Goal: Task Accomplishment & Management: Use online tool/utility

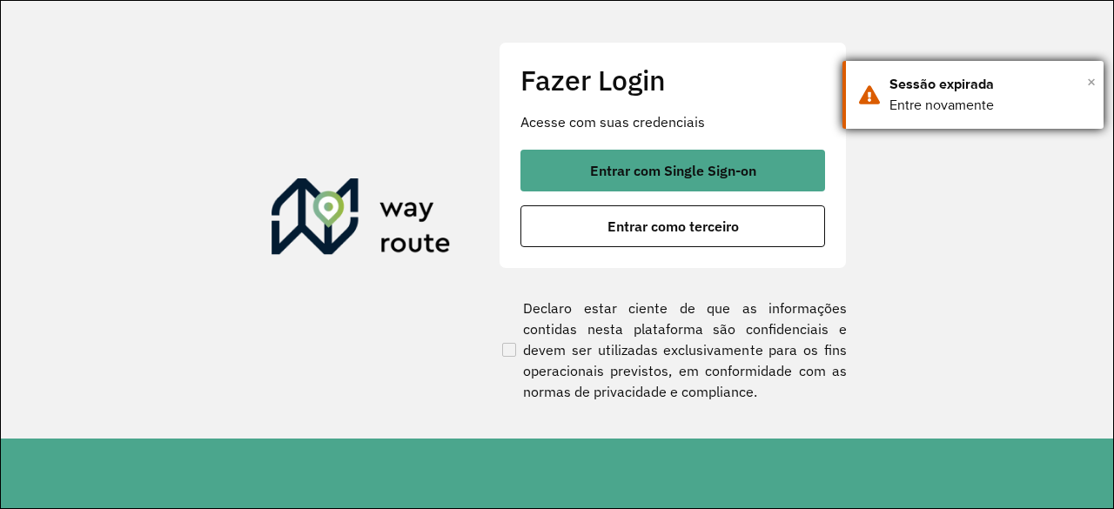
click at [1093, 86] on span "×" at bounding box center [1091, 82] width 9 height 26
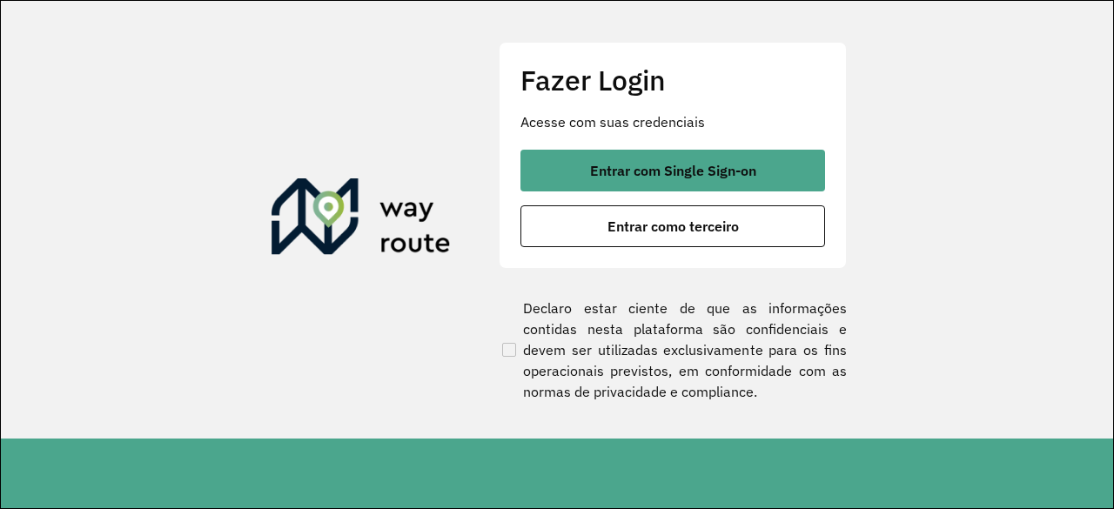
click at [709, 247] on div "Fazer Login Acesse com suas credenciais Entrar com Single Sign-on Entrar como t…" at bounding box center [673, 155] width 348 height 226
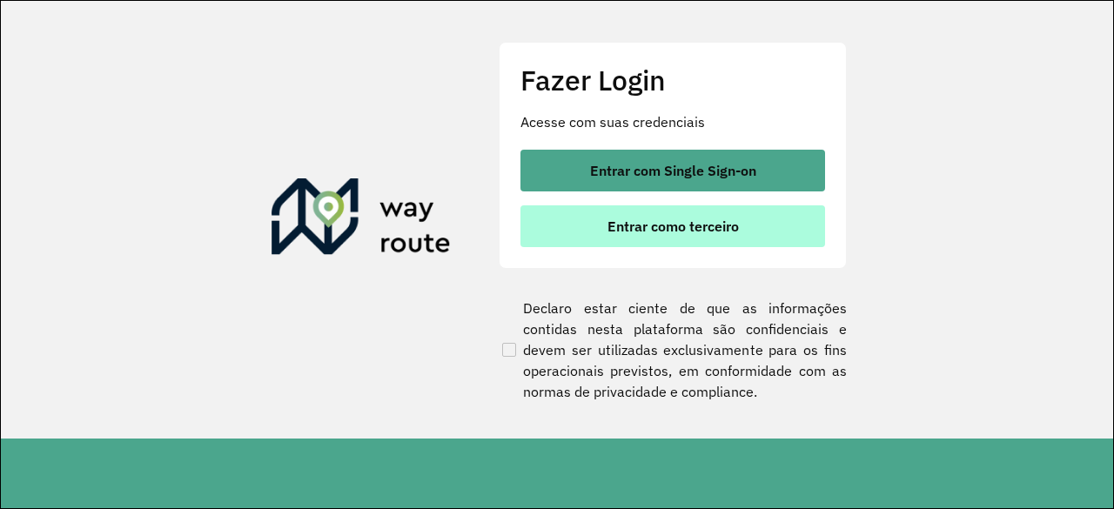
click at [715, 230] on span "Entrar como terceiro" at bounding box center [673, 226] width 131 height 14
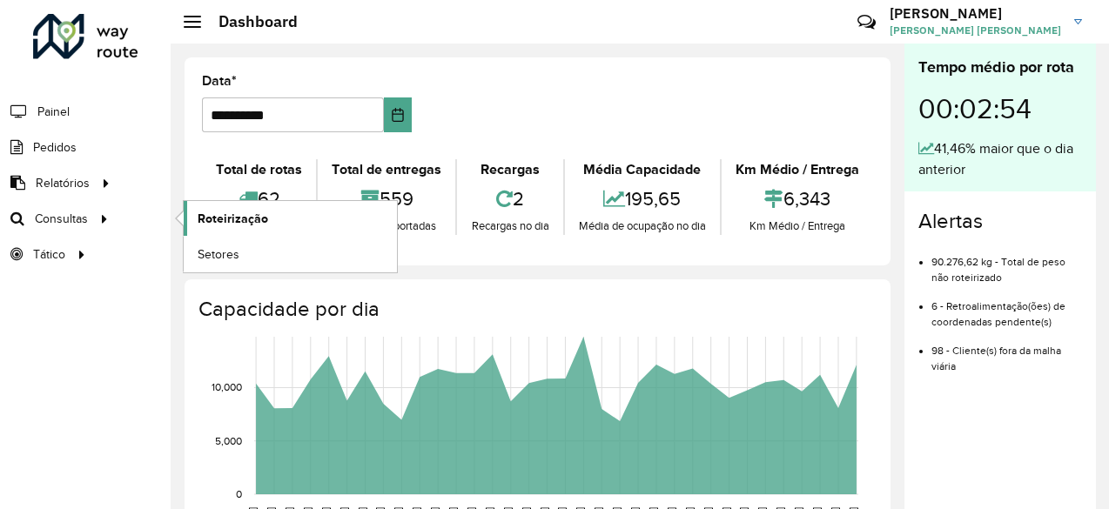
click at [263, 214] on span "Roteirização" at bounding box center [233, 219] width 71 height 18
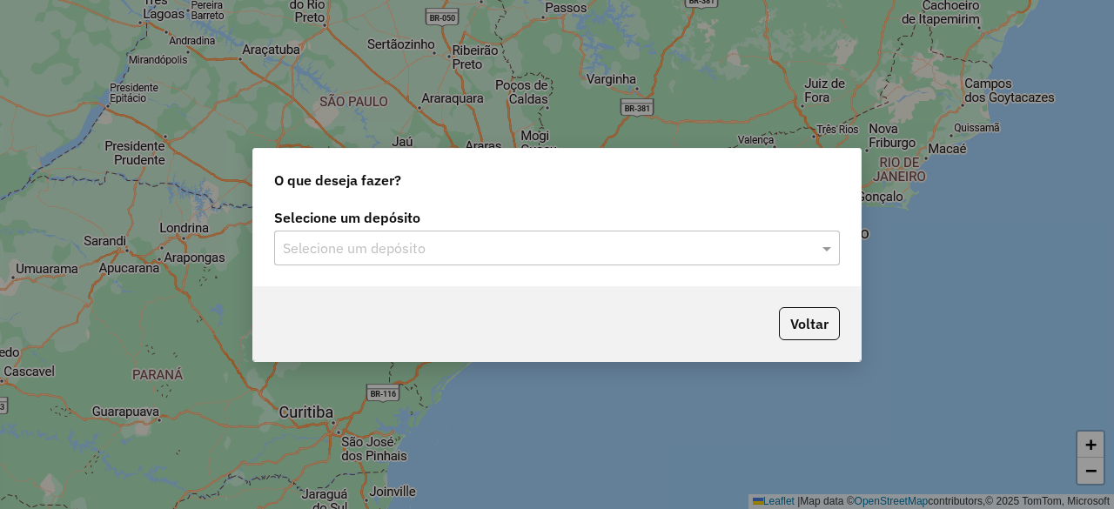
click at [560, 252] on input "text" at bounding box center [540, 248] width 514 height 21
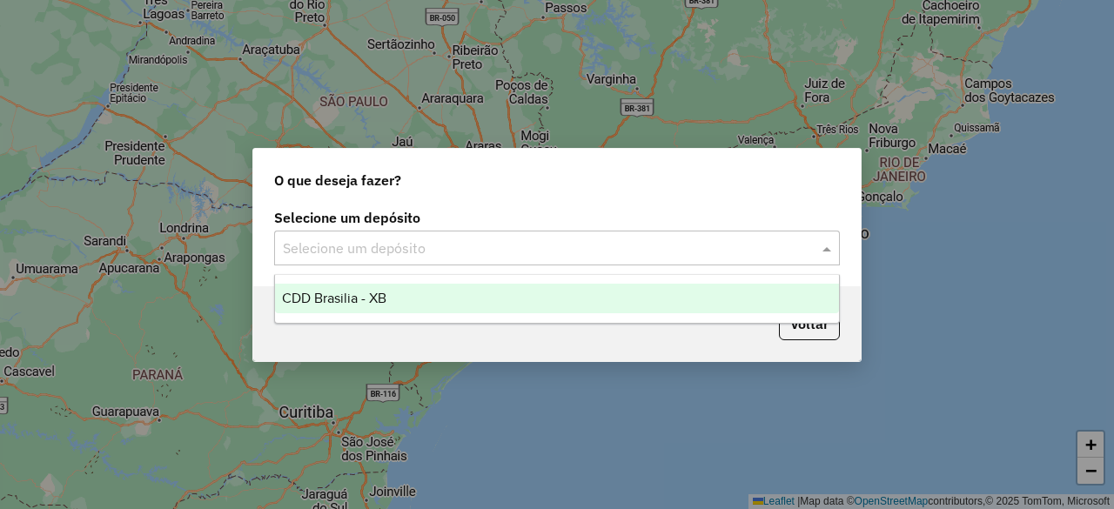
click at [461, 298] on div "CDD Brasilia - XB" at bounding box center [556, 299] width 563 height 30
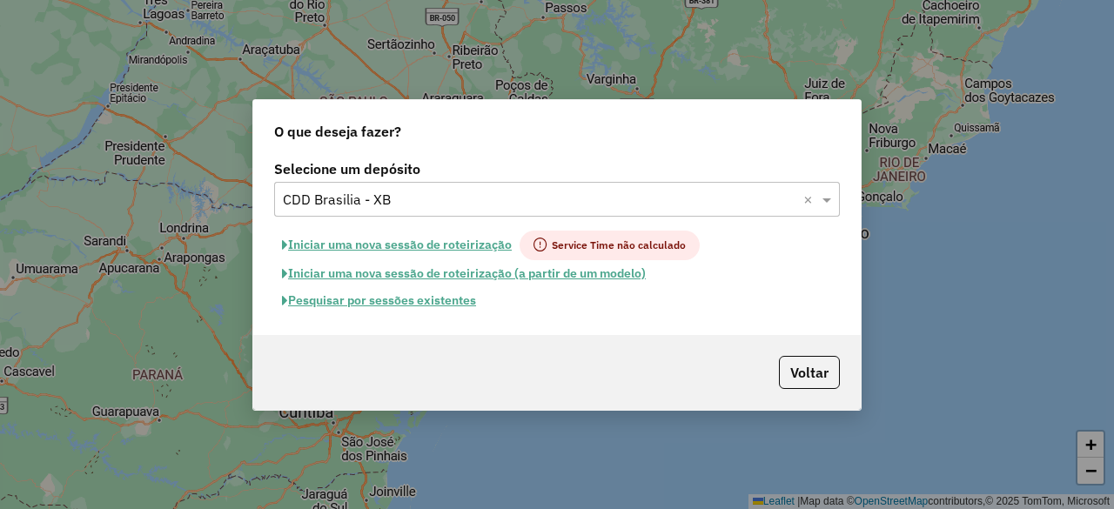
click at [430, 303] on button "Pesquisar por sessões existentes" at bounding box center [379, 300] width 210 height 27
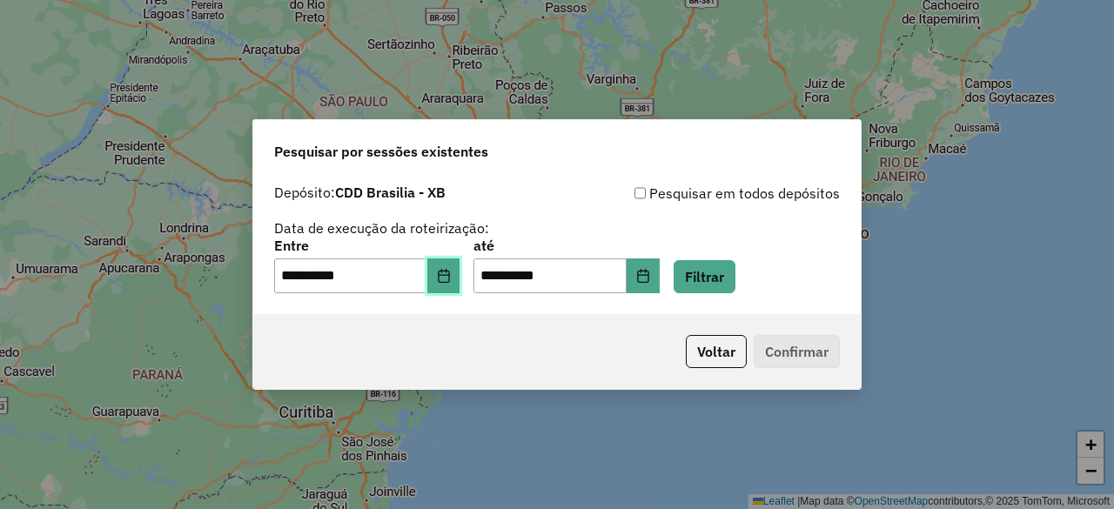
click at [449, 278] on icon "Choose Date" at bounding box center [443, 276] width 11 height 14
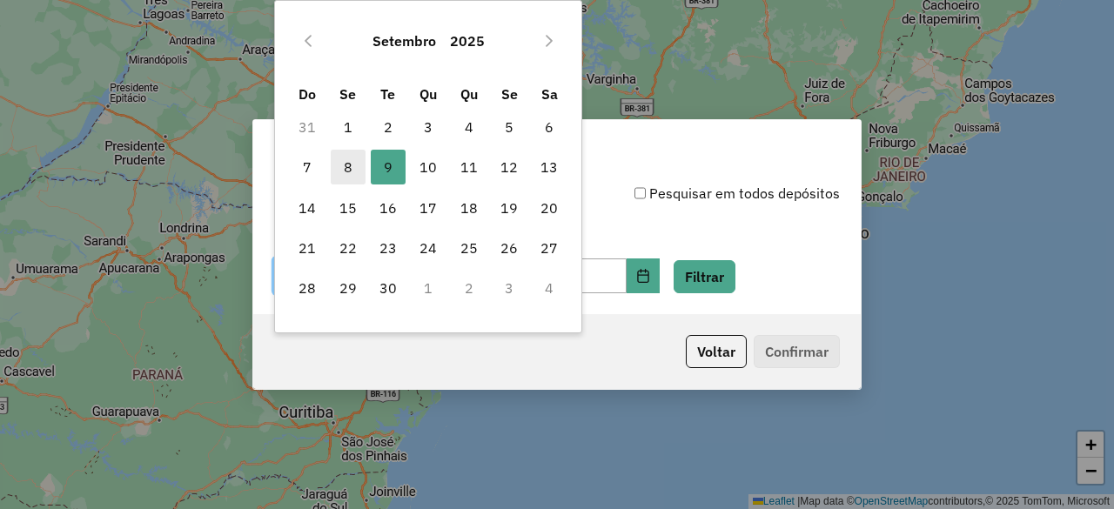
click at [350, 158] on span "8" at bounding box center [348, 167] width 35 height 35
type input "**********"
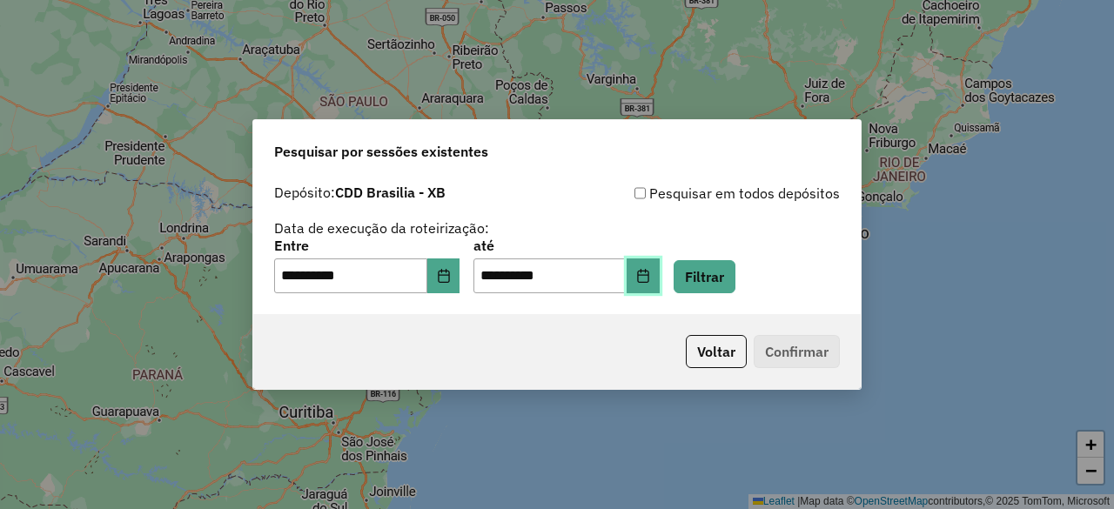
click at [650, 278] on icon "Choose Date" at bounding box center [643, 276] width 14 height 14
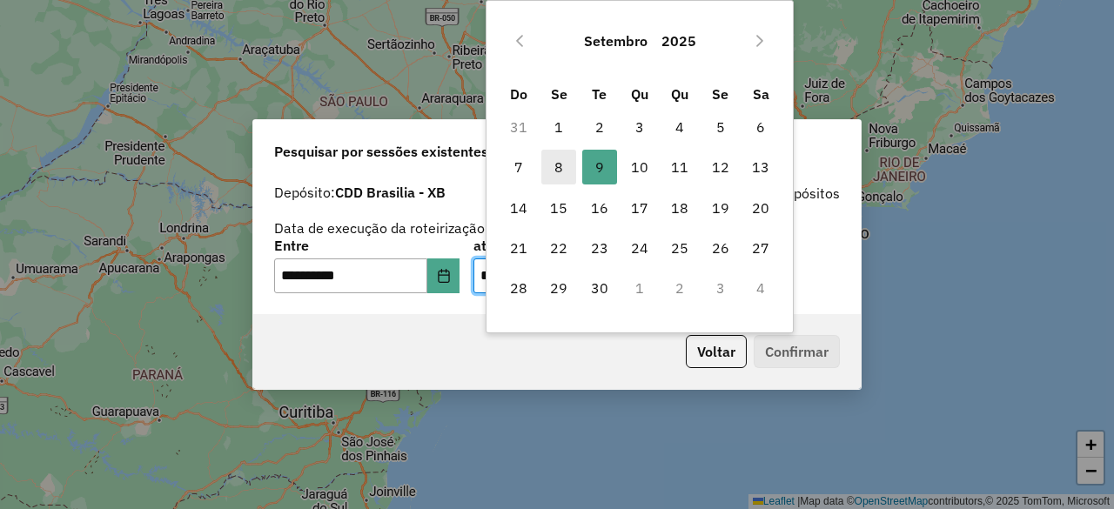
click at [556, 171] on span "8" at bounding box center [558, 167] width 35 height 35
type input "**********"
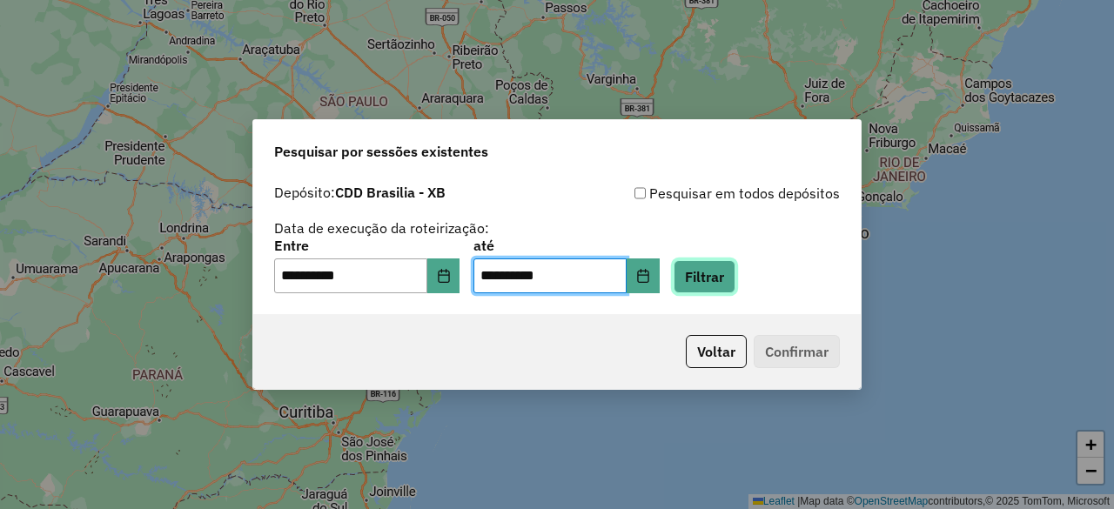
click at [735, 285] on button "Filtrar" at bounding box center [705, 276] width 62 height 33
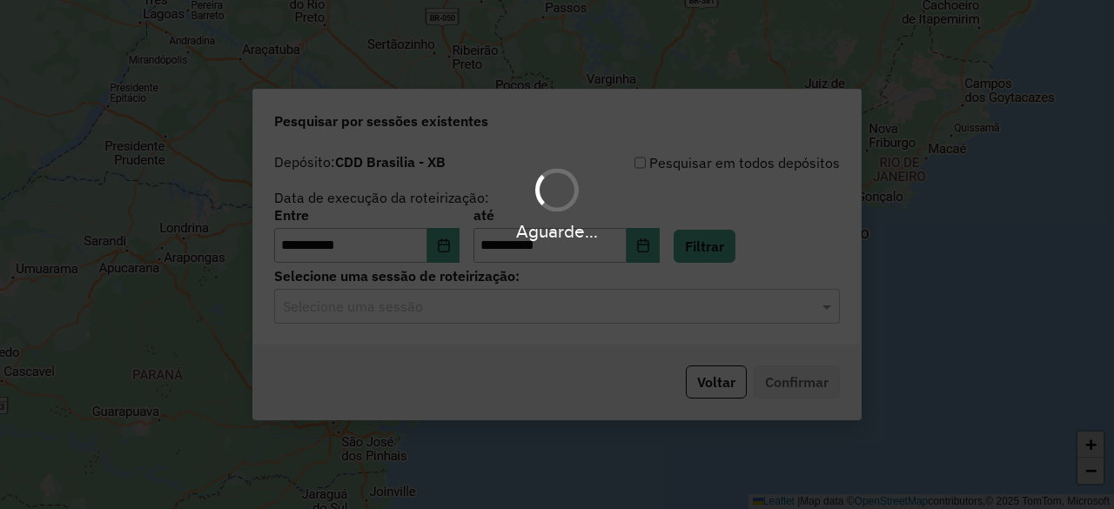
click at [608, 318] on hb-app "**********" at bounding box center [557, 254] width 1114 height 509
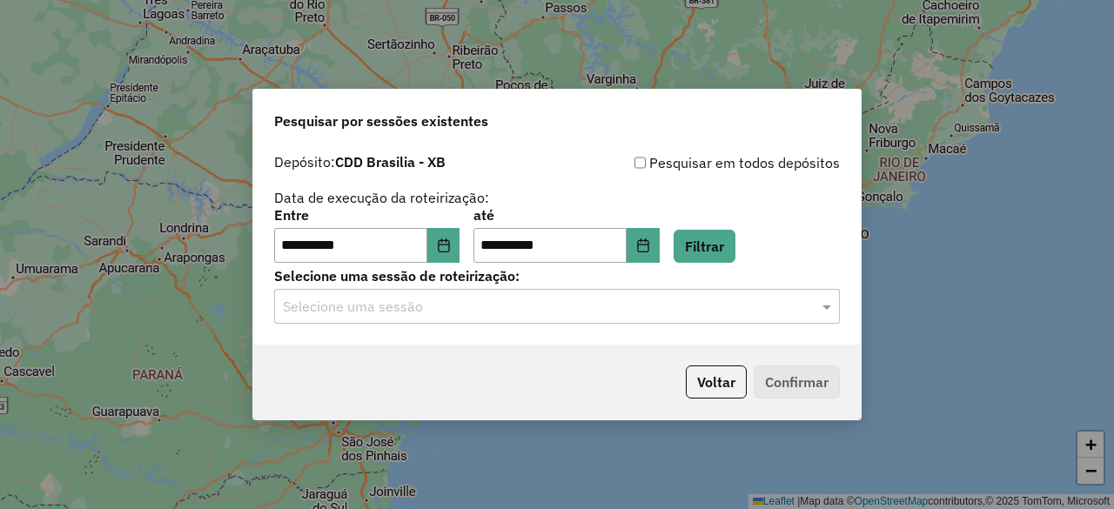
click at [564, 319] on div "Selecione uma sessão" at bounding box center [557, 306] width 566 height 35
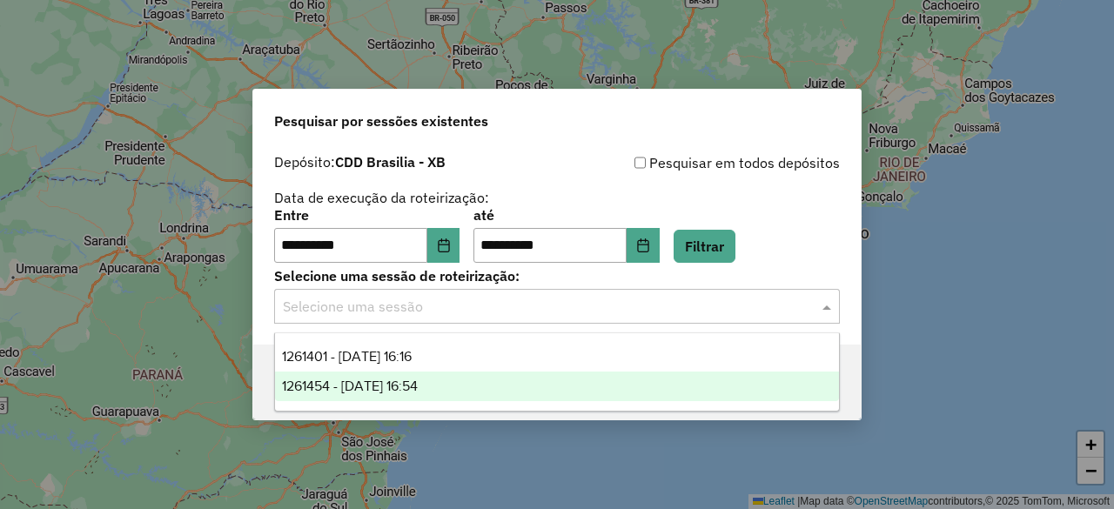
click at [463, 390] on div "1261454 - 08/09/2025 16:54" at bounding box center [556, 387] width 563 height 30
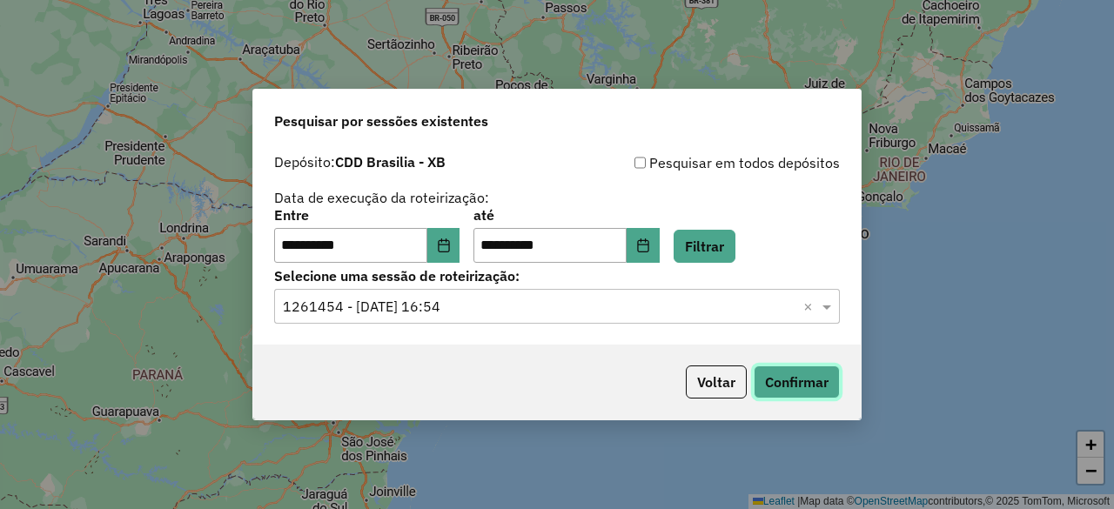
click at [797, 388] on button "Confirmar" at bounding box center [797, 382] width 86 height 33
click at [454, 311] on input "text" at bounding box center [540, 307] width 514 height 21
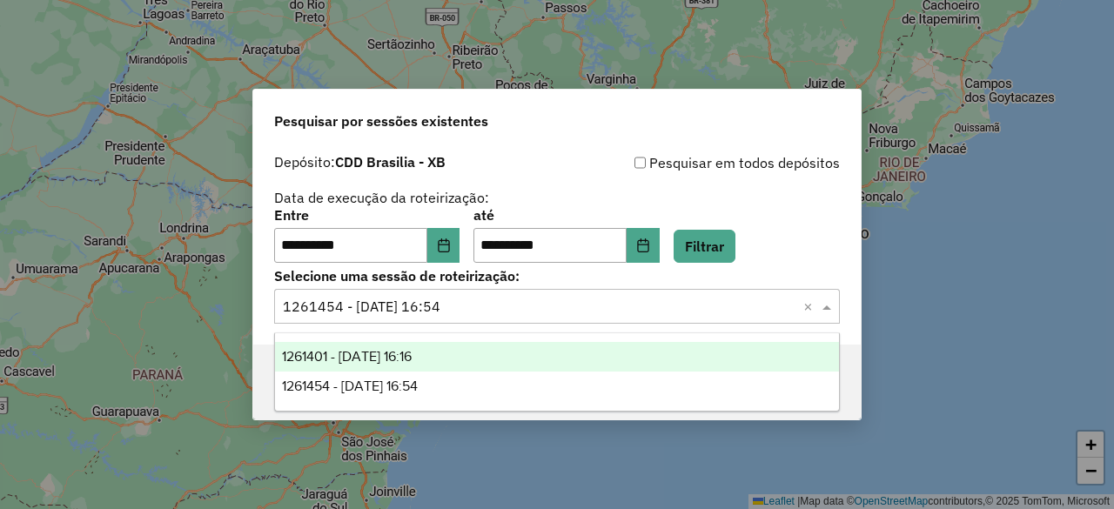
click at [412, 350] on span "1261401 - 08/09/2025 16:16" at bounding box center [347, 356] width 130 height 15
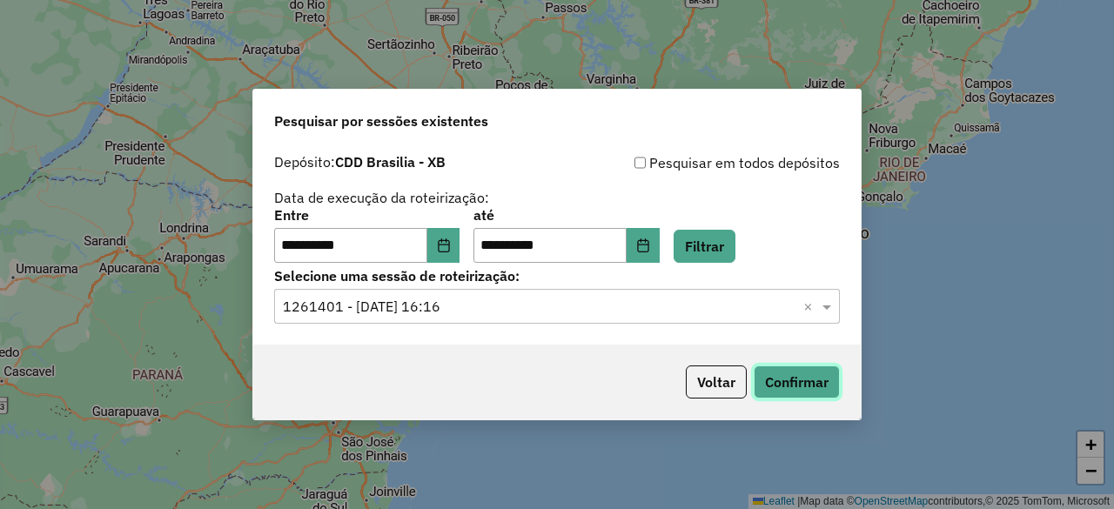
click at [794, 385] on button "Confirmar" at bounding box center [797, 382] width 86 height 33
click at [489, 313] on input "text" at bounding box center [540, 307] width 514 height 21
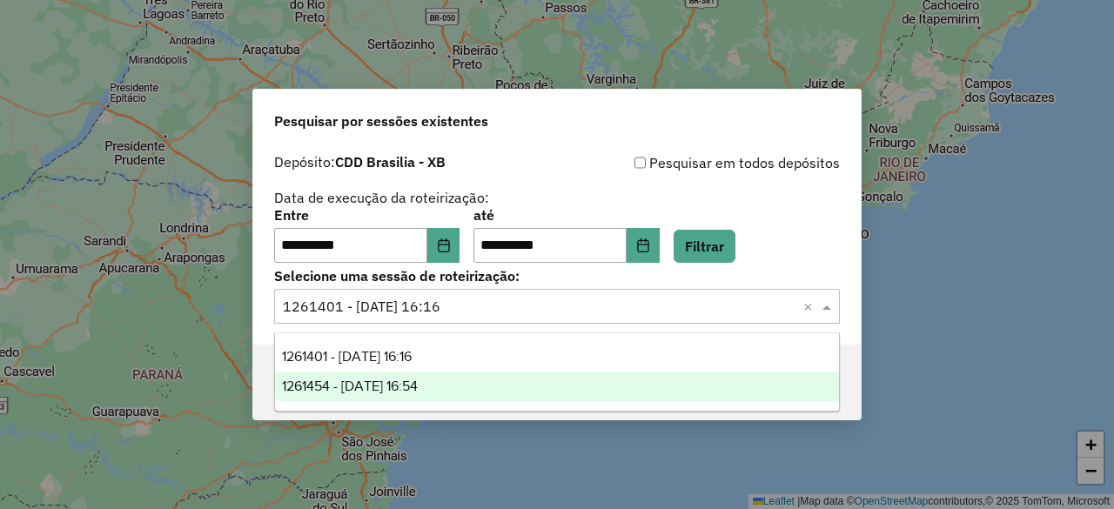
click at [418, 386] on span "1261454 - 08/09/2025 16:54" at bounding box center [350, 386] width 136 height 15
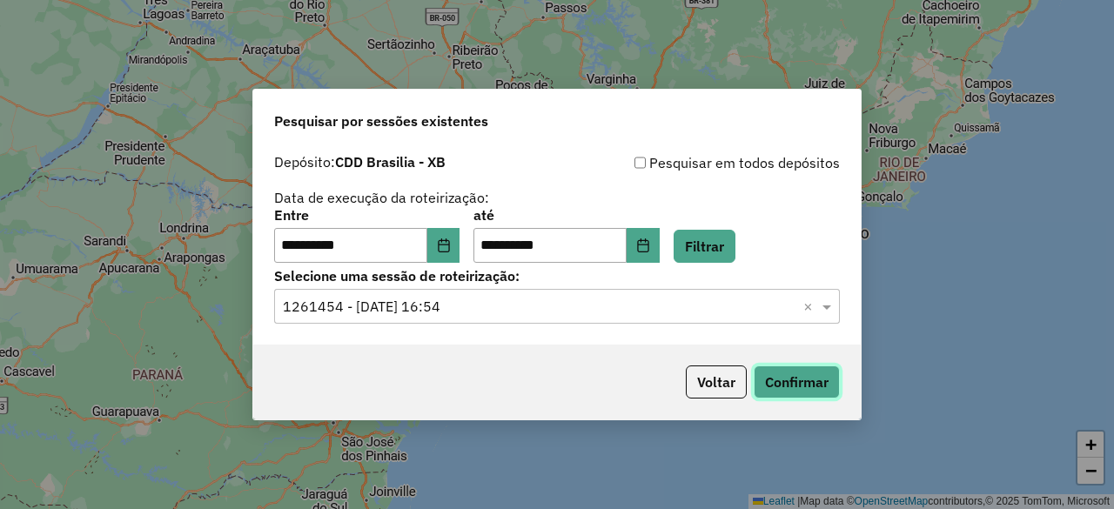
click at [783, 386] on button "Confirmar" at bounding box center [797, 382] width 86 height 33
click at [449, 246] on icon "Choose Date" at bounding box center [443, 245] width 11 height 14
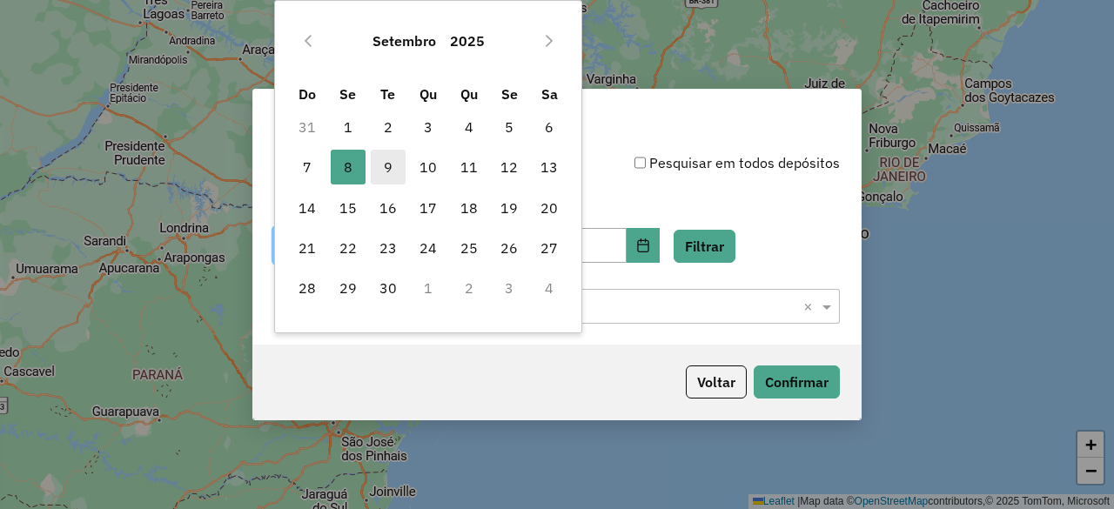
click at [402, 161] on span "9" at bounding box center [388, 167] width 35 height 35
type input "**********"
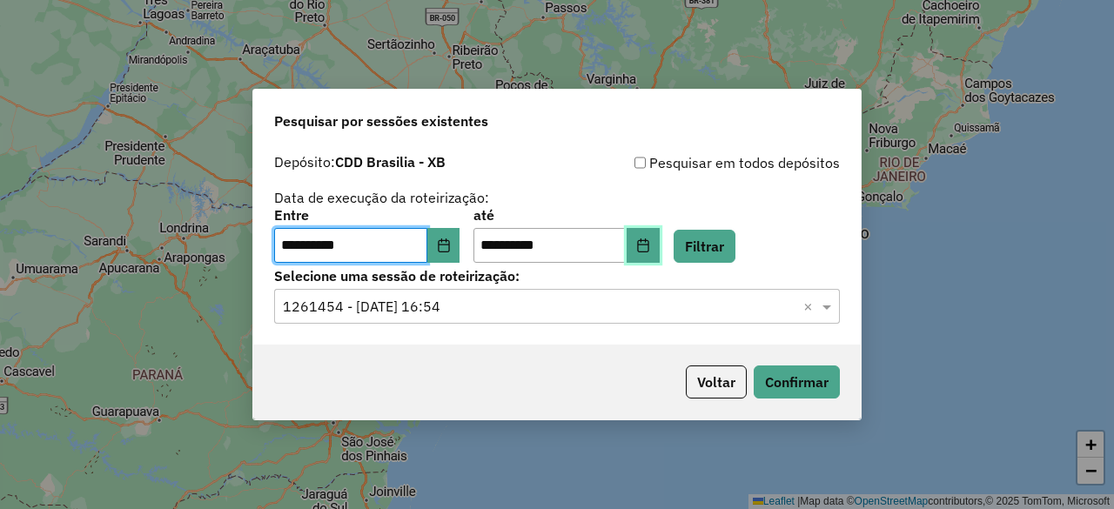
click at [648, 245] on icon "Choose Date" at bounding box center [642, 245] width 11 height 14
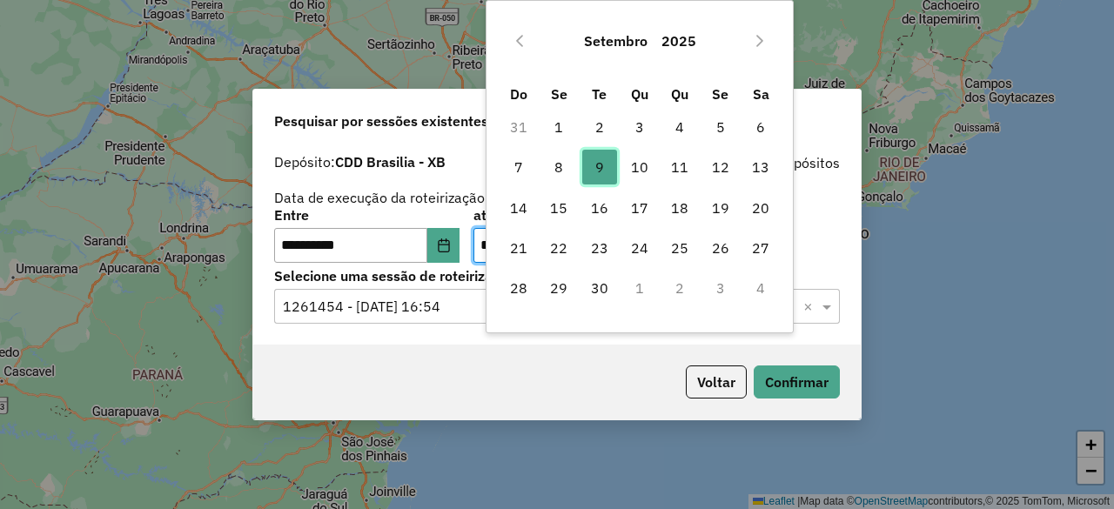
click at [610, 165] on span "9" at bounding box center [599, 167] width 35 height 35
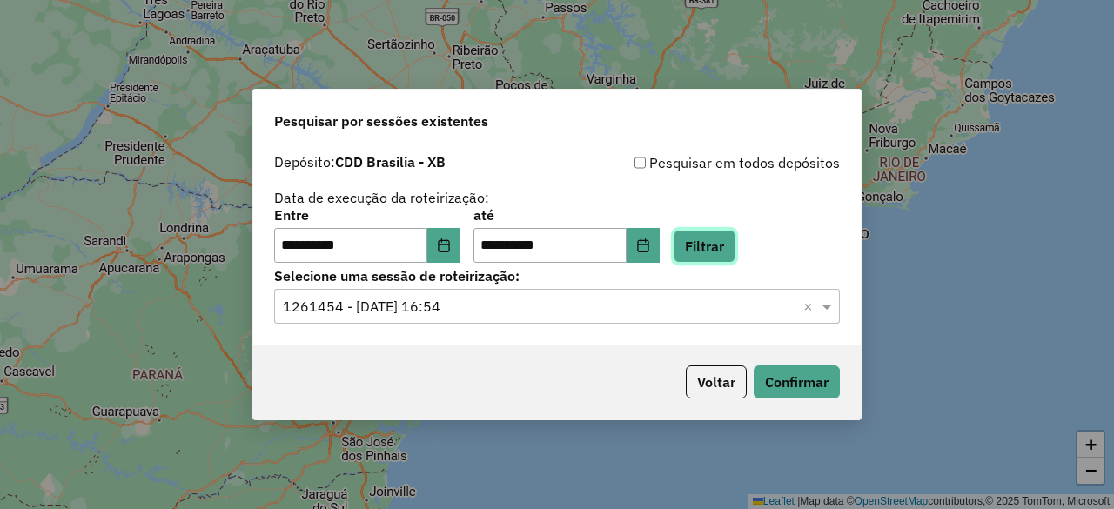
click at [724, 248] on button "Filtrar" at bounding box center [705, 246] width 62 height 33
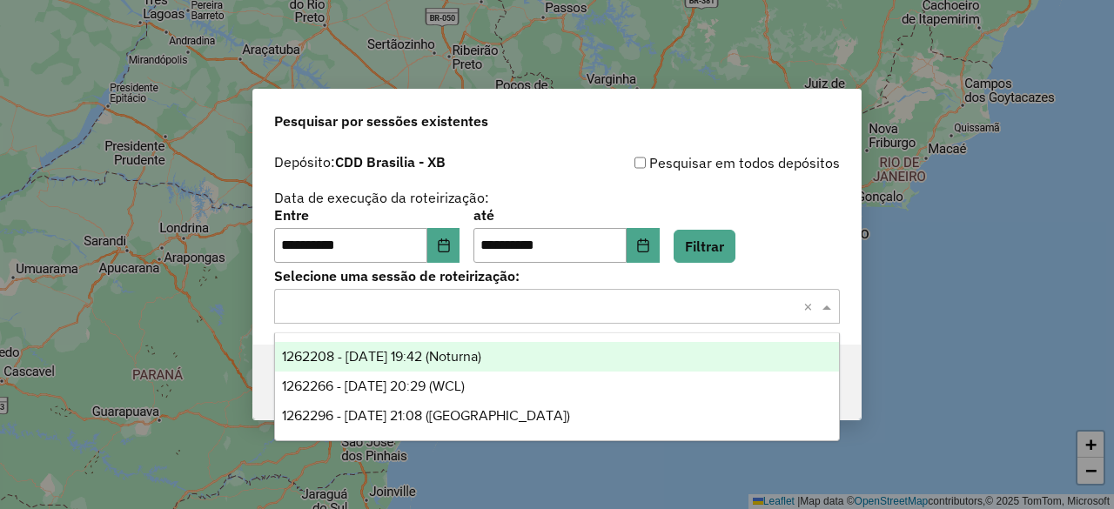
click at [576, 309] on input "text" at bounding box center [540, 307] width 514 height 21
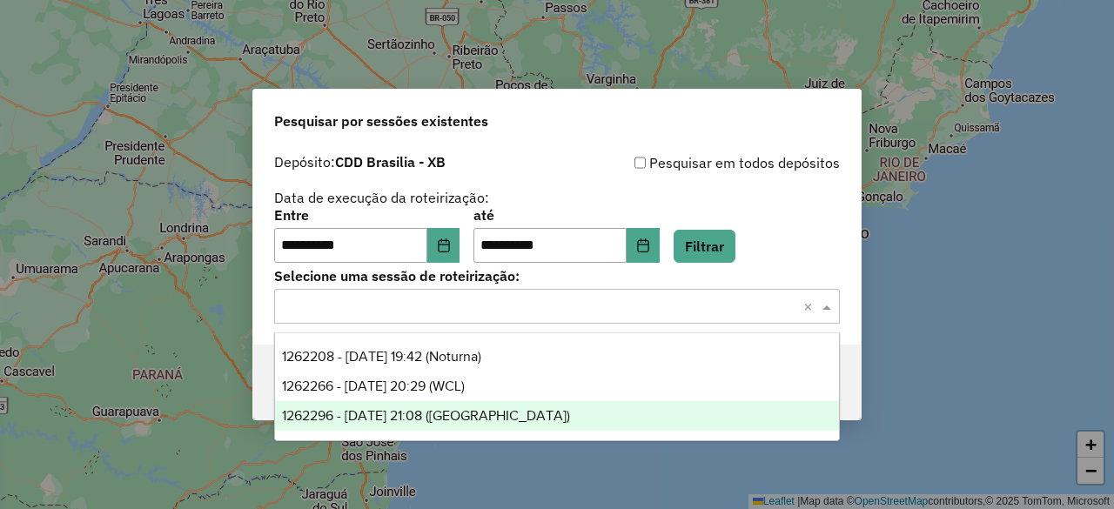
click at [516, 408] on div "1262296 - 09/09/2025 21:08 (Rota)" at bounding box center [556, 416] width 563 height 30
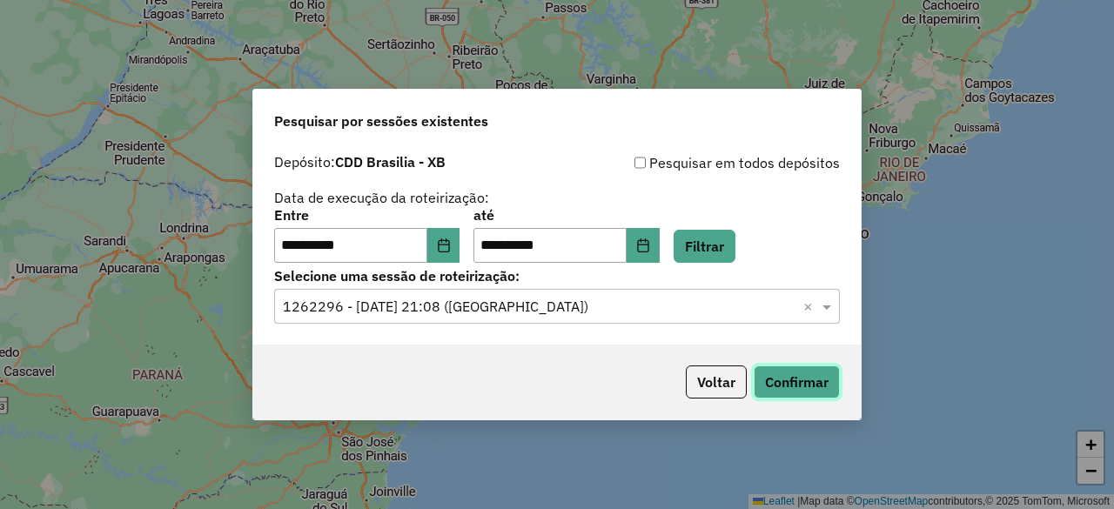
click at [798, 383] on button "Confirmar" at bounding box center [797, 382] width 86 height 33
click at [449, 245] on icon "Choose Date" at bounding box center [443, 245] width 11 height 14
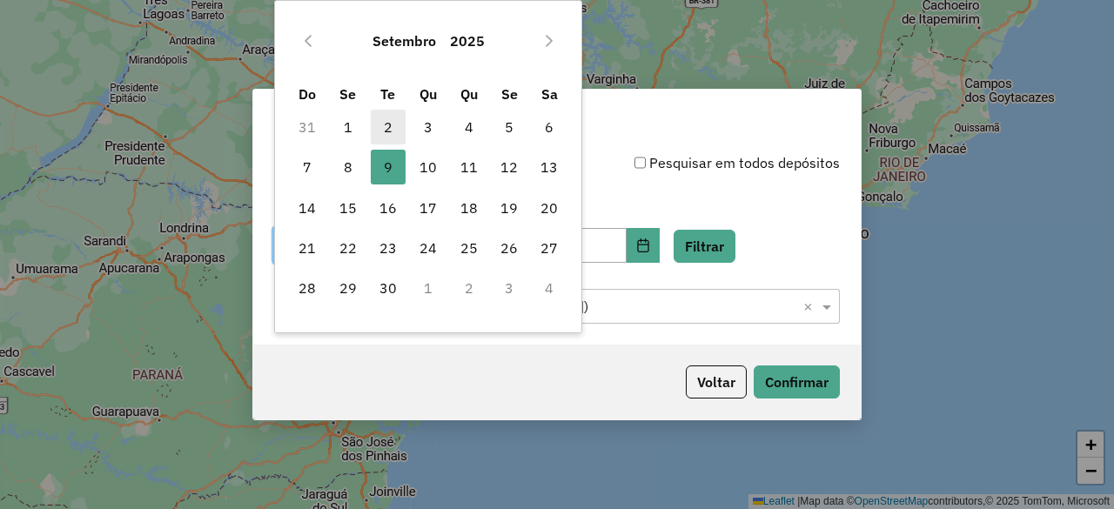
click at [388, 121] on span "2" at bounding box center [388, 127] width 35 height 35
type input "**********"
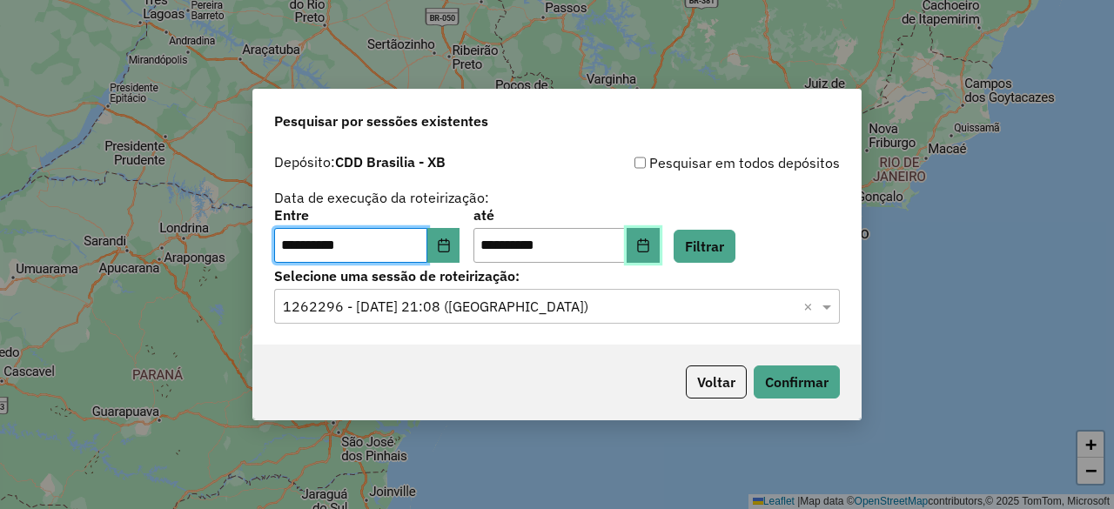
click at [655, 240] on button "Choose Date" at bounding box center [643, 245] width 33 height 35
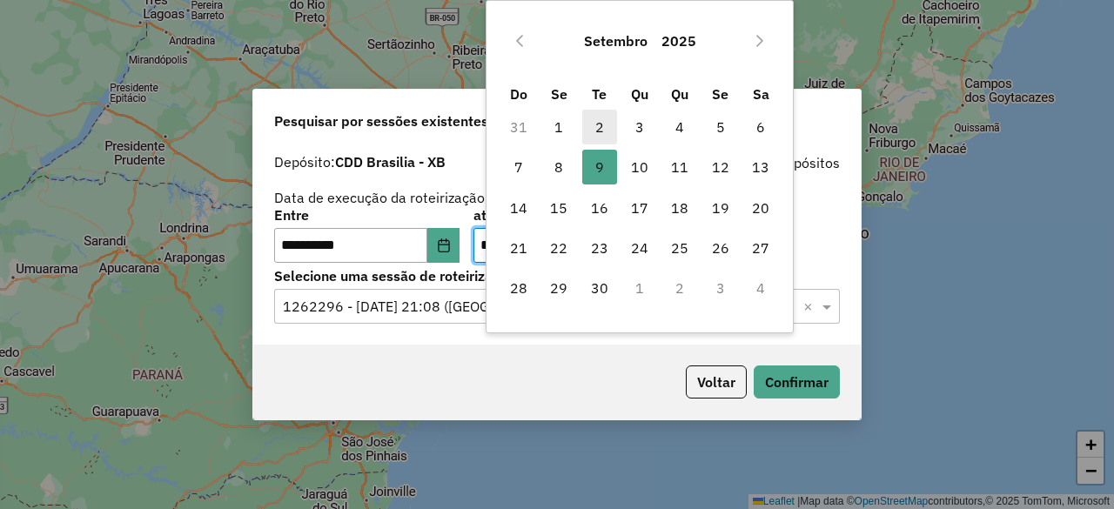
click at [587, 124] on span "2" at bounding box center [599, 127] width 35 height 35
type input "**********"
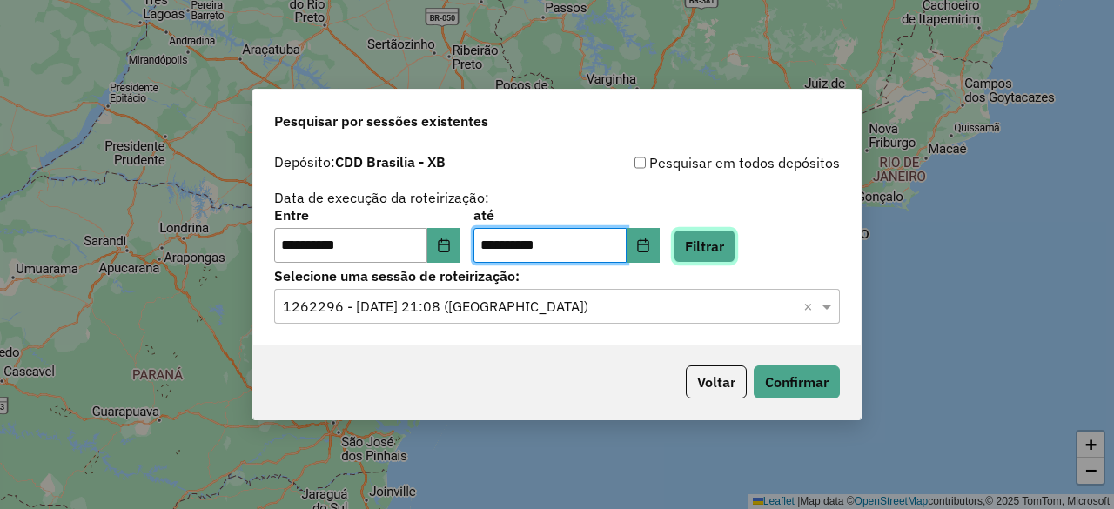
click at [735, 250] on button "Filtrar" at bounding box center [705, 246] width 62 height 33
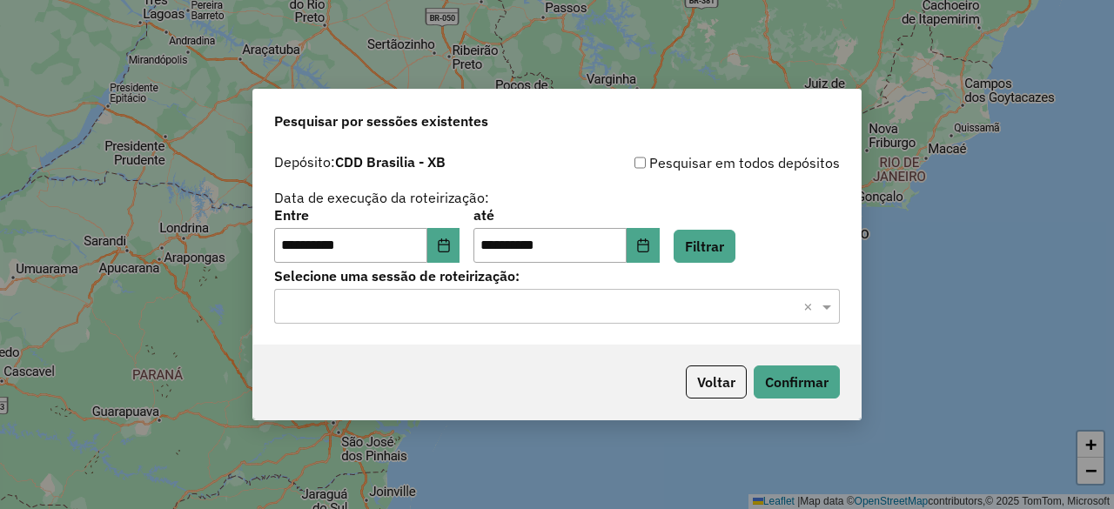
click at [611, 308] on input "text" at bounding box center [540, 307] width 514 height 21
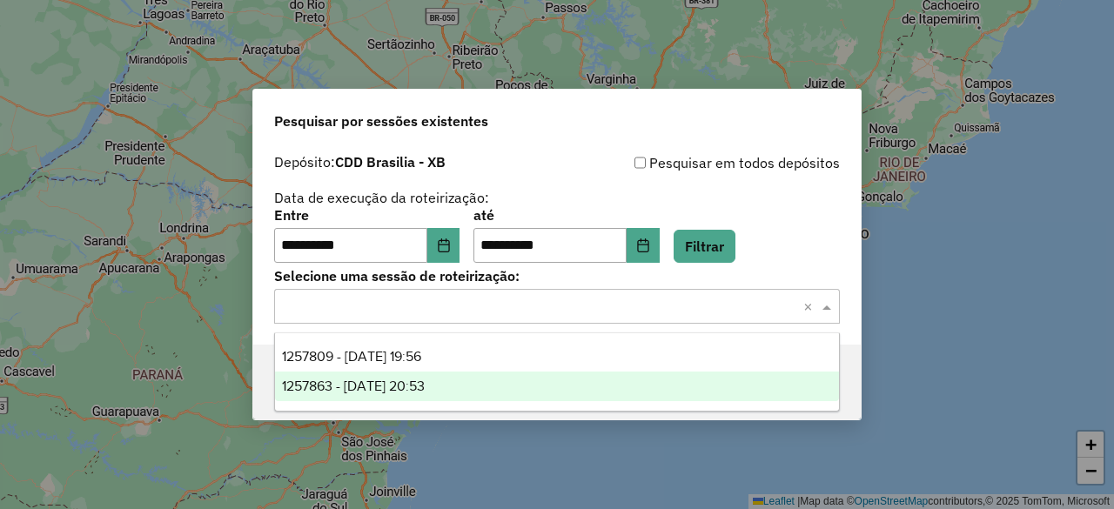
click at [503, 376] on div "1257863 - 02/09/2025 20:53" at bounding box center [556, 387] width 563 height 30
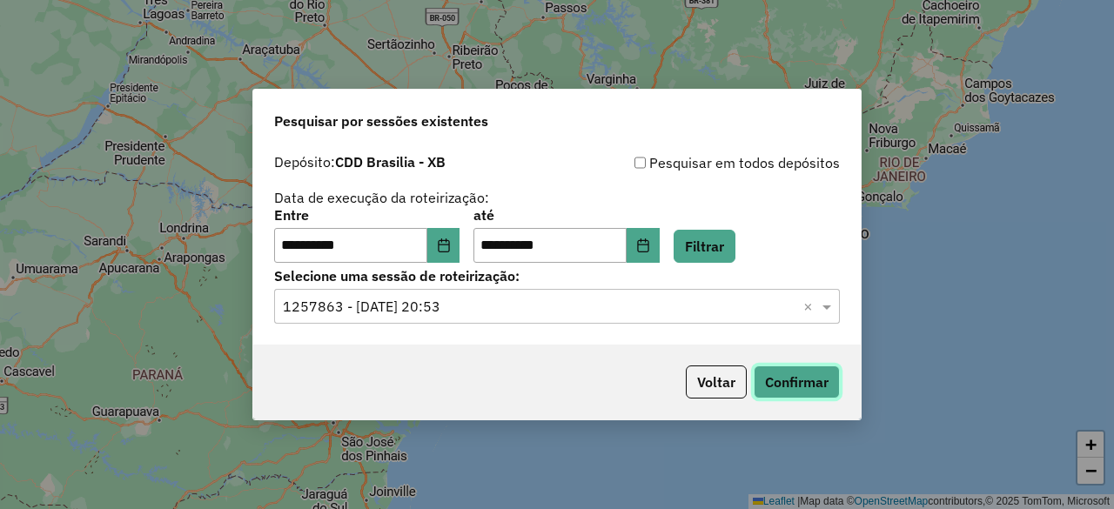
click at [800, 372] on button "Confirmar" at bounding box center [797, 382] width 86 height 33
click at [615, 318] on div "Selecione uma sessão × 1257863 - 02/09/2025 20:53 ×" at bounding box center [557, 306] width 566 height 35
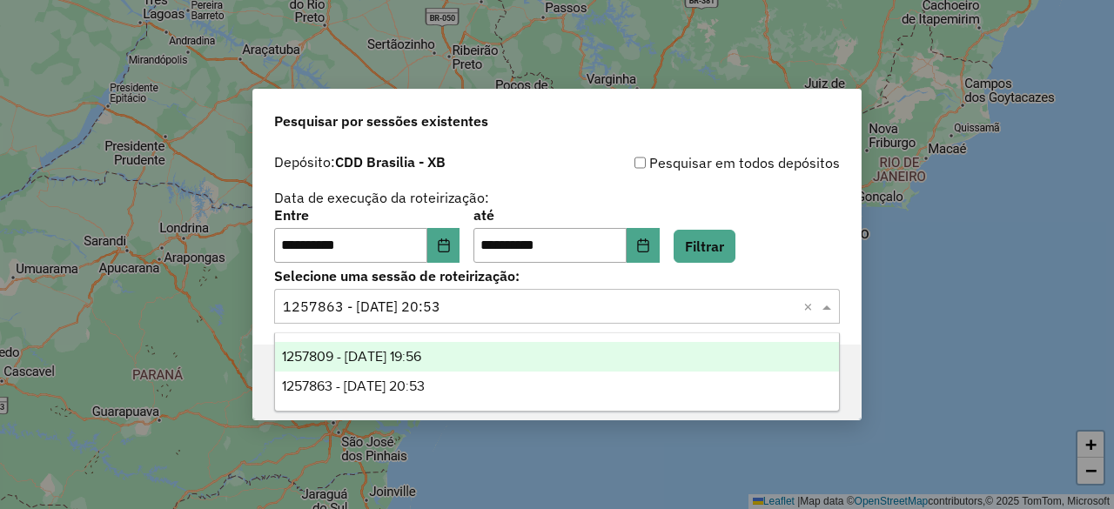
click at [488, 353] on div "1257809 - 02/09/2025 19:56" at bounding box center [556, 357] width 563 height 30
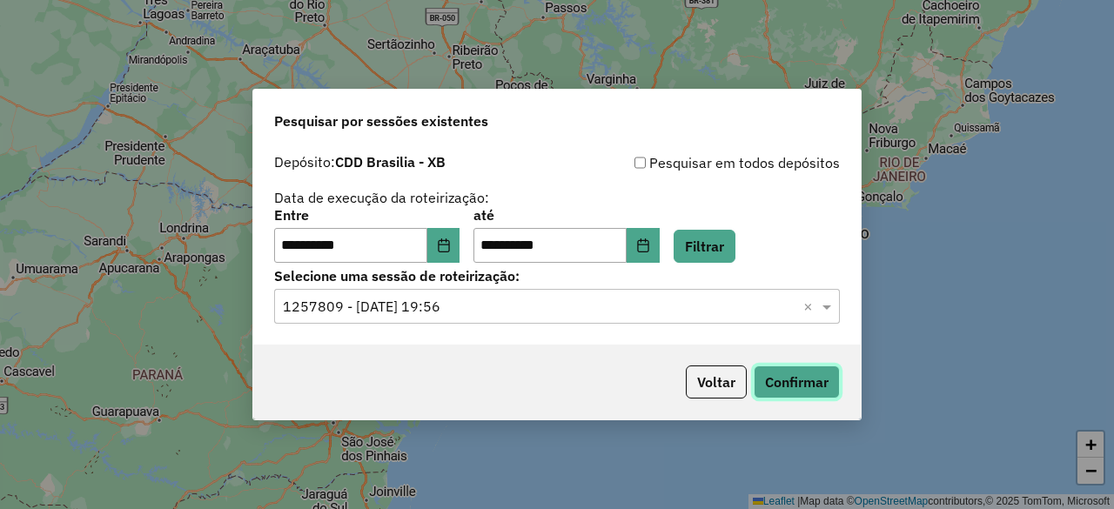
click at [796, 373] on button "Confirmar" at bounding box center [797, 382] width 86 height 33
click at [460, 244] on button "Choose Date" at bounding box center [443, 245] width 33 height 35
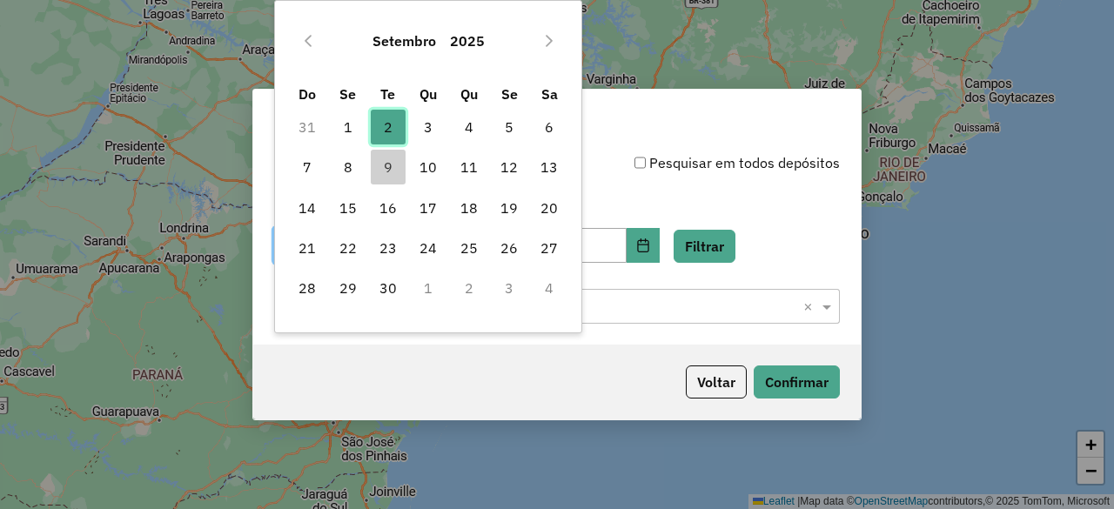
click at [381, 130] on span "2" at bounding box center [388, 127] width 35 height 35
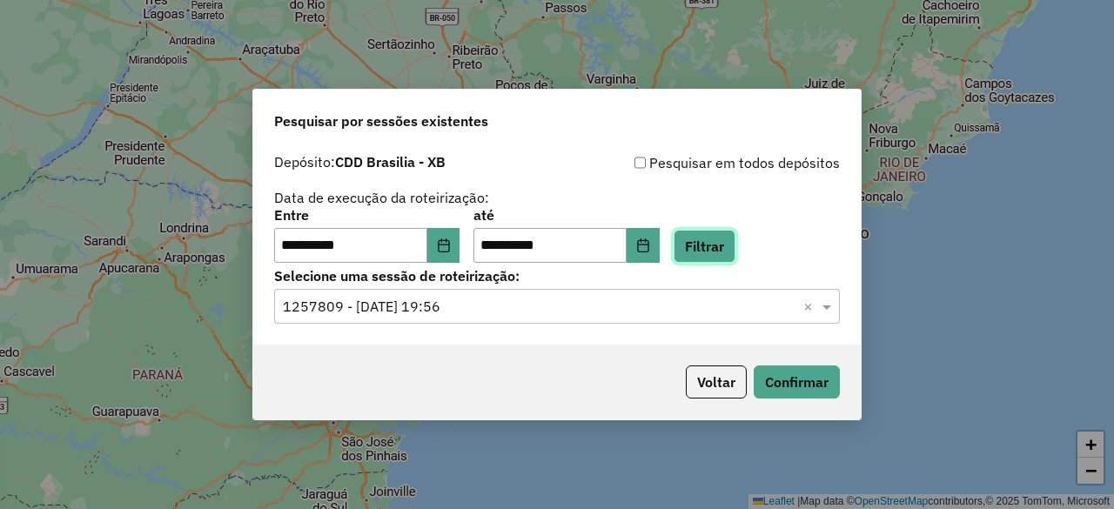
click at [731, 237] on button "Filtrar" at bounding box center [705, 246] width 62 height 33
click at [575, 306] on input "text" at bounding box center [540, 307] width 514 height 21
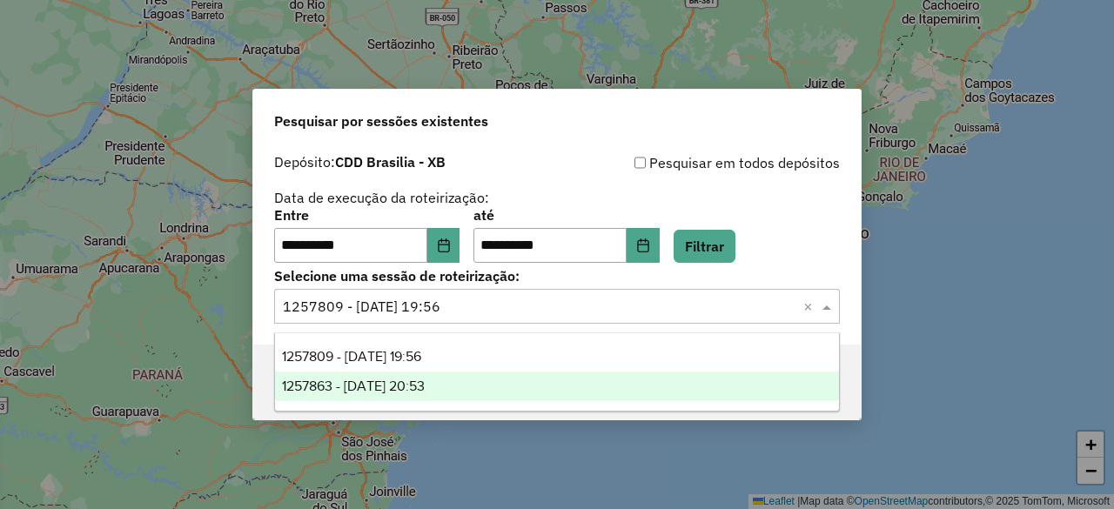
click at [473, 382] on div "1257863 - 02/09/2025 20:53" at bounding box center [556, 387] width 563 height 30
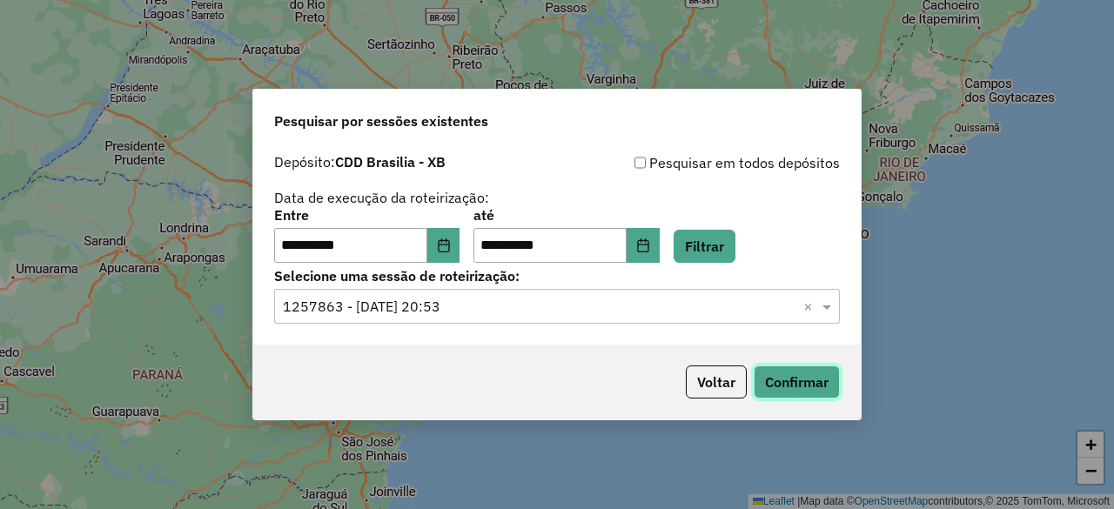
click at [786, 386] on button "Confirmar" at bounding box center [797, 382] width 86 height 33
click at [451, 243] on icon "Choose Date" at bounding box center [444, 245] width 14 height 14
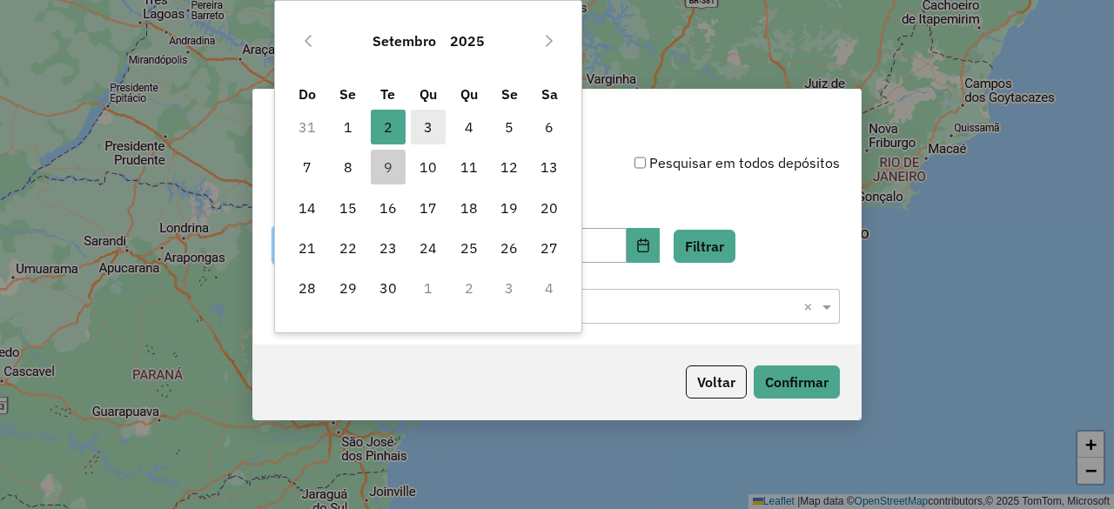
click at [423, 128] on span "3" at bounding box center [428, 127] width 35 height 35
type input "**********"
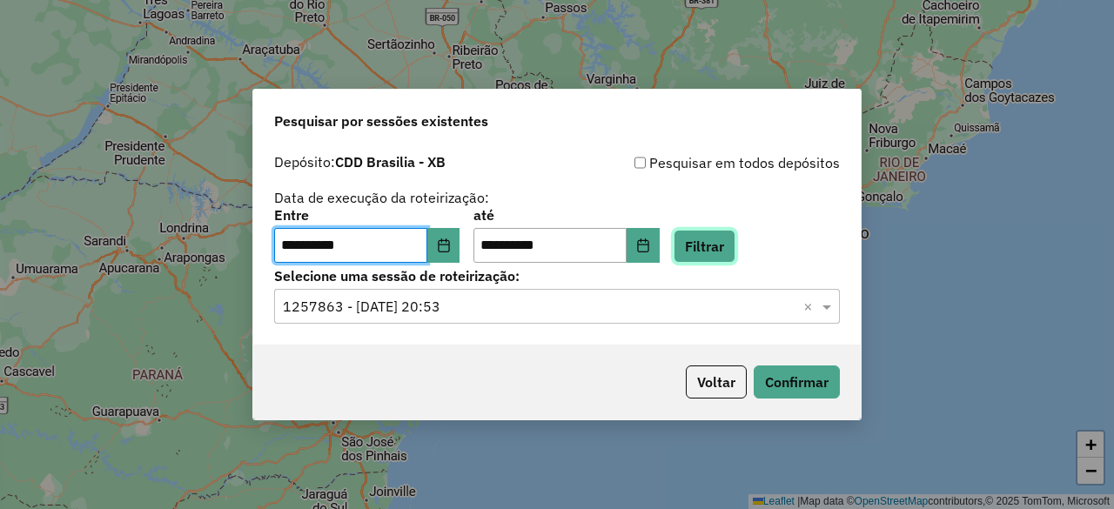
click at [726, 241] on button "Filtrar" at bounding box center [705, 246] width 62 height 33
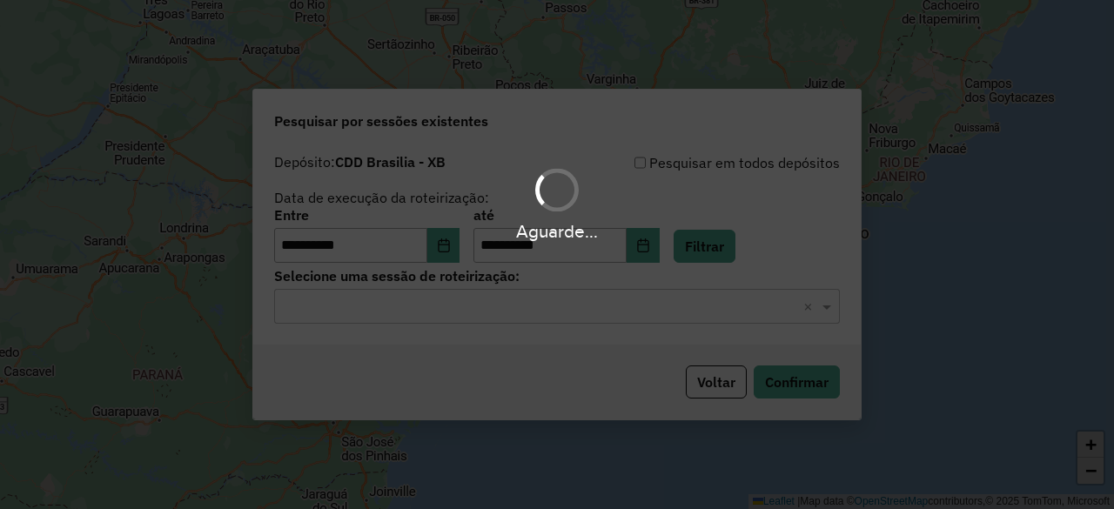
click at [630, 306] on input "text" at bounding box center [540, 307] width 514 height 21
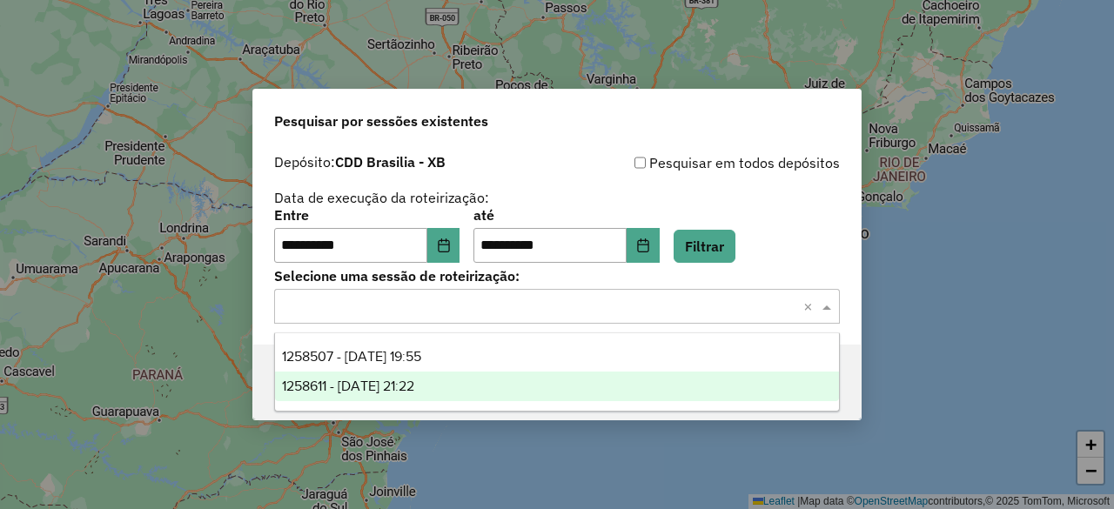
click at [487, 378] on div "1258611 - 03/09/2025 21:22" at bounding box center [556, 387] width 563 height 30
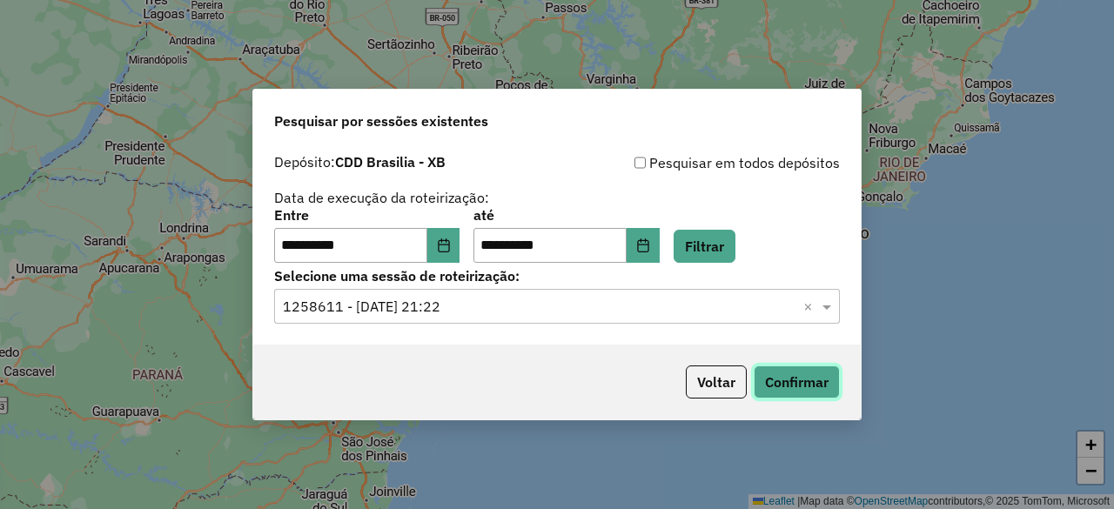
click at [792, 386] on button "Confirmar" at bounding box center [797, 382] width 86 height 33
click at [449, 246] on icon "Choose Date" at bounding box center [444, 245] width 14 height 14
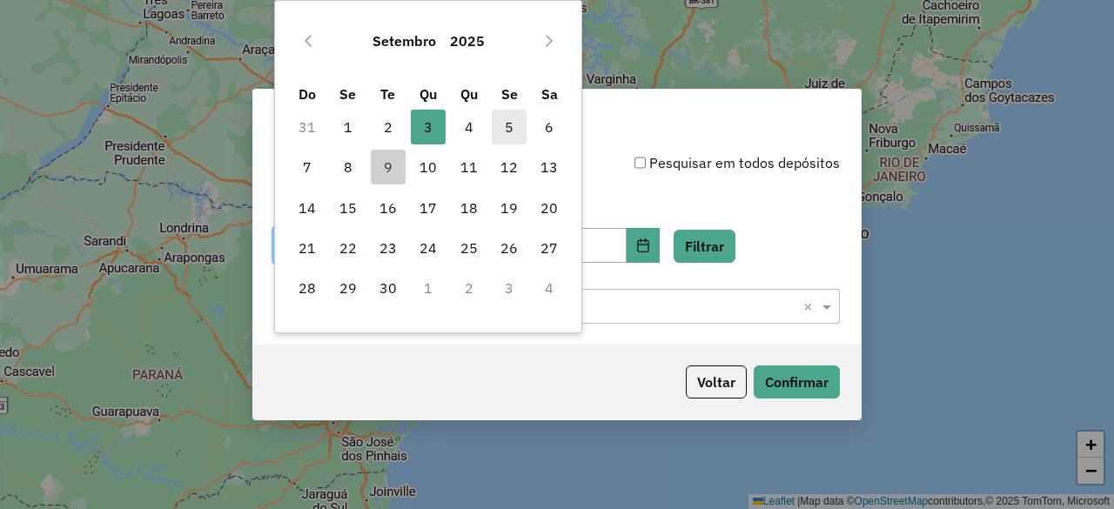
click at [504, 124] on span "5" at bounding box center [509, 127] width 35 height 35
type input "**********"
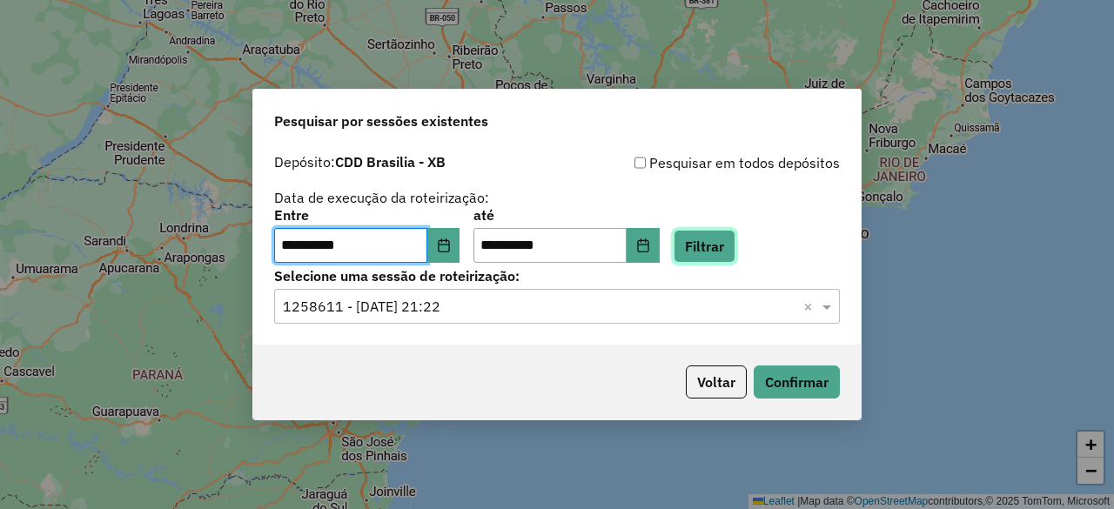
click at [725, 243] on button "Filtrar" at bounding box center [705, 246] width 62 height 33
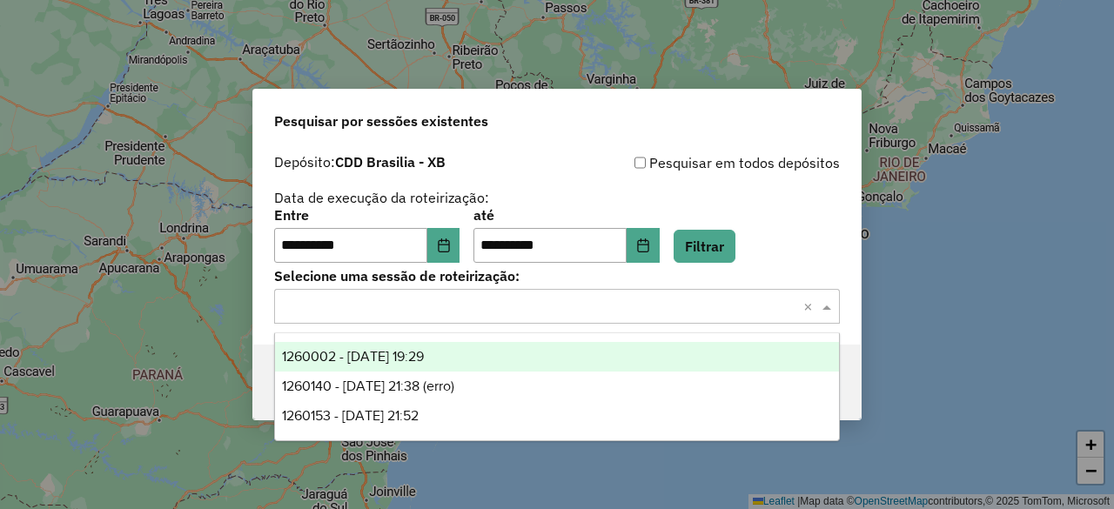
click at [588, 306] on input "text" at bounding box center [540, 307] width 514 height 21
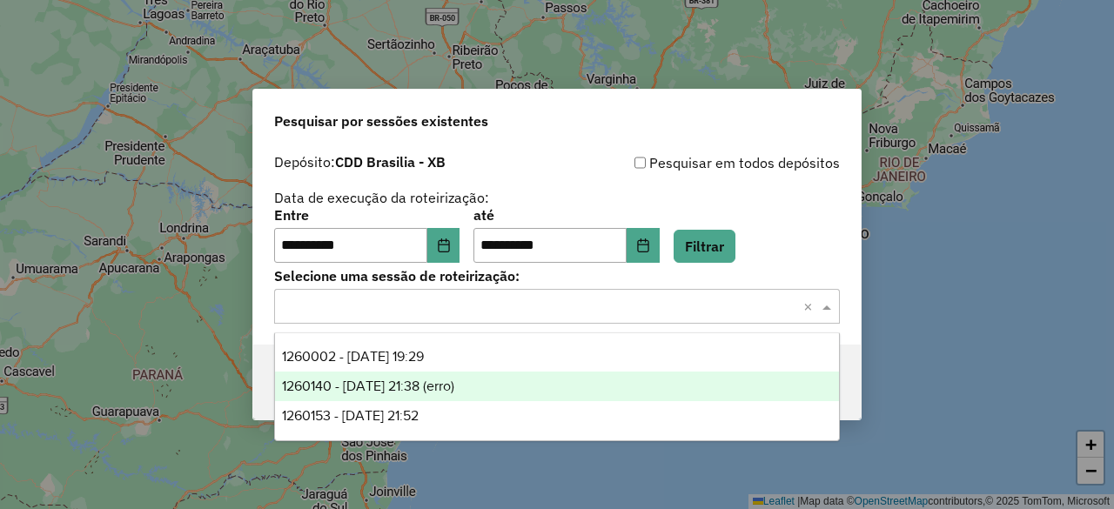
click at [465, 413] on div "1260153 - 05/09/2025 21:52" at bounding box center [556, 416] width 563 height 30
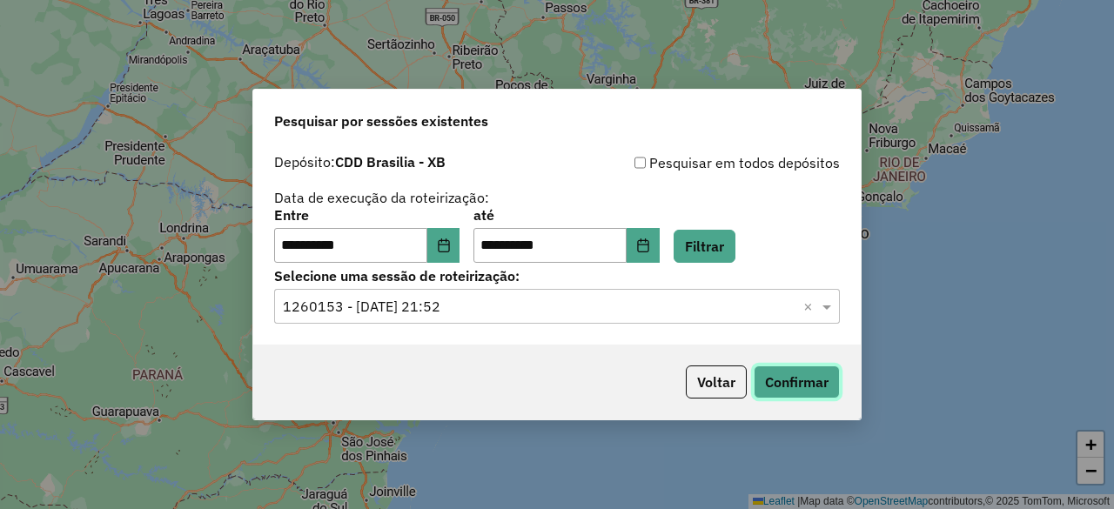
click at [794, 387] on button "Confirmar" at bounding box center [797, 382] width 86 height 33
click at [451, 241] on icon "Choose Date" at bounding box center [444, 245] width 14 height 14
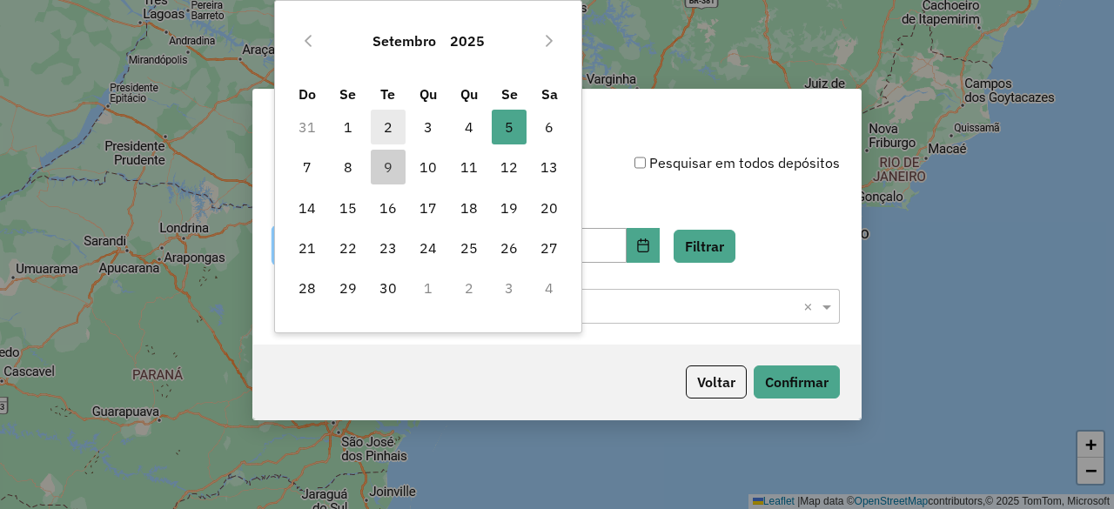
click at [386, 118] on span "2" at bounding box center [388, 127] width 35 height 35
type input "**********"
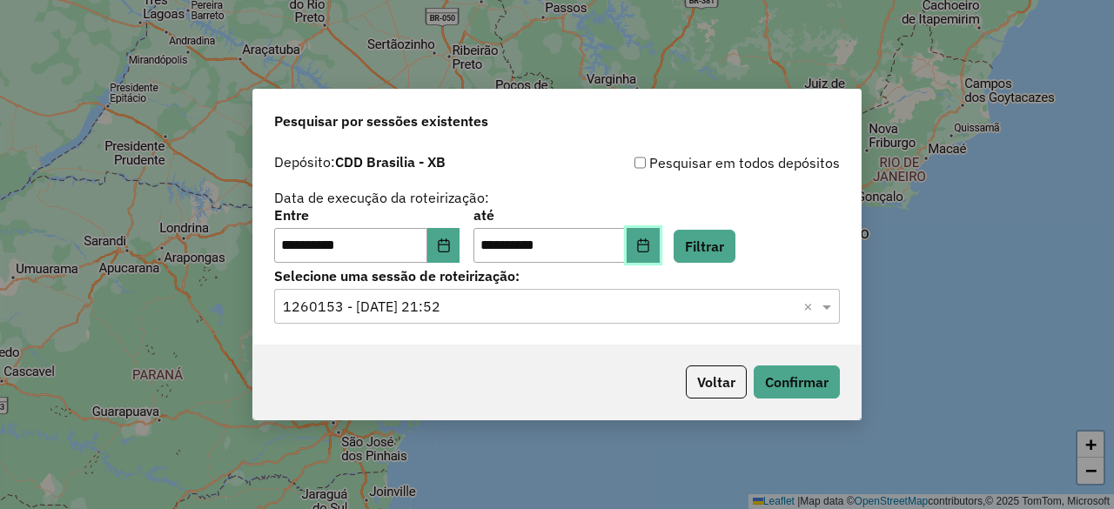
click at [650, 244] on icon "Choose Date" at bounding box center [643, 245] width 14 height 14
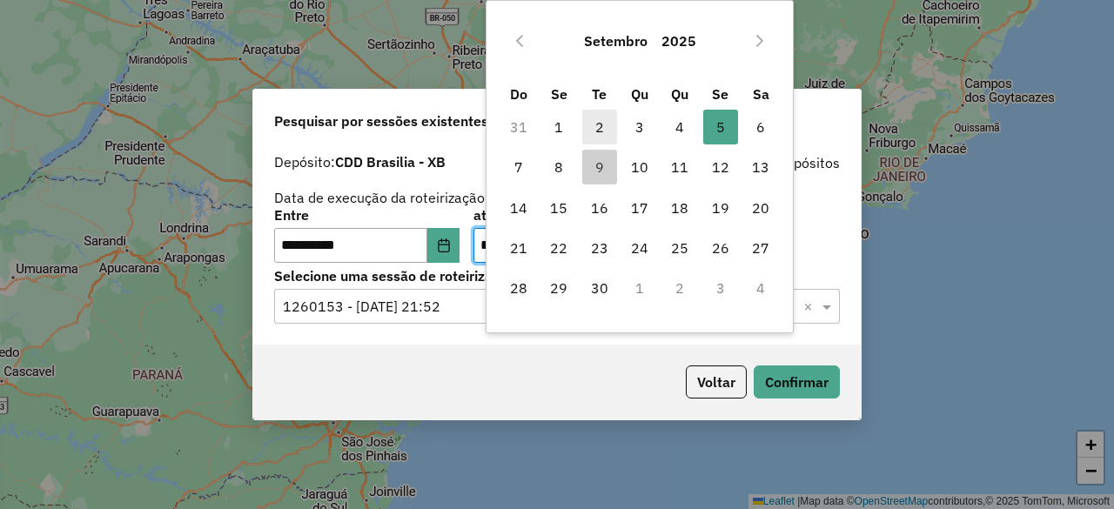
click at [594, 124] on span "2" at bounding box center [599, 127] width 35 height 35
type input "**********"
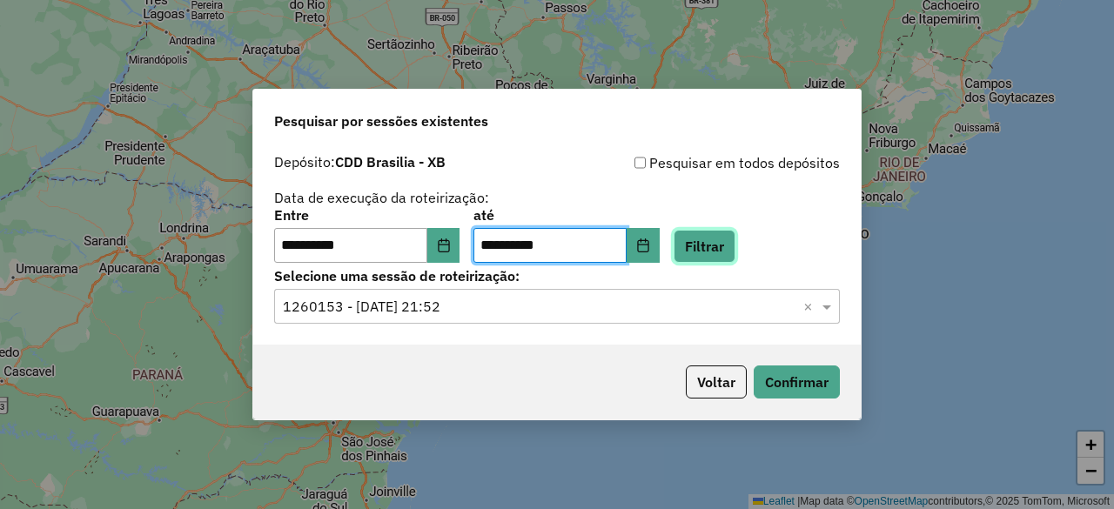
click at [735, 253] on button "Filtrar" at bounding box center [705, 246] width 62 height 33
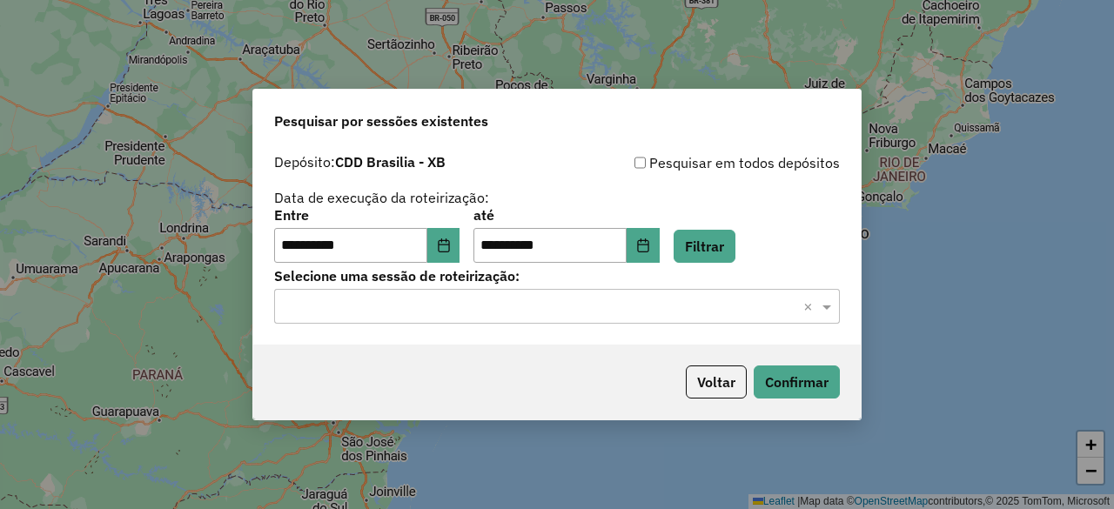
click at [559, 306] on input "text" at bounding box center [540, 307] width 514 height 21
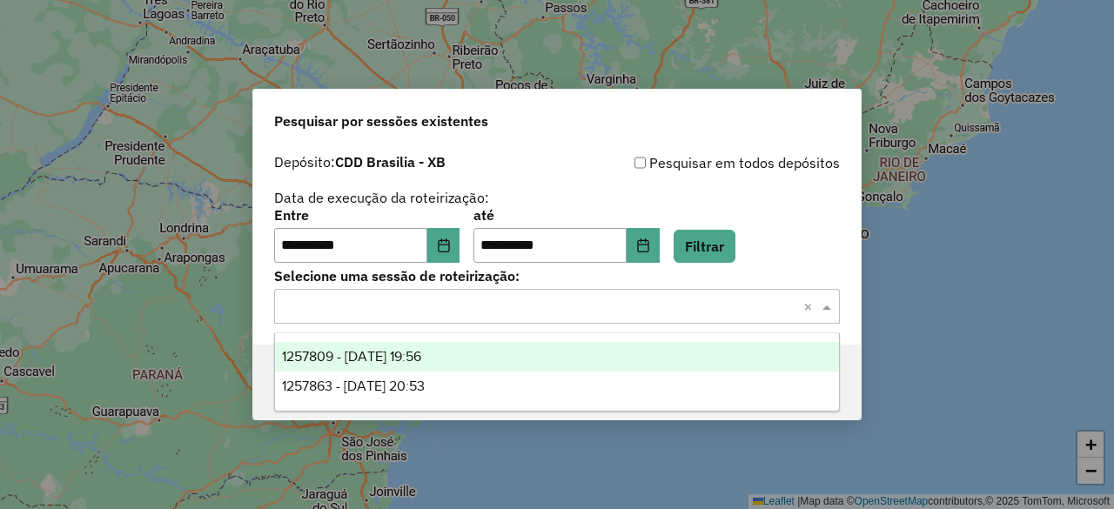
click at [520, 353] on div "1257809 - 02/09/2025 19:56" at bounding box center [556, 357] width 563 height 30
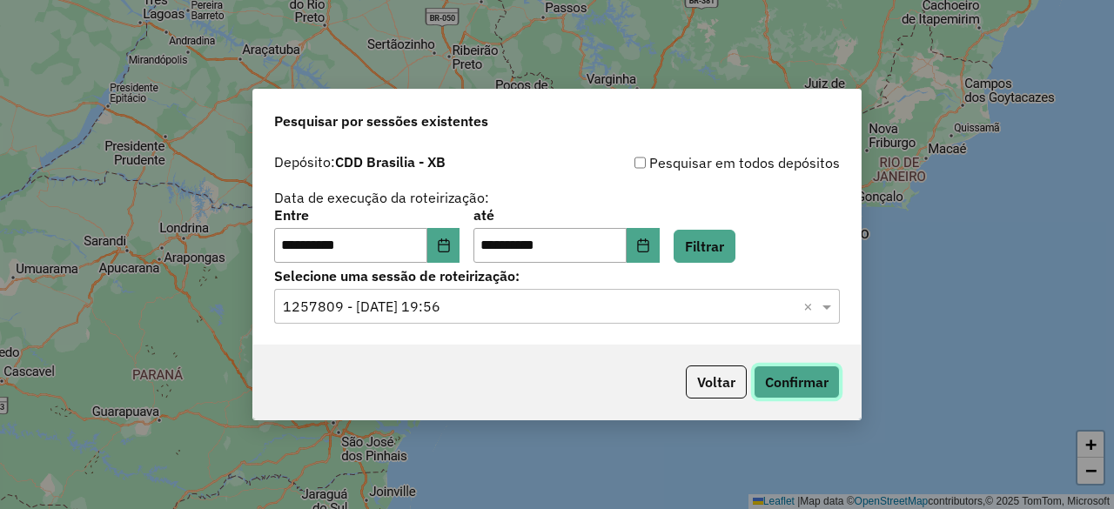
click at [790, 386] on button "Confirmar" at bounding box center [797, 382] width 86 height 33
click at [451, 244] on icon "Choose Date" at bounding box center [444, 245] width 14 height 14
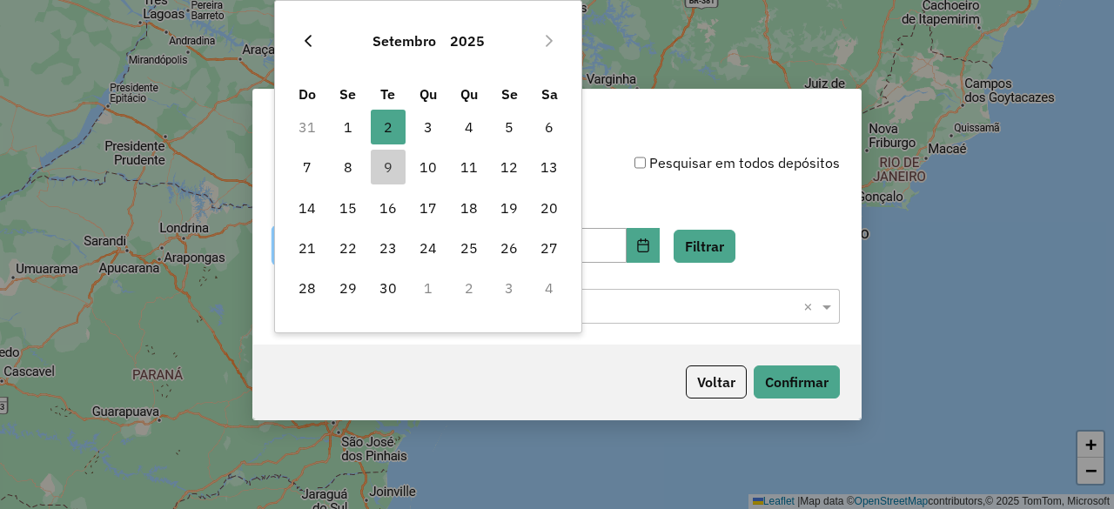
click at [319, 38] on button "Previous Month" at bounding box center [308, 41] width 28 height 28
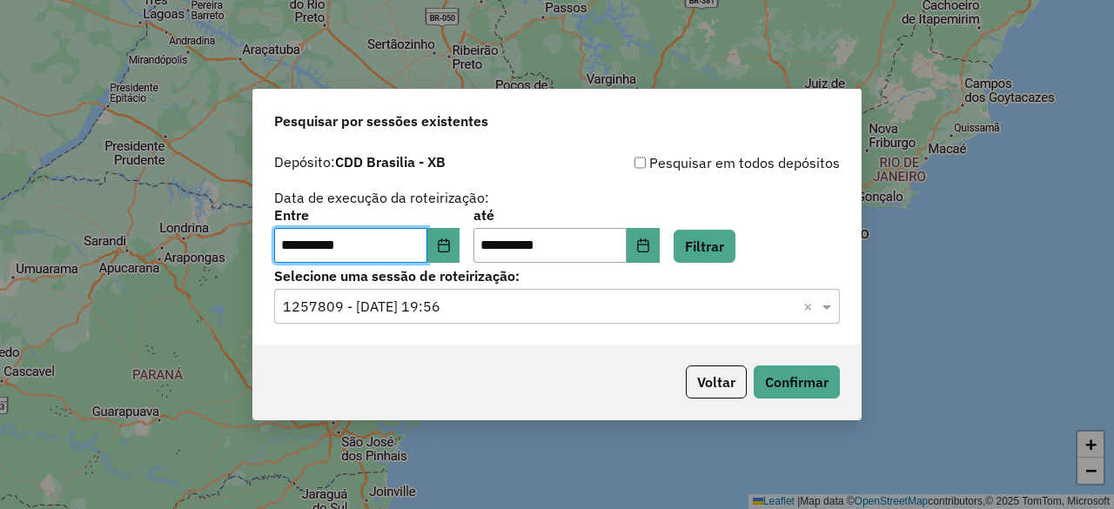
click at [612, 47] on div "**********" at bounding box center [557, 254] width 1114 height 509
click at [448, 245] on icon "Choose Date" at bounding box center [444, 245] width 14 height 14
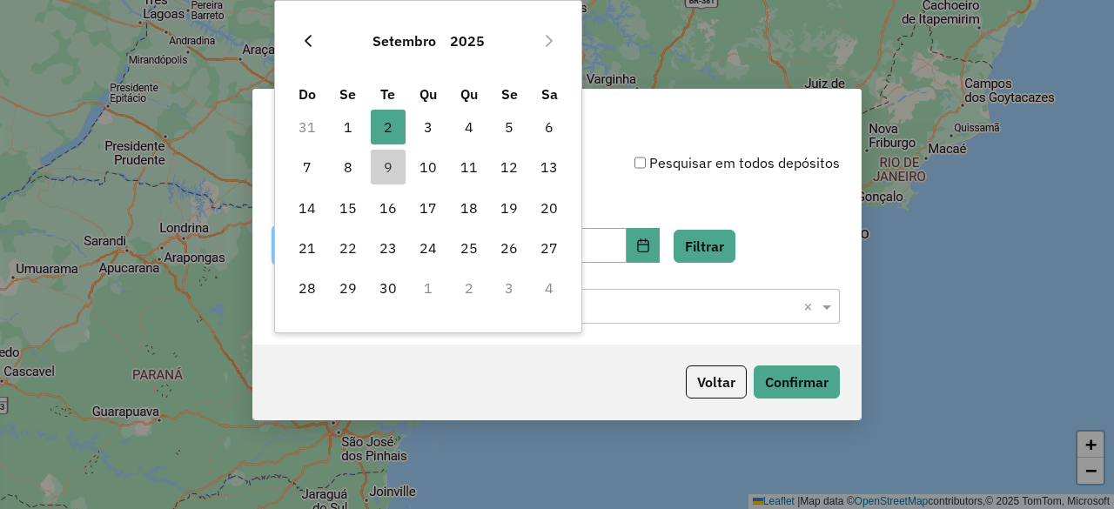
click at [314, 38] on icon "Previous Month" at bounding box center [308, 41] width 14 height 14
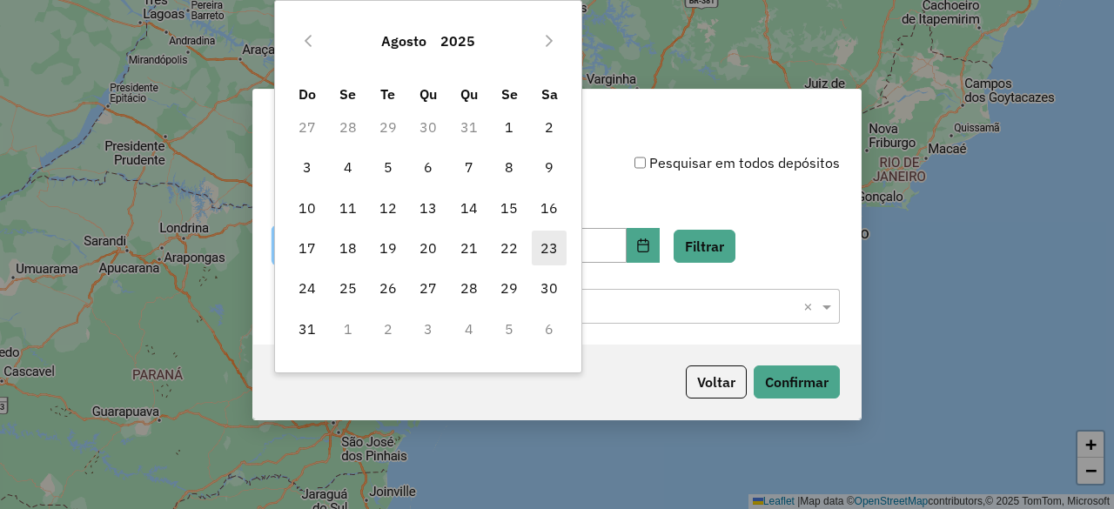
click at [547, 250] on span "23" at bounding box center [549, 248] width 35 height 35
type input "**********"
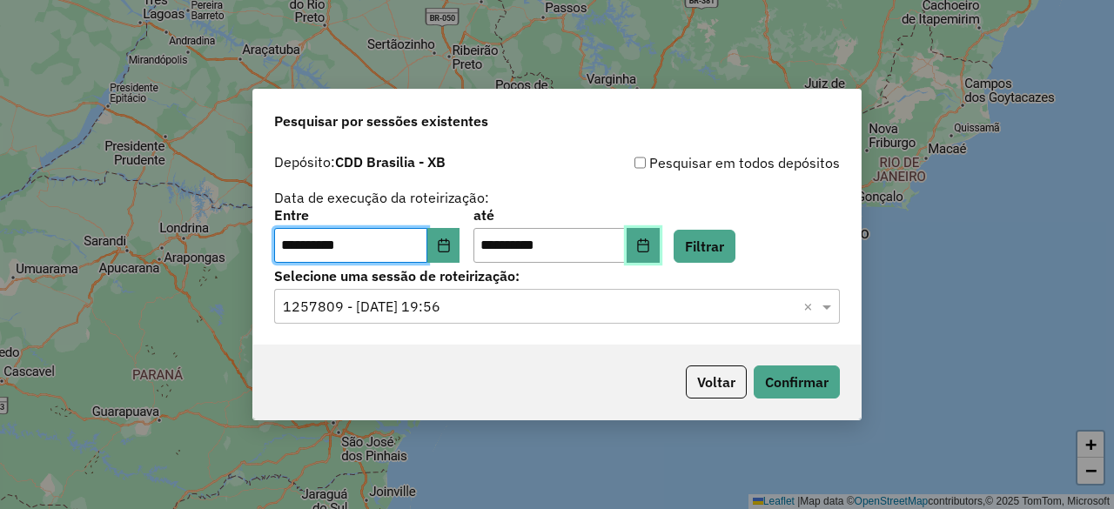
click at [648, 243] on icon "Choose Date" at bounding box center [642, 245] width 11 height 14
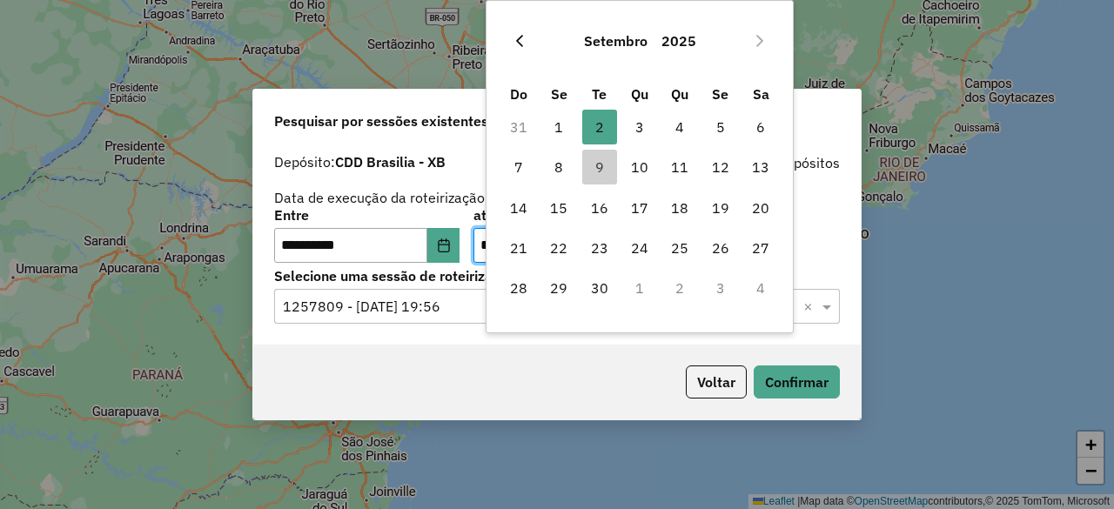
click at [523, 37] on icon "Previous Month" at bounding box center [520, 41] width 14 height 14
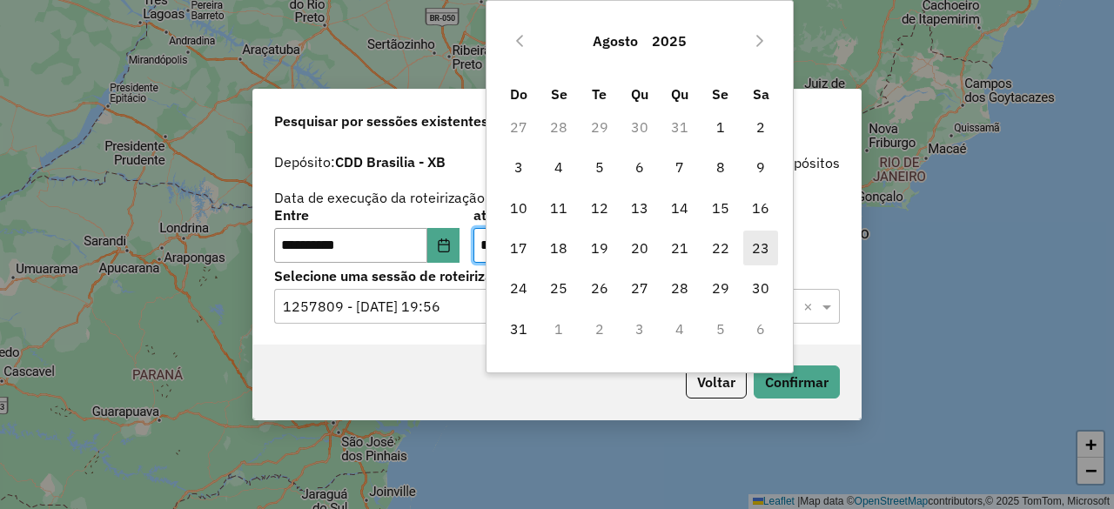
click at [759, 252] on span "23" at bounding box center [760, 248] width 35 height 35
type input "**********"
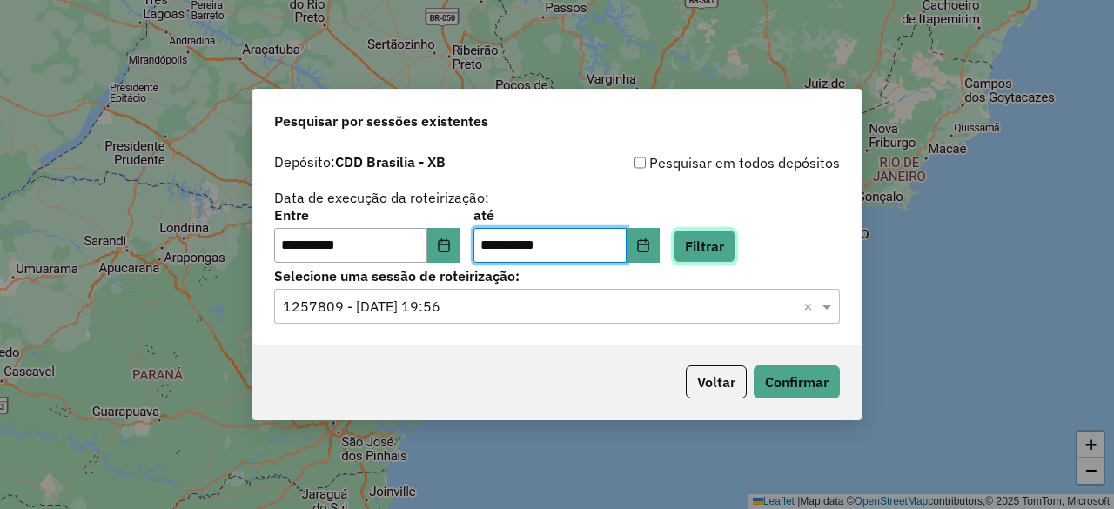
click at [721, 241] on button "Filtrar" at bounding box center [705, 246] width 62 height 33
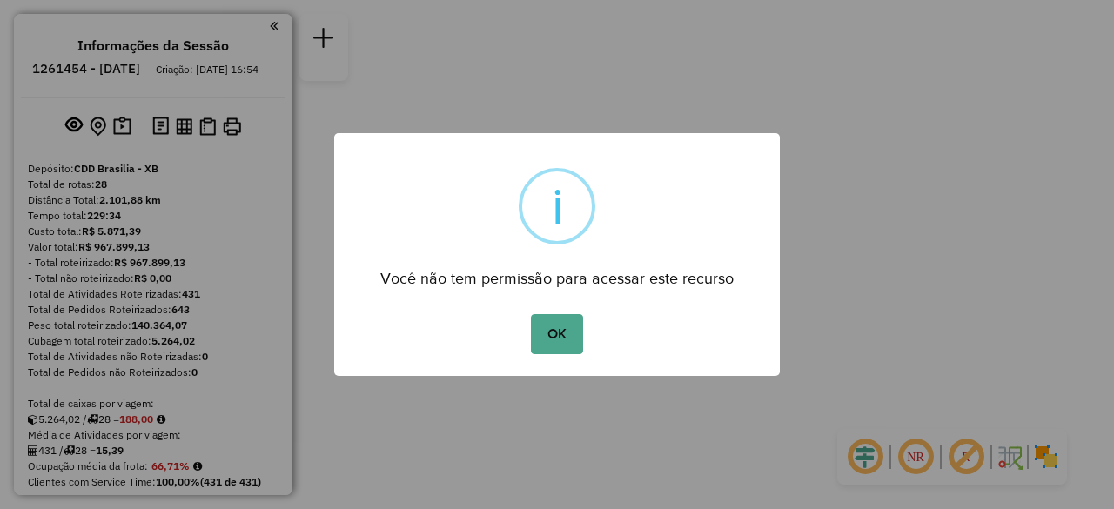
click at [550, 335] on div "× i Você não tem permissão para acessar este recurso OK No Cancel" at bounding box center [557, 254] width 446 height 243
click at [551, 332] on div "× i Você não tem permissão para acessar este recurso OK No Cancel" at bounding box center [557, 254] width 446 height 243
click at [557, 333] on div "× i Você não tem permissão para acessar este recurso OK No Cancel" at bounding box center [557, 254] width 446 height 243
click at [551, 327] on div "× i Você não tem permissão para acessar este recurso OK No Cancel" at bounding box center [557, 254] width 446 height 243
click at [569, 336] on div "× i Você não tem permissão para acessar este recurso OK No Cancel" at bounding box center [557, 254] width 446 height 243
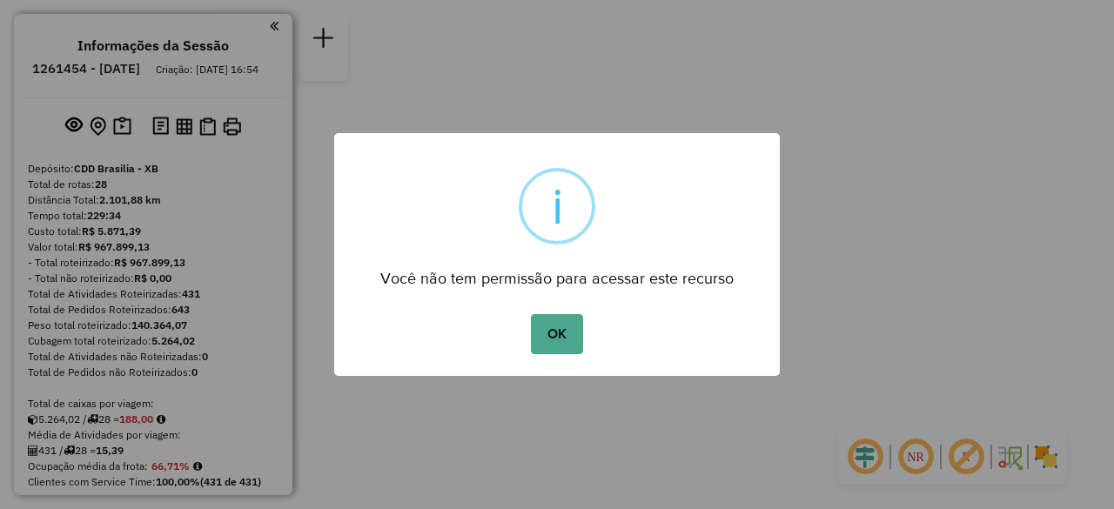
click at [569, 340] on div "× i Você não tem permissão para acessar este recurso OK No Cancel" at bounding box center [557, 254] width 1114 height 509
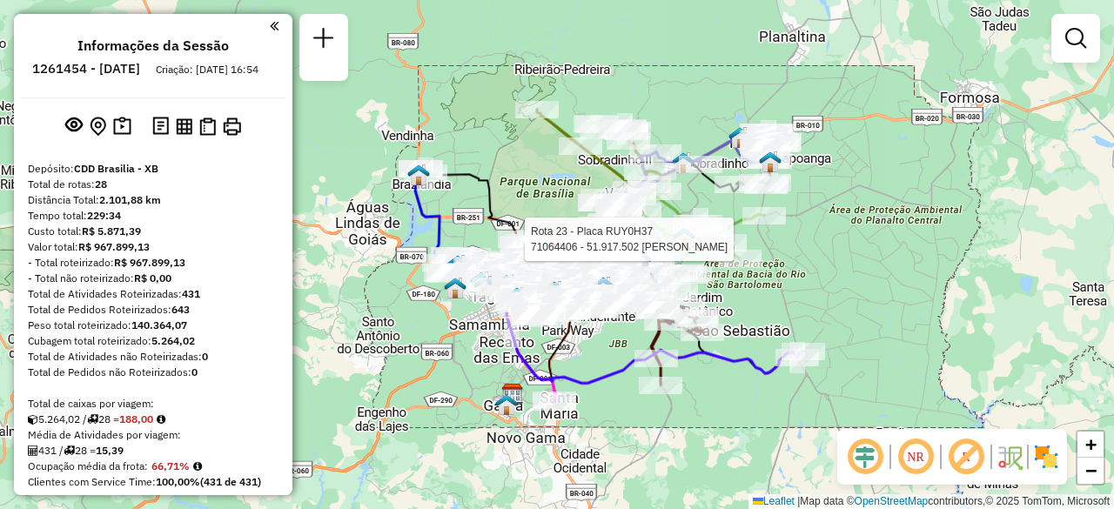
select select "**********"
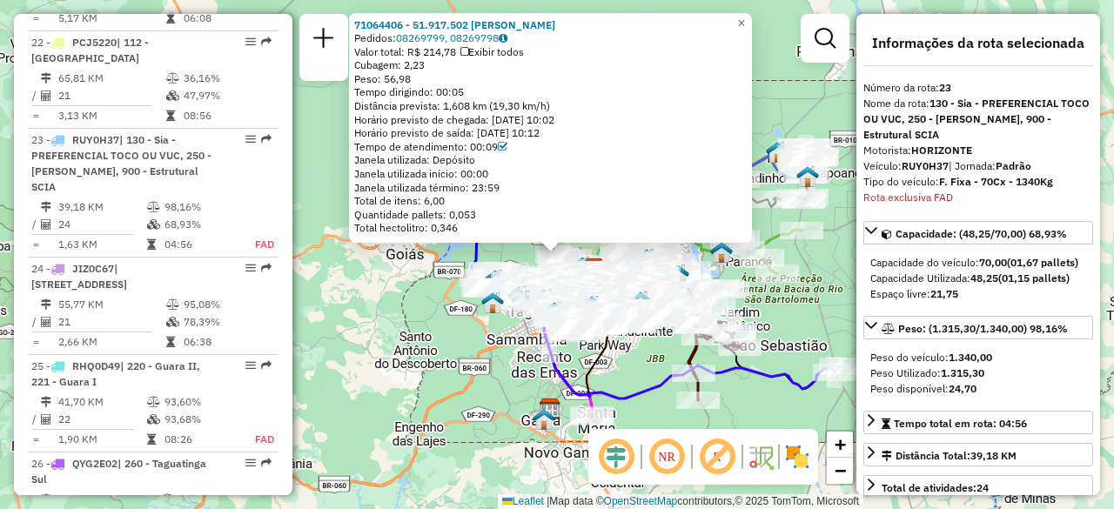
scroll to position [2914, 0]
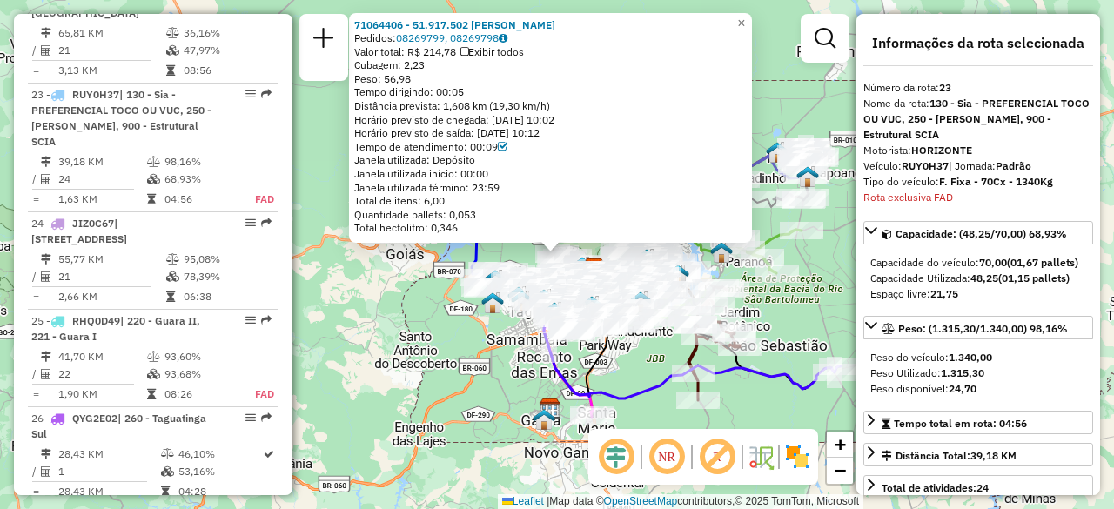
click at [400, 326] on div "71064406 - 51.917.502 EMILIA GEISA SOUZA ALCANTARA Pedidos: 08269799, 08269798 …" at bounding box center [557, 254] width 1114 height 509
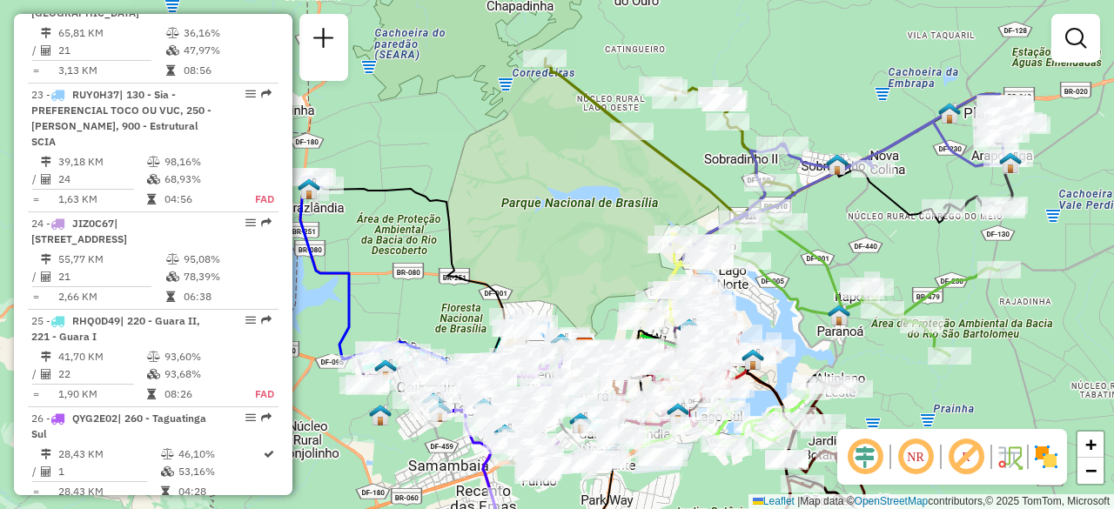
click at [914, 462] on em at bounding box center [916, 457] width 42 height 42
click at [872, 460] on em at bounding box center [865, 457] width 42 height 42
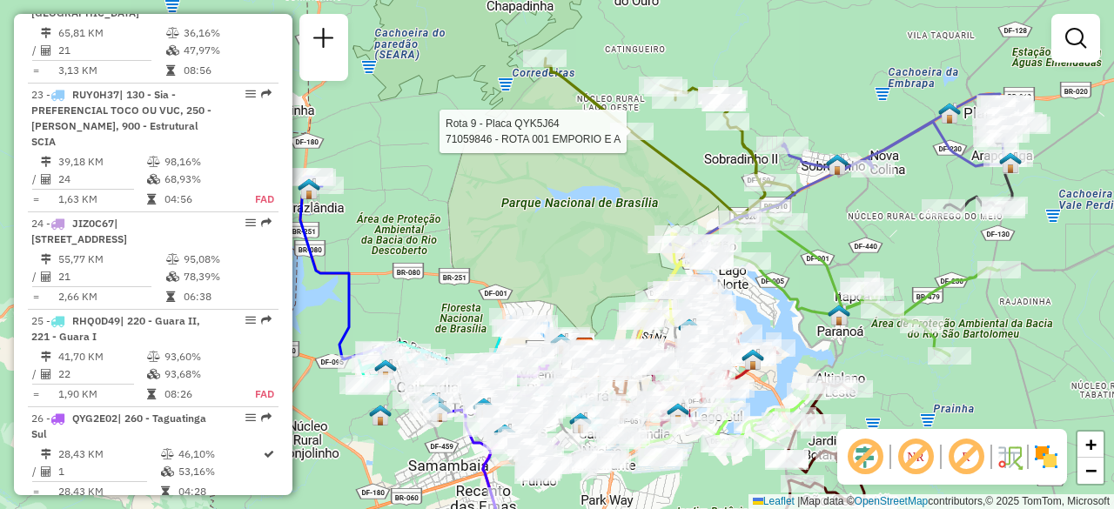
select select "**********"
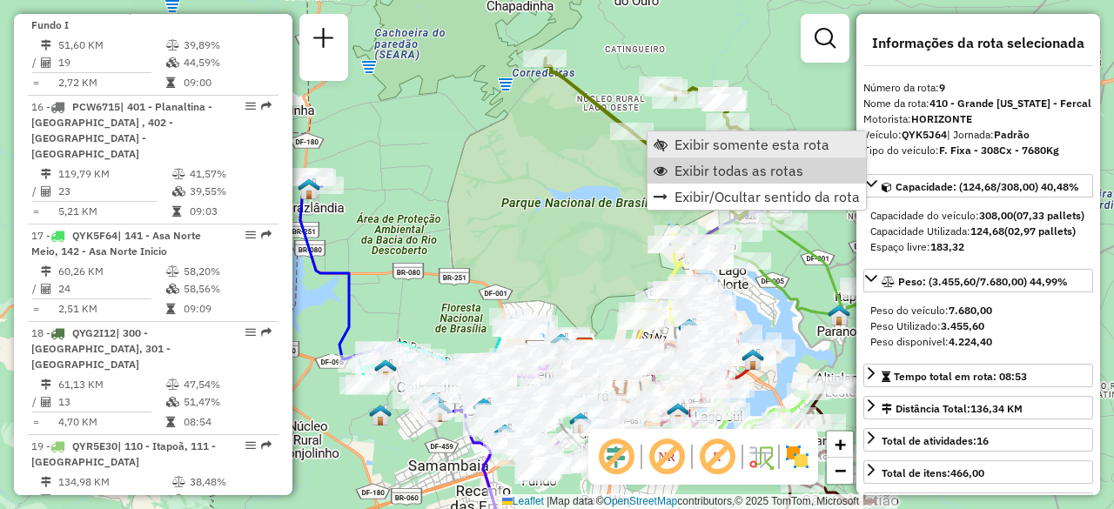
scroll to position [1507, 0]
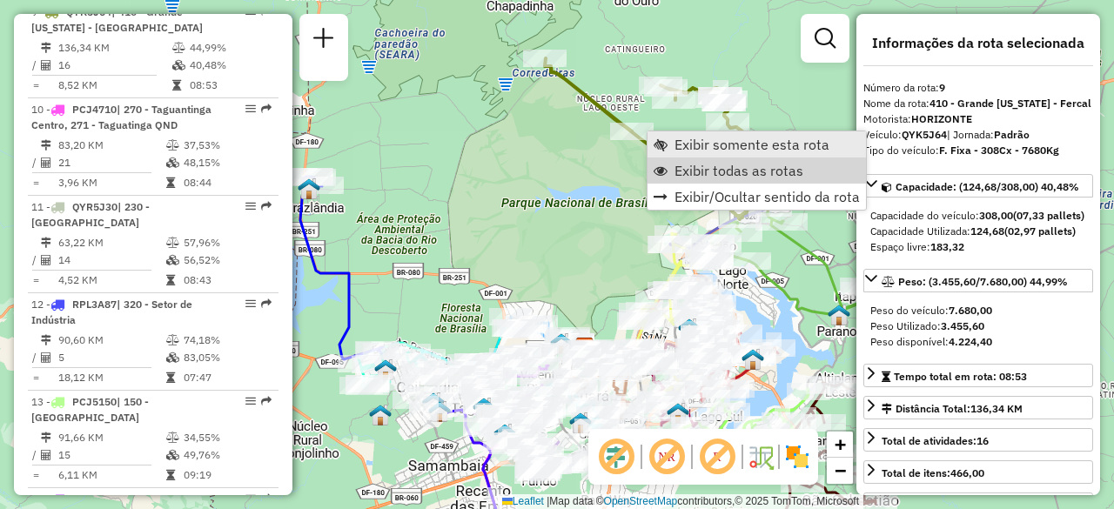
click at [706, 146] on span "Exibir somente esta rota" at bounding box center [752, 145] width 155 height 14
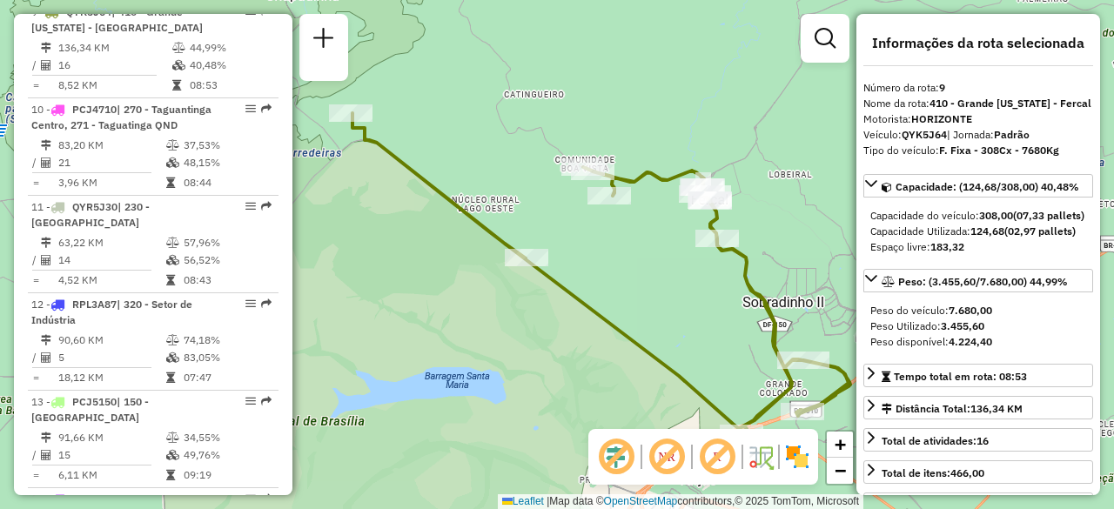
drag, startPoint x: 472, startPoint y: 124, endPoint x: 491, endPoint y: 143, distance: 26.5
click at [491, 143] on div "Janela de atendimento Grade de atendimento Capacidade Transportadoras Veículos …" at bounding box center [557, 254] width 1114 height 509
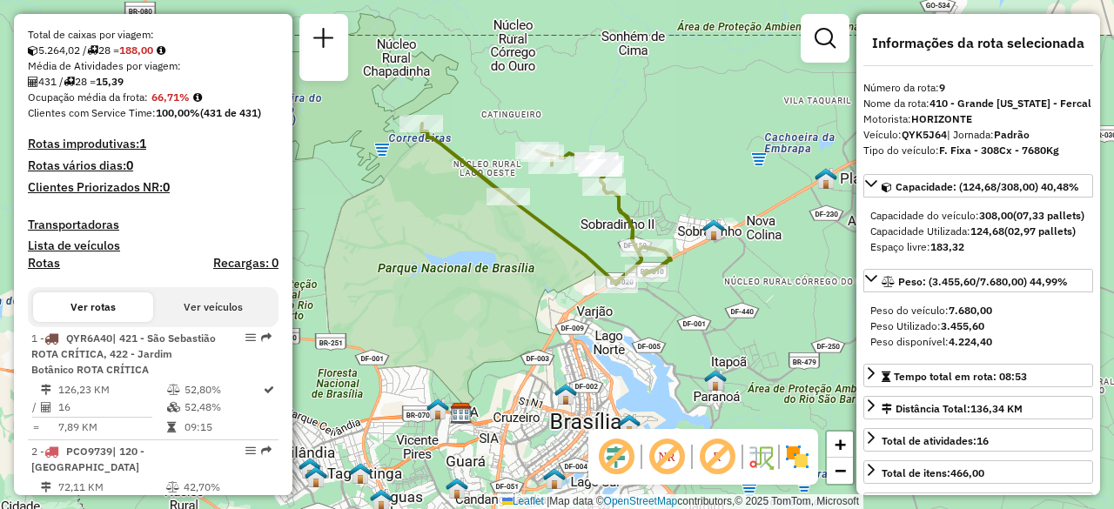
scroll to position [522, 0]
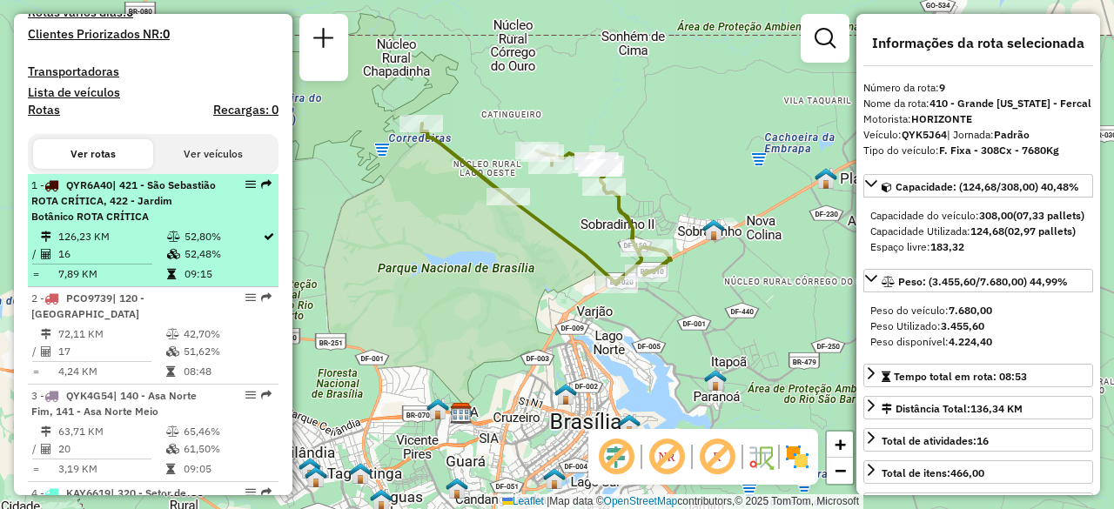
click at [158, 245] on td "126,23 KM" at bounding box center [111, 236] width 109 height 17
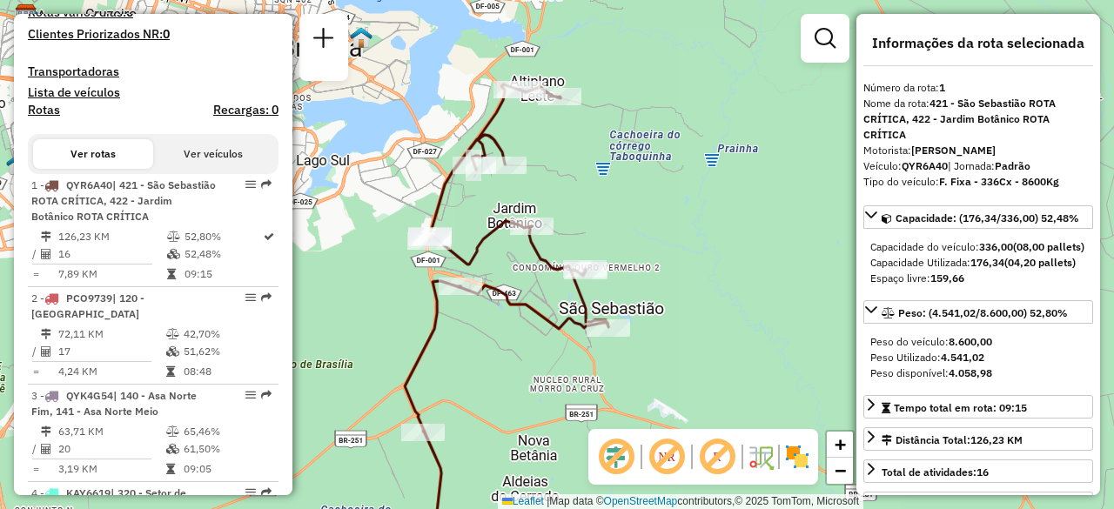
drag, startPoint x: 385, startPoint y: 194, endPoint x: 352, endPoint y: 239, distance: 56.1
click at [352, 239] on div "Janela de atendimento Grade de atendimento Capacidade Transportadoras Veículos …" at bounding box center [557, 254] width 1114 height 509
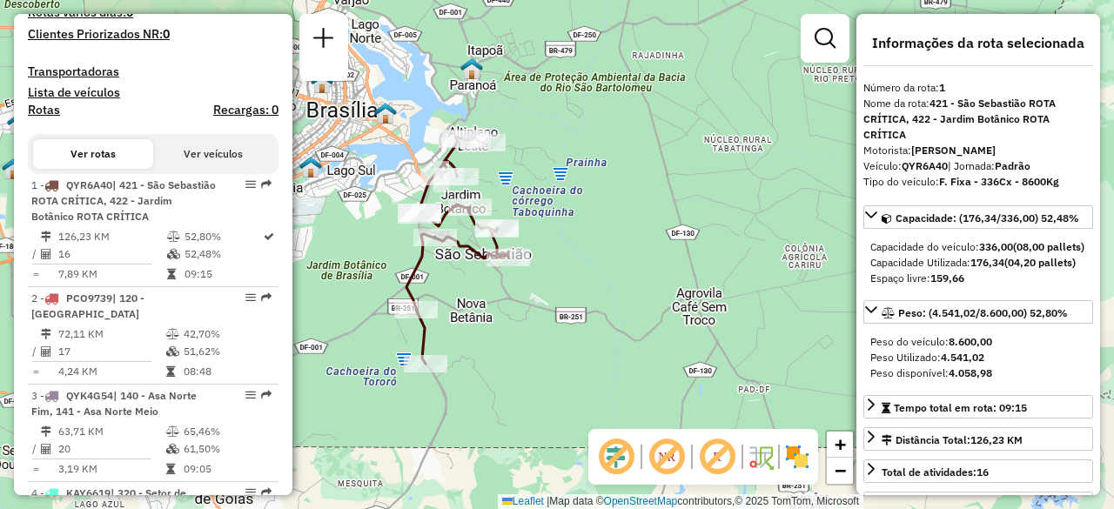
drag, startPoint x: 374, startPoint y: 245, endPoint x: 402, endPoint y: 253, distance: 29.2
click at [391, 238] on div "Janela de atendimento Grade de atendimento Capacidade Transportadoras Veículos …" at bounding box center [557, 254] width 1114 height 509
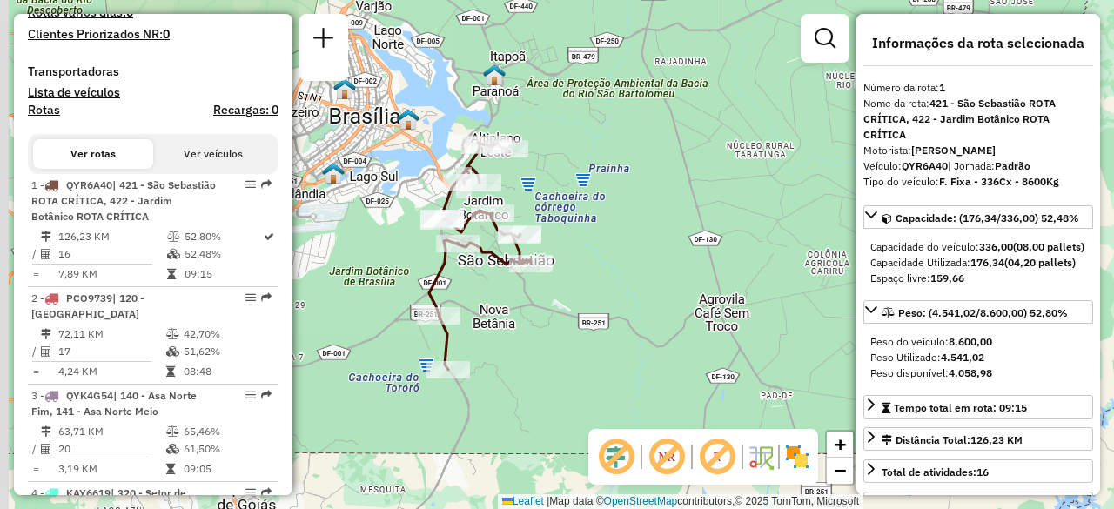
drag, startPoint x: 393, startPoint y: 237, endPoint x: 440, endPoint y: 241, distance: 46.3
click at [440, 241] on div "Janela de atendimento Grade de atendimento Capacidade Transportadoras Veículos …" at bounding box center [557, 254] width 1114 height 509
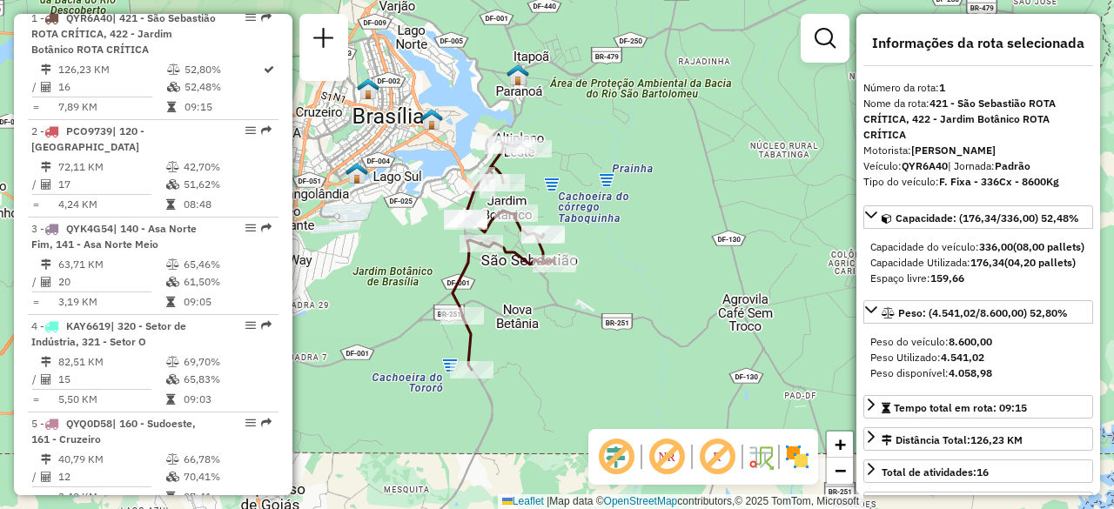
scroll to position [609, 0]
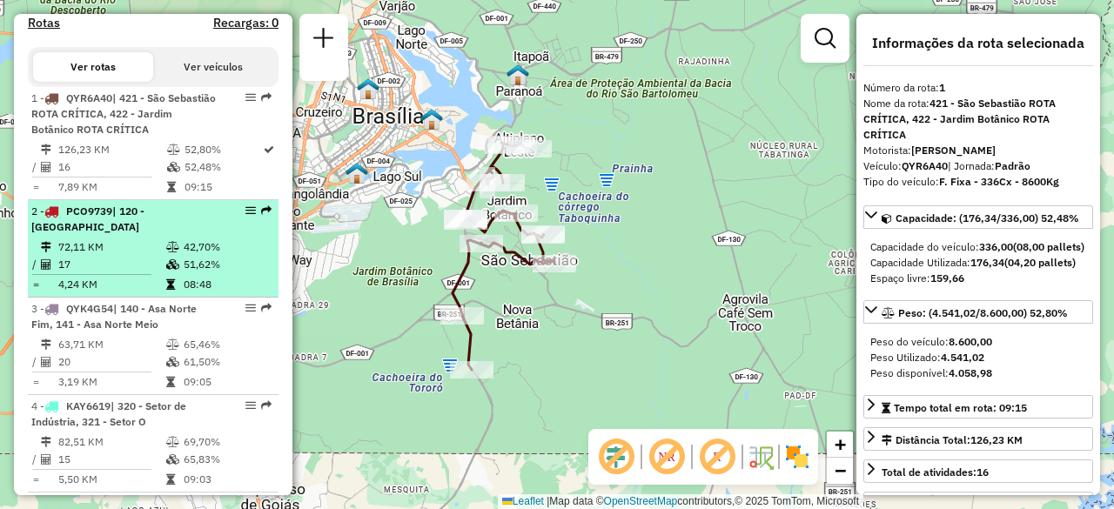
click at [157, 252] on li "2 - PCO9739 | 120 - Vila Planalto 72,11 KM 42,70% / 17 51,62% = 4,24 KM 08:48" at bounding box center [153, 248] width 251 height 97
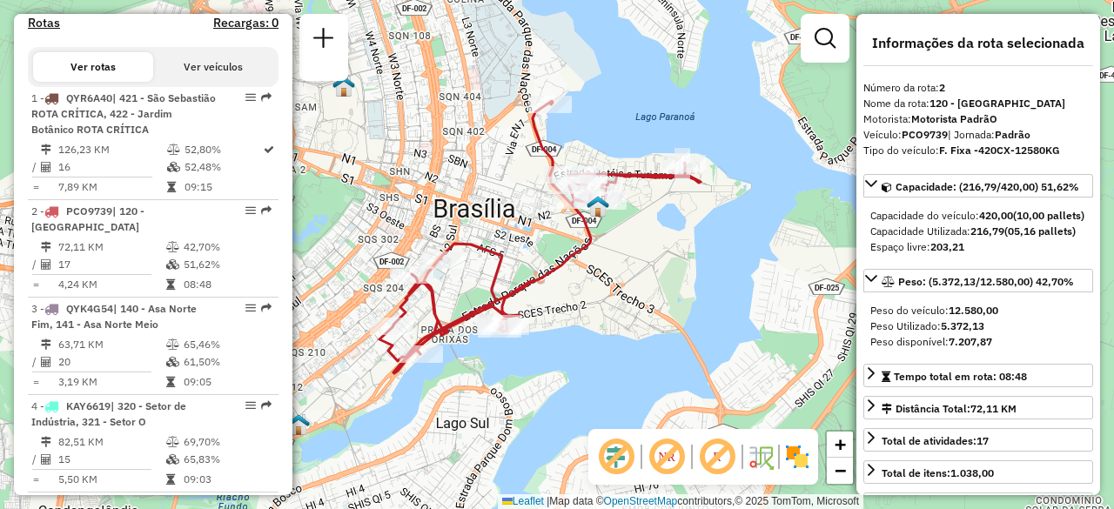
drag, startPoint x: 465, startPoint y: 193, endPoint x: 473, endPoint y: 190, distance: 9.4
click at [472, 190] on div "Janela de atendimento Grade de atendimento Capacidade Transportadoras Veículos …" at bounding box center [557, 254] width 1114 height 509
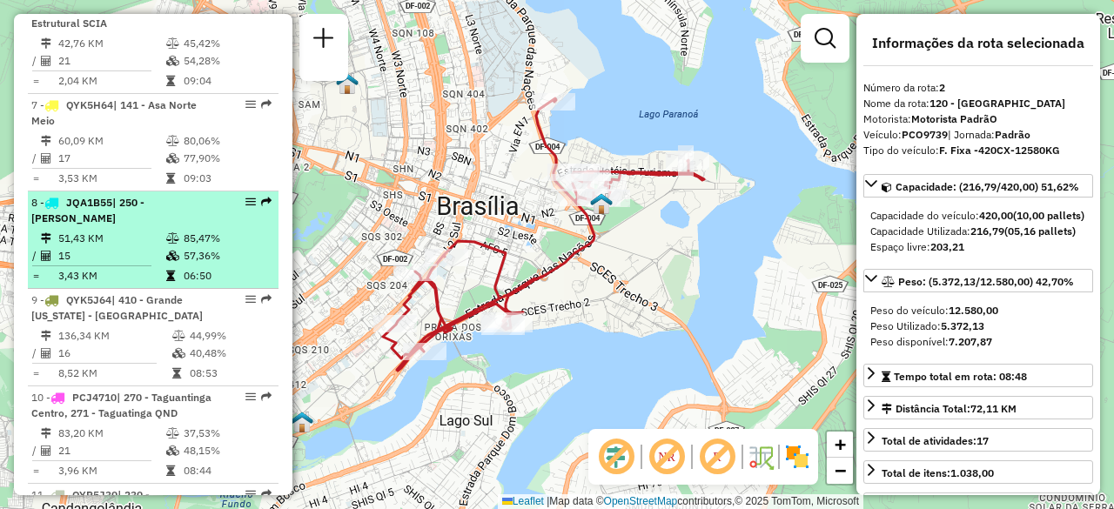
scroll to position [1306, 0]
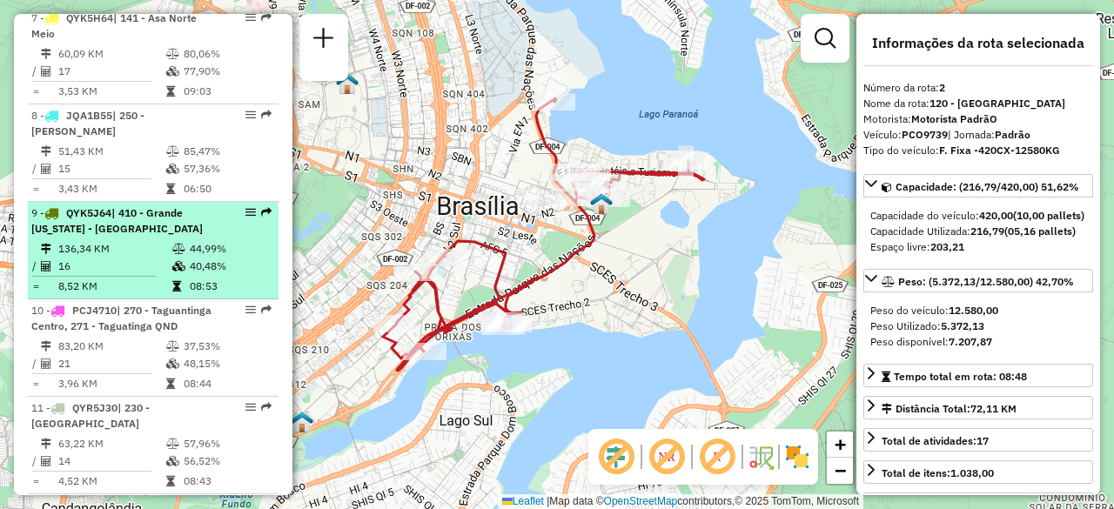
click at [138, 257] on td "136,34 KM" at bounding box center [114, 248] width 114 height 17
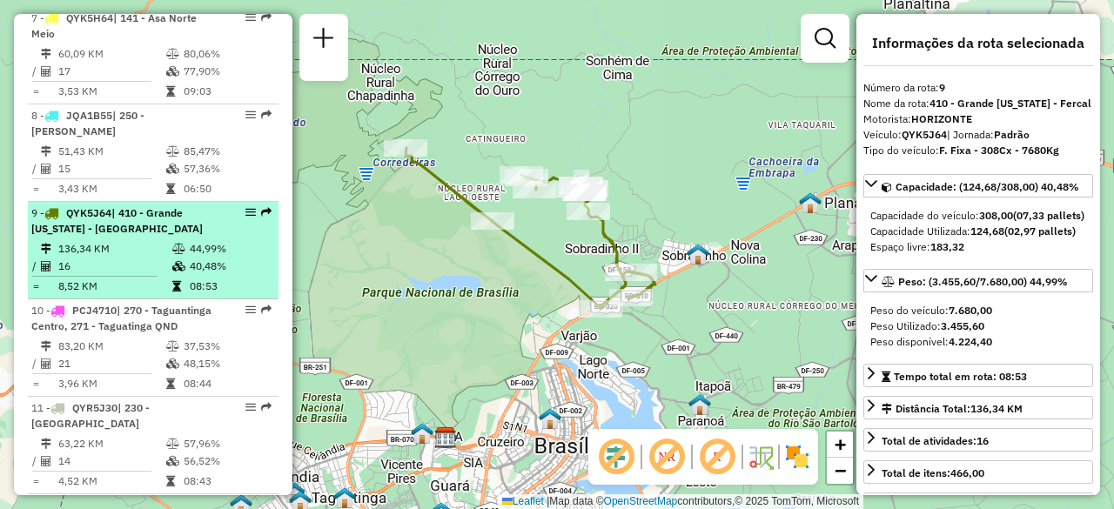
scroll to position [1393, 0]
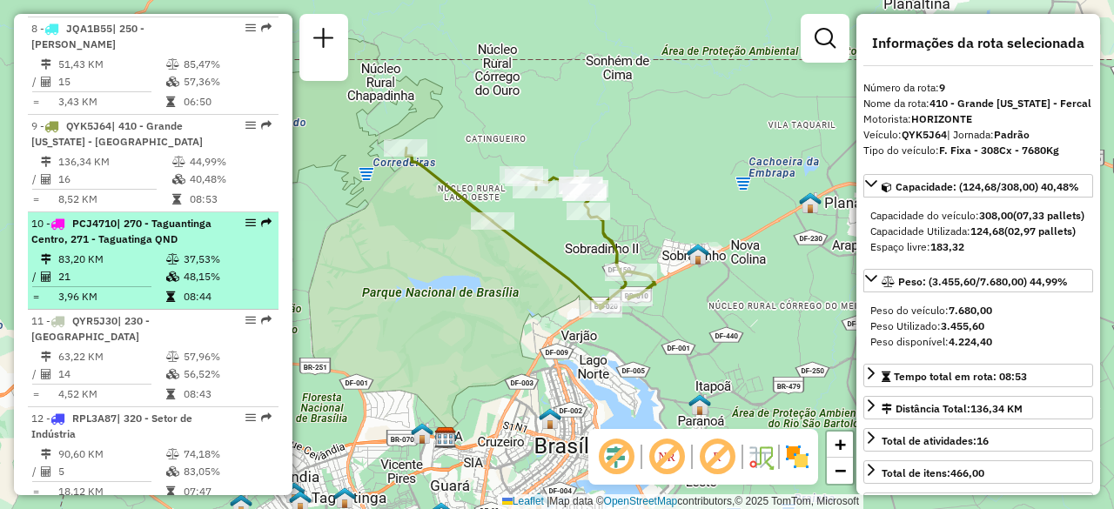
click at [131, 268] on td "83,20 KM" at bounding box center [111, 259] width 108 height 17
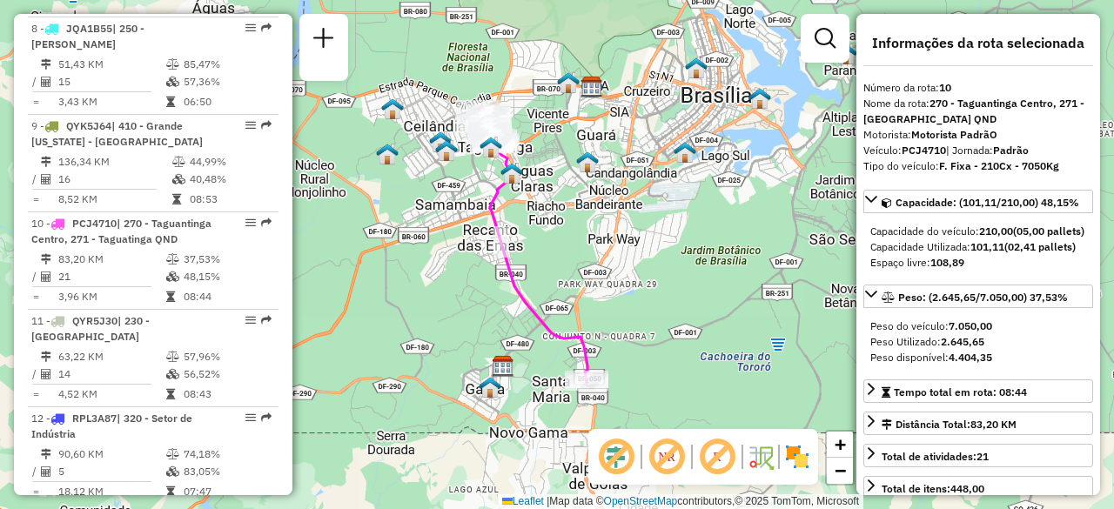
drag, startPoint x: 443, startPoint y: 307, endPoint x: 406, endPoint y: 294, distance: 38.8
click at [406, 294] on div "Janela de atendimento Grade de atendimento Capacidade Transportadoras Veículos …" at bounding box center [557, 254] width 1114 height 509
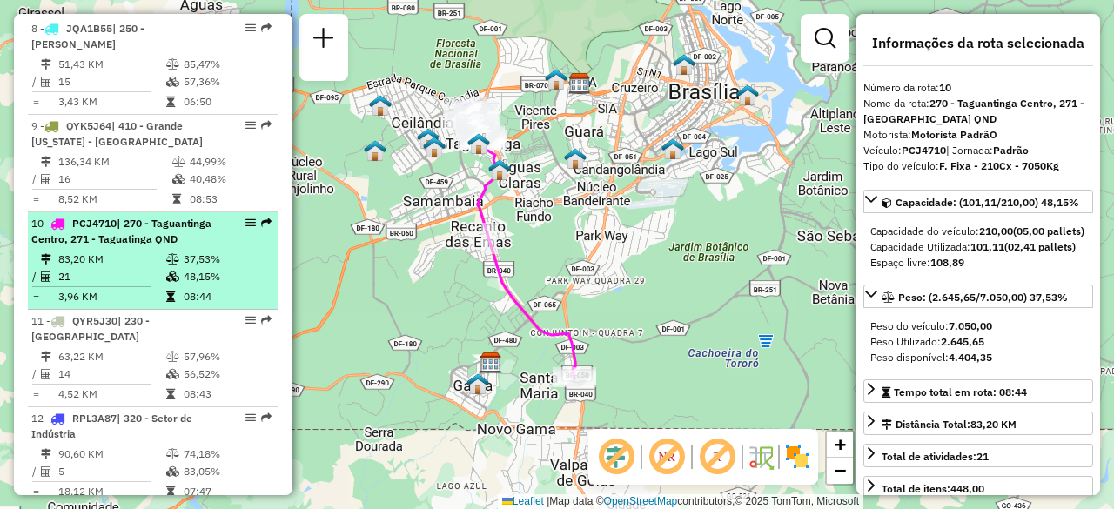
click at [183, 268] on td "37,53%" at bounding box center [227, 259] width 88 height 17
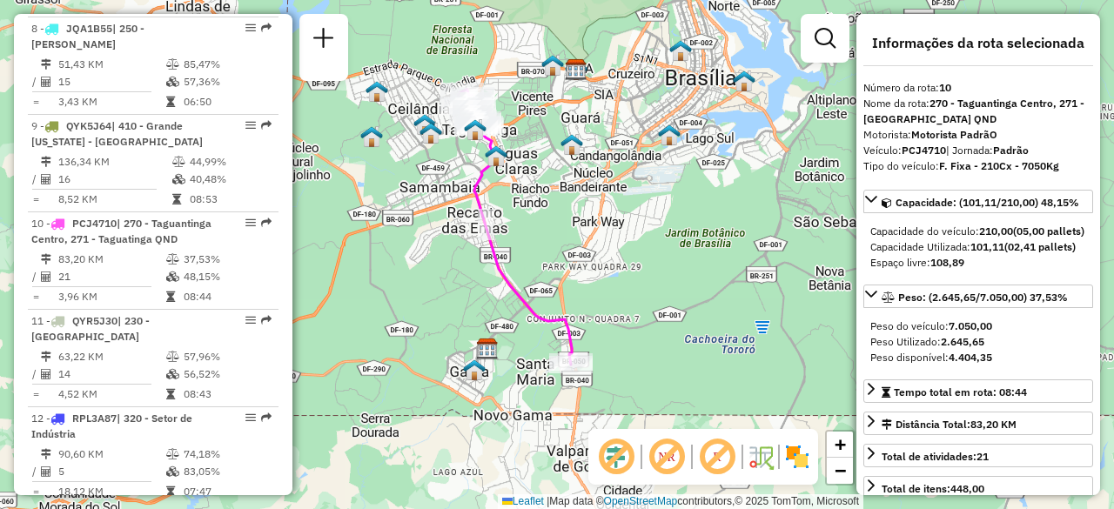
drag, startPoint x: 431, startPoint y: 288, endPoint x: 390, endPoint y: 262, distance: 48.5
click at [390, 262] on div "Janela de atendimento Grade de atendimento Capacidade Transportadoras Veículos …" at bounding box center [557, 254] width 1114 height 509
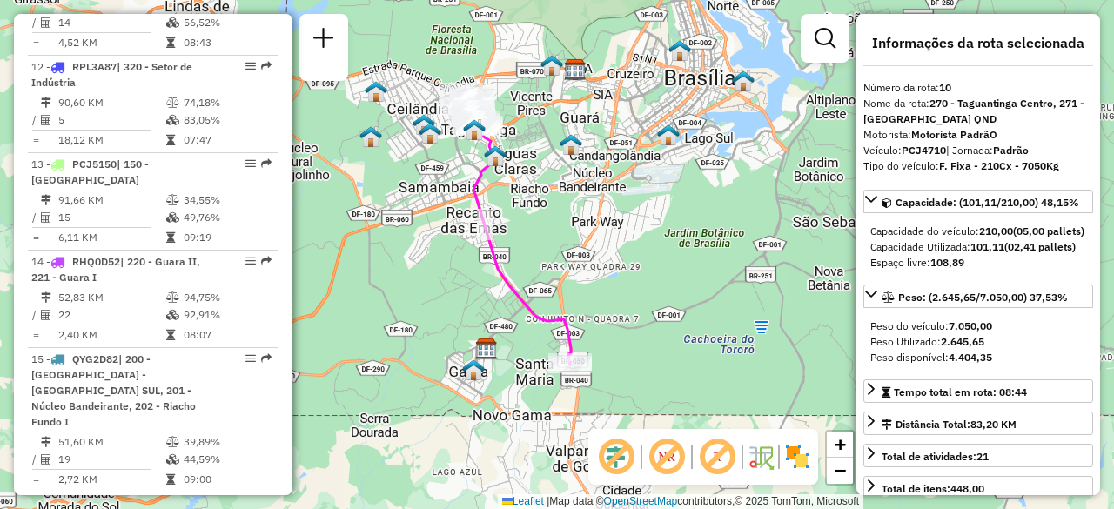
scroll to position [1828, 0]
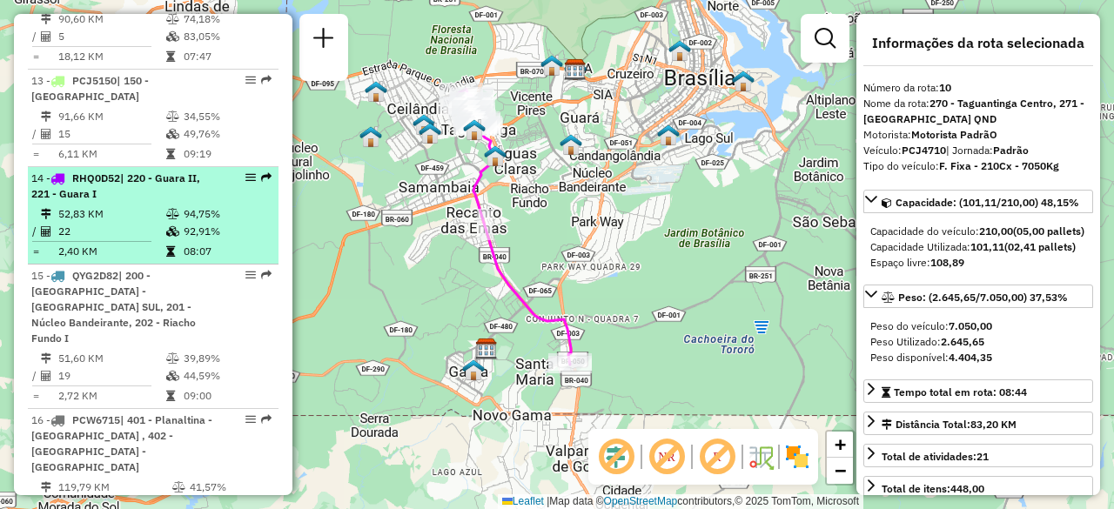
click at [132, 215] on td "52,83 KM" at bounding box center [111, 213] width 108 height 17
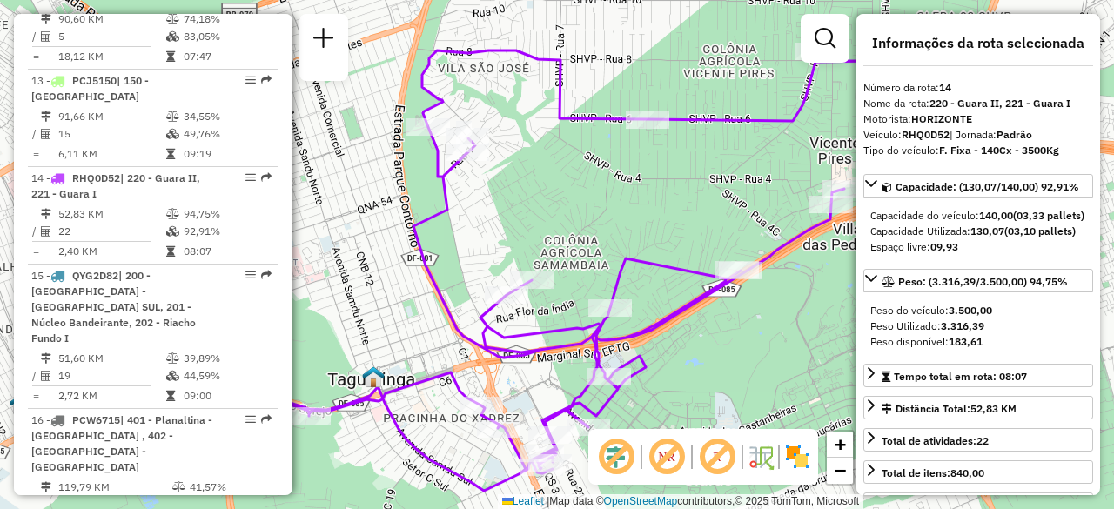
click at [535, 205] on div "Janela de atendimento Grade de atendimento Capacidade Transportadoras Veículos …" at bounding box center [557, 254] width 1114 height 509
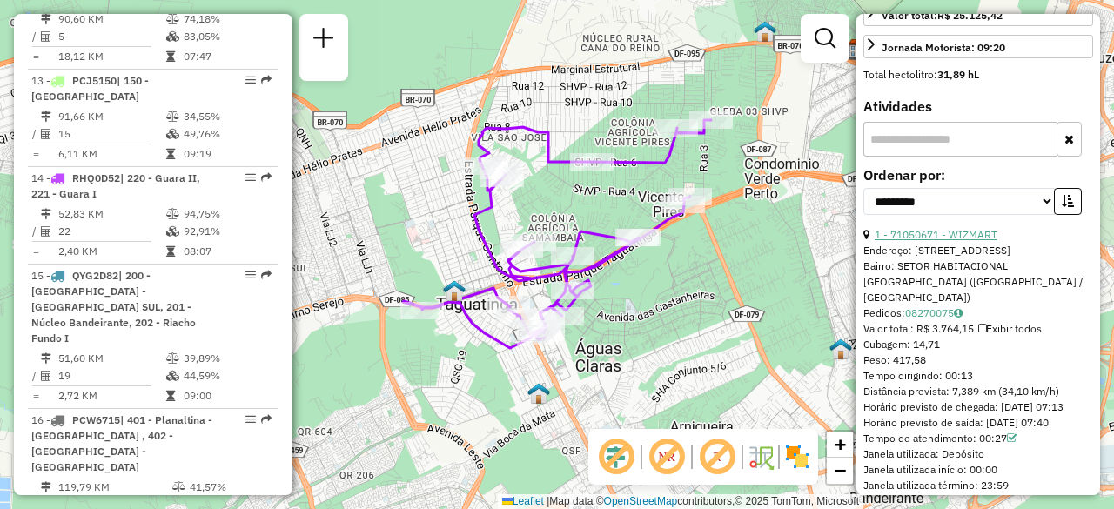
scroll to position [609, 0]
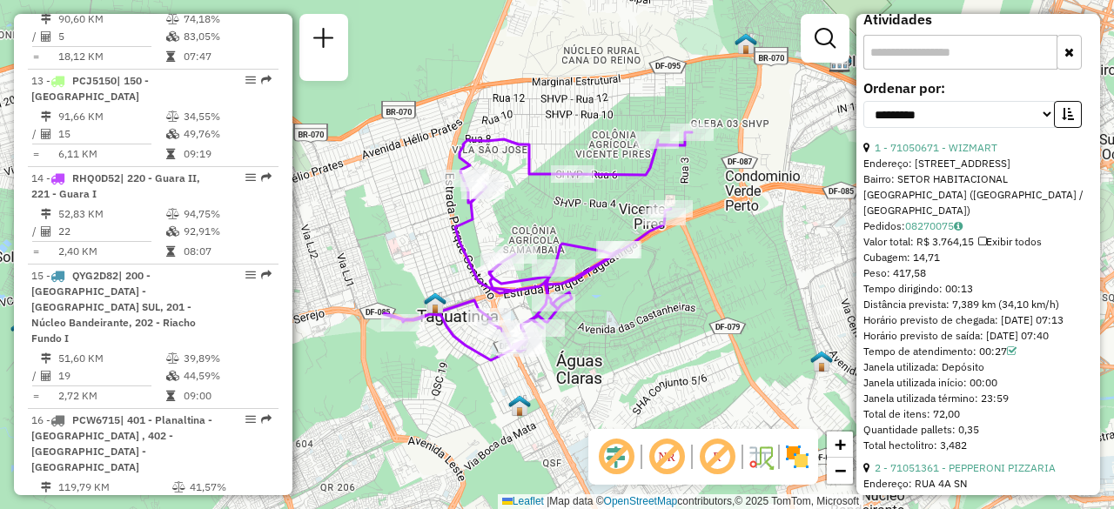
drag, startPoint x: 749, startPoint y: 249, endPoint x: 730, endPoint y: 260, distance: 21.5
click at [730, 260] on div "Janela de atendimento Grade de atendimento Capacidade Transportadoras Veículos …" at bounding box center [557, 254] width 1114 height 509
click at [1013, 357] on icon at bounding box center [1012, 351] width 10 height 10
click at [1014, 357] on icon at bounding box center [1012, 351] width 10 height 10
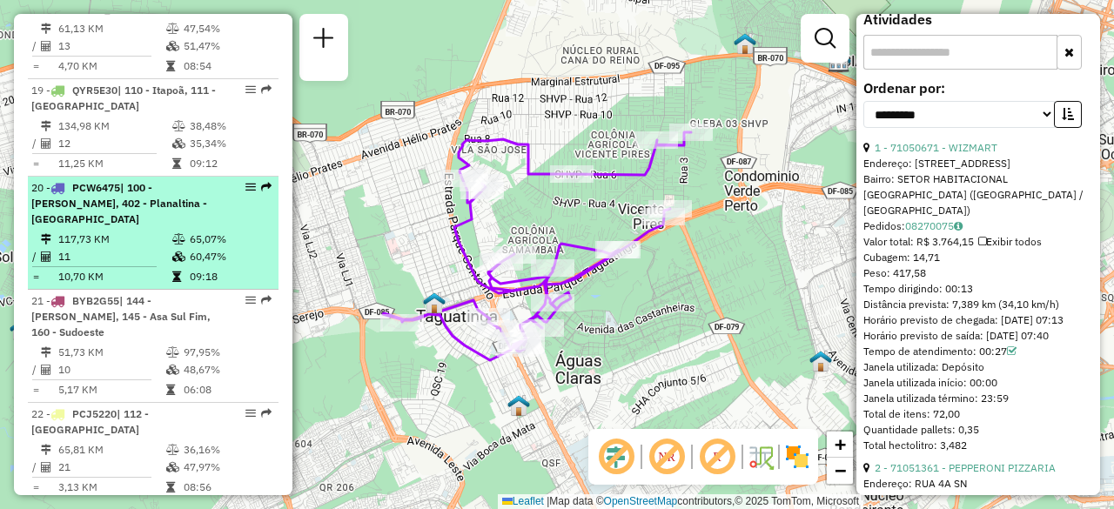
scroll to position [2524, 0]
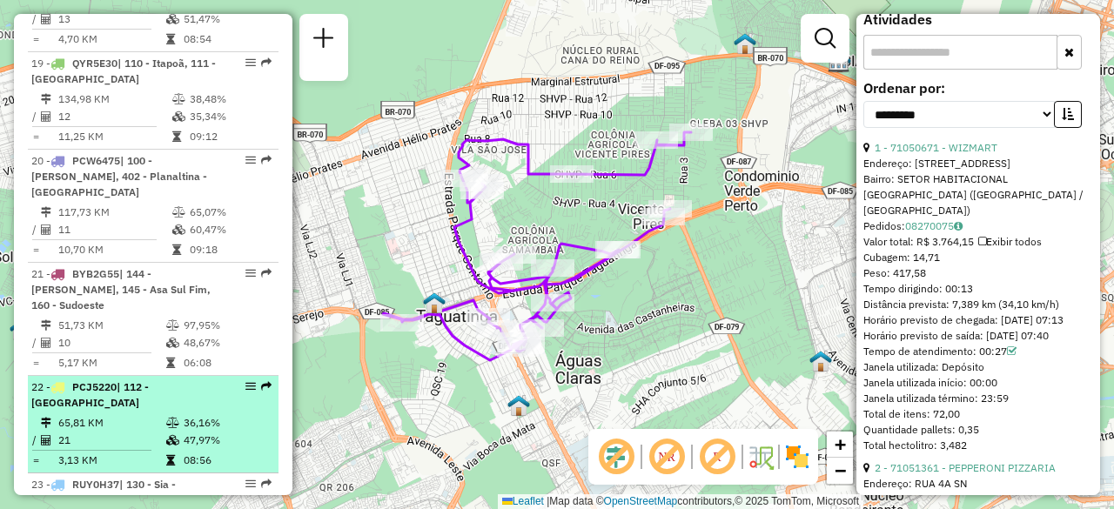
click at [174, 418] on icon at bounding box center [172, 423] width 13 height 10
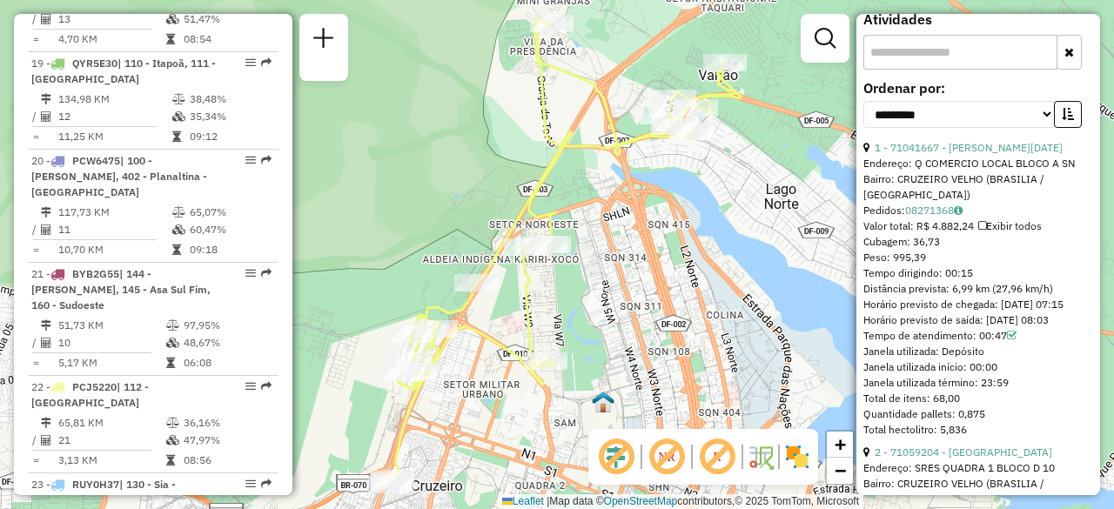
drag, startPoint x: 456, startPoint y: 194, endPoint x: 508, endPoint y: 203, distance: 52.9
click at [508, 203] on div "Janela de atendimento Grade de atendimento Capacidade Transportadoras Veículos …" at bounding box center [557, 254] width 1114 height 509
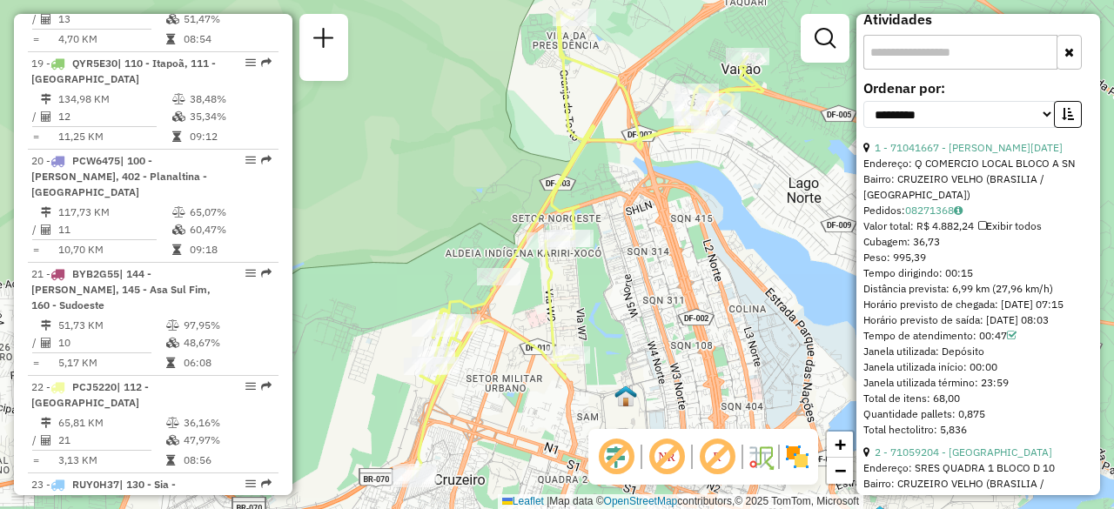
drag, startPoint x: 499, startPoint y: 198, endPoint x: 470, endPoint y: 179, distance: 34.0
click at [470, 179] on div "Janela de atendimento Grade de atendimento Capacidade Transportadoras Veículos …" at bounding box center [557, 254] width 1114 height 509
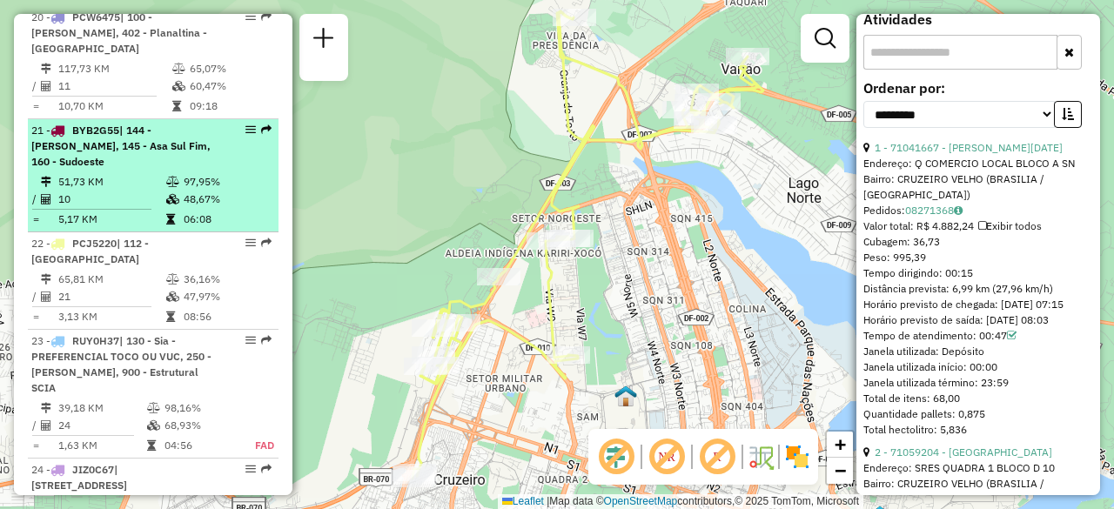
scroll to position [2698, 0]
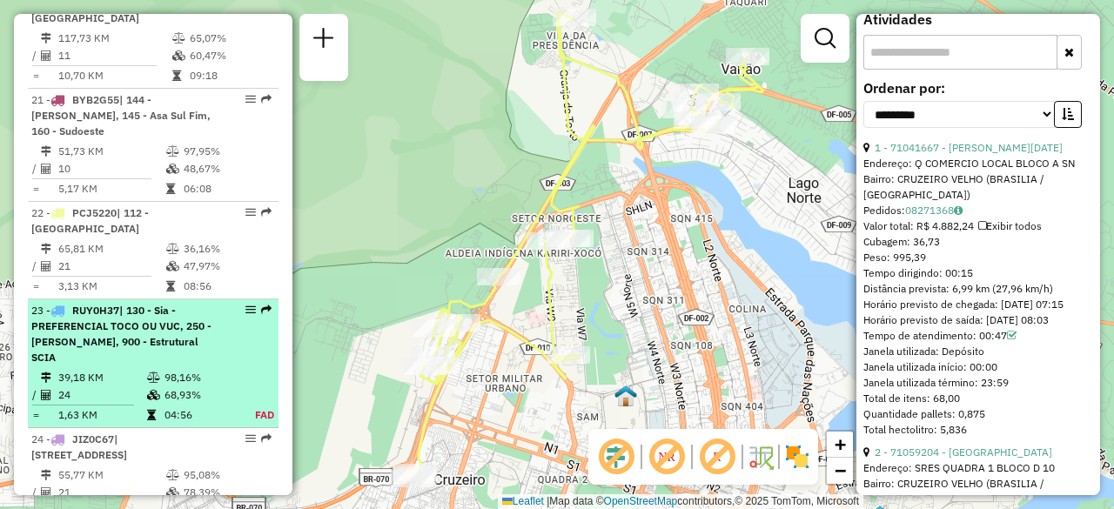
click at [150, 369] on td at bounding box center [154, 377] width 17 height 17
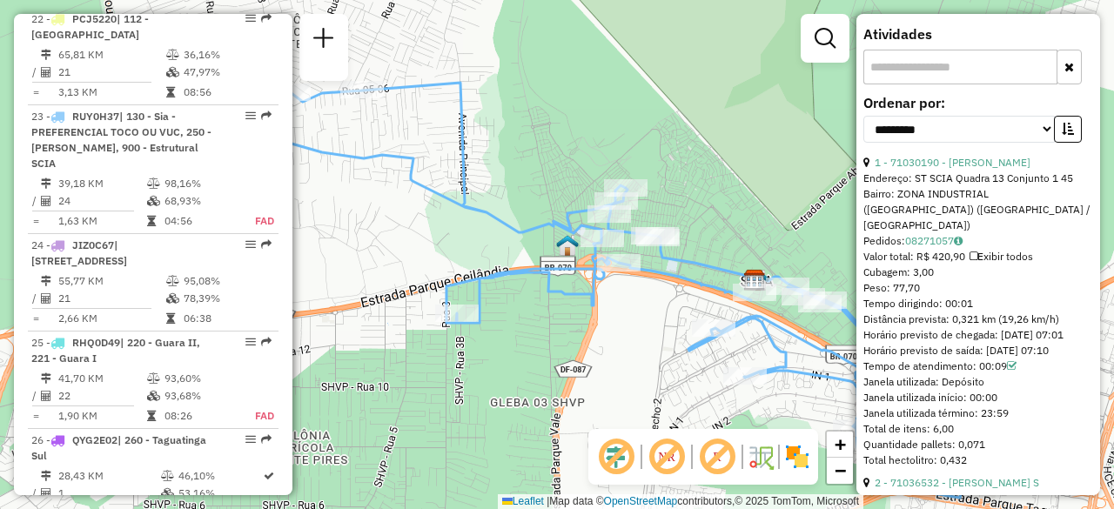
scroll to position [2914, 0]
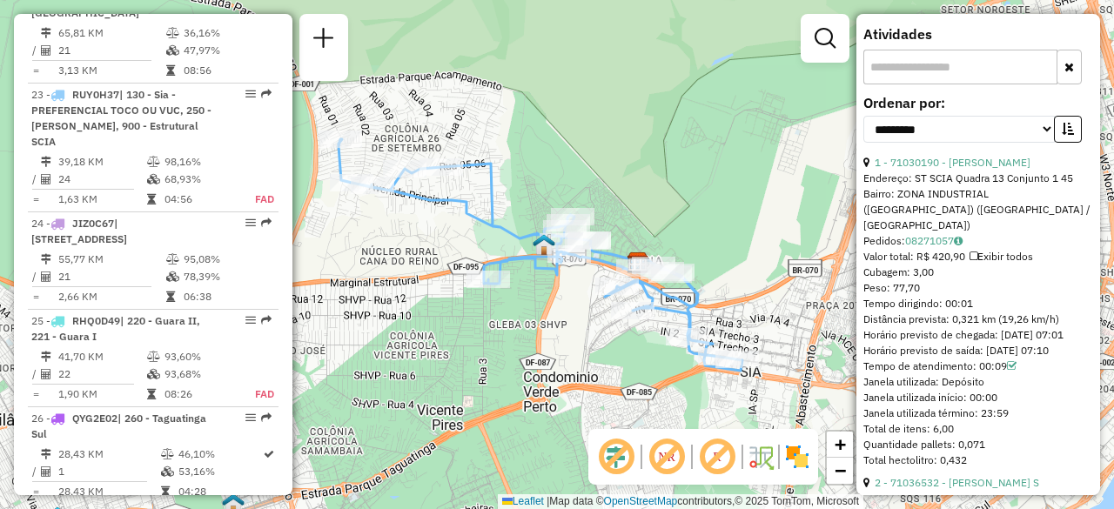
drag, startPoint x: 397, startPoint y: 245, endPoint x: 421, endPoint y: 249, distance: 24.6
click at [421, 249] on div "Janela de atendimento Grade de atendimento Capacidade Transportadoras Veículos …" at bounding box center [557, 254] width 1114 height 509
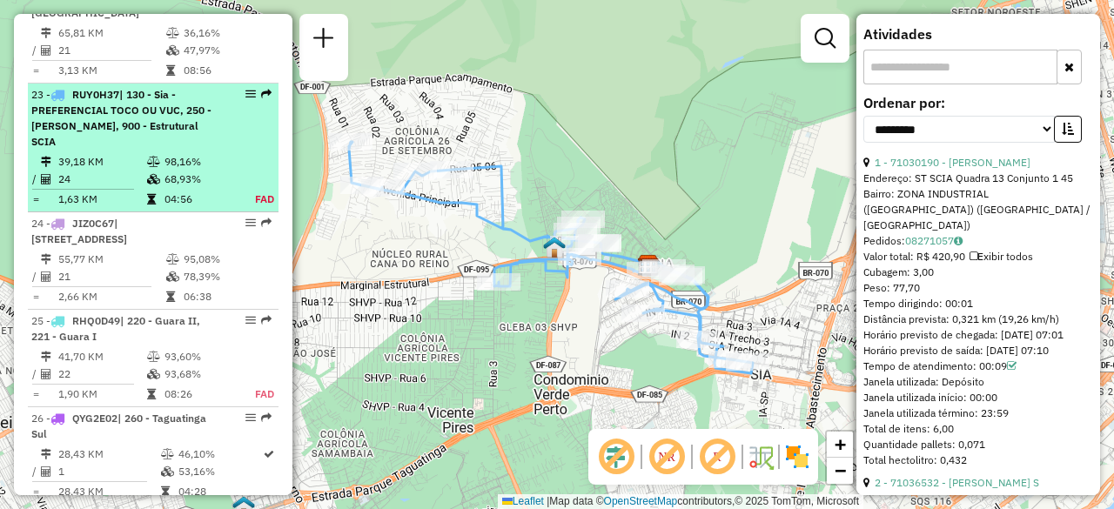
click at [153, 157] on icon at bounding box center [153, 162] width 13 height 10
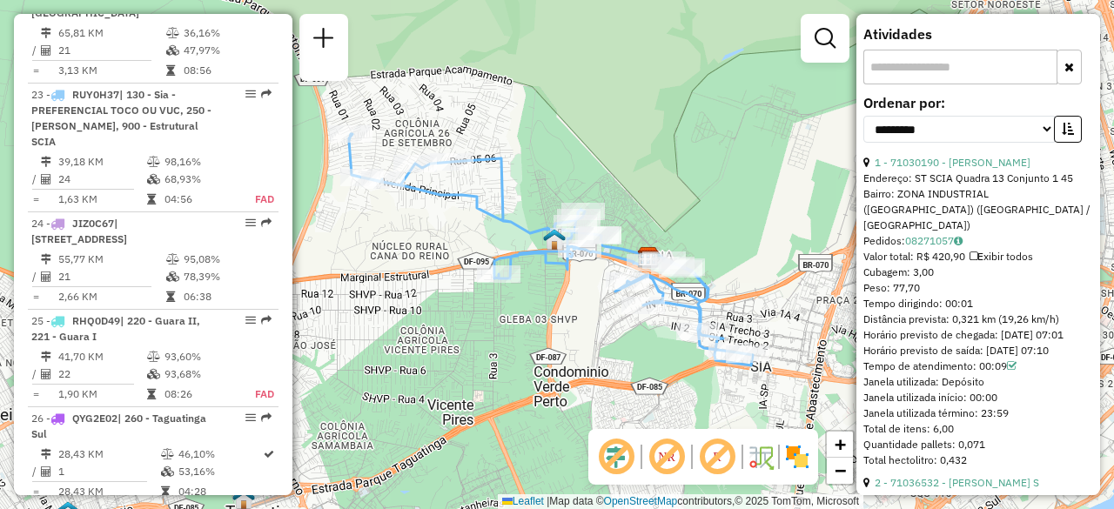
drag, startPoint x: 414, startPoint y: 224, endPoint x: 432, endPoint y: 231, distance: 18.7
click at [432, 231] on div "Janela de atendimento Grade de atendimento Capacidade Transportadoras Veículos …" at bounding box center [557, 254] width 1114 height 509
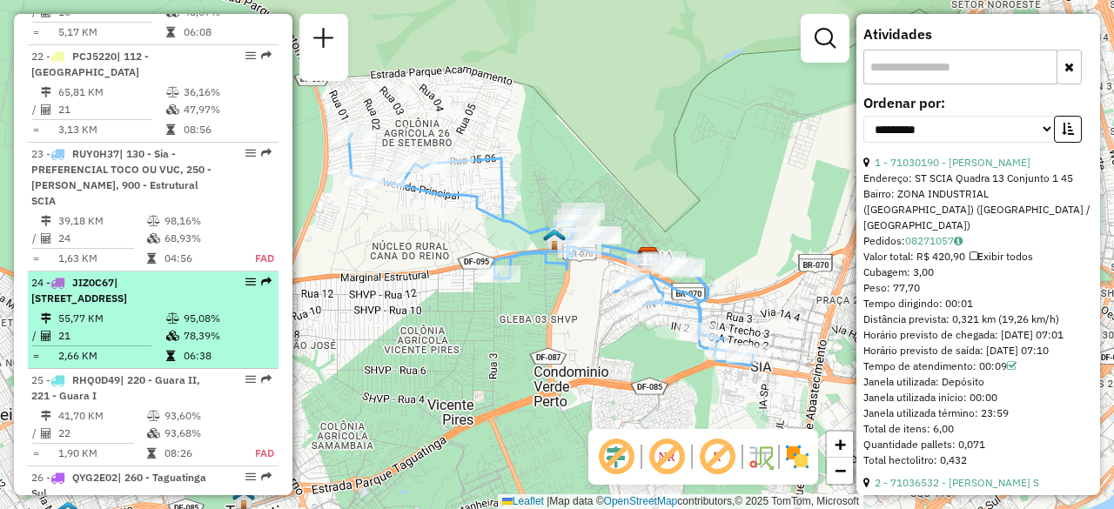
scroll to position [2815, 0]
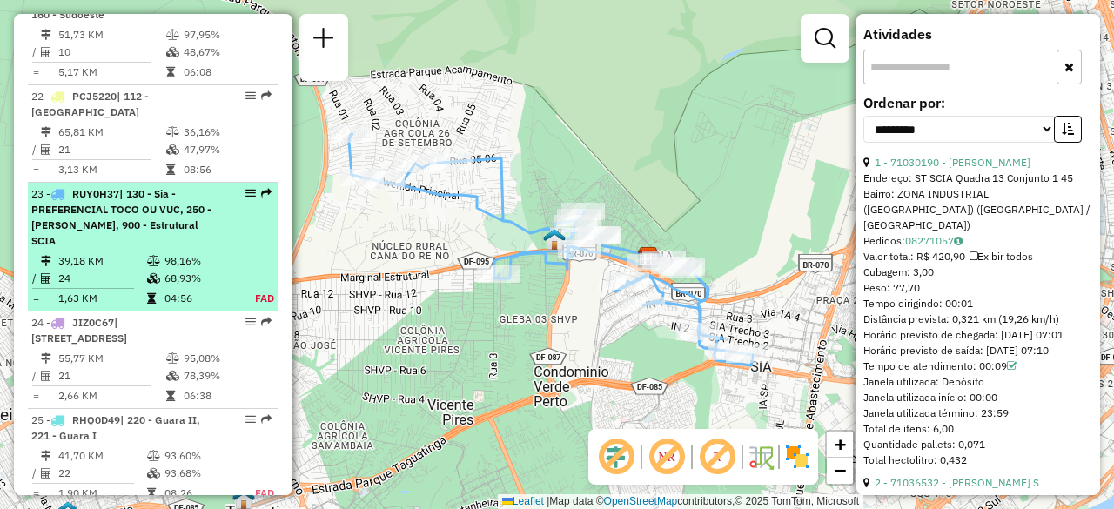
click at [171, 252] on td "98,16%" at bounding box center [200, 260] width 72 height 17
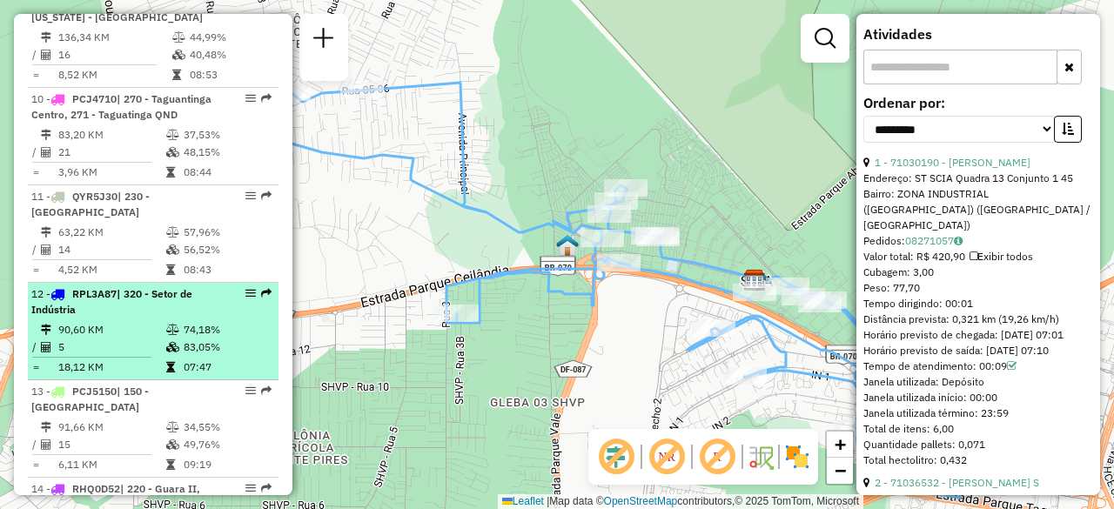
scroll to position [1422, 0]
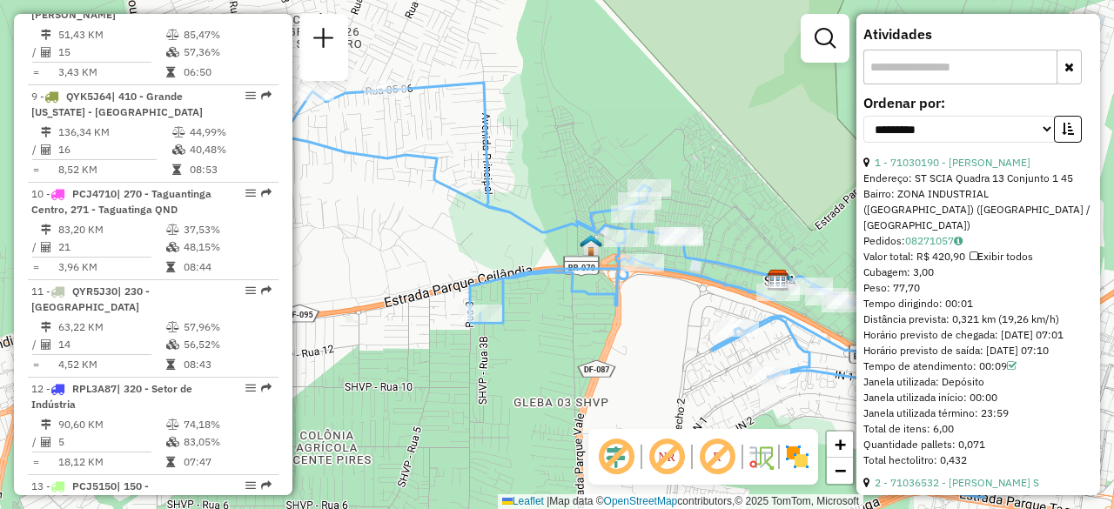
drag, startPoint x: 580, startPoint y: 94, endPoint x: 611, endPoint y: 97, distance: 31.4
click at [611, 97] on div "Janela de atendimento Grade de atendimento Capacidade Transportadoras Veículos …" at bounding box center [557, 254] width 1114 height 509
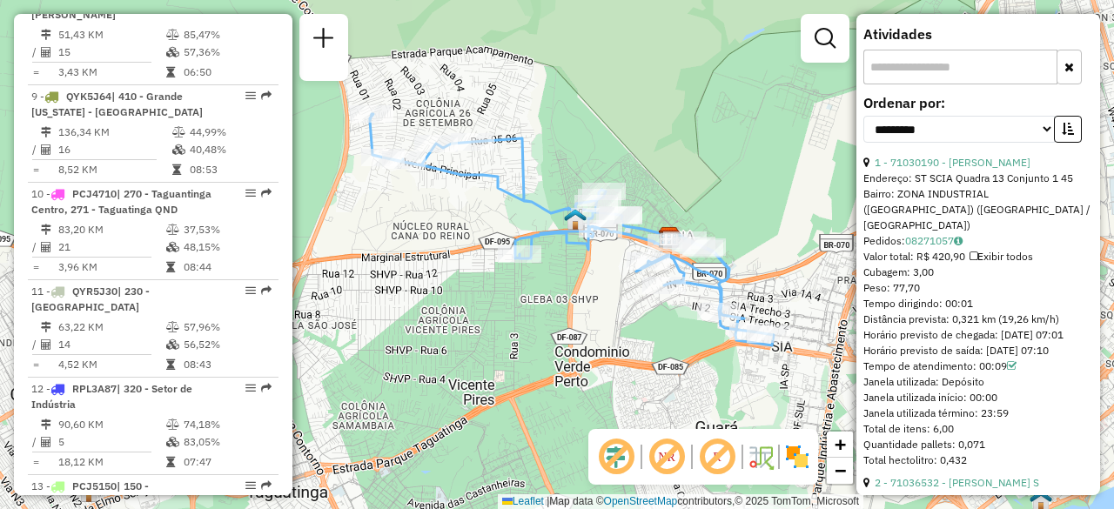
drag, startPoint x: 588, startPoint y: 74, endPoint x: 558, endPoint y: 135, distance: 68.1
click at [558, 135] on div "Janela de atendimento Grade de atendimento Capacidade Transportadoras Veículos …" at bounding box center [557, 254] width 1114 height 509
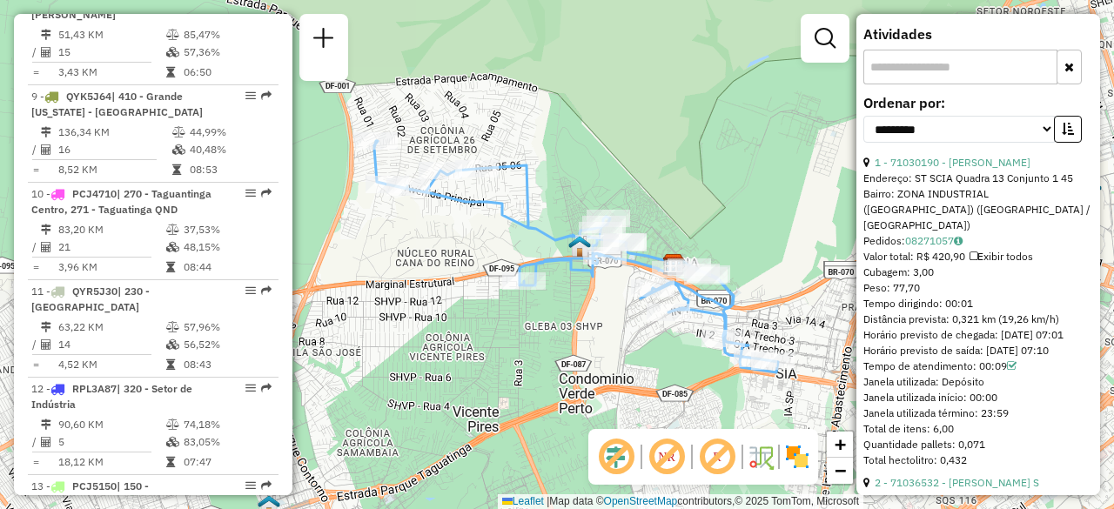
drag, startPoint x: 546, startPoint y: 119, endPoint x: 567, endPoint y: 135, distance: 26.8
click at [567, 135] on div "Janela de atendimento Grade de atendimento Capacidade Transportadoras Veículos …" at bounding box center [557, 254] width 1114 height 509
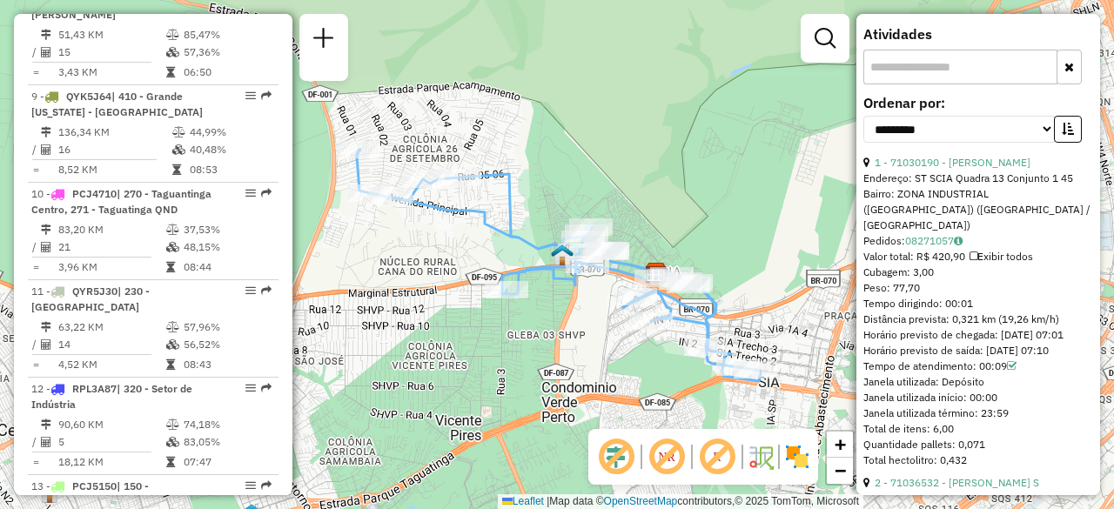
click at [496, 99] on div "Janela de atendimento Grade de atendimento Capacidade Transportadoras Veículos …" at bounding box center [557, 254] width 1114 height 509
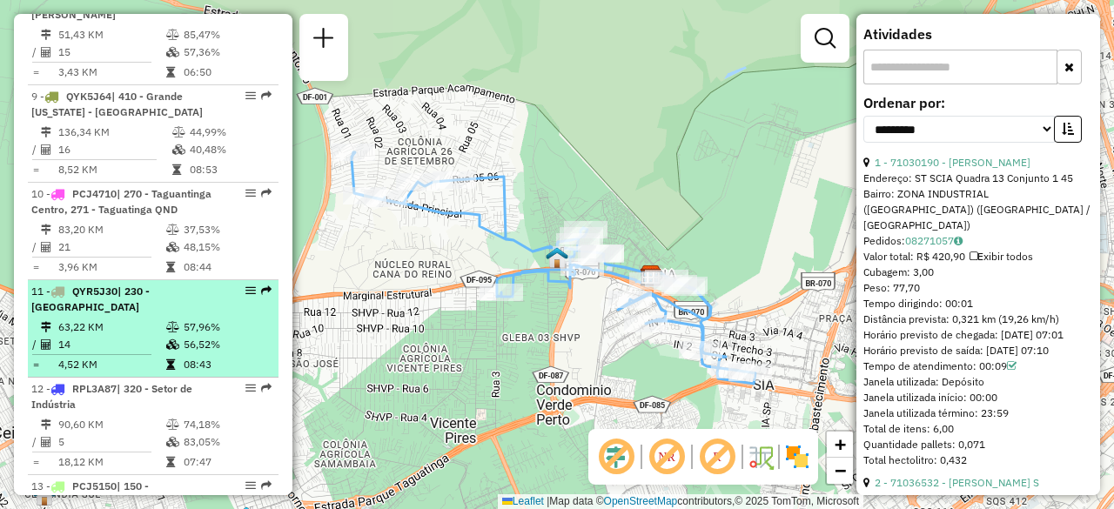
click at [139, 336] on td "63,22 KM" at bounding box center [111, 327] width 108 height 17
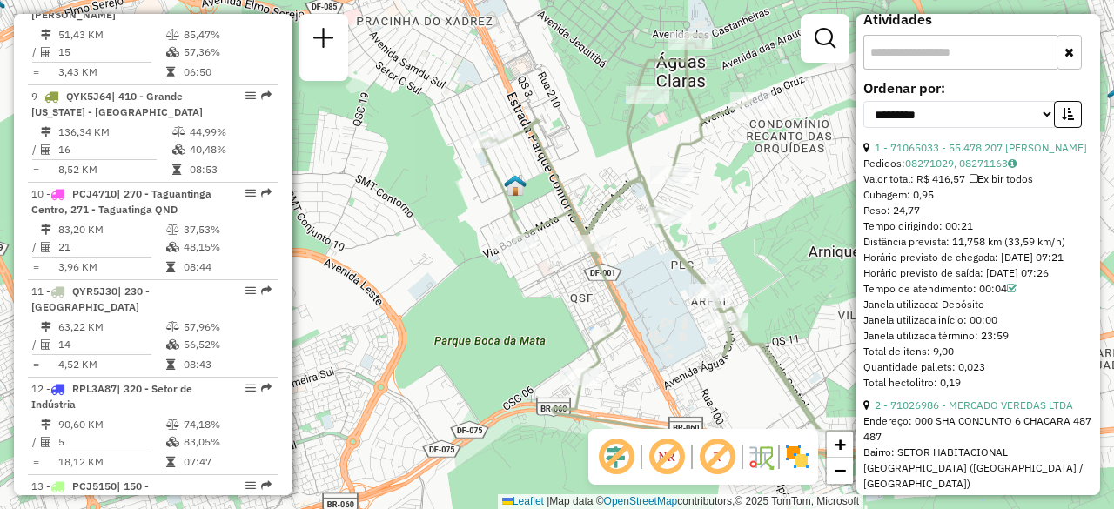
drag, startPoint x: 521, startPoint y: 250, endPoint x: 688, endPoint y: 236, distance: 167.7
click at [688, 236] on div "Janela de atendimento Grade de atendimento Capacidade Transportadoras Veículos …" at bounding box center [557, 254] width 1114 height 509
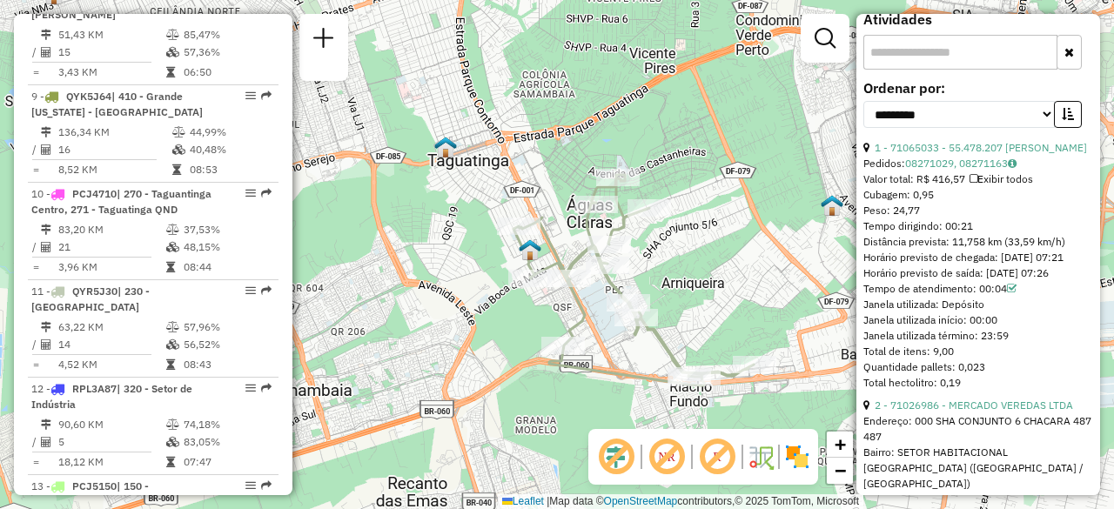
drag, startPoint x: 598, startPoint y: 112, endPoint x: 510, endPoint y: 174, distance: 107.5
click at [511, 174] on div "Janela de atendimento Grade de atendimento Capacidade Transportadoras Veículos …" at bounding box center [557, 254] width 1114 height 509
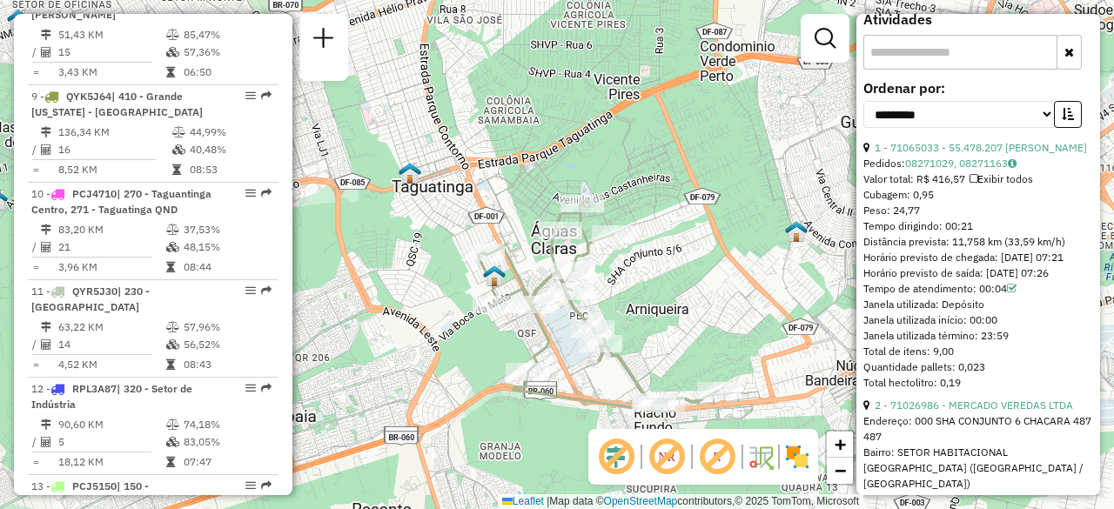
drag, startPoint x: 524, startPoint y: 177, endPoint x: 482, endPoint y: 136, distance: 58.5
click at [482, 136] on div "Janela de atendimento Grade de atendimento Capacidade Transportadoras Veículos …" at bounding box center [557, 254] width 1114 height 509
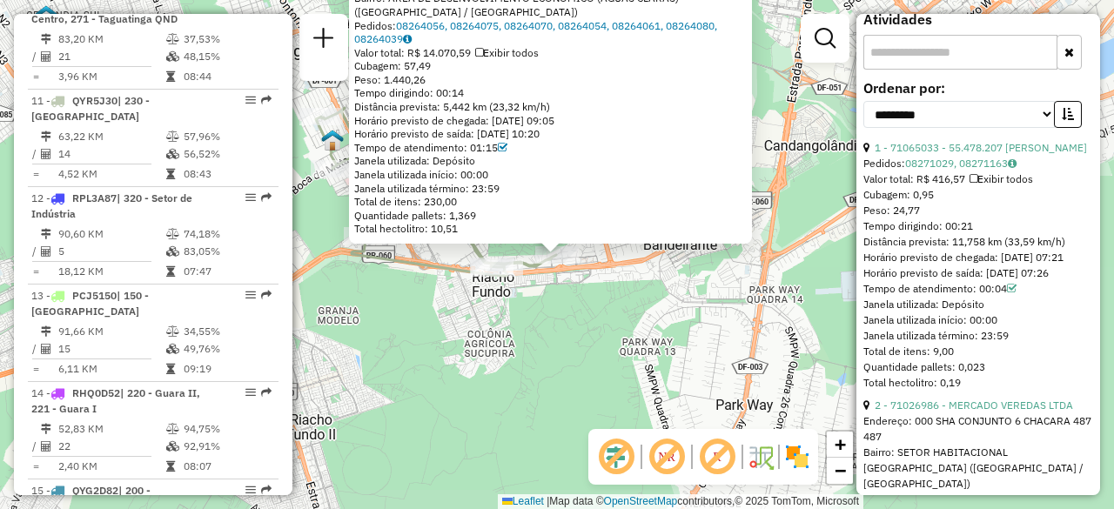
scroll to position [1716, 0]
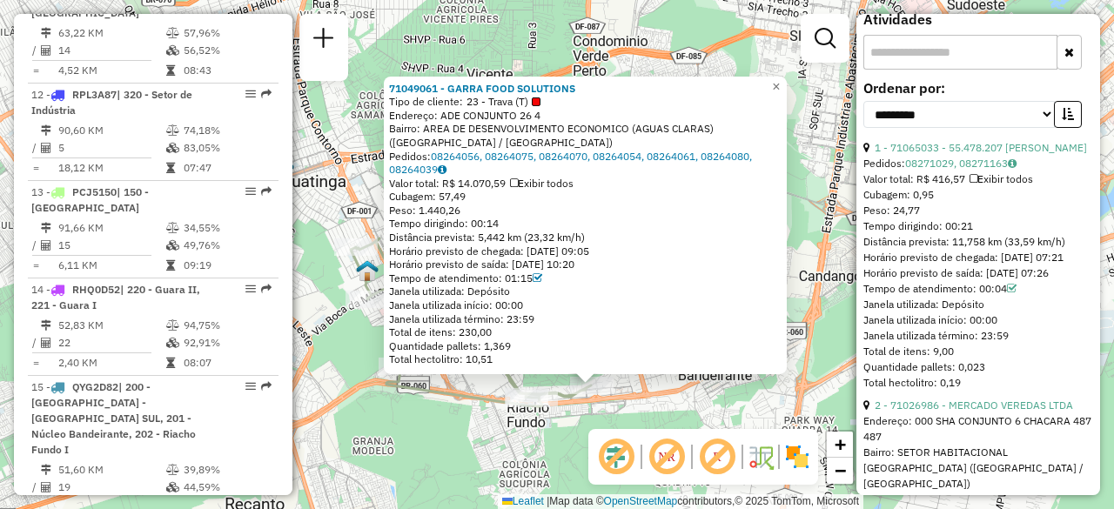
drag, startPoint x: 575, startPoint y: 322, endPoint x: 608, endPoint y: 452, distance: 133.6
click at [608, 452] on hb-router-mapa "Informações da Sessão 1261454 - 08/09/2025 Criação: 06/09/2025 16:54 Depósito: …" at bounding box center [557, 254] width 1114 height 509
click at [565, 161] on link "08264056, 08264075, 08264070, 08264054, 08264061, 08264080, 08264039" at bounding box center [570, 162] width 363 height 27
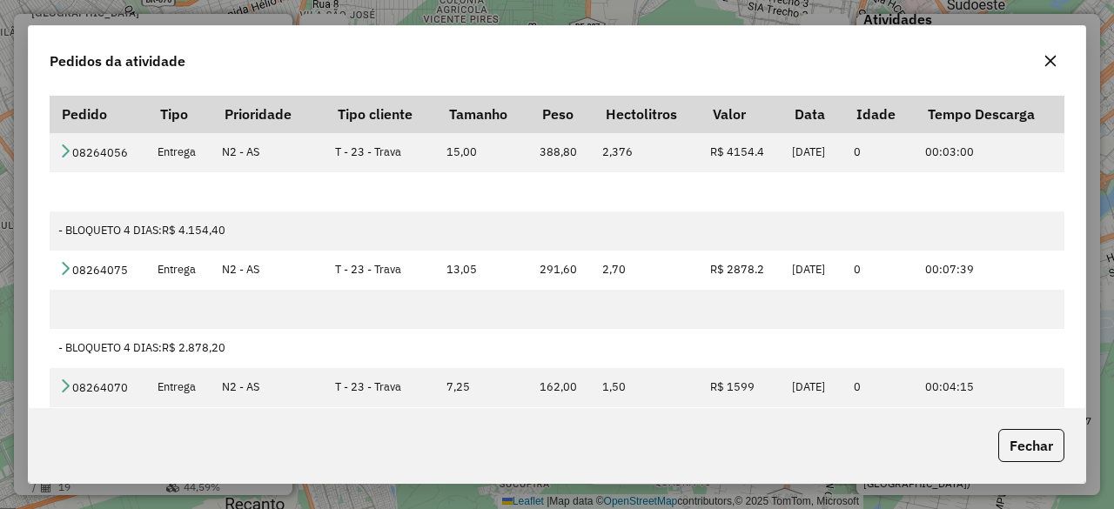
click at [1042, 58] on button "button" at bounding box center [1051, 61] width 28 height 28
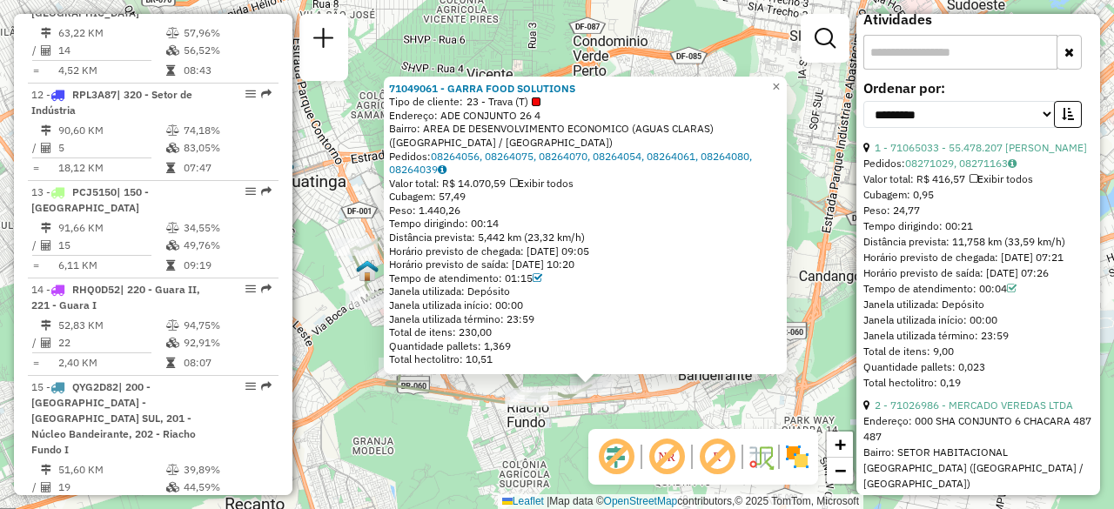
click at [518, 183] on icon at bounding box center [514, 183] width 8 height 10
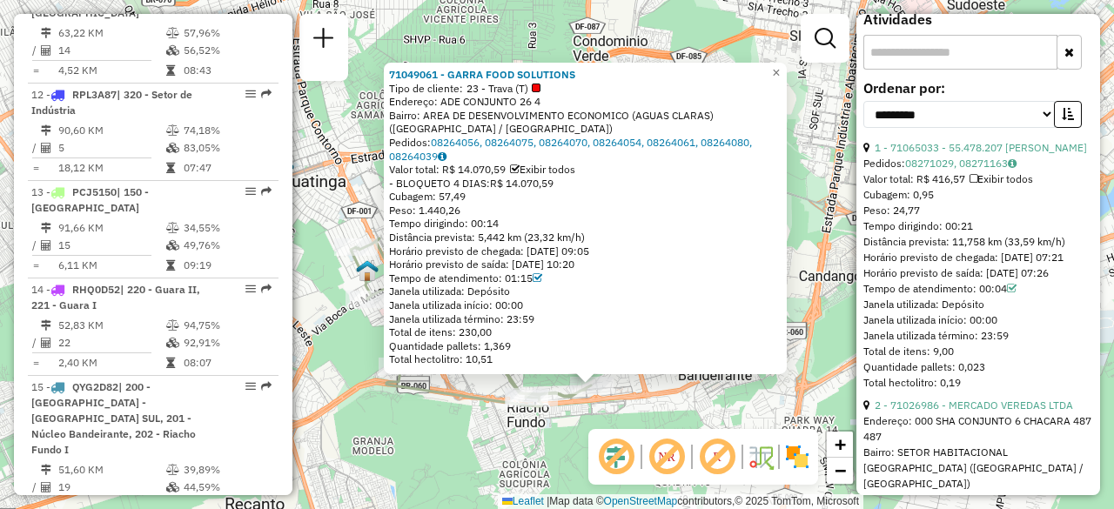
click at [520, 170] on icon at bounding box center [515, 170] width 10 height 10
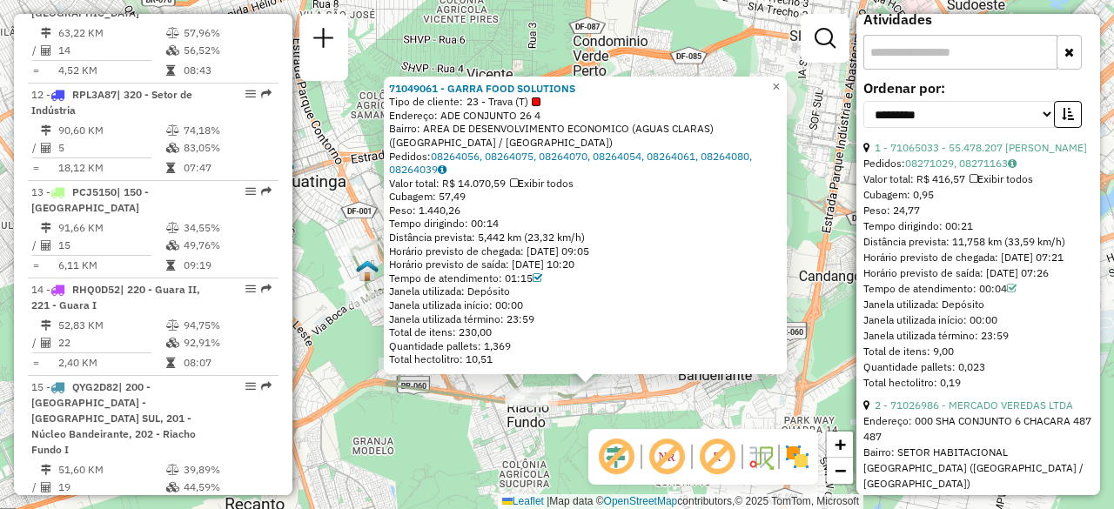
click at [532, 187] on span "Exibir todos" at bounding box center [542, 183] width 64 height 13
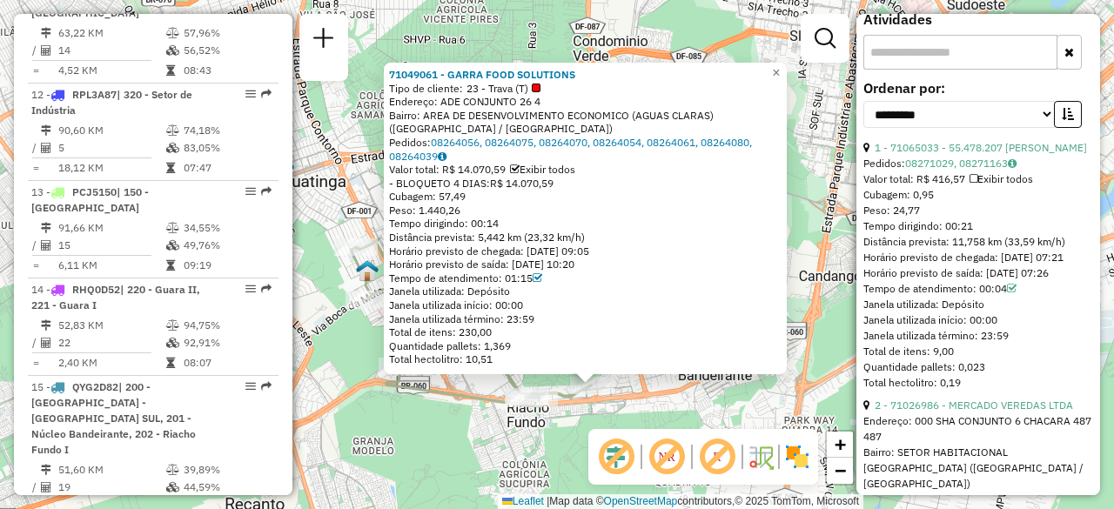
click at [520, 167] on icon at bounding box center [515, 170] width 10 height 10
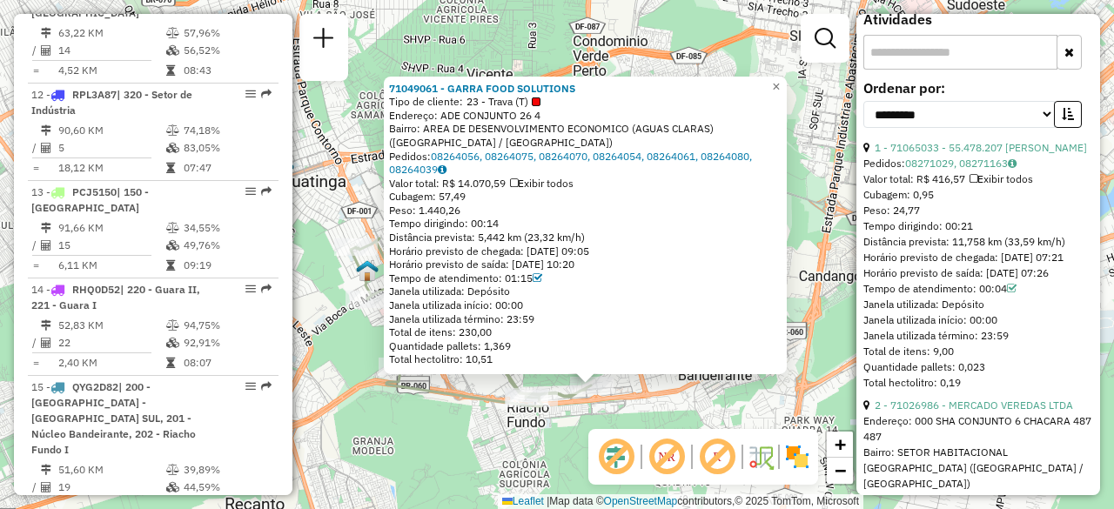
click at [630, 60] on div "71049061 - GARRA FOOD SOLUTIONS Tipo de cliente: 23 - Trava (T) Endereço: ADE C…" at bounding box center [557, 254] width 1114 height 509
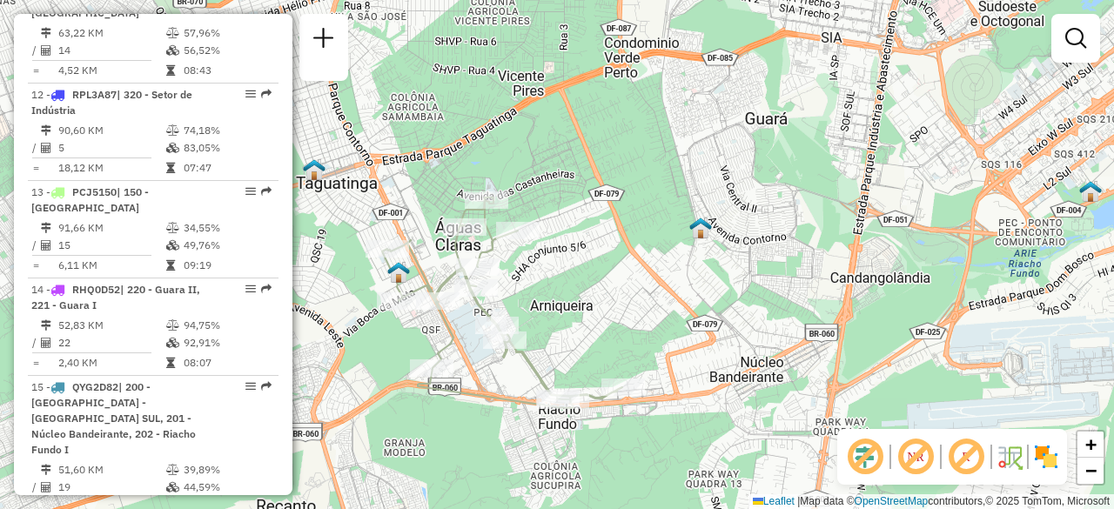
click at [561, 138] on div "Janela de atendimento Grade de atendimento Capacidade Transportadoras Veículos …" at bounding box center [557, 254] width 1114 height 509
drag, startPoint x: 547, startPoint y: 147, endPoint x: 612, endPoint y: 147, distance: 64.4
click at [612, 147] on div "Janela de atendimento Grade de atendimento Capacidade Transportadoras Veículos …" at bounding box center [557, 254] width 1114 height 509
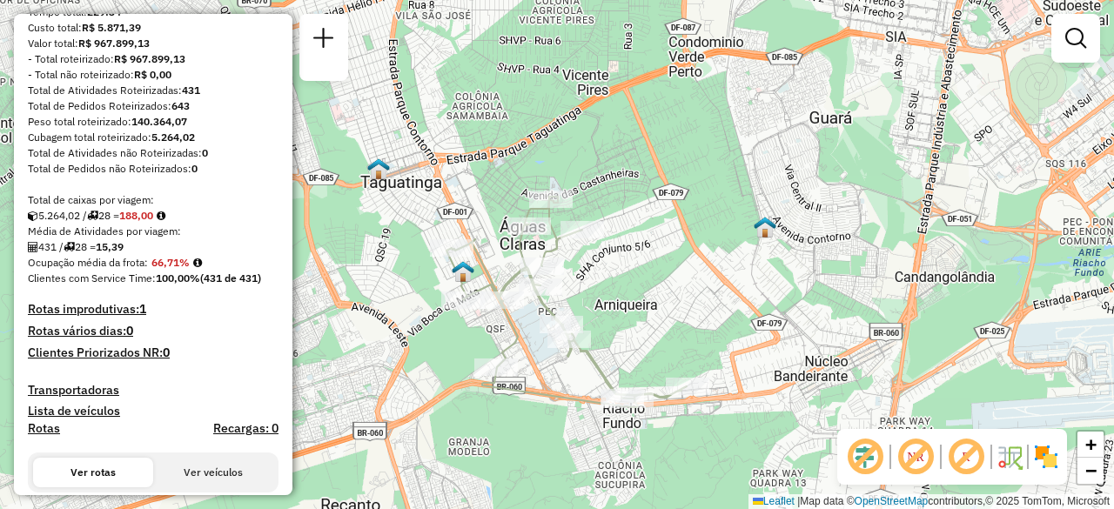
scroll to position [0, 0]
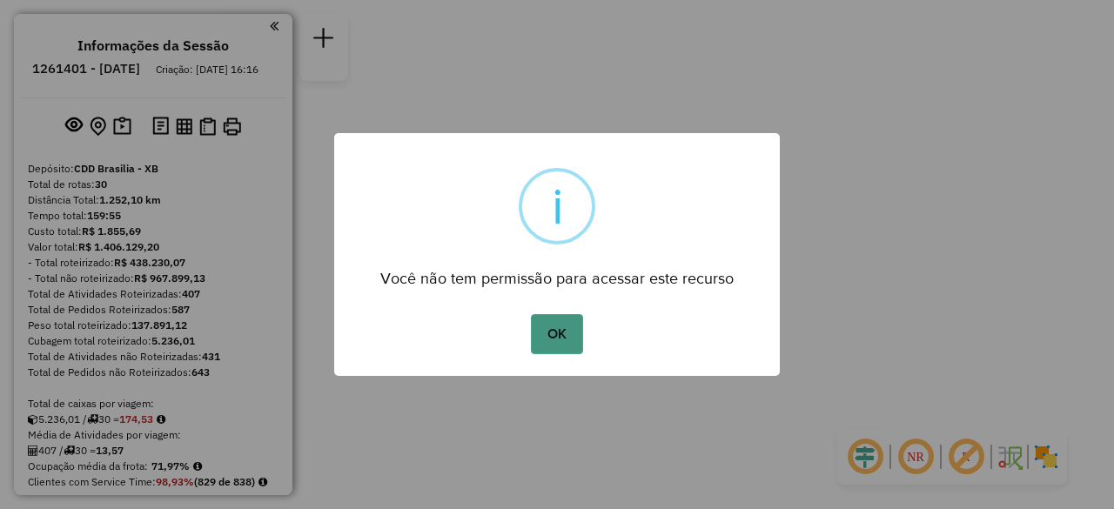
click at [557, 330] on button "OK" at bounding box center [556, 334] width 51 height 40
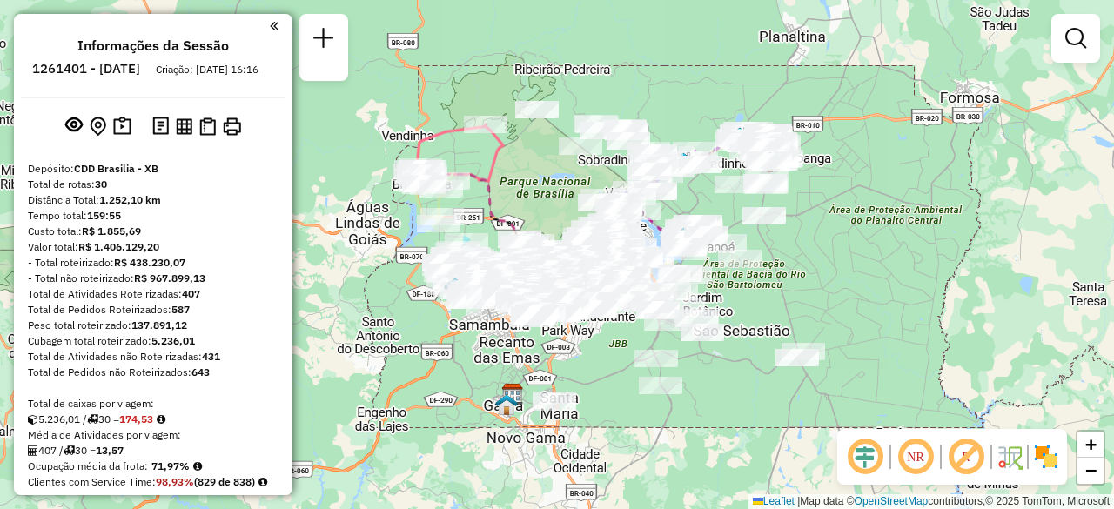
click at [921, 460] on em at bounding box center [916, 457] width 42 height 42
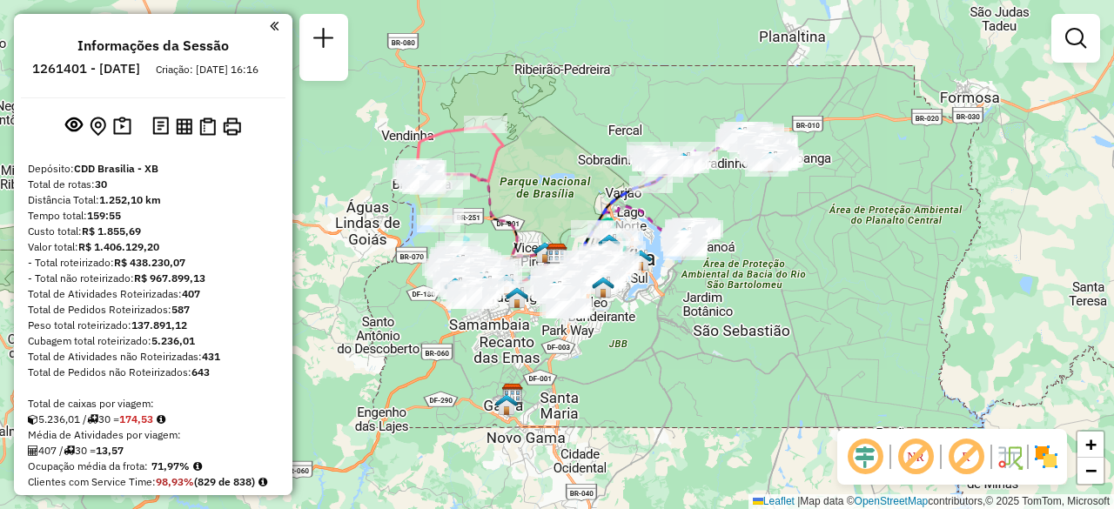
click at [867, 460] on em at bounding box center [865, 457] width 42 height 42
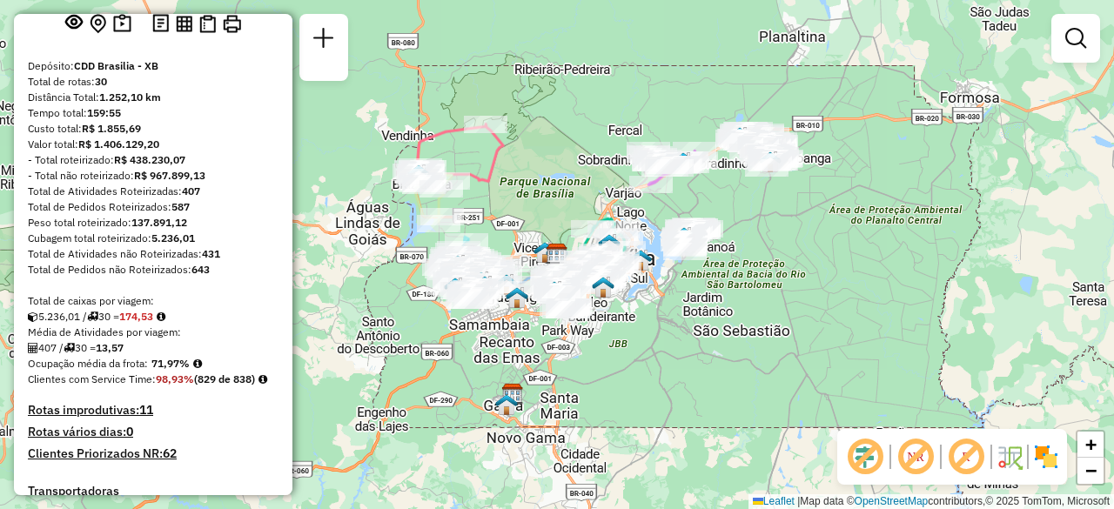
scroll to position [174, 0]
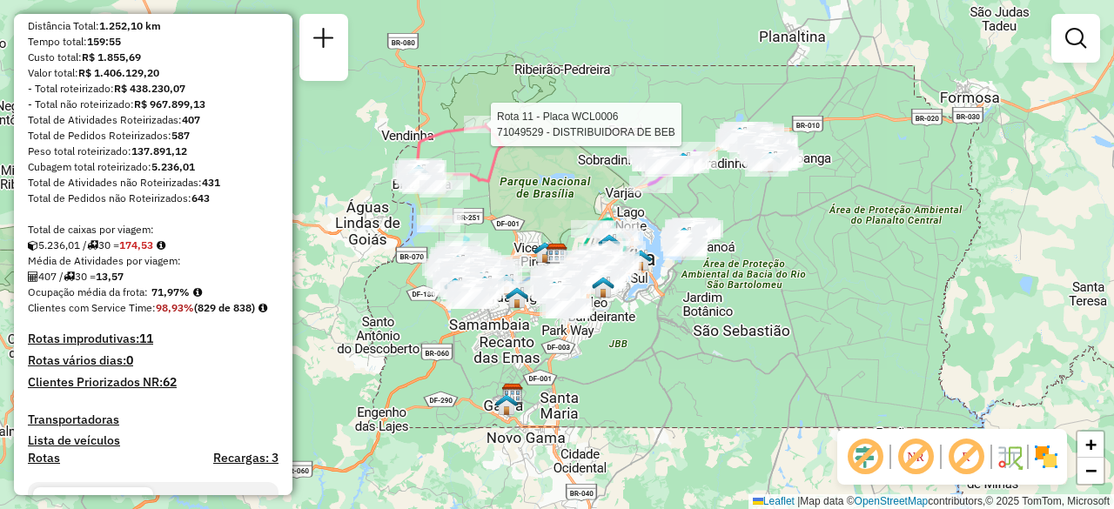
select select "**********"
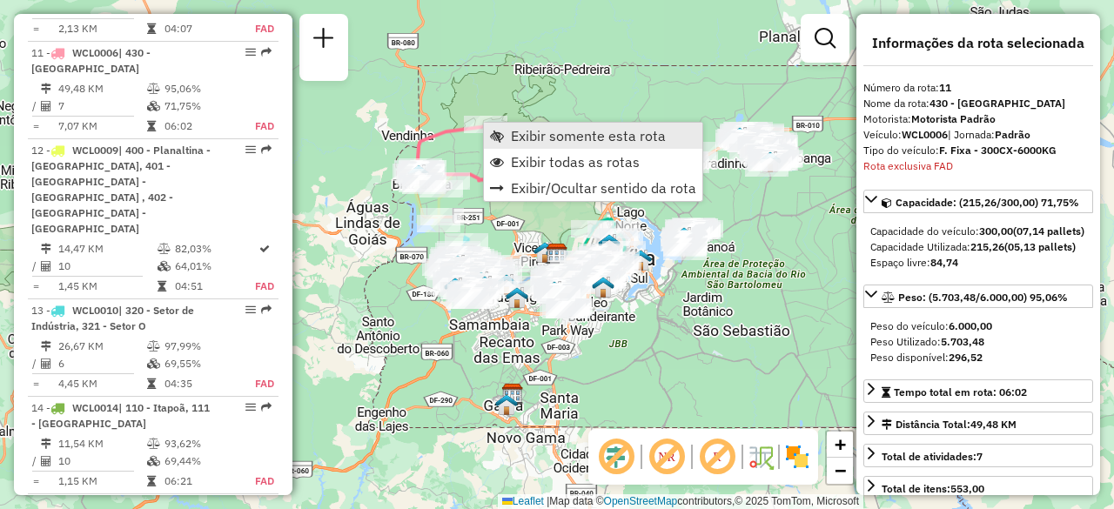
click at [546, 133] on span "Exibir somente esta rota" at bounding box center [588, 136] width 155 height 14
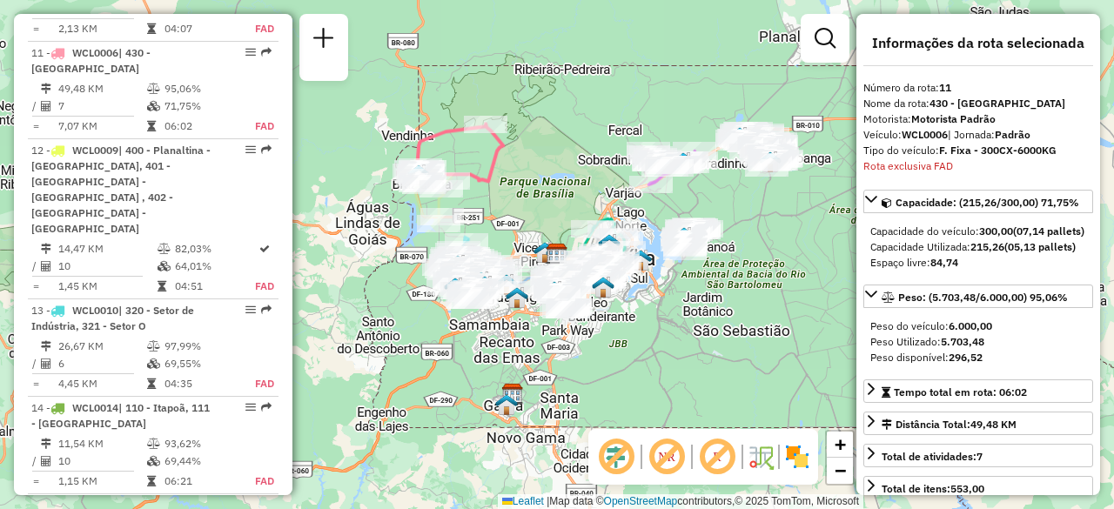
scroll to position [1842, 0]
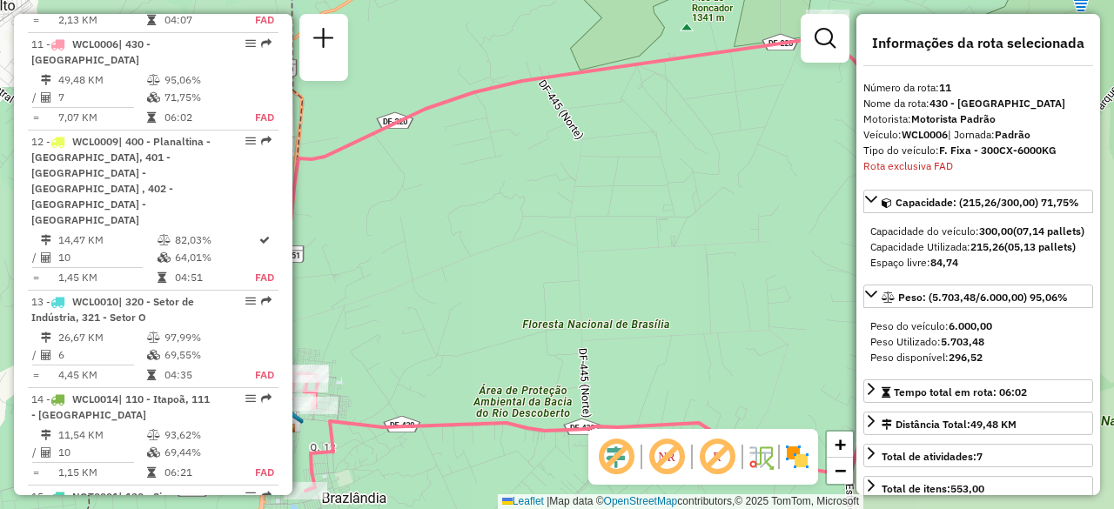
drag, startPoint x: 475, startPoint y: 274, endPoint x: 497, endPoint y: 287, distance: 25.4
click at [500, 288] on div "Janela de atendimento Grade de atendimento Capacidade Transportadoras Veículos …" at bounding box center [557, 254] width 1114 height 509
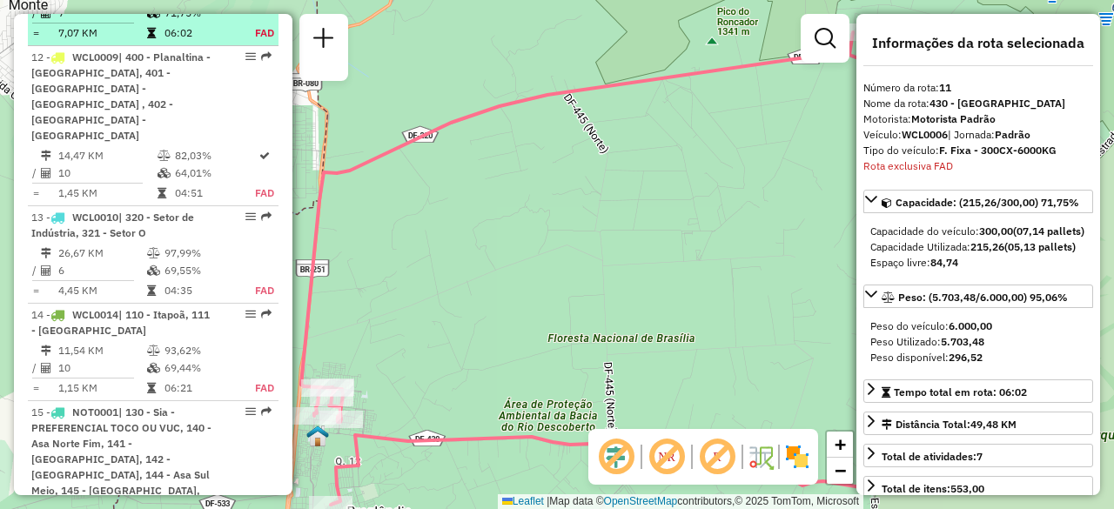
scroll to position [1929, 0]
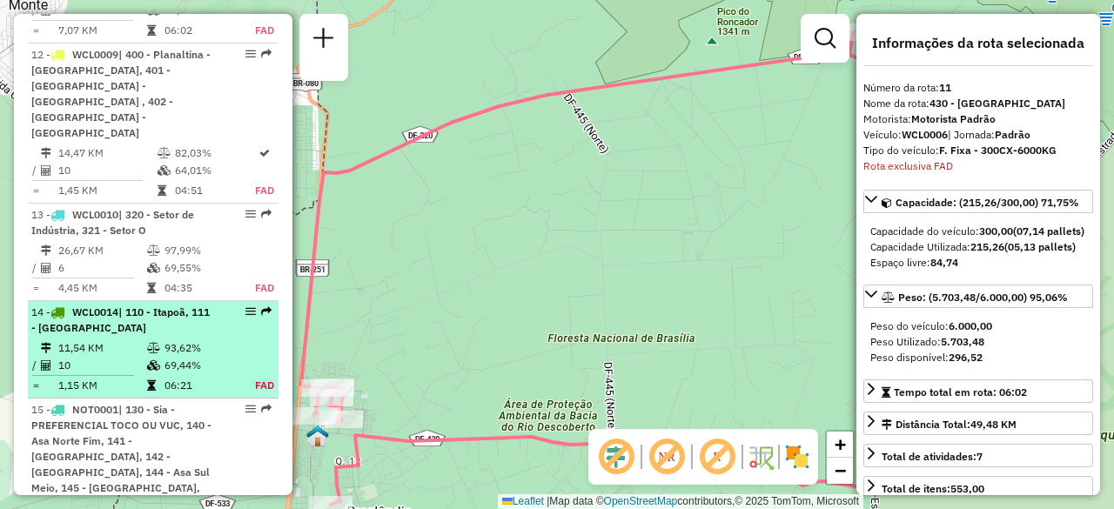
click at [91, 305] on div "14 - WCL0014 | 110 - Itapoã, 111 - Paranoá" at bounding box center [123, 320] width 185 height 31
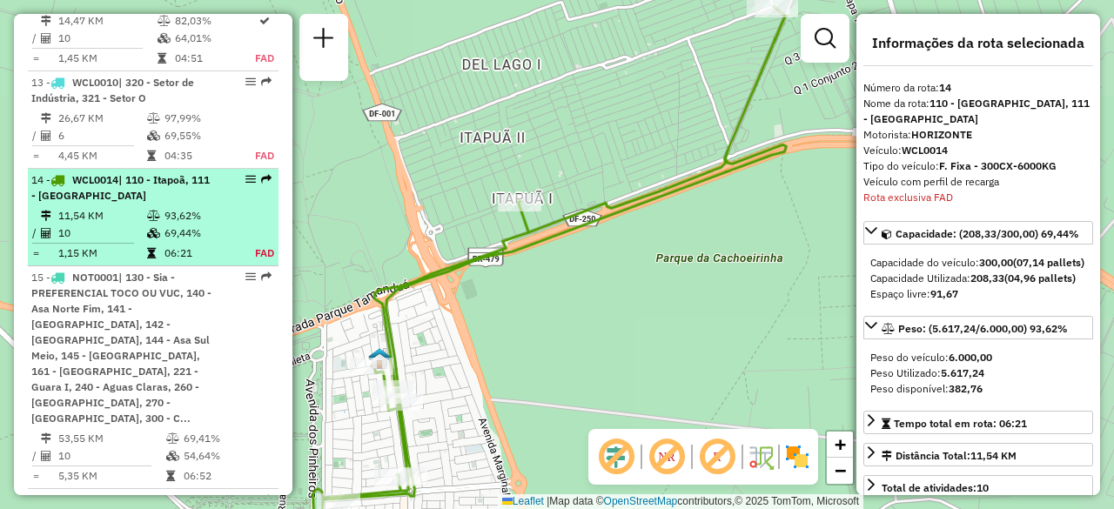
scroll to position [2149, 0]
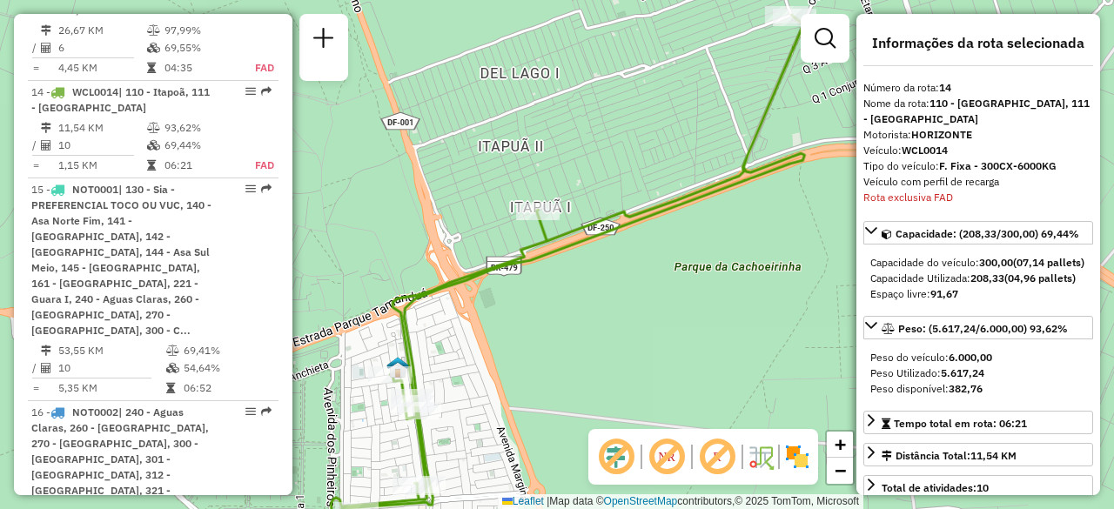
drag, startPoint x: 472, startPoint y: 158, endPoint x: 507, endPoint y: 175, distance: 38.9
click at [507, 175] on div "Janela de atendimento Grade de atendimento Capacidade Transportadoras Veículos …" at bounding box center [557, 254] width 1114 height 509
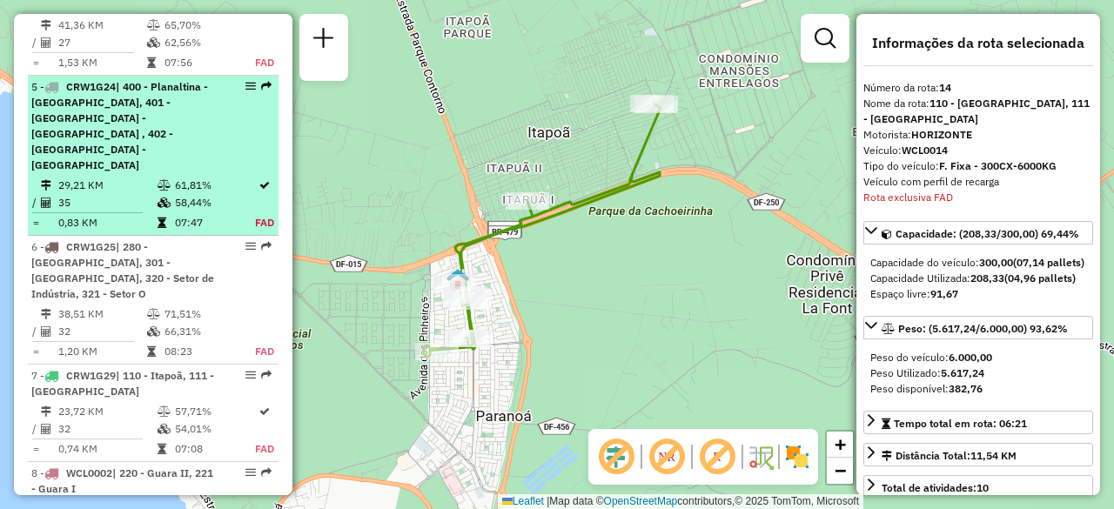
scroll to position [1017, 0]
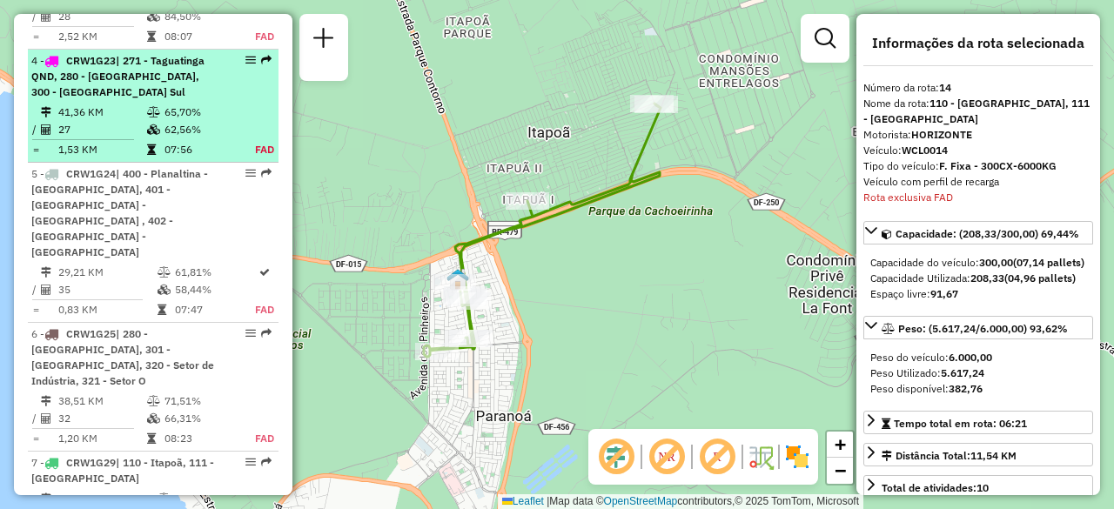
click at [172, 158] on td "07:56" at bounding box center [200, 149] width 72 height 17
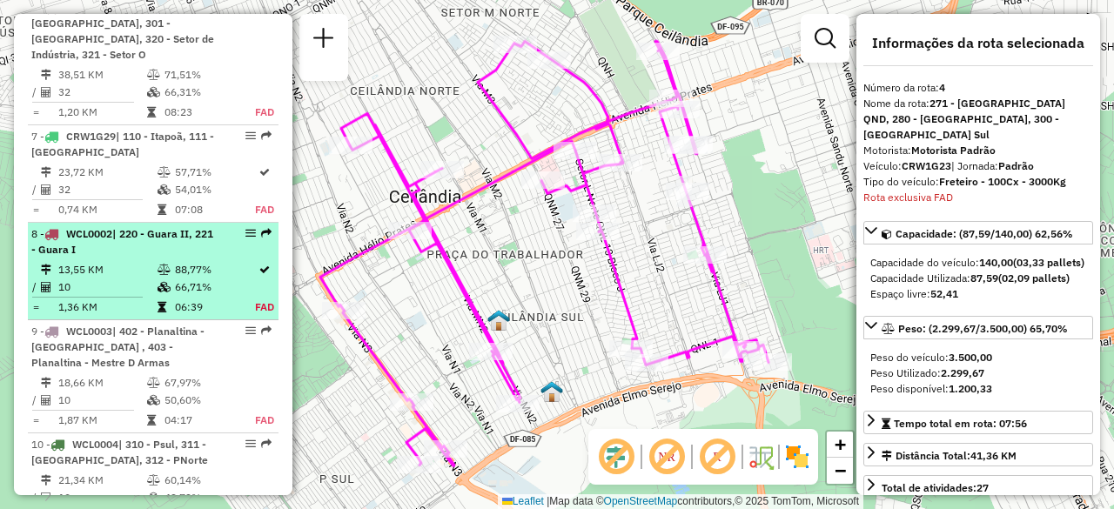
scroll to position [1431, 0]
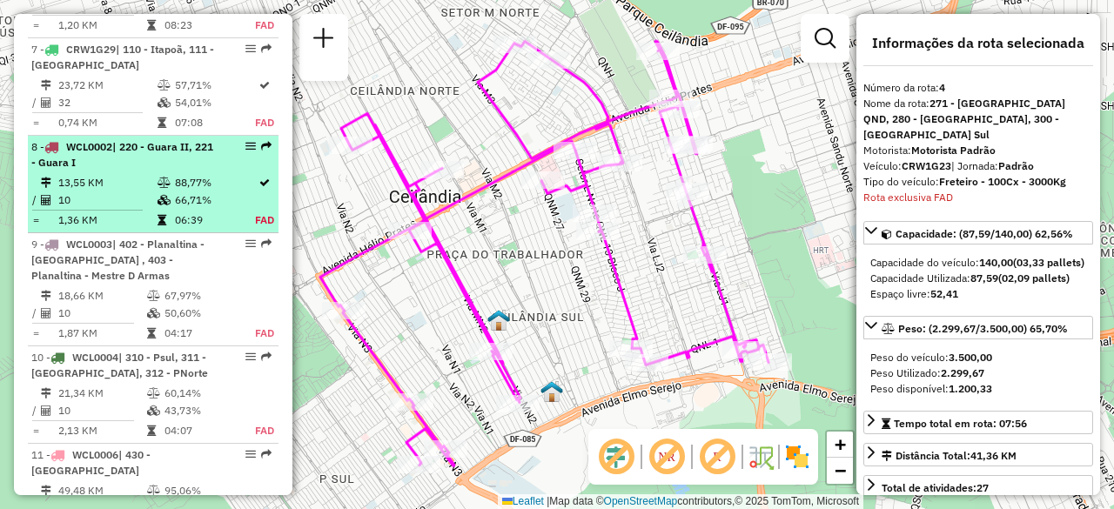
click at [131, 174] on td "13,55 KM" at bounding box center [106, 182] width 99 height 17
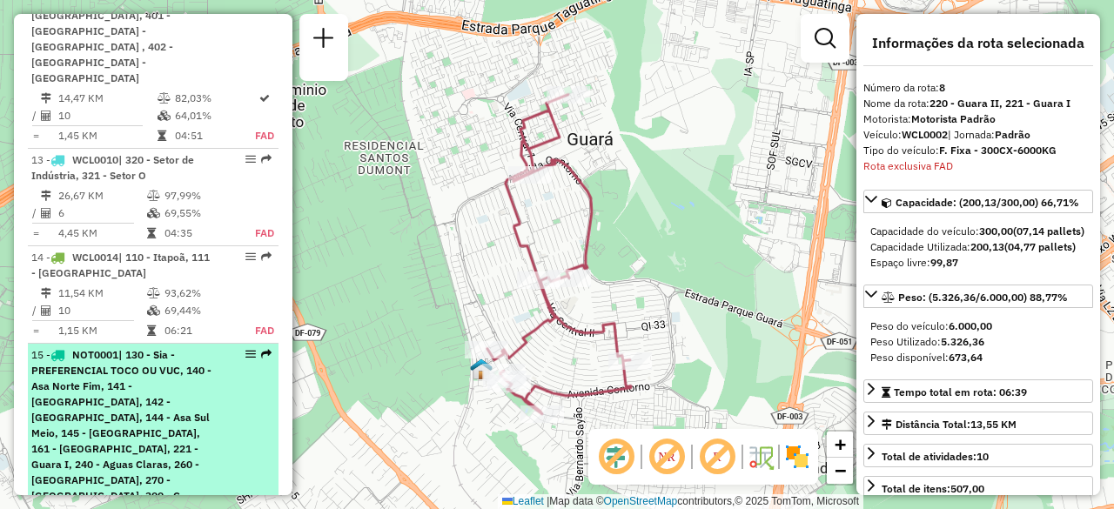
scroll to position [2057, 0]
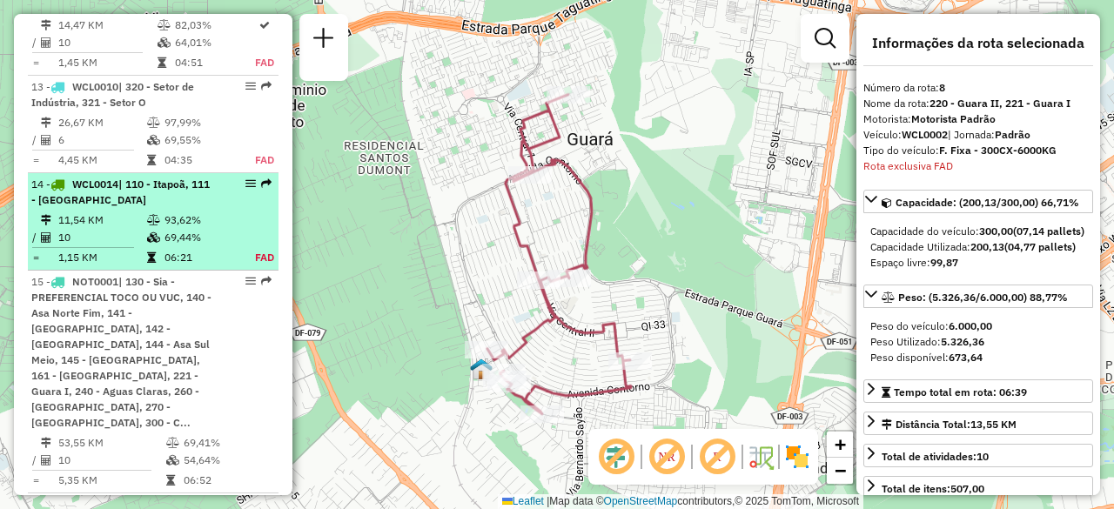
drag, startPoint x: 144, startPoint y: 230, endPoint x: 123, endPoint y: 172, distance: 61.1
click at [123, 229] on td "10" at bounding box center [101, 237] width 89 height 17
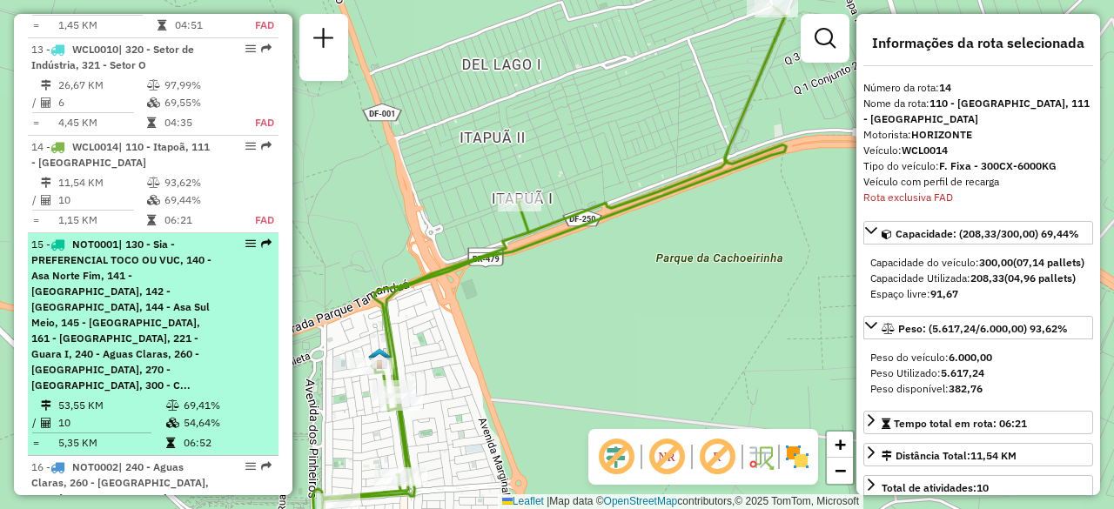
scroll to position [2149, 0]
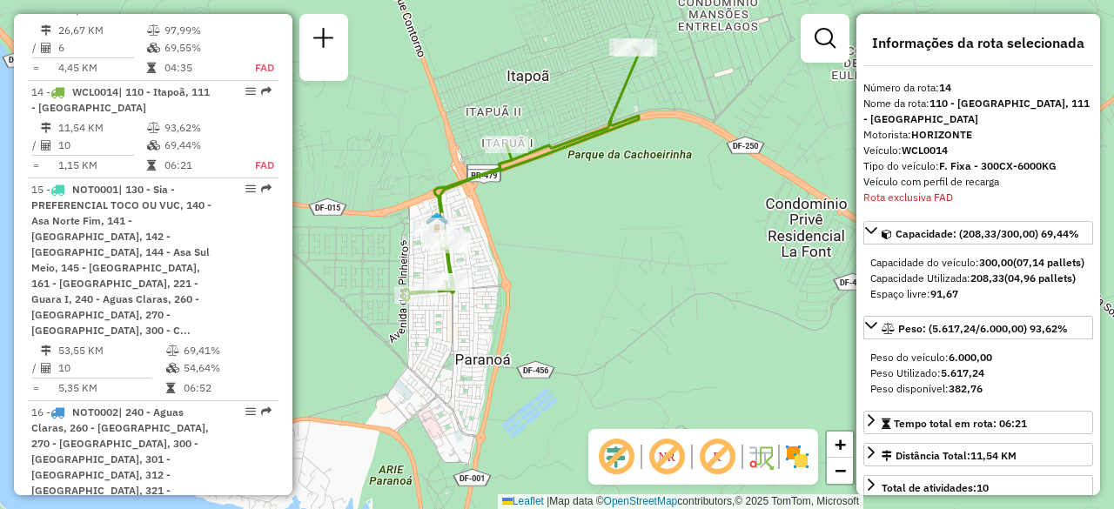
drag, startPoint x: 395, startPoint y: 171, endPoint x: 473, endPoint y: 134, distance: 86.0
click at [473, 134] on div "Janela de atendimento Grade de atendimento Capacidade Transportadoras Veículos …" at bounding box center [557, 254] width 1114 height 509
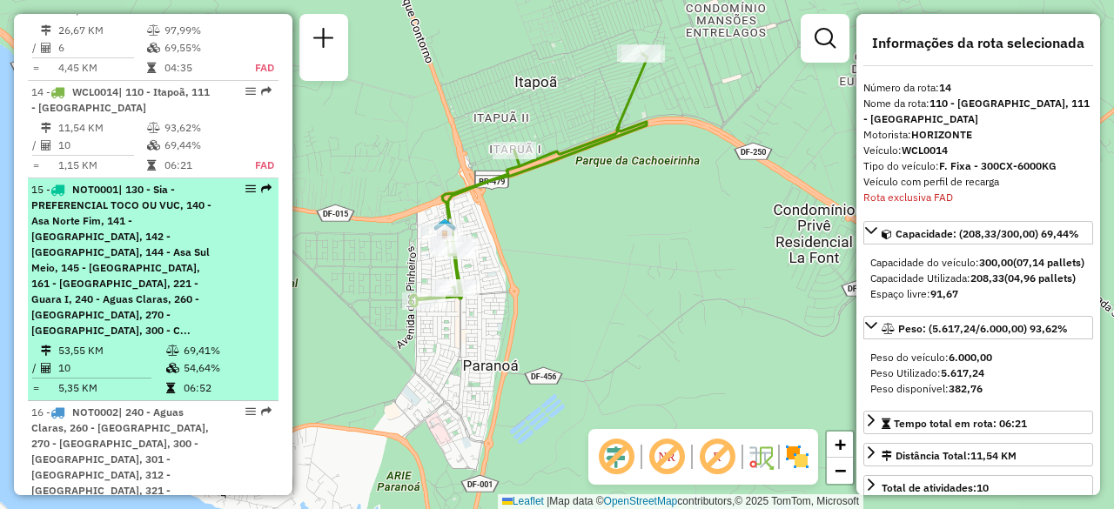
click at [212, 196] on div "15 - NOT0001 | 130 - Sia - PREFERENCIAL TOCO OU VUC, 140 - Asa Norte Fim, 141 -…" at bounding box center [153, 260] width 244 height 157
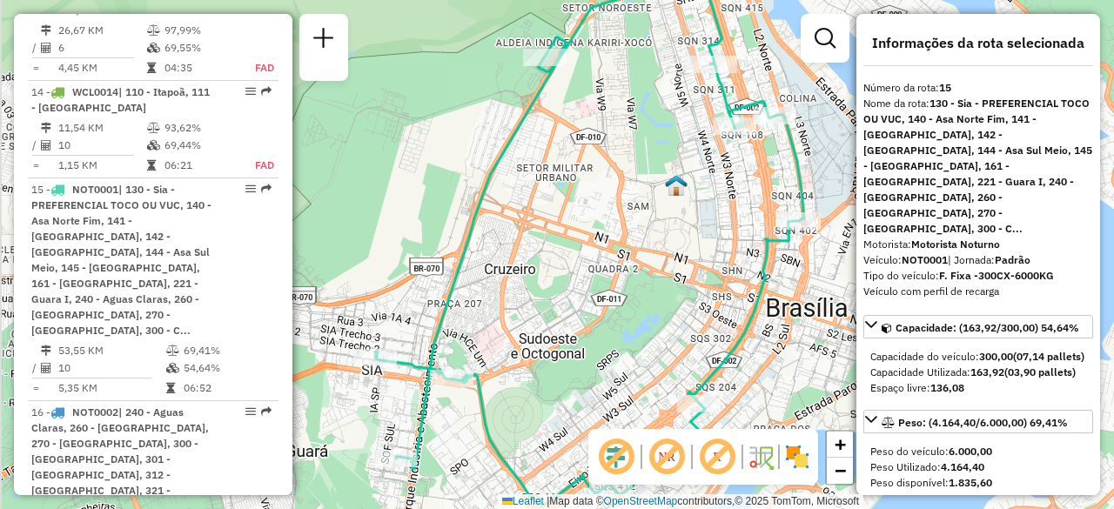
drag, startPoint x: 429, startPoint y: 182, endPoint x: 457, endPoint y: 199, distance: 32.8
click at [457, 199] on div "Janela de atendimento Grade de atendimento Capacidade Transportadoras Veículos …" at bounding box center [557, 254] width 1114 height 509
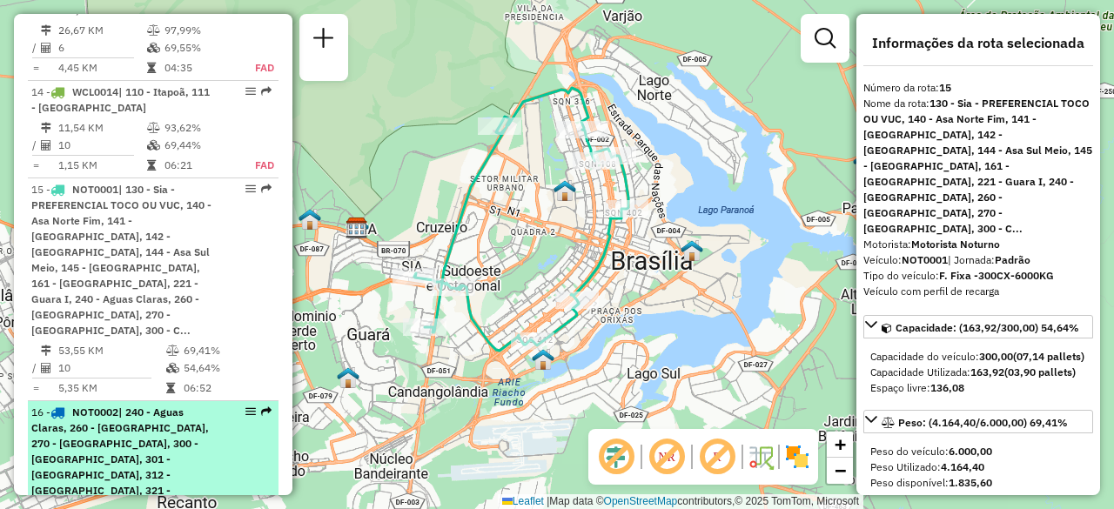
click at [178, 405] on div "16 - NOT0002 | 240 - Aguas Claras, 260 - Taguatinga Sul, 270 - Taguantinga Cent…" at bounding box center [123, 460] width 185 height 110
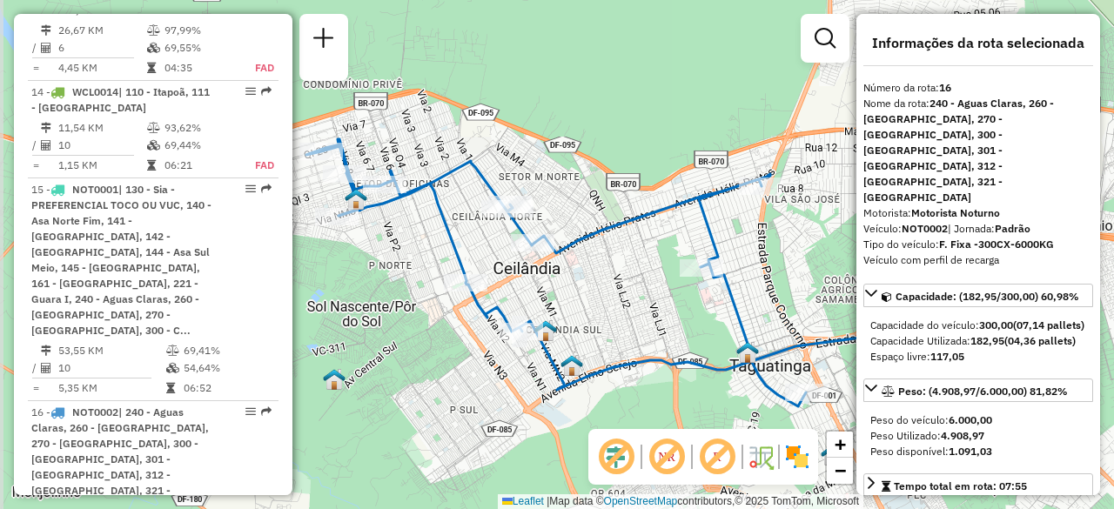
drag, startPoint x: 527, startPoint y: 58, endPoint x: 621, endPoint y: 77, distance: 96.6
click at [621, 77] on div "Janela de atendimento Grade de atendimento Capacidade Transportadoras Veículos …" at bounding box center [557, 254] width 1114 height 509
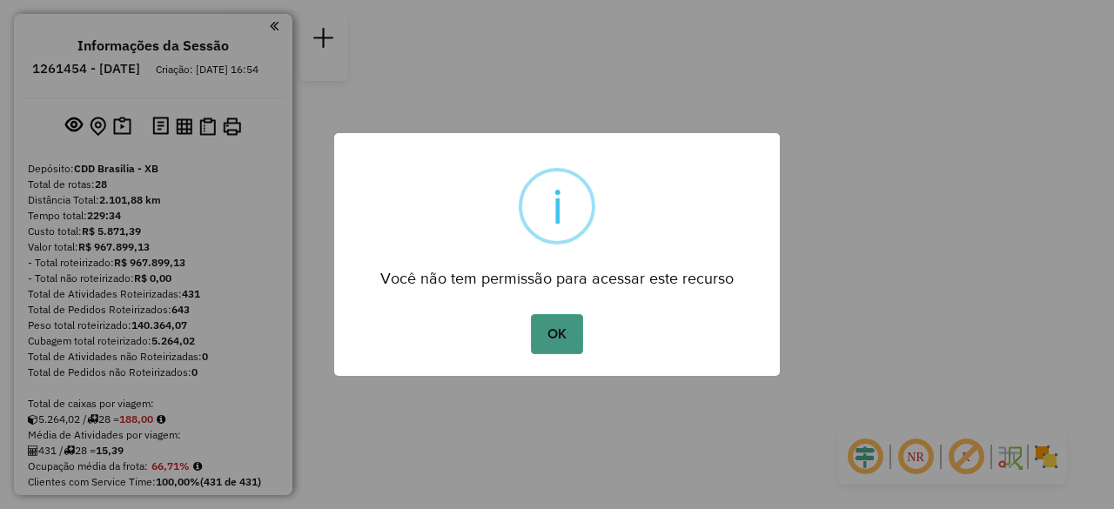
click at [570, 334] on button "OK" at bounding box center [556, 334] width 51 height 40
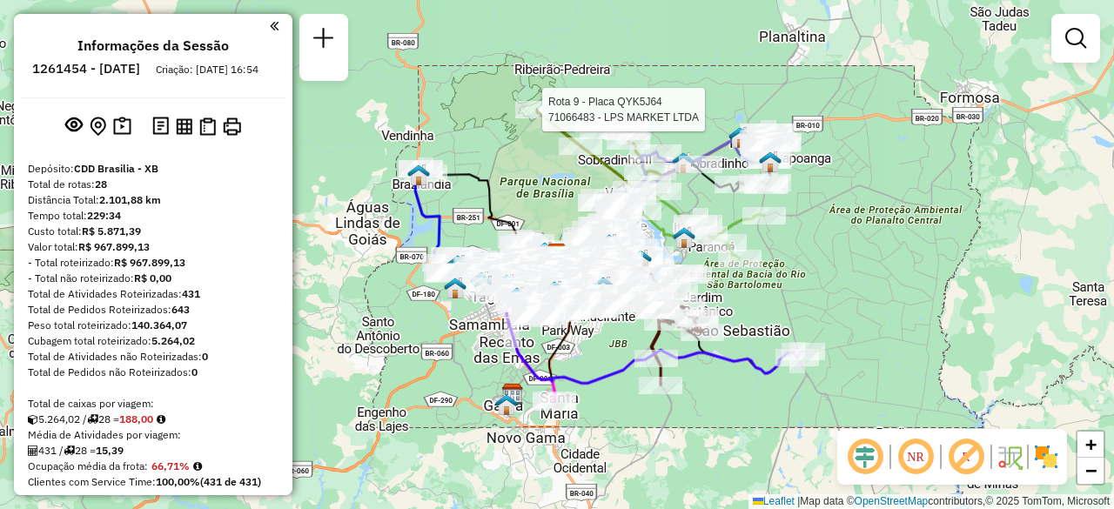
select select "**********"
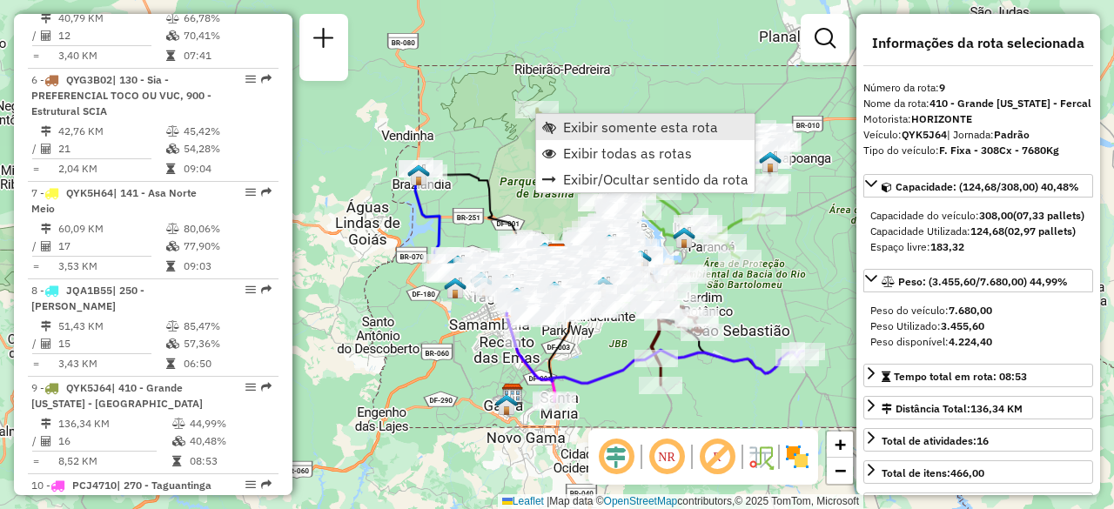
scroll to position [1507, 0]
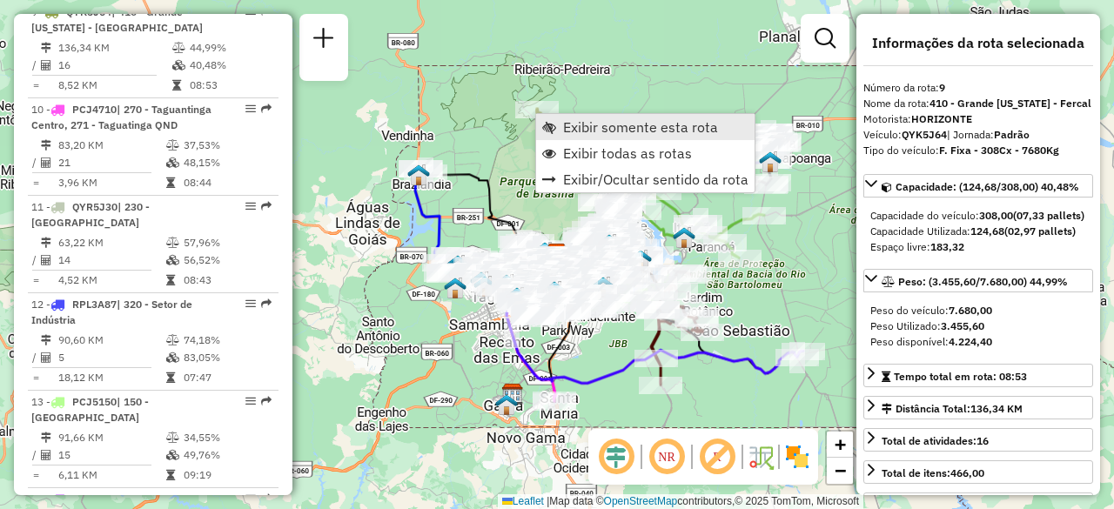
click at [602, 127] on span "Exibir somente esta rota" at bounding box center [640, 127] width 155 height 14
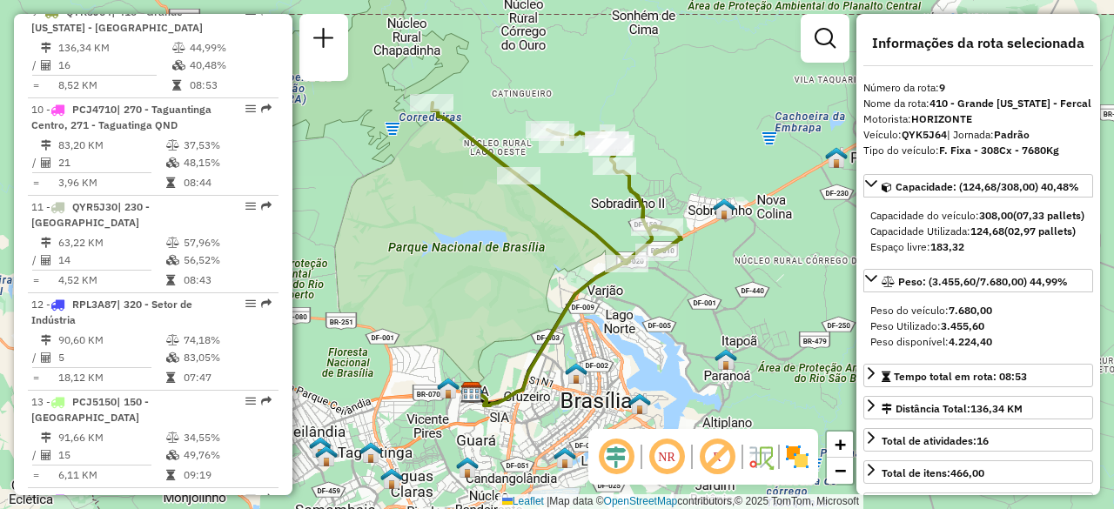
click at [668, 460] on em at bounding box center [667, 457] width 42 height 42
click at [621, 461] on em at bounding box center [616, 457] width 42 height 42
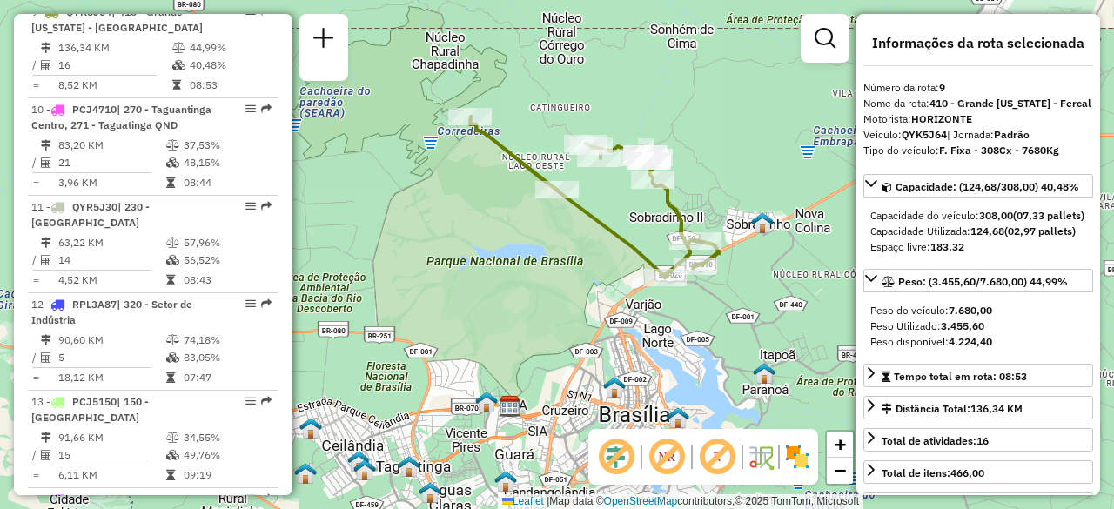
drag, startPoint x: 467, startPoint y: 222, endPoint x: 496, endPoint y: 242, distance: 35.7
click at [501, 238] on div "Janela de atendimento Grade de atendimento Capacidade Transportadoras Veículos …" at bounding box center [557, 254] width 1114 height 509
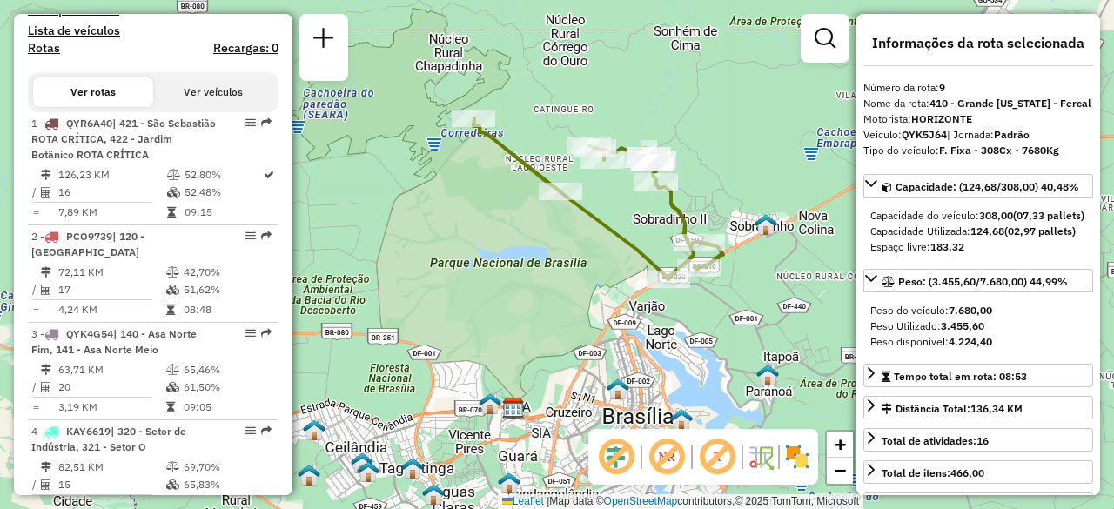
scroll to position [462, 0]
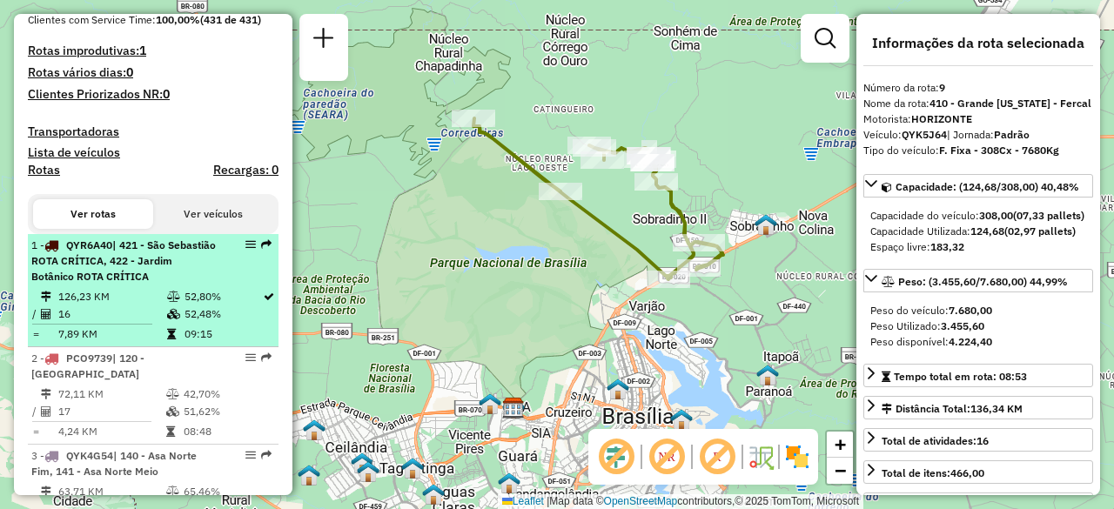
click at [171, 319] on icon at bounding box center [173, 314] width 13 height 10
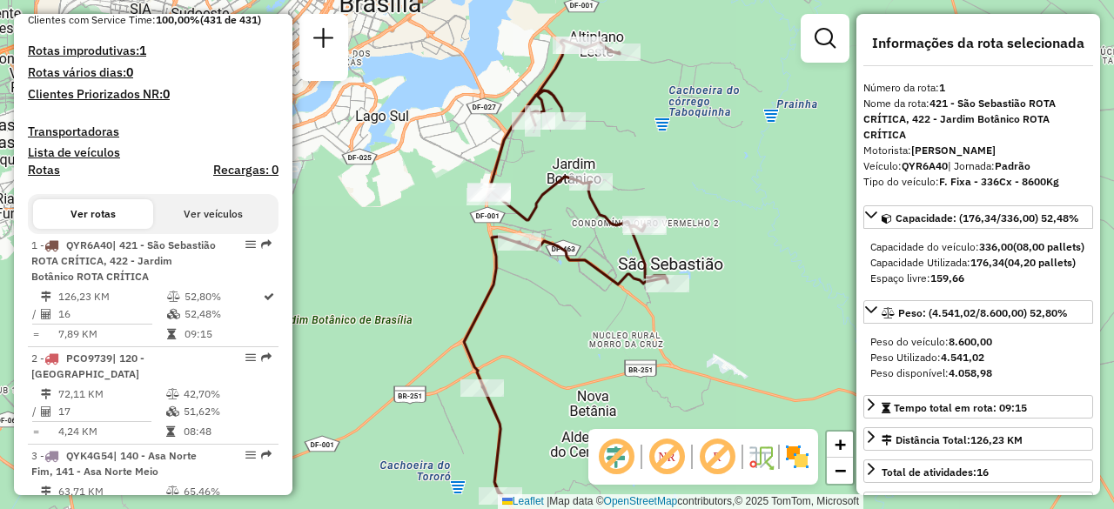
drag, startPoint x: 352, startPoint y: 195, endPoint x: 376, endPoint y: 204, distance: 25.9
click at [376, 204] on div "Janela de atendimento Grade de atendimento Capacidade Transportadoras Veículos …" at bounding box center [557, 254] width 1114 height 509
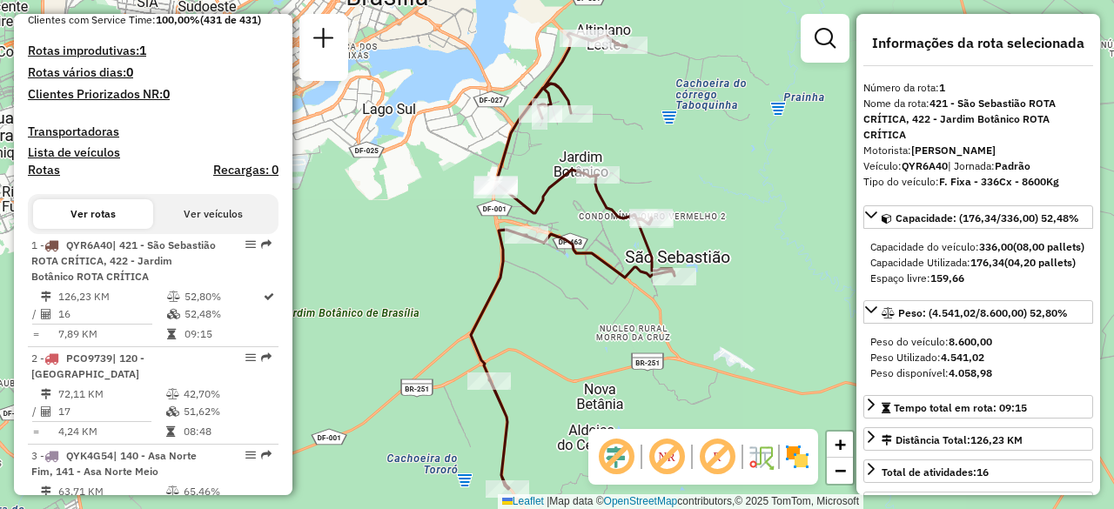
drag, startPoint x: 376, startPoint y: 204, endPoint x: 386, endPoint y: 179, distance: 26.5
click at [386, 179] on div "Janela de atendimento Grade de atendimento Capacidade Transportadoras Veículos …" at bounding box center [557, 254] width 1114 height 509
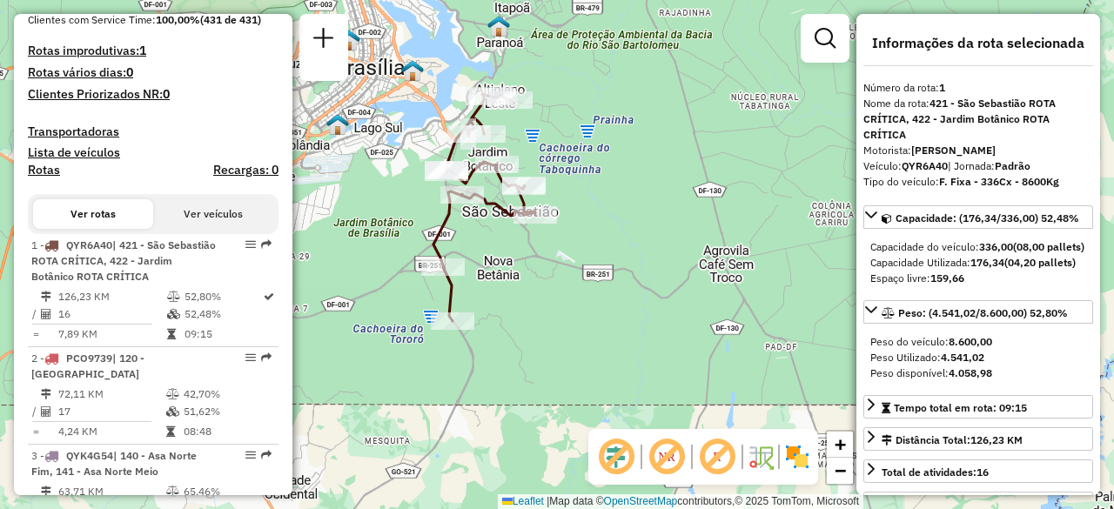
drag, startPoint x: 354, startPoint y: 182, endPoint x: 393, endPoint y: 218, distance: 52.3
click at [393, 218] on div "Janela de atendimento Grade de atendimento Capacidade Transportadoras Veículos …" at bounding box center [557, 254] width 1114 height 509
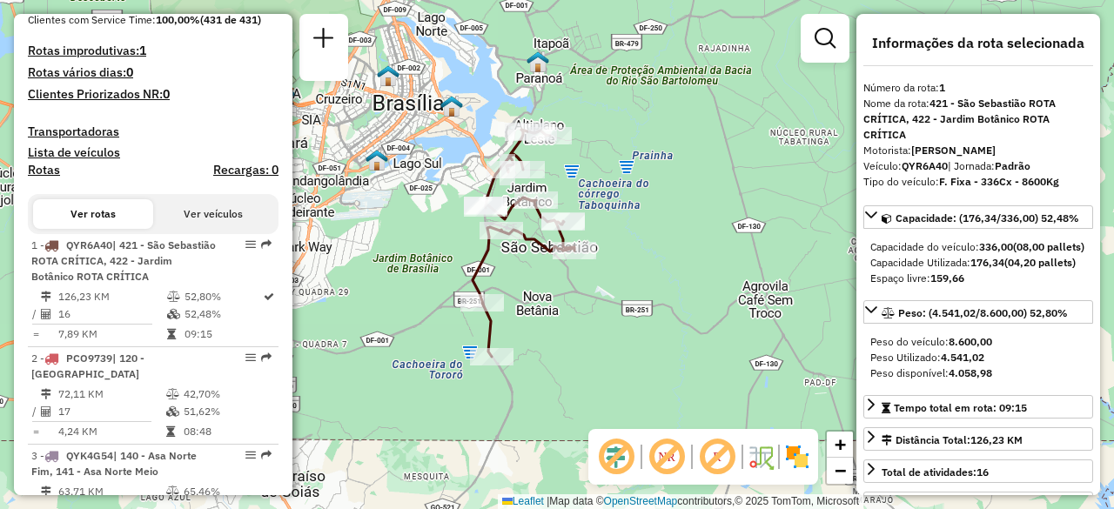
drag, startPoint x: 392, startPoint y: 218, endPoint x: 420, endPoint y: 217, distance: 27.9
click at [420, 217] on div "Janela de atendimento Grade de atendimento Capacidade Transportadoras Veículos …" at bounding box center [557, 254] width 1114 height 509
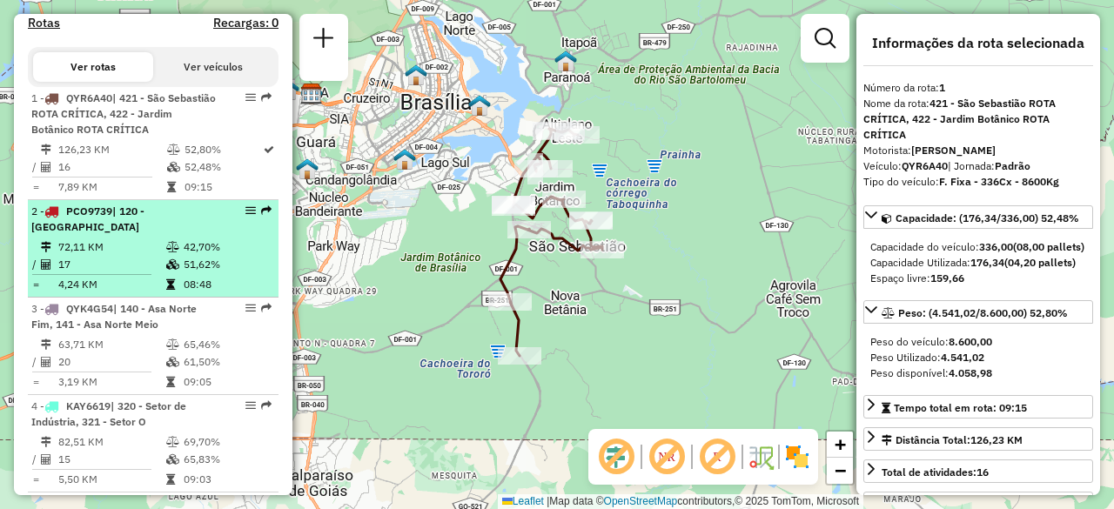
scroll to position [723, 0]
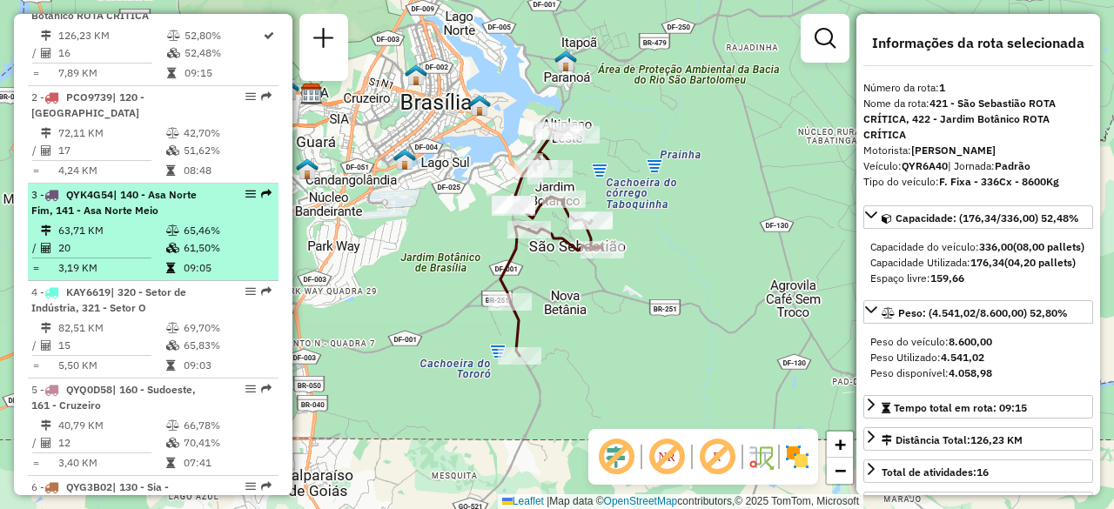
click at [123, 239] on td "63,71 KM" at bounding box center [111, 230] width 108 height 17
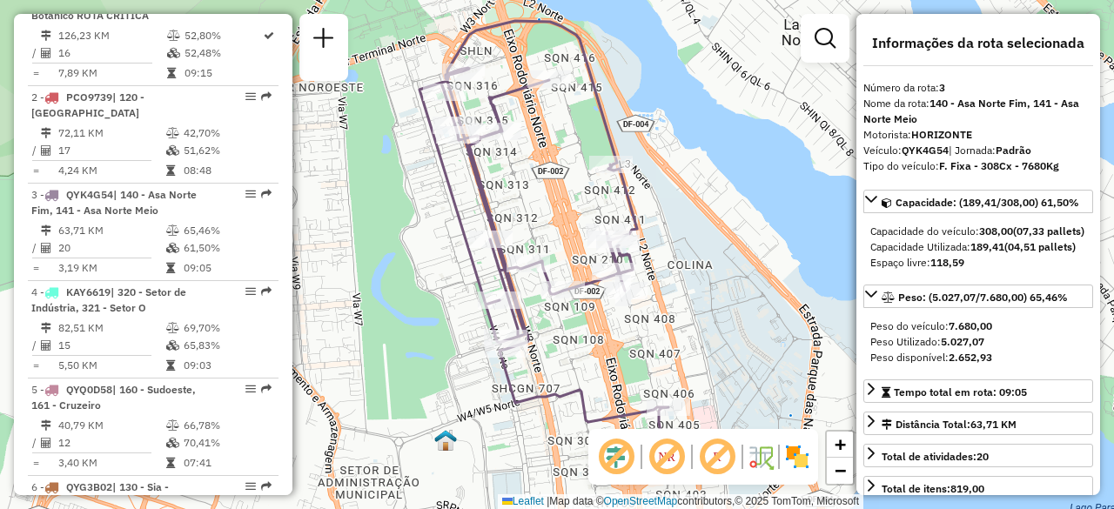
click at [394, 231] on div "Janela de atendimento Grade de atendimento Capacidade Transportadoras Veículos …" at bounding box center [557, 254] width 1114 height 509
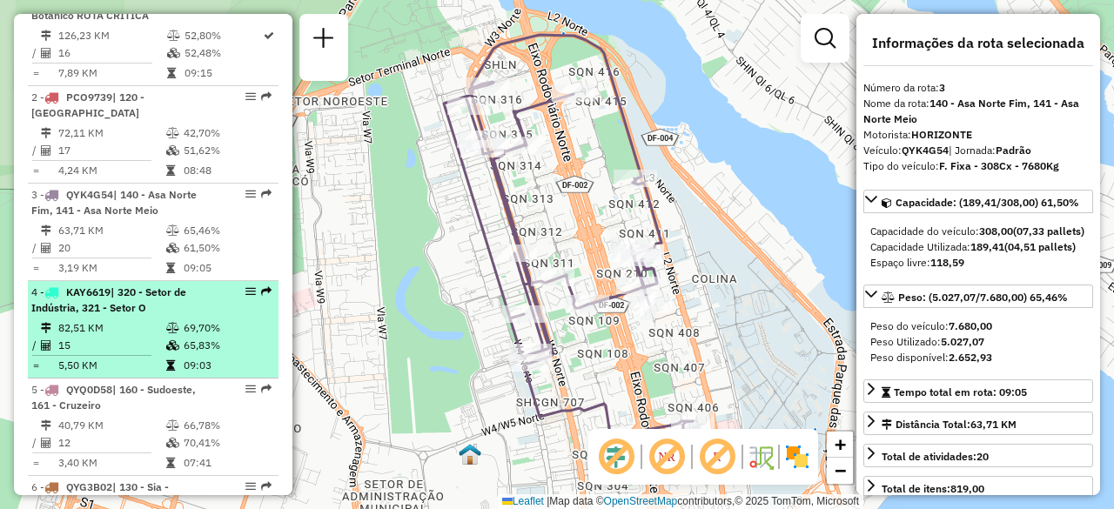
click at [131, 314] on span "| 320 - Setor de Indústria, 321 - Setor O" at bounding box center [108, 299] width 155 height 29
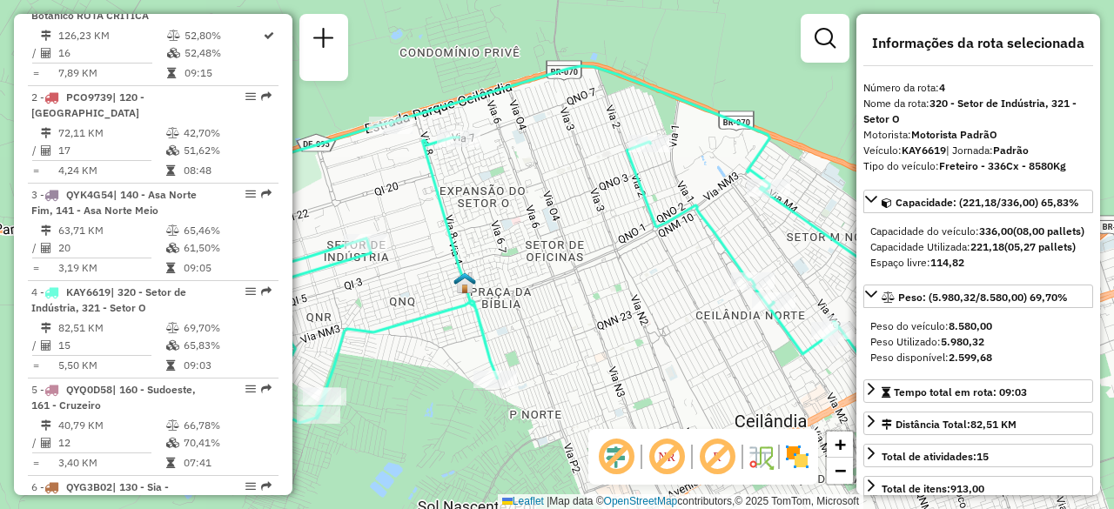
drag, startPoint x: 386, startPoint y: 222, endPoint x: 422, endPoint y: 238, distance: 39.0
click at [422, 238] on div "Janela de atendimento Grade de atendimento Capacidade Transportadoras Veículos …" at bounding box center [557, 254] width 1114 height 509
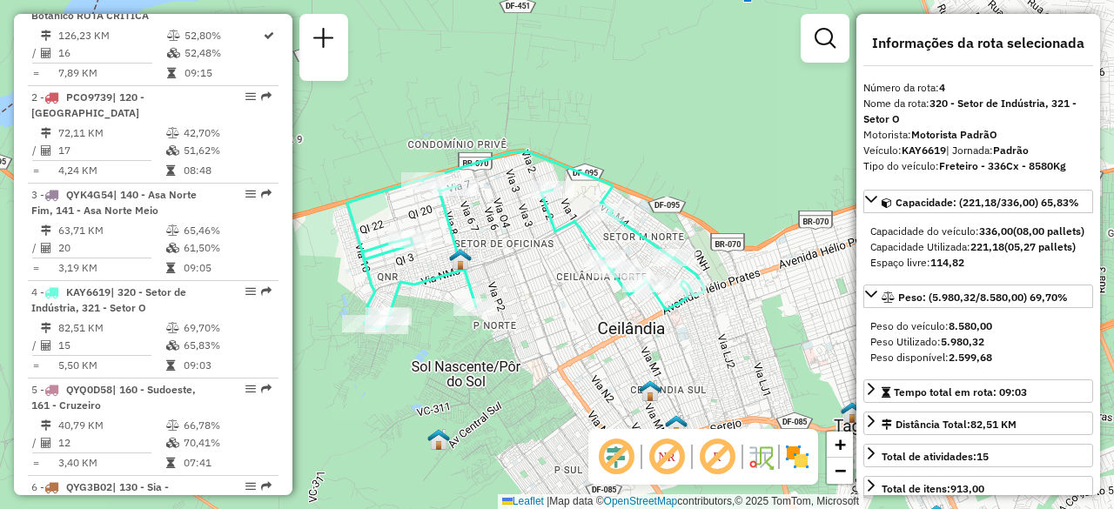
drag, startPoint x: 353, startPoint y: 170, endPoint x: 392, endPoint y: 164, distance: 39.6
click at [392, 164] on div "Janela de atendimento Grade de atendimento Capacidade Transportadoras Veículos …" at bounding box center [557, 254] width 1114 height 509
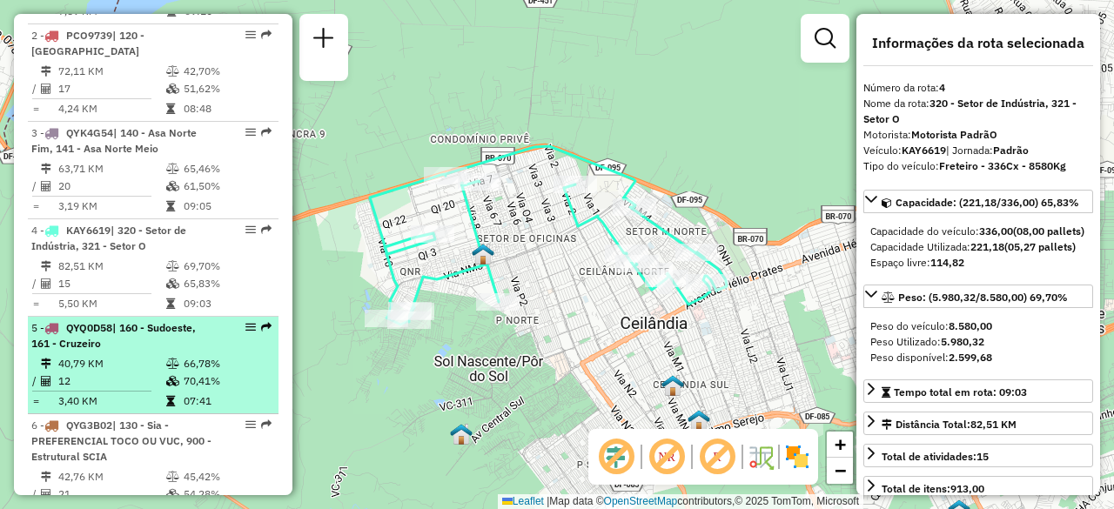
scroll to position [810, 0]
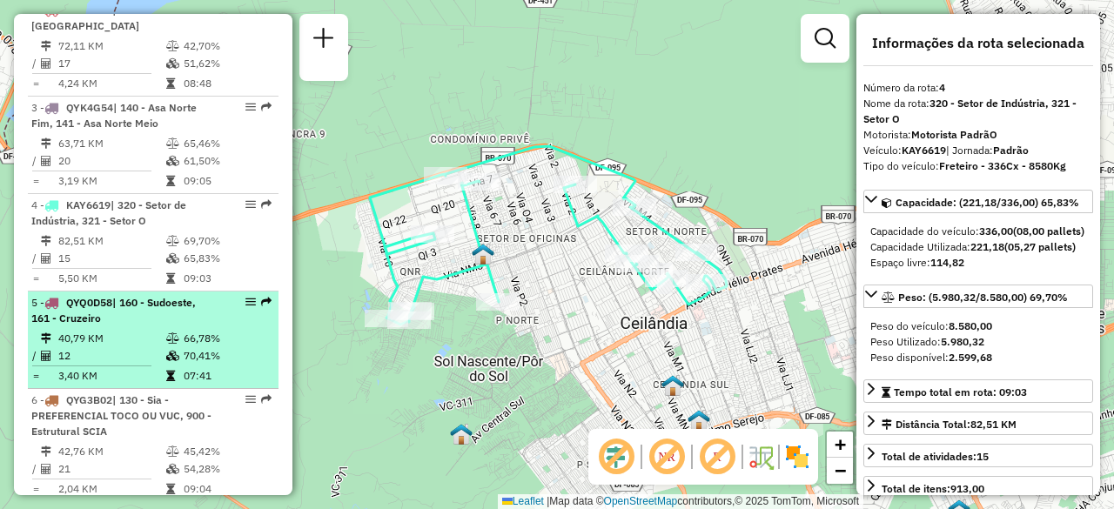
click at [147, 343] on td "40,79 KM" at bounding box center [111, 338] width 108 height 17
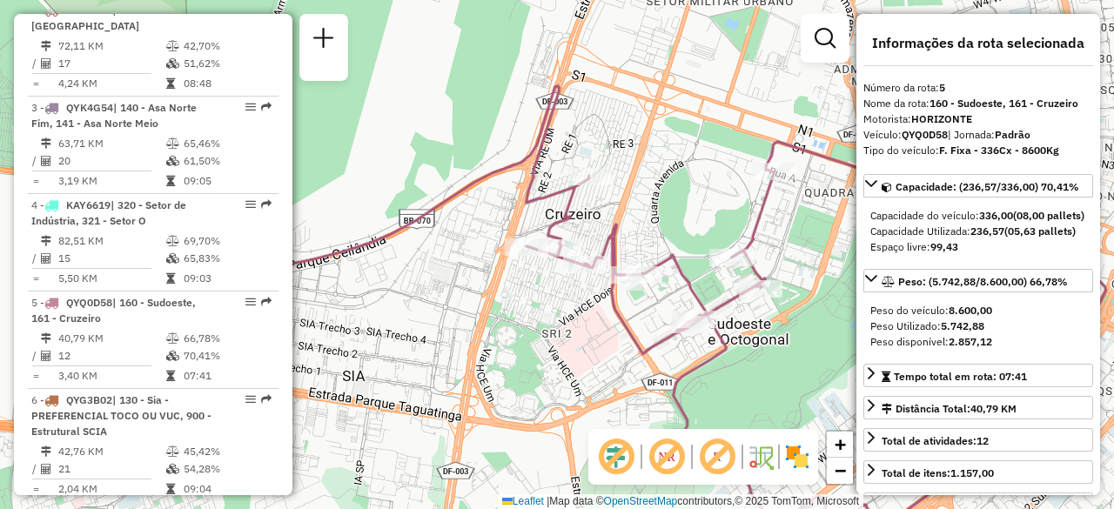
drag, startPoint x: 456, startPoint y: 178, endPoint x: 426, endPoint y: 173, distance: 30.8
click at [426, 173] on div "Janela de atendimento Grade de atendimento Capacidade Transportadoras Veículos …" at bounding box center [557, 254] width 1114 height 509
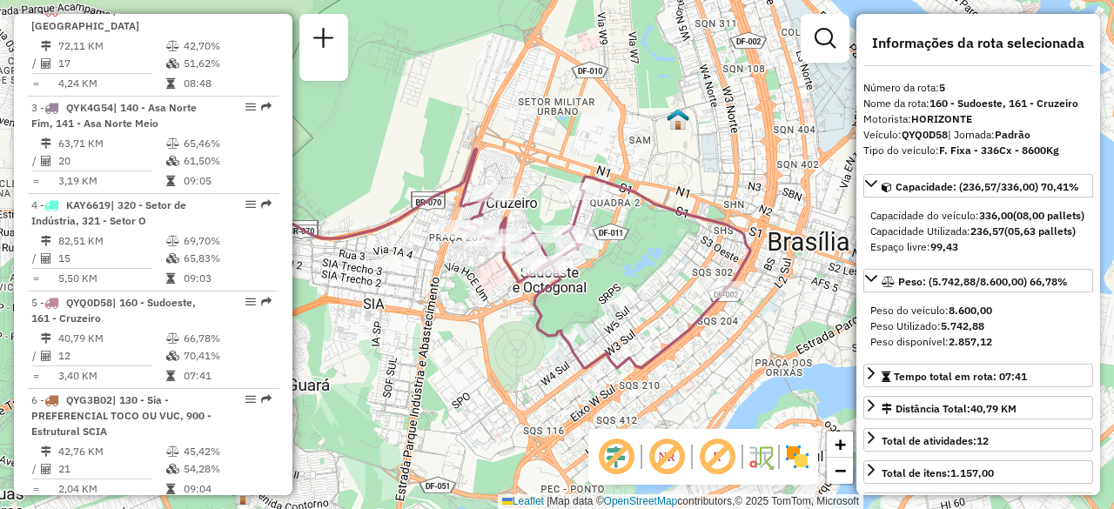
drag, startPoint x: 410, startPoint y: 289, endPoint x: 413, endPoint y: 309, distance: 20.3
click at [413, 309] on div "Janela de atendimento Grade de atendimento Capacidade Transportadoras Veículos …" at bounding box center [557, 254] width 1114 height 509
click at [801, 459] on img at bounding box center [797, 457] width 28 height 28
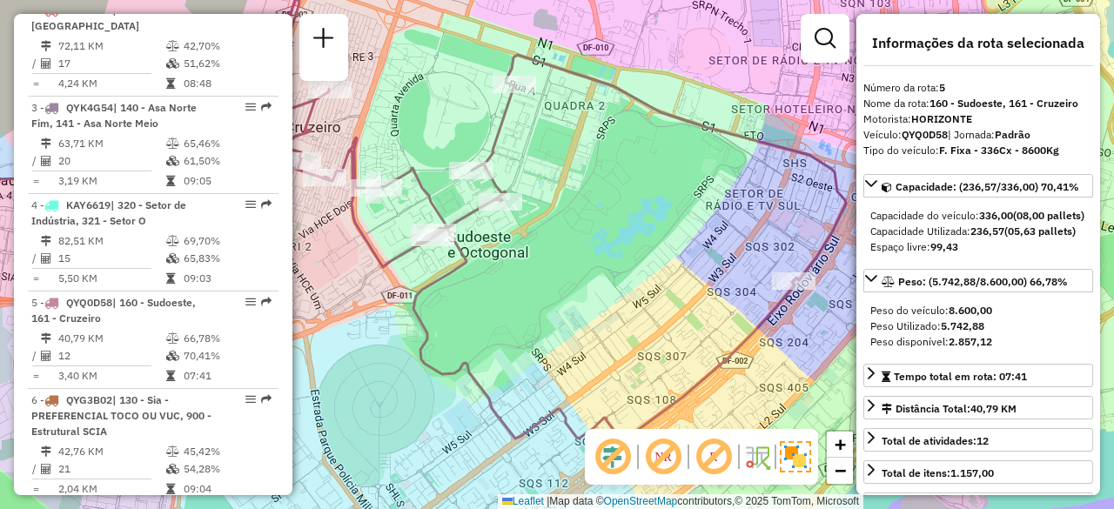
drag, startPoint x: 639, startPoint y: 262, endPoint x: 622, endPoint y: 253, distance: 18.7
click at [622, 253] on div "Janela de atendimento Grade de atendimento Capacidade Transportadoras Veículos …" at bounding box center [557, 254] width 1114 height 509
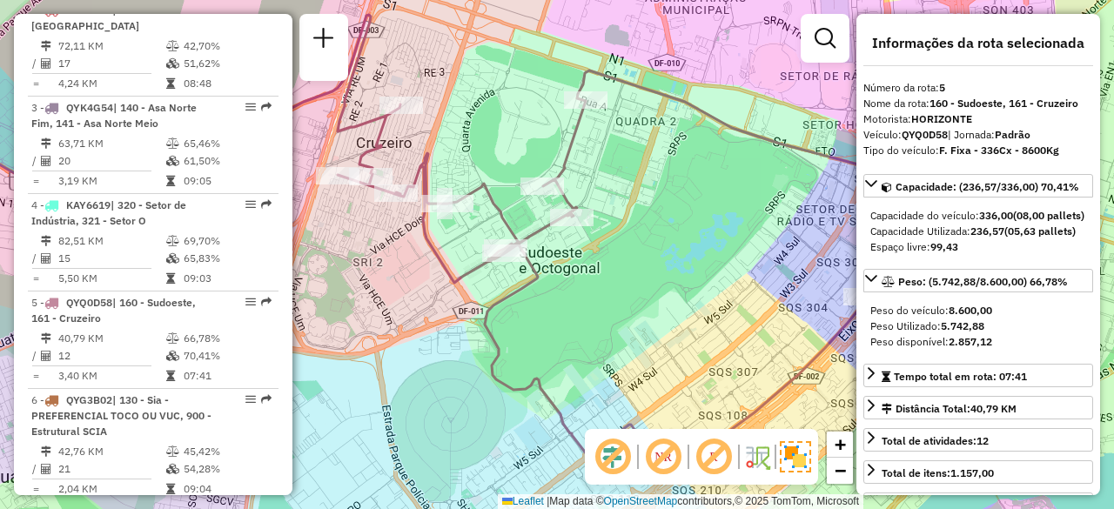
drag, startPoint x: 608, startPoint y: 264, endPoint x: 695, endPoint y: 271, distance: 88.2
click at [695, 271] on div "Janela de atendimento Grade de atendimento Capacidade Transportadoras Veículos …" at bounding box center [557, 254] width 1114 height 509
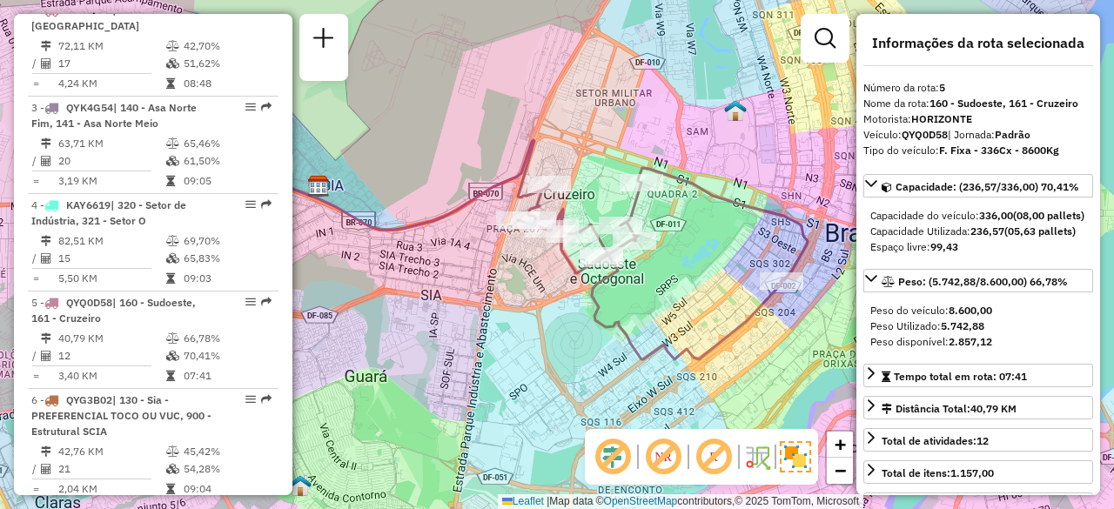
drag, startPoint x: 649, startPoint y: 286, endPoint x: 632, endPoint y: 286, distance: 17.4
click at [632, 286] on div "Janela de atendimento Grade de atendimento Capacidade Transportadoras Veículos …" at bounding box center [557, 254] width 1114 height 509
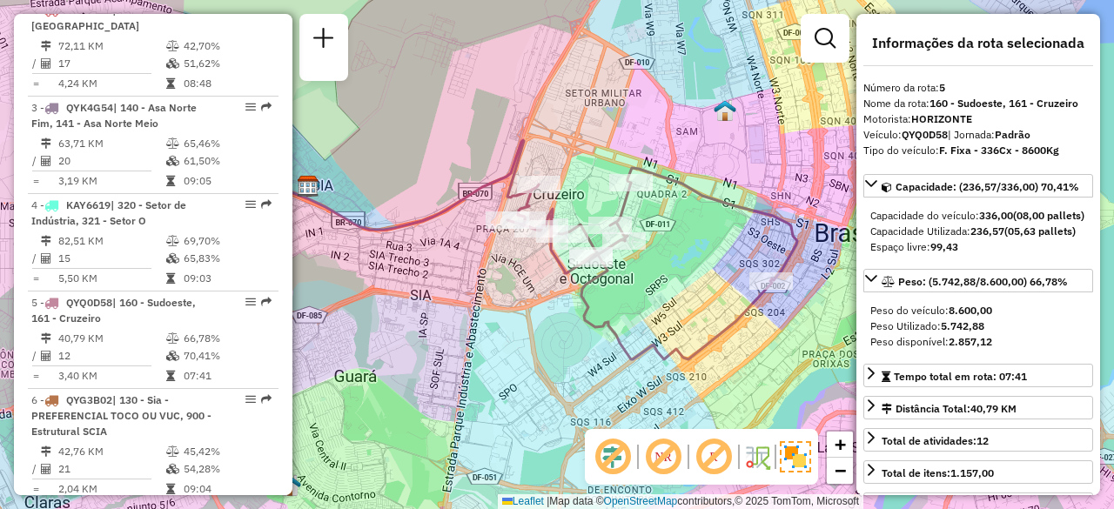
drag, startPoint x: 579, startPoint y: 118, endPoint x: 599, endPoint y: 110, distance: 21.8
click at [599, 110] on div "Janela de atendimento Grade de atendimento Capacidade Transportadoras Veículos …" at bounding box center [557, 254] width 1114 height 509
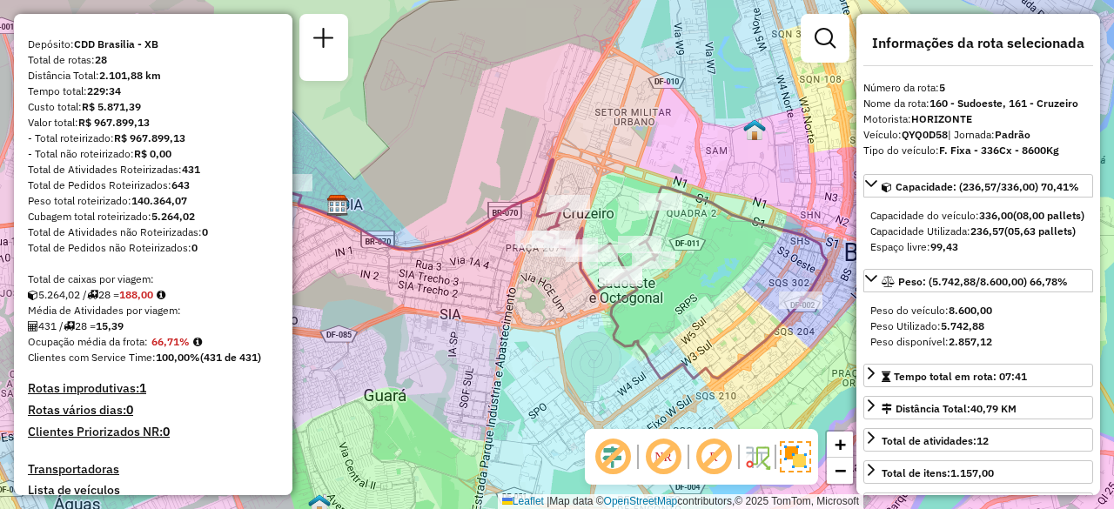
scroll to position [114, 0]
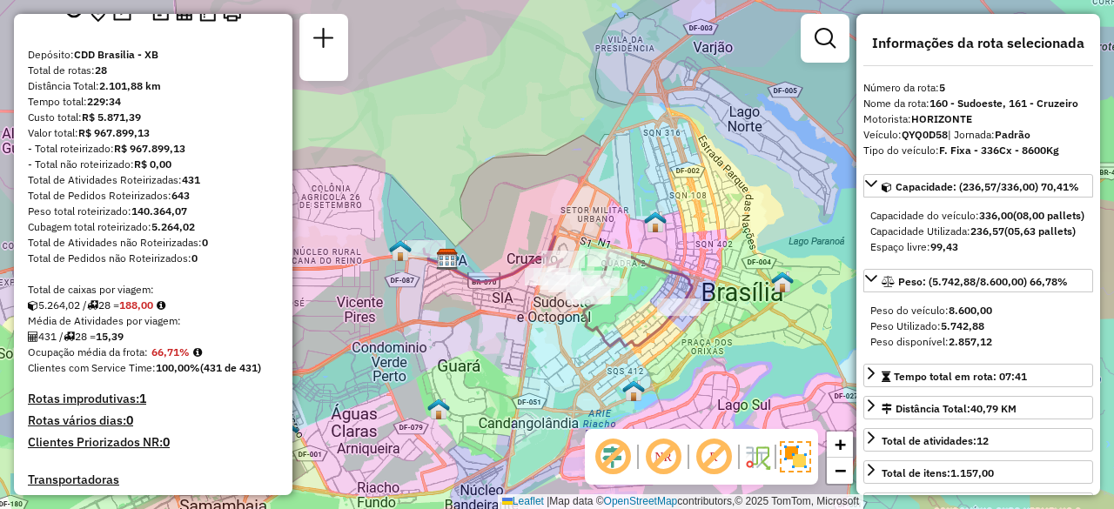
drag, startPoint x: 442, startPoint y: 299, endPoint x: 491, endPoint y: 309, distance: 49.8
click at [491, 309] on div "Janela de atendimento Grade de atendimento Capacidade Transportadoras Veículos …" at bounding box center [557, 254] width 1114 height 509
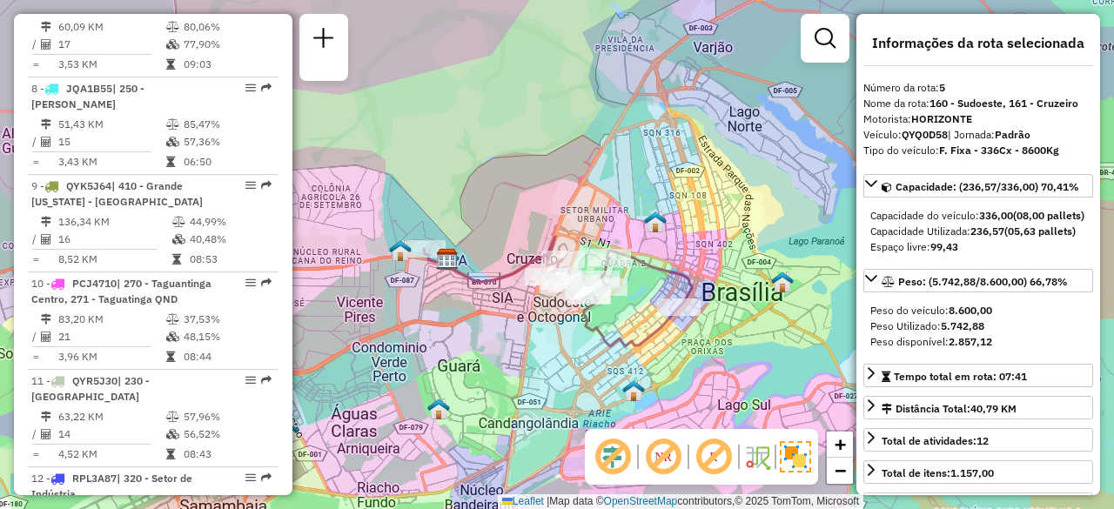
scroll to position [1681, 0]
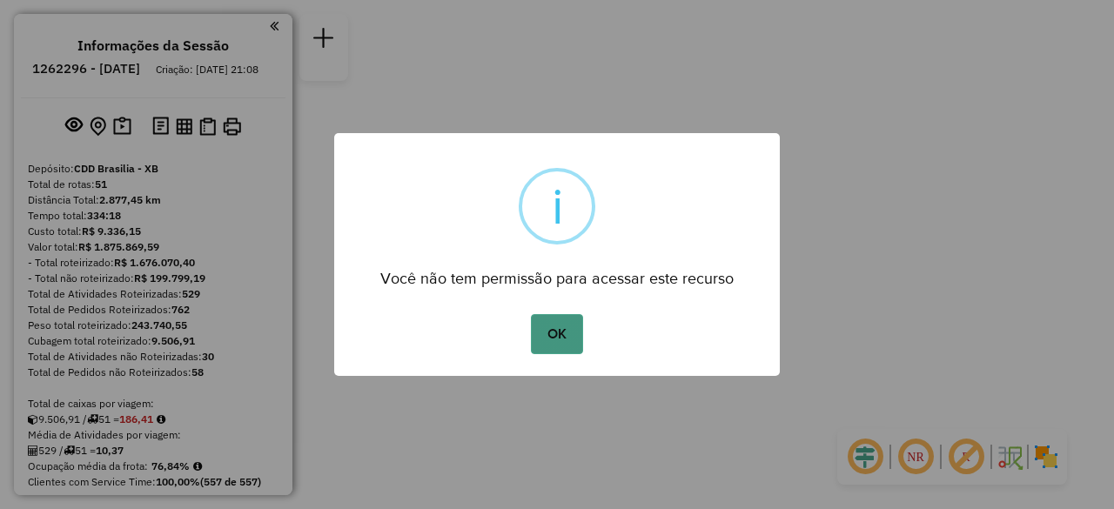
click at [541, 337] on button "OK" at bounding box center [556, 334] width 51 height 40
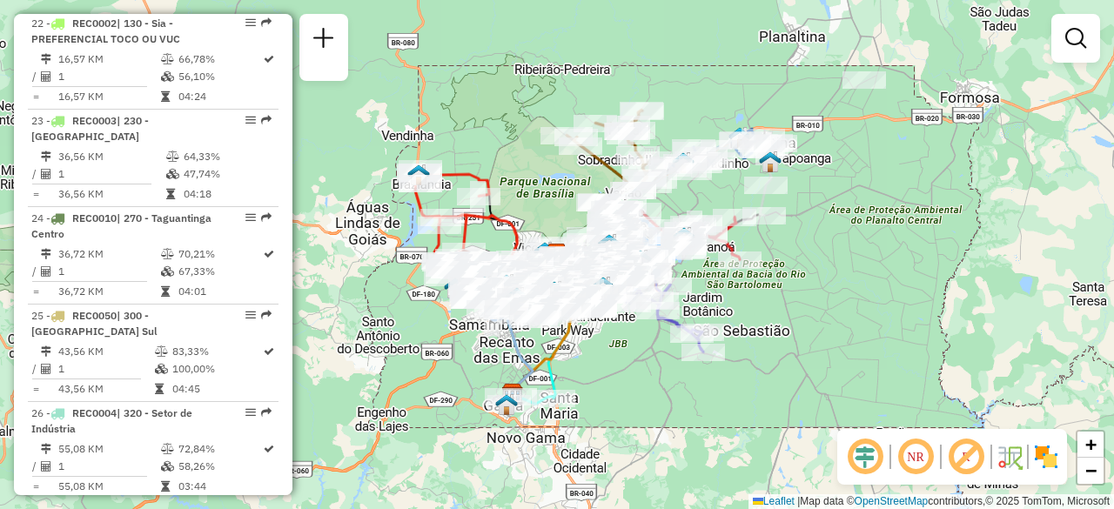
scroll to position [2785, 0]
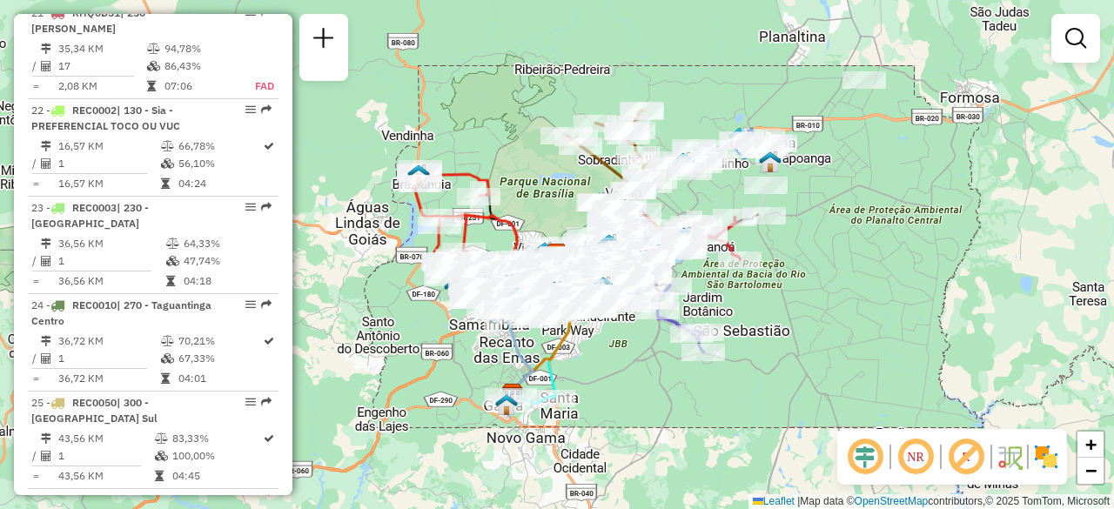
click at [940, 455] on img at bounding box center [941, 457] width 9 height 28
click at [916, 458] on em at bounding box center [916, 457] width 42 height 42
click at [867, 460] on em at bounding box center [865, 457] width 42 height 42
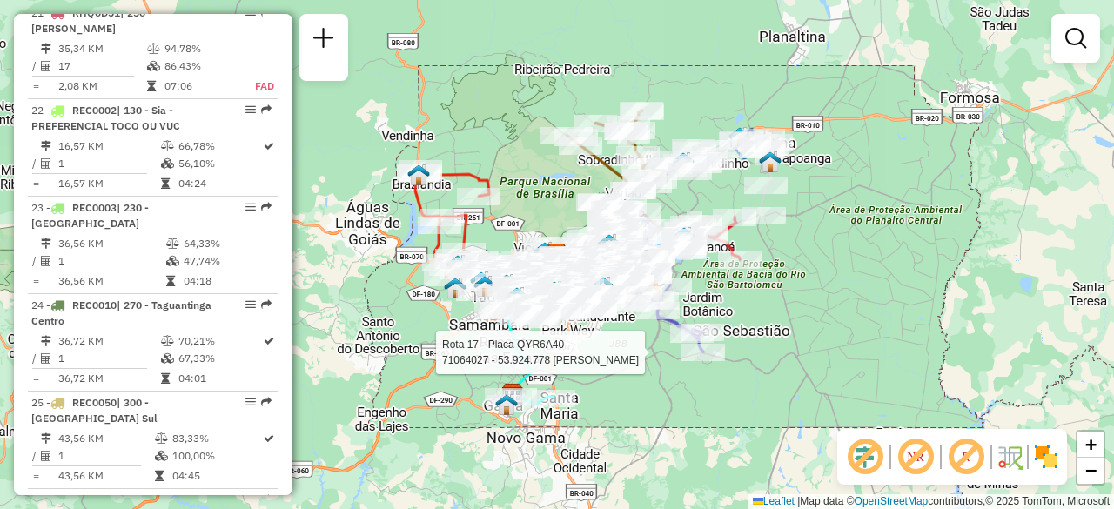
select select "**********"
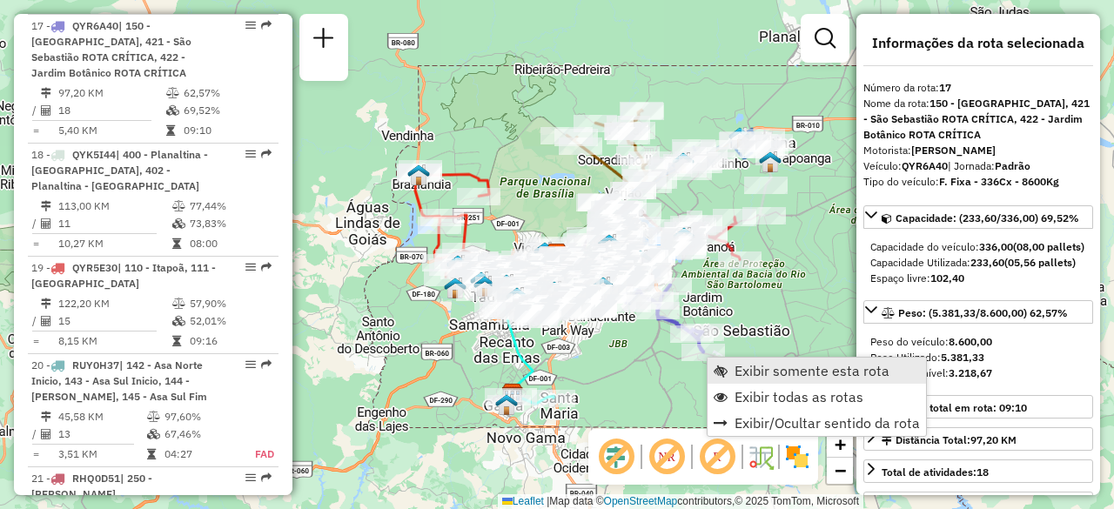
scroll to position [2268, 0]
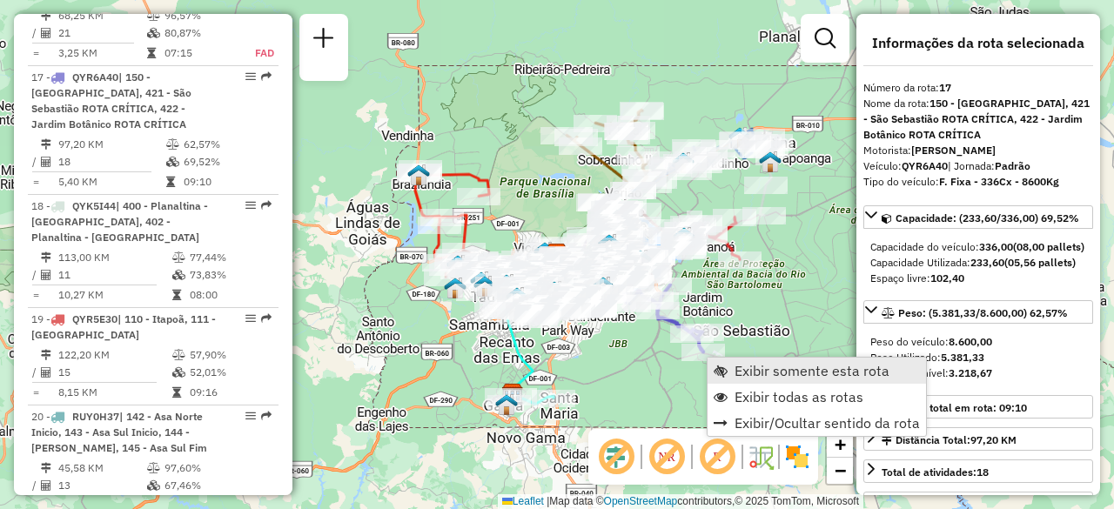
click at [779, 369] on span "Exibir somente esta rota" at bounding box center [812, 371] width 155 height 14
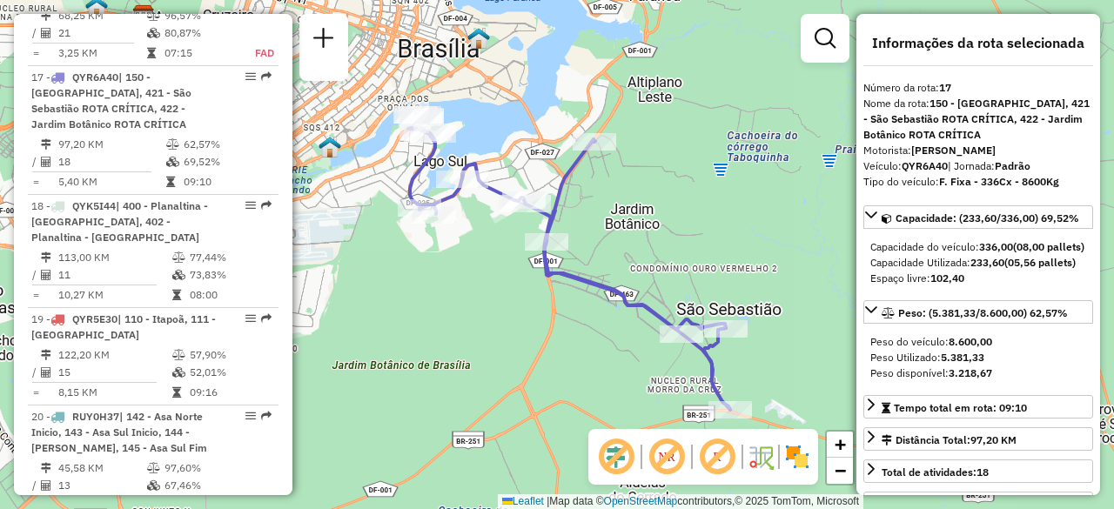
drag, startPoint x: 776, startPoint y: 317, endPoint x: 755, endPoint y: 318, distance: 20.9
click at [799, 325] on div "Janela de atendimento Grade de atendimento Capacidade Transportadoras Veículos …" at bounding box center [557, 254] width 1114 height 509
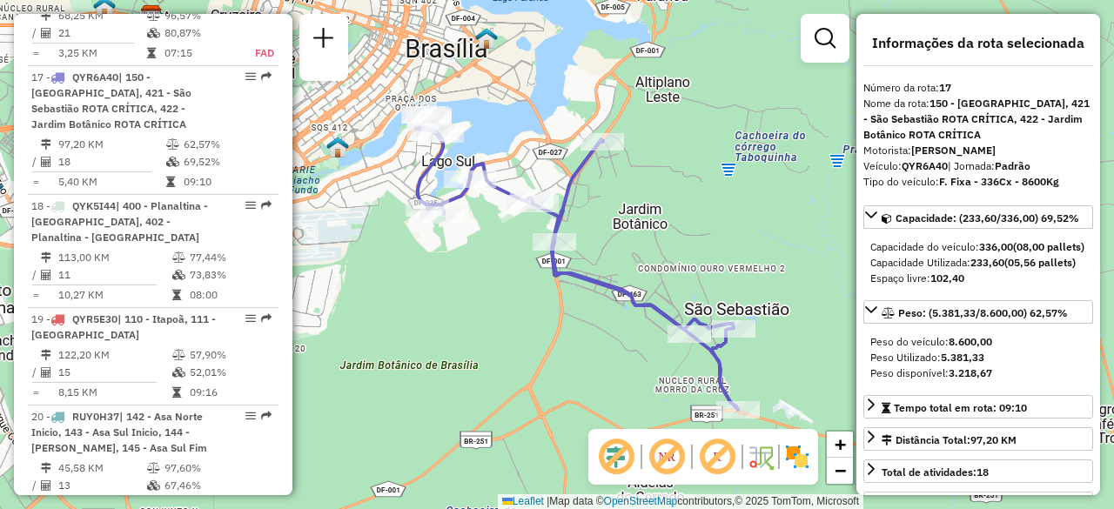
click at [662, 233] on div "Janela de atendimento Grade de atendimento Capacidade Transportadoras Veículos …" at bounding box center [557, 254] width 1114 height 509
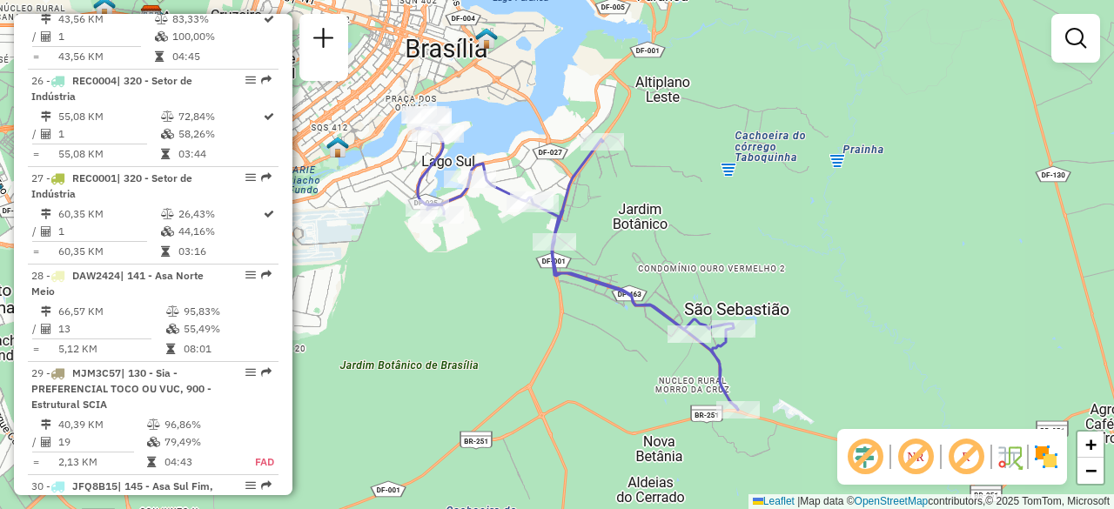
scroll to position [3052, 0]
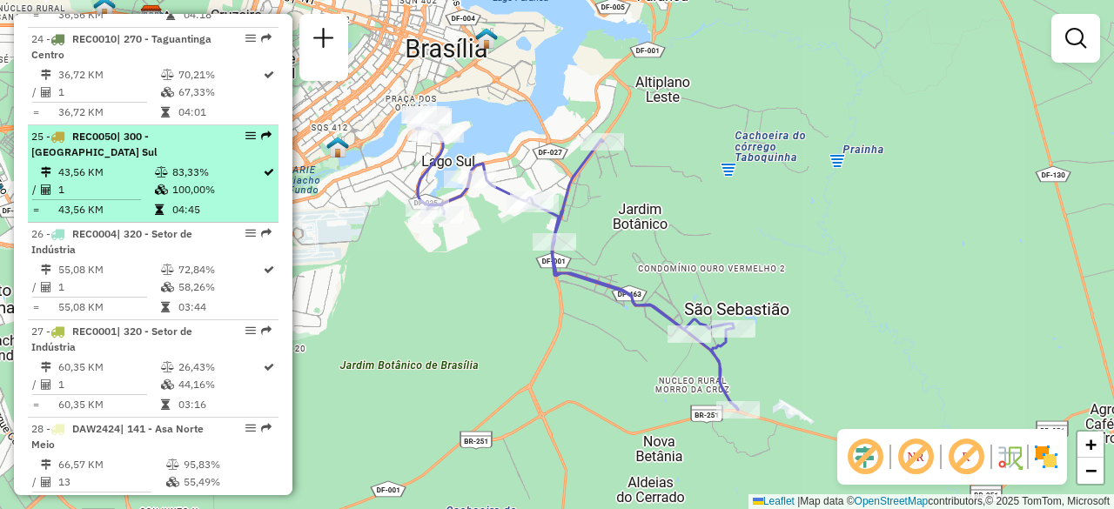
click at [147, 164] on td "43,56 KM" at bounding box center [105, 172] width 97 height 17
select select "**********"
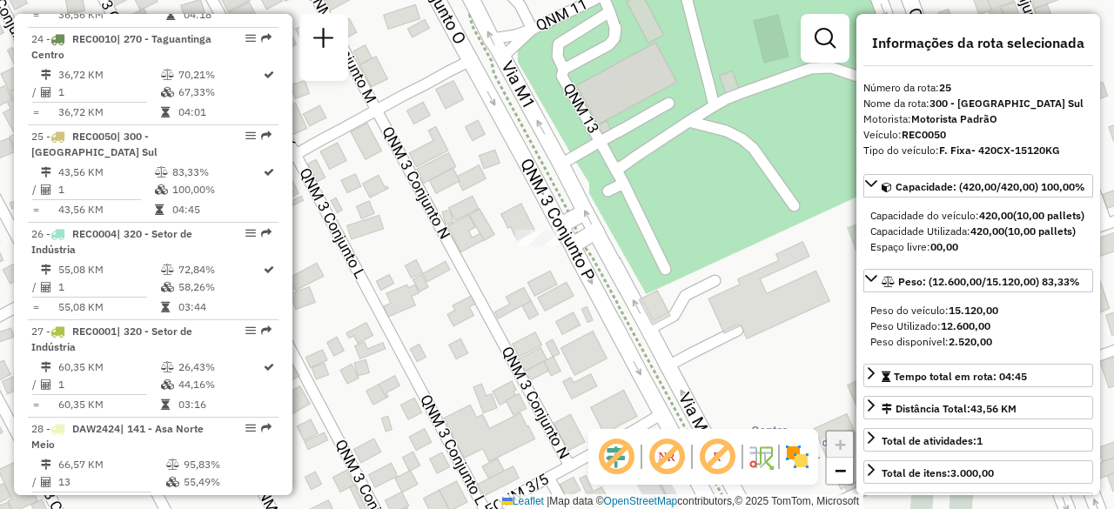
drag, startPoint x: 760, startPoint y: 264, endPoint x: 747, endPoint y: 258, distance: 14.4
click at [747, 258] on div "Janela de atendimento Grade de atendimento Capacidade Transportadoras Veículos …" at bounding box center [557, 254] width 1114 height 509
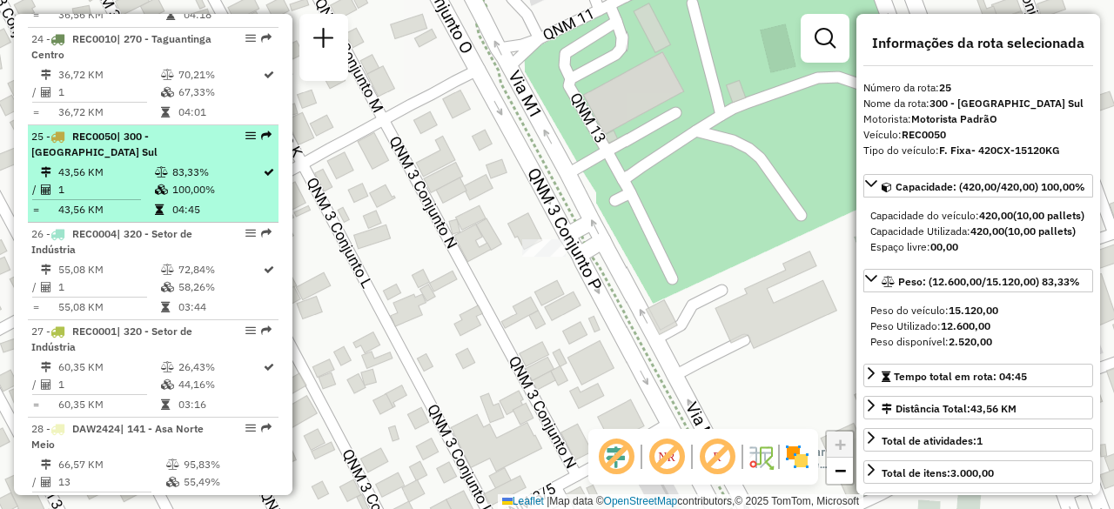
click at [188, 181] on td "100,00%" at bounding box center [216, 189] width 91 height 17
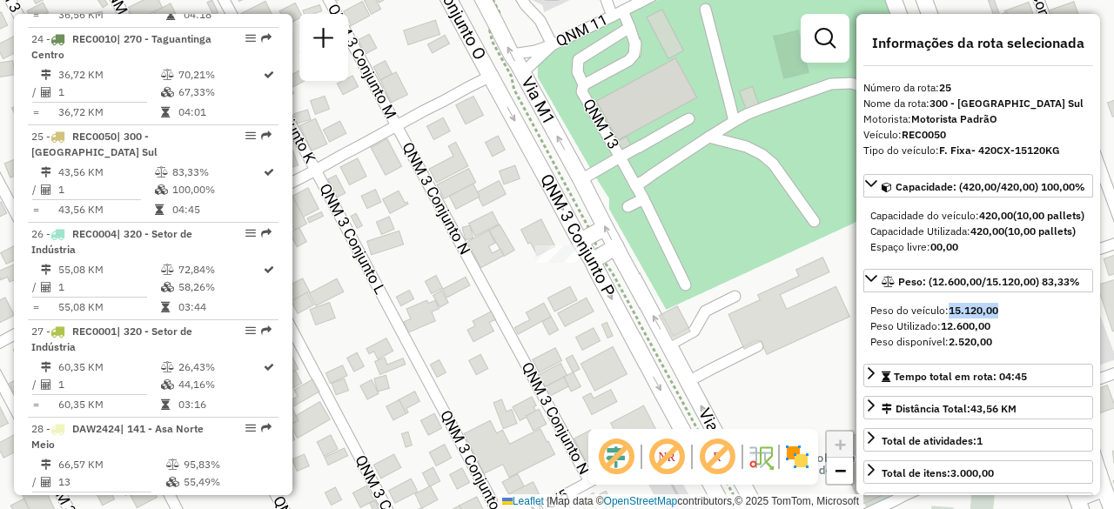
drag, startPoint x: 952, startPoint y: 353, endPoint x: 997, endPoint y: 353, distance: 44.4
click at [997, 317] on strong "15.120,00" at bounding box center [974, 310] width 50 height 13
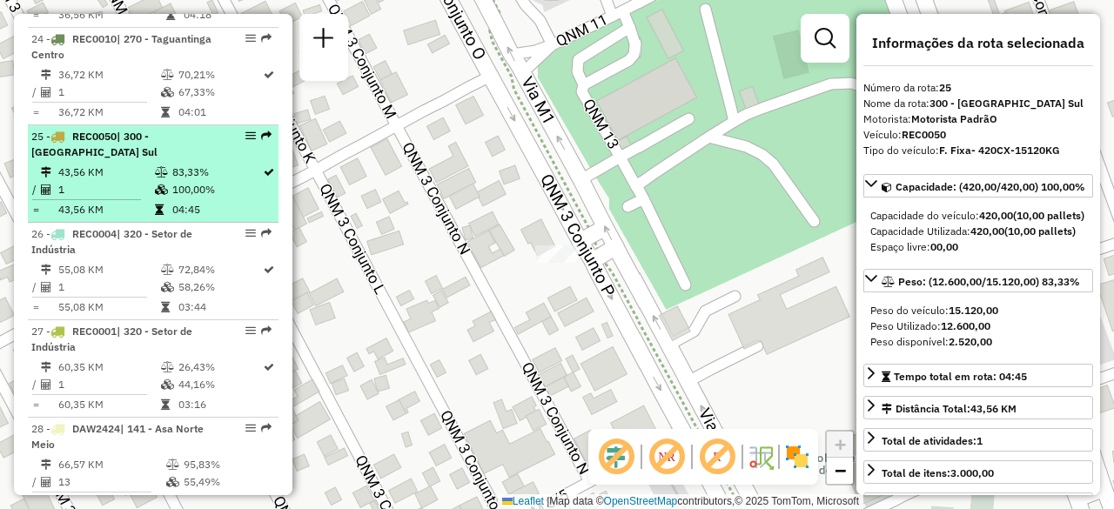
click at [171, 164] on td "83,33%" at bounding box center [216, 172] width 91 height 17
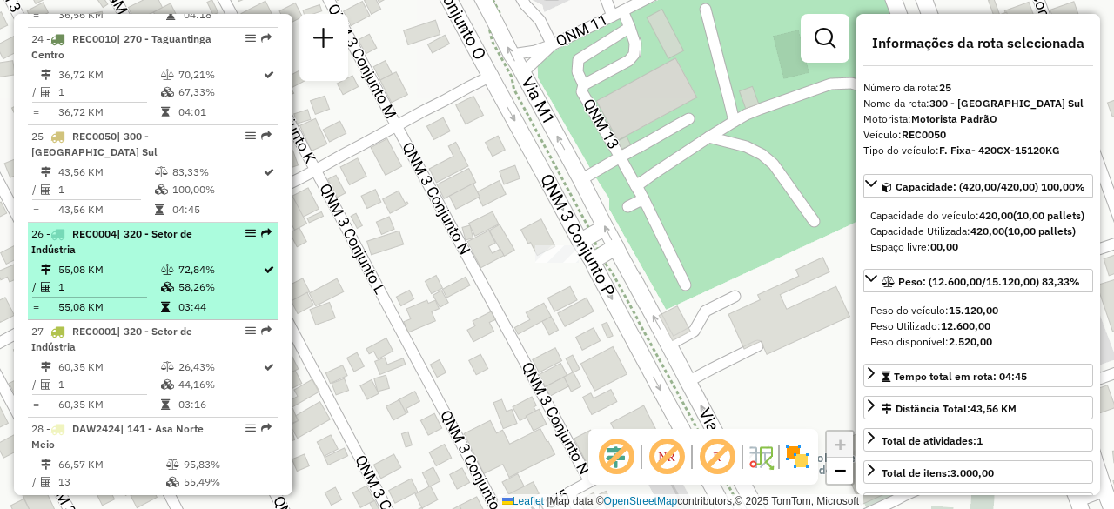
click at [144, 226] on div "26 - REC0004 | 320 - Setor de Indústria" at bounding box center [123, 241] width 185 height 31
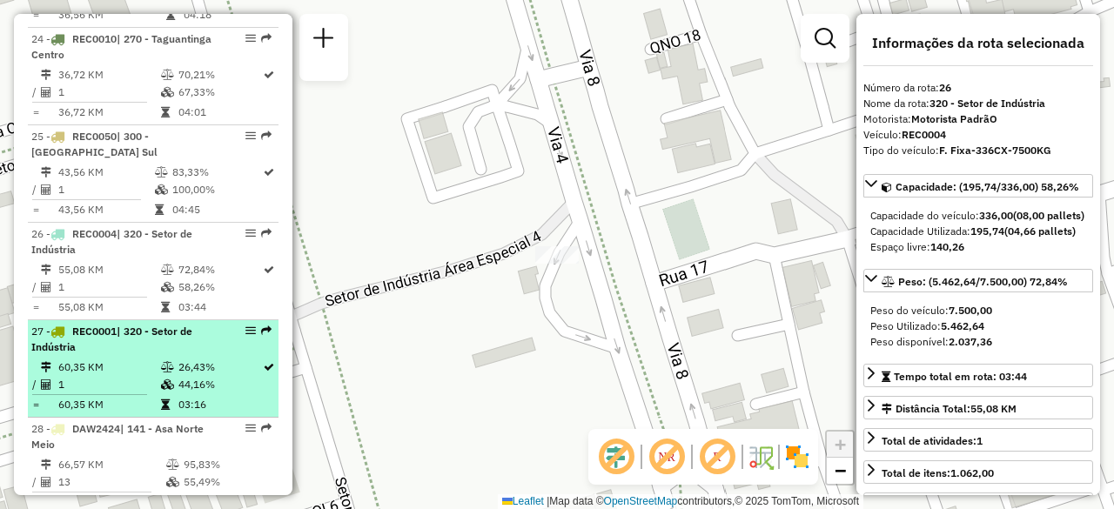
click at [151, 324] on div "27 - REC0001 | 320 - Setor de Indústria" at bounding box center [123, 339] width 185 height 31
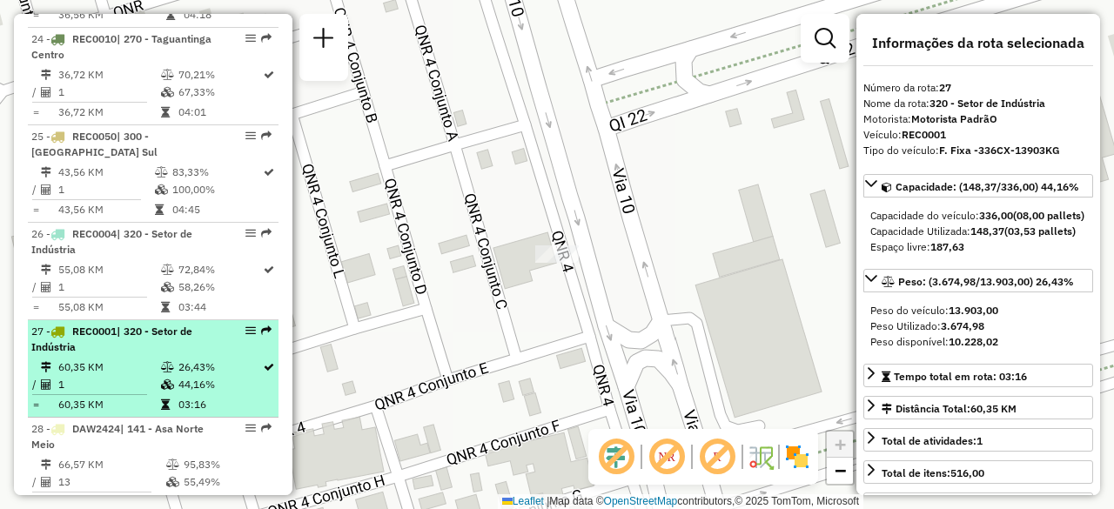
click at [163, 362] on icon at bounding box center [167, 367] width 13 height 10
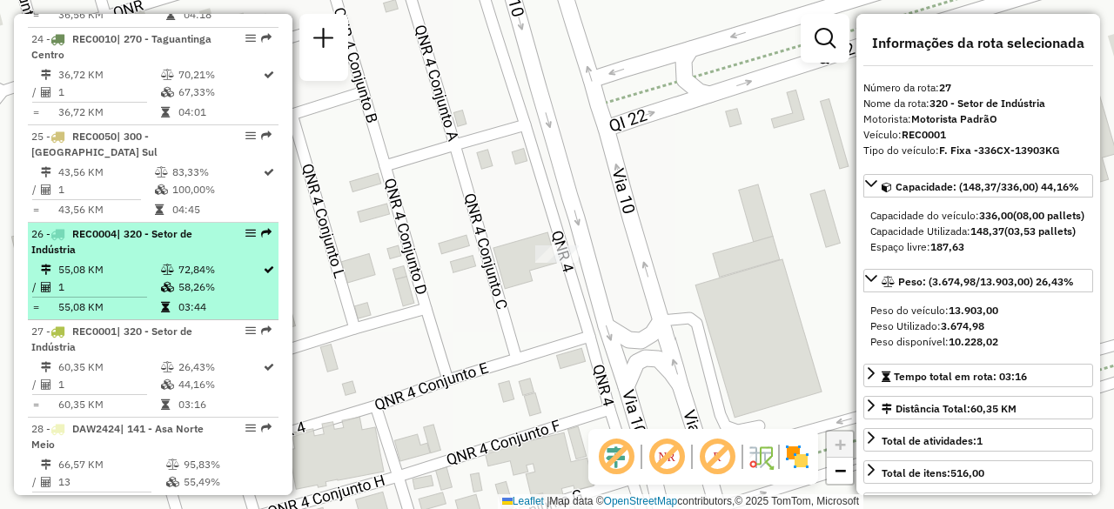
click at [178, 261] on td "72,84%" at bounding box center [220, 269] width 84 height 17
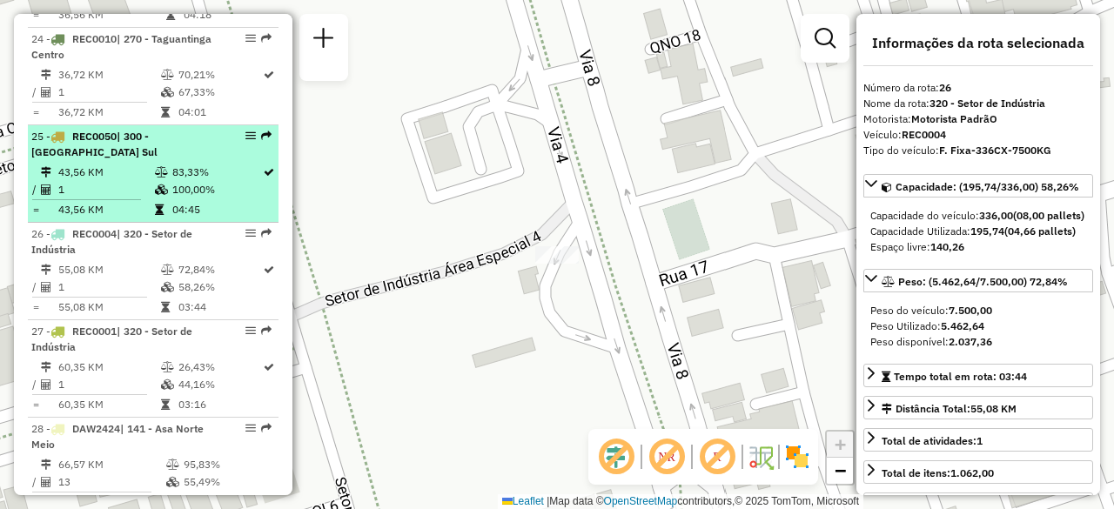
click at [166, 181] on td at bounding box center [162, 189] width 17 height 17
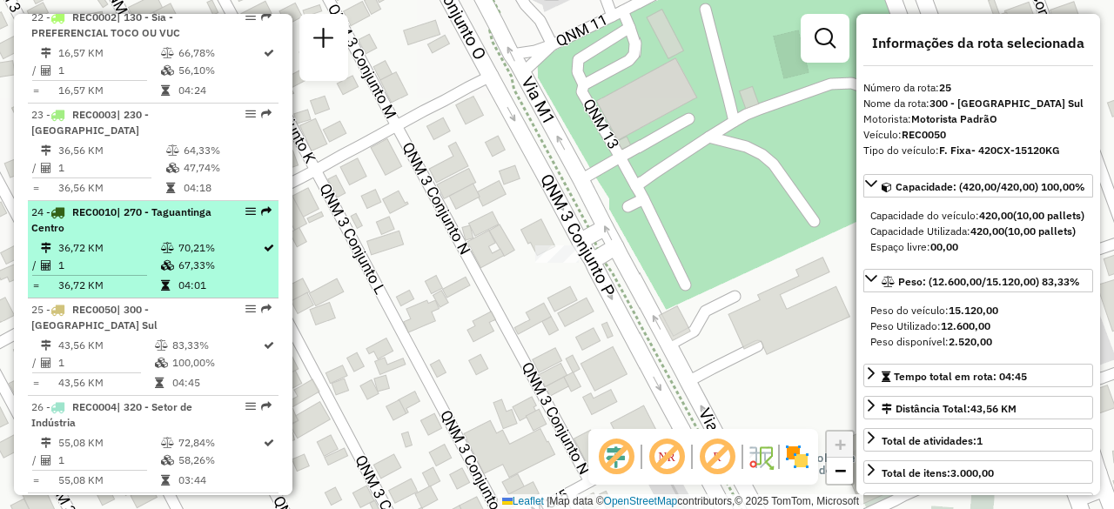
scroll to position [2878, 0]
click at [136, 258] on td "1" at bounding box center [108, 266] width 103 height 17
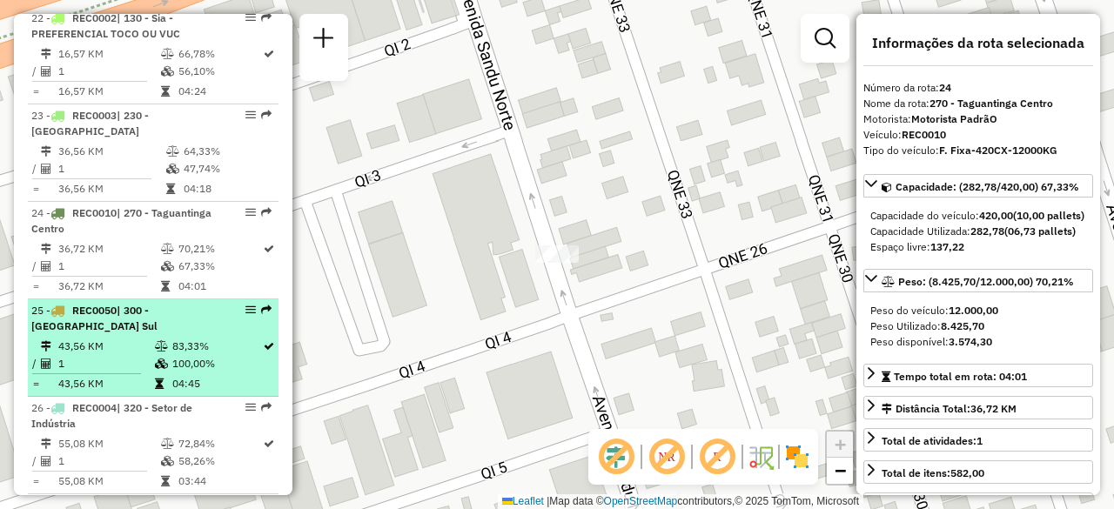
click at [154, 338] on td at bounding box center [162, 346] width 17 height 17
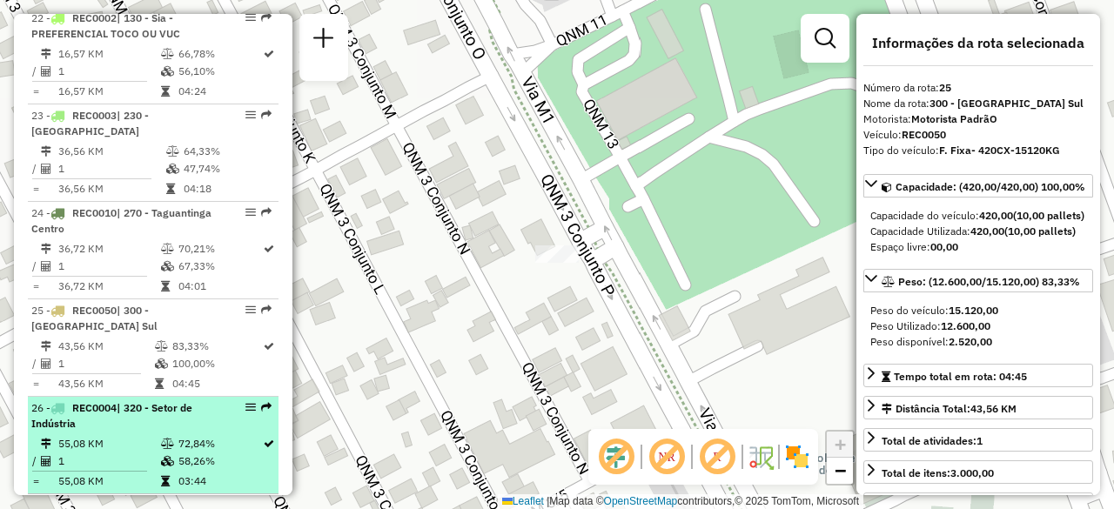
scroll to position [2965, 0]
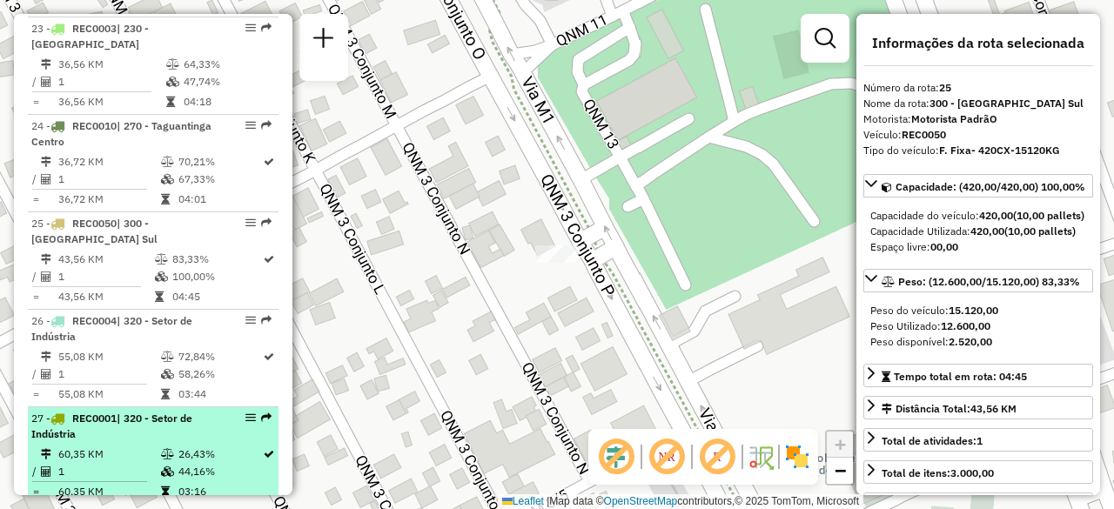
click at [178, 446] on td "26,43%" at bounding box center [220, 454] width 84 height 17
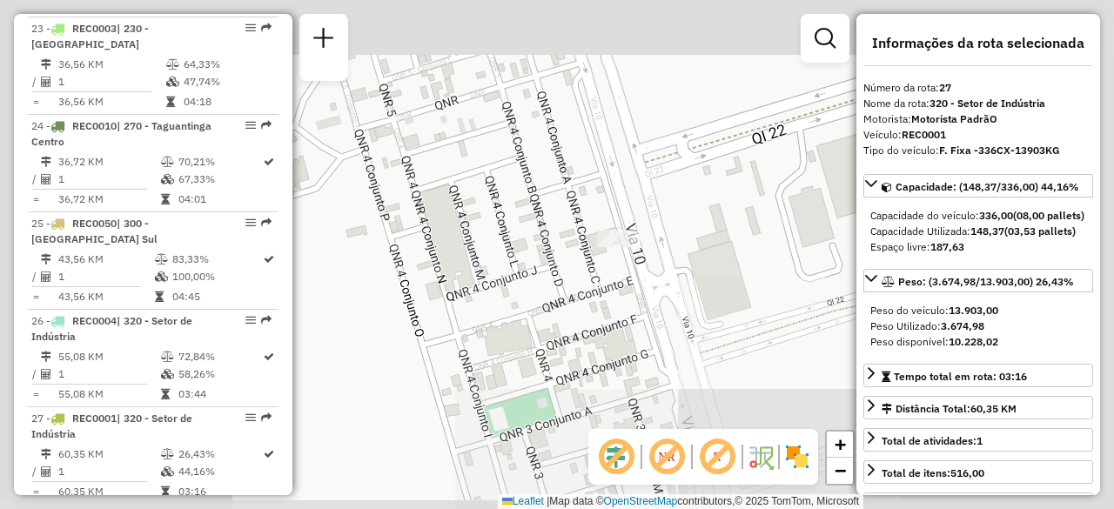
drag, startPoint x: 623, startPoint y: 171, endPoint x: 671, endPoint y: 200, distance: 55.8
click at [671, 200] on div "Janela de atendimento Grade de atendimento Capacidade Transportadoras Veículos …" at bounding box center [557, 254] width 1114 height 509
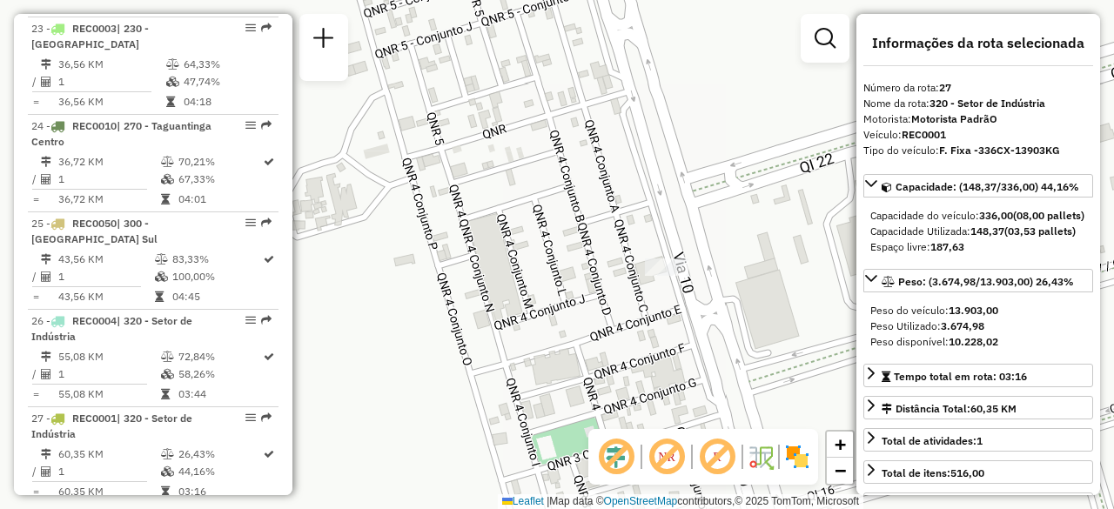
drag, startPoint x: 736, startPoint y: 218, endPoint x: 693, endPoint y: 217, distance: 43.6
click at [694, 217] on div "Rota 27 - Placa REC0001 71022646 - R MARIA DE SOUSA - M Janela de atendimento G…" at bounding box center [557, 254] width 1114 height 509
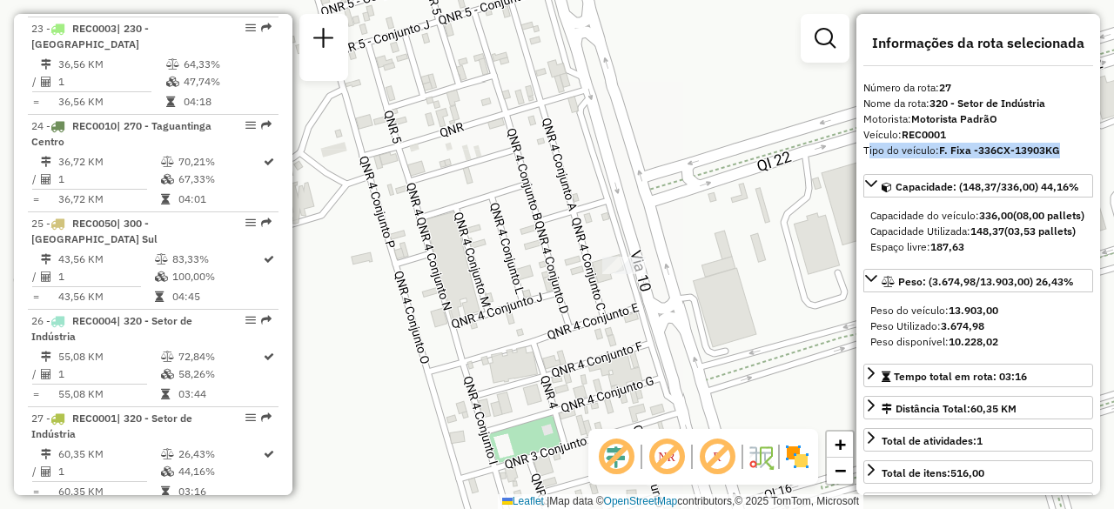
drag, startPoint x: 863, startPoint y: 154, endPoint x: 1062, endPoint y: 146, distance: 199.5
click at [1062, 146] on div "**********" at bounding box center [978, 254] width 244 height 481
click at [966, 131] on div "Veículo: REC0001" at bounding box center [978, 135] width 230 height 16
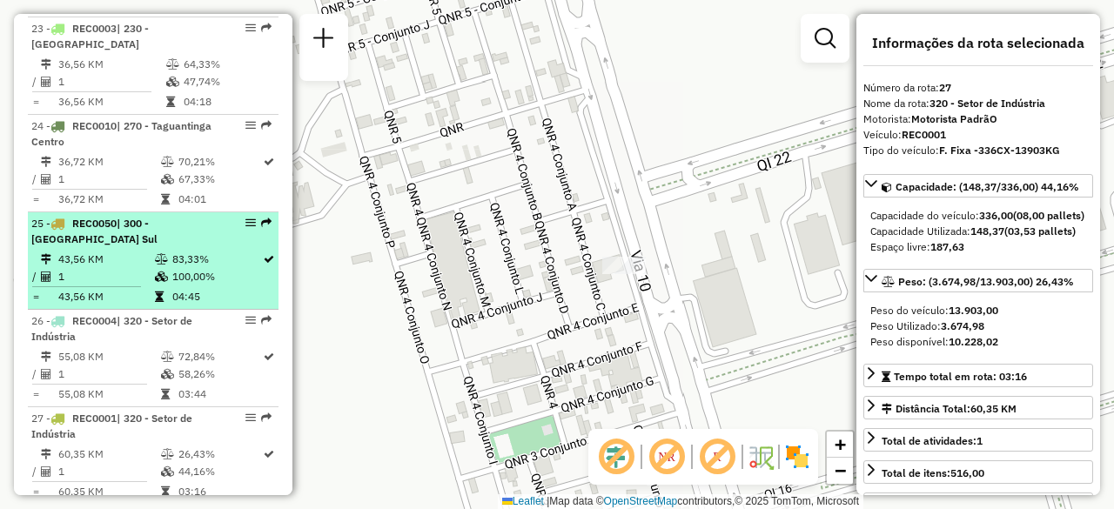
click at [171, 251] on td "83,33%" at bounding box center [216, 259] width 91 height 17
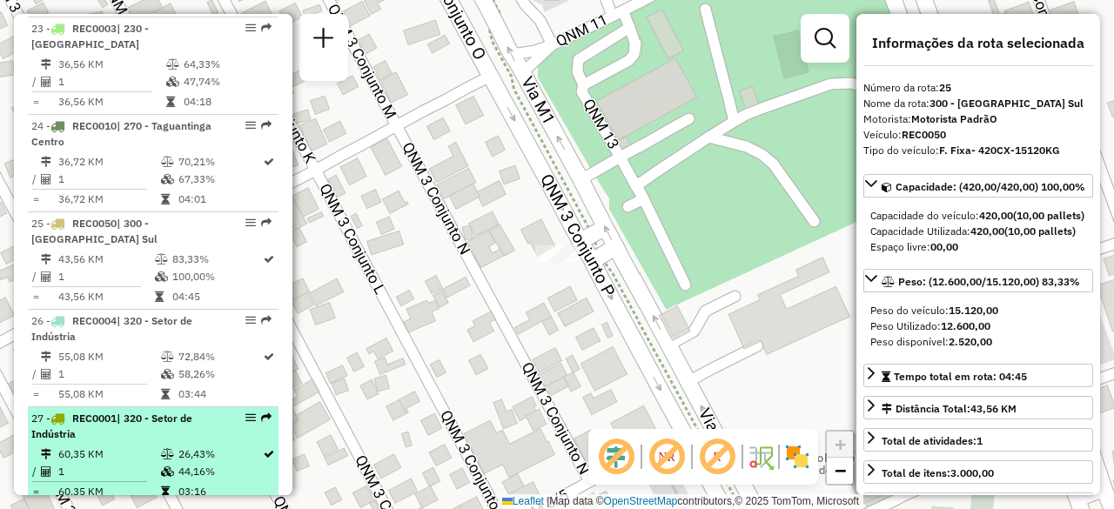
click at [153, 446] on td "60,35 KM" at bounding box center [108, 454] width 103 height 17
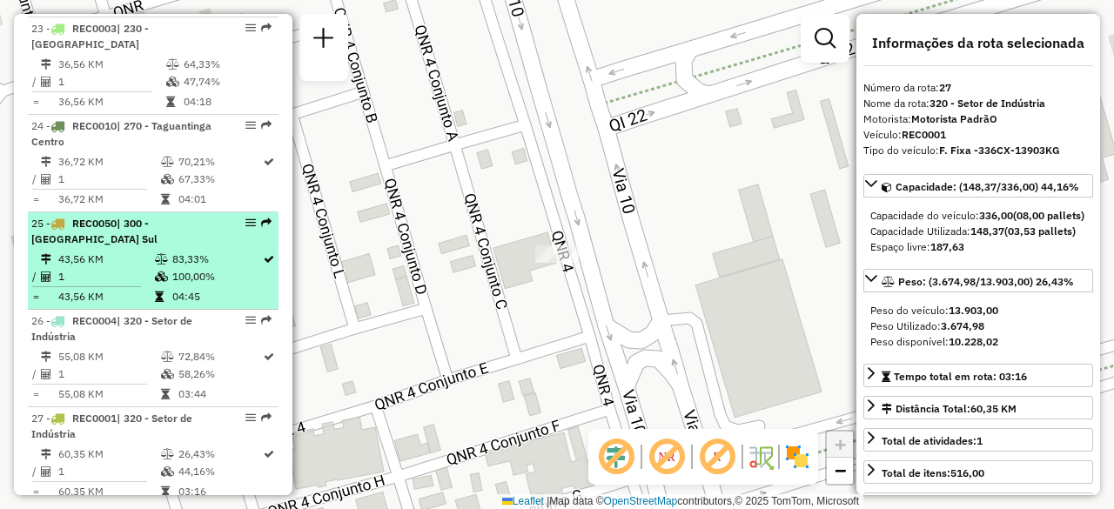
click at [141, 251] on td "43,56 KM" at bounding box center [105, 259] width 97 height 17
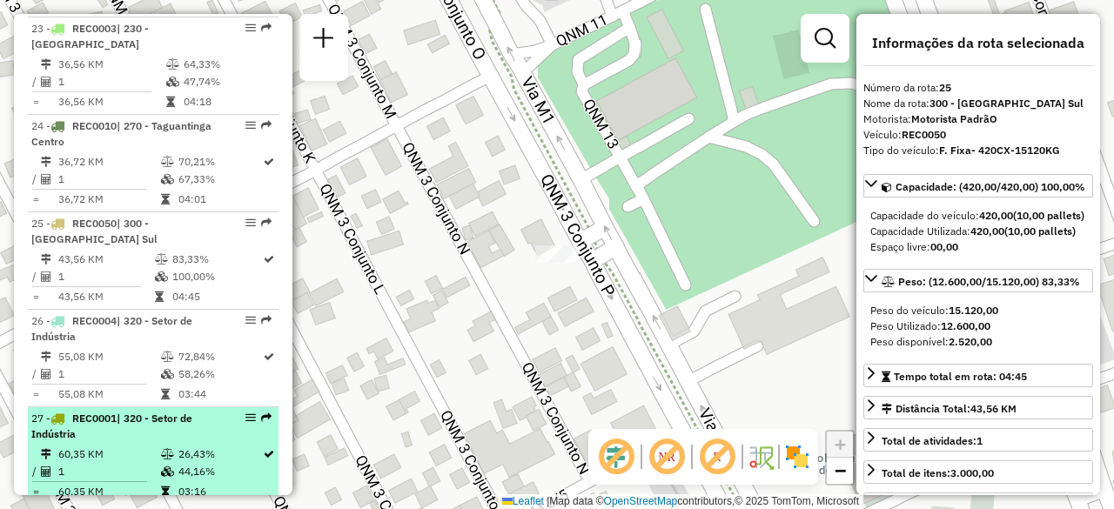
click at [144, 446] on td "60,35 KM" at bounding box center [108, 454] width 103 height 17
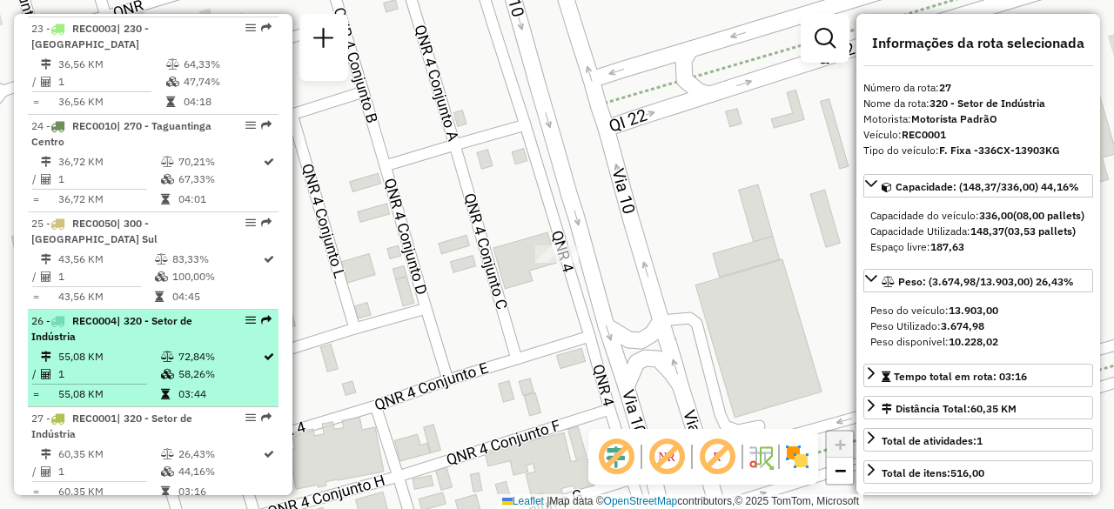
click at [142, 313] on div "26 - REC0004 | 320 - Setor de Indústria" at bounding box center [123, 328] width 185 height 31
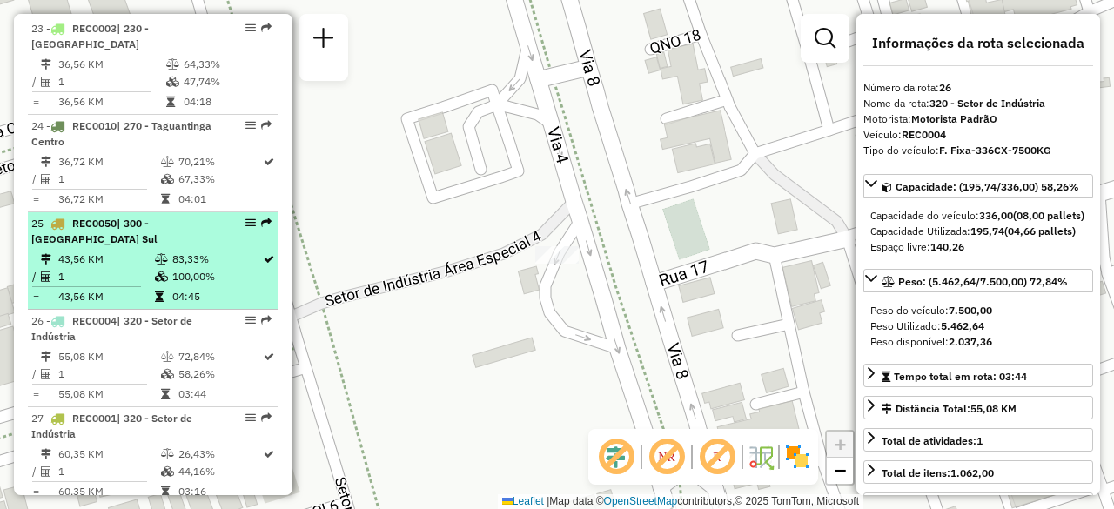
click at [154, 212] on li "25 - REC0050 | 300 - Ceilândia Sul 43,56 KM 83,33% / 1 100,00% = 43,56 KM 04:45" at bounding box center [153, 260] width 251 height 97
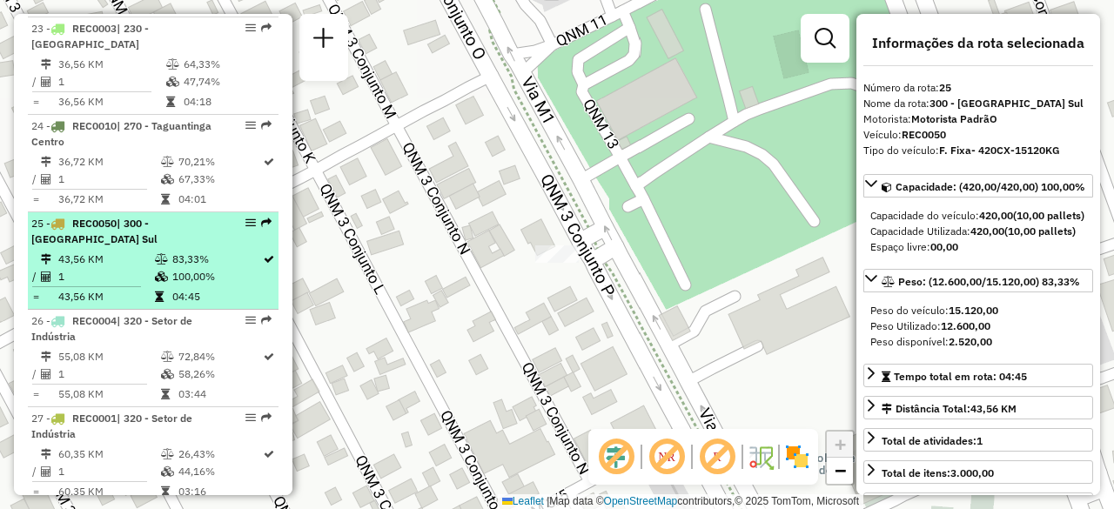
scroll to position [2878, 0]
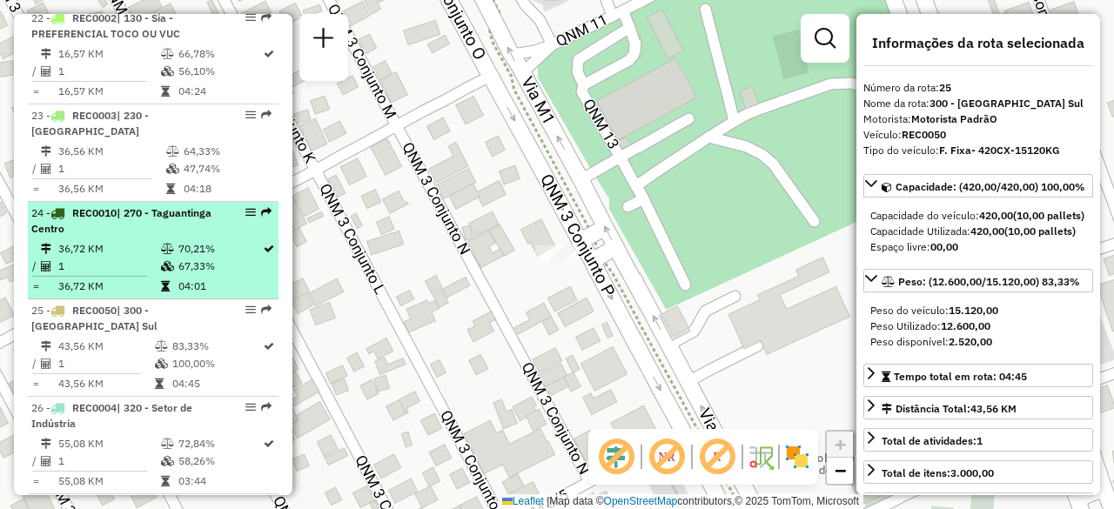
click at [160, 240] on td at bounding box center [168, 248] width 17 height 17
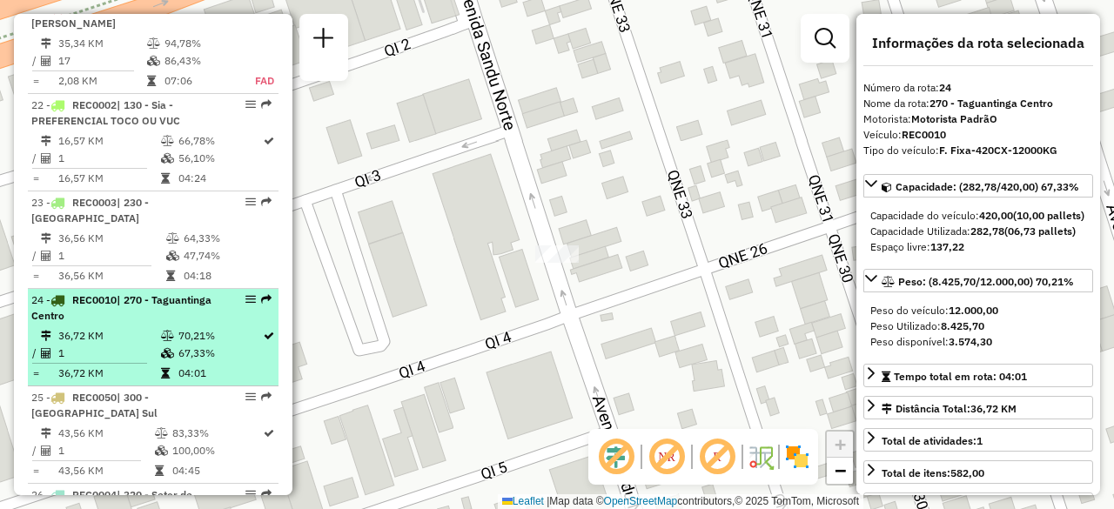
scroll to position [2703, 0]
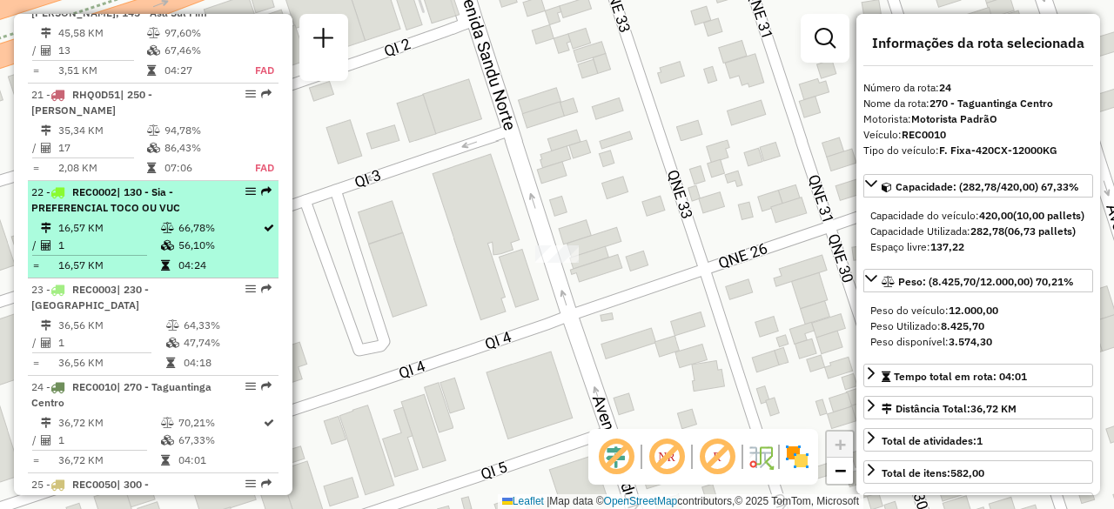
click at [178, 237] on td "56,10%" at bounding box center [220, 245] width 84 height 17
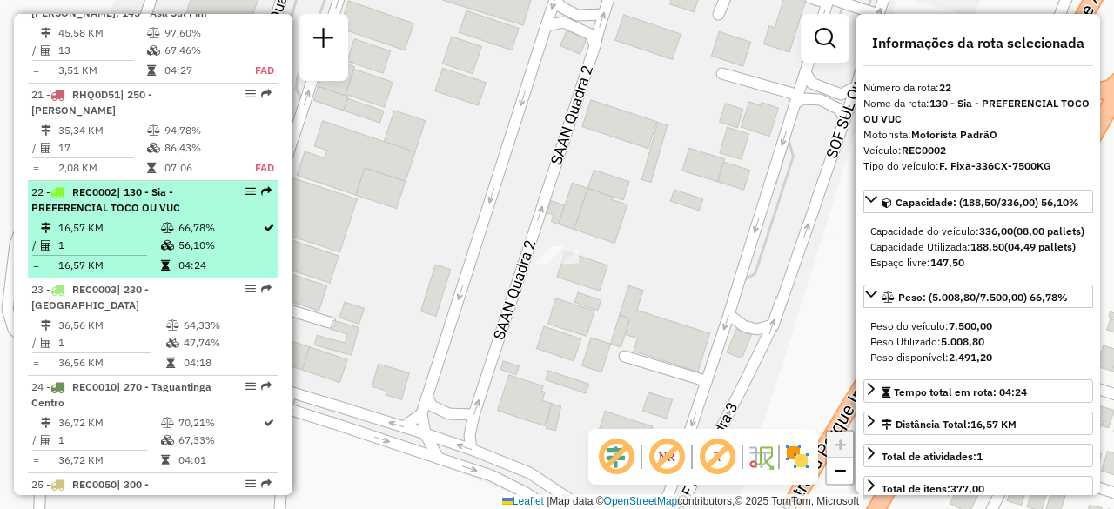
scroll to position [2616, 0]
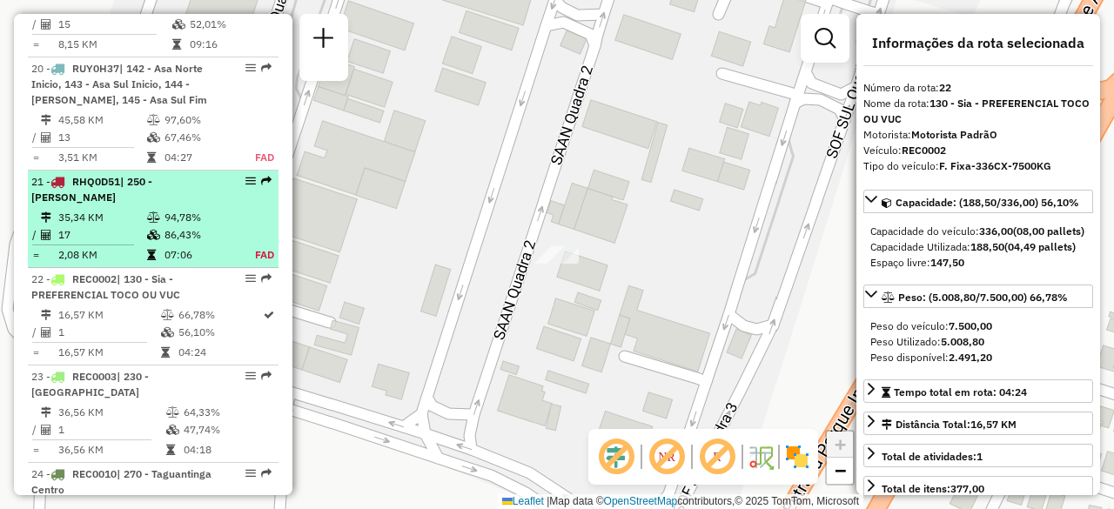
click at [153, 212] on icon at bounding box center [153, 217] width 13 height 10
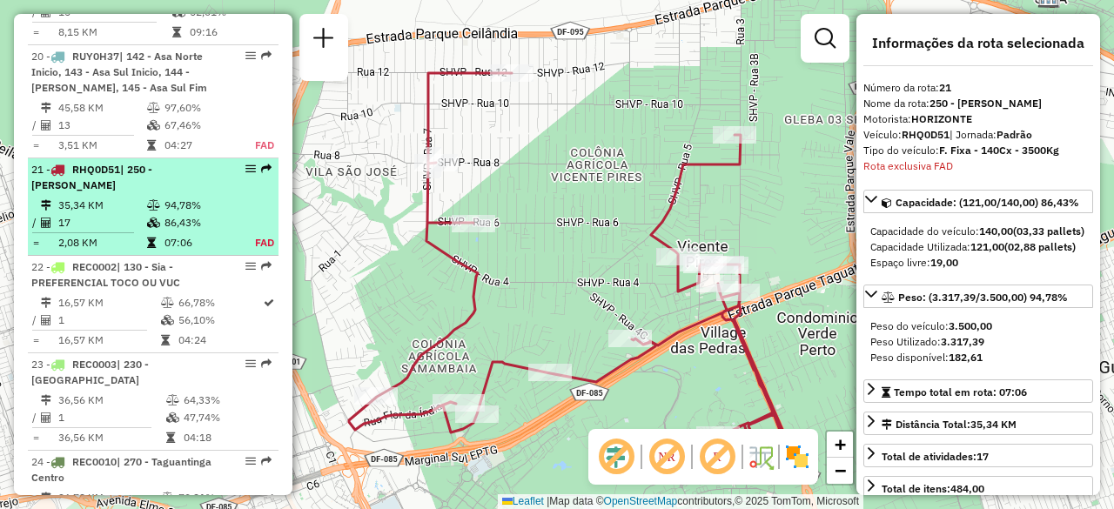
scroll to position [2546, 0]
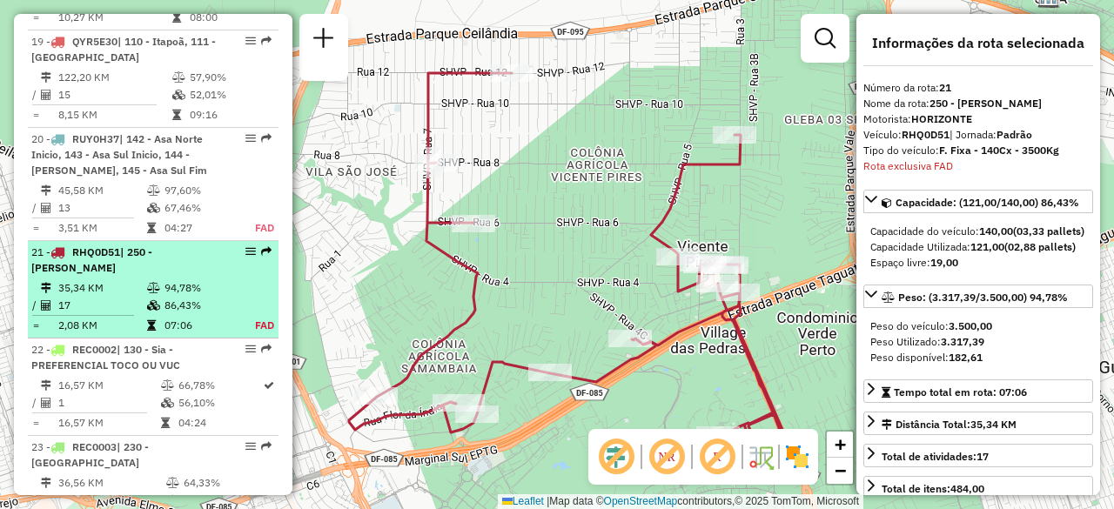
click at [134, 279] on td "35,34 KM" at bounding box center [101, 287] width 89 height 17
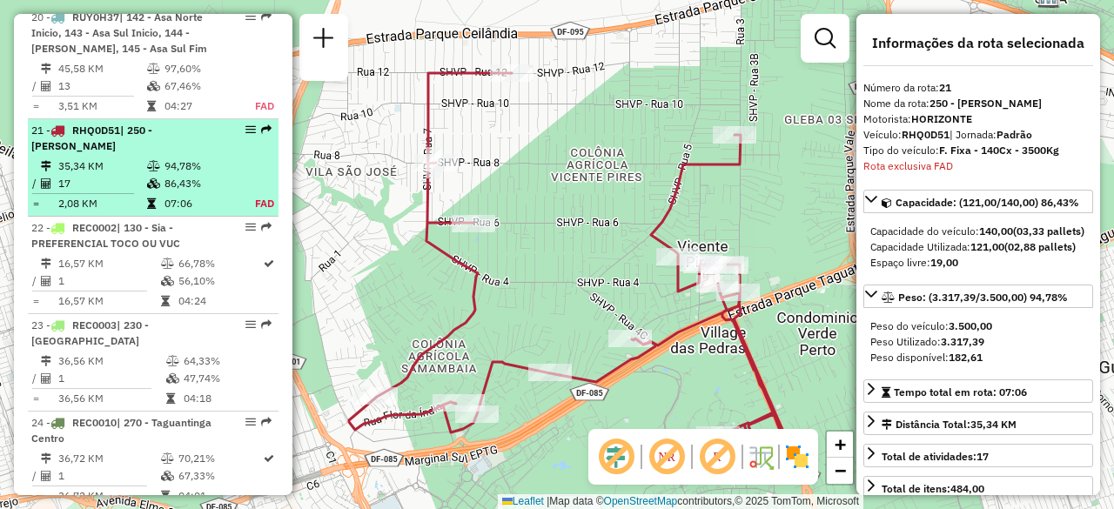
scroll to position [2720, 0]
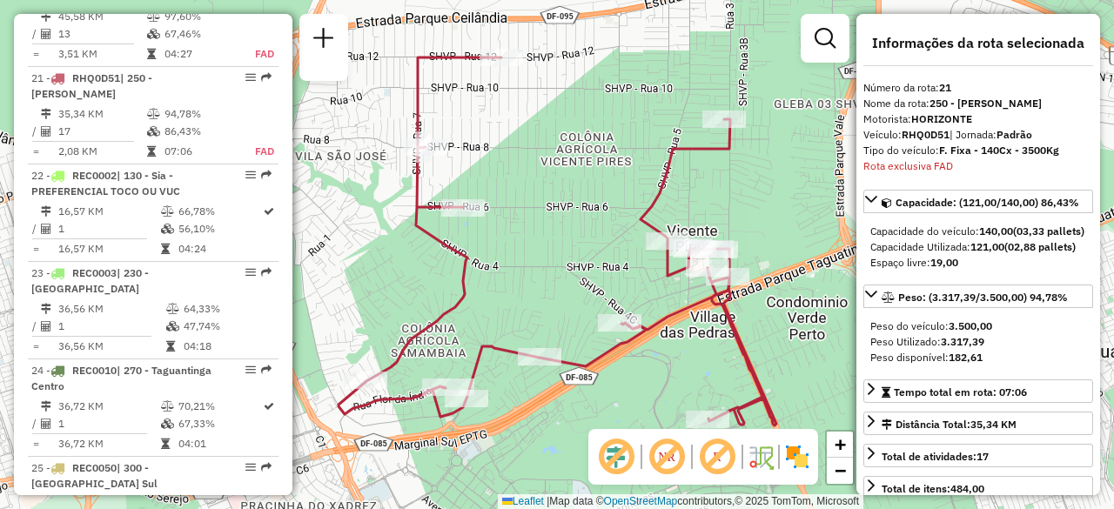
drag, startPoint x: 585, startPoint y: 170, endPoint x: 564, endPoint y: 139, distance: 36.9
click at [564, 139] on div "Janela de atendimento Grade de atendimento Capacidade Transportadoras Veículos …" at bounding box center [557, 254] width 1114 height 509
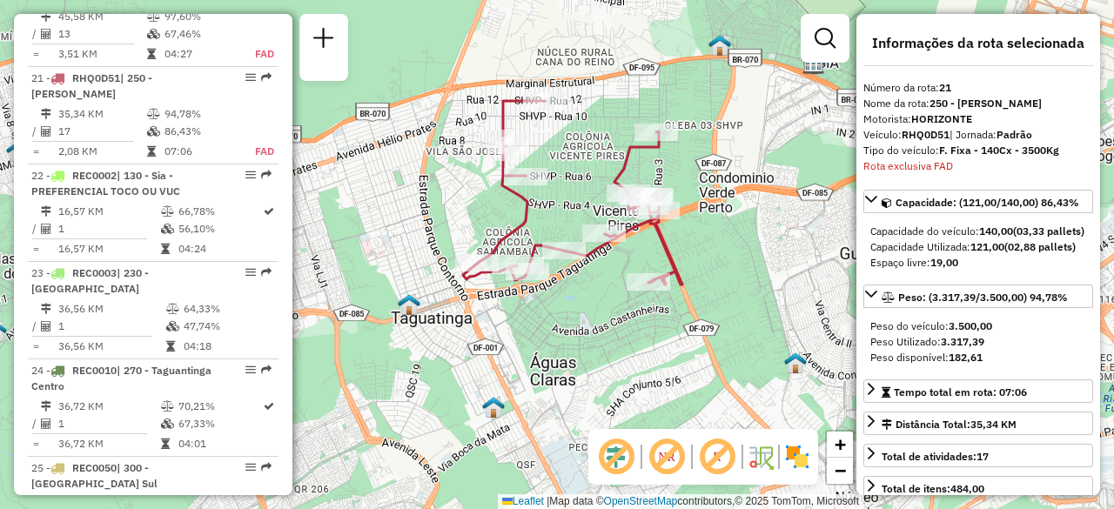
click at [571, 153] on div "Janela de atendimento Grade de atendimento Capacidade Transportadoras Veículos …" at bounding box center [557, 254] width 1114 height 509
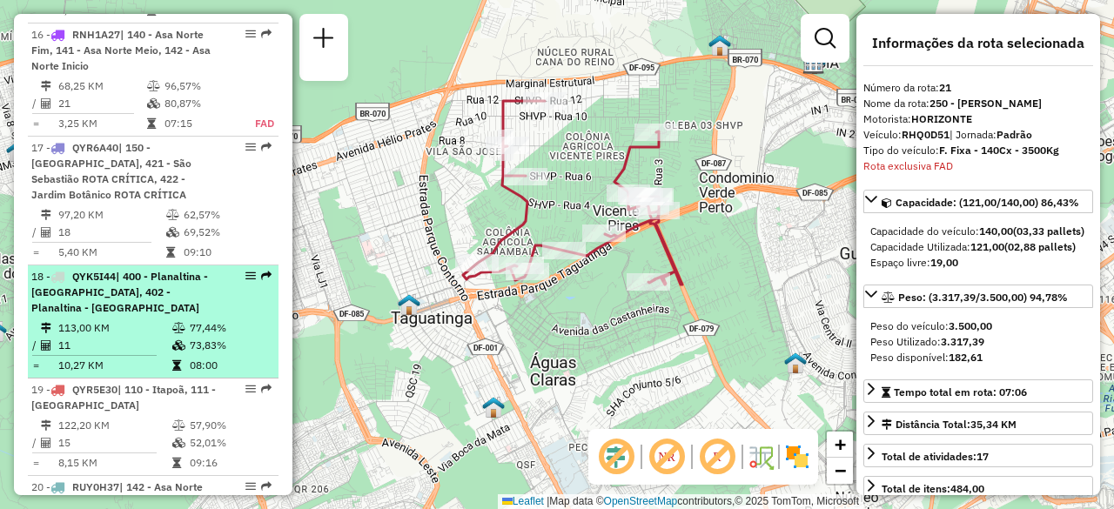
scroll to position [2111, 0]
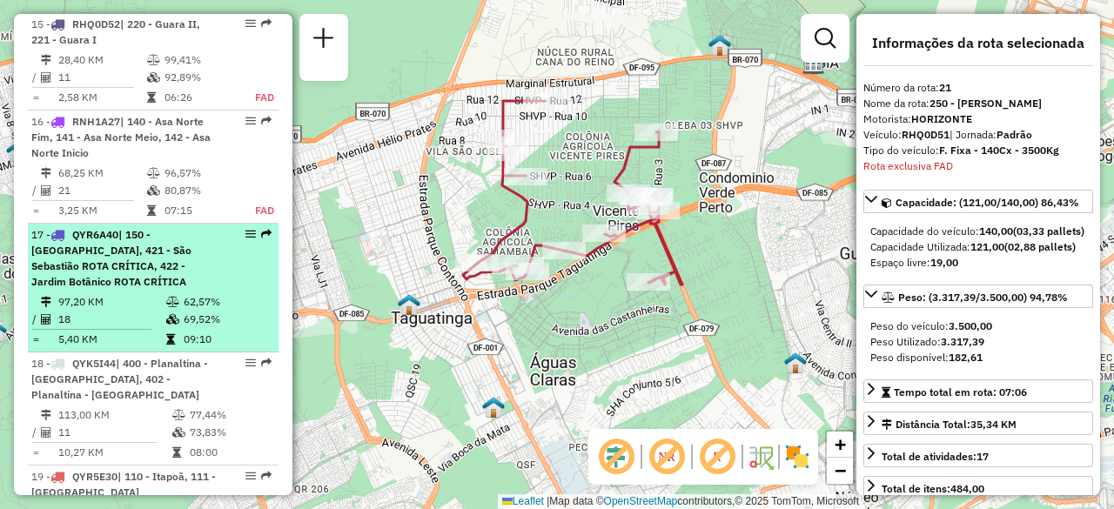
click at [161, 227] on div "17 - QYR6A40 | 150 - Lago Sul, 421 - São Sebastião ROTA CRÍTICA, 422 - Jardim B…" at bounding box center [123, 258] width 185 height 63
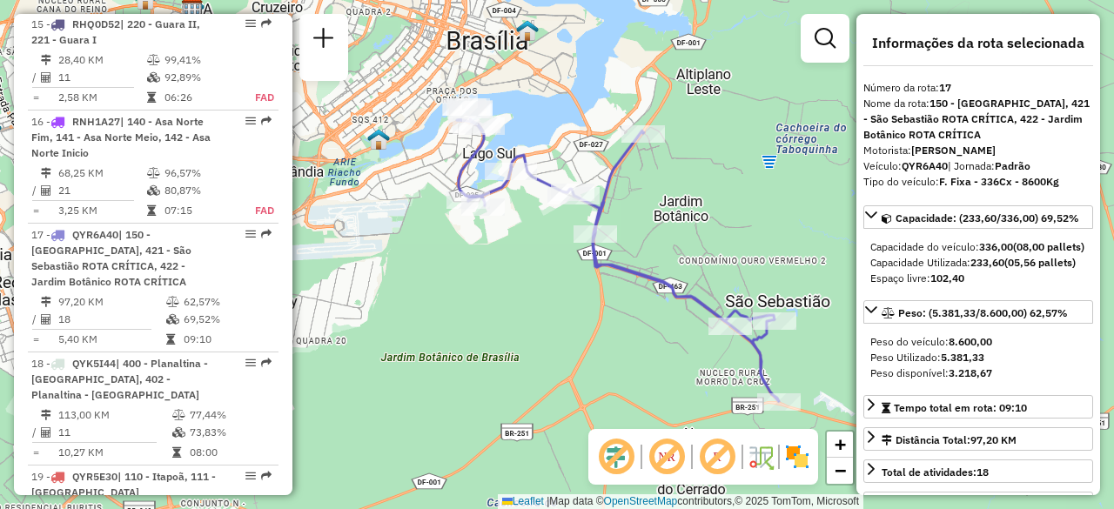
drag, startPoint x: 500, startPoint y: 339, endPoint x: 564, endPoint y: 339, distance: 64.4
click at [564, 339] on div "Janela de atendimento Grade de atendimento Capacidade Transportadoras Veículos …" at bounding box center [557, 254] width 1114 height 509
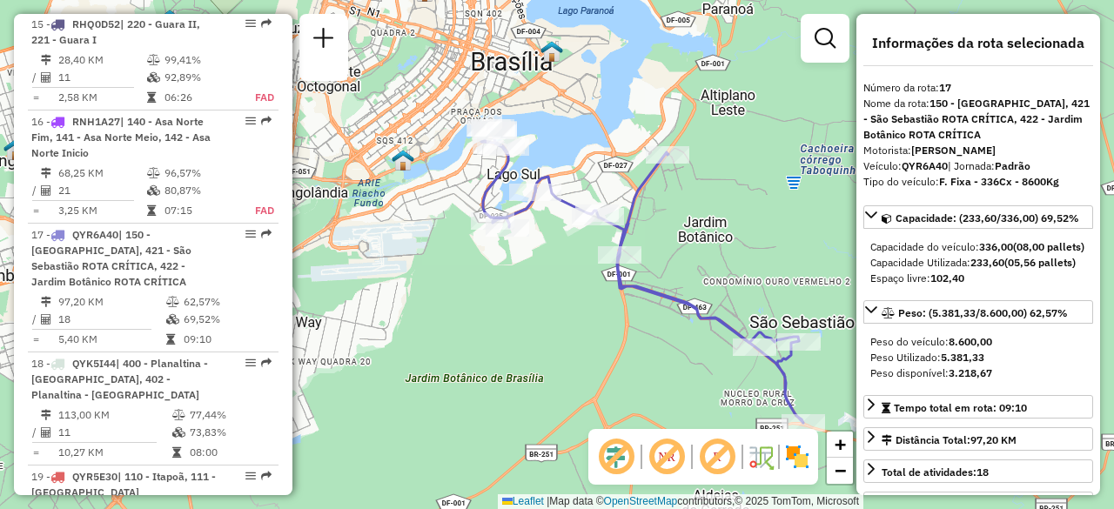
drag, startPoint x: 527, startPoint y: 333, endPoint x: 554, endPoint y: 356, distance: 35.2
click at [554, 356] on div "Janela de atendimento Grade de atendimento Capacidade Transportadoras Veículos …" at bounding box center [557, 254] width 1114 height 509
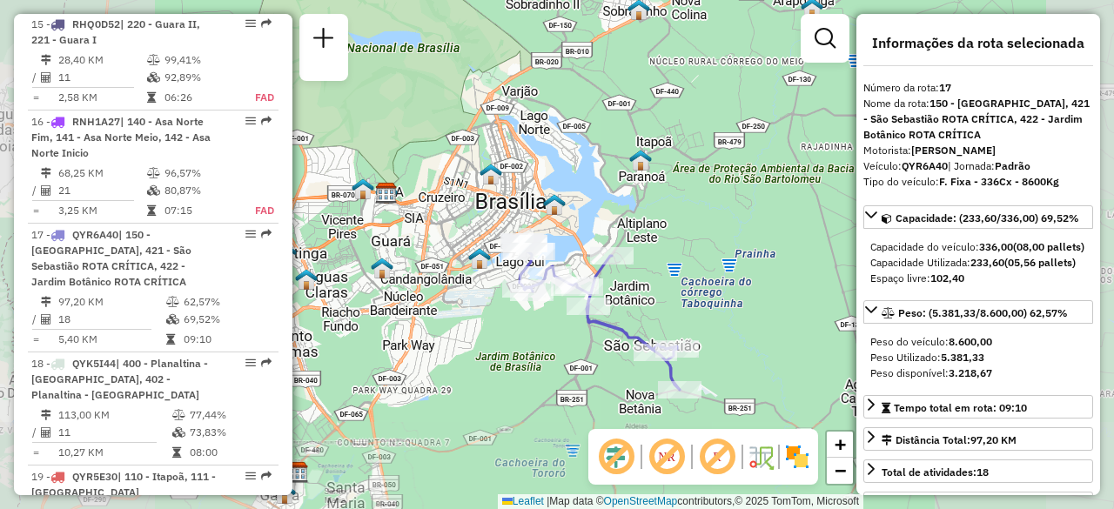
drag, startPoint x: 518, startPoint y: 359, endPoint x: 563, endPoint y: 330, distance: 54.1
click at [563, 330] on div "Janela de atendimento Grade de atendimento Capacidade Transportadoras Veículos …" at bounding box center [557, 254] width 1114 height 509
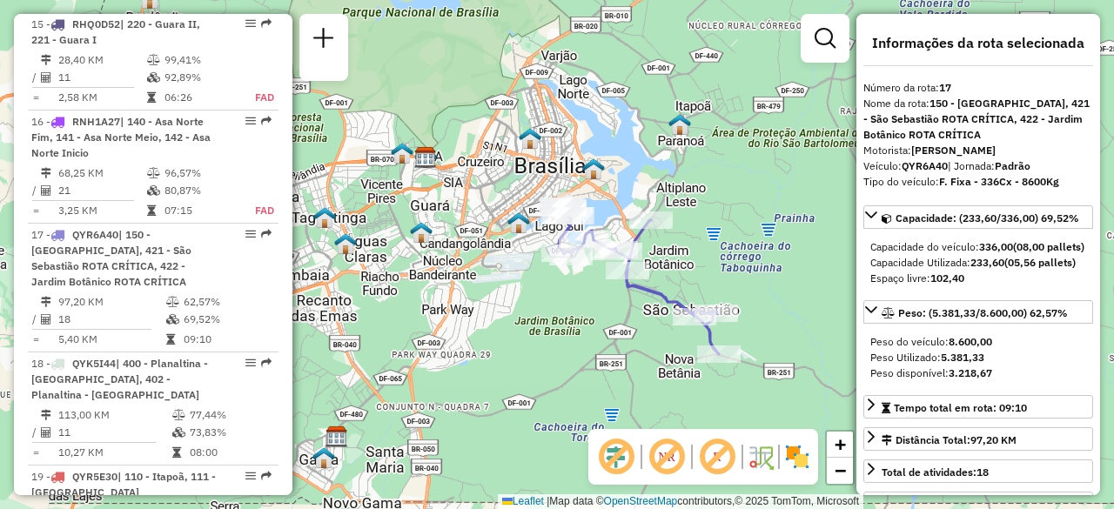
drag, startPoint x: 536, startPoint y: 348, endPoint x: 520, endPoint y: 323, distance: 29.7
click at [520, 323] on div "Janela de atendimento Grade de atendimento Capacidade Transportadoras Veículos …" at bounding box center [557, 254] width 1114 height 509
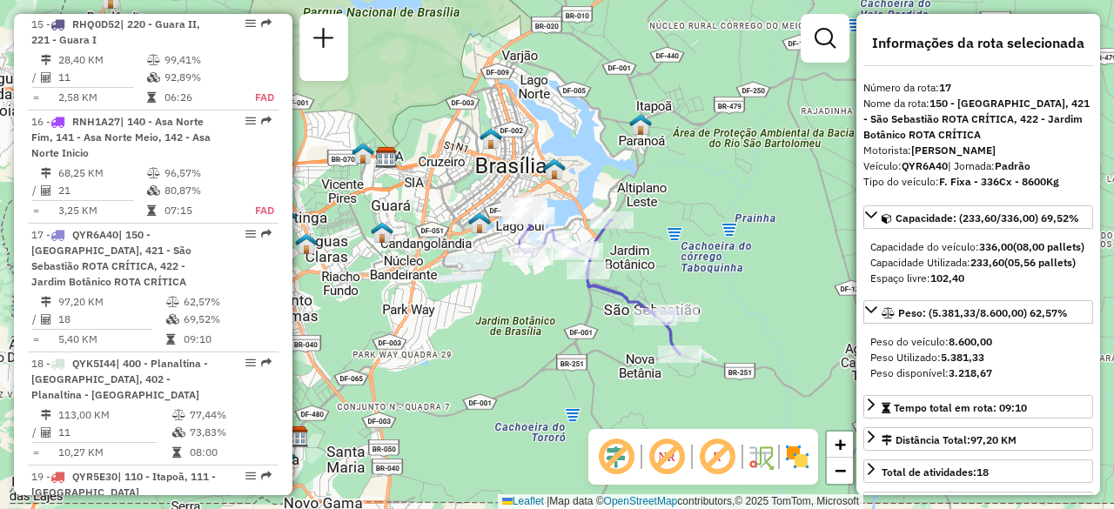
drag, startPoint x: 588, startPoint y: 386, endPoint x: 557, endPoint y: 407, distance: 38.1
click at [557, 407] on div "Janela de atendimento Grade de atendimento Capacidade Transportadoras Veículos …" at bounding box center [557, 254] width 1114 height 509
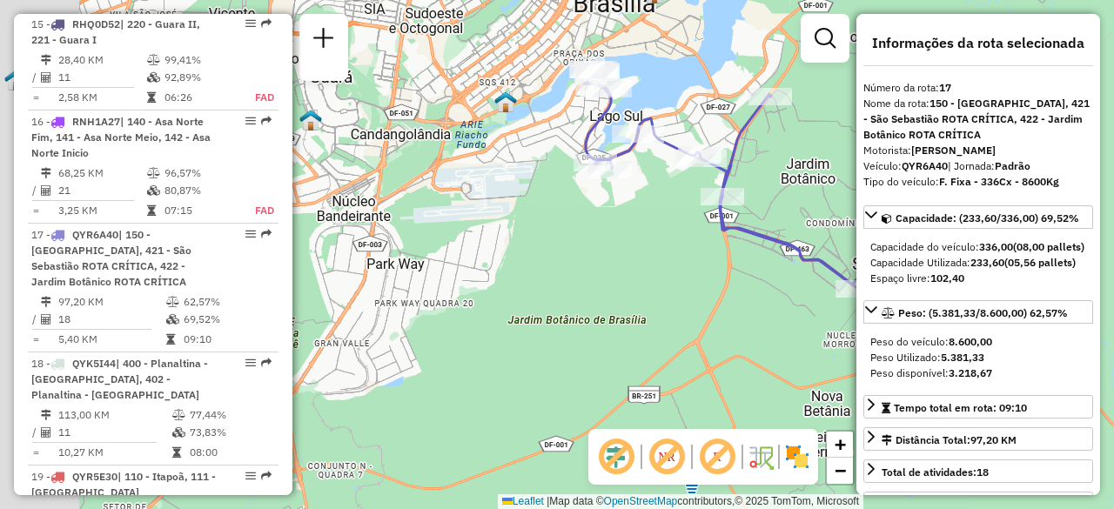
drag, startPoint x: 571, startPoint y: 366, endPoint x: 610, endPoint y: 389, distance: 45.7
click at [610, 389] on div "Janela de atendimento Grade de atendimento Capacidade Transportadoras Veículos …" at bounding box center [557, 254] width 1114 height 509
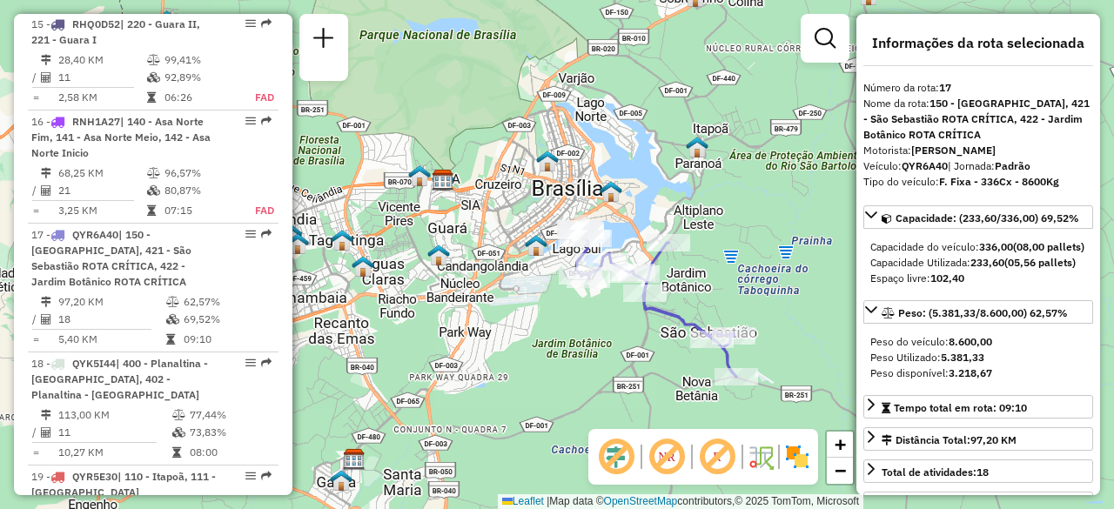
drag, startPoint x: 647, startPoint y: 168, endPoint x: 632, endPoint y: 149, distance: 24.2
click at [632, 149] on div "Janela de atendimento Grade de atendimento Capacidade Transportadoras Veículos …" at bounding box center [557, 254] width 1114 height 509
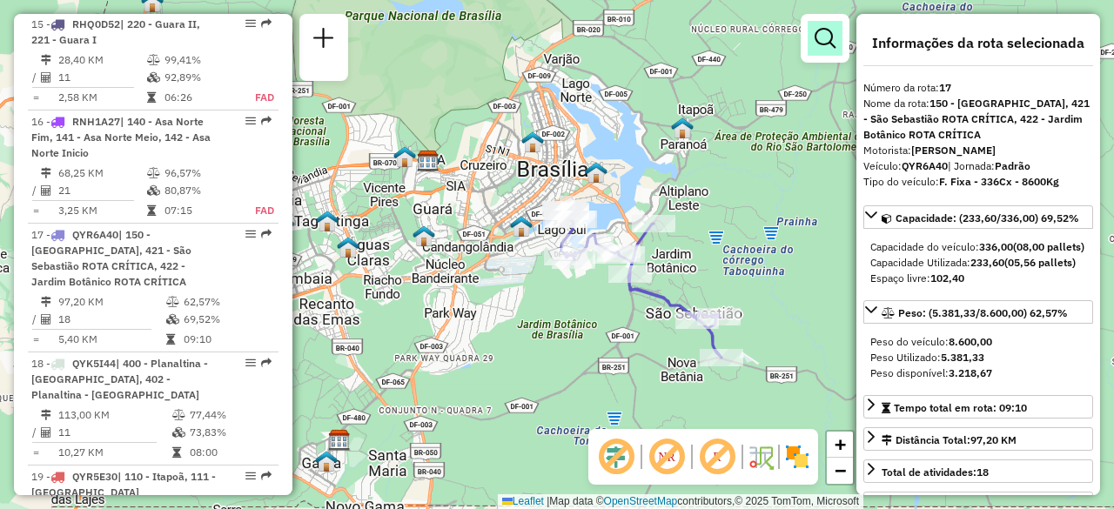
click at [827, 44] on em at bounding box center [825, 38] width 21 height 21
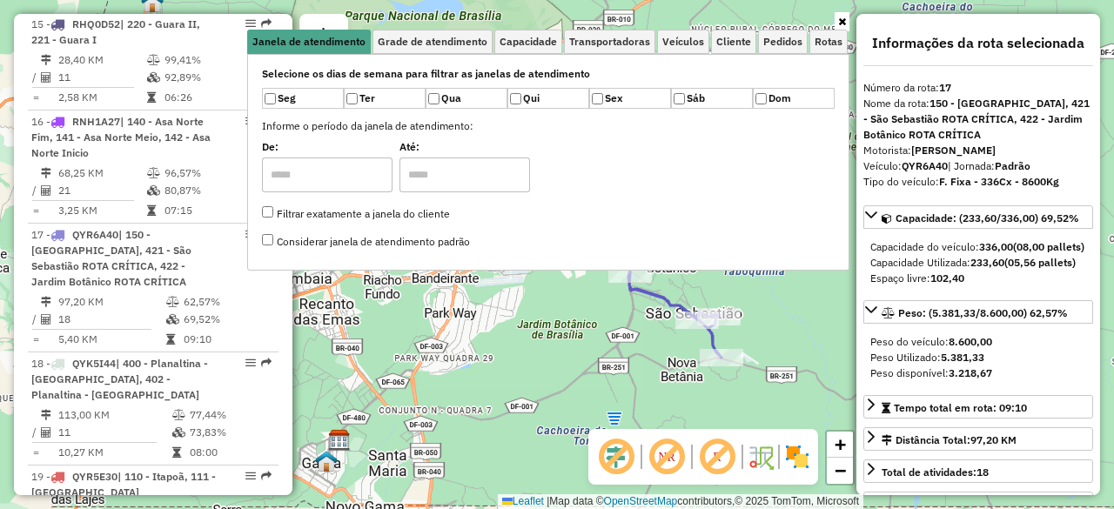
click at [836, 20] on link at bounding box center [842, 21] width 15 height 19
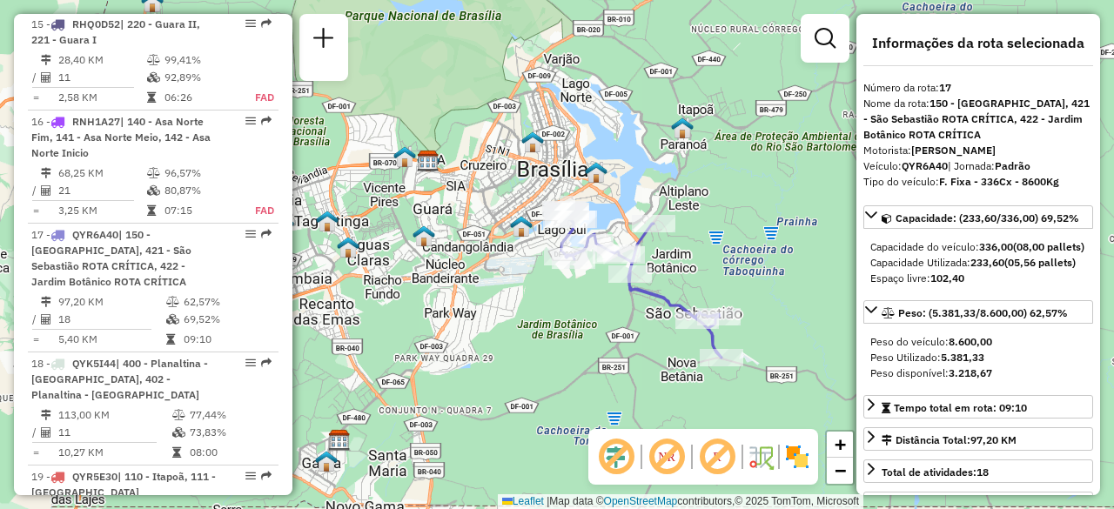
click at [688, 133] on img at bounding box center [682, 128] width 23 height 23
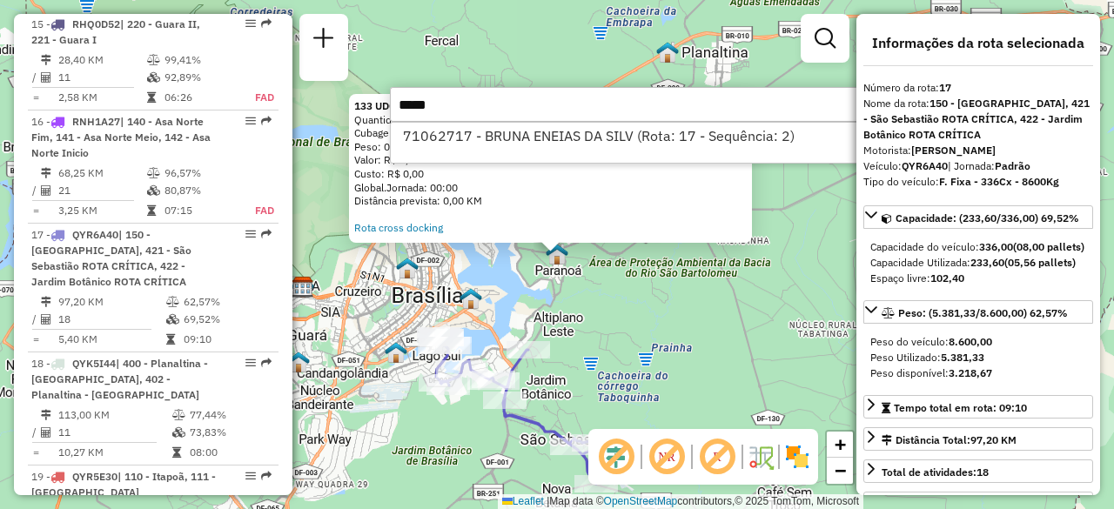
type input "*****"
click at [688, 133] on li "71062717 - BRUNA ENEIAS DA SILV (Rota: 17 - Sequência: 2)" at bounding box center [651, 136] width 520 height 26
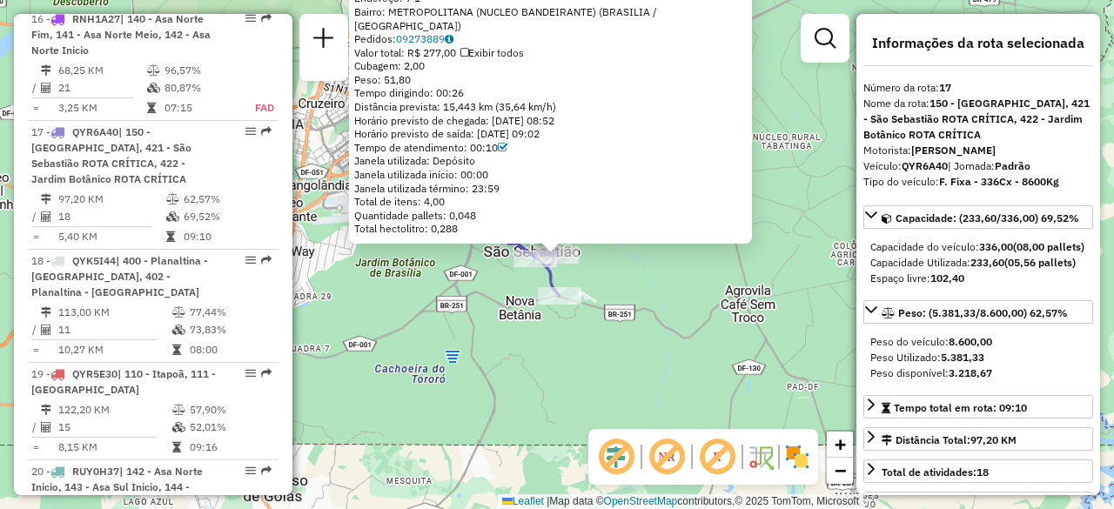
scroll to position [2268, 0]
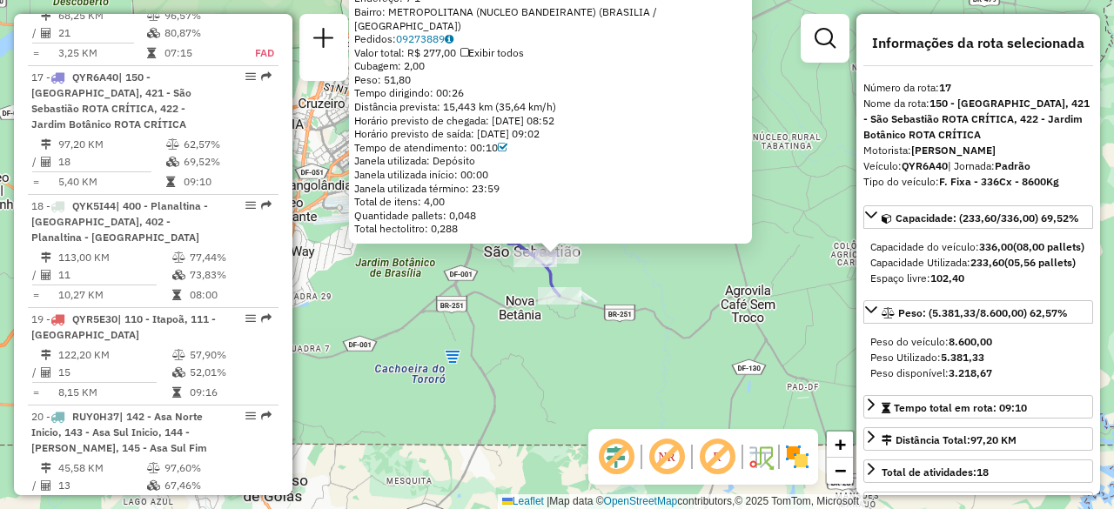
click at [631, 281] on div "71062717 - BRUNA ENEIAS DA SILV Endereço: 7 1 Bairro: METROPOLITANA (NUCLEO BAN…" at bounding box center [557, 254] width 1114 height 509
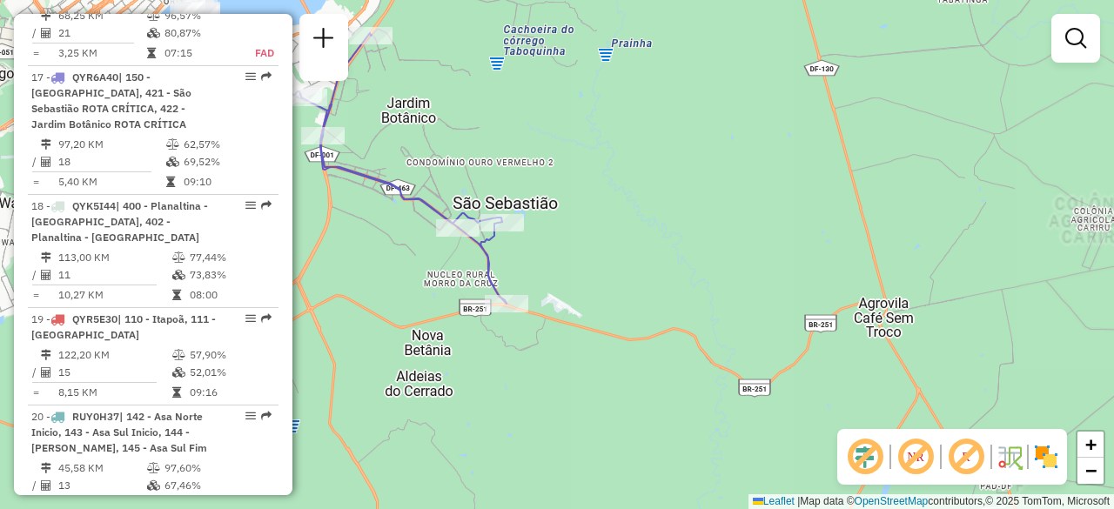
drag, startPoint x: 660, startPoint y: 279, endPoint x: 717, endPoint y: 264, distance: 59.5
click at [717, 264] on div "Janela de atendimento Grade de atendimento Capacidade Transportadoras Veículos …" at bounding box center [557, 254] width 1114 height 509
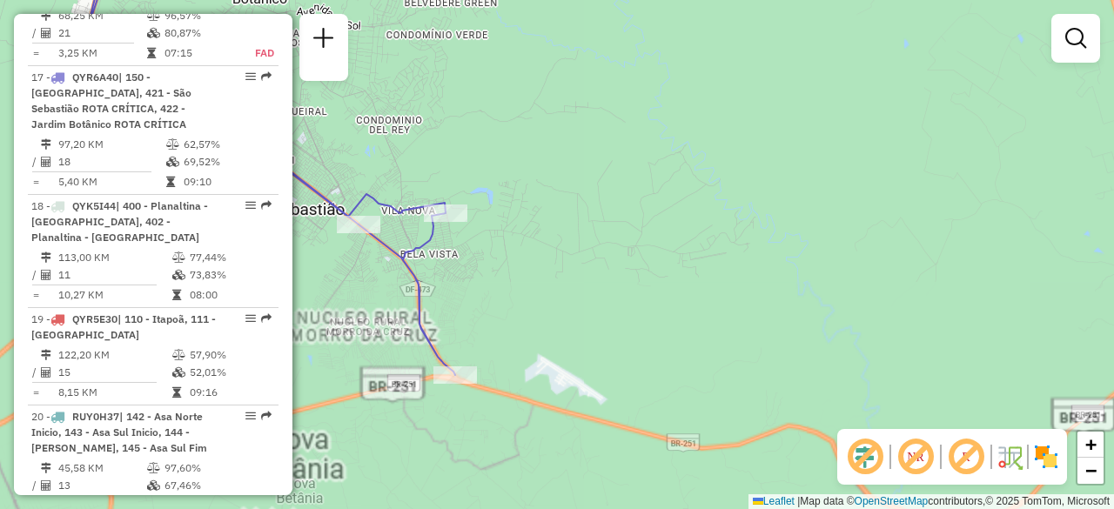
drag, startPoint x: 600, startPoint y: 227, endPoint x: 697, endPoint y: 228, distance: 97.5
click at [697, 228] on div "Janela de atendimento Grade de atendimento Capacidade Transportadoras Veículos …" at bounding box center [557, 254] width 1114 height 509
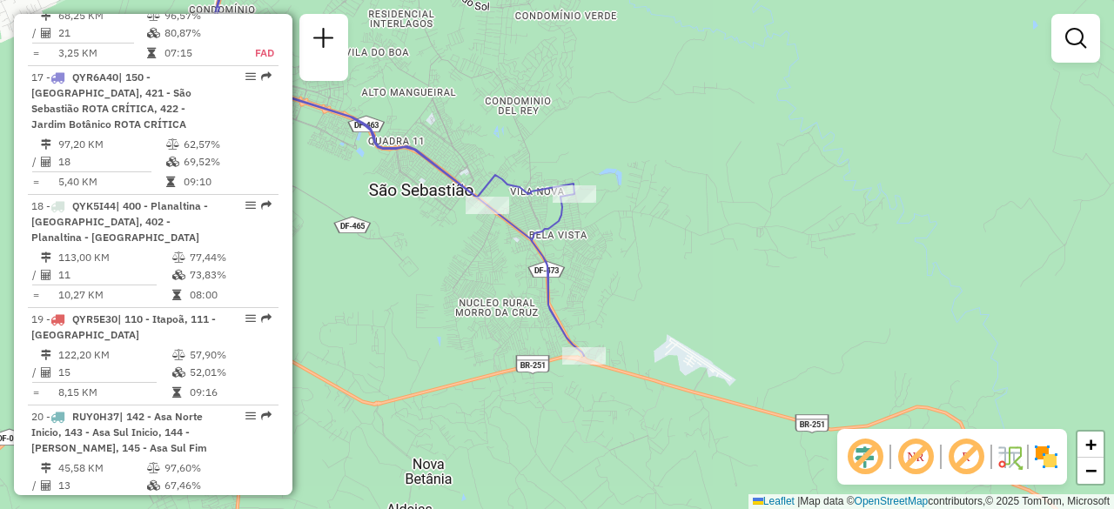
drag, startPoint x: 587, startPoint y: 160, endPoint x: 618, endPoint y: 140, distance: 37.2
click at [618, 140] on div "Janela de atendimento Grade de atendimento Capacidade Transportadoras Veículos …" at bounding box center [557, 254] width 1114 height 509
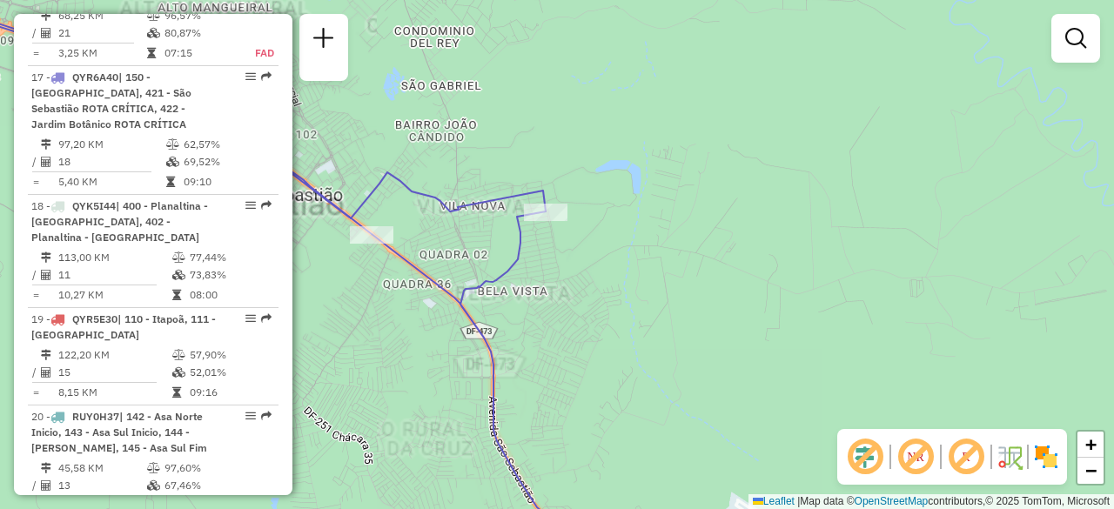
drag, startPoint x: 628, startPoint y: 207, endPoint x: 654, endPoint y: 207, distance: 26.1
click at [654, 207] on div "Janela de atendimento Grade de atendimento Capacidade Transportadoras Veículos …" at bounding box center [557, 254] width 1114 height 509
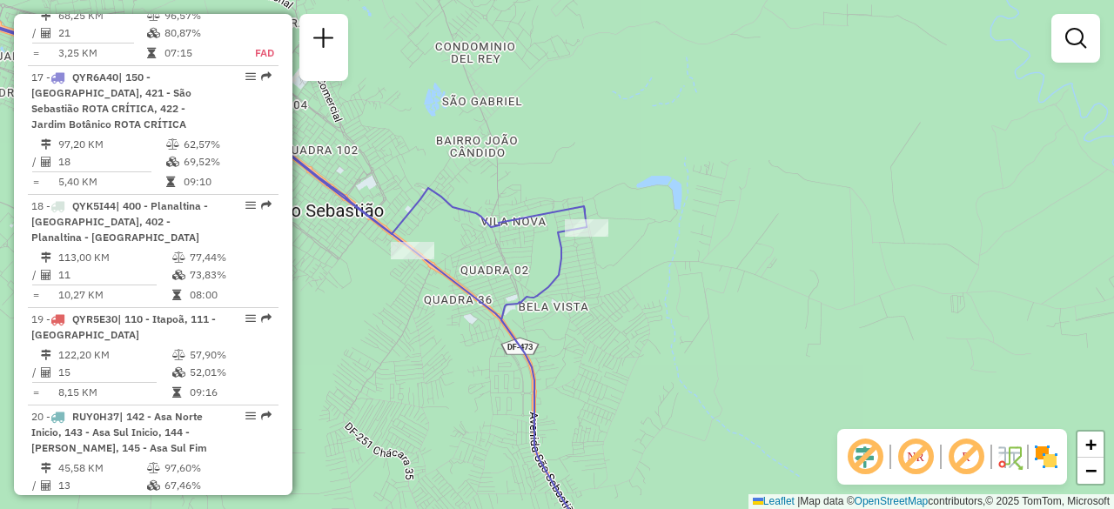
drag, startPoint x: 536, startPoint y: 113, endPoint x: 614, endPoint y: 140, distance: 82.0
click at [614, 140] on div "Janela de atendimento Grade de atendimento Capacidade Transportadoras Veículos …" at bounding box center [557, 254] width 1114 height 509
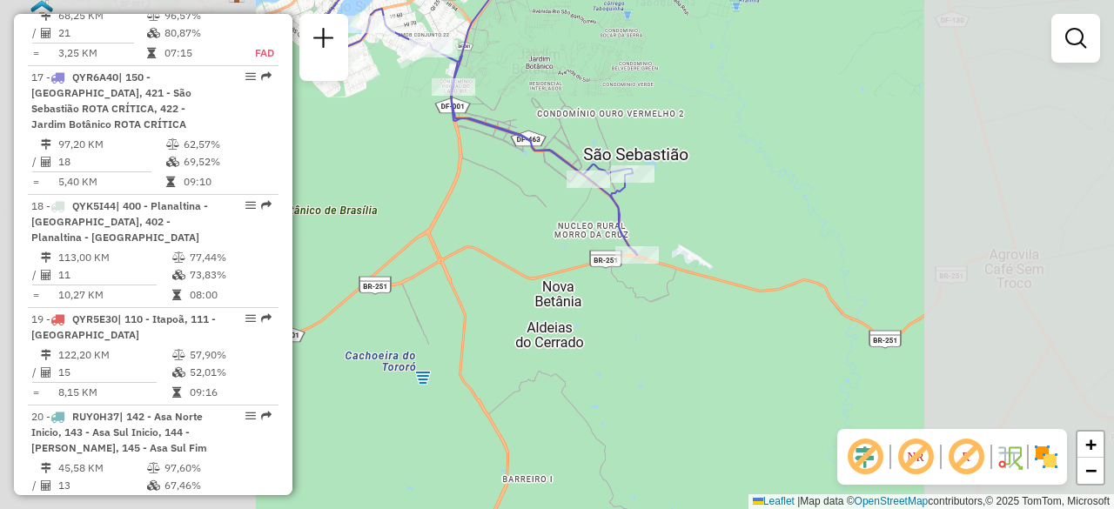
click at [747, 149] on div "Janela de atendimento Grade de atendimento Capacidade Transportadoras Veículos …" at bounding box center [557, 254] width 1114 height 509
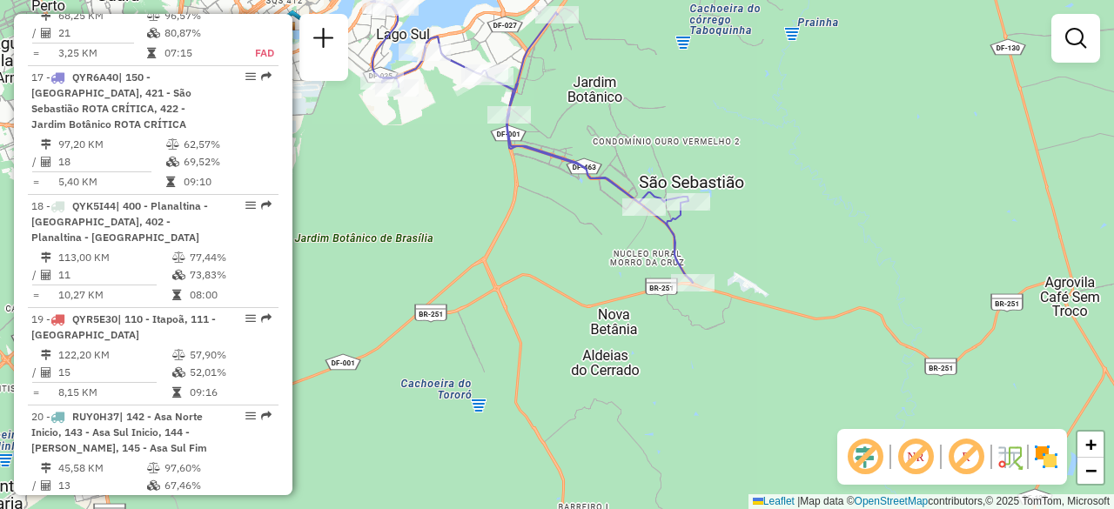
drag, startPoint x: 675, startPoint y: 133, endPoint x: 709, endPoint y: 158, distance: 41.1
click at [709, 158] on div "Janela de atendimento Grade de atendimento Capacidade Transportadoras Veículos …" at bounding box center [557, 254] width 1114 height 509
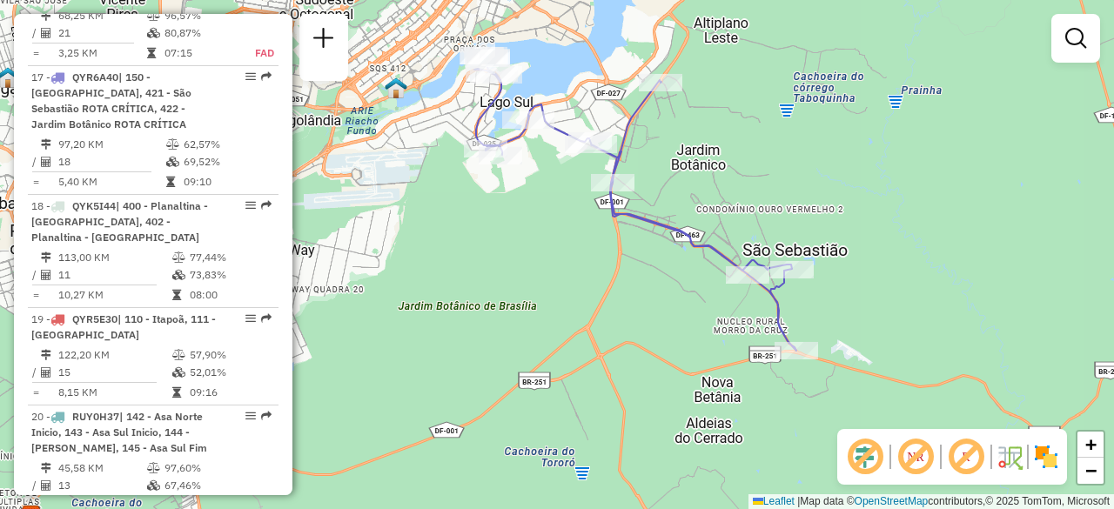
drag, startPoint x: 709, startPoint y: 158, endPoint x: 785, endPoint y: 223, distance: 100.6
click at [787, 222] on div "Janela de atendimento Grade de atendimento Capacidade Transportadoras Veículos …" at bounding box center [557, 254] width 1114 height 509
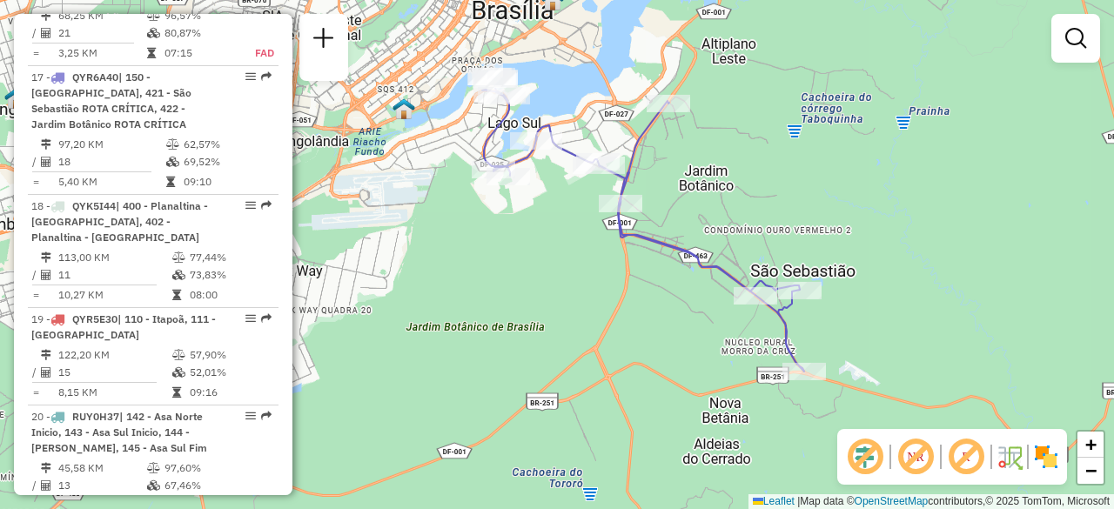
drag, startPoint x: 693, startPoint y: 196, endPoint x: 772, endPoint y: 216, distance: 81.7
click at [772, 216] on div "Janela de atendimento Grade de atendimento Capacidade Transportadoras Veículos …" at bounding box center [557, 254] width 1114 height 509
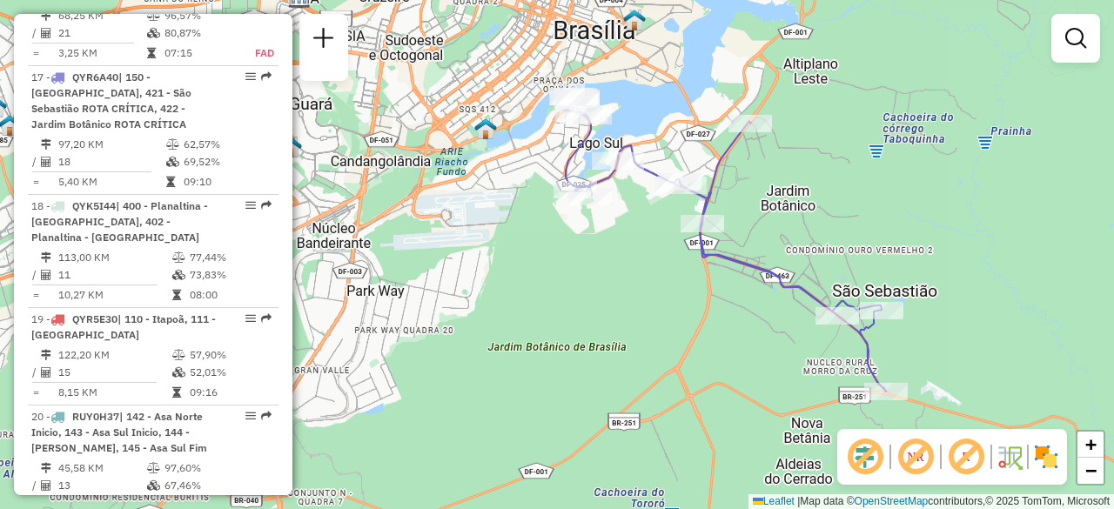
click at [825, 209] on div "Janela de atendimento Grade de atendimento Capacidade Transportadoras Veículos …" at bounding box center [557, 254] width 1114 height 509
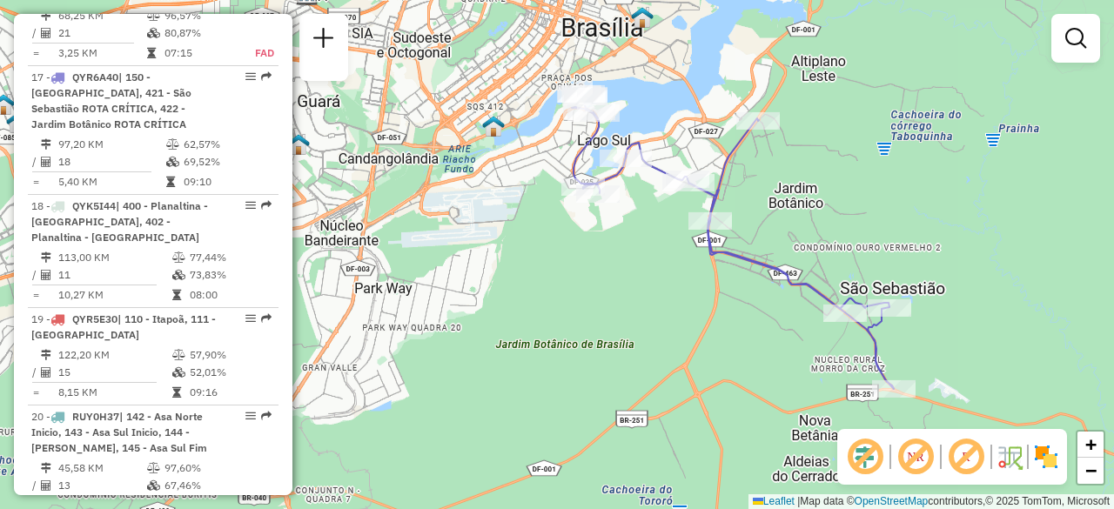
drag, startPoint x: 824, startPoint y: 209, endPoint x: 862, endPoint y: 197, distance: 39.4
click at [862, 197] on div "Janela de atendimento Grade de atendimento Capacidade Transportadoras Veículos …" at bounding box center [557, 254] width 1114 height 509
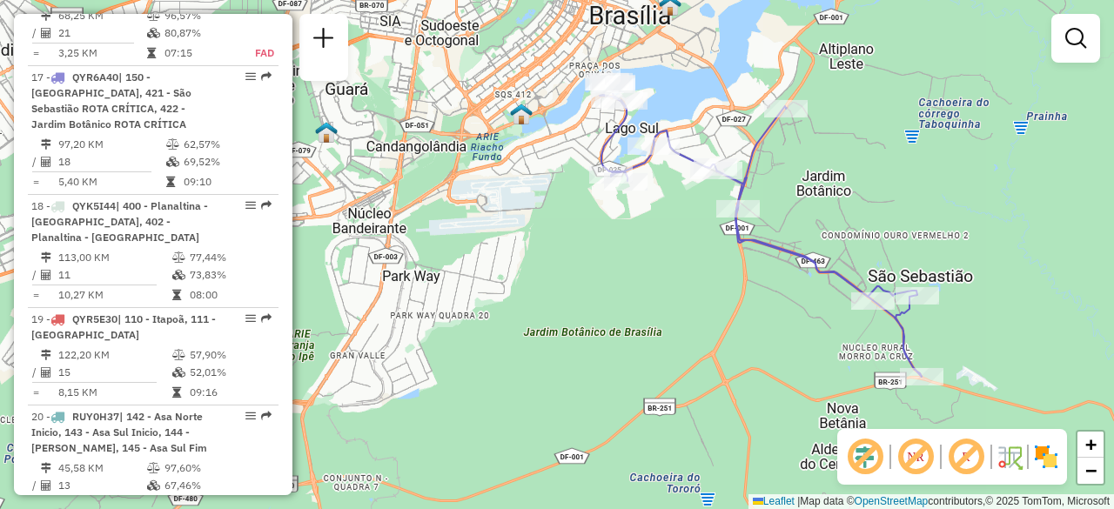
drag, startPoint x: 588, startPoint y: 284, endPoint x: 578, endPoint y: 285, distance: 10.5
click at [578, 285] on div "Janela de atendimento Grade de atendimento Capacidade Transportadoras Veículos …" at bounding box center [557, 254] width 1114 height 509
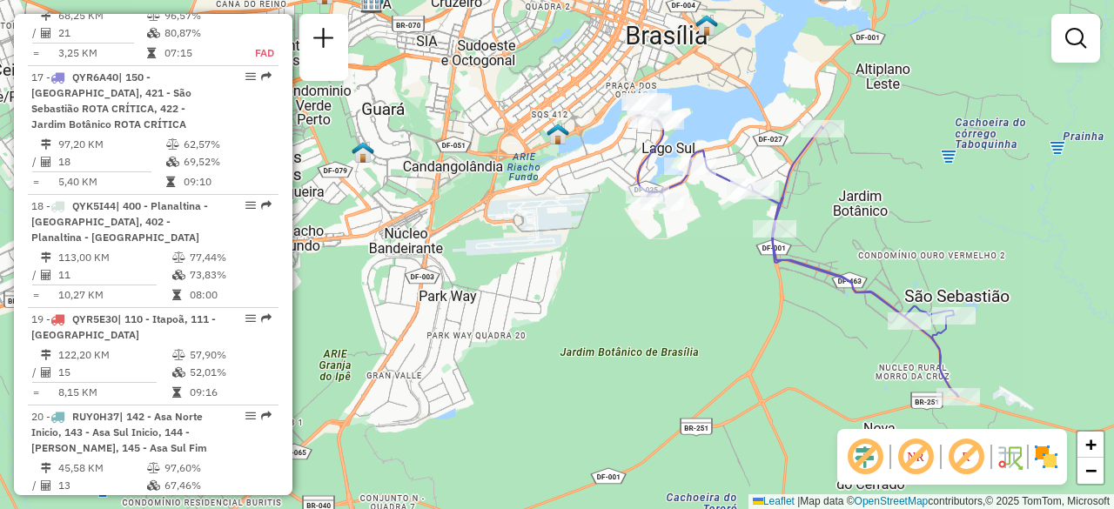
drag, startPoint x: 570, startPoint y: 222, endPoint x: 608, endPoint y: 241, distance: 42.0
click at [608, 241] on div "Janela de atendimento Grade de atendimento Capacidade Transportadoras Veículos …" at bounding box center [557, 254] width 1114 height 509
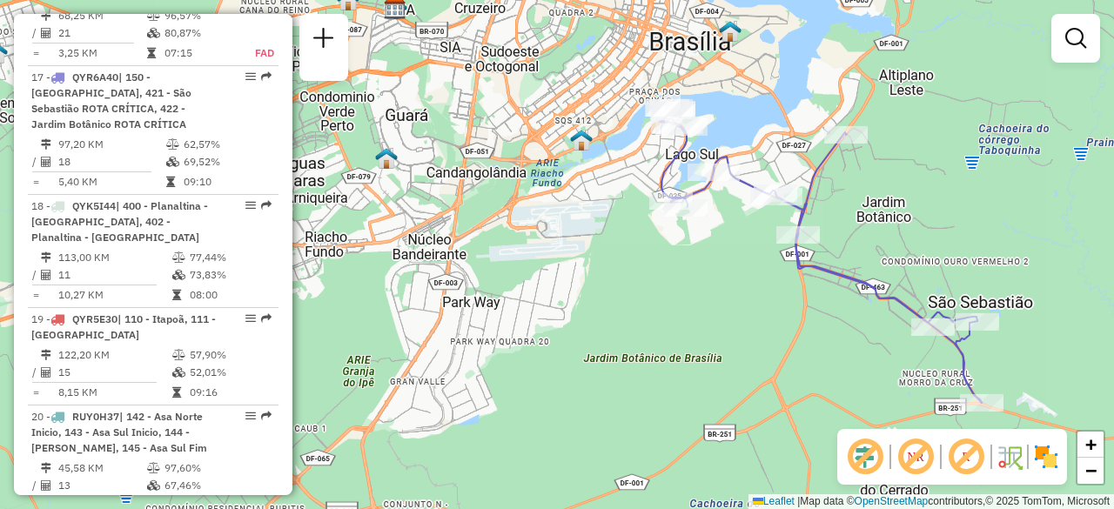
drag, startPoint x: 621, startPoint y: 250, endPoint x: 646, endPoint y: 256, distance: 26.0
click at [646, 256] on div "Janela de atendimento Grade de atendimento Capacidade Transportadoras Veículos …" at bounding box center [557, 254] width 1114 height 509
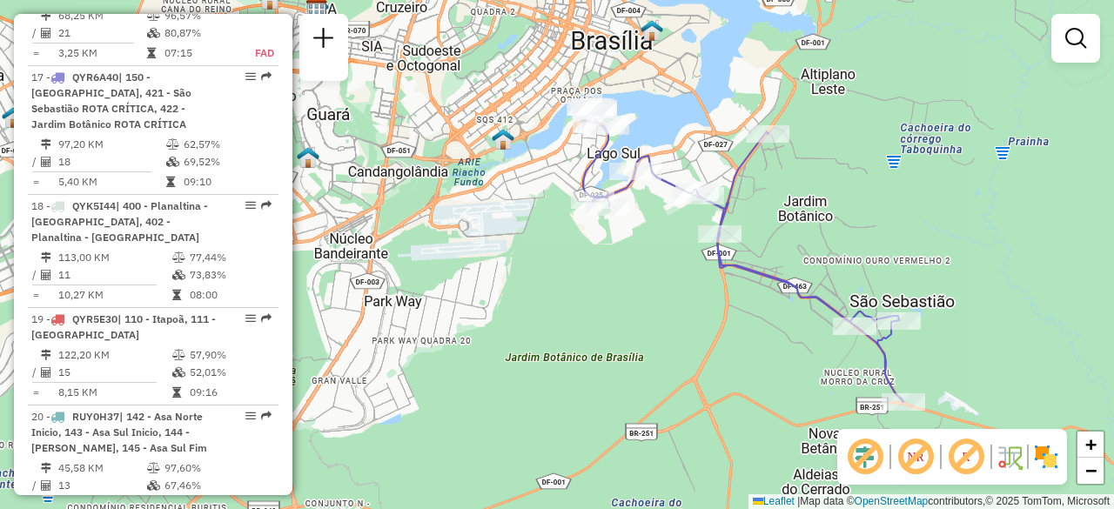
drag, startPoint x: 870, startPoint y: 192, endPoint x: 772, endPoint y: 186, distance: 98.5
click at [772, 186] on div "Janela de atendimento Grade de atendimento Capacidade Transportadoras Veículos …" at bounding box center [557, 254] width 1114 height 509
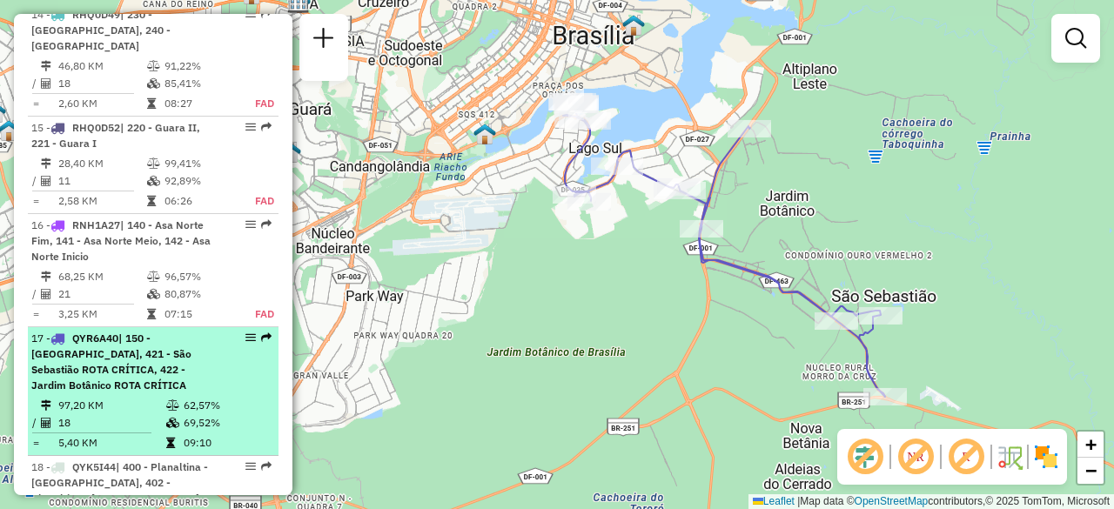
click at [150, 332] on span "| 150 - Lago Sul, 421 - São Sebastião ROTA CRÍTICA, 422 - Jardim Botânico ROTA …" at bounding box center [111, 362] width 160 height 60
select select "**********"
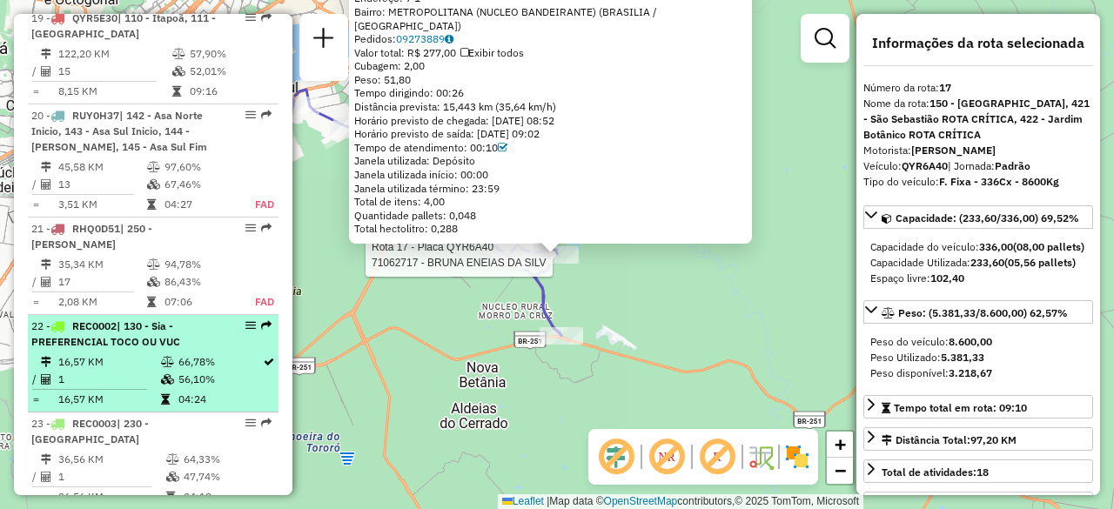
scroll to position [2616, 0]
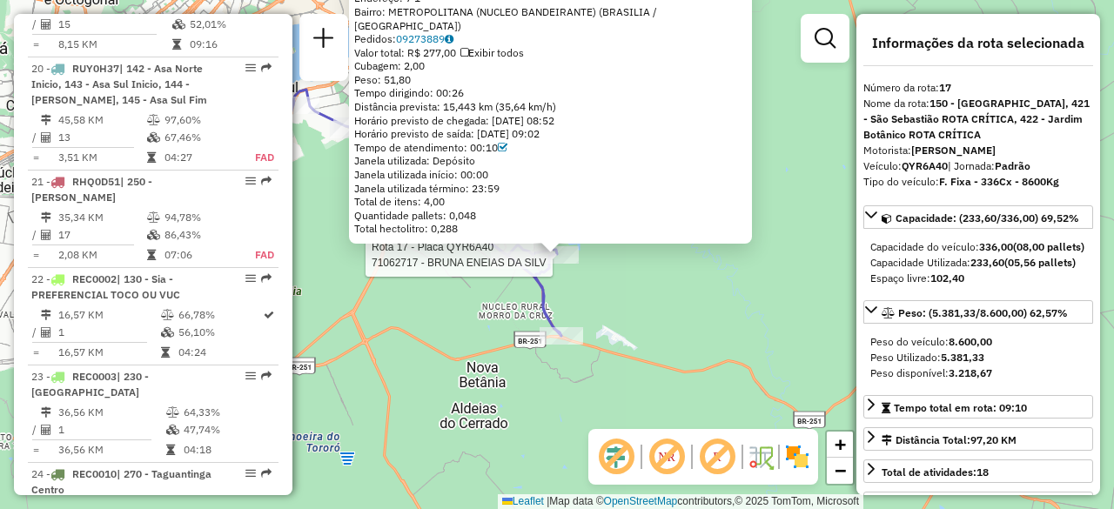
click at [345, 326] on div "Rota 17 - Placa QYR6A40 71062717 - BRUNA ENEIAS DA SILV 71062717 - BRUNA ENEIAS…" at bounding box center [557, 254] width 1114 height 509
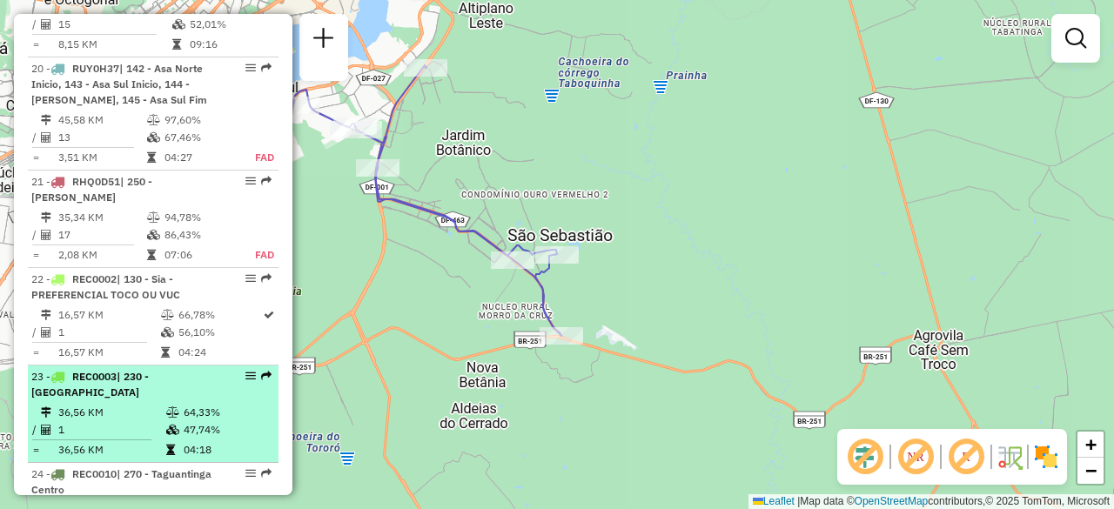
scroll to position [2878, 0]
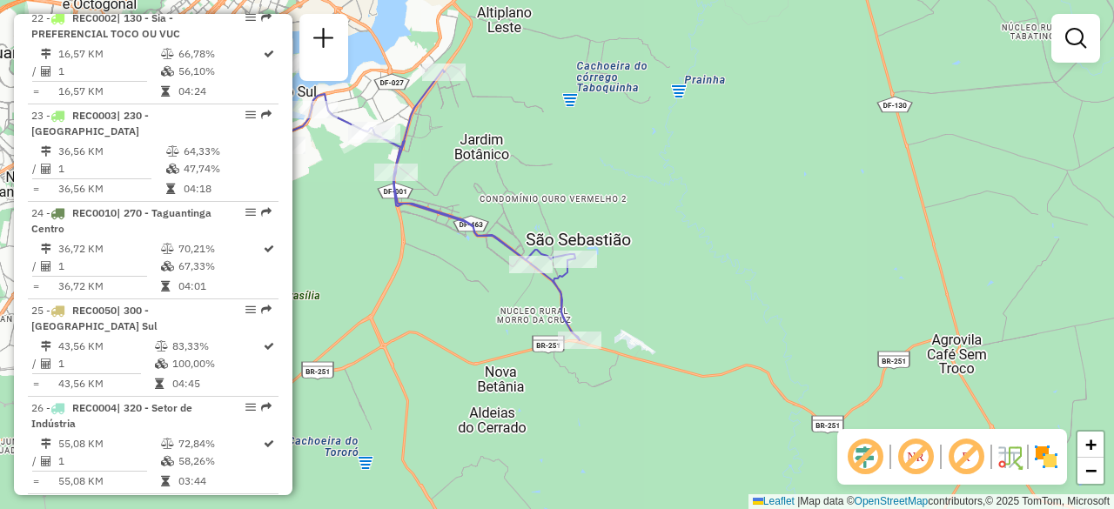
drag, startPoint x: 426, startPoint y: 275, endPoint x: 463, endPoint y: 282, distance: 37.2
click at [463, 282] on div "Janela de atendimento Grade de atendimento Capacidade Transportadoras Veículos …" at bounding box center [557, 254] width 1114 height 509
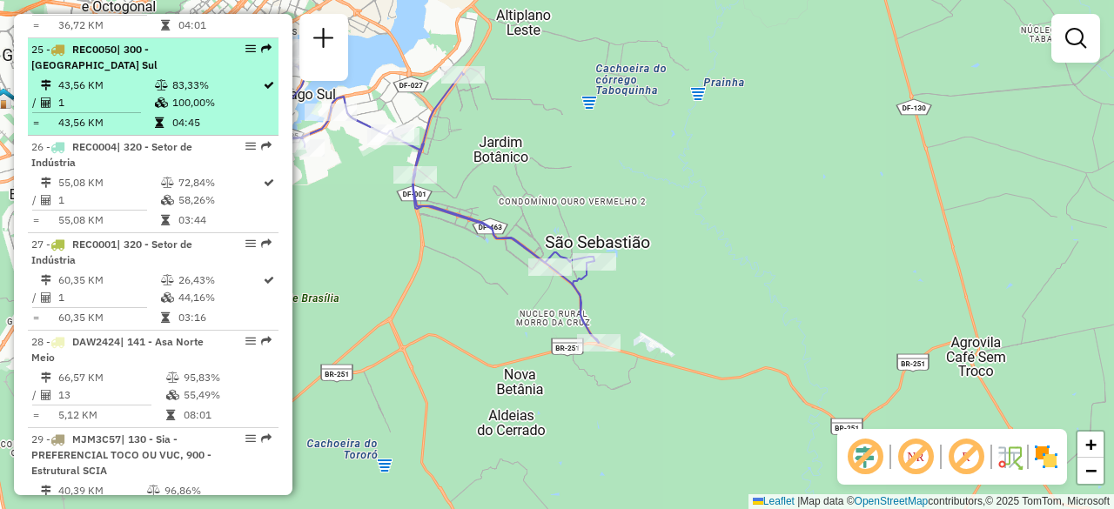
scroll to position [3313, 0]
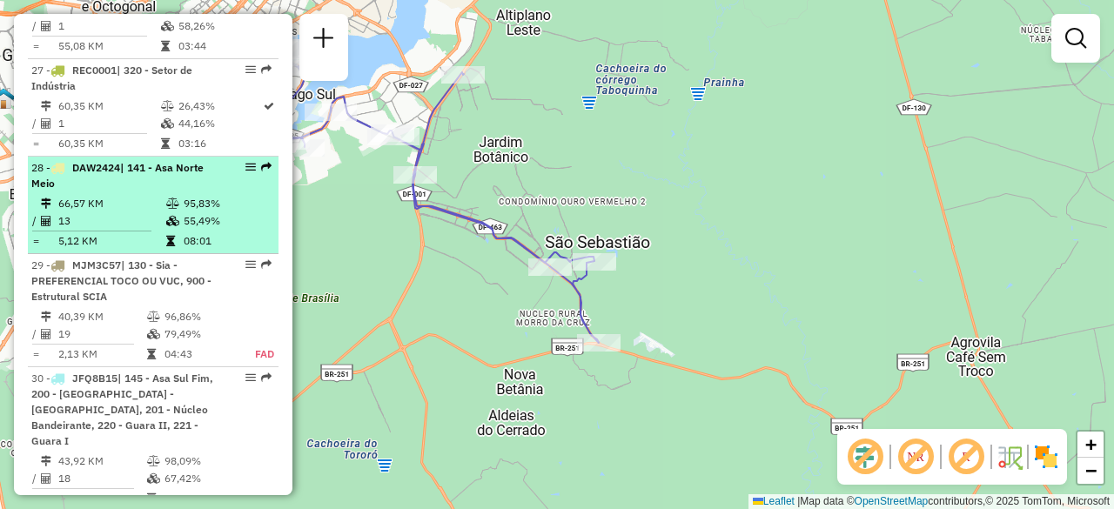
click at [169, 198] on icon at bounding box center [172, 203] width 13 height 10
select select "**********"
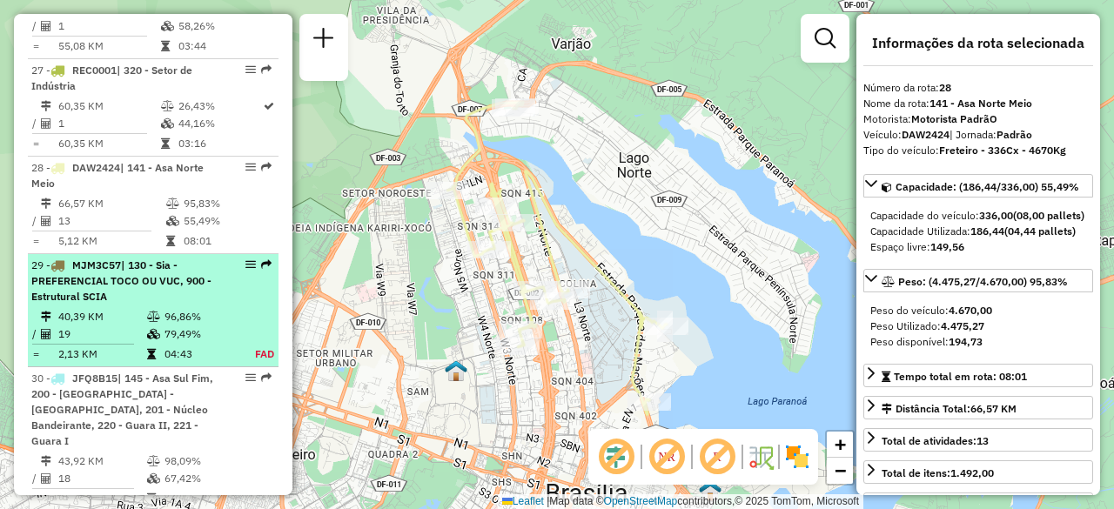
click at [164, 258] on div "29 - MJM3C57 | 130 - Sia - PREFERENCIAL TOCO OU VUC, 900 - Estrutural SCIA" at bounding box center [123, 281] width 185 height 47
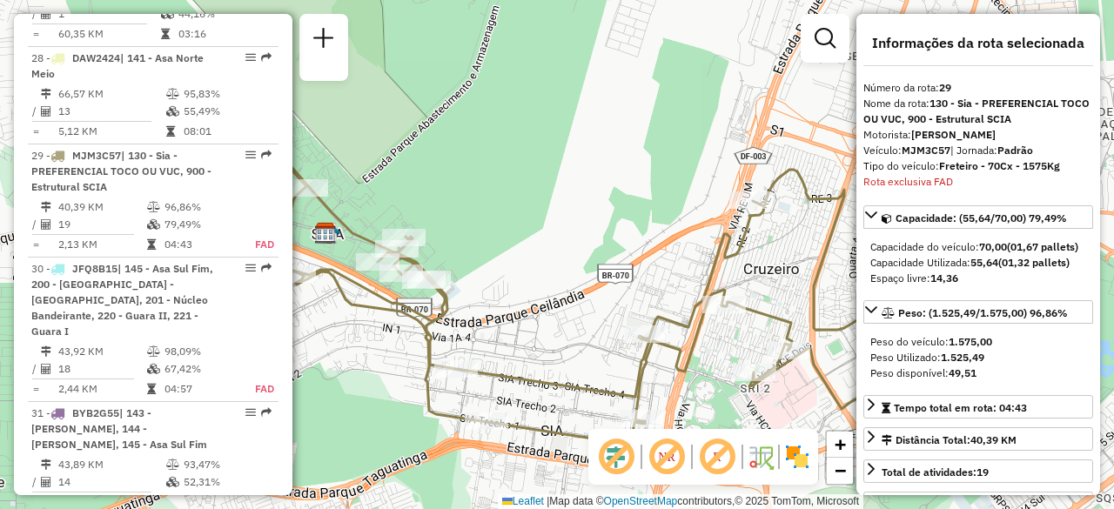
scroll to position [3482, 0]
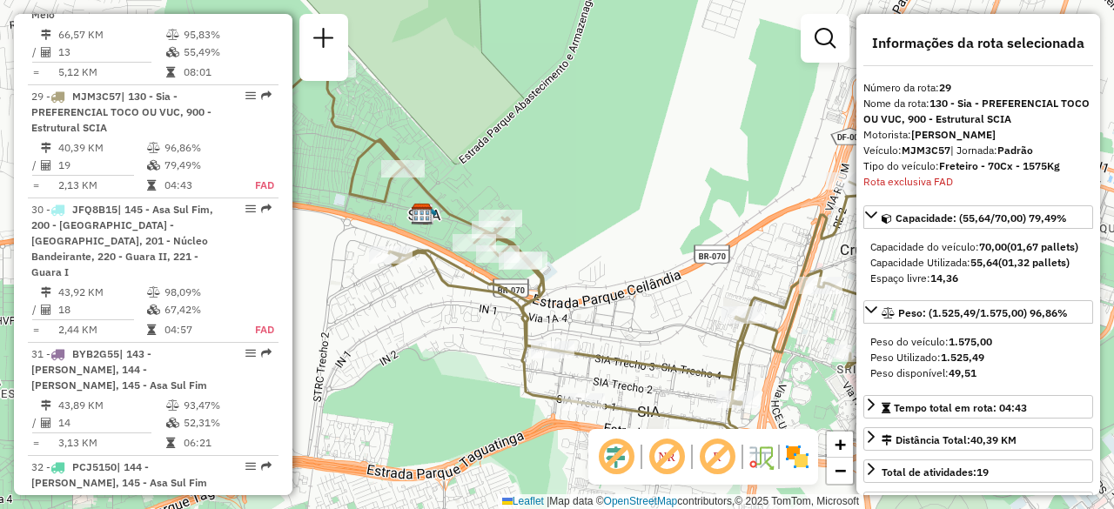
drag, startPoint x: 525, startPoint y: 187, endPoint x: 621, endPoint y: 168, distance: 98.5
click at [621, 168] on div "Janela de atendimento Grade de atendimento Capacidade Transportadoras Veículos …" at bounding box center [557, 254] width 1114 height 509
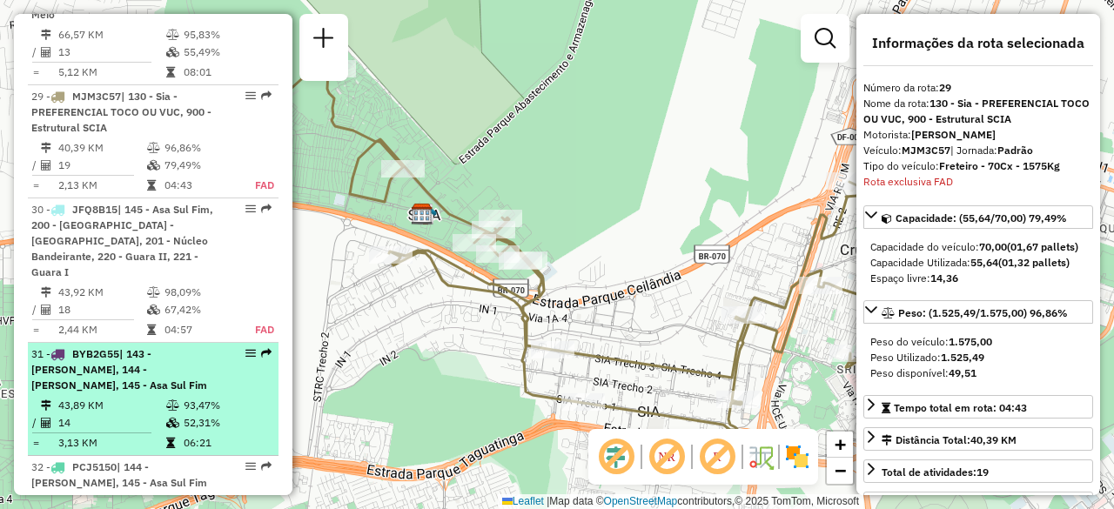
click at [129, 346] on div "31 - BYB2G55 | 143 - Asa Sul Inicio, 144 - Asa Sul Meio, 145 - Asa Sul Fim" at bounding box center [123, 369] width 185 height 47
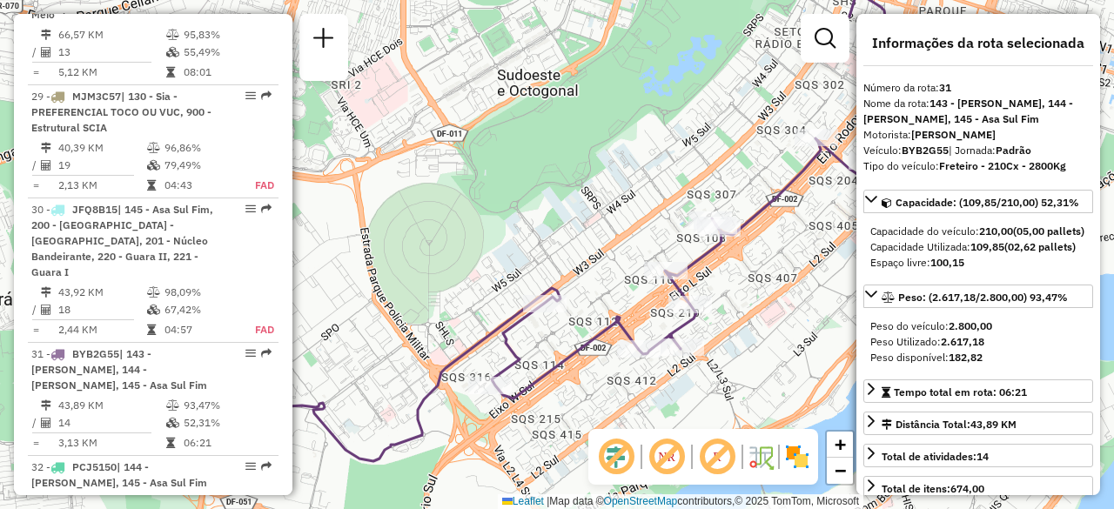
drag, startPoint x: 453, startPoint y: 281, endPoint x: 433, endPoint y: 231, distance: 54.3
click at [433, 231] on div "Janela de atendimento Grade de atendimento Capacidade Transportadoras Veículos …" at bounding box center [557, 254] width 1114 height 509
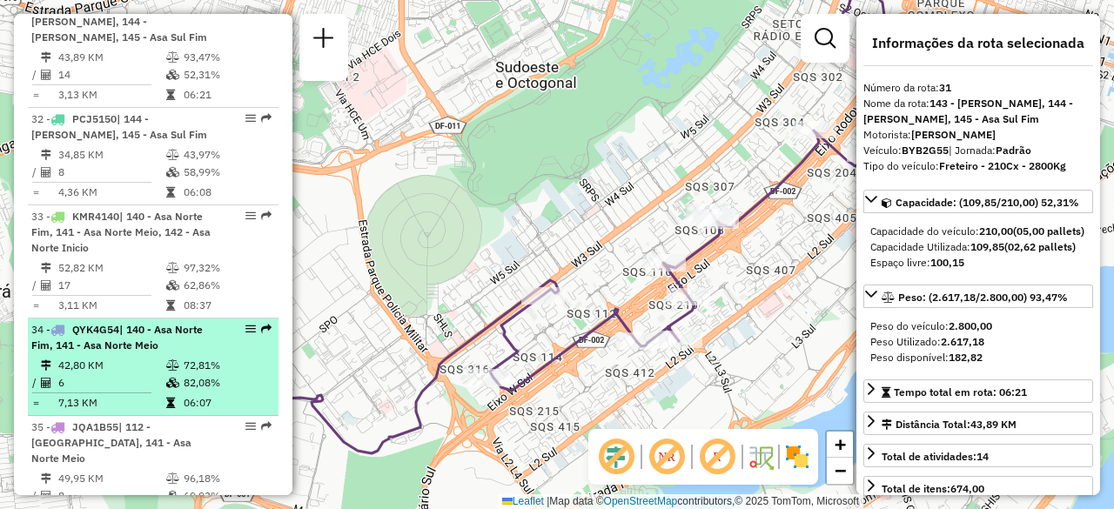
scroll to position [4004, 0]
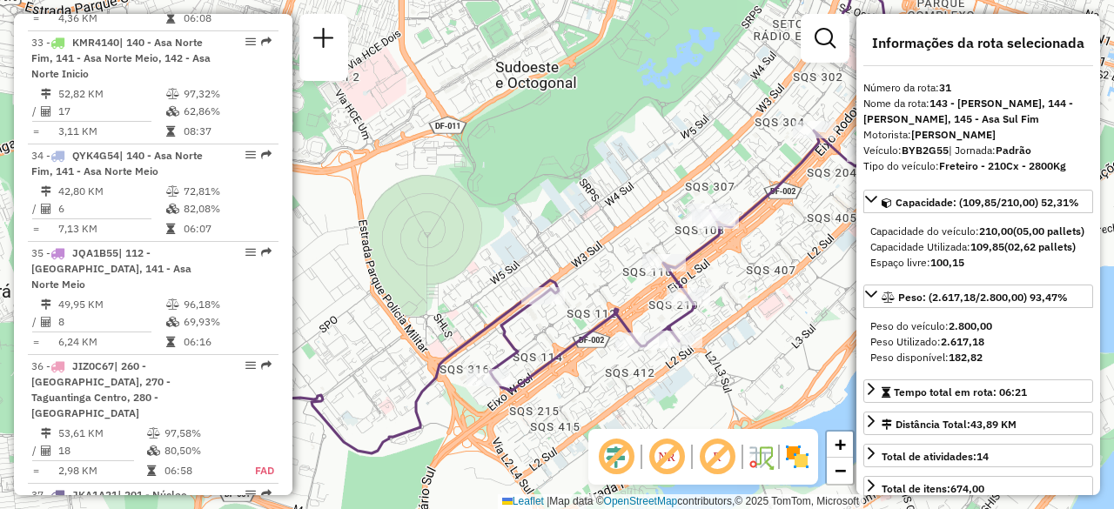
drag, startPoint x: 536, startPoint y: 159, endPoint x: 554, endPoint y: 158, distance: 18.4
click at [554, 158] on div "Janela de atendimento Grade de atendimento Capacidade Transportadoras Veículos …" at bounding box center [557, 254] width 1114 height 509
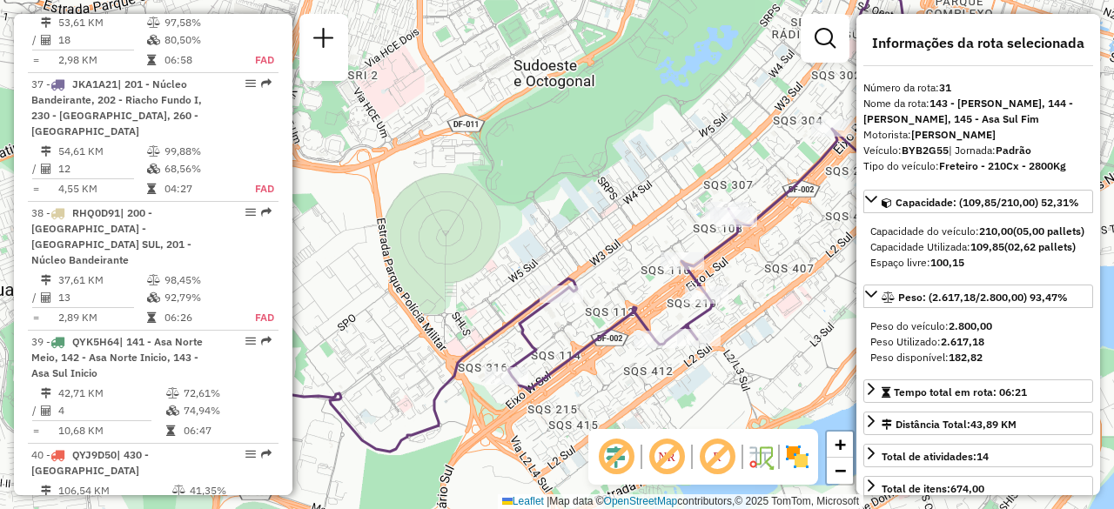
scroll to position [4439, 0]
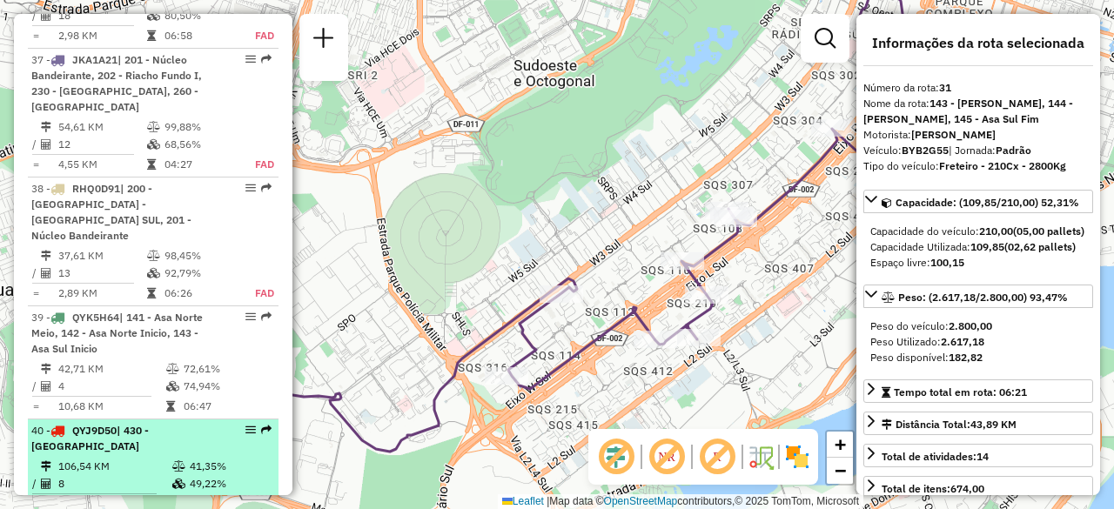
click at [127, 494] on hr at bounding box center [94, 494] width 124 height 1
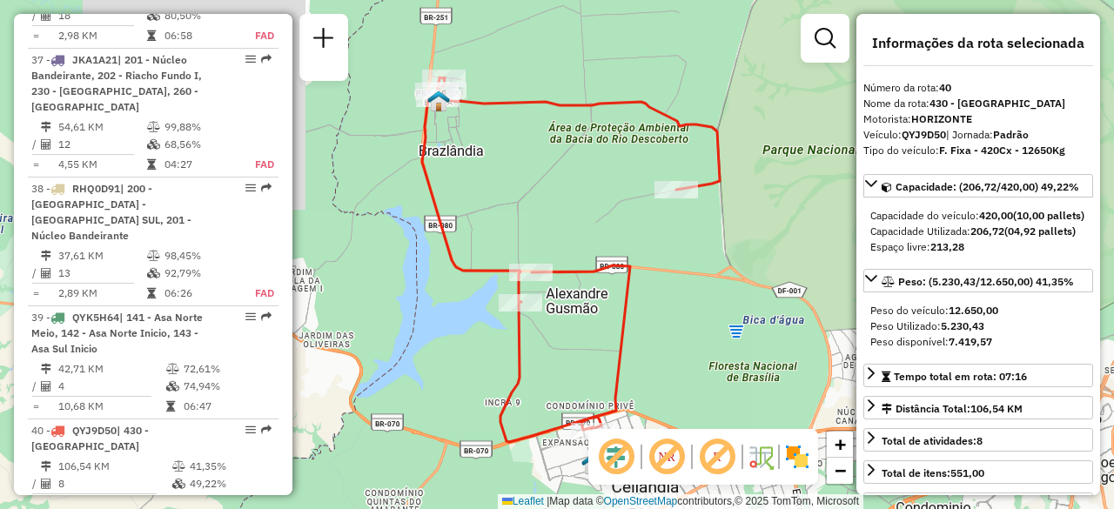
drag, startPoint x: 541, startPoint y: 194, endPoint x: 569, endPoint y: 196, distance: 27.9
click at [569, 196] on div "Janela de atendimento Grade de atendimento Capacidade Transportadoras Veículos …" at bounding box center [557, 254] width 1114 height 509
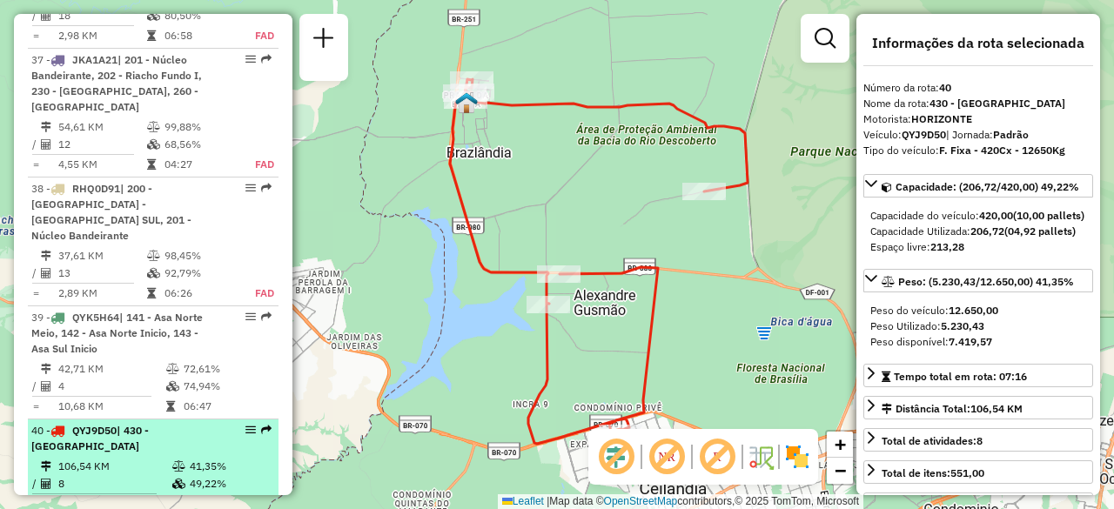
click at [104, 420] on li "40 - QYJ9D50 | 430 - Brazlândia 106,54 KM 41,35% / 8 49,22% = 13,32 KM 07:16" at bounding box center [153, 468] width 251 height 97
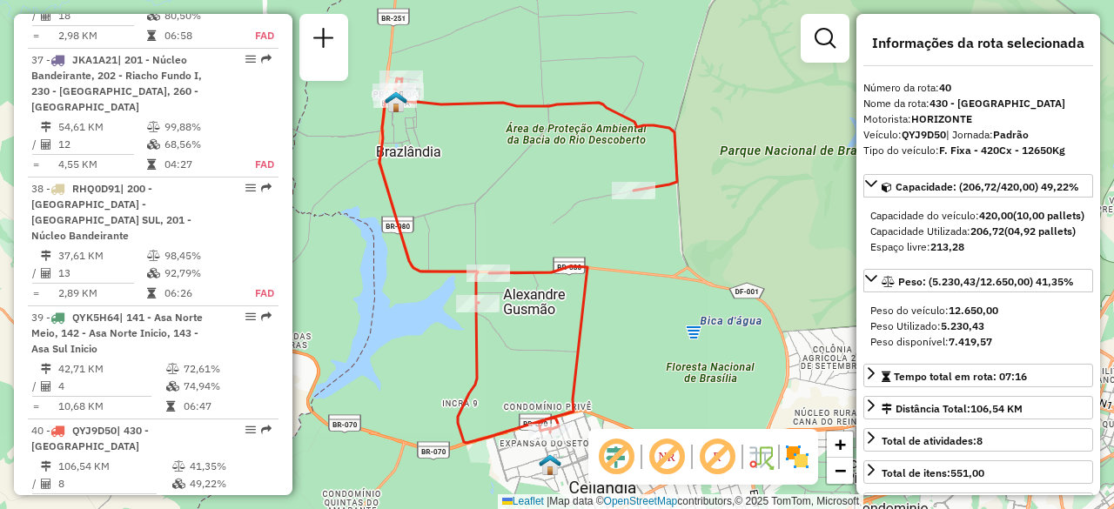
drag, startPoint x: 555, startPoint y: 201, endPoint x: 505, endPoint y: 204, distance: 50.6
click at [505, 204] on div "Janela de atendimento Grade de atendimento Capacidade Transportadoras Veículos …" at bounding box center [557, 254] width 1114 height 509
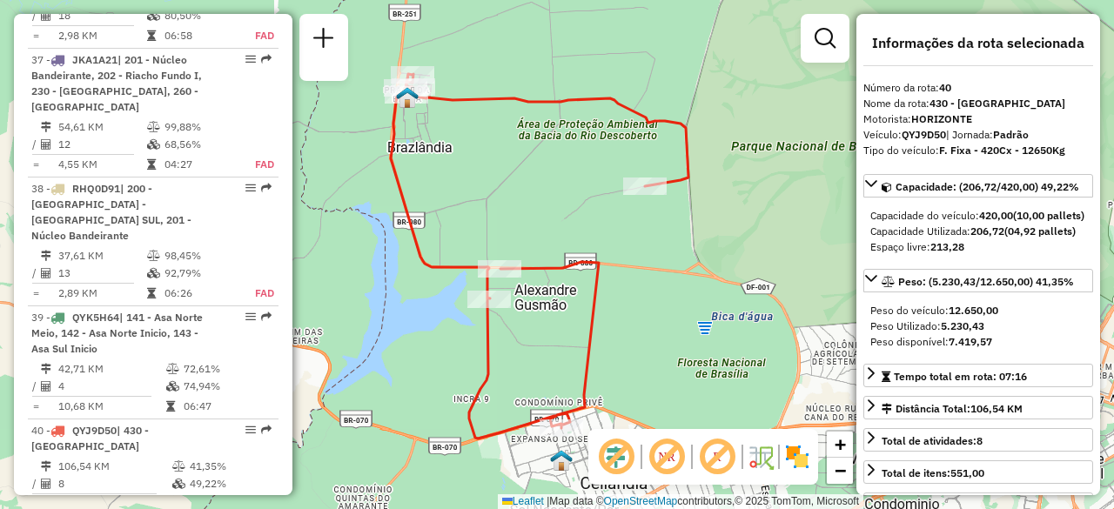
drag, startPoint x: 475, startPoint y: 212, endPoint x: 507, endPoint y: 199, distance: 33.9
click at [507, 199] on div "Janela de atendimento Grade de atendimento Capacidade Transportadoras Veículos …" at bounding box center [557, 254] width 1114 height 509
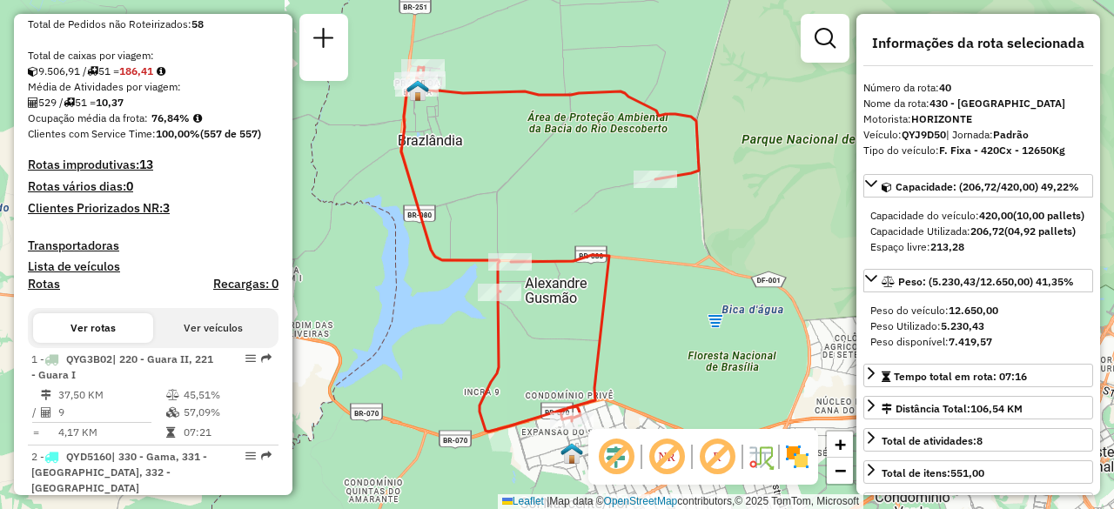
scroll to position [435, 0]
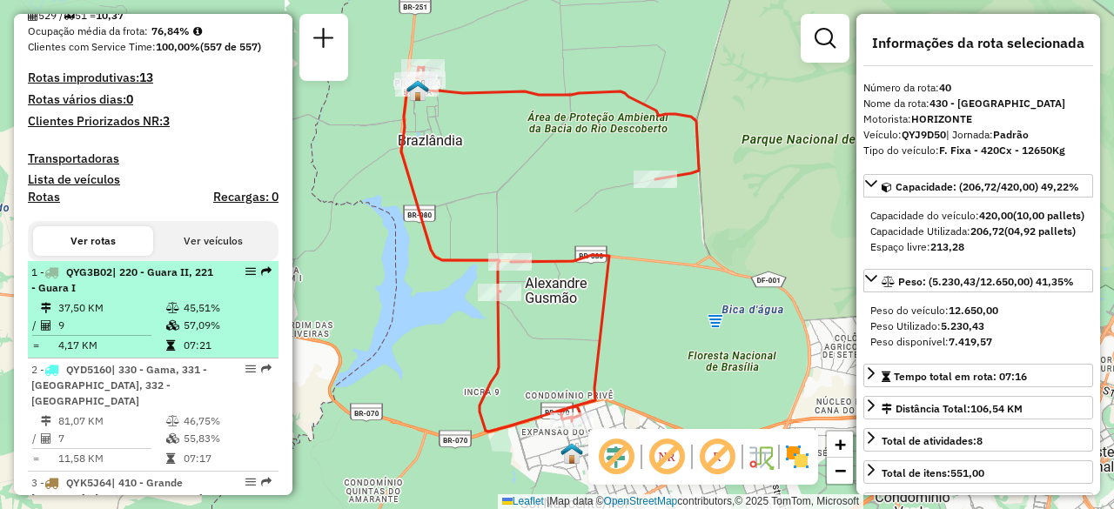
click at [160, 296] on div "1 - QYG3B02 | 220 - Guara II, 221 - Guara I" at bounding box center [123, 280] width 185 height 31
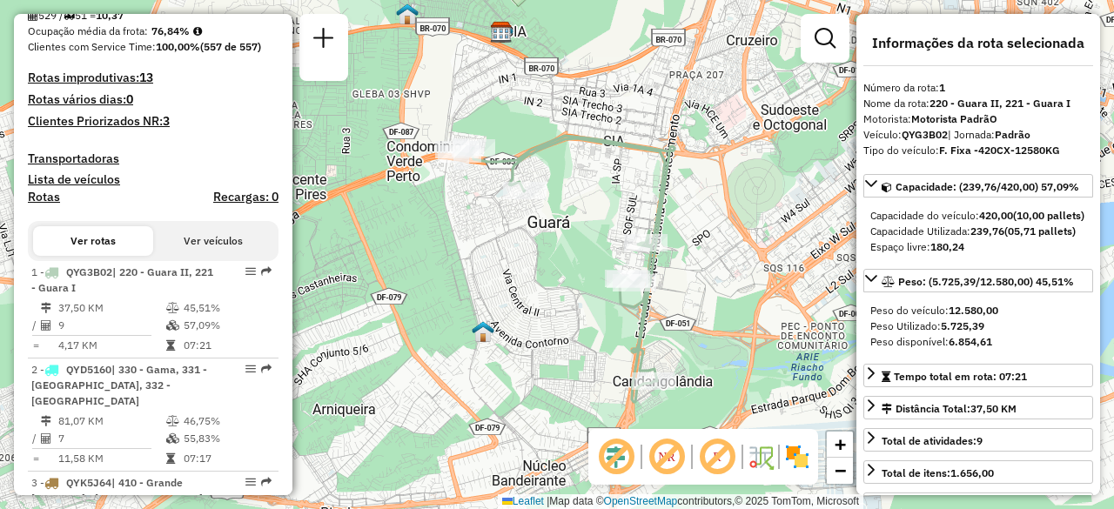
drag, startPoint x: 566, startPoint y: 238, endPoint x: 553, endPoint y: 255, distance: 21.1
click at [553, 255] on div "Janela de atendimento Grade de atendimento Capacidade Transportadoras Veículos …" at bounding box center [557, 254] width 1114 height 509
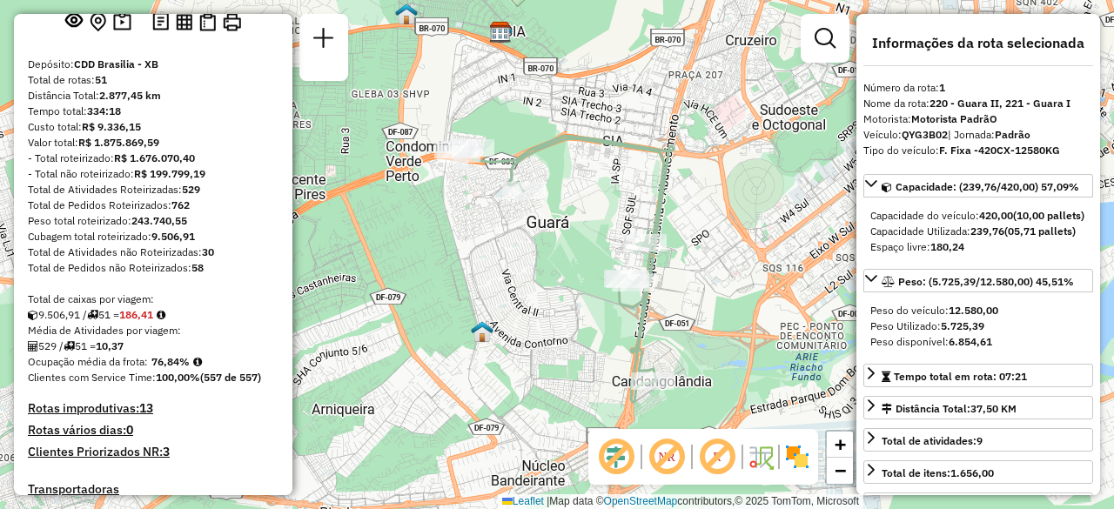
scroll to position [0, 0]
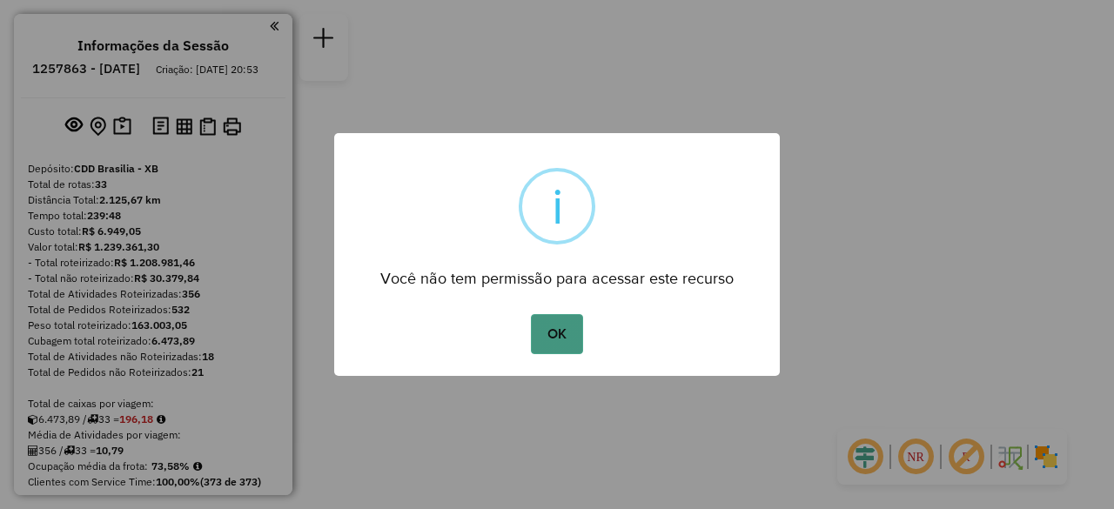
click at [542, 347] on button "OK" at bounding box center [556, 334] width 51 height 40
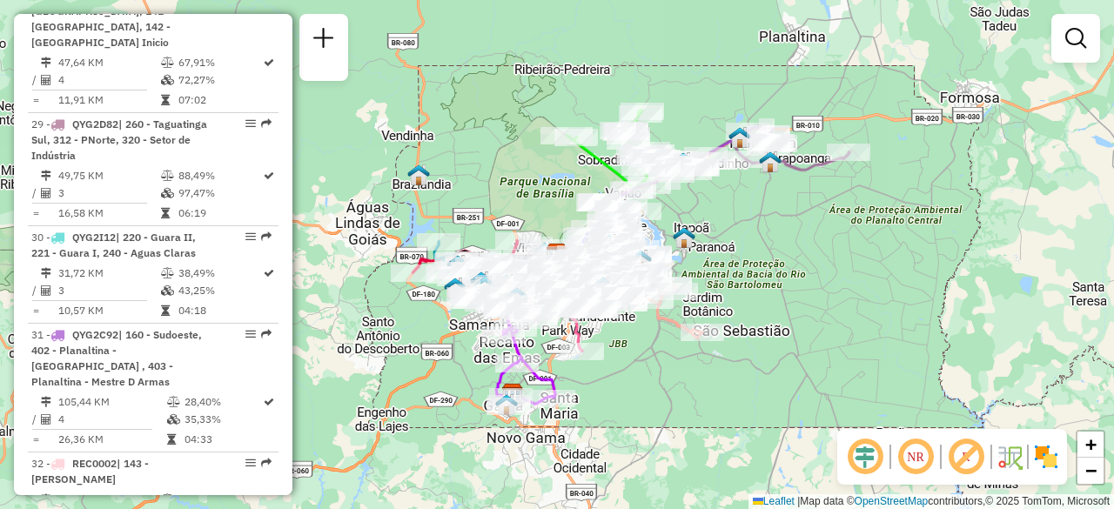
scroll to position [3482, 0]
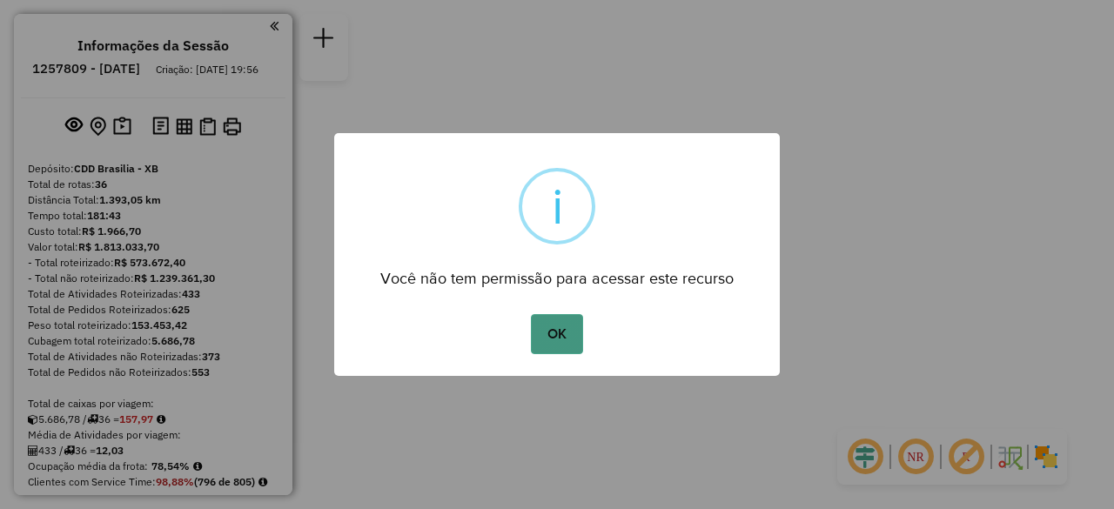
click at [557, 328] on button "OK" at bounding box center [556, 334] width 51 height 40
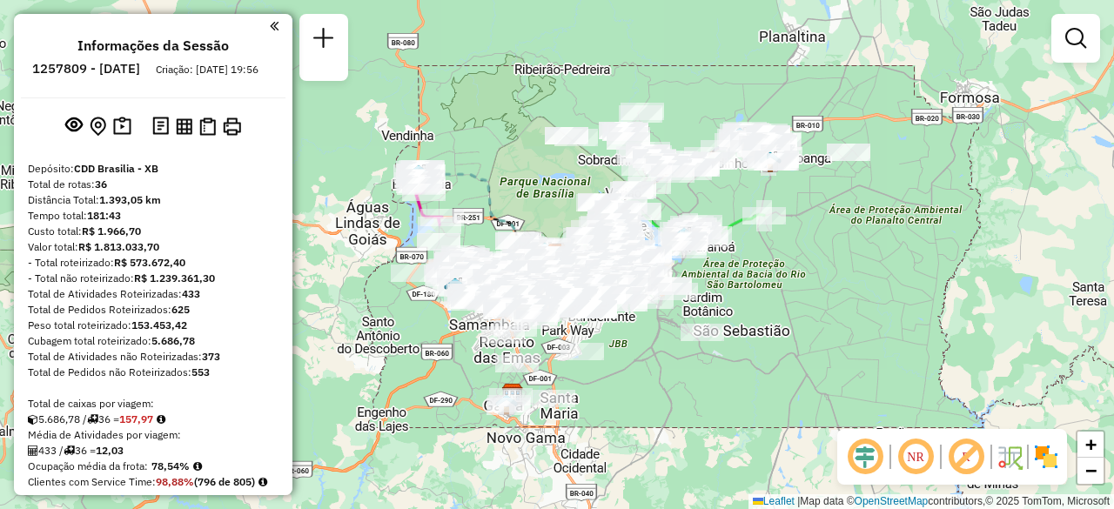
click at [479, 104] on div "Janela de atendimento Grade de atendimento Capacidade Transportadoras Veículos …" at bounding box center [557, 254] width 1114 height 509
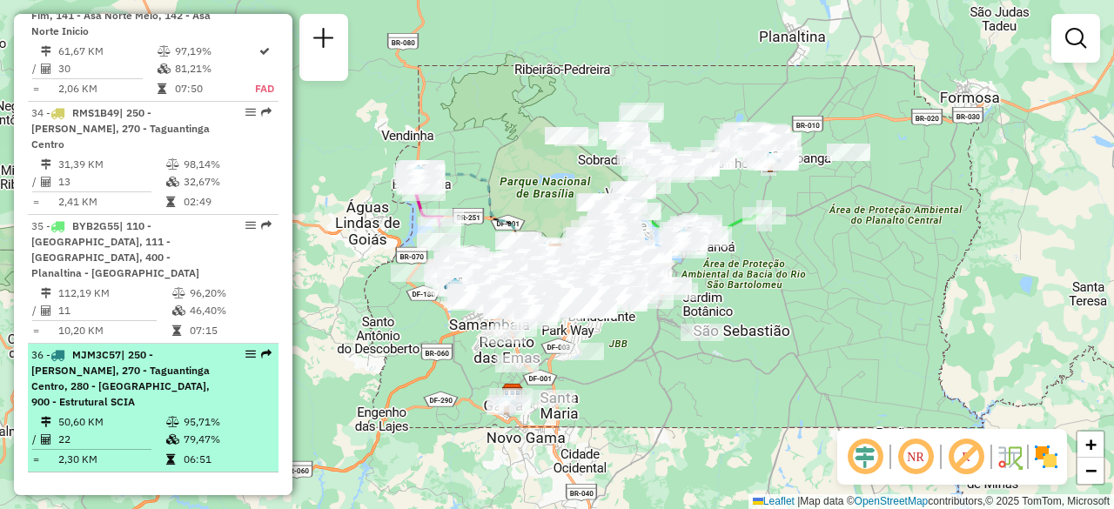
scroll to position [4004, 0]
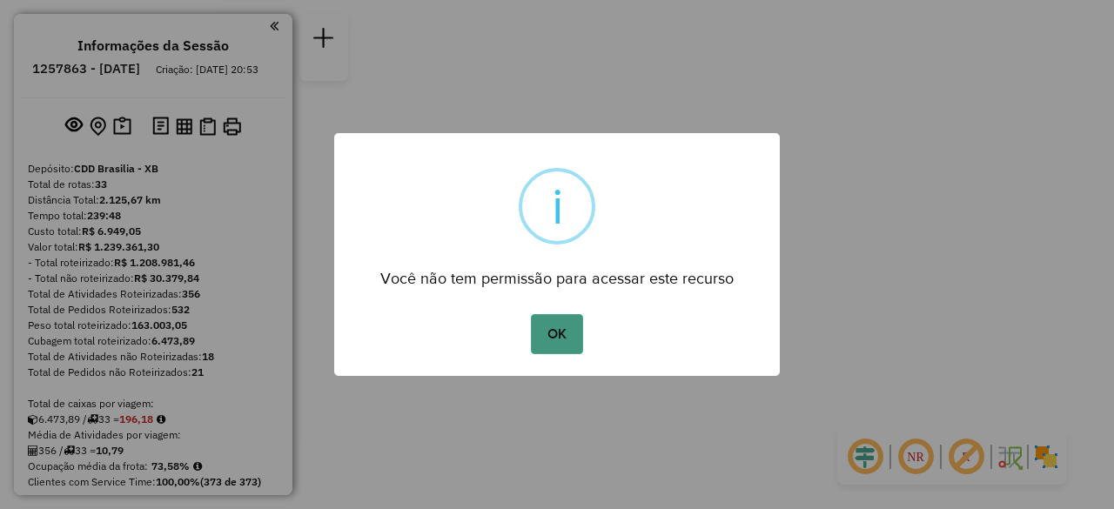
click at [561, 325] on button "OK" at bounding box center [556, 334] width 51 height 40
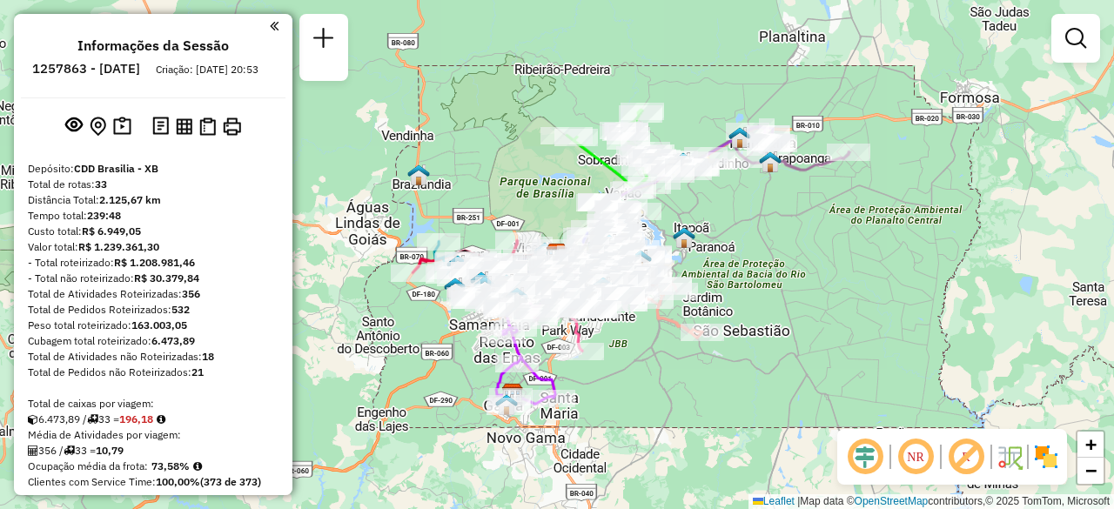
click at [923, 465] on em at bounding box center [916, 457] width 42 height 42
click at [874, 462] on em at bounding box center [865, 457] width 42 height 42
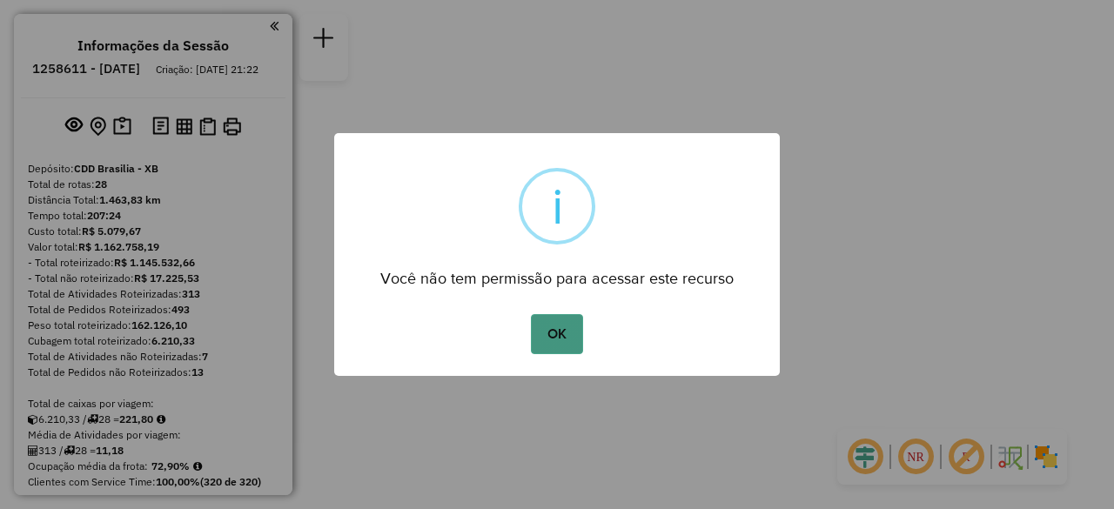
click at [569, 326] on button "OK" at bounding box center [556, 334] width 51 height 40
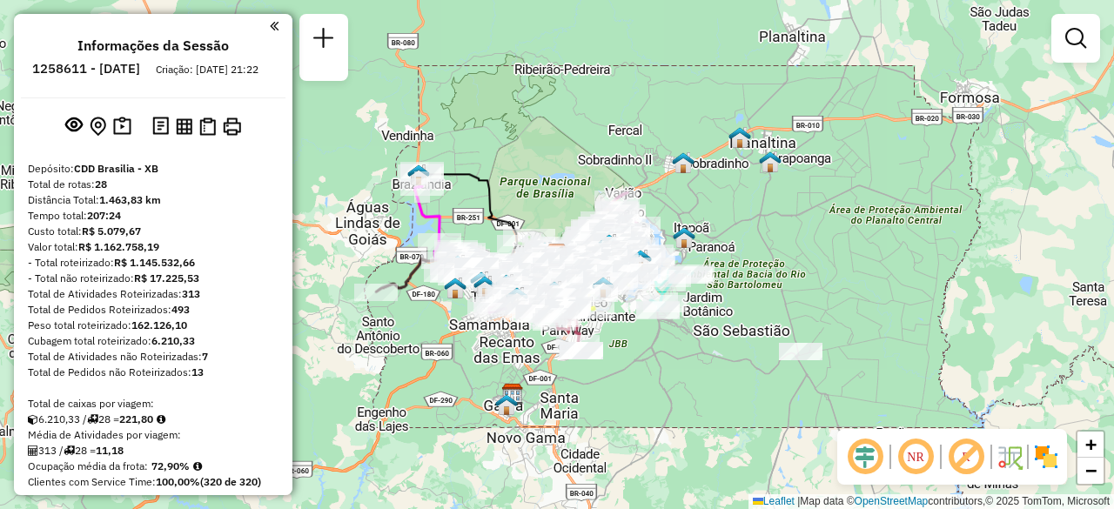
click at [541, 108] on div "Janela de atendimento Grade de atendimento Capacidade Transportadoras Veículos …" at bounding box center [557, 254] width 1114 height 509
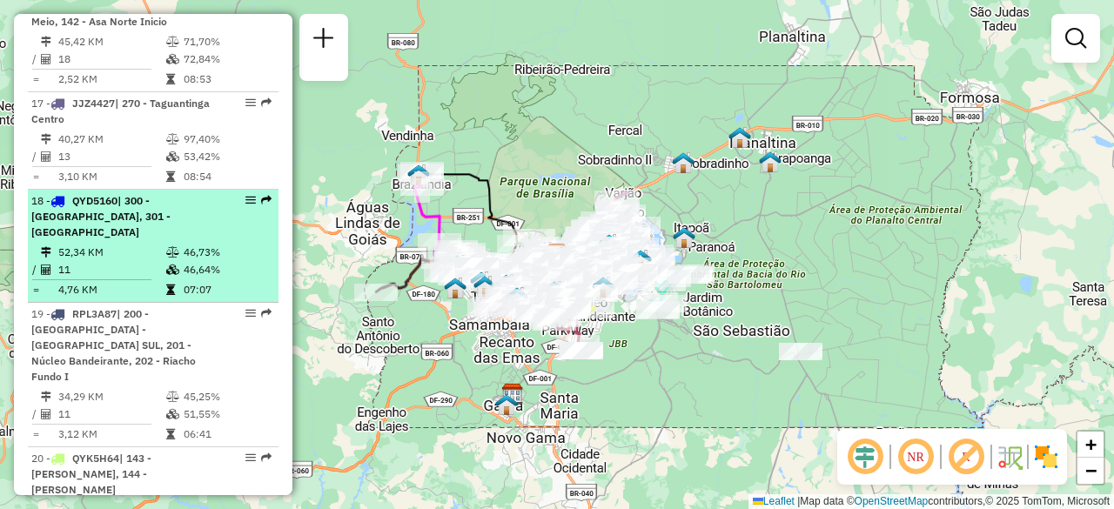
scroll to position [2263, 0]
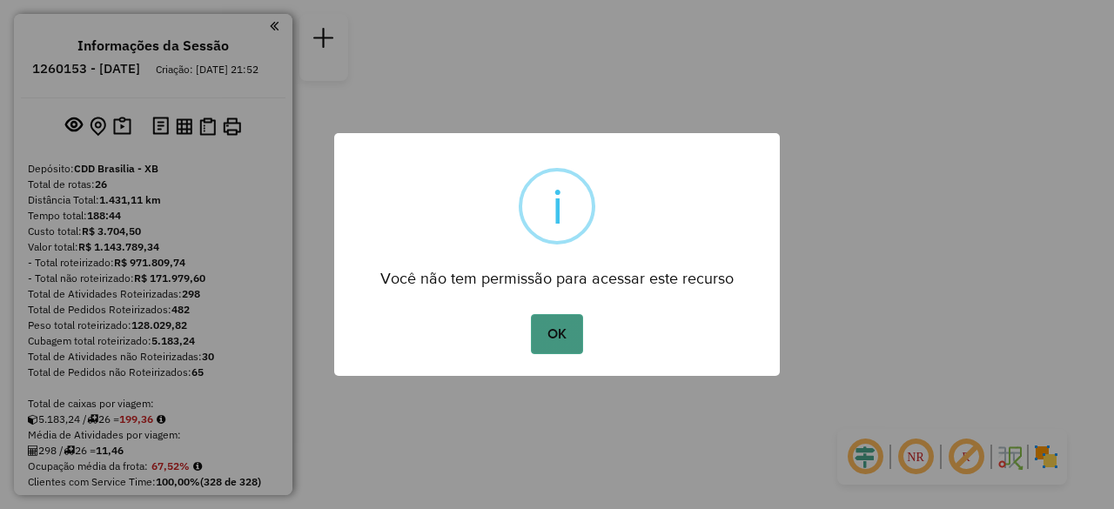
click at [571, 339] on button "OK" at bounding box center [556, 334] width 51 height 40
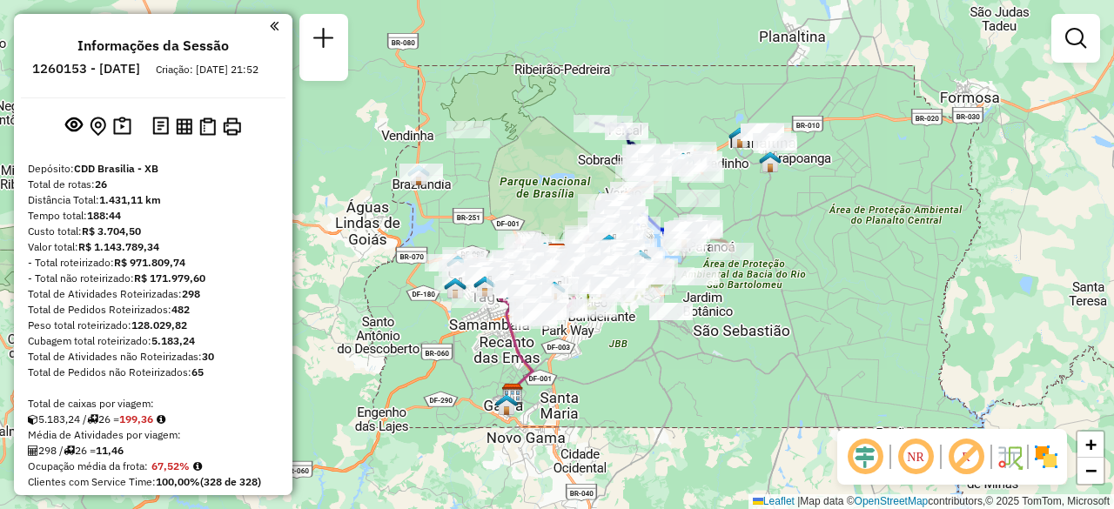
scroll to position [1618, 0]
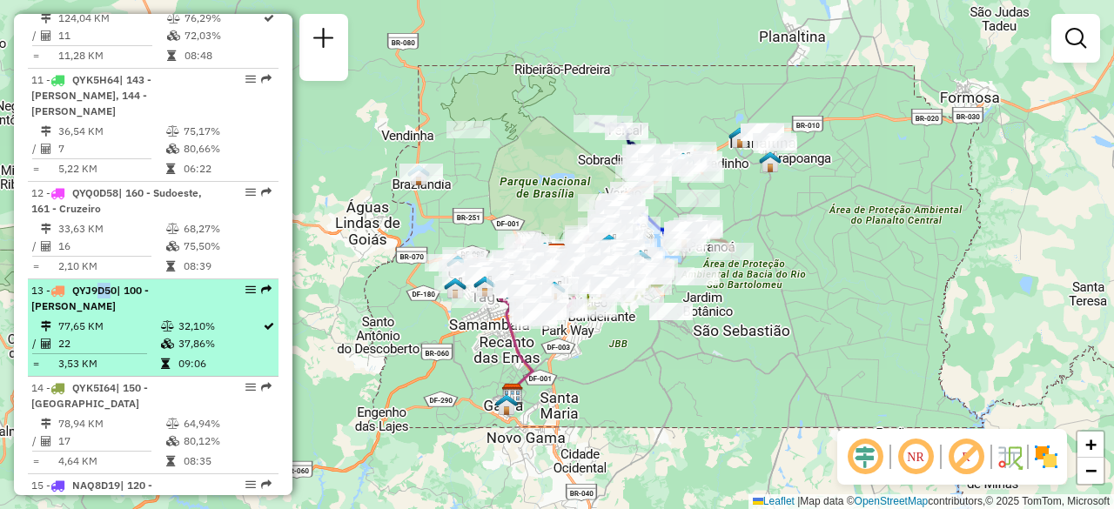
click at [74, 318] on td "77,65 KM" at bounding box center [108, 326] width 103 height 17
select select "**********"
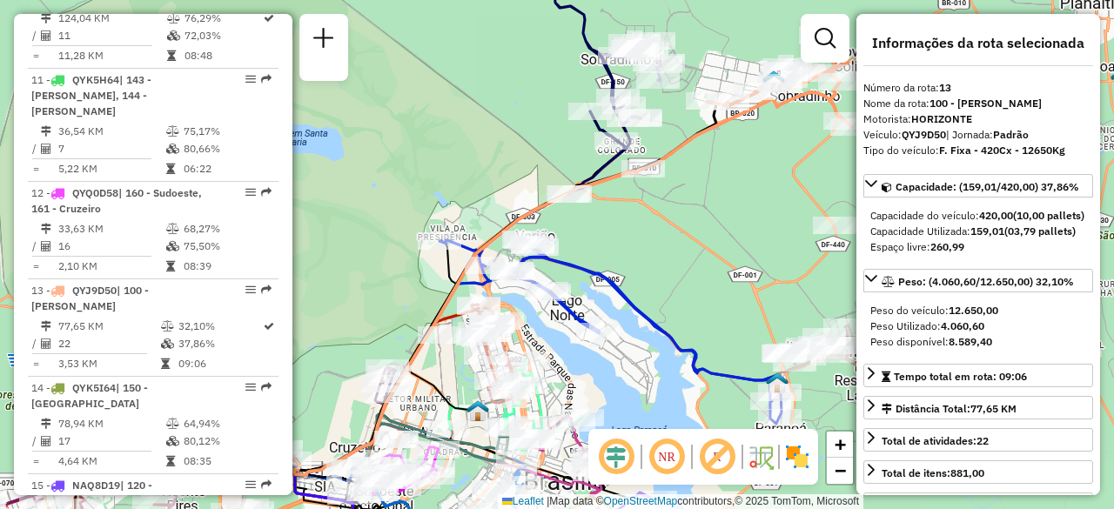
click at [658, 455] on em at bounding box center [667, 457] width 42 height 42
click at [602, 458] on em at bounding box center [616, 457] width 42 height 42
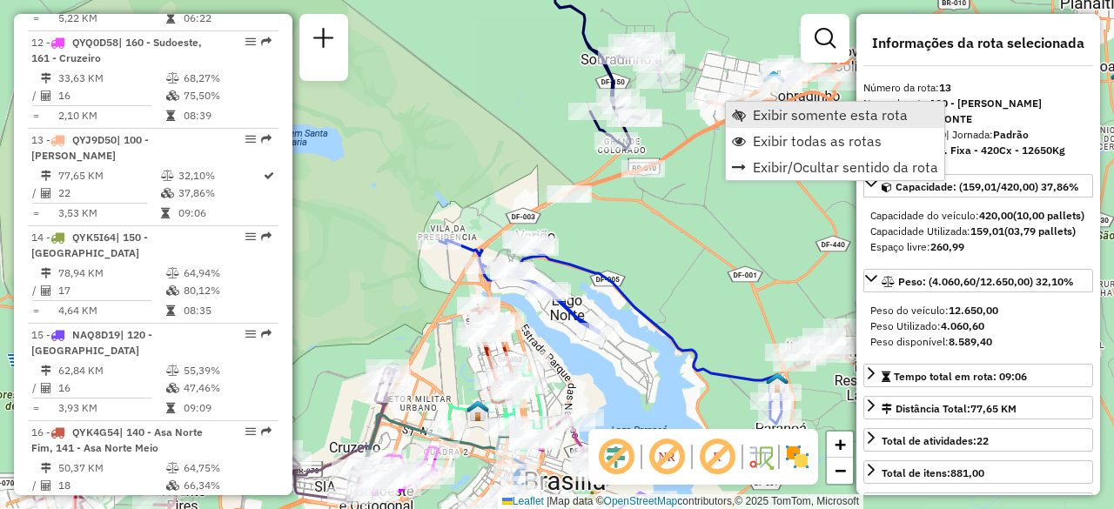
scroll to position [1848, 0]
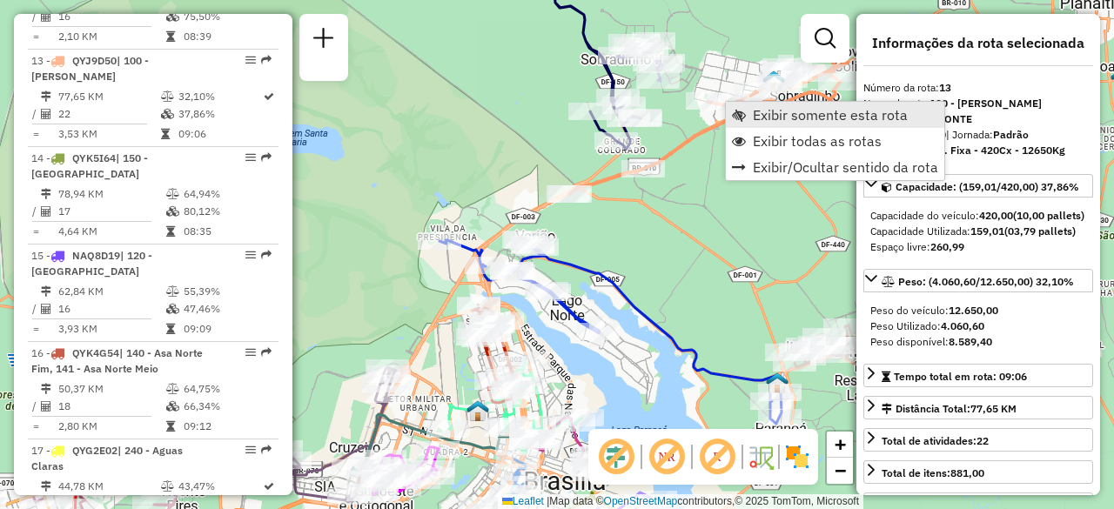
click at [756, 116] on span "Exibir somente esta rota" at bounding box center [830, 115] width 155 height 14
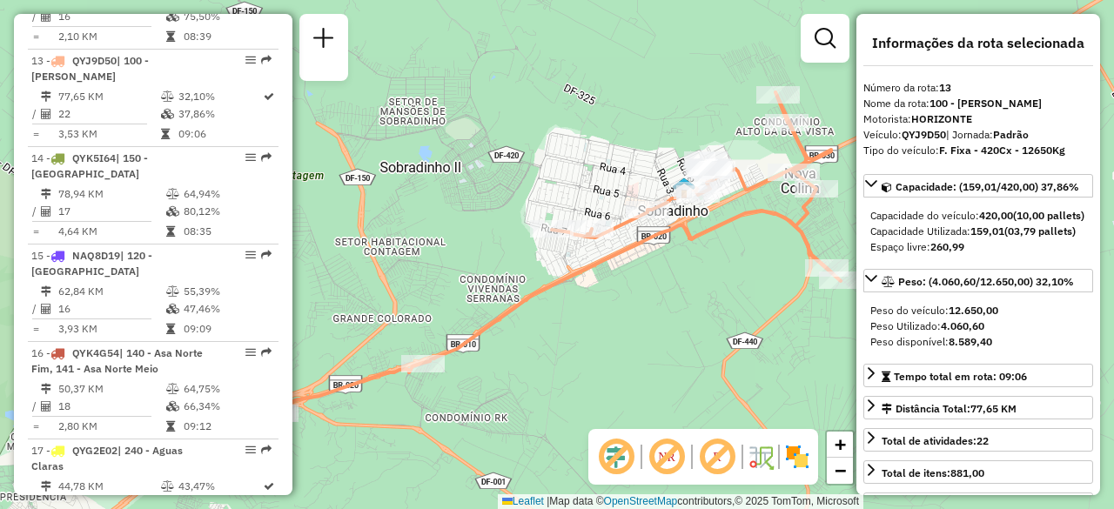
click at [601, 266] on div "Janela de atendimento Grade de atendimento Capacidade Transportadoras Veículos …" at bounding box center [557, 254] width 1114 height 509
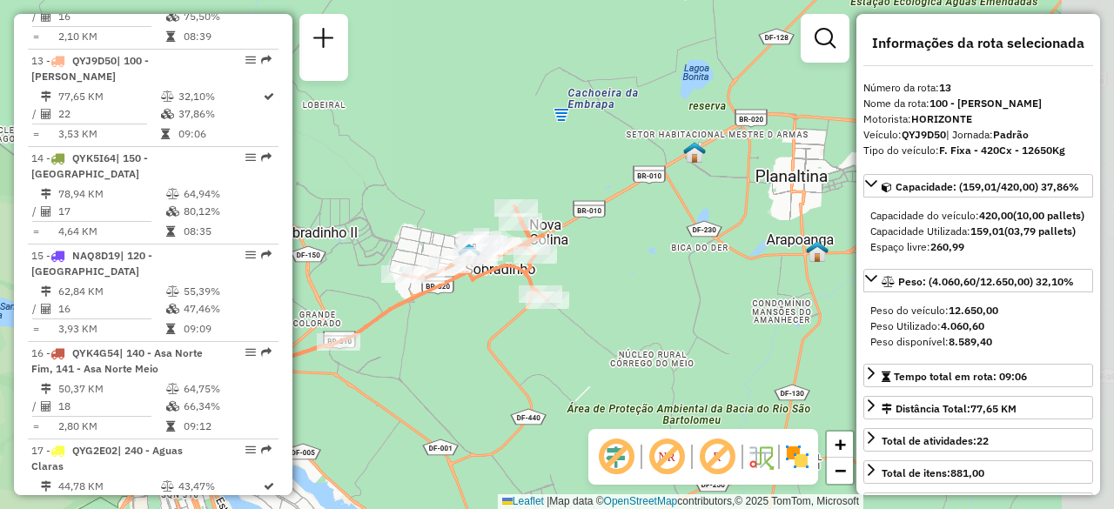
drag, startPoint x: 668, startPoint y: 213, endPoint x: 568, endPoint y: 238, distance: 102.2
click at [568, 238] on div "Janela de atendimento Grade de atendimento Capacidade Transportadoras Veículos …" at bounding box center [557, 254] width 1114 height 509
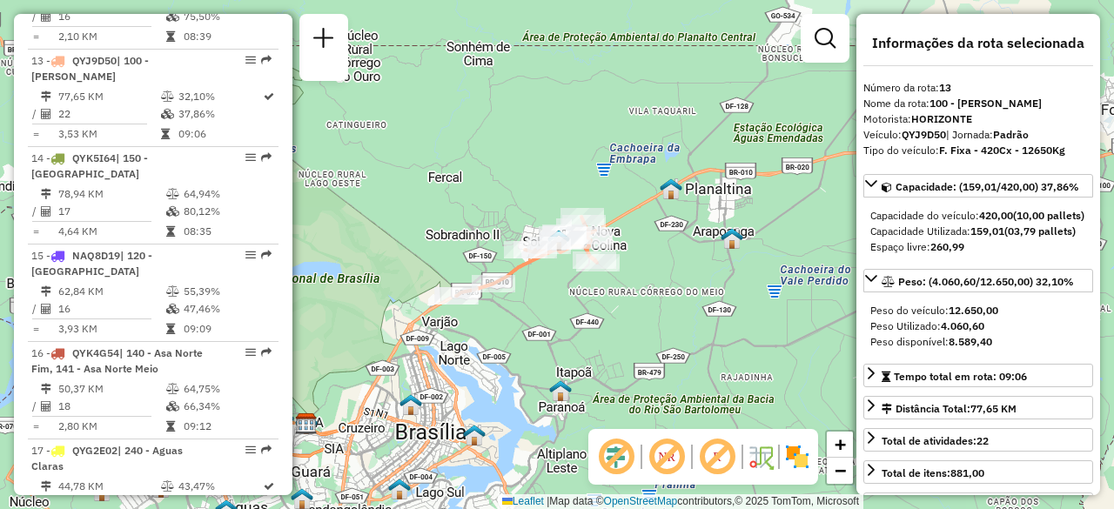
drag, startPoint x: 580, startPoint y: 159, endPoint x: 621, endPoint y: 151, distance: 42.5
click at [621, 151] on div "Janela de atendimento Grade de atendimento Capacidade Transportadoras Veículos …" at bounding box center [557, 254] width 1114 height 509
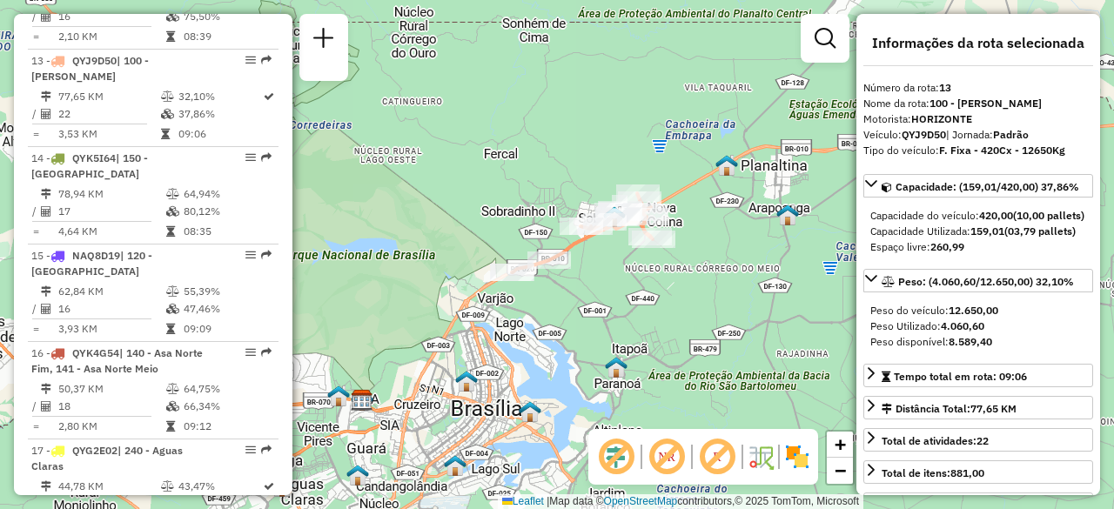
drag, startPoint x: 528, startPoint y: 158, endPoint x: 549, endPoint y: 142, distance: 26.6
click at [549, 142] on div "Janela de atendimento Grade de atendimento Capacidade Transportadoras Veículos …" at bounding box center [557, 254] width 1114 height 509
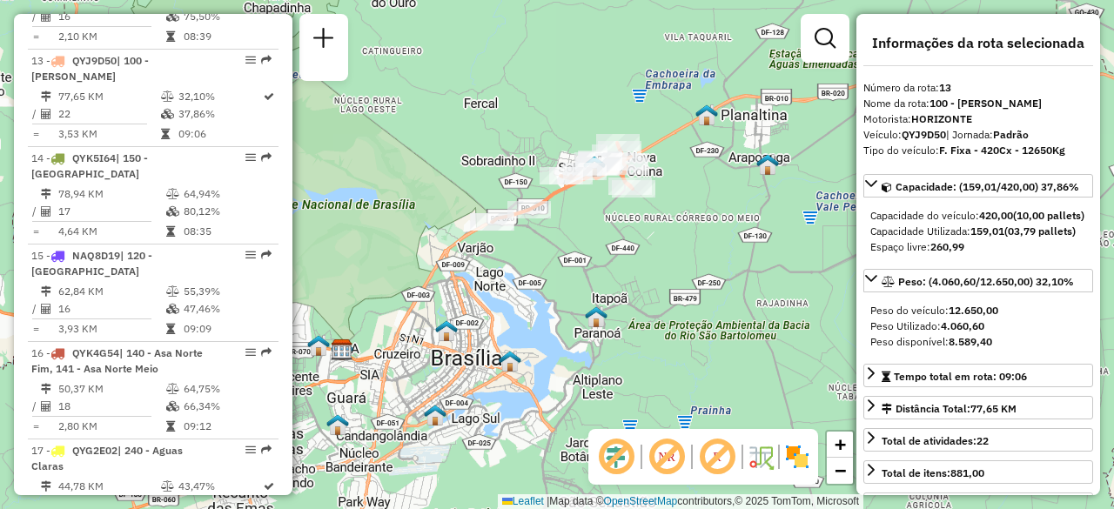
drag, startPoint x: 575, startPoint y: 162, endPoint x: 534, endPoint y: 128, distance: 53.2
click at [534, 128] on div "Janela de atendimento Grade de atendimento Capacidade Transportadoras Veículos …" at bounding box center [557, 254] width 1114 height 509
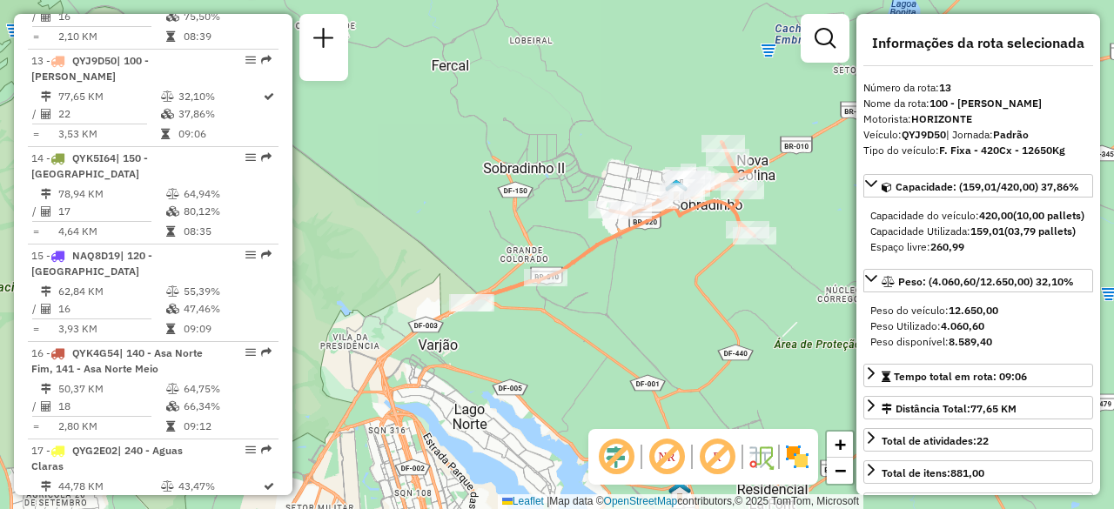
drag, startPoint x: 550, startPoint y: 164, endPoint x: 575, endPoint y: 145, distance: 31.2
click at [575, 145] on div "Janela de atendimento Grade de atendimento Capacidade Transportadoras Veículos …" at bounding box center [557, 254] width 1114 height 509
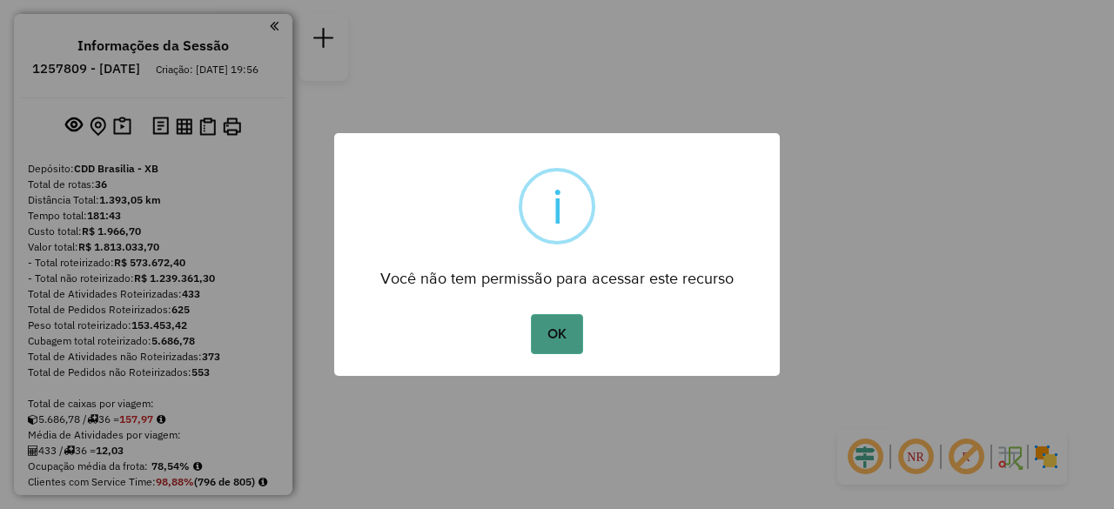
click at [560, 333] on button "OK" at bounding box center [556, 334] width 51 height 40
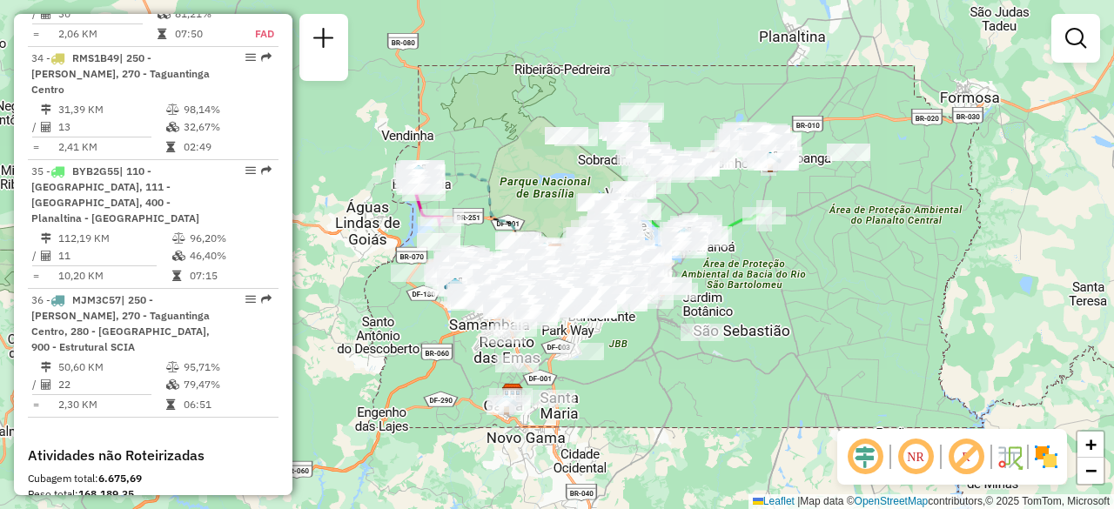
scroll to position [4091, 0]
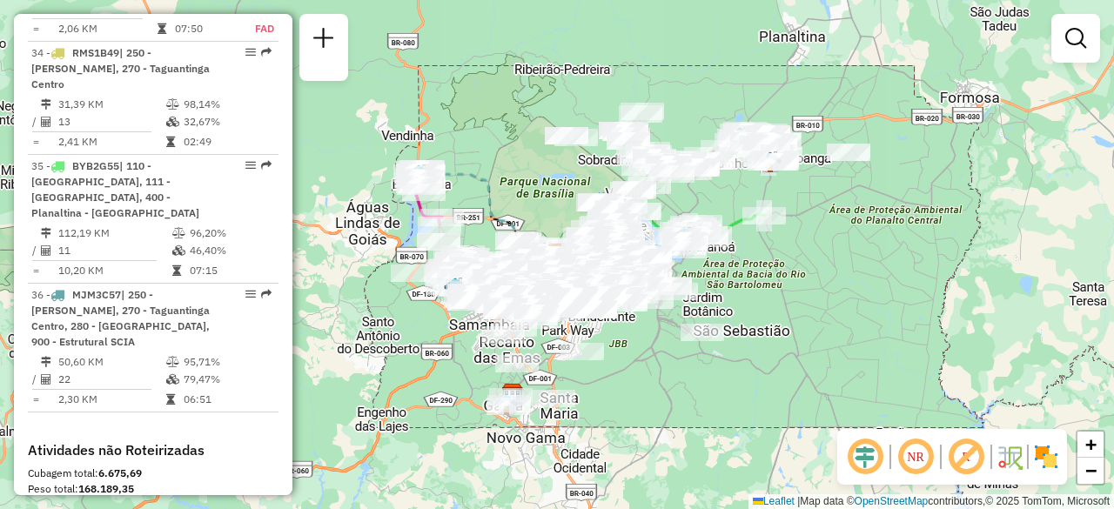
click at [909, 462] on em at bounding box center [916, 457] width 42 height 42
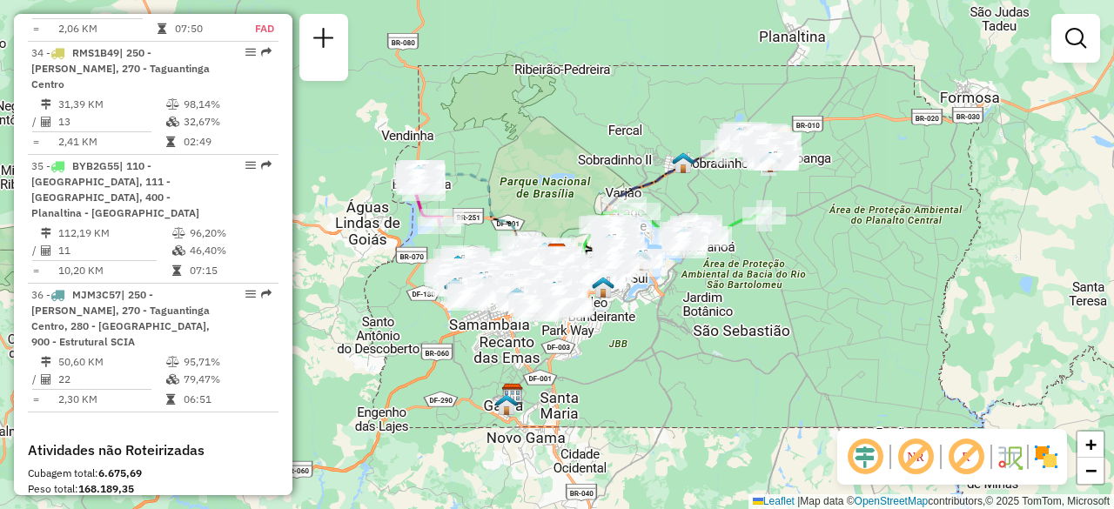
click at [870, 462] on em at bounding box center [865, 457] width 42 height 42
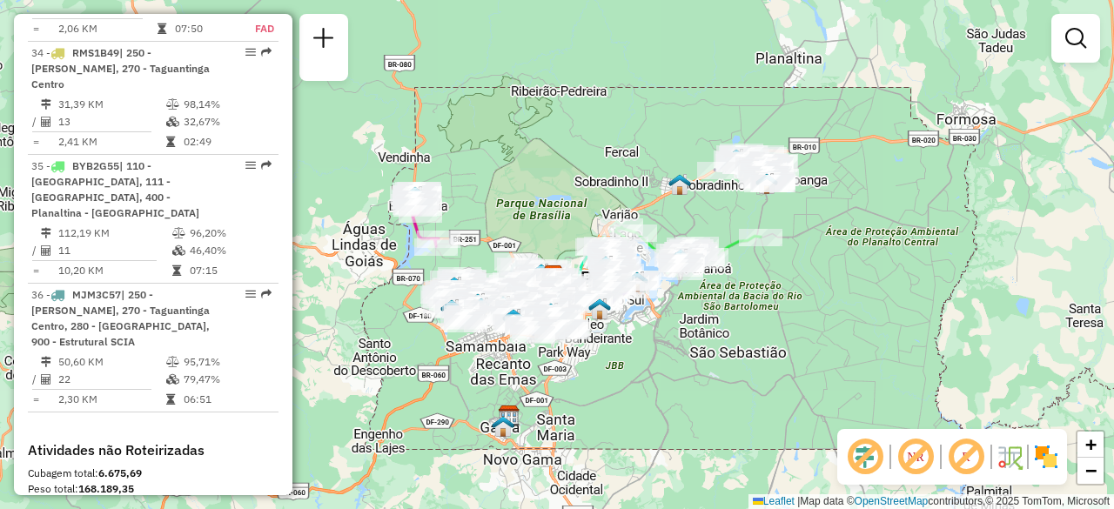
drag, startPoint x: 783, startPoint y: 308, endPoint x: 780, endPoint y: 332, distance: 24.6
click at [780, 332] on div "Janela de atendimento Grade de atendimento Capacidade Transportadoras Veículos …" at bounding box center [557, 254] width 1114 height 509
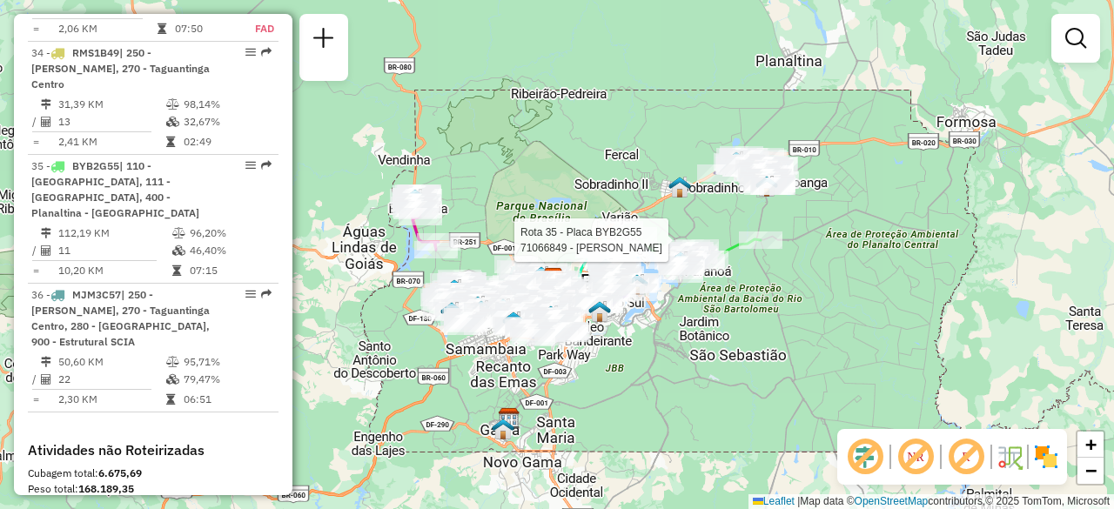
select select "**********"
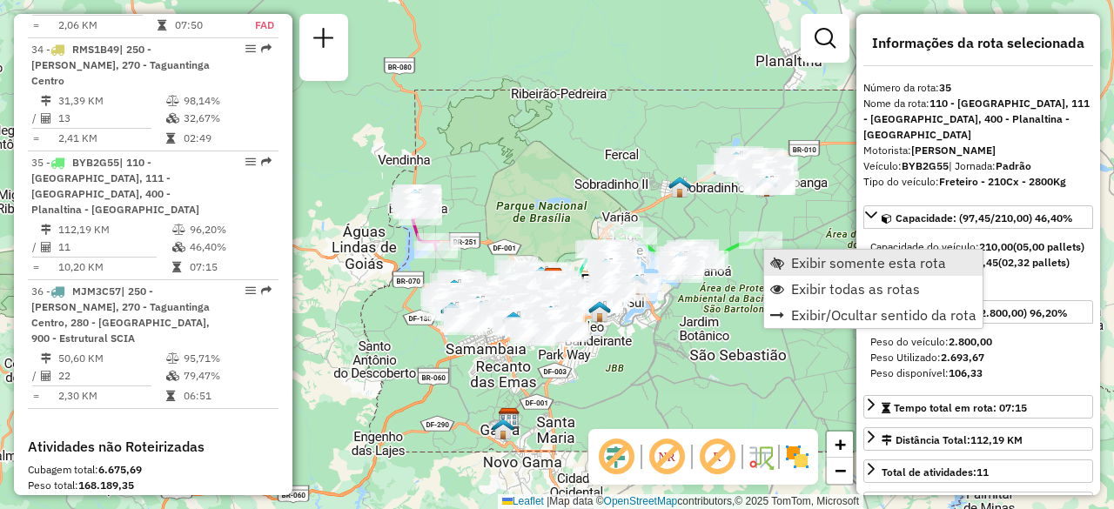
scroll to position [4096, 0]
click at [815, 262] on span "Exibir somente esta rota" at bounding box center [868, 263] width 155 height 14
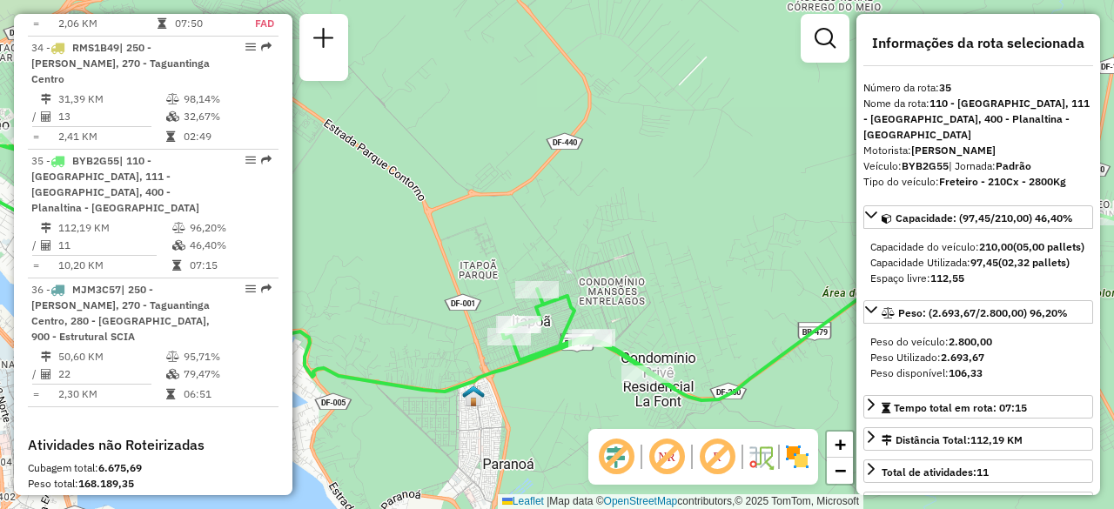
drag, startPoint x: 712, startPoint y: 215, endPoint x: 668, endPoint y: 213, distance: 43.6
click at [675, 220] on div "Janela de atendimento Grade de atendimento Capacidade Transportadoras Veículos …" at bounding box center [557, 254] width 1114 height 509
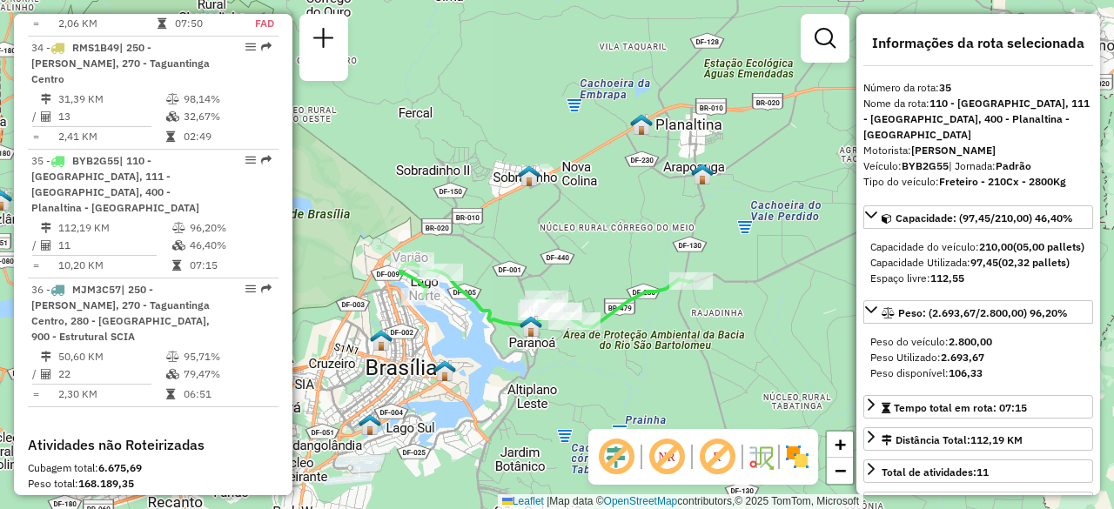
drag, startPoint x: 619, startPoint y: 133, endPoint x: 538, endPoint y: 207, distance: 109.7
click at [540, 206] on div "Janela de atendimento Grade de atendimento Capacidade Transportadoras Veículos …" at bounding box center [557, 254] width 1114 height 509
click at [451, 253] on div "Janela de atendimento Grade de atendimento Capacidade Transportadoras Veículos …" at bounding box center [557, 254] width 1114 height 509
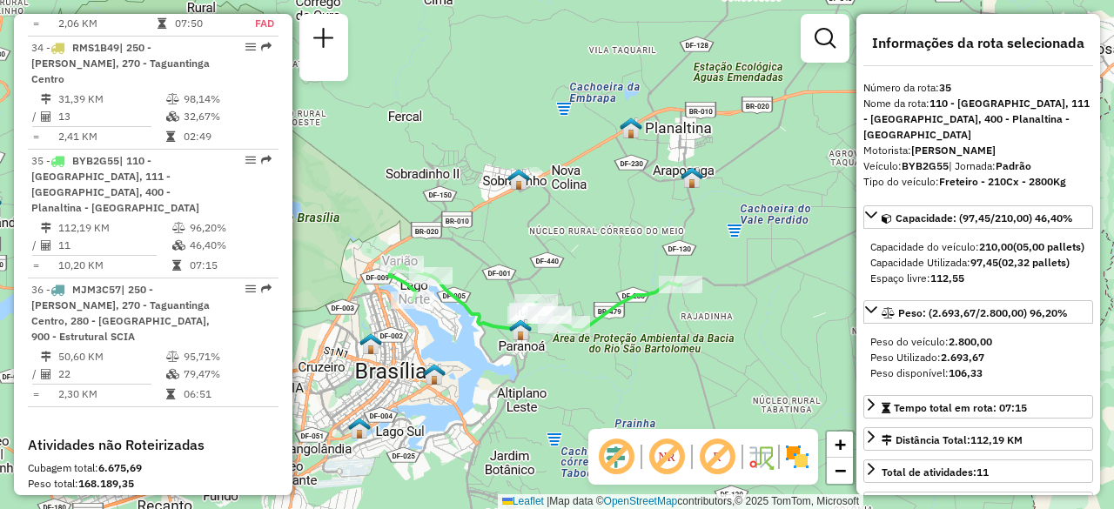
drag, startPoint x: 536, startPoint y: 185, endPoint x: 497, endPoint y: 204, distance: 43.2
click at [497, 204] on div "Janela de atendimento Grade de atendimento Capacidade Transportadoras Veículos …" at bounding box center [557, 254] width 1114 height 509
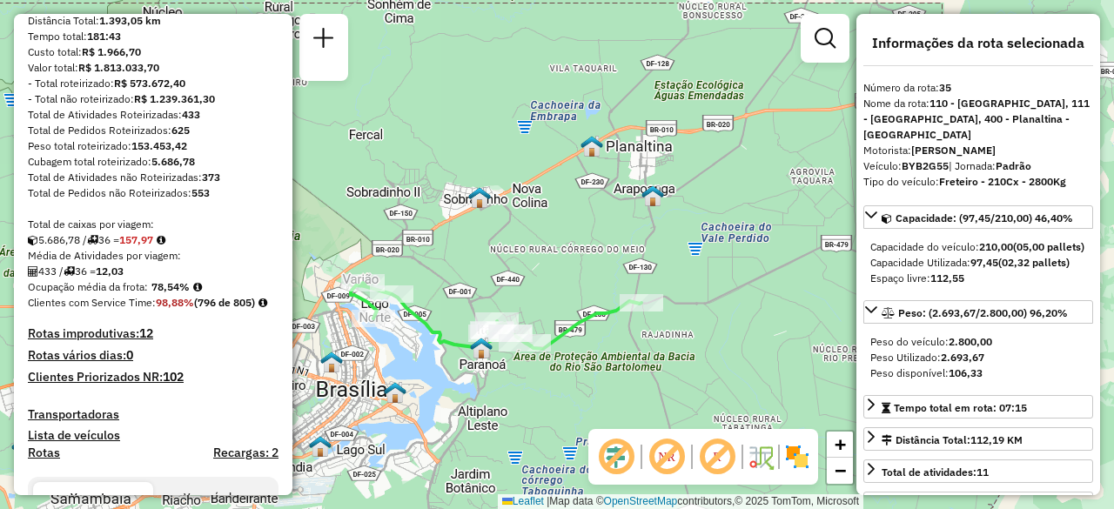
scroll to position [0, 0]
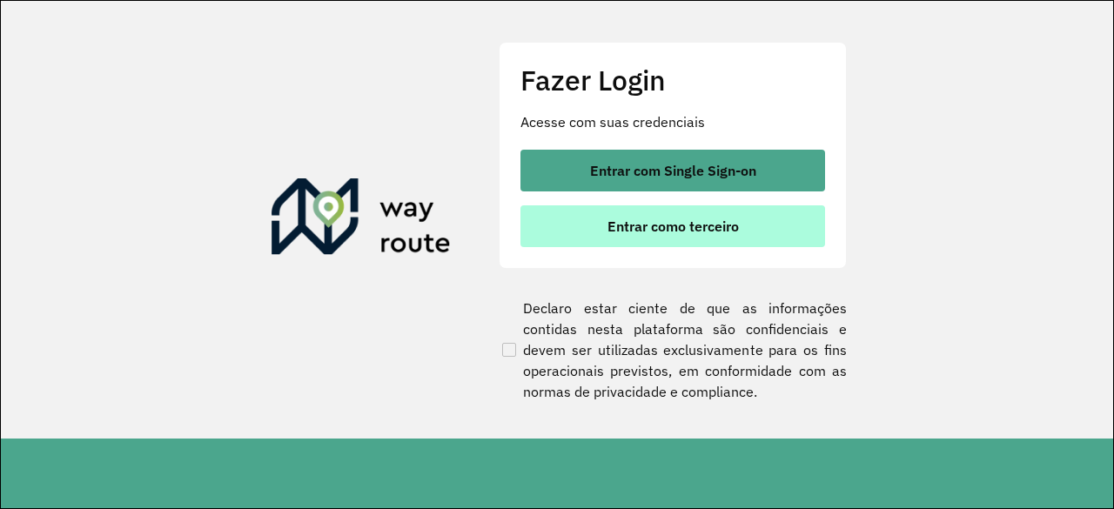
click at [696, 220] on span "Entrar como terceiro" at bounding box center [673, 226] width 131 height 14
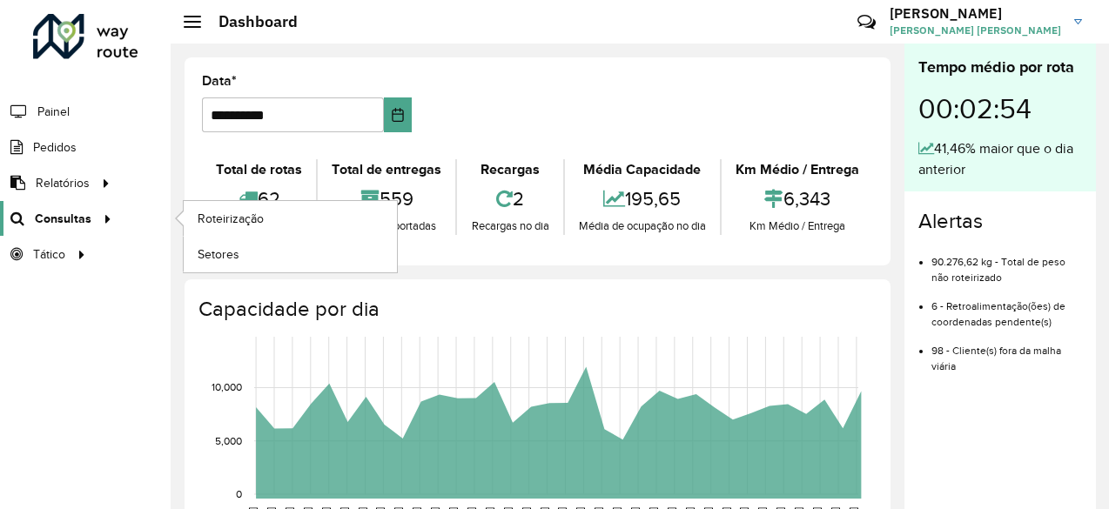
click at [85, 213] on span "Consultas" at bounding box center [63, 219] width 57 height 18
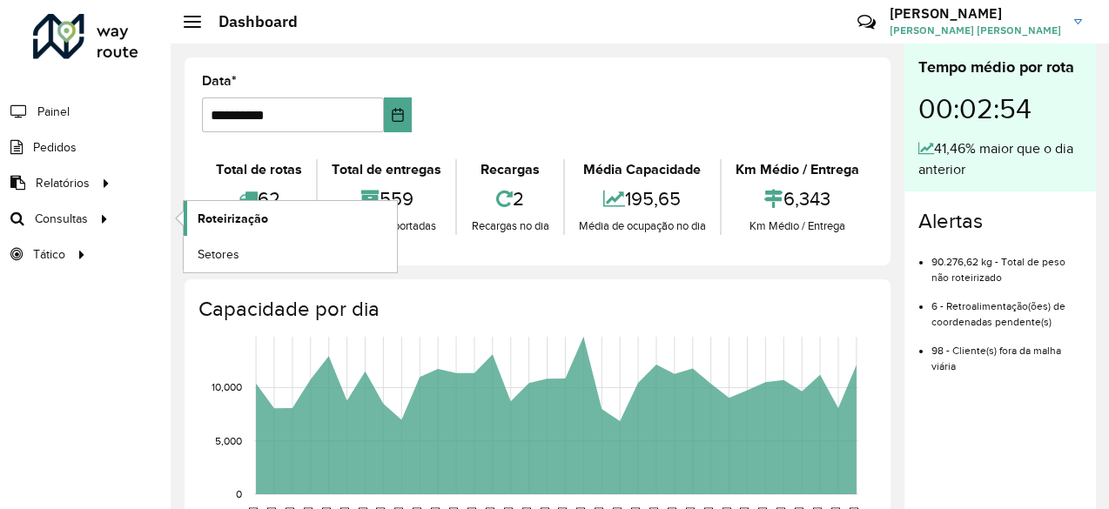
click at [225, 219] on span "Roteirização" at bounding box center [233, 219] width 71 height 18
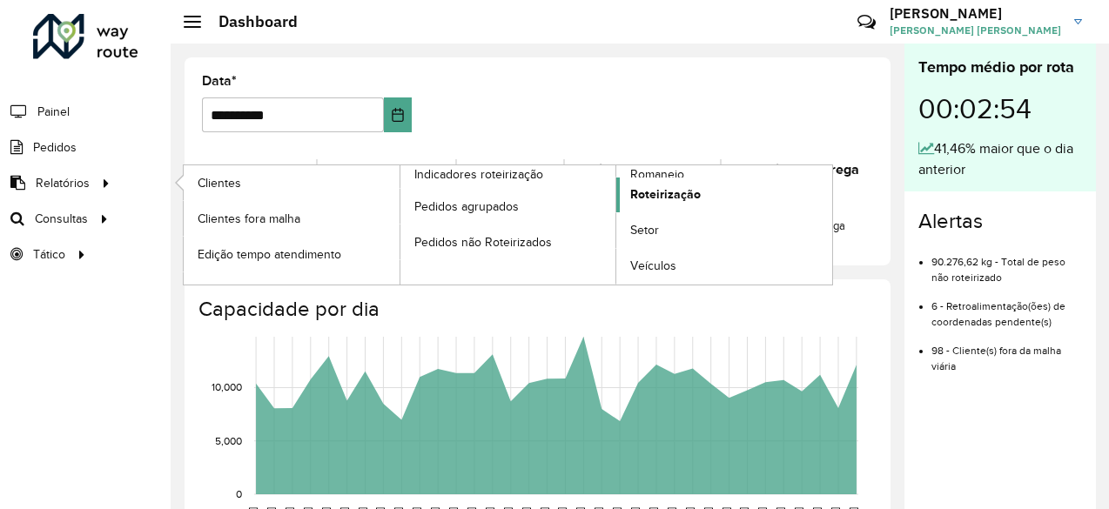
click at [677, 194] on span "Roteirização" at bounding box center [665, 194] width 71 height 18
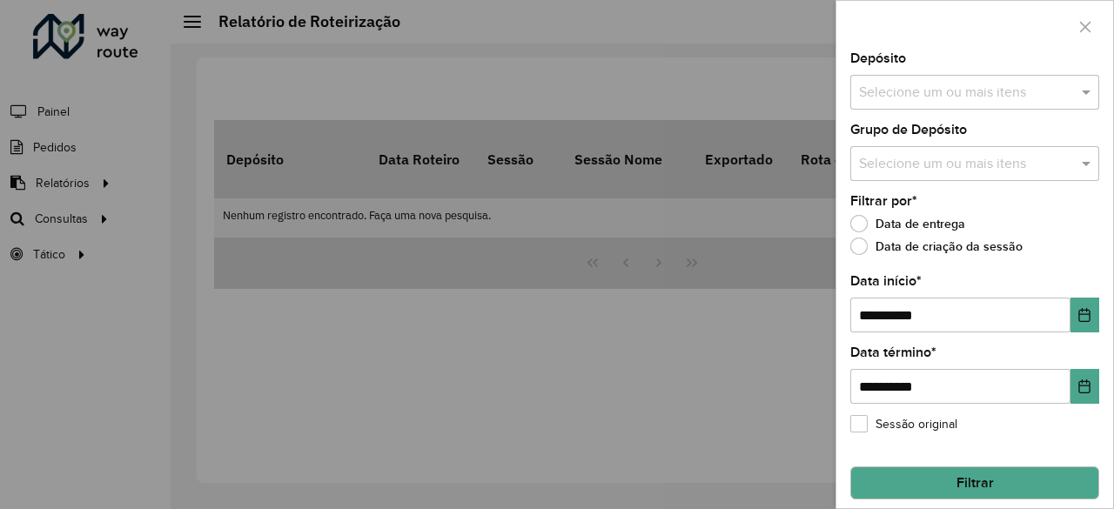
click at [977, 98] on input "text" at bounding box center [966, 93] width 223 height 21
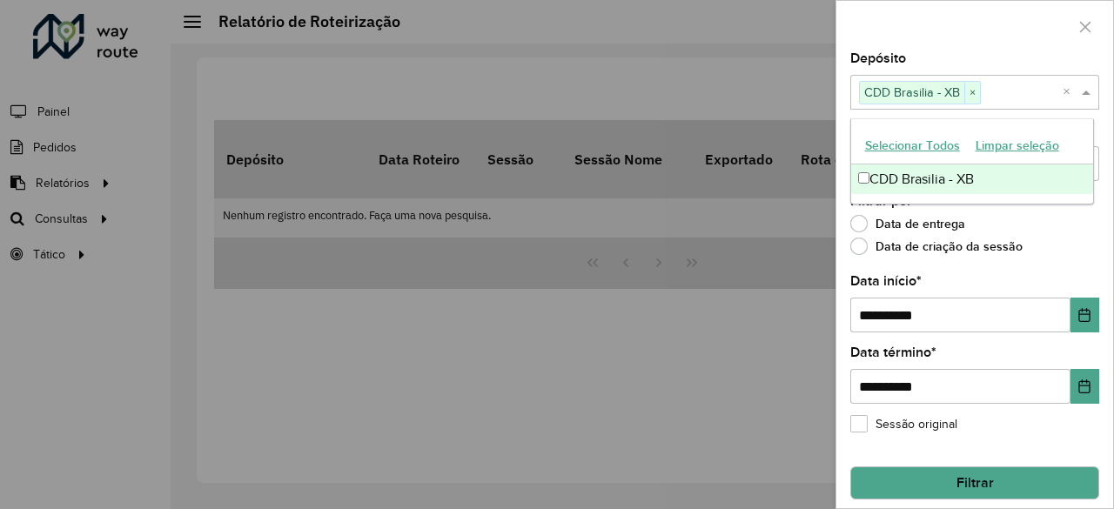
click at [1052, 237] on div "Data de entrega" at bounding box center [974, 228] width 249 height 21
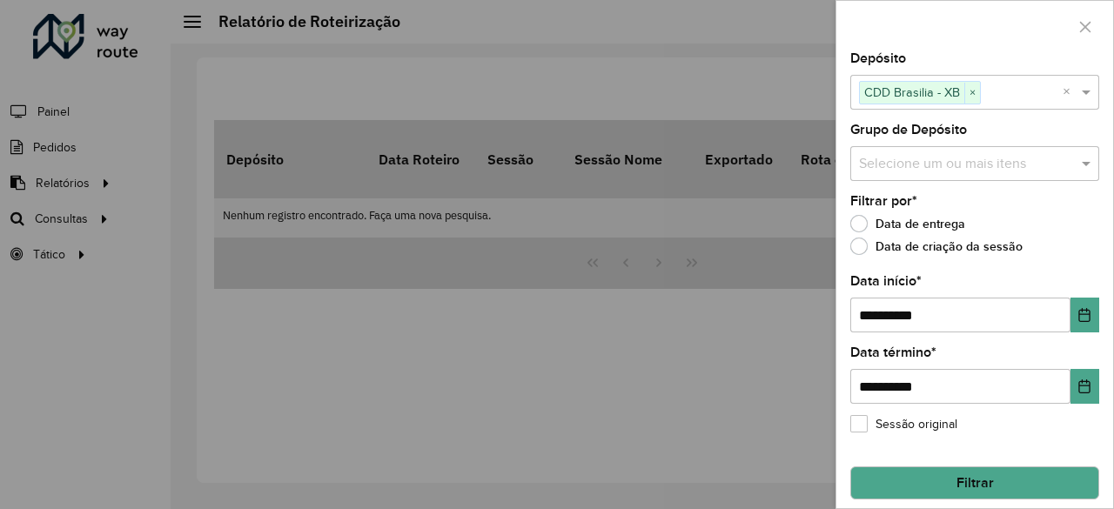
click at [968, 157] on input "text" at bounding box center [966, 164] width 223 height 21
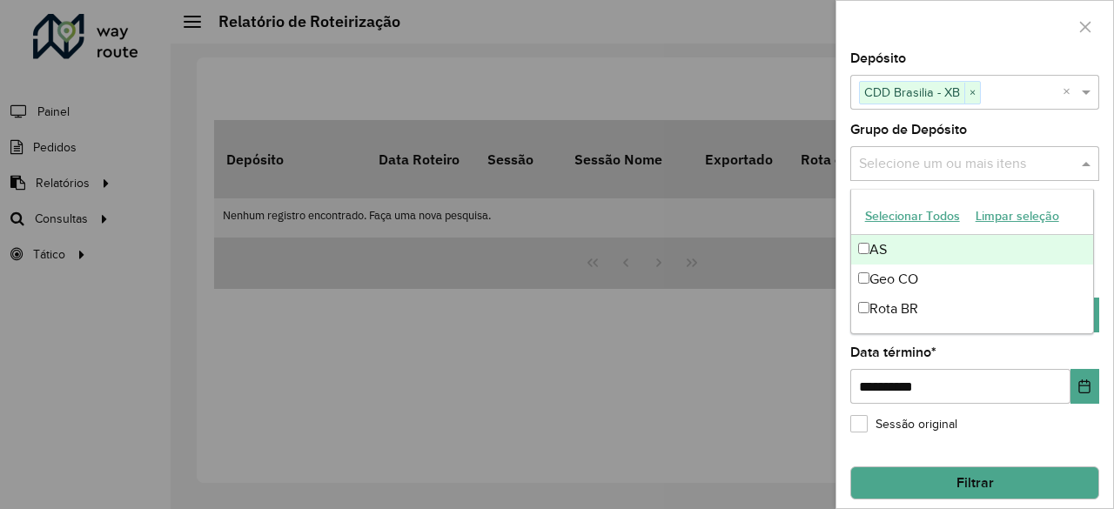
click at [970, 157] on input "text" at bounding box center [966, 164] width 223 height 21
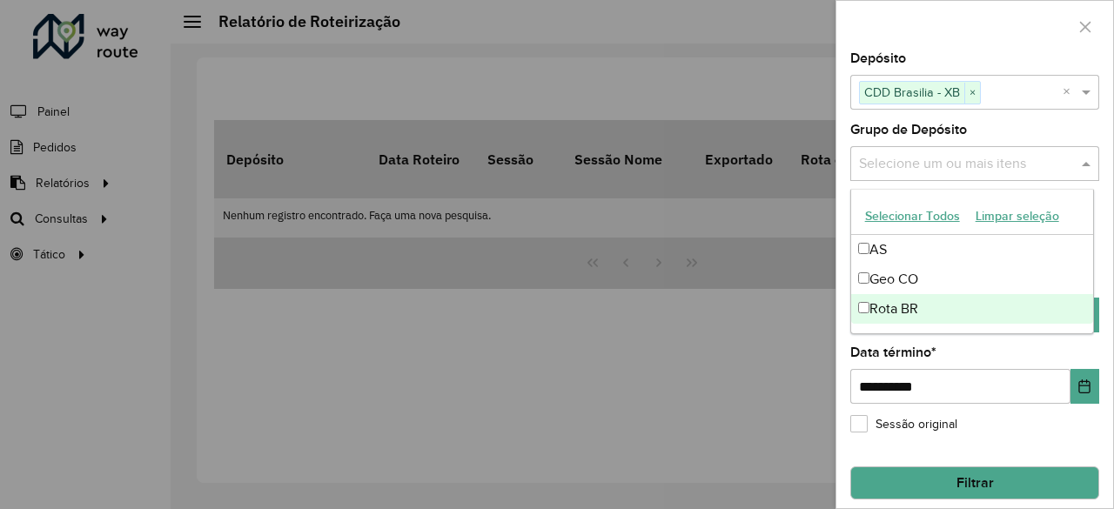
click at [1070, 343] on div "**********" at bounding box center [974, 280] width 277 height 456
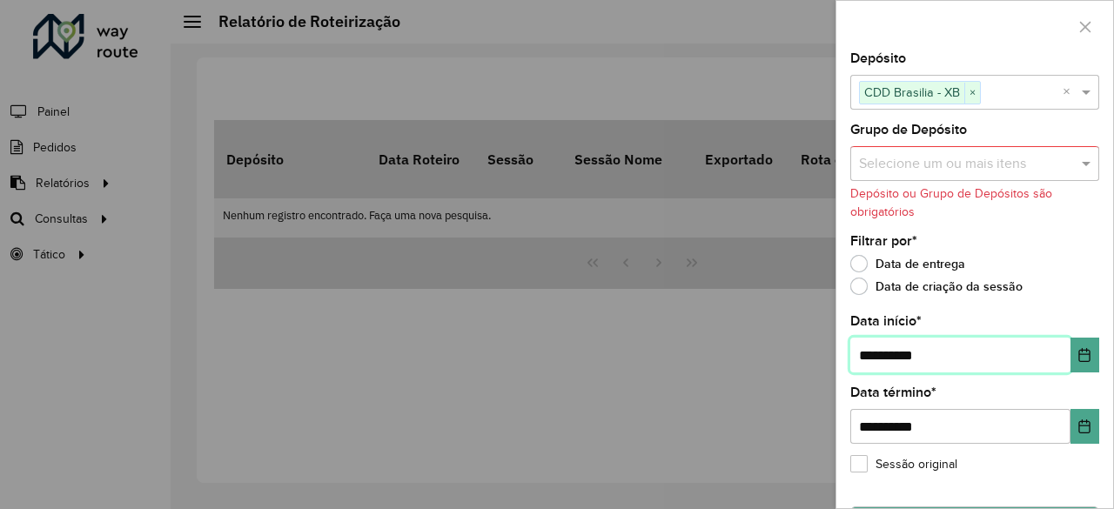
click at [947, 354] on input "**********" at bounding box center [960, 355] width 220 height 35
click at [1078, 354] on icon "Choose Date" at bounding box center [1085, 355] width 14 height 14
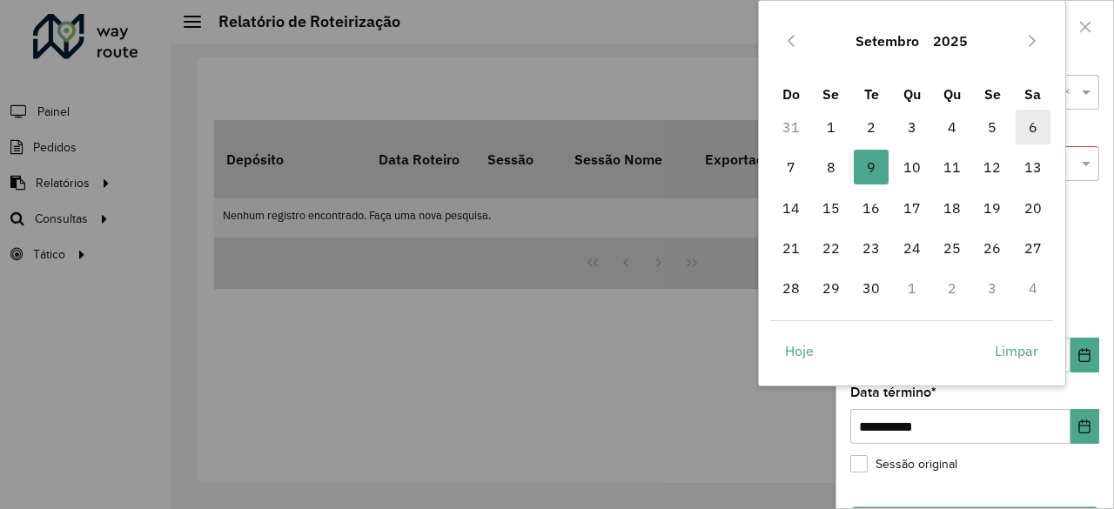
click at [1030, 126] on span "6" at bounding box center [1033, 127] width 35 height 35
type input "**********"
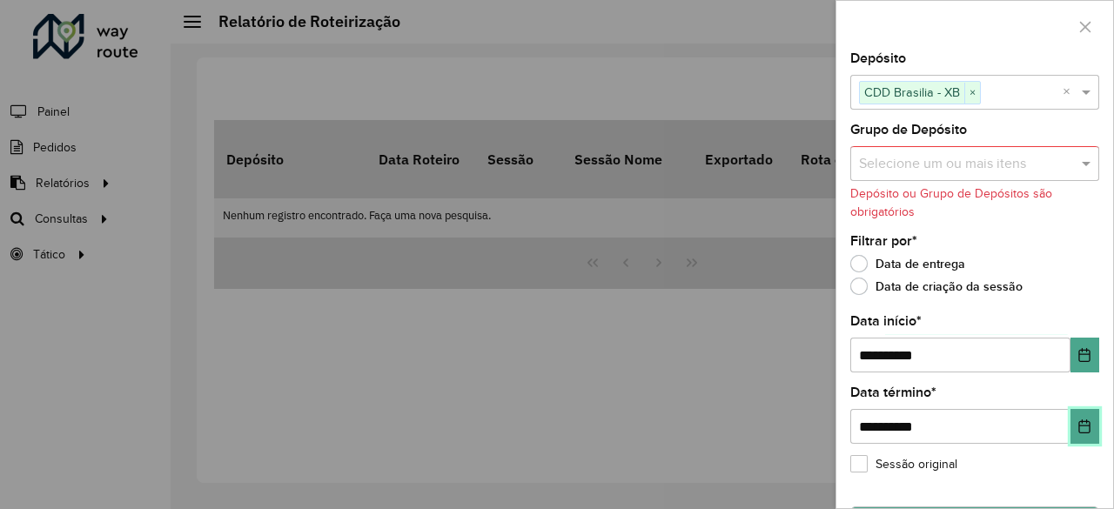
click at [1078, 430] on icon "Choose Date" at bounding box center [1085, 427] width 14 height 14
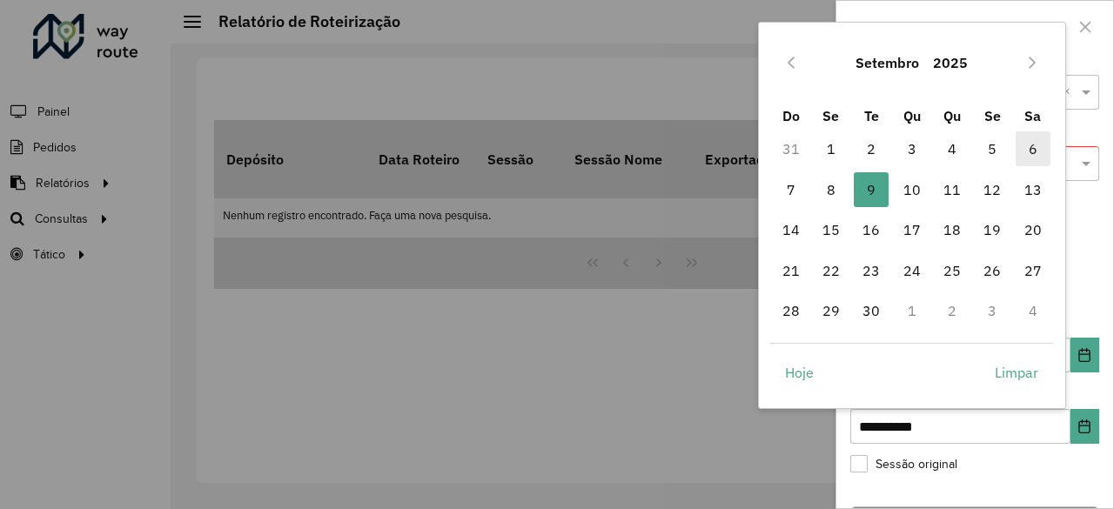
click at [1041, 149] on span "6" at bounding box center [1033, 148] width 35 height 35
type input "**********"
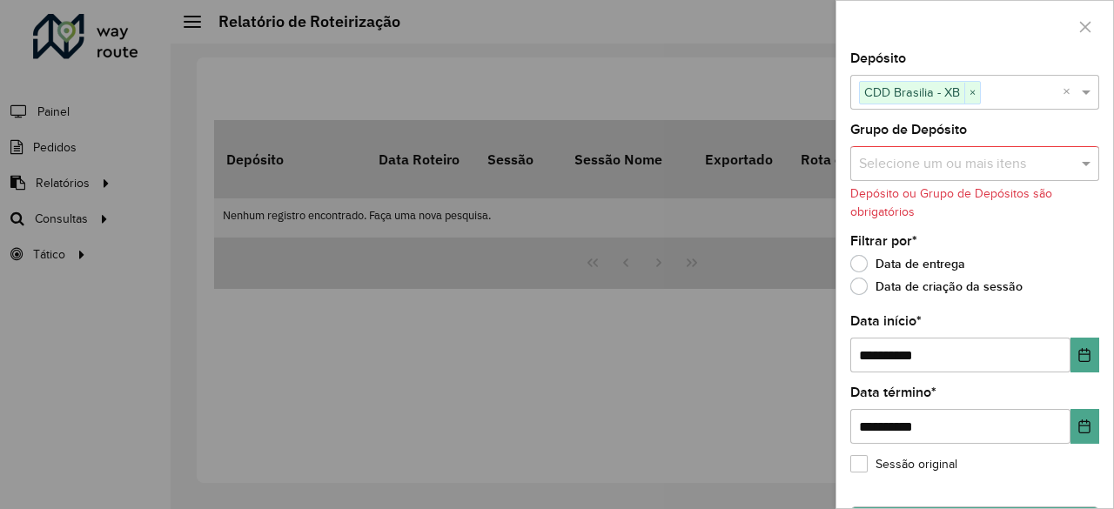
click at [1081, 304] on div "**********" at bounding box center [974, 280] width 277 height 456
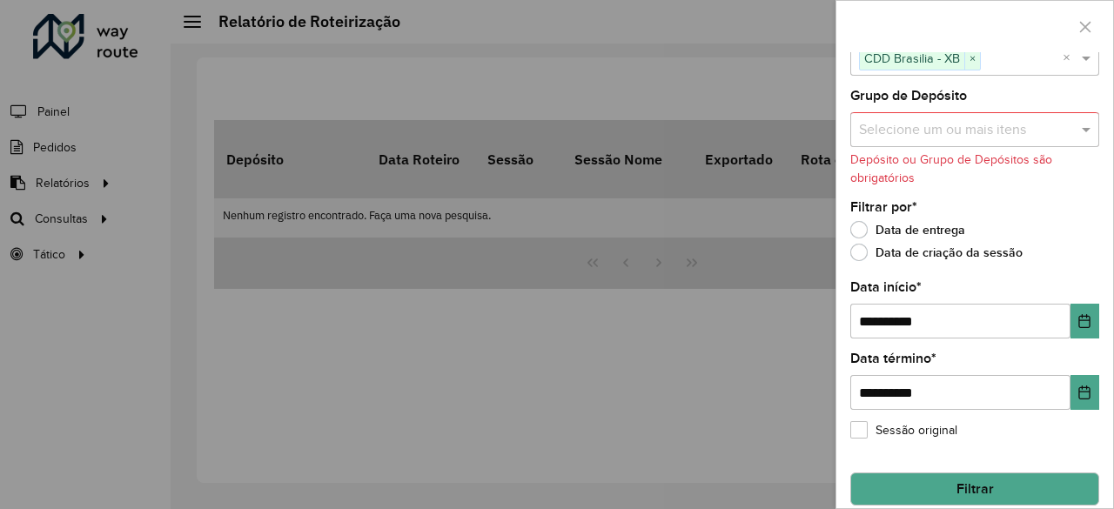
scroll to position [50, 0]
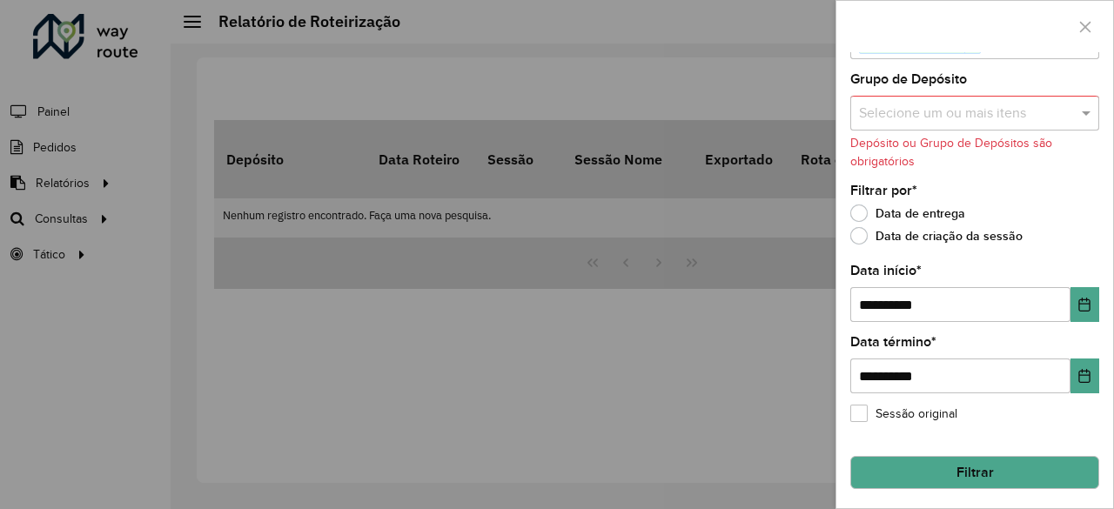
click at [963, 473] on button "Filtrar" at bounding box center [974, 472] width 249 height 33
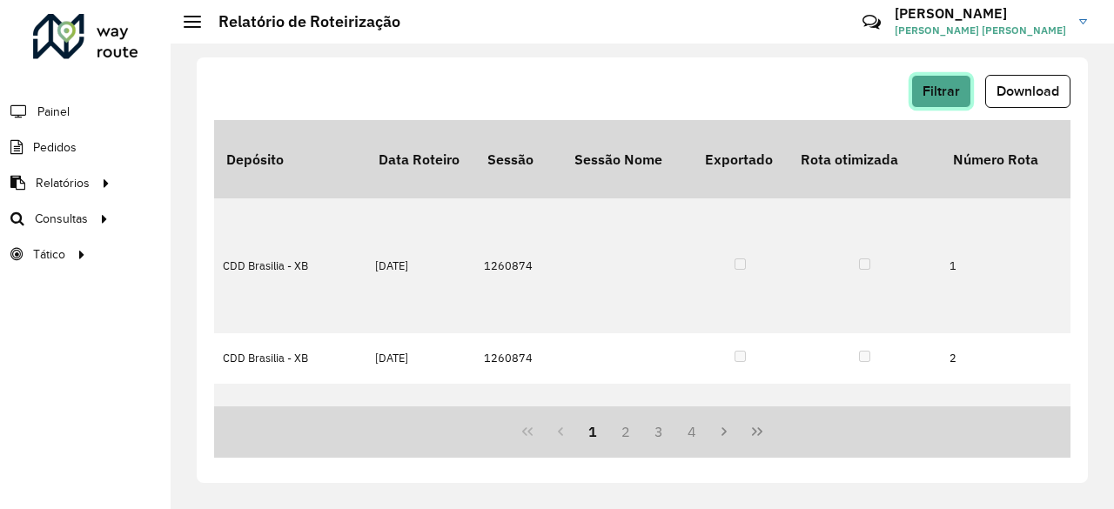
click at [955, 88] on span "Filtrar" at bounding box center [941, 91] width 37 height 15
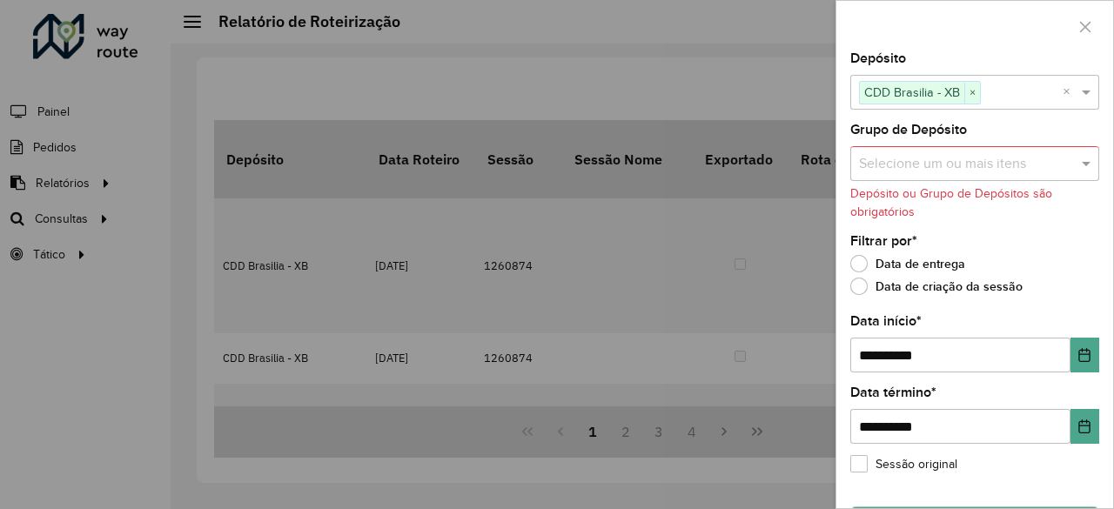
click at [935, 159] on input "text" at bounding box center [966, 164] width 223 height 21
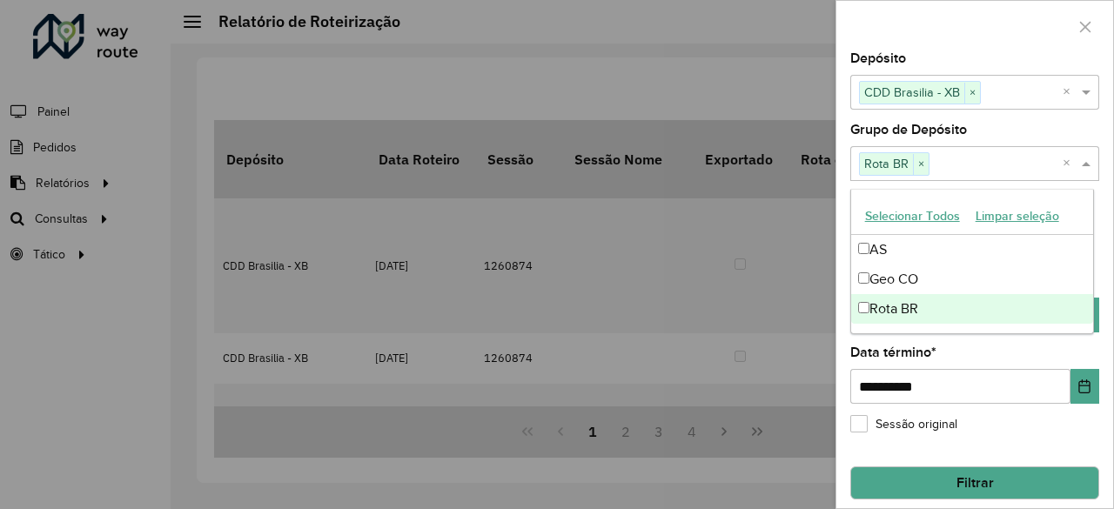
click at [1023, 443] on div "**********" at bounding box center [974, 280] width 277 height 456
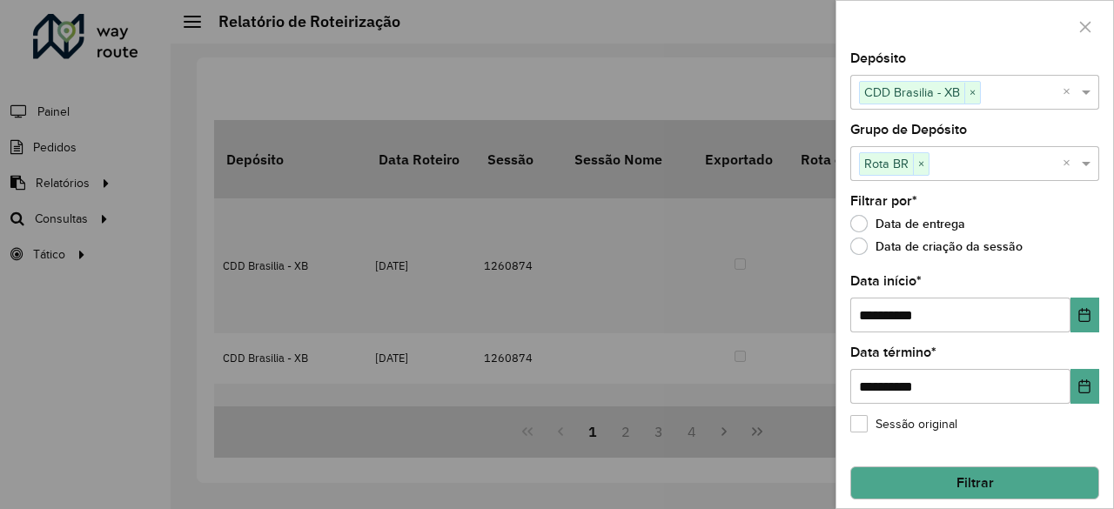
click at [1011, 479] on button "Filtrar" at bounding box center [974, 483] width 249 height 33
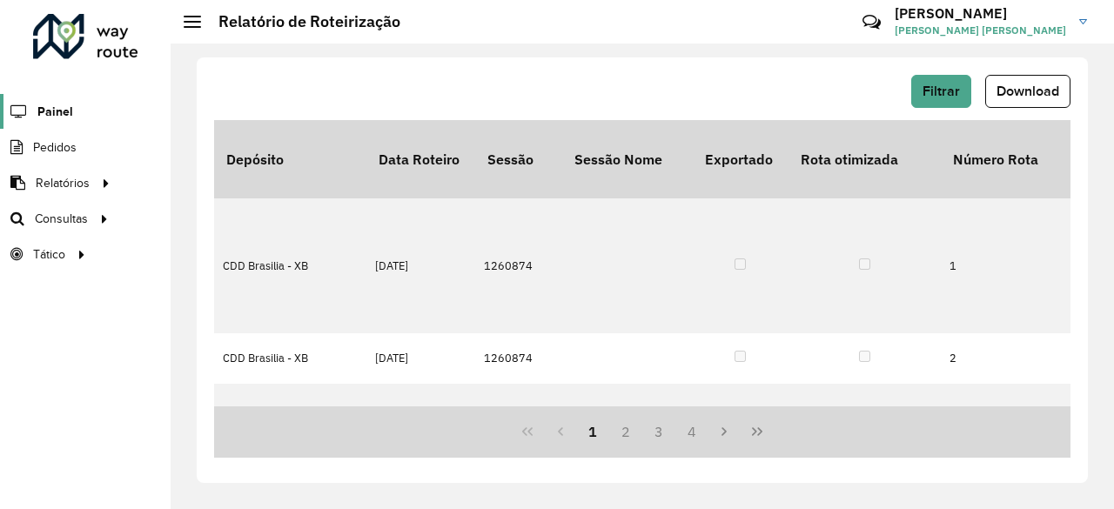
click at [49, 109] on span "Painel" at bounding box center [55, 112] width 36 height 18
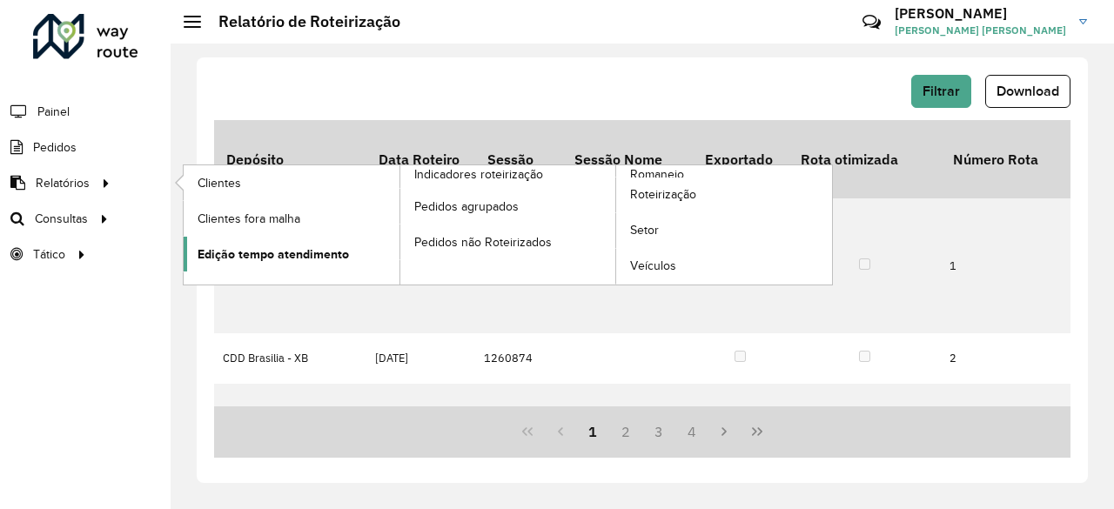
click at [278, 253] on span "Edição tempo atendimento" at bounding box center [273, 254] width 151 height 18
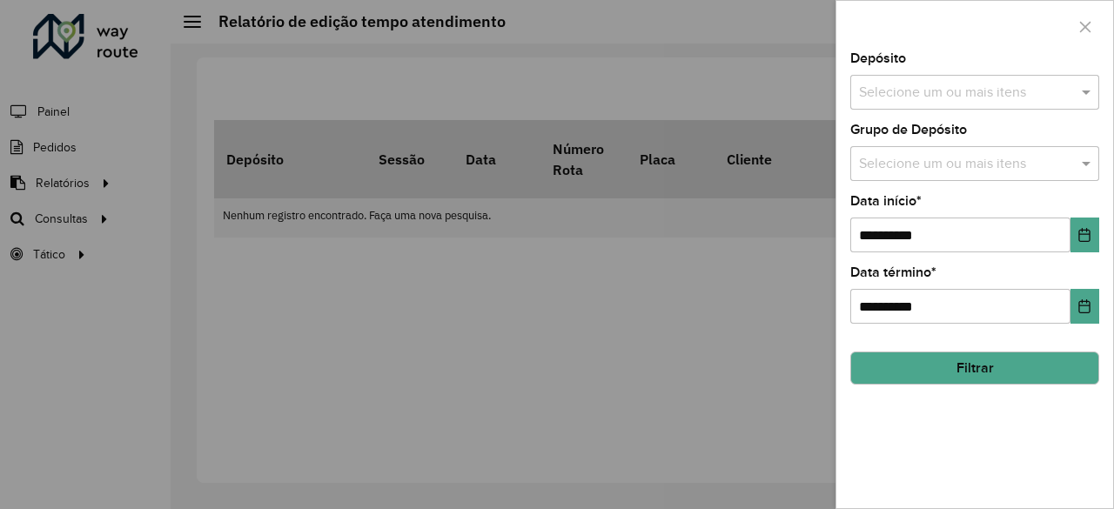
click at [1028, 90] on input "text" at bounding box center [966, 93] width 223 height 21
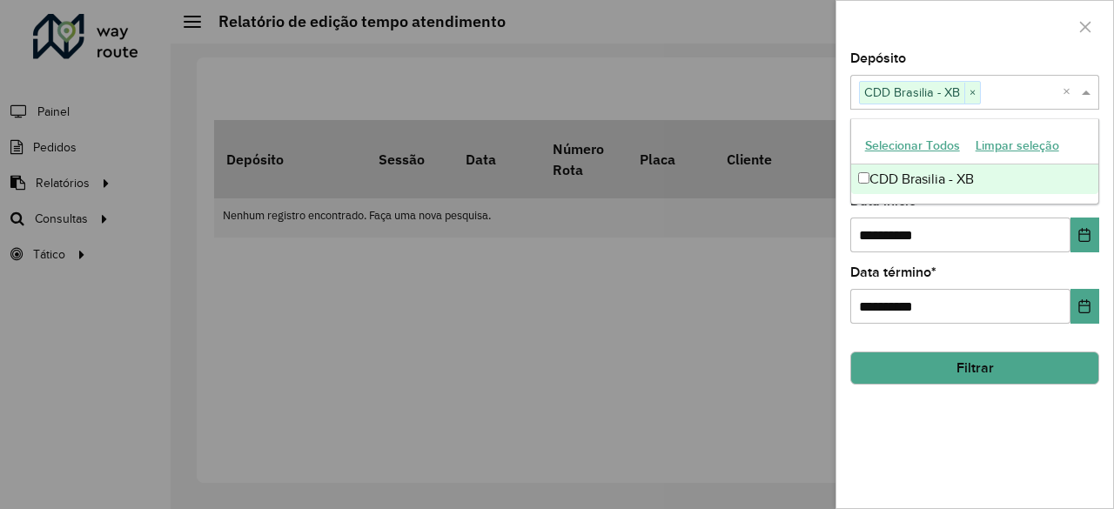
click at [844, 250] on div "**********" at bounding box center [974, 280] width 277 height 456
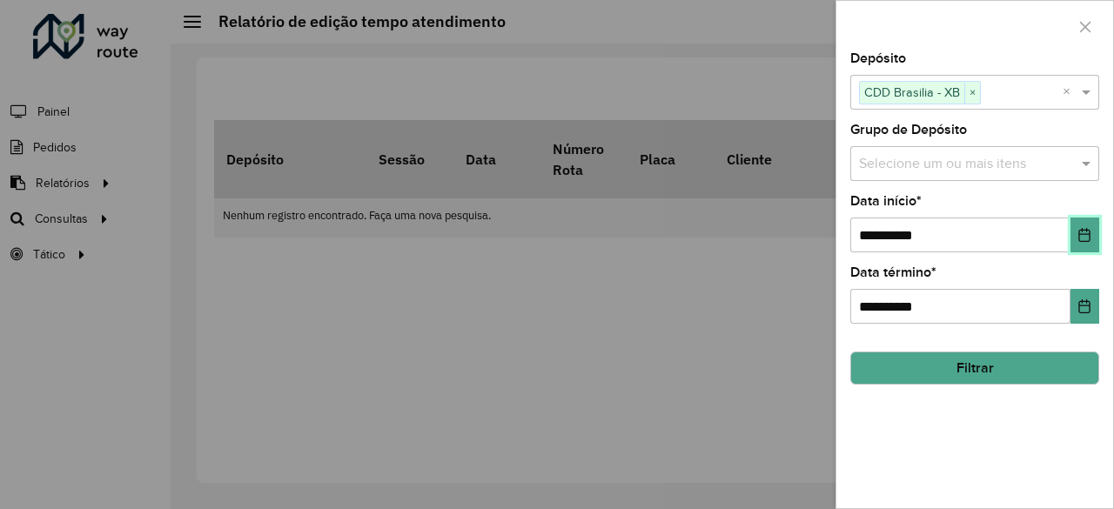
click at [1094, 239] on button "Choose Date" at bounding box center [1085, 235] width 29 height 35
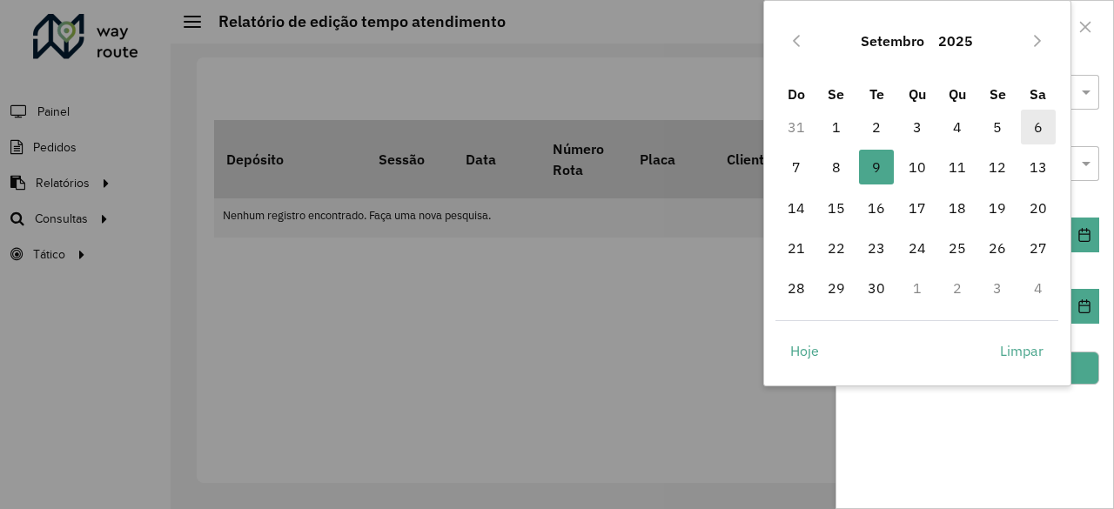
click at [1028, 123] on span "6" at bounding box center [1038, 127] width 35 height 35
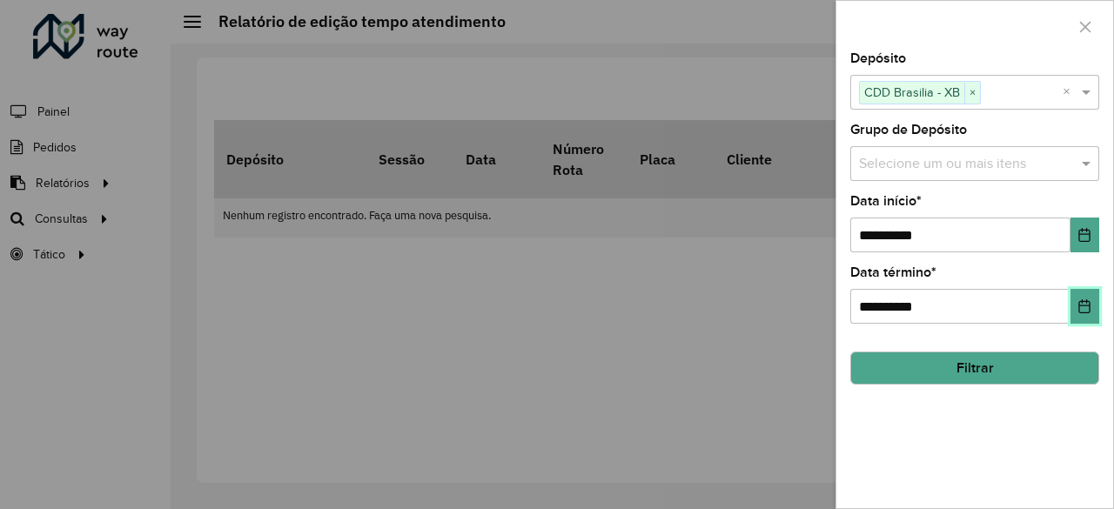
click at [1088, 304] on icon "Choose Date" at bounding box center [1084, 306] width 11 height 14
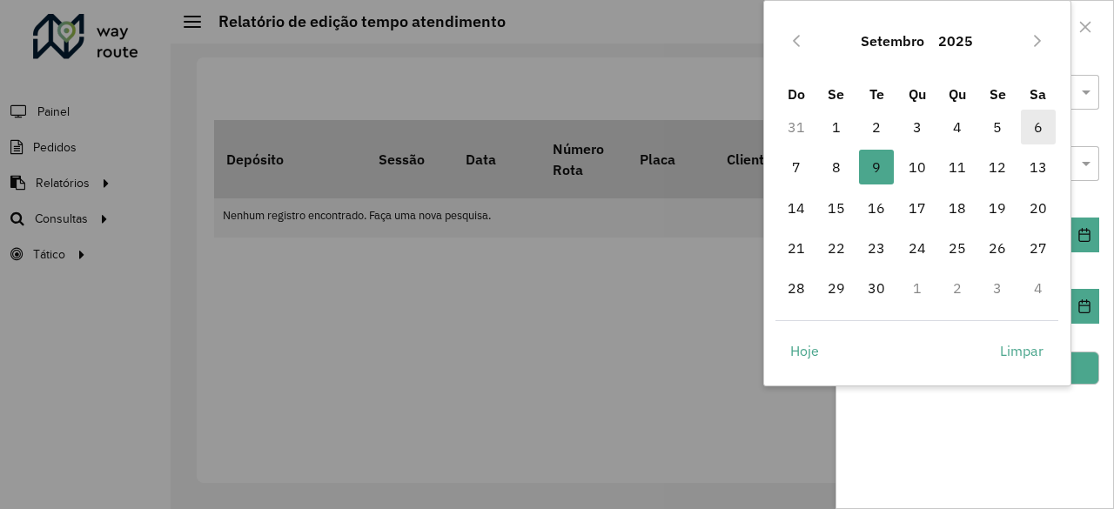
click at [1043, 133] on span "6" at bounding box center [1038, 127] width 35 height 35
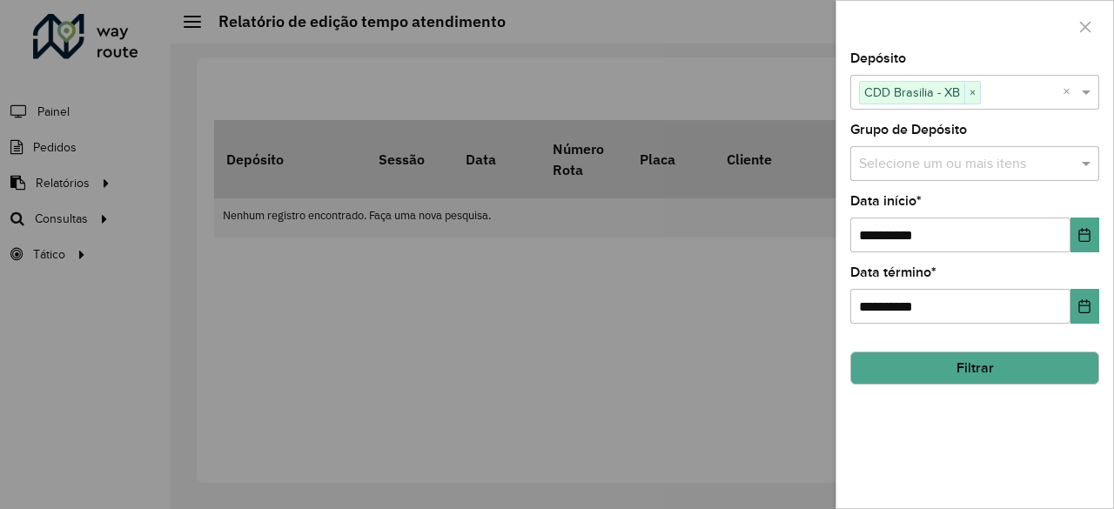
click at [981, 372] on button "Filtrar" at bounding box center [974, 368] width 249 height 33
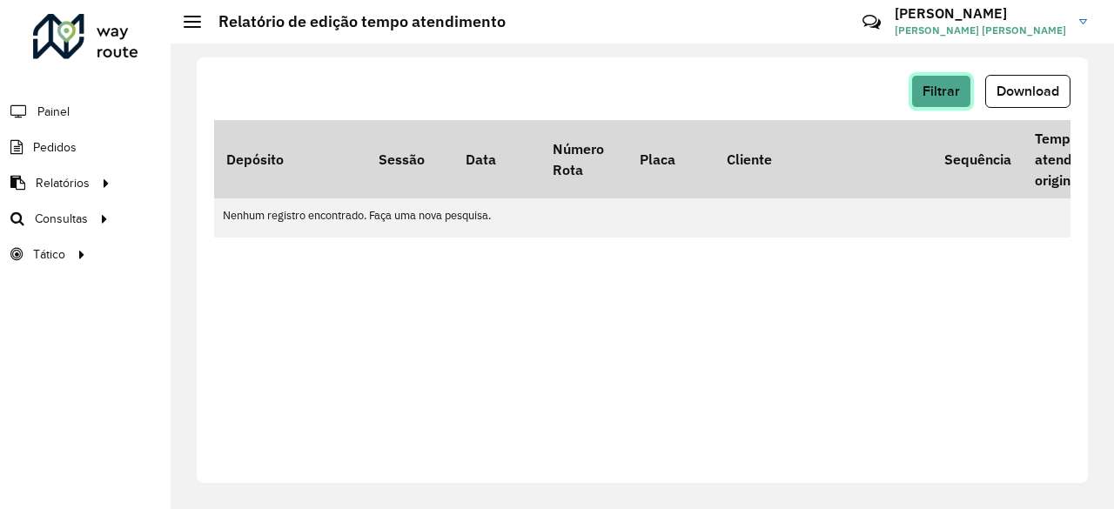
click at [946, 91] on span "Filtrar" at bounding box center [941, 91] width 37 height 15
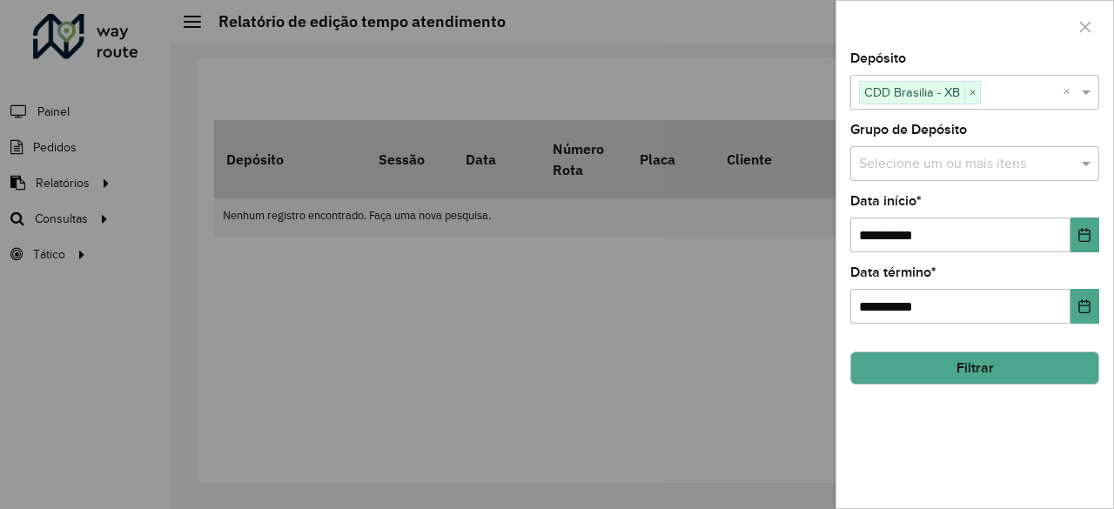
click at [966, 170] on input "text" at bounding box center [966, 164] width 223 height 21
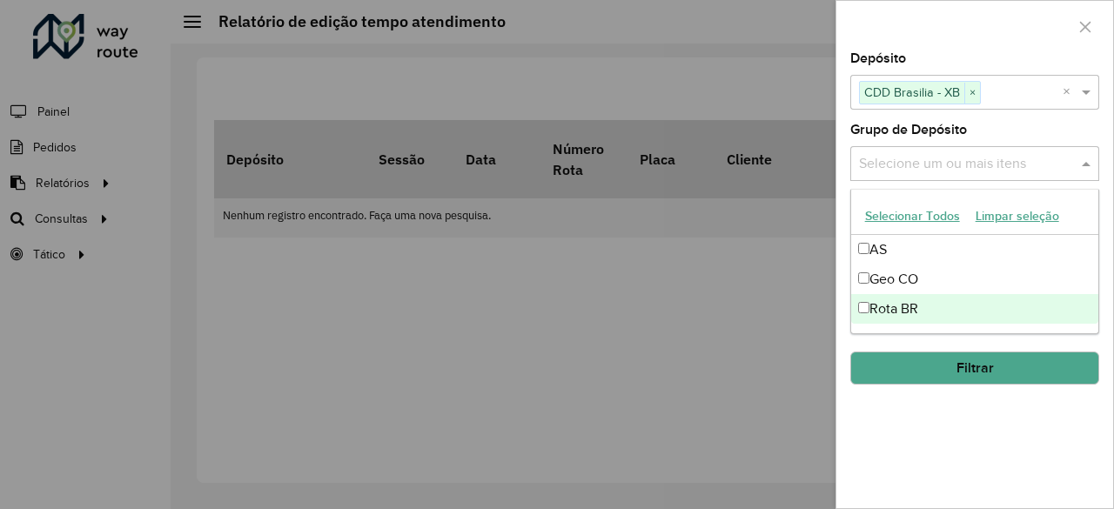
click at [870, 300] on div "Rota BR" at bounding box center [975, 309] width 248 height 30
click at [945, 425] on div "**********" at bounding box center [974, 280] width 277 height 456
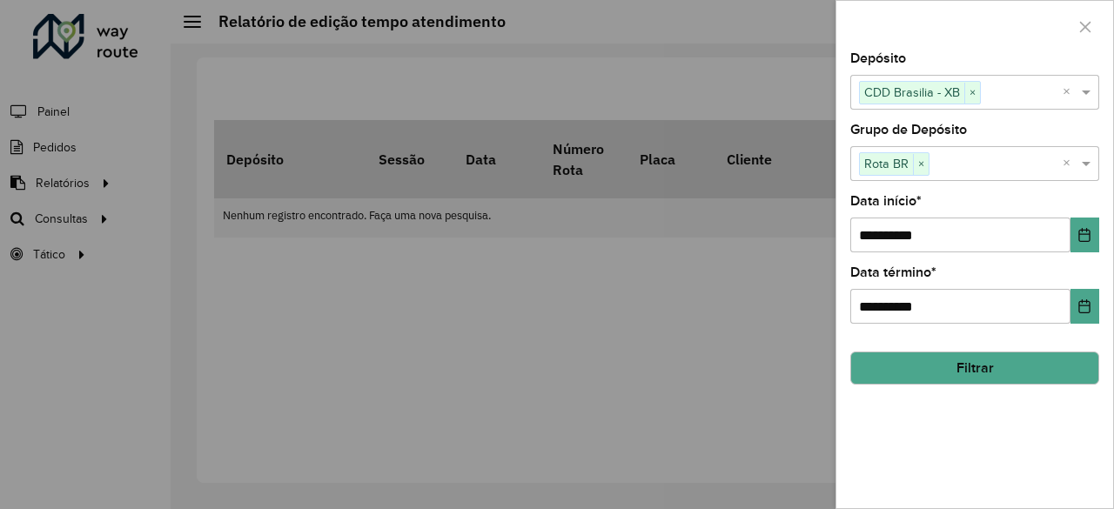
click at [978, 373] on button "Filtrar" at bounding box center [974, 368] width 249 height 33
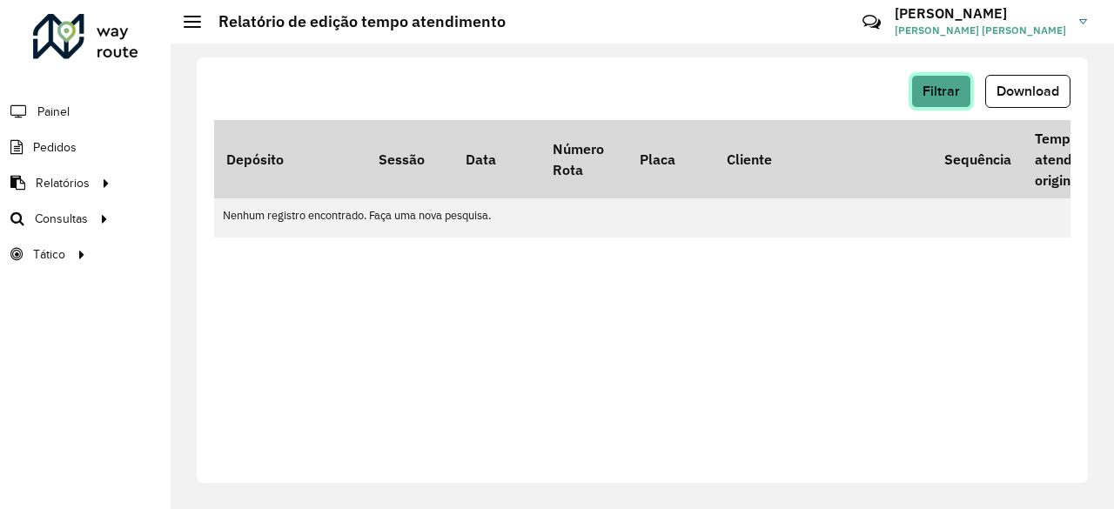
click at [950, 94] on span "Filtrar" at bounding box center [941, 91] width 37 height 15
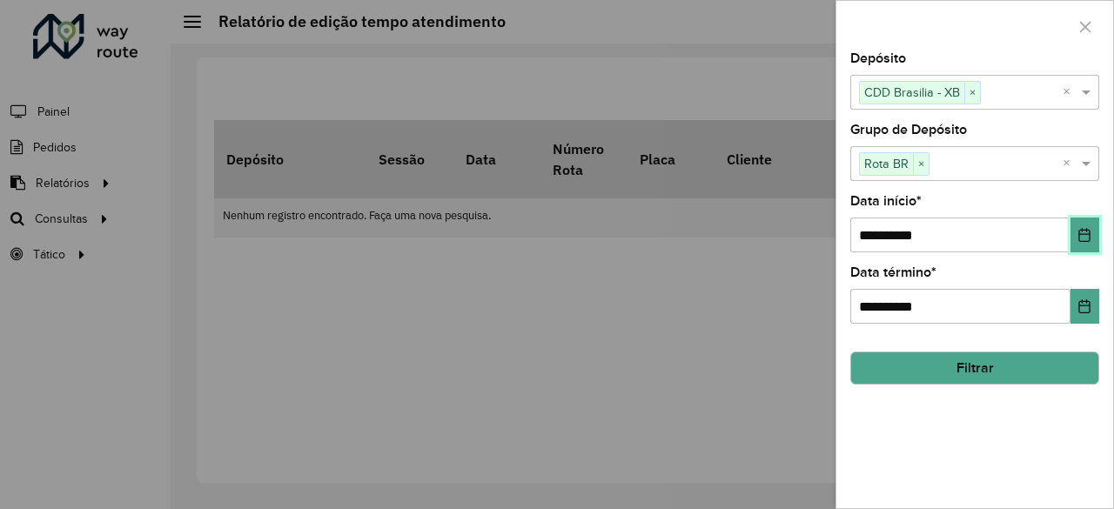
click at [1078, 239] on button "Choose Date" at bounding box center [1085, 235] width 29 height 35
click at [978, 413] on div "**********" at bounding box center [974, 280] width 277 height 456
click at [1084, 304] on icon "Choose Date" at bounding box center [1084, 306] width 11 height 14
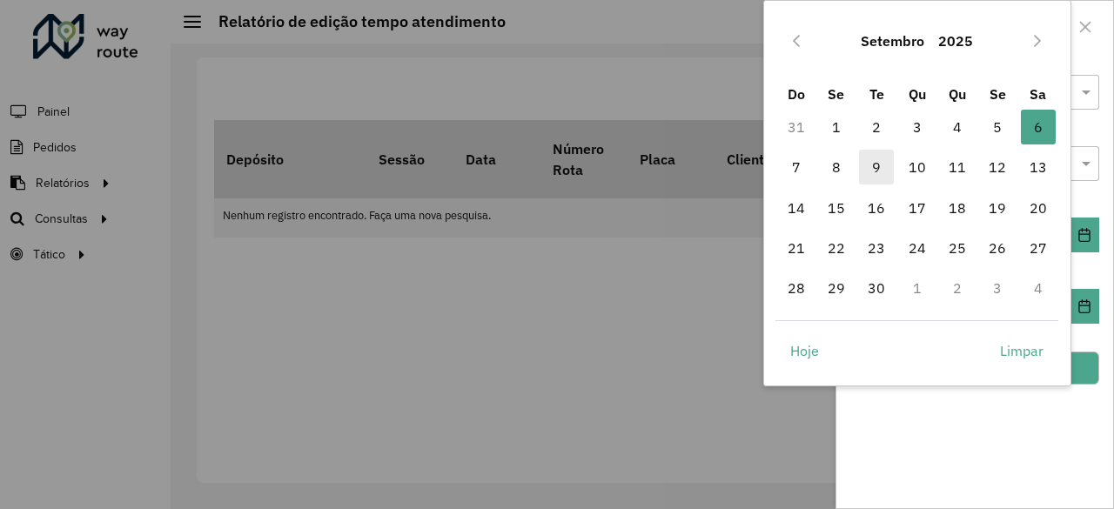
click at [878, 167] on span "9" at bounding box center [876, 167] width 35 height 35
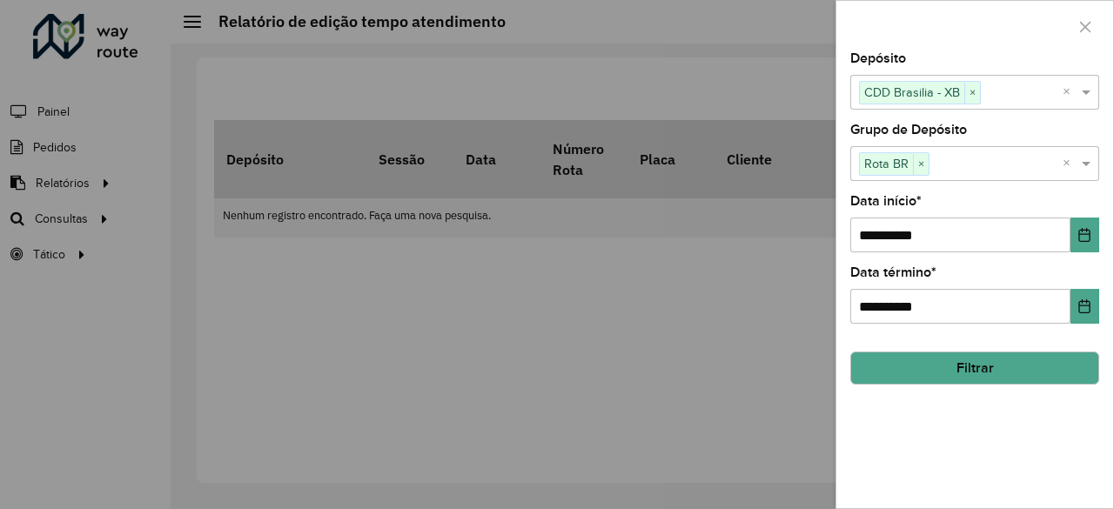
click at [1012, 366] on button "Filtrar" at bounding box center [974, 368] width 249 height 33
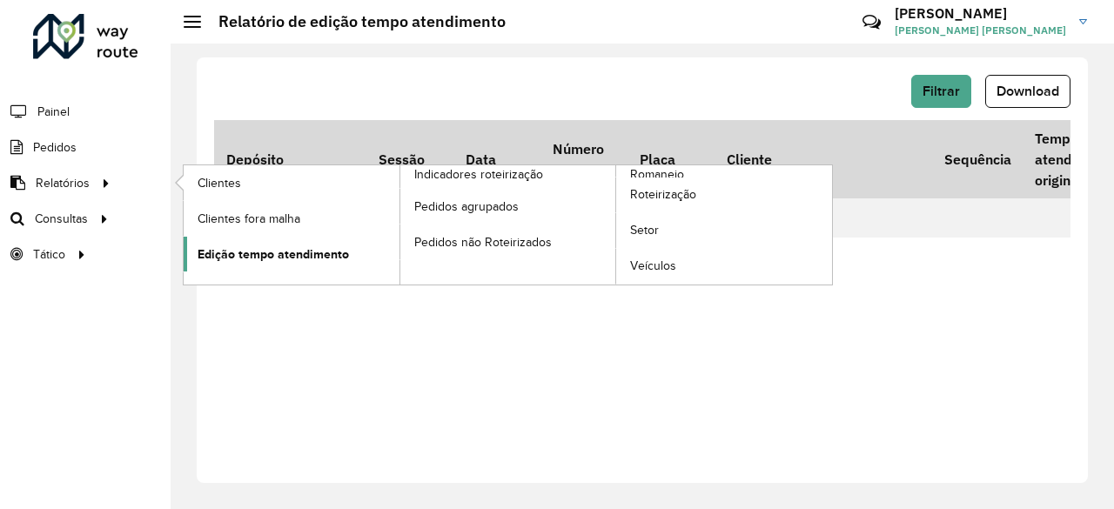
click at [282, 248] on span "Edição tempo atendimento" at bounding box center [273, 254] width 151 height 18
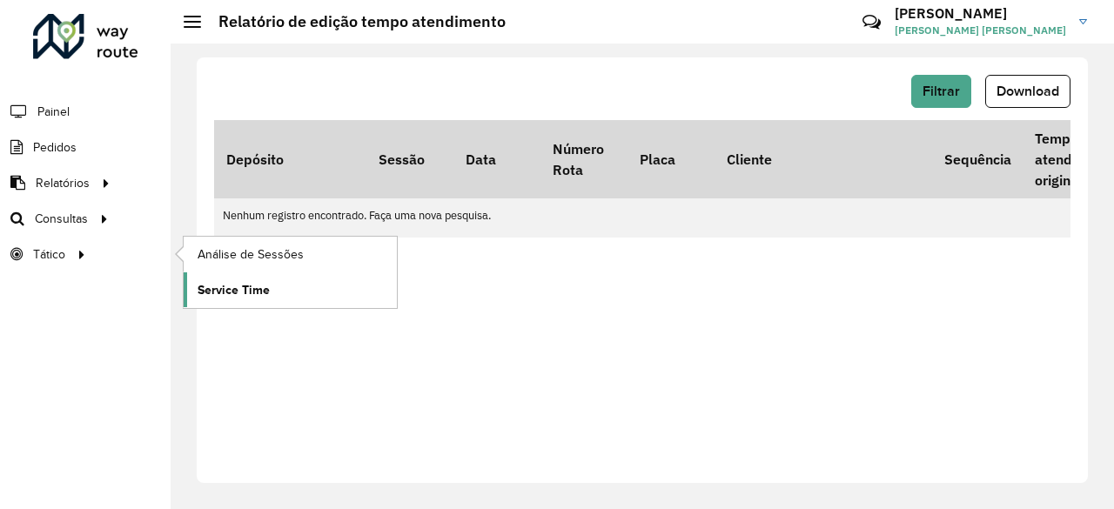
click at [240, 285] on span "Service Time" at bounding box center [234, 290] width 72 height 18
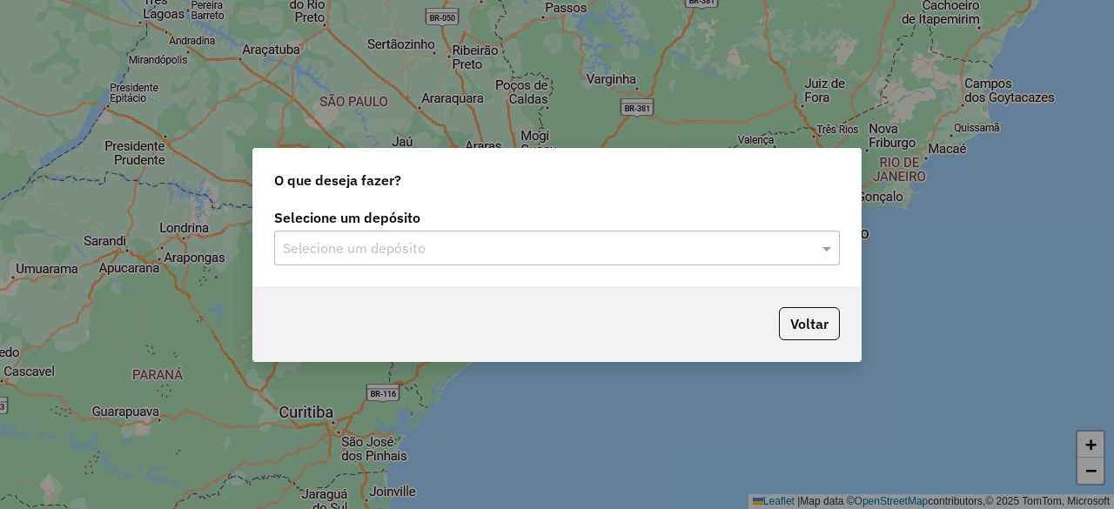
click at [373, 252] on input "text" at bounding box center [540, 248] width 514 height 21
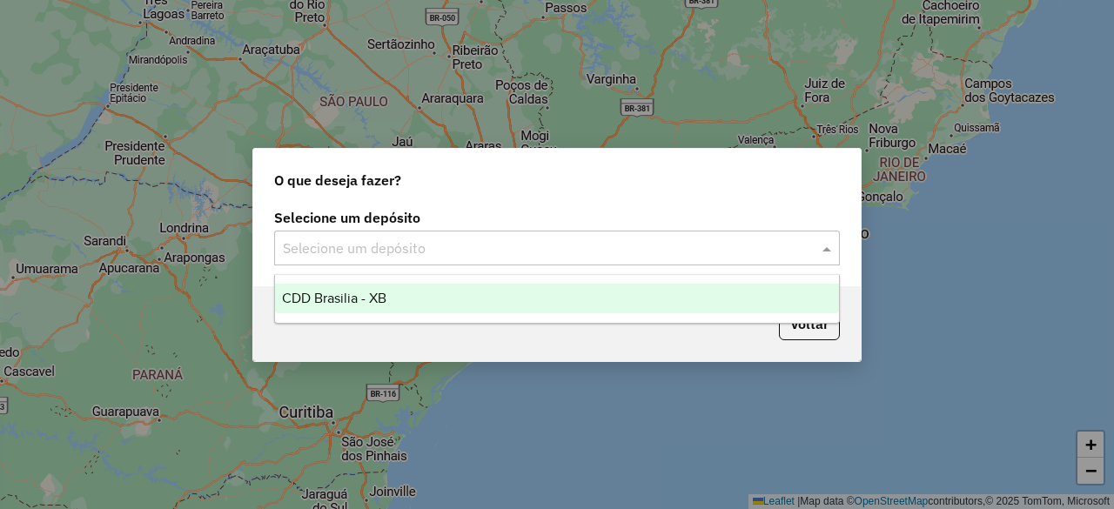
click at [381, 303] on span "CDD Brasilia - XB" at bounding box center [334, 298] width 104 height 15
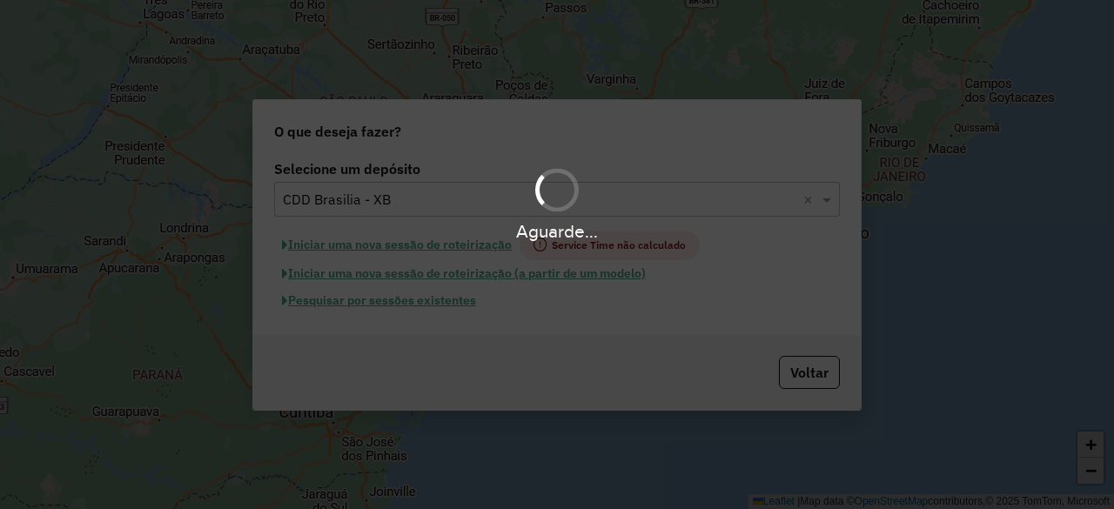
click at [413, 304] on div "Aguarde..." at bounding box center [557, 254] width 1114 height 509
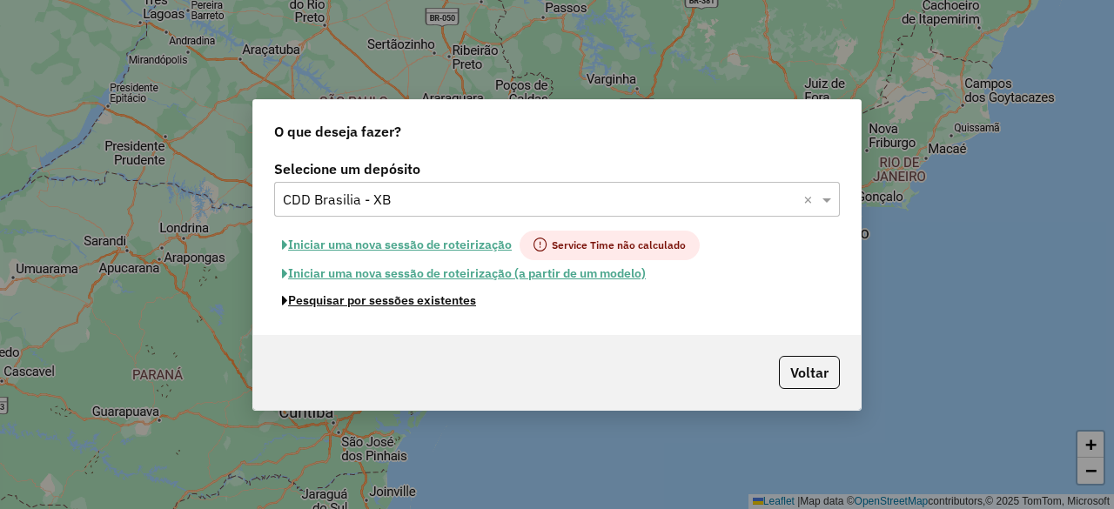
click at [413, 304] on button "Pesquisar por sessões existentes" at bounding box center [379, 300] width 210 height 27
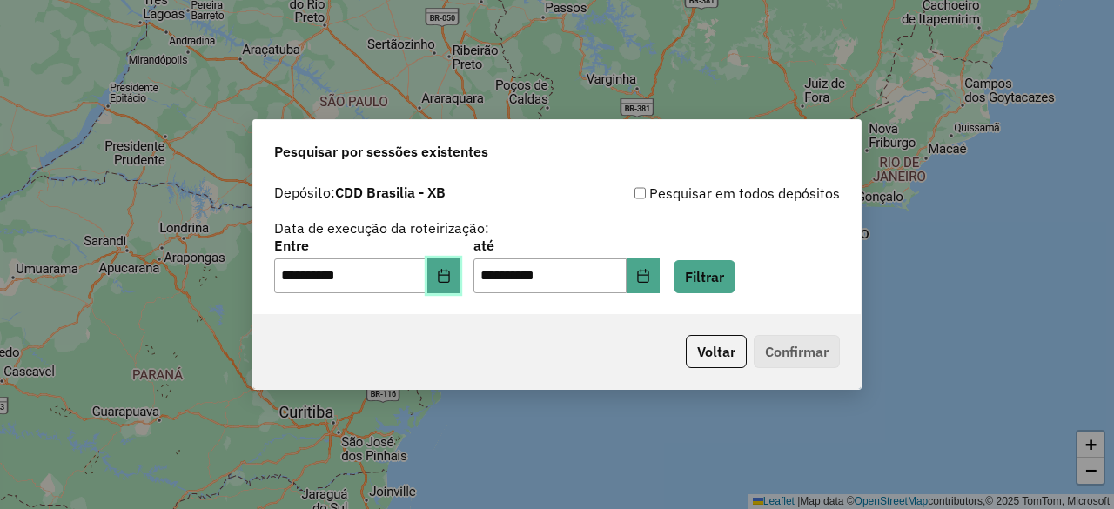
click at [449, 276] on icon "Choose Date" at bounding box center [443, 276] width 11 height 14
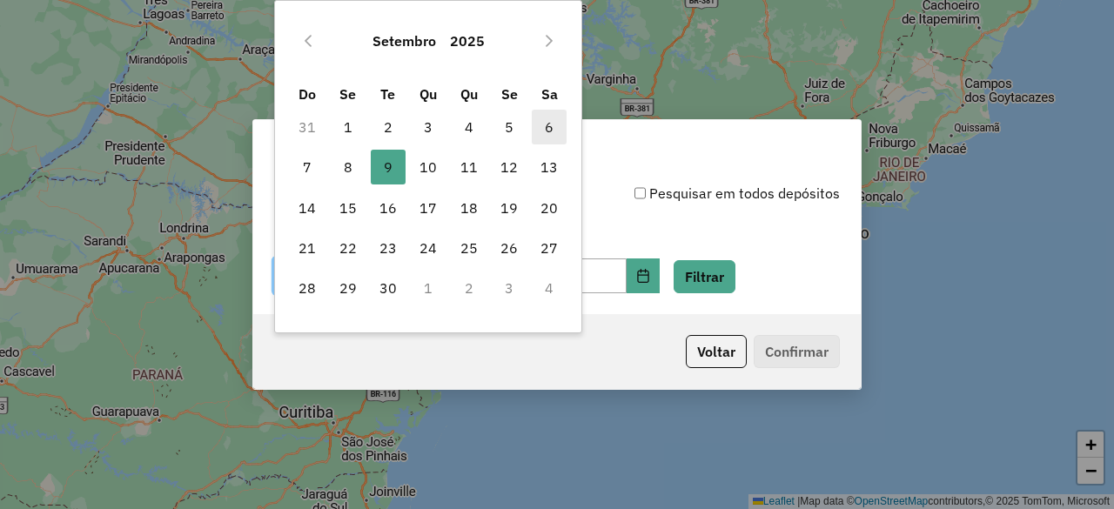
click at [546, 131] on span "6" at bounding box center [549, 127] width 35 height 35
type input "**********"
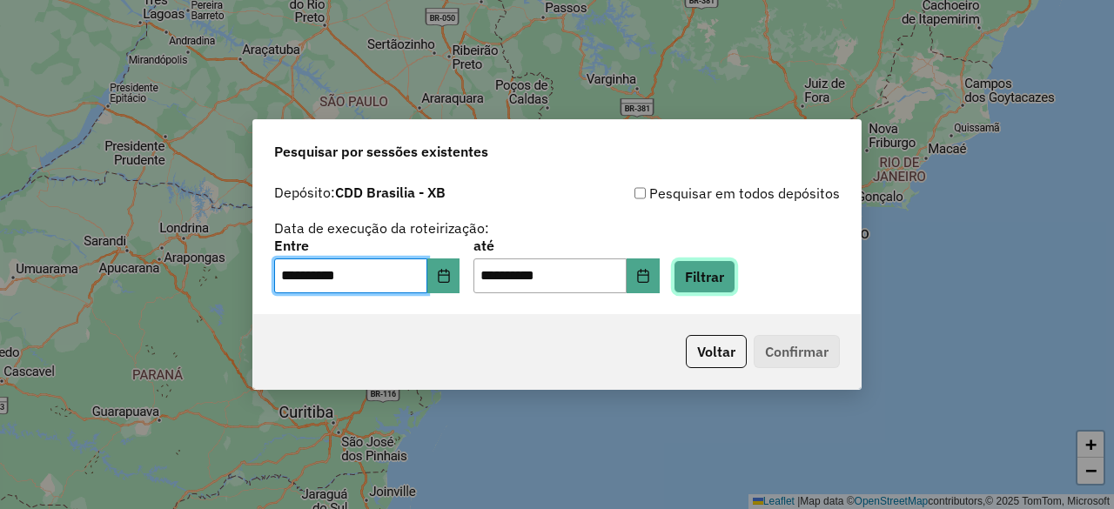
click at [722, 272] on button "Filtrar" at bounding box center [705, 276] width 62 height 33
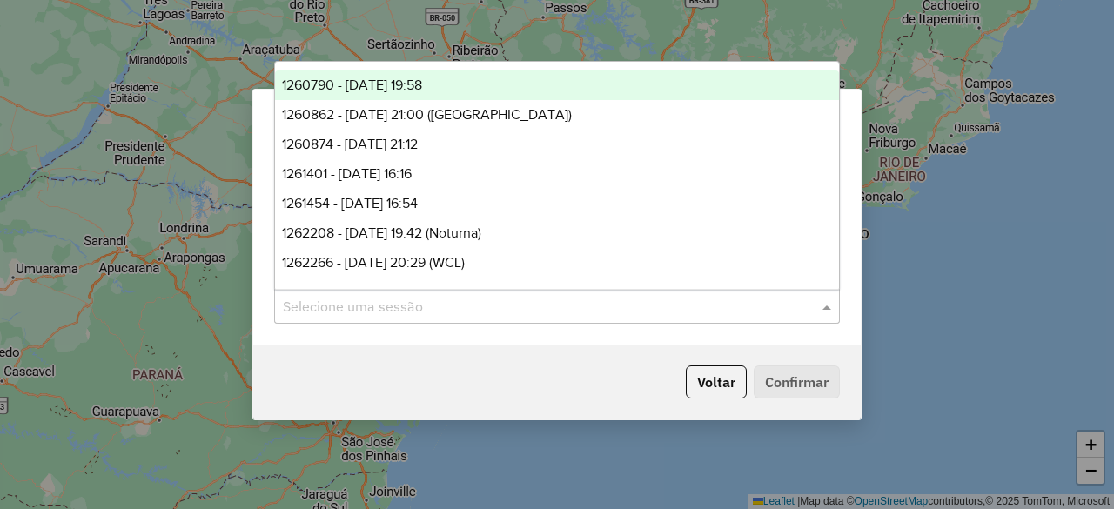
click at [562, 316] on input "text" at bounding box center [540, 307] width 514 height 21
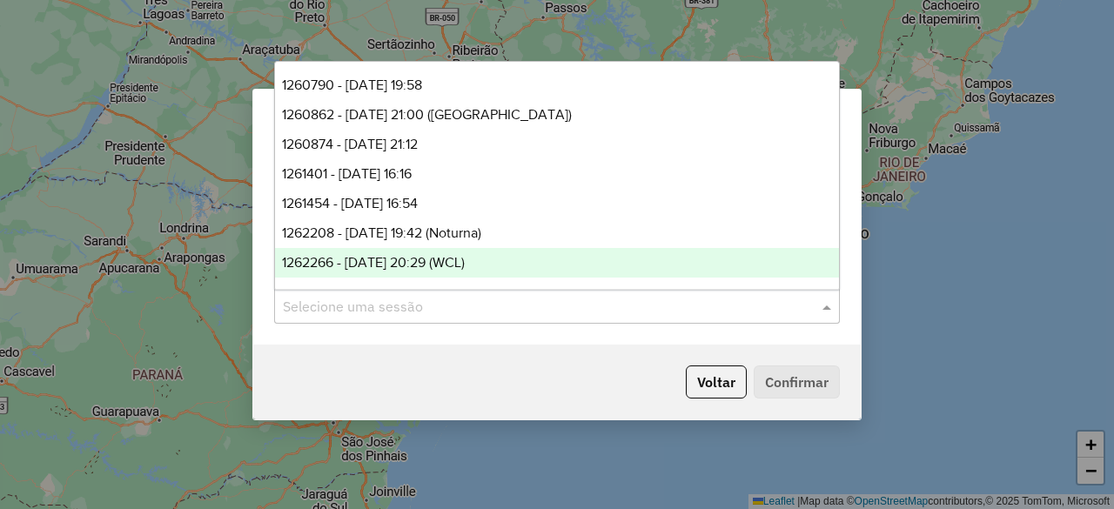
click at [792, 334] on div "**********" at bounding box center [557, 244] width 608 height 199
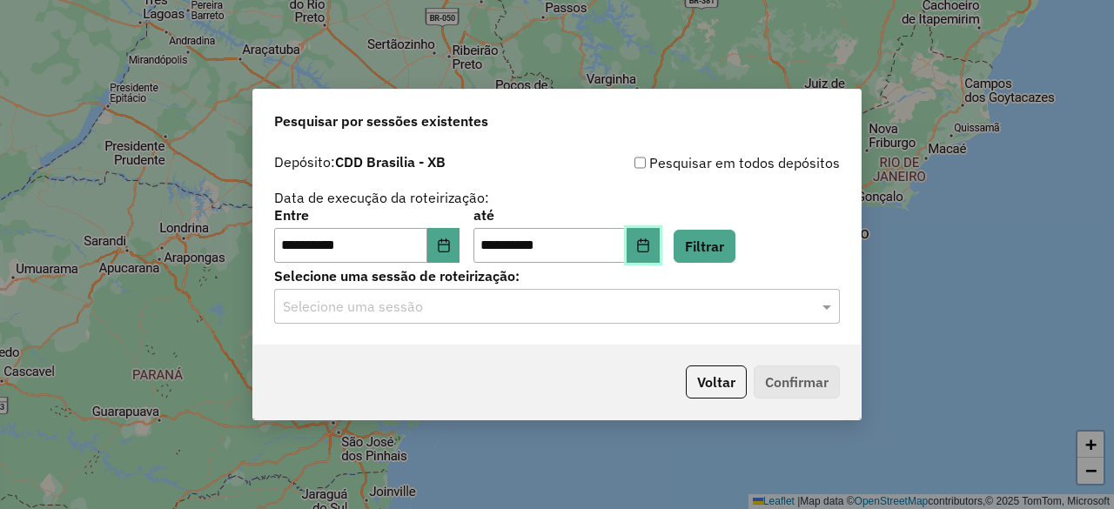
click at [648, 248] on icon "Choose Date" at bounding box center [642, 245] width 11 height 14
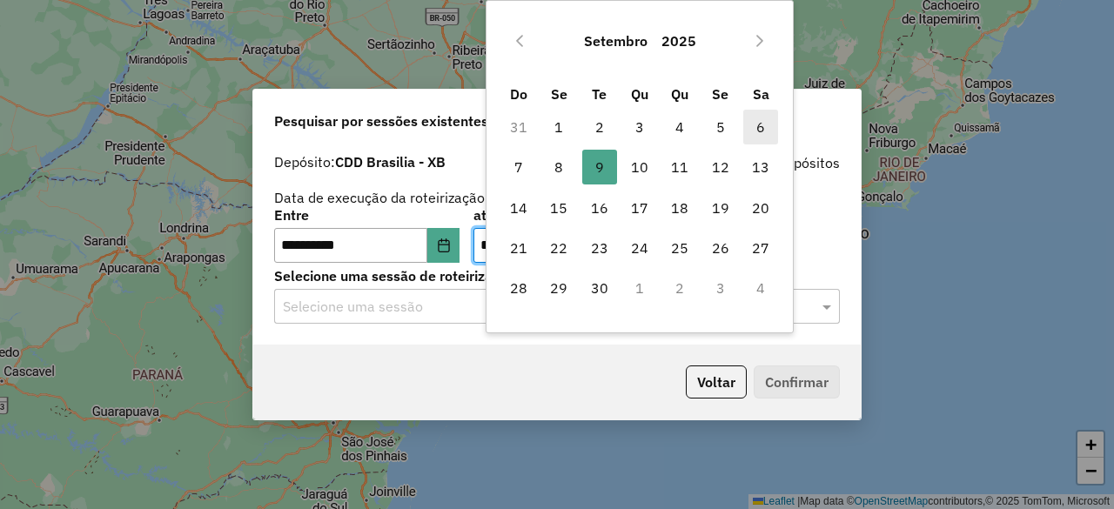
click at [753, 121] on span "6" at bounding box center [760, 127] width 35 height 35
type input "**********"
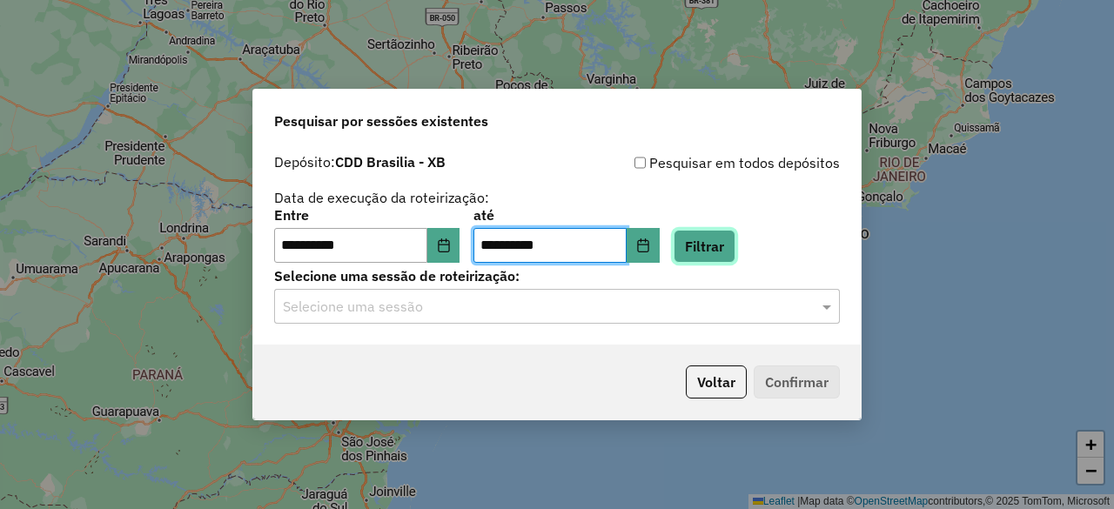
click at [727, 255] on button "Filtrar" at bounding box center [705, 246] width 62 height 33
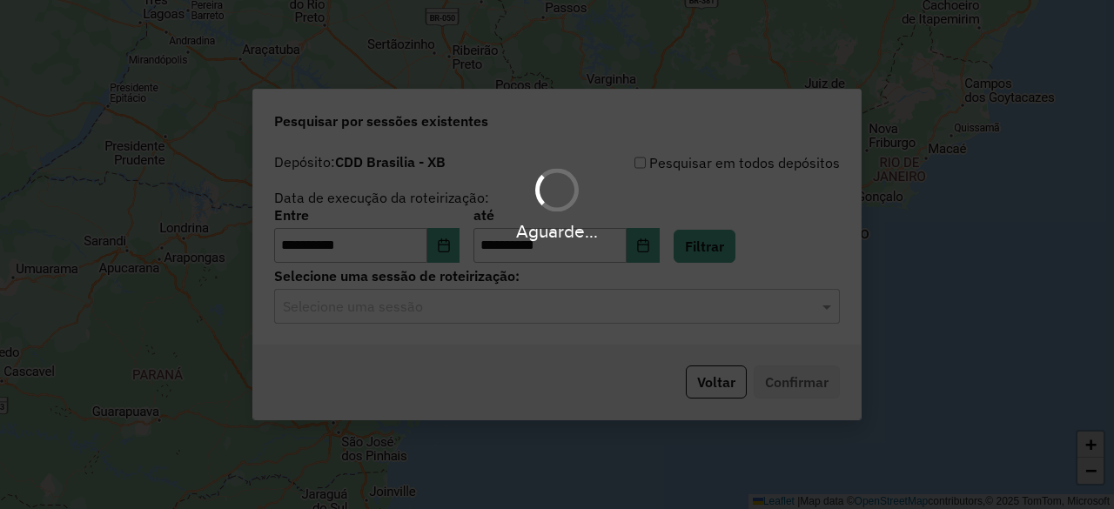
click at [488, 310] on input "text" at bounding box center [540, 307] width 514 height 21
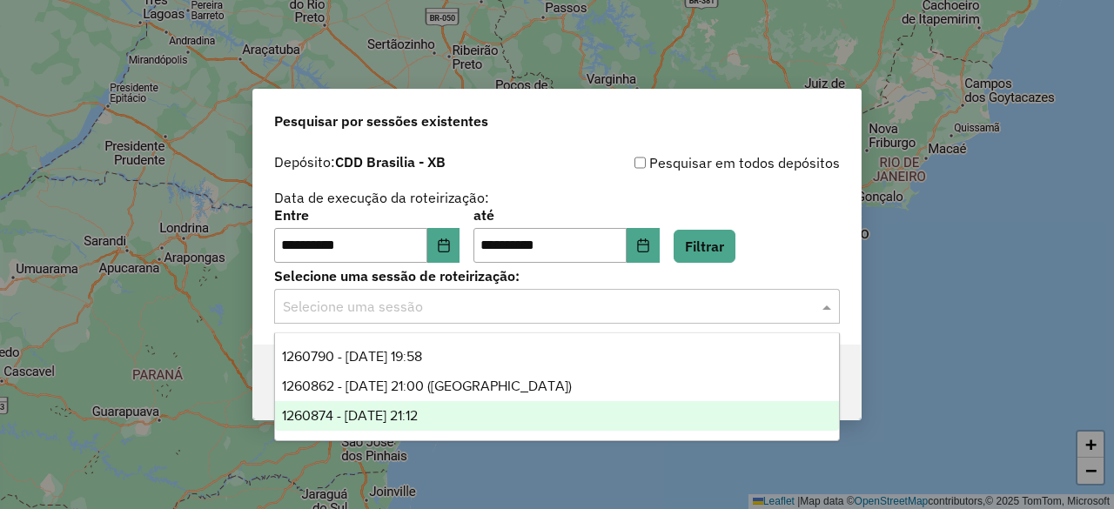
click at [418, 413] on span "1260874 - 06/09/2025 21:12" at bounding box center [350, 415] width 136 height 15
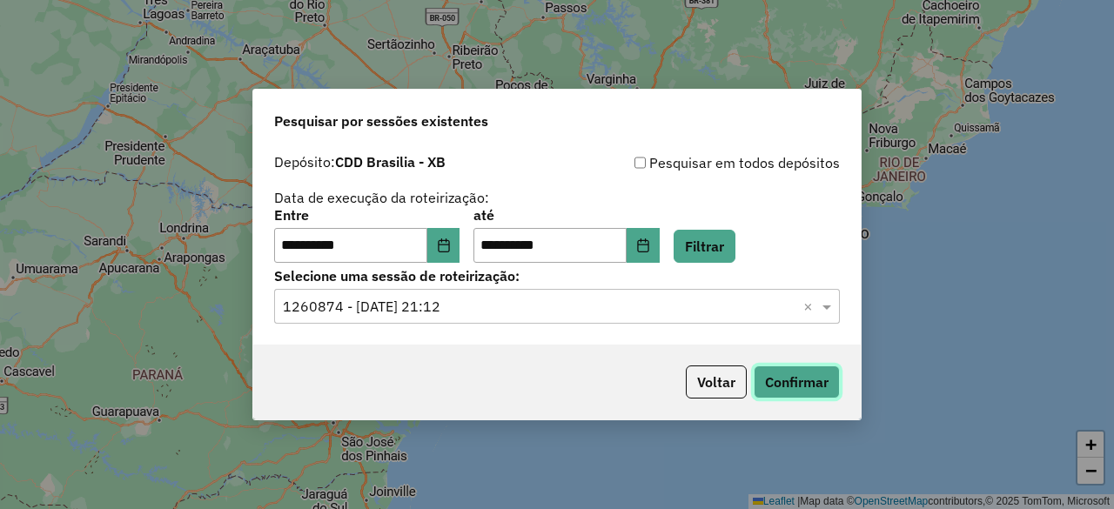
click at [782, 384] on button "Confirmar" at bounding box center [797, 382] width 86 height 33
click at [451, 250] on icon "Choose Date" at bounding box center [444, 245] width 14 height 14
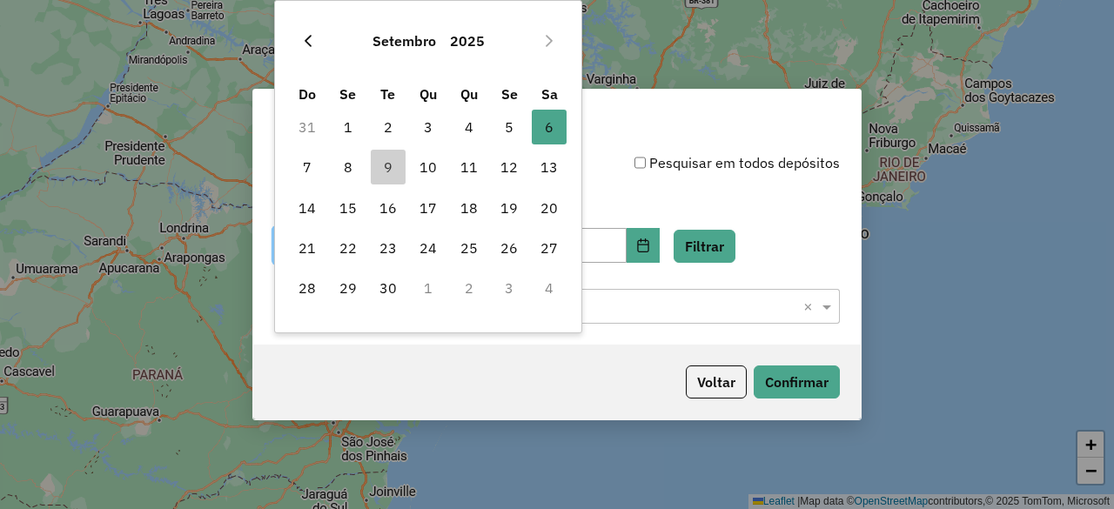
click at [312, 36] on icon "Previous Month" at bounding box center [308, 41] width 14 height 14
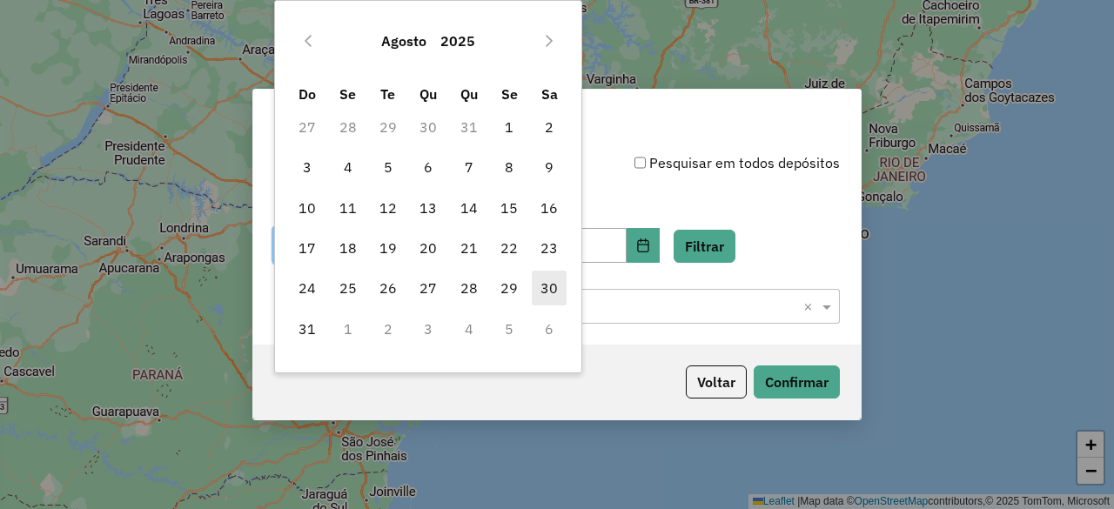
click at [542, 295] on span "30" at bounding box center [549, 288] width 35 height 35
type input "**********"
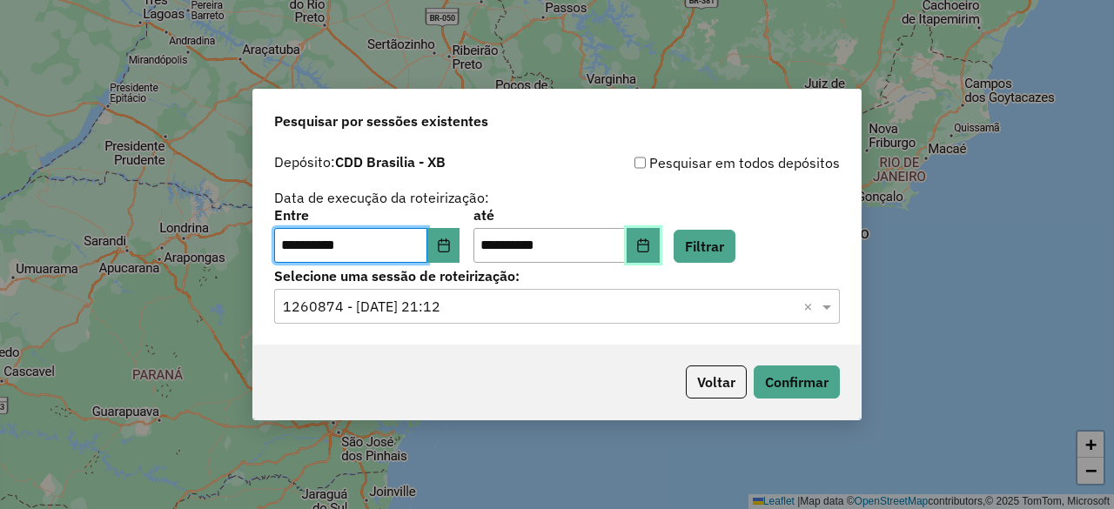
click at [648, 247] on icon "Choose Date" at bounding box center [642, 245] width 11 height 14
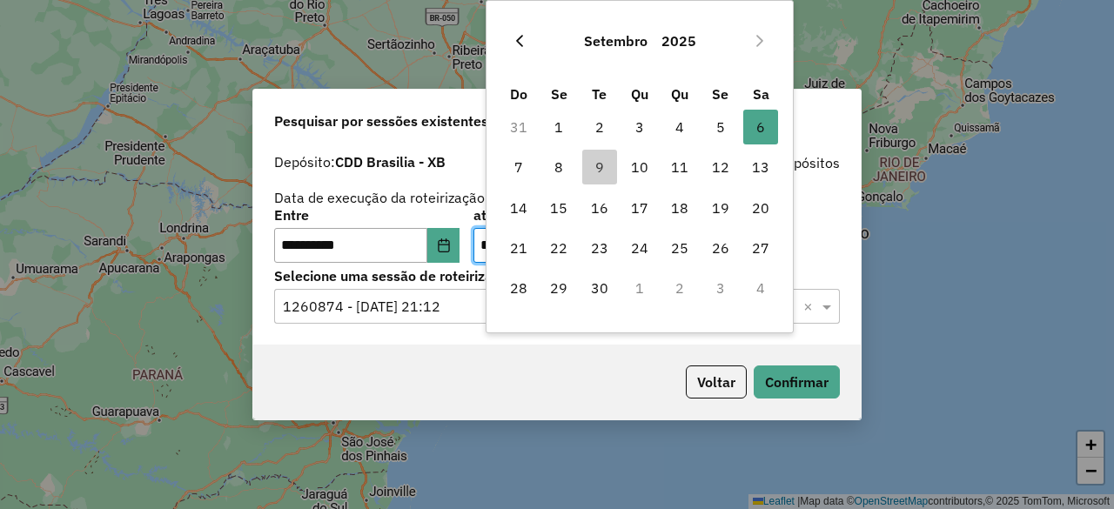
click at [527, 38] on button "Previous Month" at bounding box center [520, 41] width 28 height 28
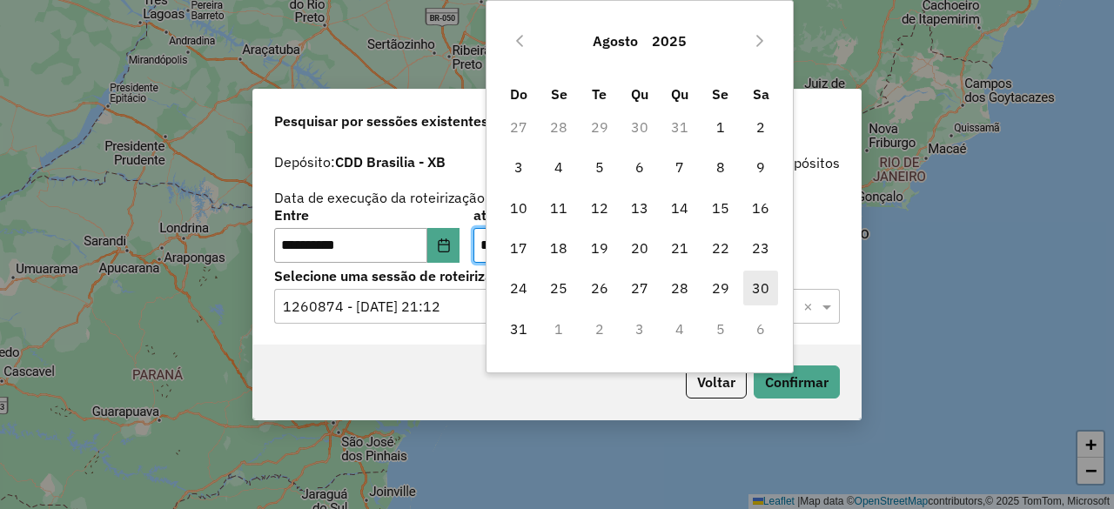
click at [756, 296] on span "30" at bounding box center [760, 288] width 35 height 35
type input "**********"
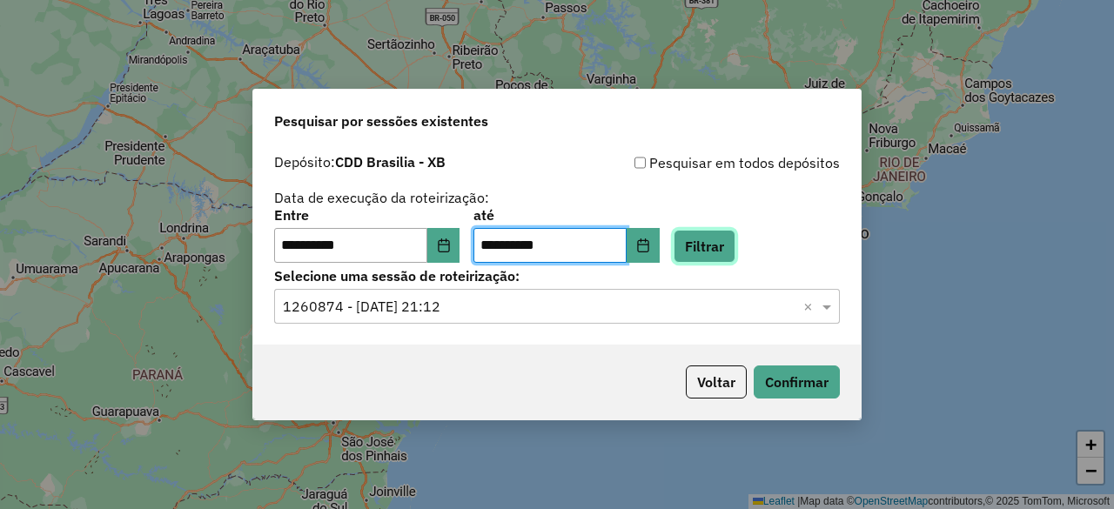
click at [735, 248] on button "Filtrar" at bounding box center [705, 246] width 62 height 33
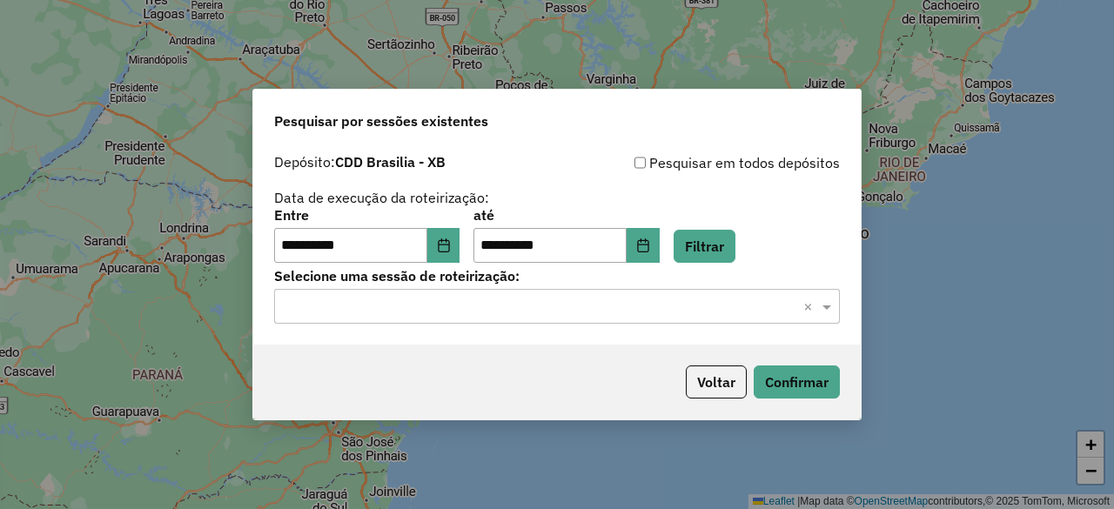
click at [599, 312] on input "text" at bounding box center [540, 307] width 514 height 21
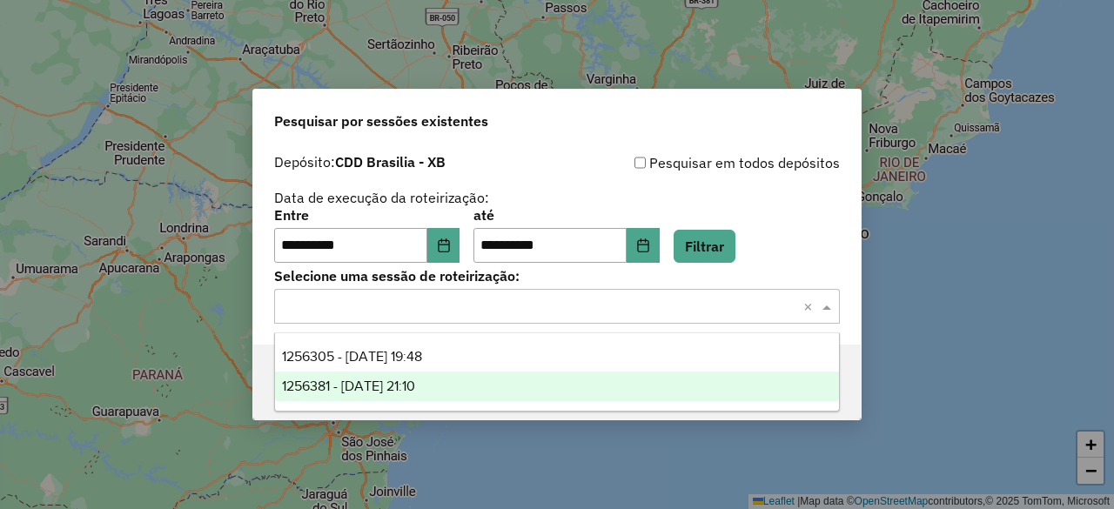
click at [534, 380] on div "1256381 - 30/08/2025 21:10" at bounding box center [556, 387] width 563 height 30
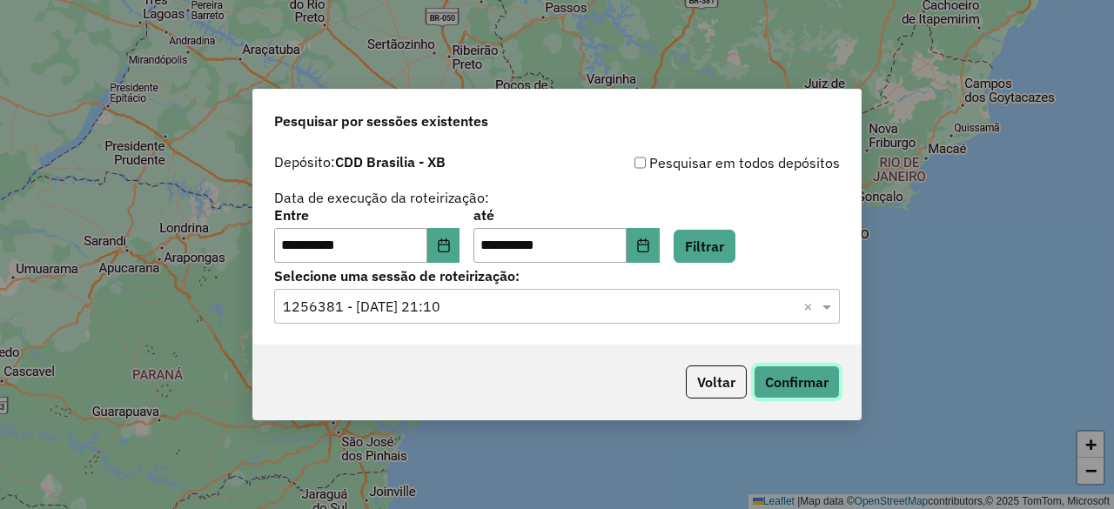
click at [790, 371] on button "Confirmar" at bounding box center [797, 382] width 86 height 33
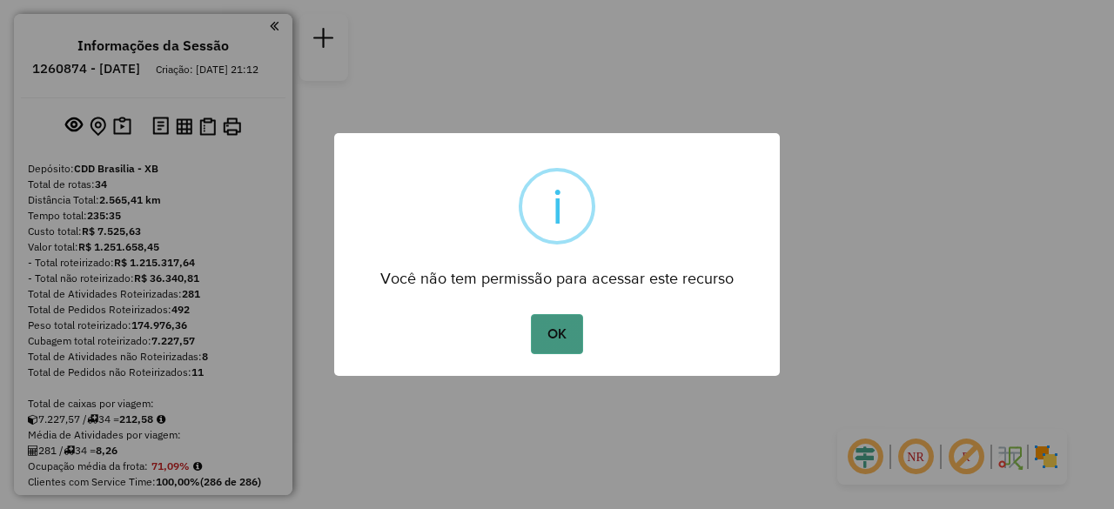
click at [561, 327] on button "OK" at bounding box center [556, 334] width 51 height 40
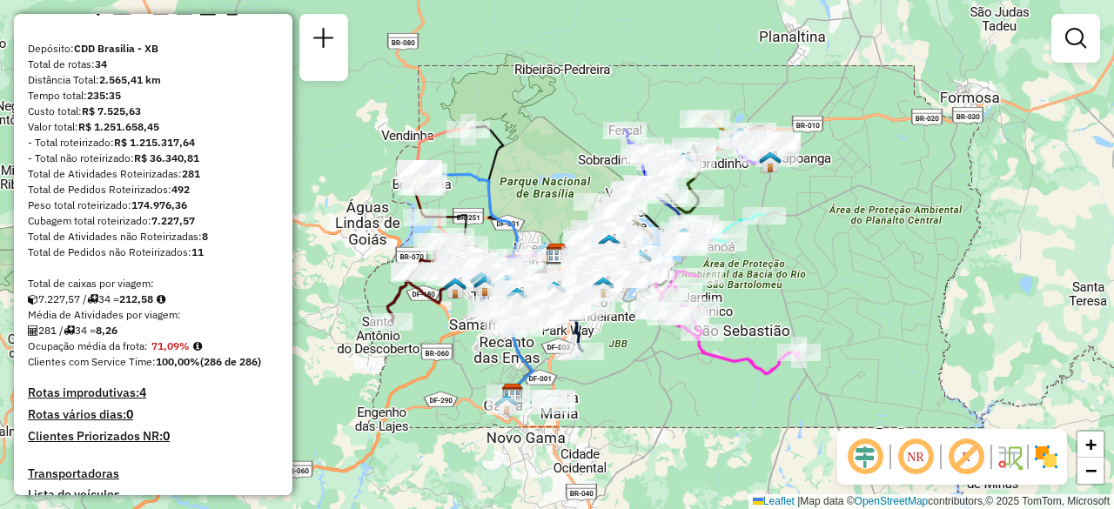
scroll to position [261, 0]
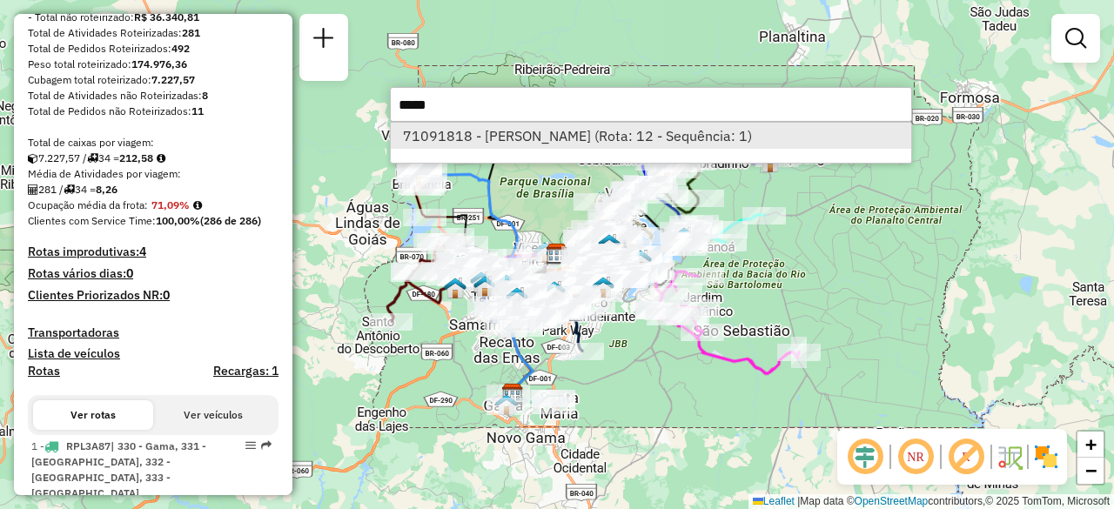
type input "*****"
click at [641, 137] on li "71091818 - [PERSON_NAME] (Rota: 12 - Sequência: 1)" at bounding box center [651, 136] width 520 height 26
select select "**********"
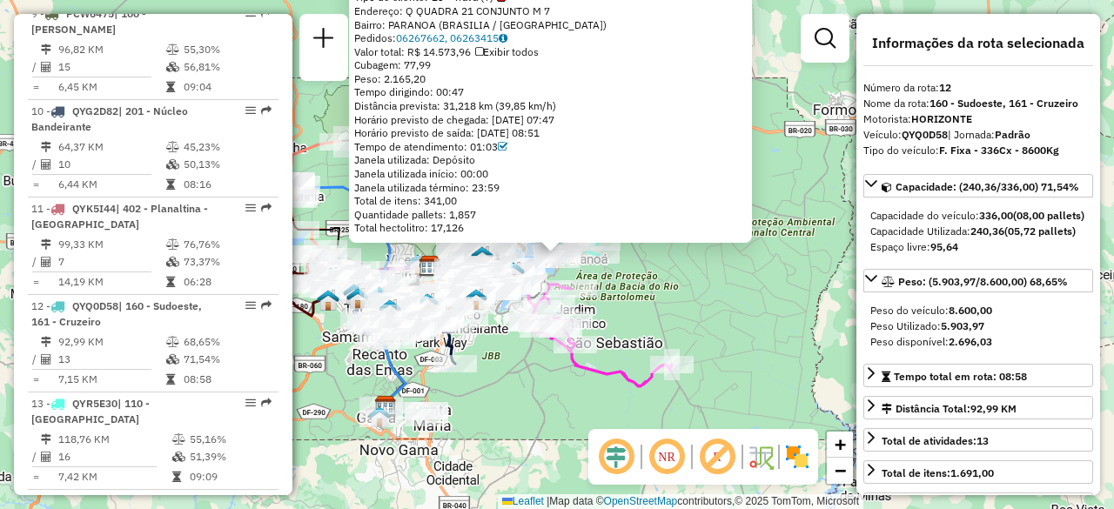
scroll to position [1798, 0]
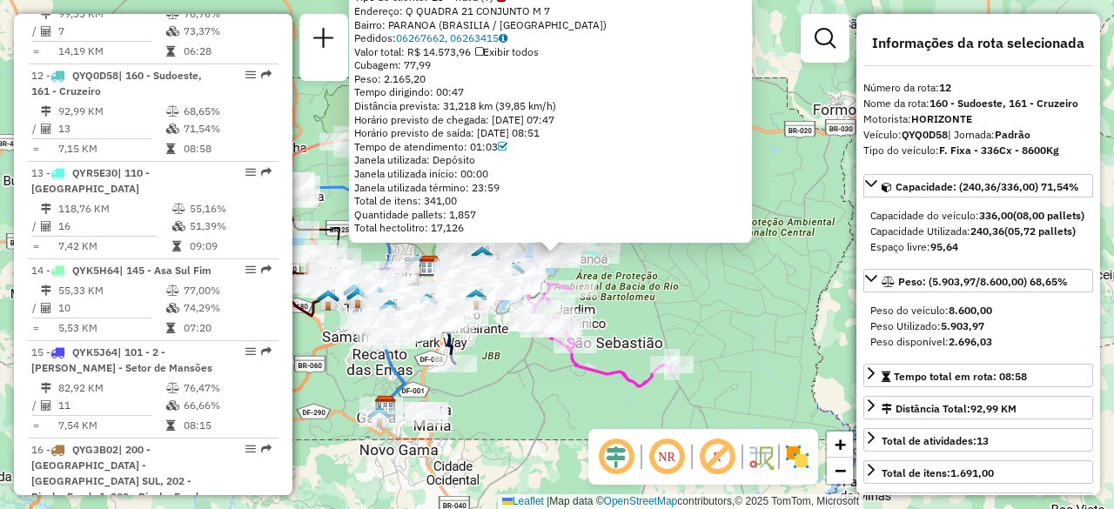
click at [662, 460] on em at bounding box center [667, 457] width 42 height 42
click at [623, 460] on em at bounding box center [616, 457] width 42 height 42
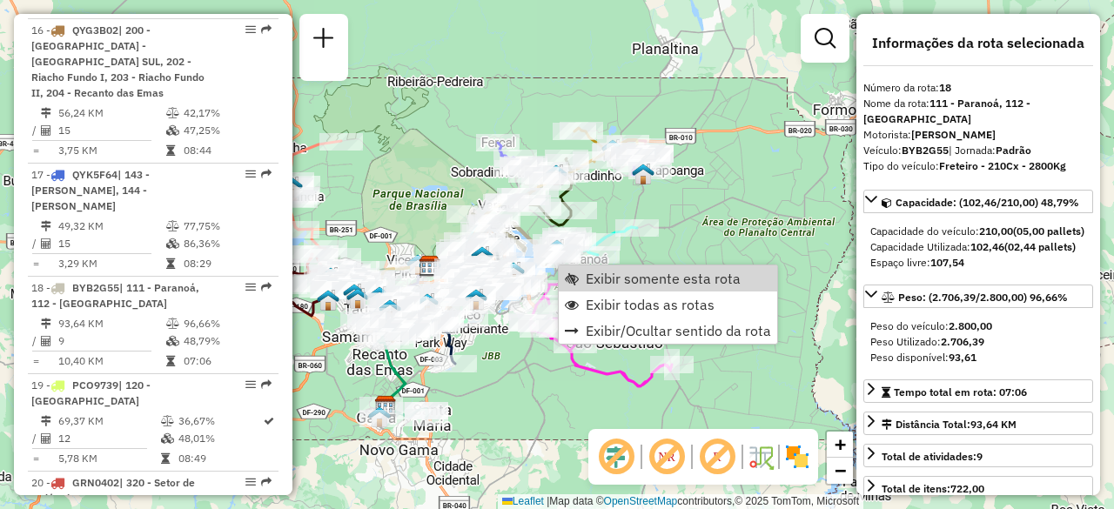
scroll to position [2397, 0]
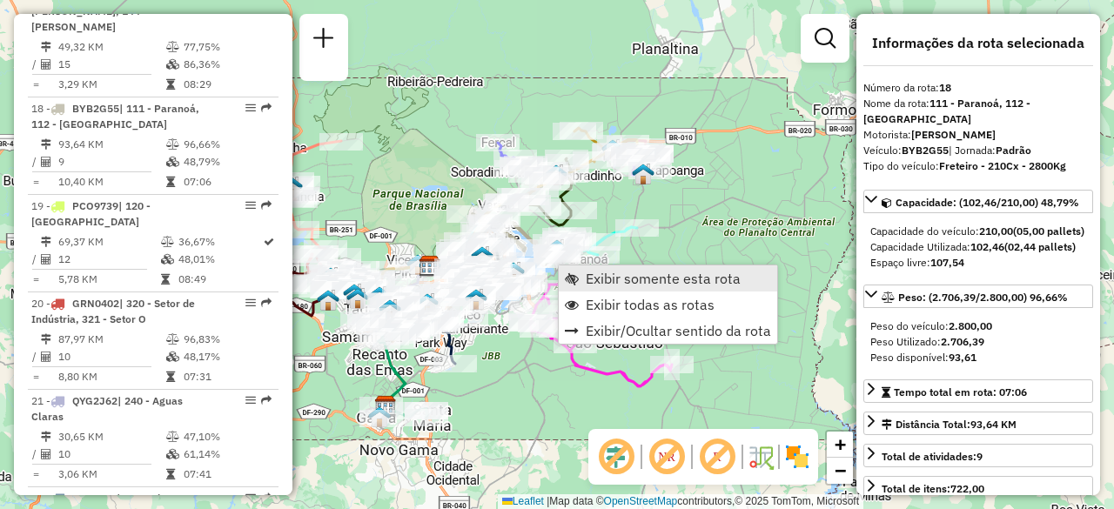
click at [627, 277] on span "Exibir somente esta rota" at bounding box center [663, 279] width 155 height 14
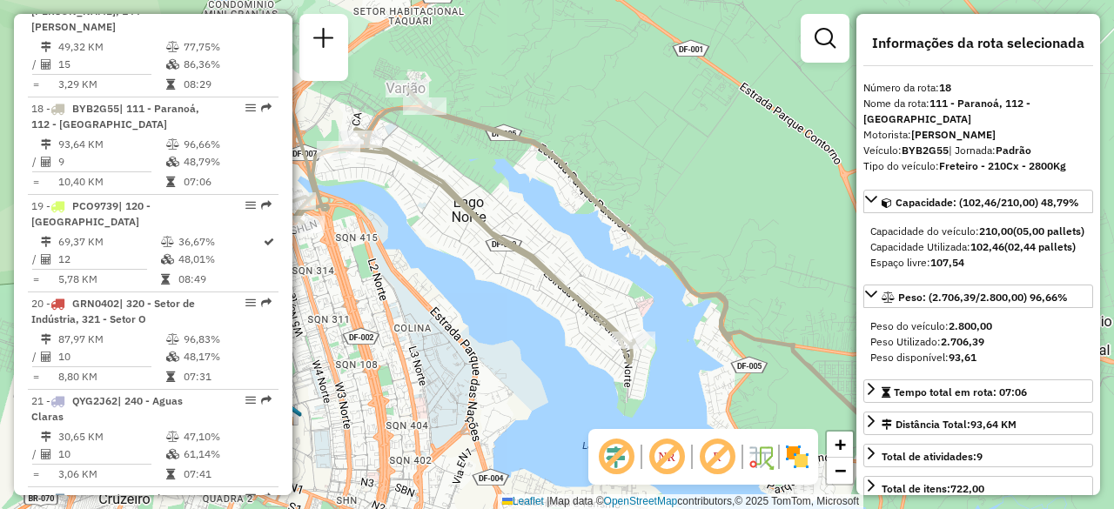
drag, startPoint x: 691, startPoint y: 215, endPoint x: 548, endPoint y: 188, distance: 145.3
click at [548, 188] on div "Janela de atendimento Grade de atendimento Capacidade Transportadoras Veículos …" at bounding box center [557, 254] width 1114 height 509
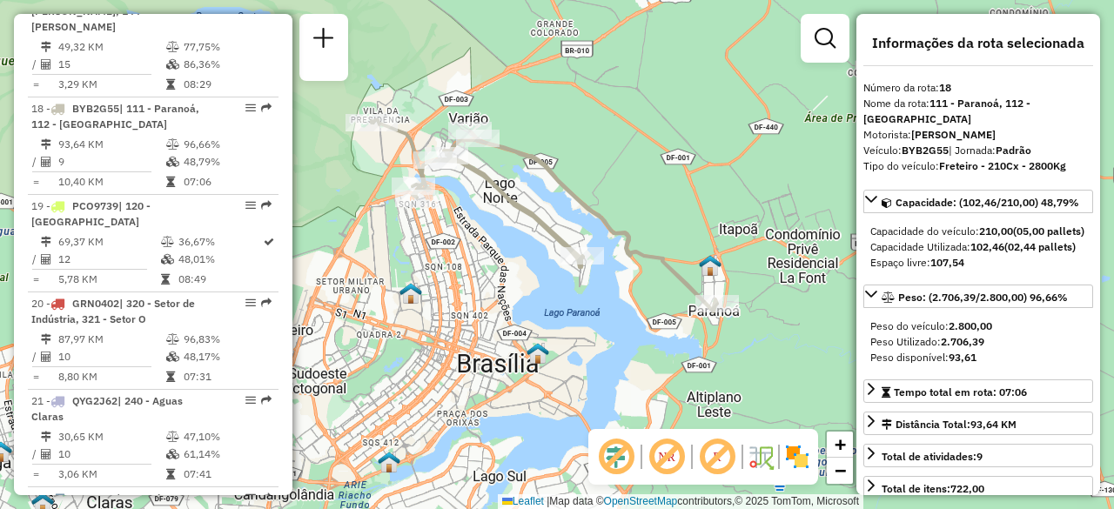
drag, startPoint x: 567, startPoint y: 158, endPoint x: 648, endPoint y: 185, distance: 85.3
click at [648, 185] on div "Janela de atendimento Grade de atendimento Capacidade Transportadoras Veículos …" at bounding box center [557, 254] width 1114 height 509
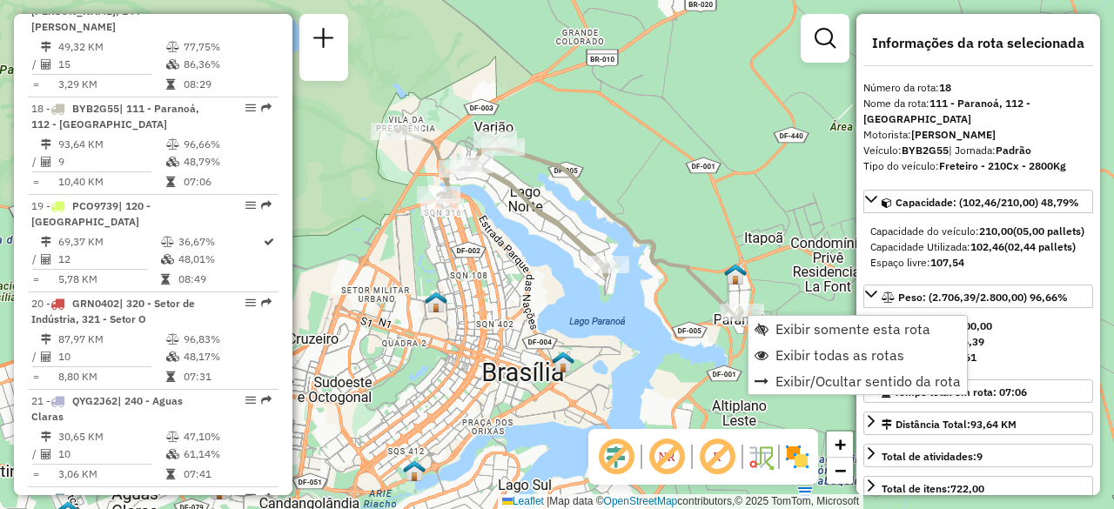
click at [746, 167] on div "Janela de atendimento Grade de atendimento Capacidade Transportadoras Veículos …" at bounding box center [557, 254] width 1114 height 509
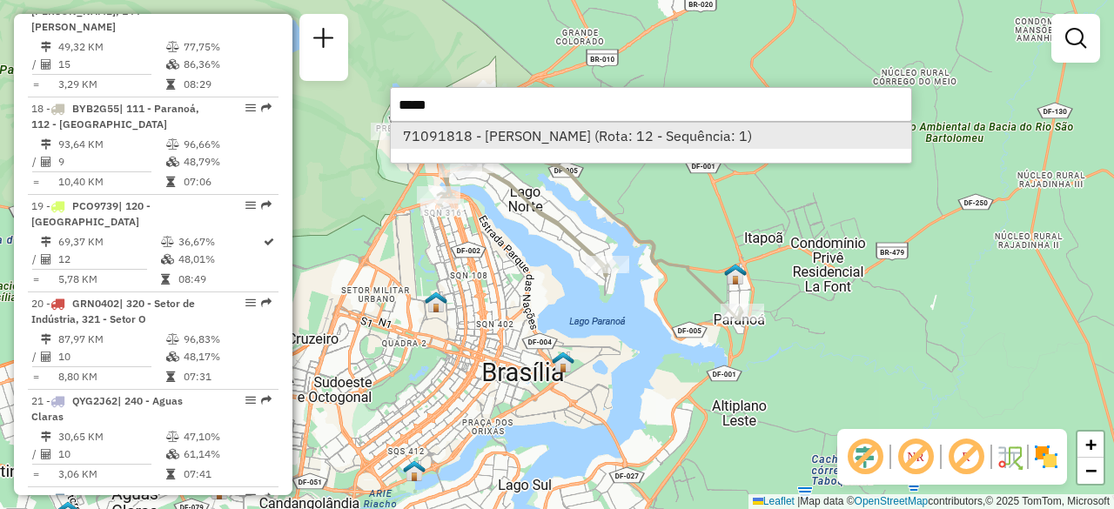
type input "*****"
click at [609, 138] on li "71091818 - BIANCA D DE ALMEIDA (Rota: 12 - Sequência: 1)" at bounding box center [651, 136] width 520 height 26
select select "**********"
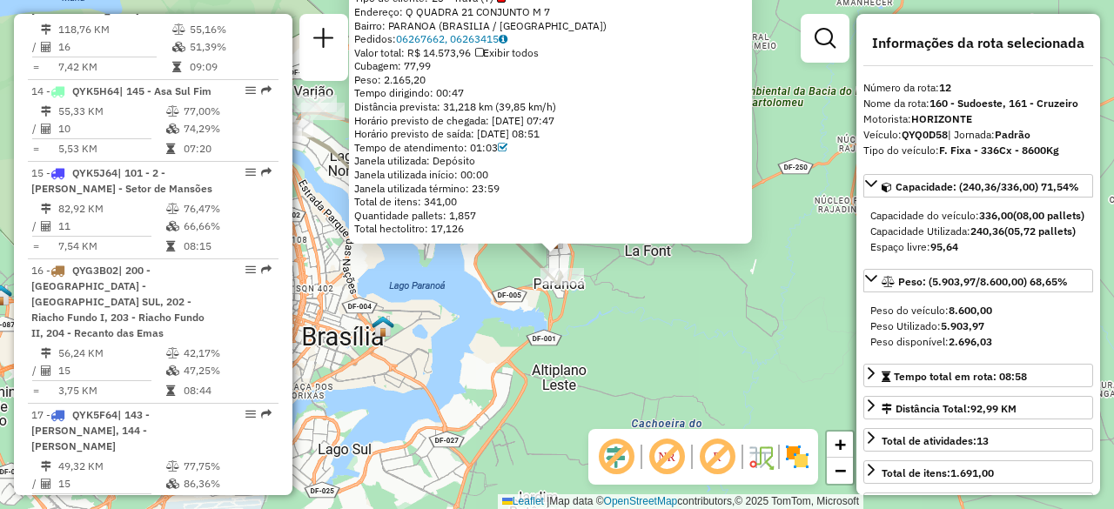
scroll to position [1798, 0]
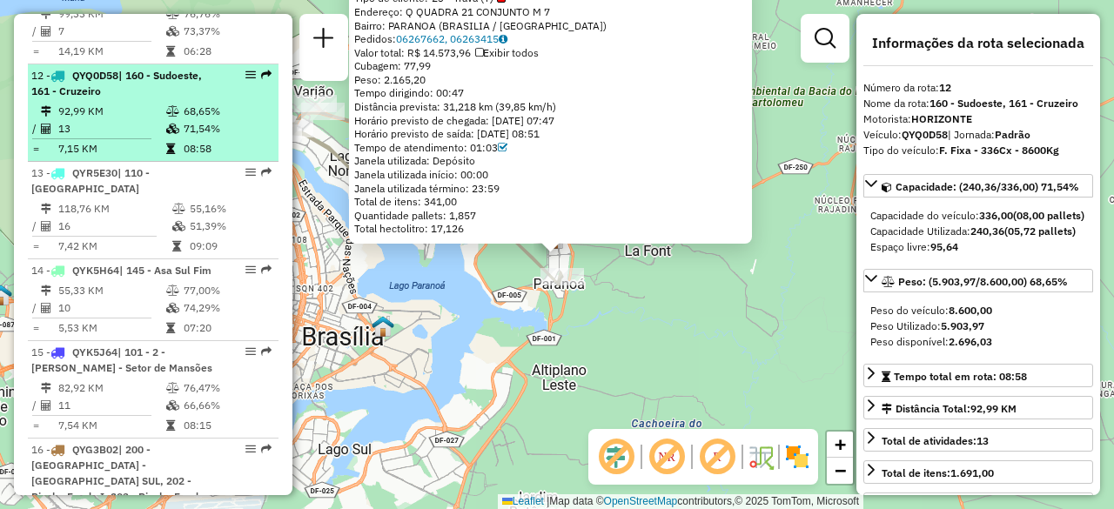
click at [171, 68] on div "12 - QYQ0D58 | 160 - Sudoeste, 161 - Cruzeiro" at bounding box center [123, 83] width 185 height 31
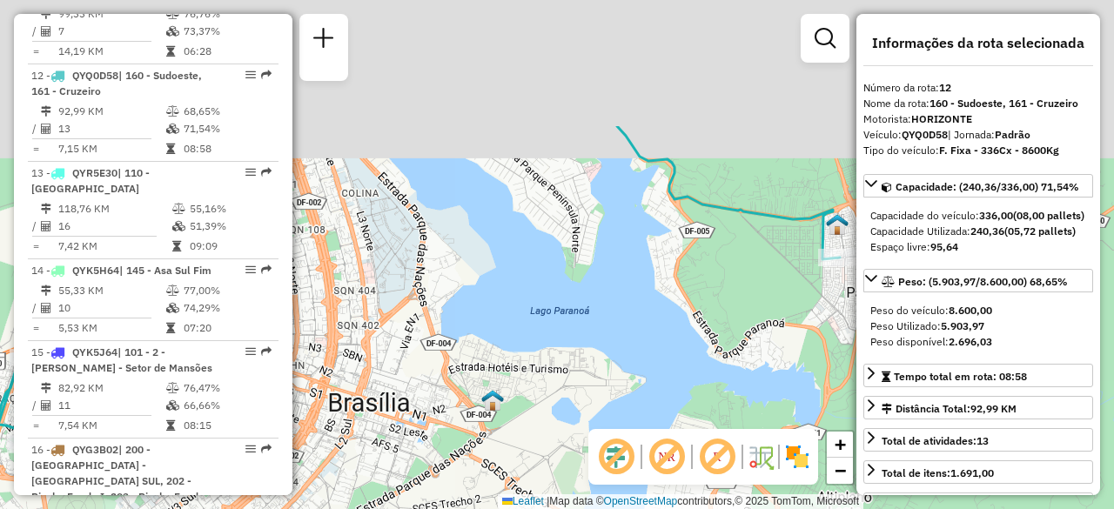
drag, startPoint x: 661, startPoint y: 161, endPoint x: 482, endPoint y: 365, distance: 270.8
click at [482, 365] on div "Janela de atendimento Grade de atendimento Capacidade Transportadoras Veículos …" at bounding box center [557, 254] width 1114 height 509
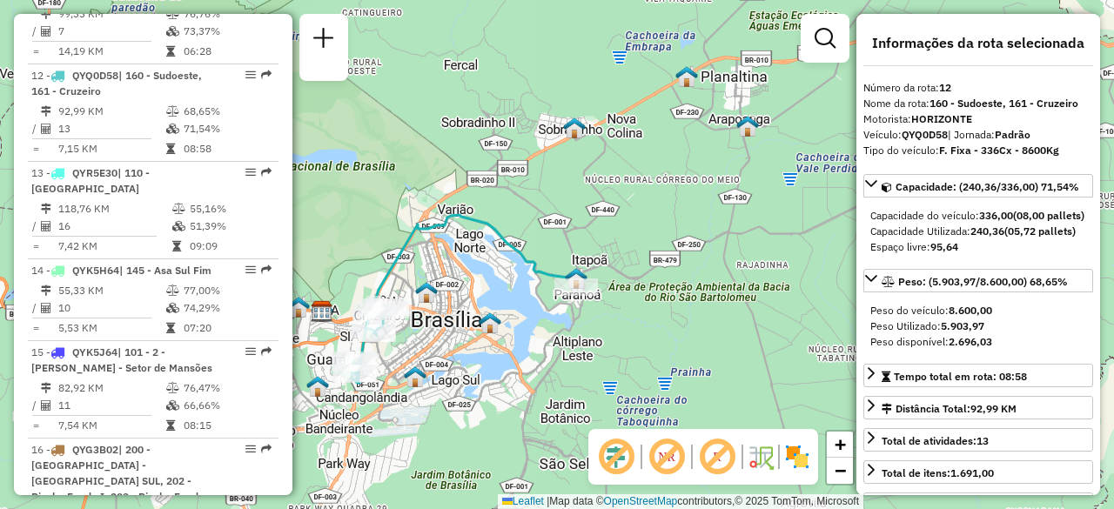
drag, startPoint x: 478, startPoint y: 297, endPoint x: 520, endPoint y: 248, distance: 64.8
click at [520, 248] on div "Janela de atendimento Grade de atendimento Capacidade Transportadoras Veículos …" at bounding box center [557, 254] width 1114 height 509
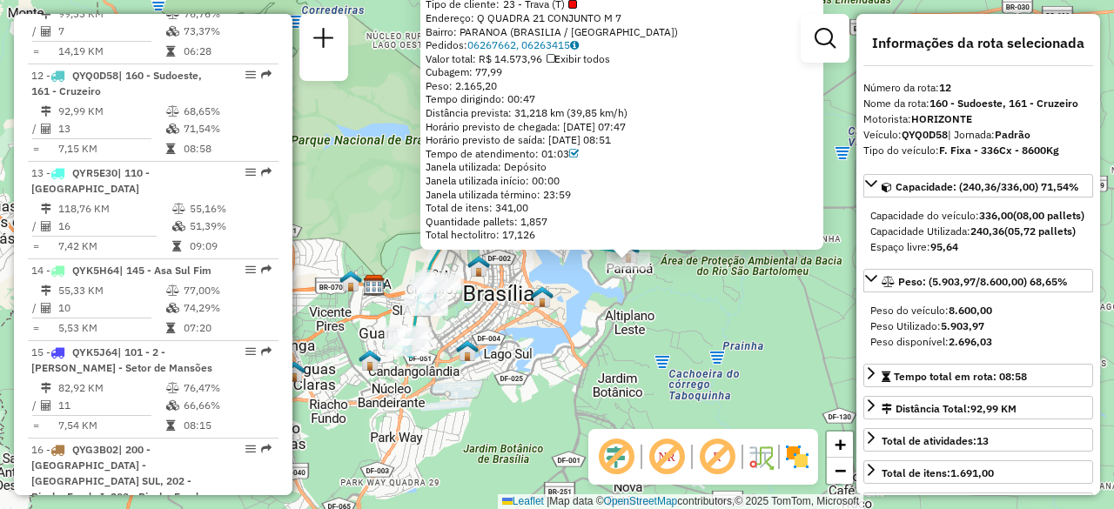
drag, startPoint x: 475, startPoint y: 296, endPoint x: 546, endPoint y: 302, distance: 70.8
click at [546, 302] on img at bounding box center [542, 296] width 23 height 23
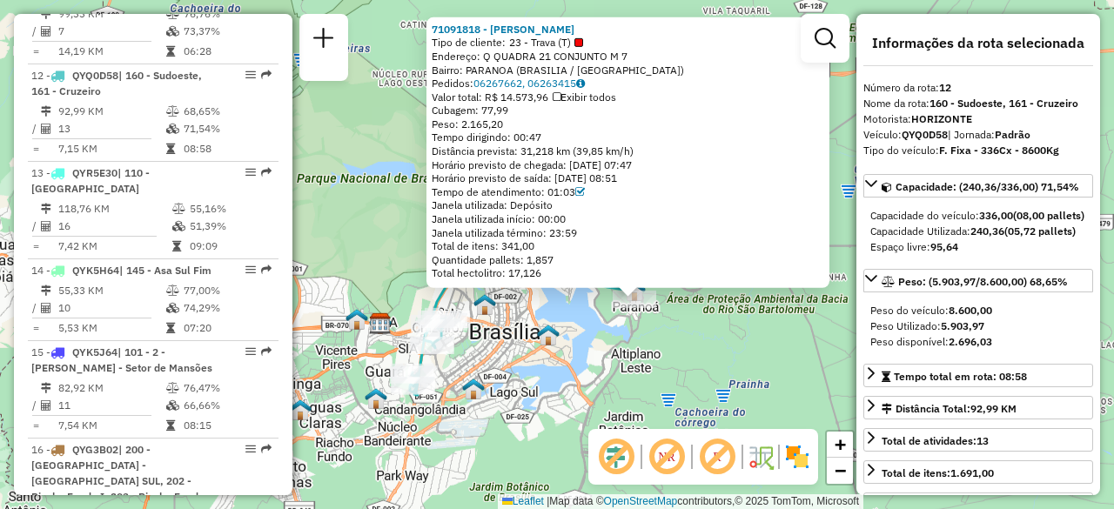
drag, startPoint x: 546, startPoint y: 302, endPoint x: 547, endPoint y: 349, distance: 47.0
click at [547, 346] on img at bounding box center [548, 335] width 23 height 23
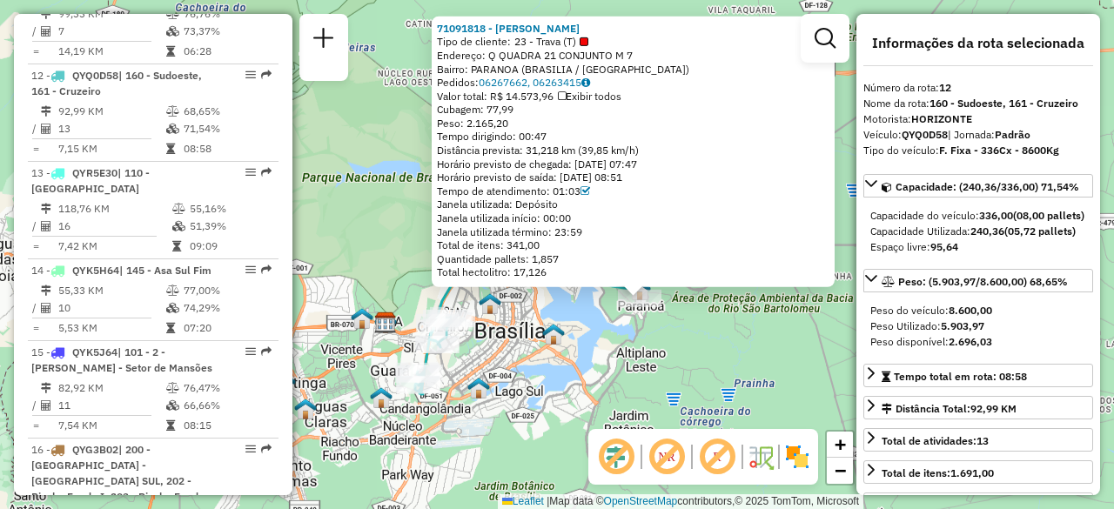
drag, startPoint x: 653, startPoint y: 354, endPoint x: 670, endPoint y: 341, distance: 21.8
click at [670, 341] on div "71091818 - BIANCA D DE ALMEIDA Tipo de cliente: 23 - Trava (T) Endereço: Q QUAD…" at bounding box center [557, 254] width 1114 height 509
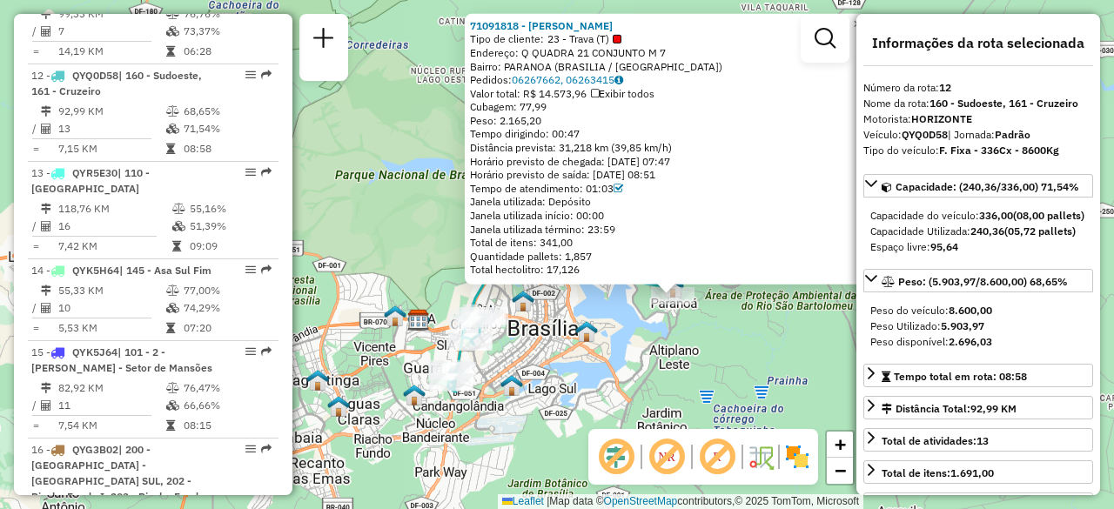
drag, startPoint x: 630, startPoint y: 347, endPoint x: 657, endPoint y: 348, distance: 27.0
click at [657, 348] on div "71091818 - BIANCA D DE ALMEIDA Tipo de cliente: 23 - Trava (T) Endereço: Q QUAD…" at bounding box center [557, 254] width 1114 height 509
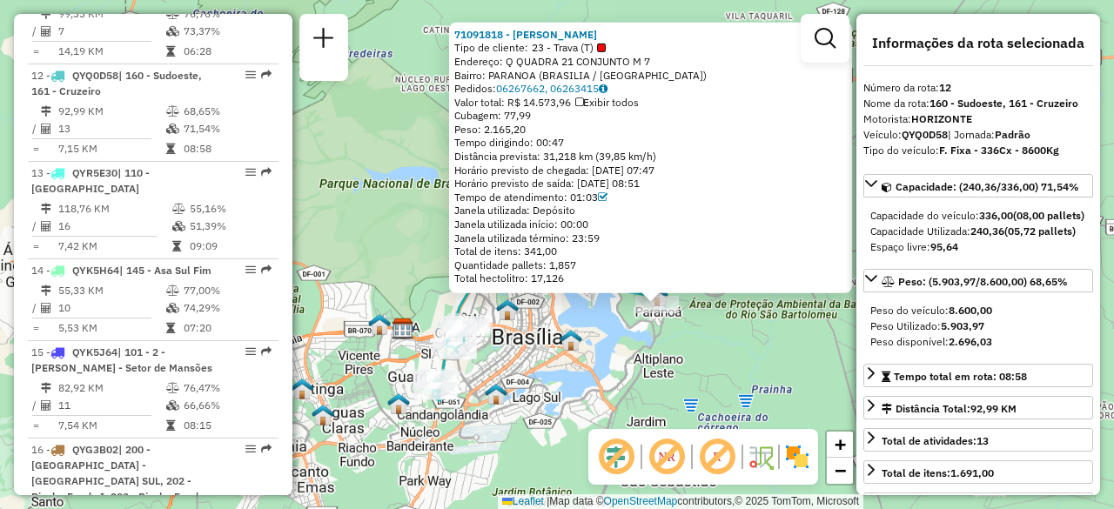
drag, startPoint x: 632, startPoint y: 361, endPoint x: 615, endPoint y: 370, distance: 18.7
click at [615, 370] on div "71091818 - BIANCA D DE ALMEIDA Tipo de cliente: 23 - Trava (T) Endereço: Q QUAD…" at bounding box center [557, 254] width 1114 height 509
click at [696, 348] on div "71091818 - BIANCA D DE ALMEIDA Tipo de cliente: 23 - Trava (T) Endereço: Q QUAD…" at bounding box center [557, 254] width 1114 height 509
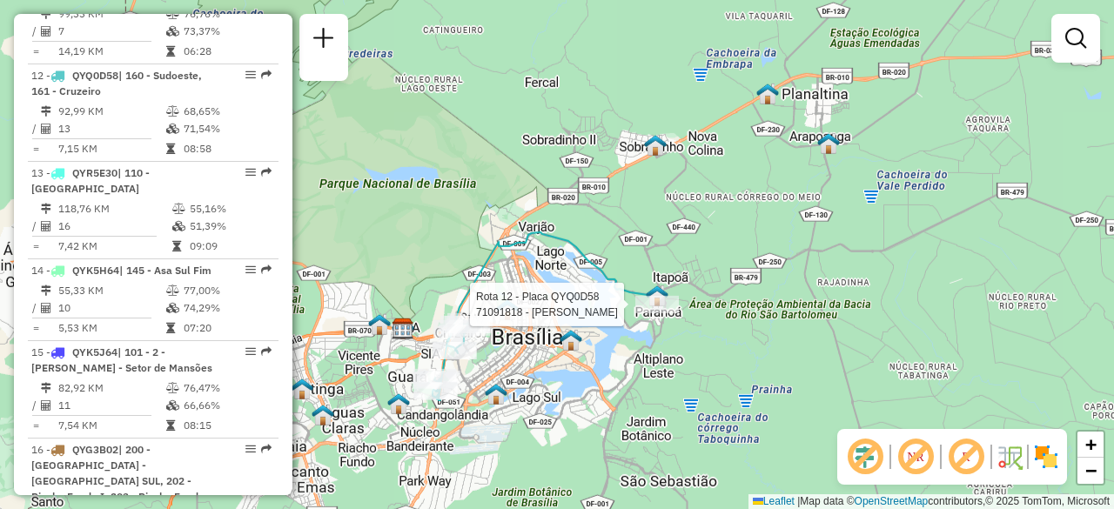
select select "**********"
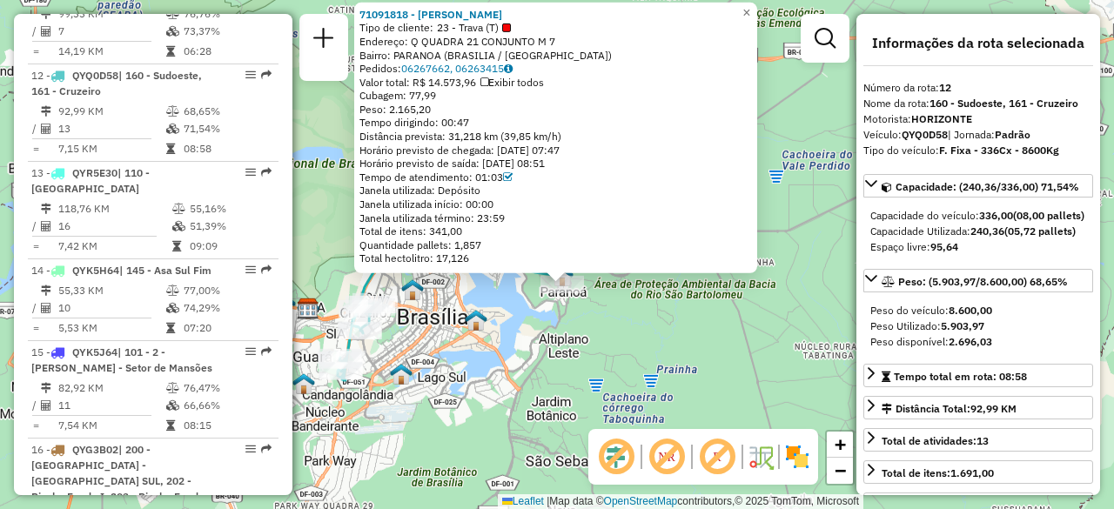
drag, startPoint x: 776, startPoint y: 306, endPoint x: 783, endPoint y: 346, distance: 40.6
click at [783, 346] on div "71091818 - BIANCA D DE ALMEIDA Tipo de cliente: 23 - Trava (T) Endereço: Q QUAD…" at bounding box center [557, 254] width 1114 height 509
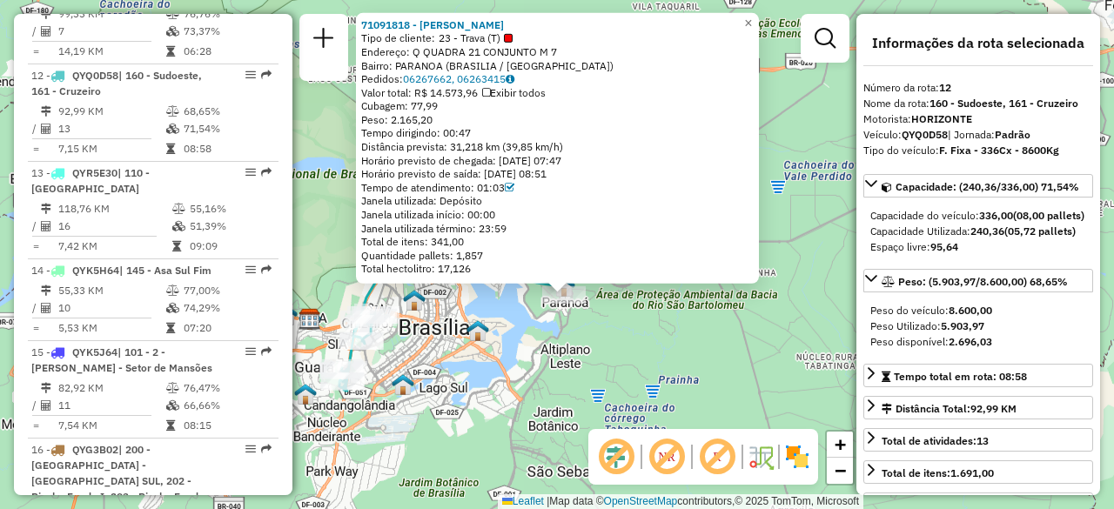
click at [737, 349] on div "71091818 - BIANCA D DE ALMEIDA Tipo de cliente: 23 - Trava (T) Endereço: Q QUAD…" at bounding box center [557, 254] width 1114 height 509
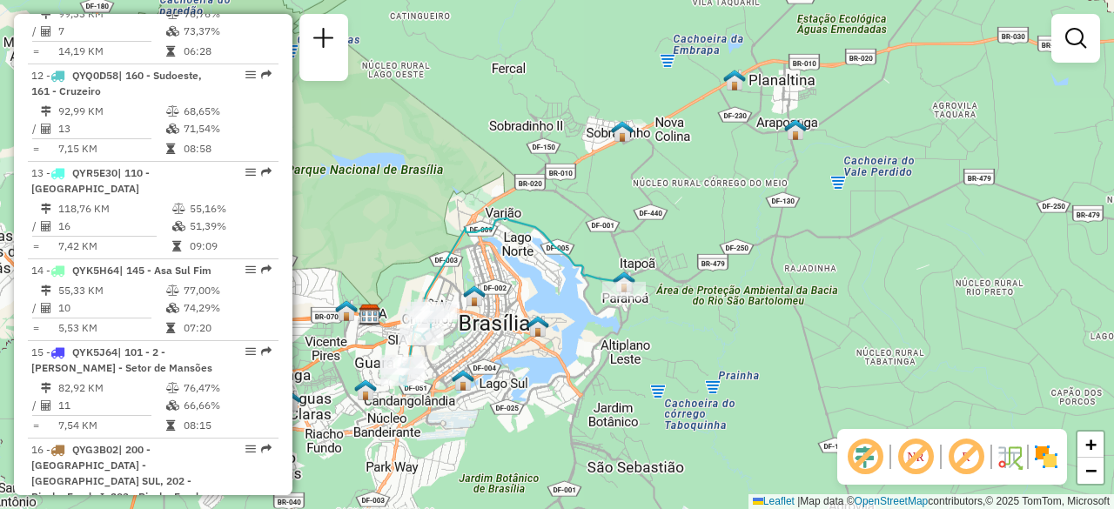
drag, startPoint x: 687, startPoint y: 343, endPoint x: 757, endPoint y: 336, distance: 70.8
click at [757, 336] on div "Janela de atendimento Grade de atendimento Capacidade Transportadoras Veículos …" at bounding box center [557, 254] width 1114 height 509
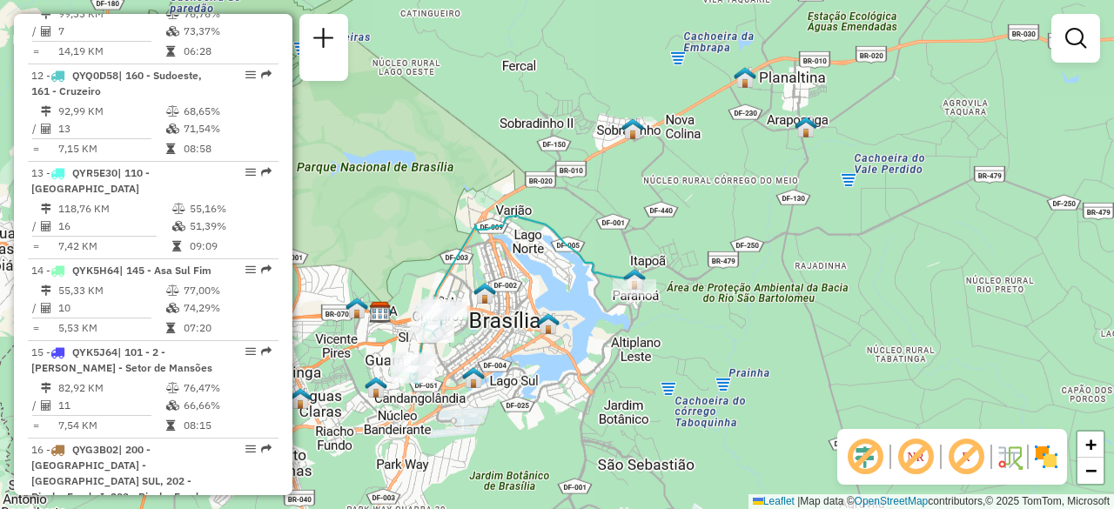
click at [1044, 461] on img at bounding box center [1046, 457] width 28 height 28
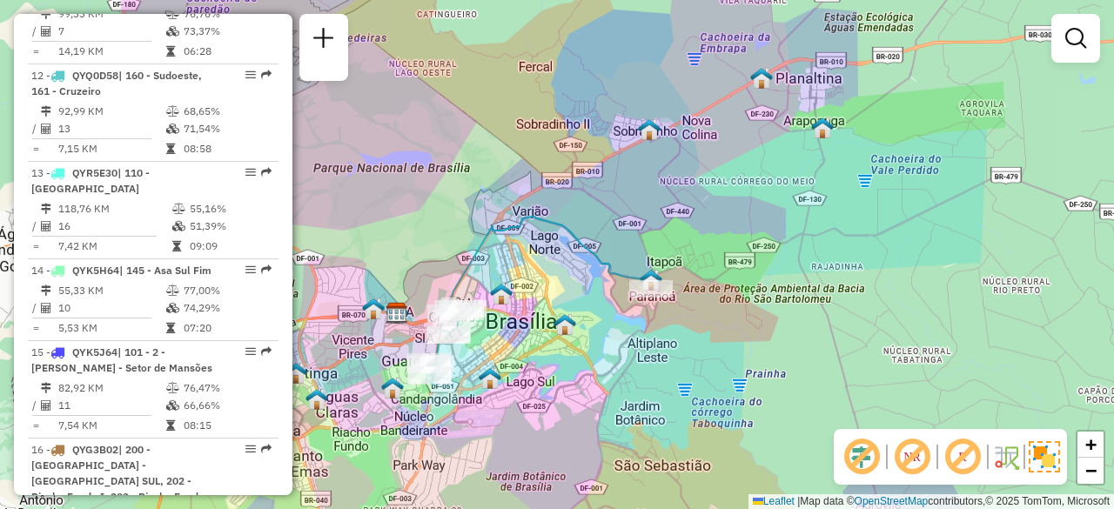
drag, startPoint x: 870, startPoint y: 283, endPoint x: 915, endPoint y: 335, distance: 69.1
click at [893, 278] on div "Janela de atendimento Grade de atendimento Capacidade Transportadoras Veículos …" at bounding box center [557, 254] width 1114 height 509
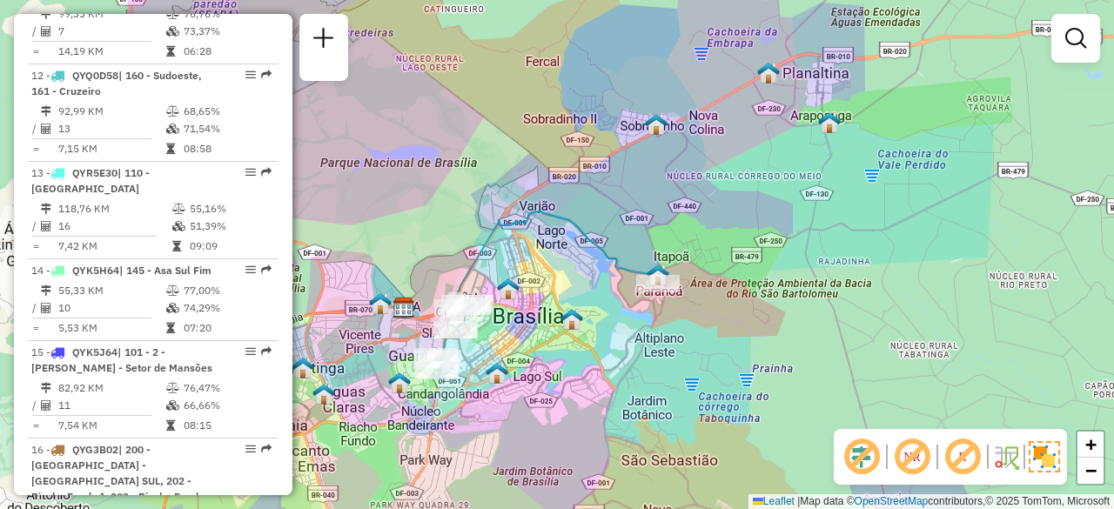
click at [1048, 459] on img at bounding box center [1044, 456] width 31 height 31
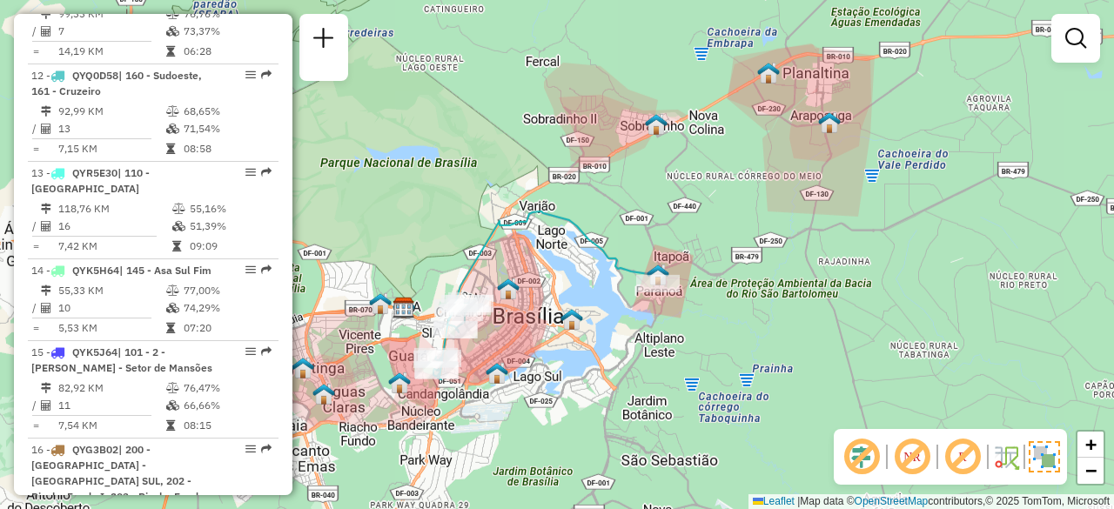
click at [1051, 464] on img at bounding box center [1044, 456] width 31 height 31
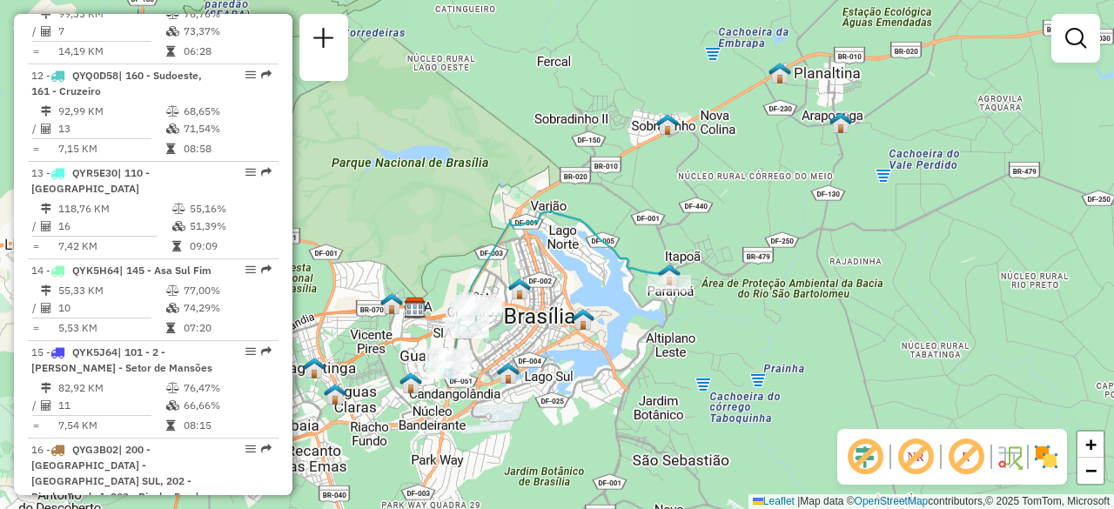
drag, startPoint x: 789, startPoint y: 298, endPoint x: 826, endPoint y: 290, distance: 38.2
click at [826, 290] on div "Janela de atendimento Grade de atendimento Capacidade Transportadoras Veículos …" at bounding box center [557, 254] width 1114 height 509
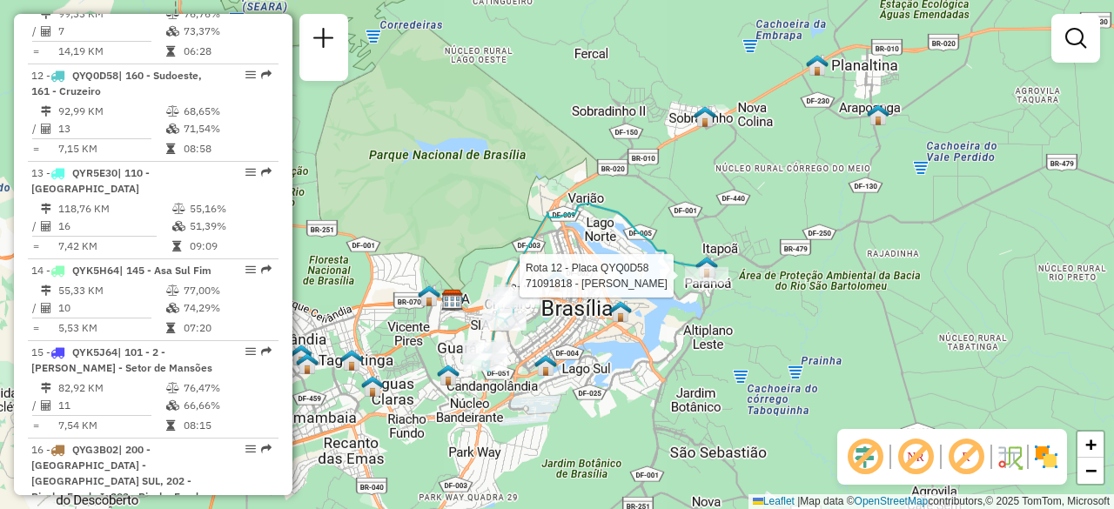
select select "**********"
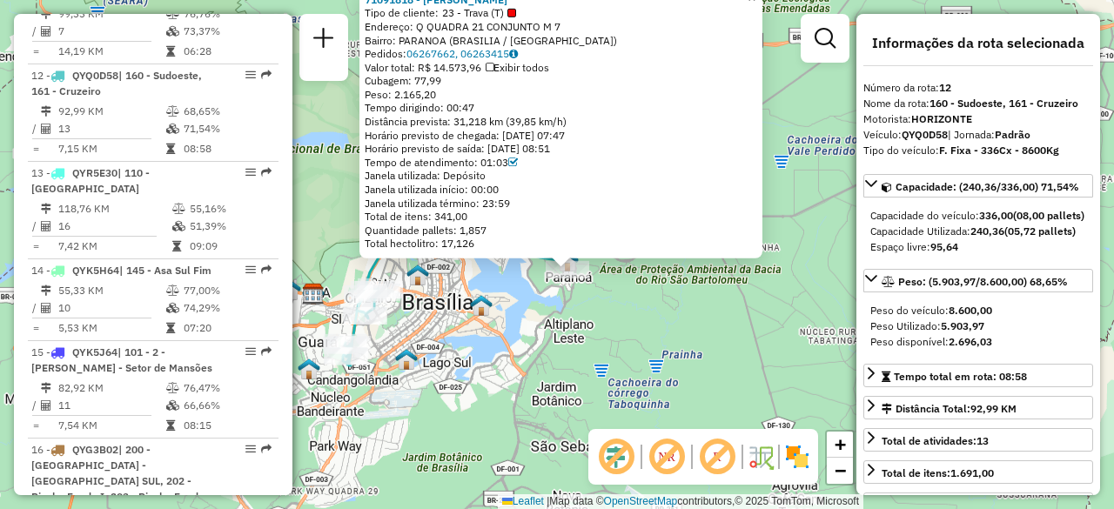
drag, startPoint x: 727, startPoint y: 285, endPoint x: 743, endPoint y: 325, distance: 43.3
click at [743, 325] on div "71091818 - BIANCA D DE ALMEIDA Tipo de cliente: 23 - Trava (T) Endereço: Q QUAD…" at bounding box center [557, 254] width 1114 height 509
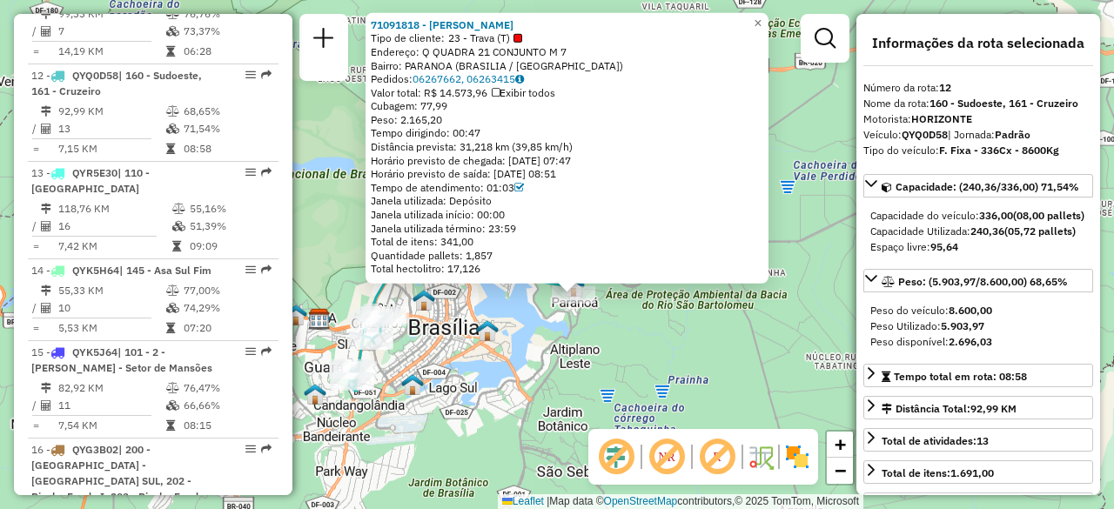
click at [669, 324] on div "71091818 - BIANCA D DE ALMEIDA Tipo de cliente: 23 - Trava (T) Endereço: Q QUAD…" at bounding box center [557, 254] width 1114 height 509
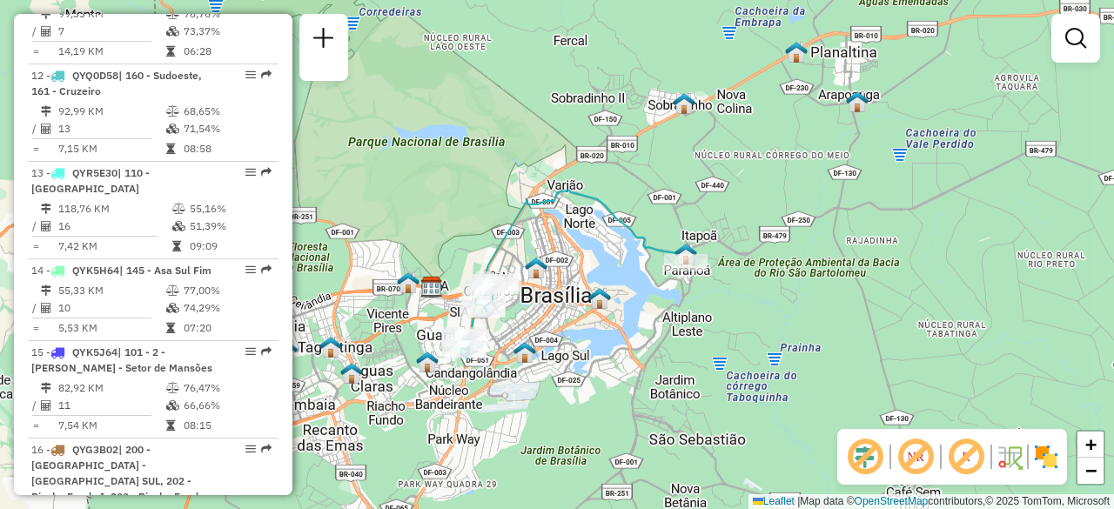
drag, startPoint x: 695, startPoint y: 329, endPoint x: 823, endPoint y: 295, distance: 133.2
click at [823, 295] on div "Janela de atendimento Grade de atendimento Capacidade Transportadoras Veículos …" at bounding box center [557, 254] width 1114 height 509
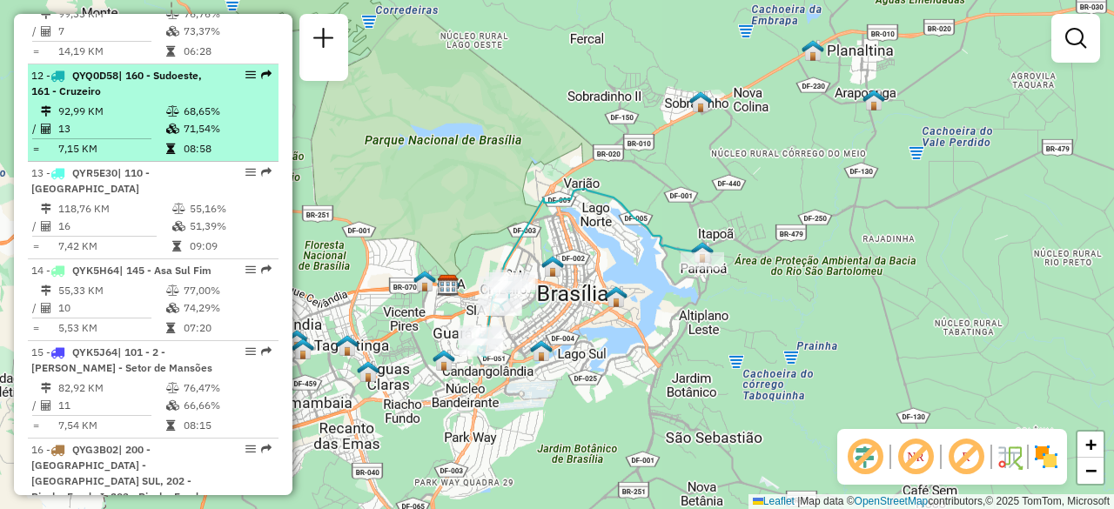
click at [131, 103] on td "92,99 KM" at bounding box center [111, 111] width 108 height 17
select select "**********"
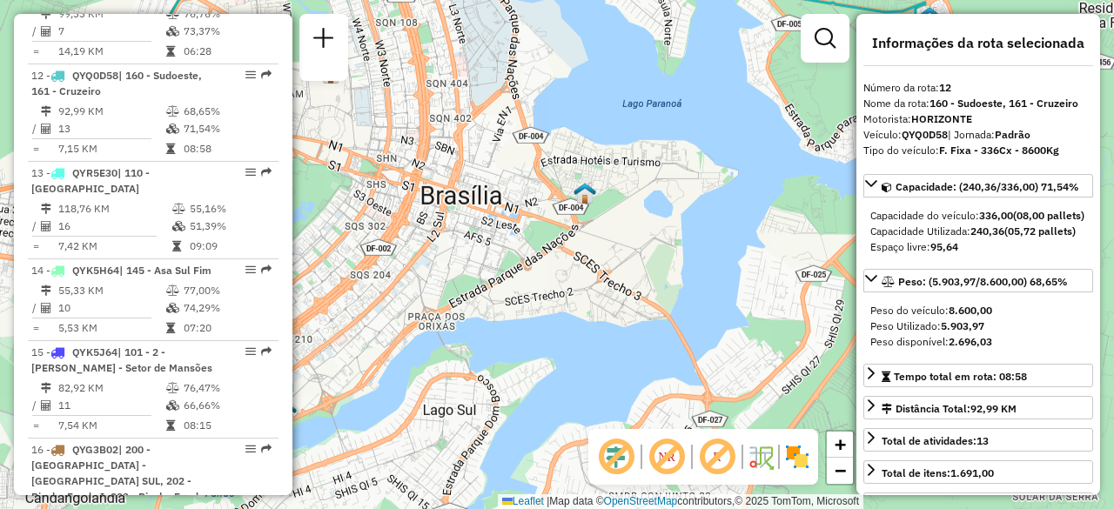
drag, startPoint x: 705, startPoint y: 253, endPoint x: 756, endPoint y: 225, distance: 57.7
click at [630, 223] on div "Janela de atendimento Grade de atendimento Capacidade Transportadoras Veículos …" at bounding box center [557, 254] width 1114 height 509
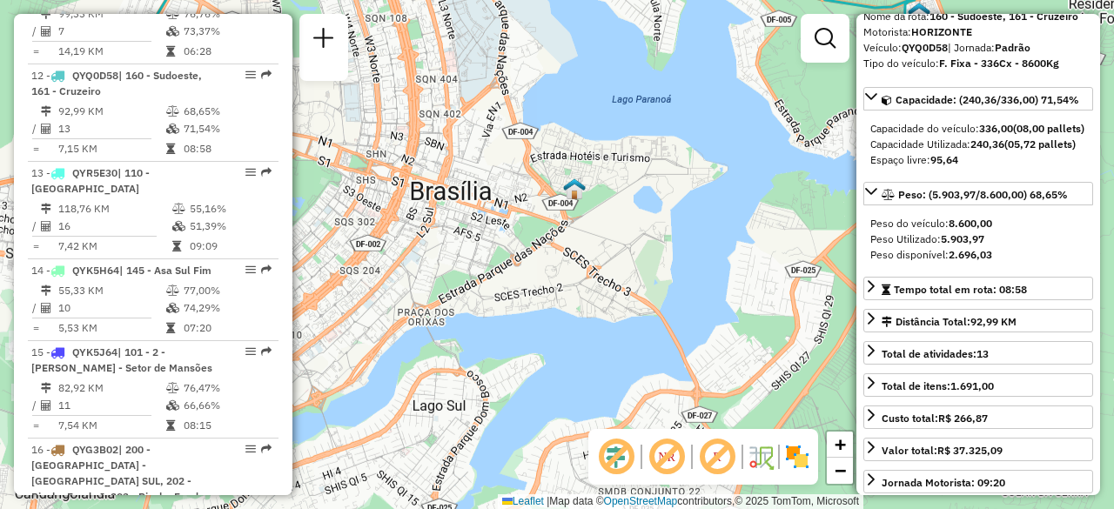
scroll to position [174, 0]
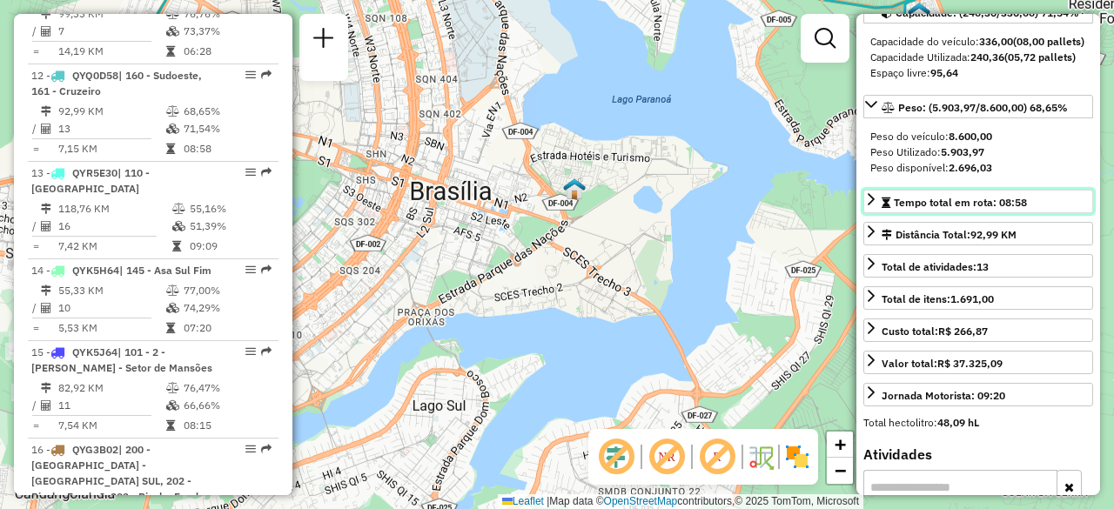
click at [867, 206] on icon at bounding box center [871, 199] width 14 height 14
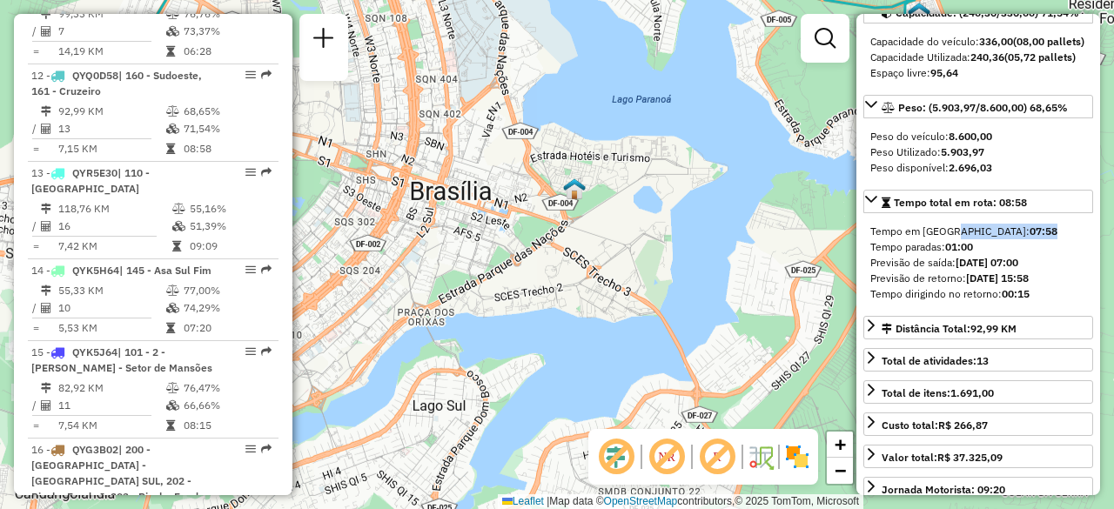
drag, startPoint x: 945, startPoint y: 259, endPoint x: 980, endPoint y: 258, distance: 34.9
click at [980, 239] on div "Tempo em rota: 07:58" at bounding box center [978, 232] width 216 height 16
drag, startPoint x: 949, startPoint y: 278, endPoint x: 977, endPoint y: 281, distance: 28.9
click at [977, 255] on div "Tempo paradas: 01:00" at bounding box center [978, 247] width 216 height 16
drag, startPoint x: 1019, startPoint y: 291, endPoint x: 1050, endPoint y: 291, distance: 30.5
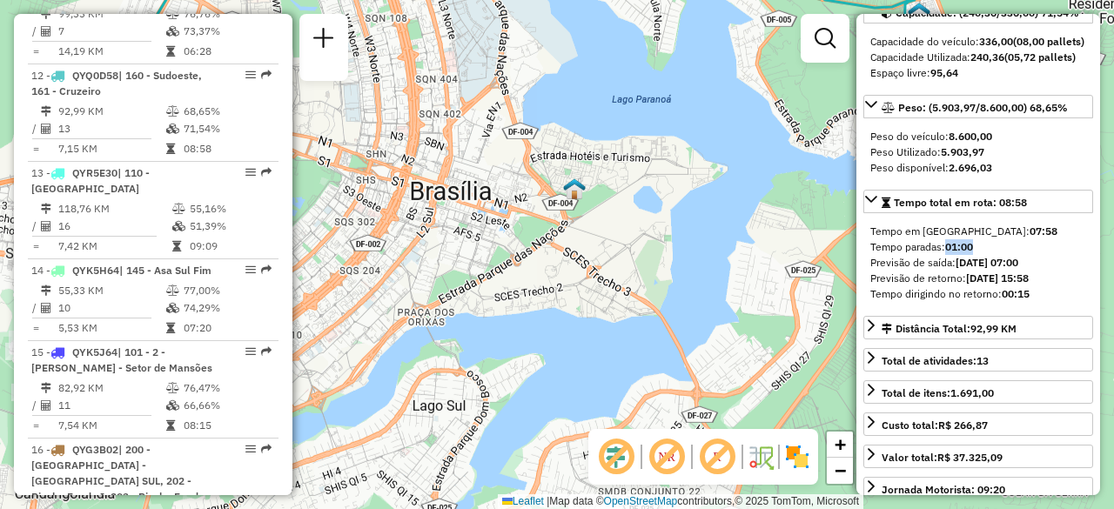
click at [1050, 271] on div "Previsão de saída: 06/09/2025 07:00" at bounding box center [978, 263] width 216 height 16
click at [1017, 255] on div "Tempo paradas: 01:00" at bounding box center [978, 247] width 216 height 16
drag, startPoint x: 1019, startPoint y: 291, endPoint x: 1048, endPoint y: 290, distance: 28.7
click at [1048, 271] on div "Previsão de saída: 06/09/2025 07:00" at bounding box center [978, 263] width 216 height 16
click at [1023, 255] on div "Tempo paradas: 01:00" at bounding box center [978, 247] width 216 height 16
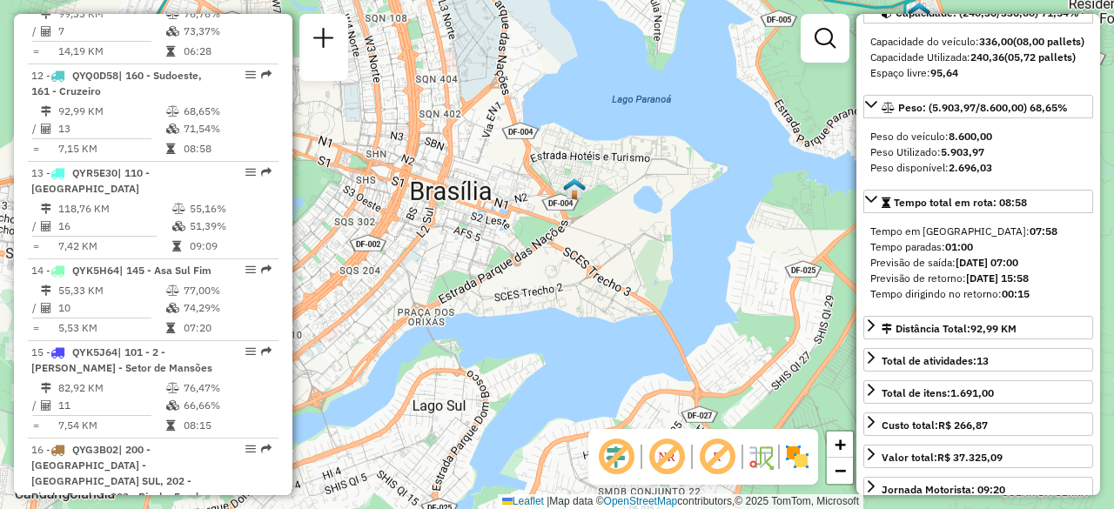
drag, startPoint x: 1019, startPoint y: 290, endPoint x: 1048, endPoint y: 293, distance: 28.9
click at [1048, 271] on div "Previsão de saída: 06/09/2025 07:00" at bounding box center [978, 263] width 216 height 16
click at [1020, 255] on div "Tempo paradas: 01:00" at bounding box center [978, 247] width 216 height 16
drag, startPoint x: 1020, startPoint y: 290, endPoint x: 1046, endPoint y: 291, distance: 26.1
click at [1018, 269] on strong "06/09/2025 07:00" at bounding box center [987, 262] width 63 height 13
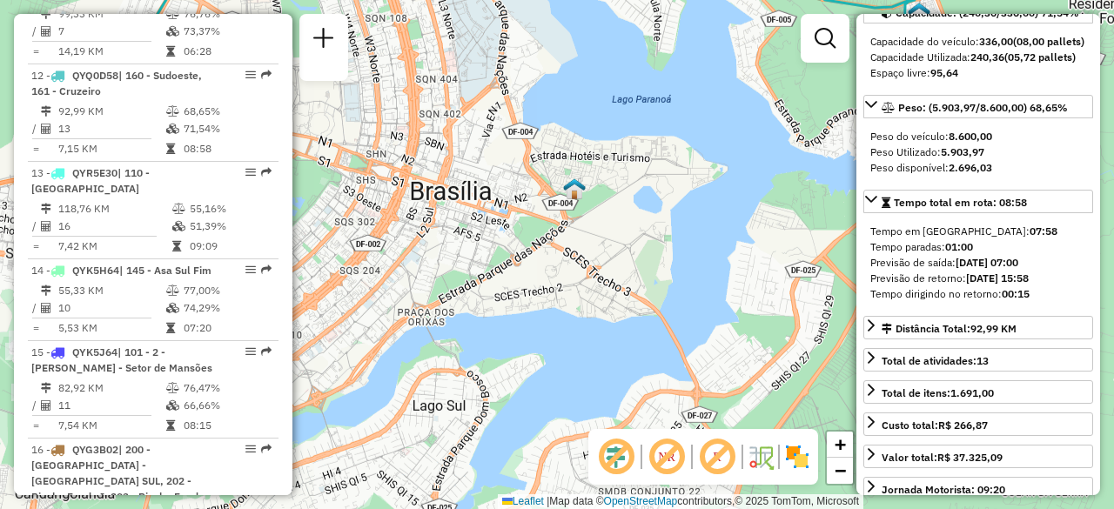
click at [989, 255] on div "Tempo paradas: 01:00" at bounding box center [978, 247] width 216 height 16
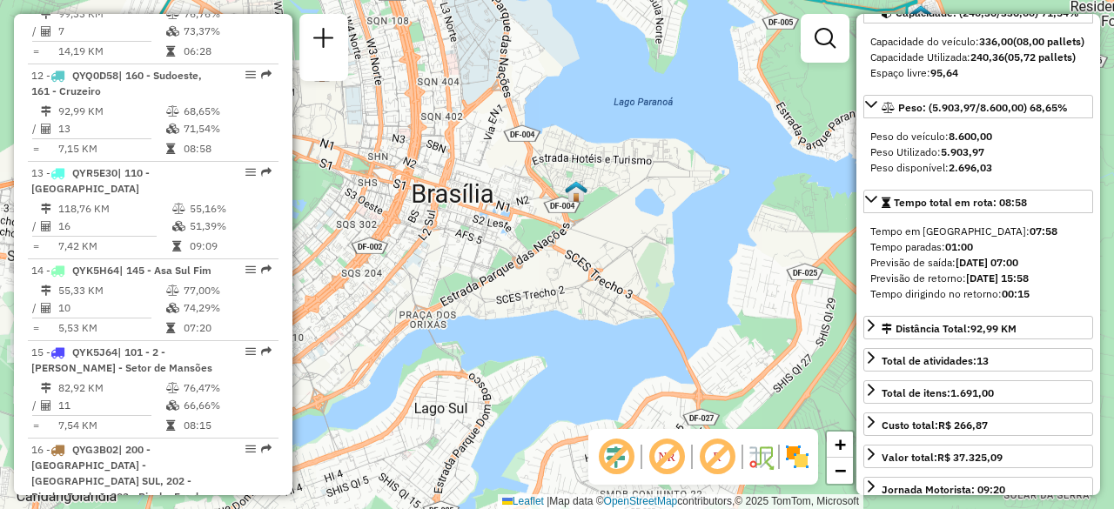
drag, startPoint x: 636, startPoint y: 234, endPoint x: 694, endPoint y: 278, distance: 72.1
click at [694, 278] on div "Janela de atendimento Grade de atendimento Capacidade Transportadoras Veículos …" at bounding box center [557, 254] width 1114 height 509
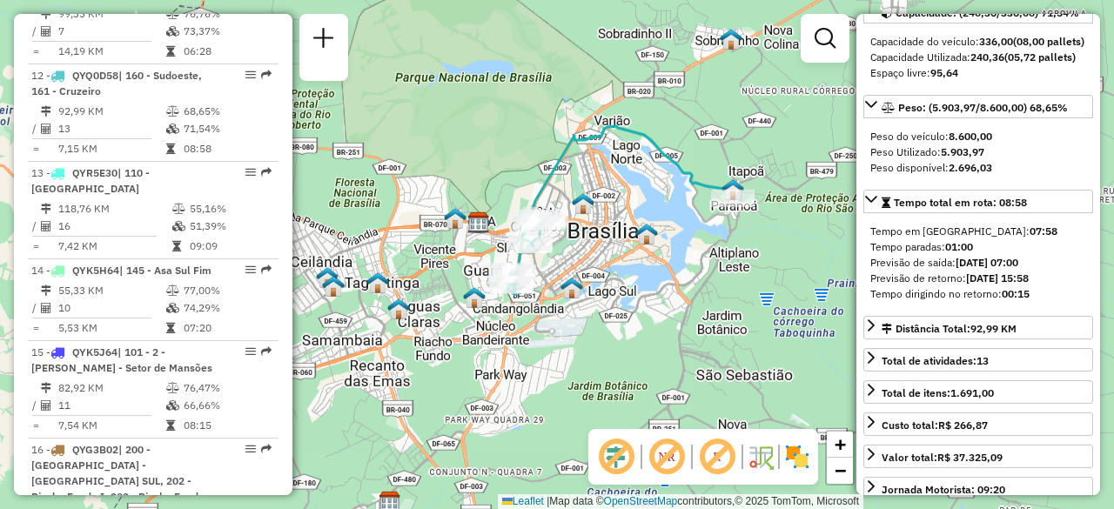
drag, startPoint x: 664, startPoint y: 229, endPoint x: 651, endPoint y: 248, distance: 23.2
click at [651, 248] on div "Janela de atendimento Grade de atendimento Capacidade Transportadoras Veículos …" at bounding box center [557, 254] width 1114 height 509
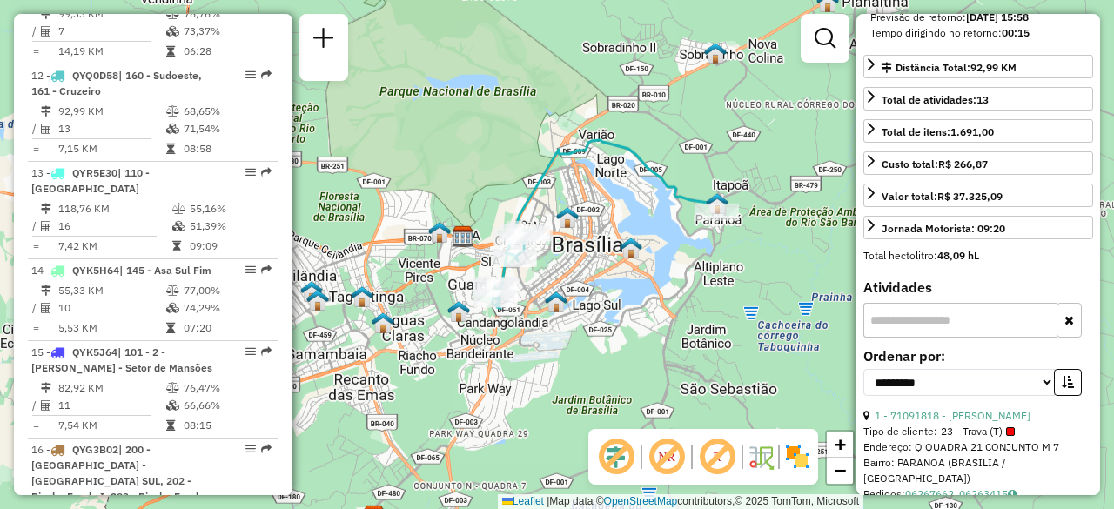
scroll to position [609, 0]
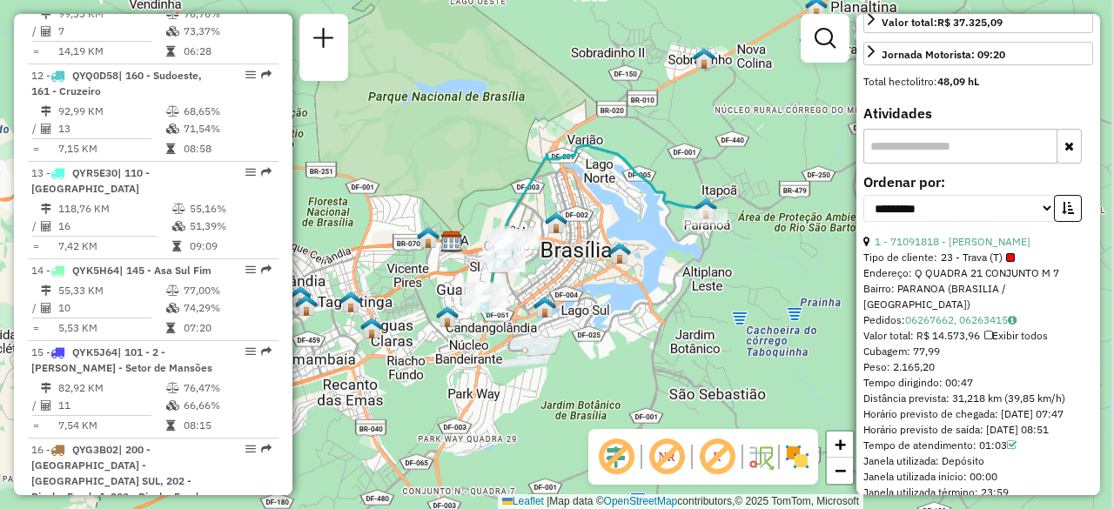
drag, startPoint x: 763, startPoint y: 276, endPoint x: 747, endPoint y: 279, distance: 16.9
click at [747, 279] on div "Janela de atendimento Grade de atendimento Capacidade Transportadoras Veículos …" at bounding box center [557, 254] width 1114 height 509
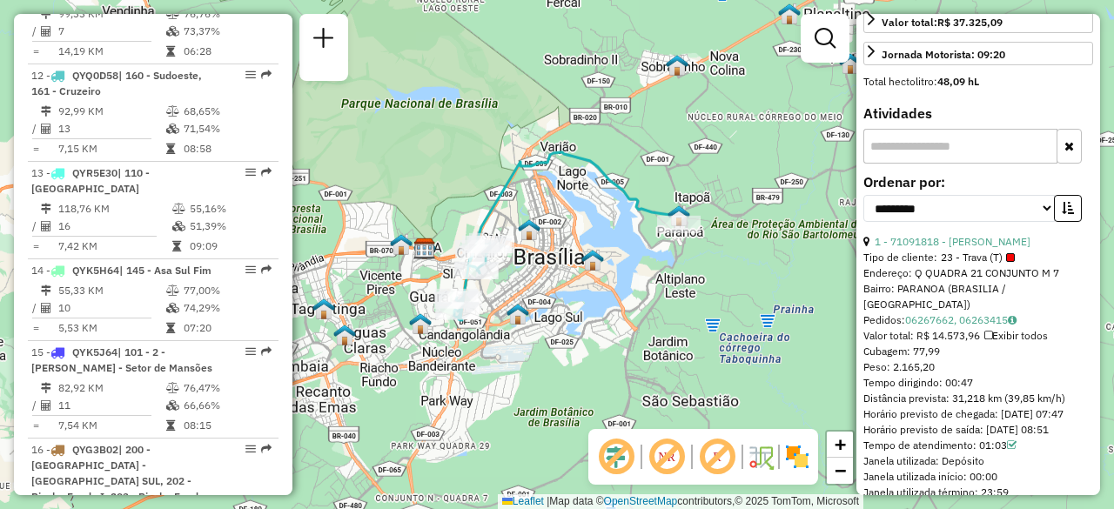
drag, startPoint x: 712, startPoint y: 267, endPoint x: 689, endPoint y: 271, distance: 22.9
click at [690, 272] on div "Janela de atendimento Grade de atendimento Capacidade Transportadoras Veículos …" at bounding box center [557, 254] width 1114 height 509
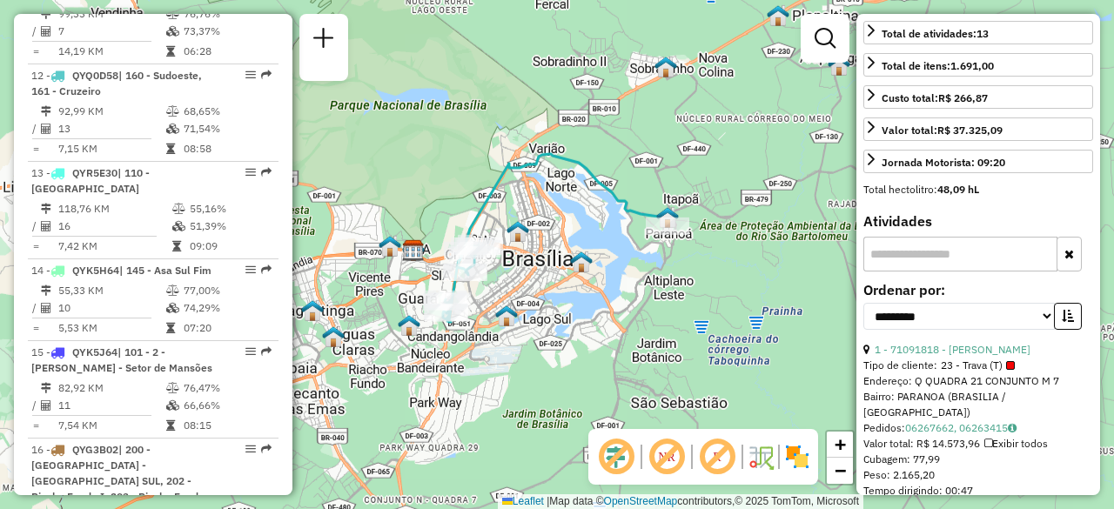
scroll to position [435, 0]
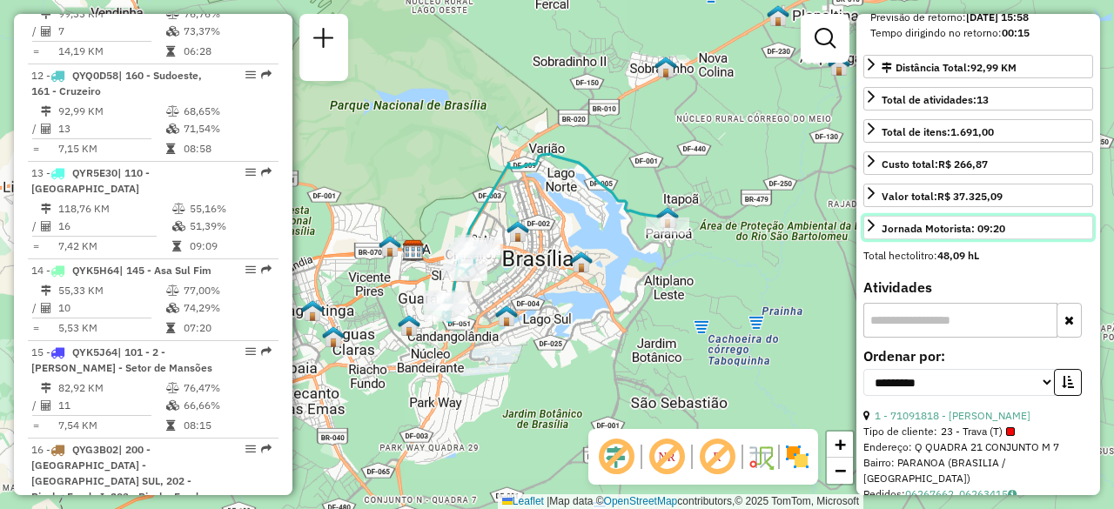
click at [870, 232] on icon at bounding box center [871, 225] width 14 height 14
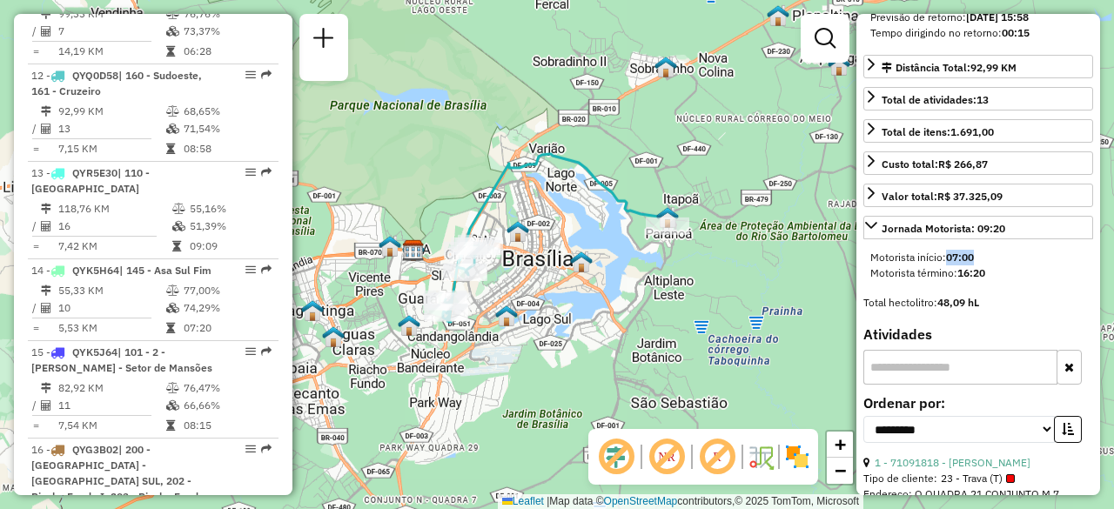
drag, startPoint x: 948, startPoint y: 279, endPoint x: 989, endPoint y: 279, distance: 40.9
click at [989, 265] on div "Motorista início: 07:00" at bounding box center [978, 258] width 216 height 16
drag, startPoint x: 961, startPoint y: 295, endPoint x: 999, endPoint y: 294, distance: 38.3
click at [999, 281] on div "Motorista término: 16:20" at bounding box center [978, 273] width 216 height 16
click at [1010, 281] on div "Motorista término: 16:20" at bounding box center [978, 273] width 216 height 16
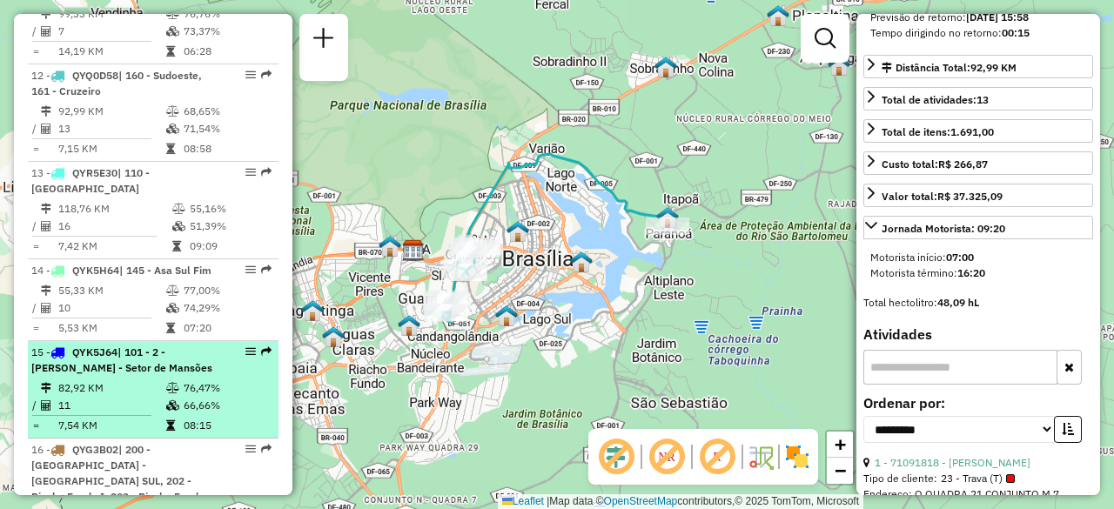
click at [154, 346] on span "| 101 - 2 - [PERSON_NAME] - Setor de Mansões" at bounding box center [121, 360] width 181 height 29
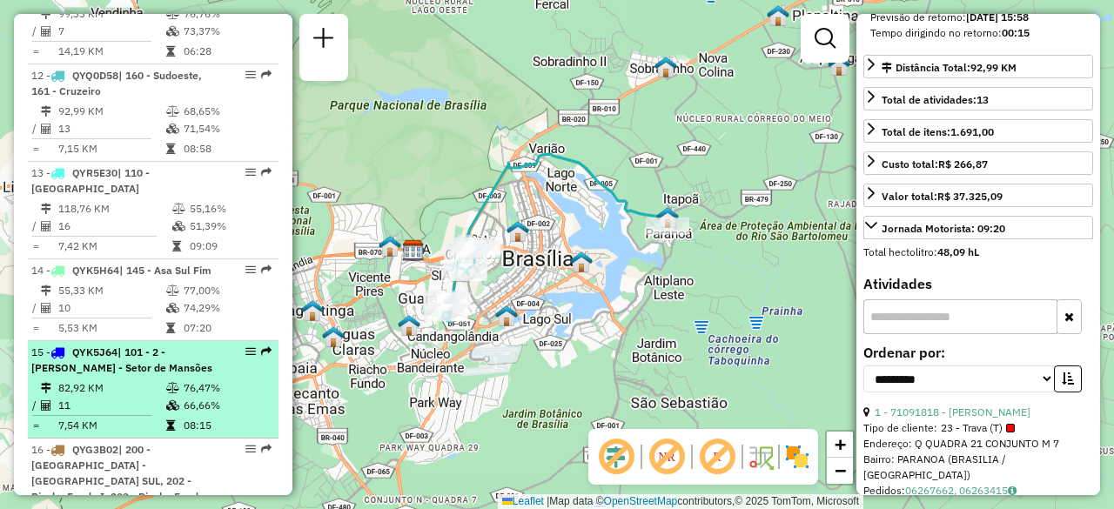
scroll to position [451, 0]
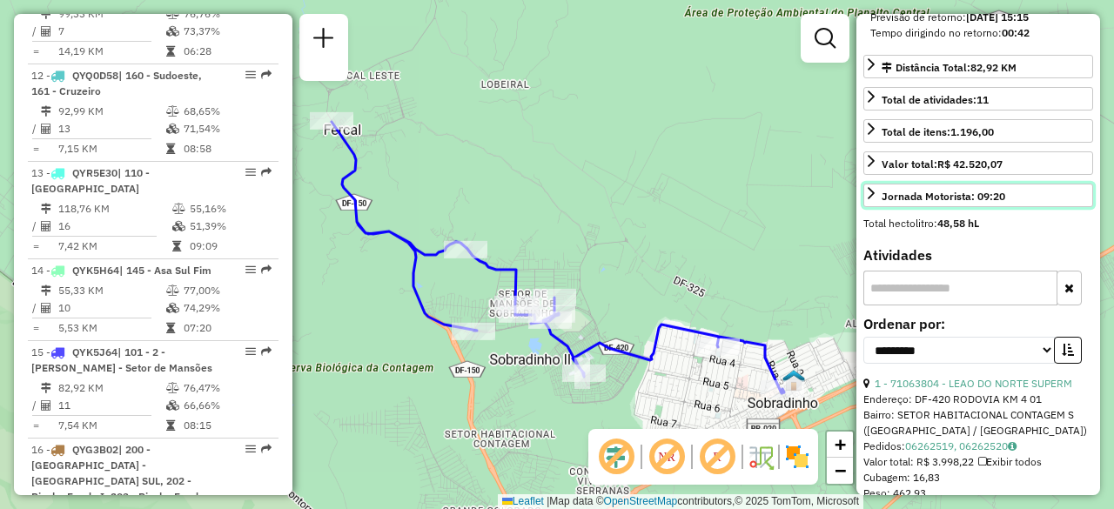
drag, startPoint x: 869, startPoint y: 210, endPoint x: 895, endPoint y: 249, distance: 47.1
click at [870, 207] on link "Jornada Motorista: 09:20" at bounding box center [978, 196] width 230 height 24
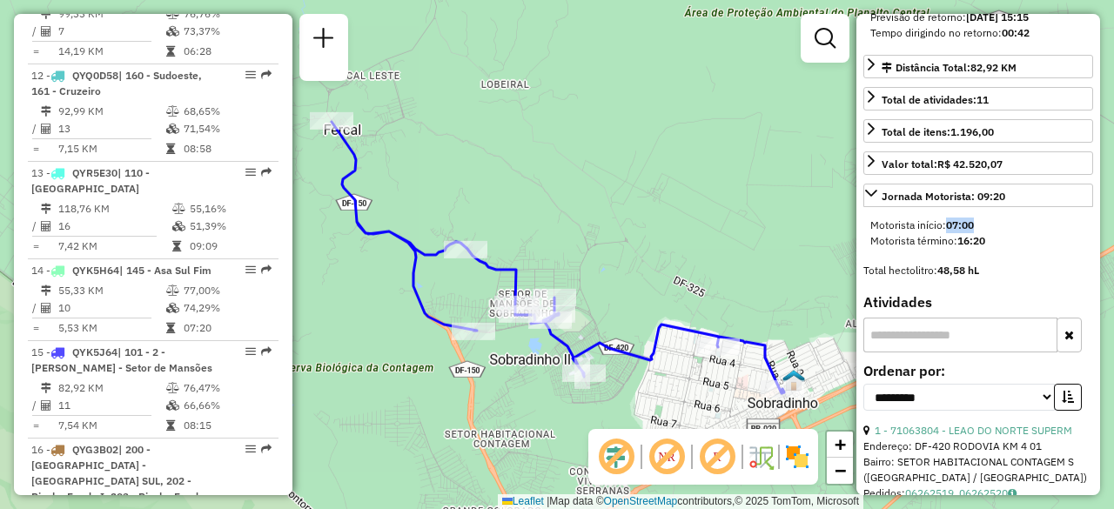
drag, startPoint x: 950, startPoint y: 248, endPoint x: 977, endPoint y: 260, distance: 28.8
click at [984, 233] on div "Motorista início: 07:00" at bounding box center [978, 226] width 216 height 16
drag, startPoint x: 961, startPoint y: 262, endPoint x: 1010, endPoint y: 261, distance: 48.7
click at [1010, 249] on div "Motorista término: 16:20" at bounding box center [978, 241] width 216 height 16
drag, startPoint x: 945, startPoint y: 248, endPoint x: 988, endPoint y: 248, distance: 42.6
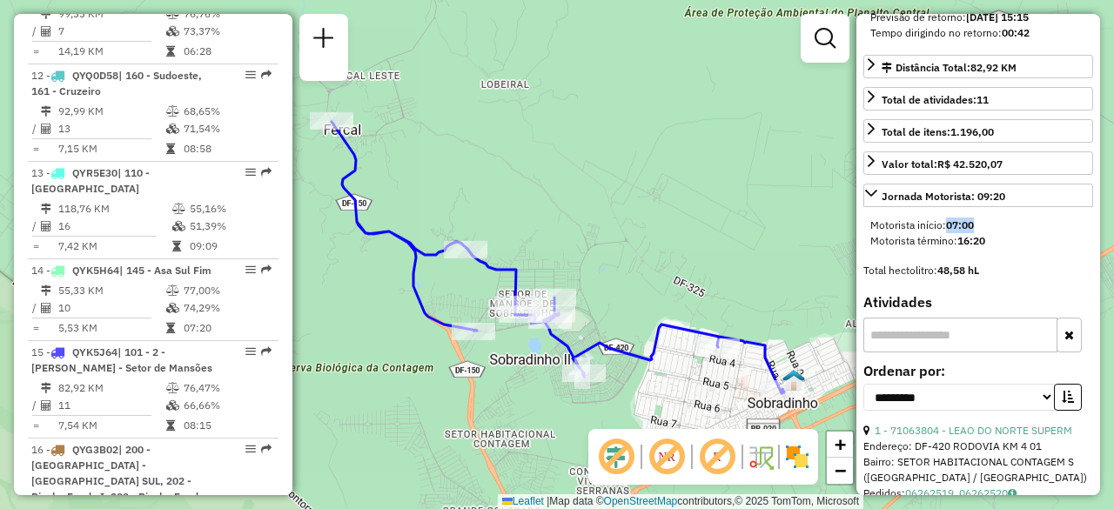
click at [988, 233] on div "Motorista início: 07:00" at bounding box center [978, 226] width 216 height 16
drag, startPoint x: 959, startPoint y: 264, endPoint x: 997, endPoint y: 265, distance: 38.3
click at [997, 249] on div "Motorista término: 16:20" at bounding box center [978, 241] width 216 height 16
click at [992, 283] on div "**********" at bounding box center [978, 254] width 244 height 481
drag, startPoint x: 916, startPoint y: 249, endPoint x: 886, endPoint y: 271, distance: 36.7
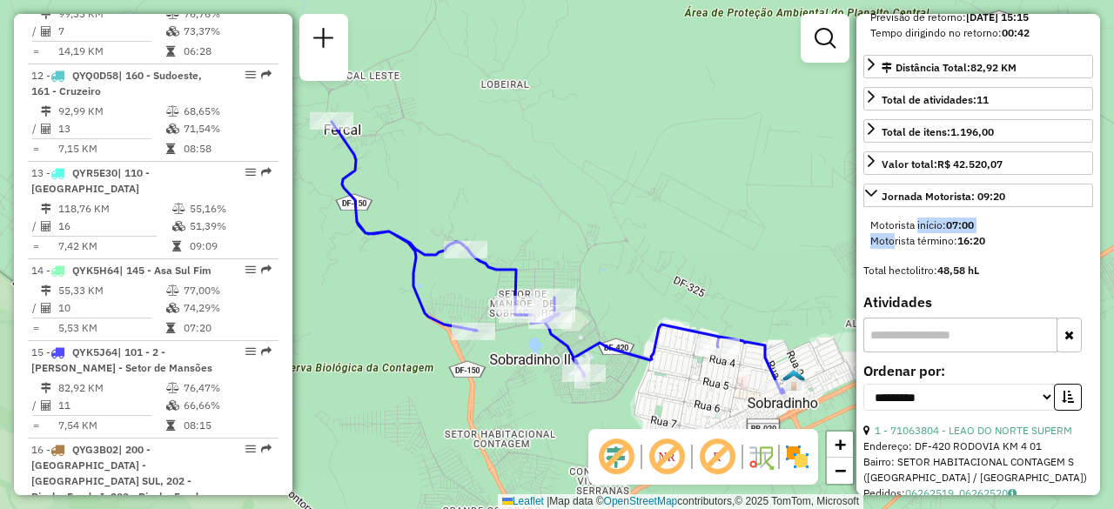
click at [886, 256] on div "Motorista início: 07:00 Motorista término: 16:20" at bounding box center [978, 233] width 230 height 45
click at [932, 249] on div "Motorista término: 16:20" at bounding box center [978, 241] width 216 height 16
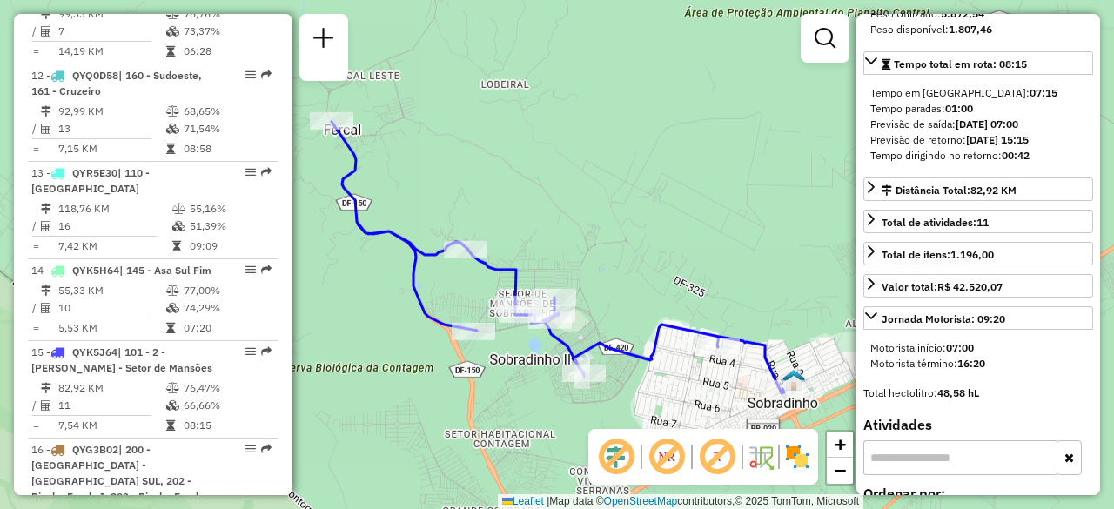
scroll to position [277, 0]
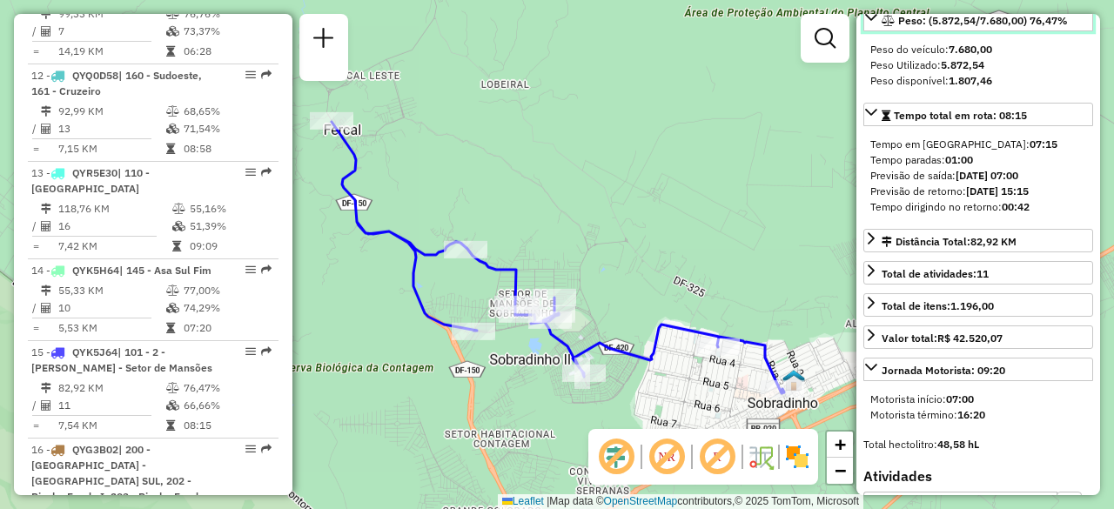
click at [869, 21] on icon at bounding box center [871, 17] width 12 height 7
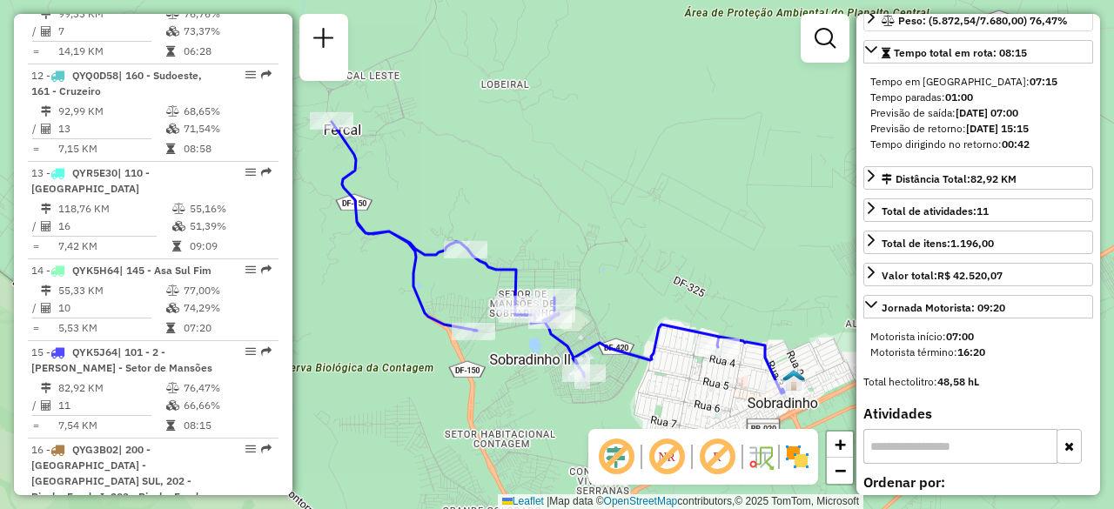
drag, startPoint x: 1020, startPoint y: 142, endPoint x: 1051, endPoint y: 140, distance: 30.5
click at [1051, 121] on div "Previsão de saída: 06/09/2025 07:00" at bounding box center [978, 113] width 216 height 16
click at [1023, 151] on strong "00:42" at bounding box center [1016, 144] width 28 height 13
drag, startPoint x: 776, startPoint y: 217, endPoint x: 808, endPoint y: 180, distance: 48.7
click at [808, 180] on div "Janela de atendimento Grade de atendimento Capacidade Transportadoras Veículos …" at bounding box center [557, 254] width 1114 height 509
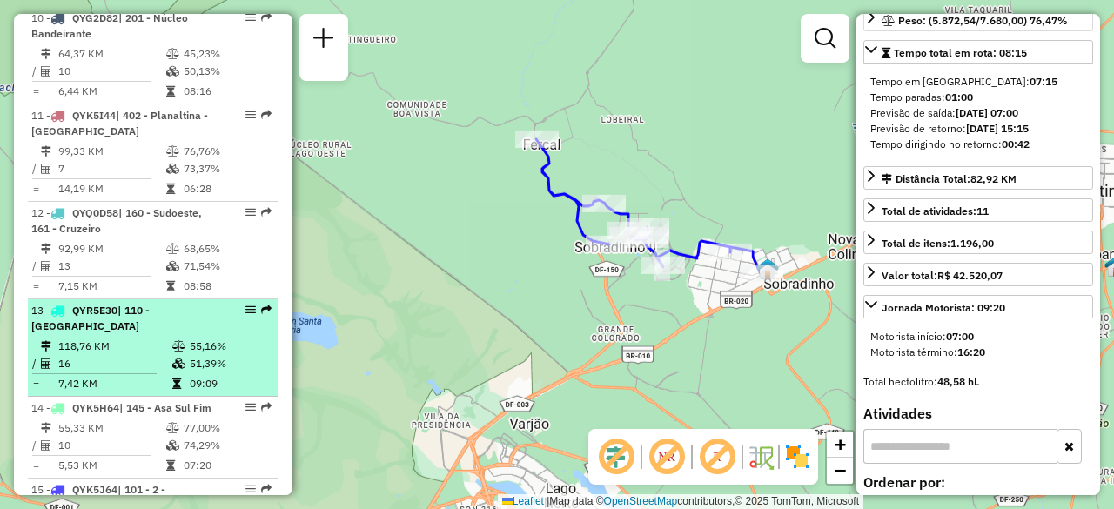
scroll to position [1624, 0]
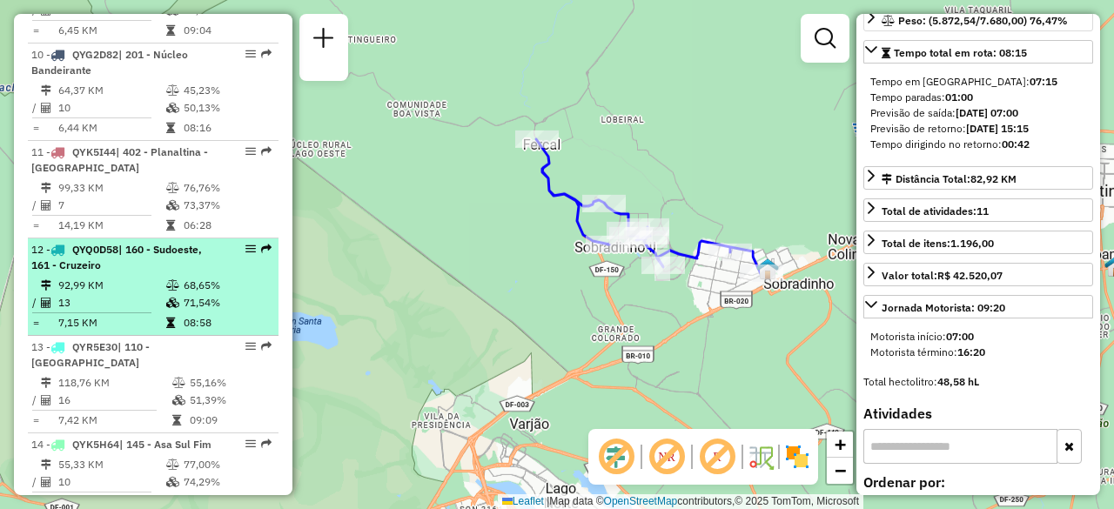
click at [139, 277] on td "92,99 KM" at bounding box center [111, 285] width 108 height 17
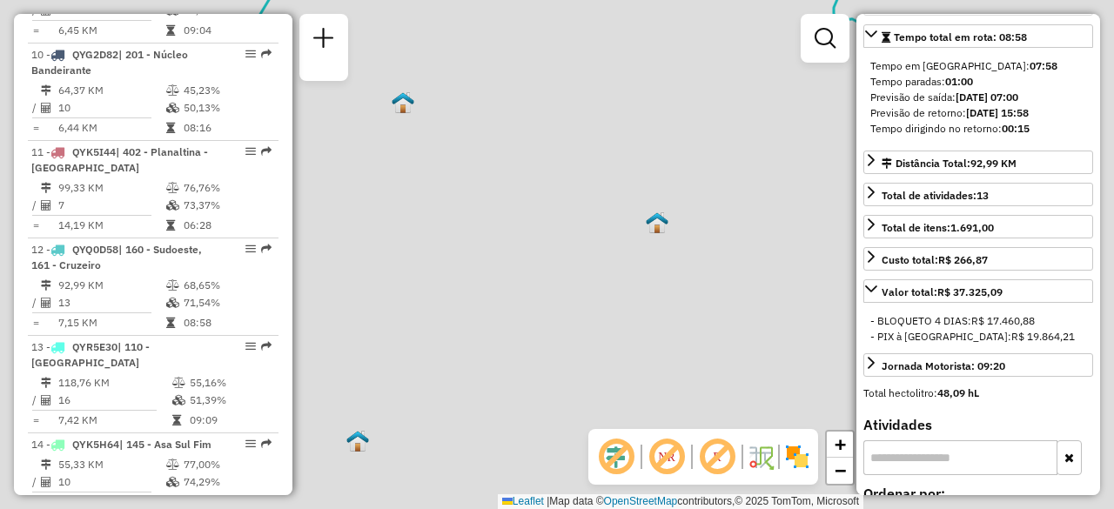
scroll to position [261, 0]
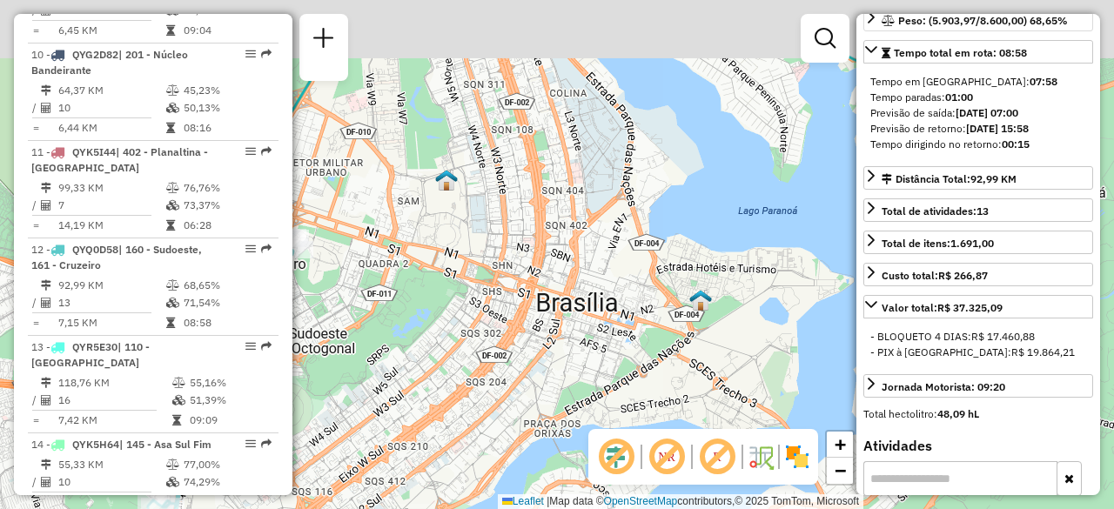
drag, startPoint x: 501, startPoint y: 172, endPoint x: 554, endPoint y: 300, distance: 138.5
click at [554, 300] on div "Janela de atendimento Grade de atendimento Capacidade Transportadoras Veículos …" at bounding box center [557, 254] width 1114 height 509
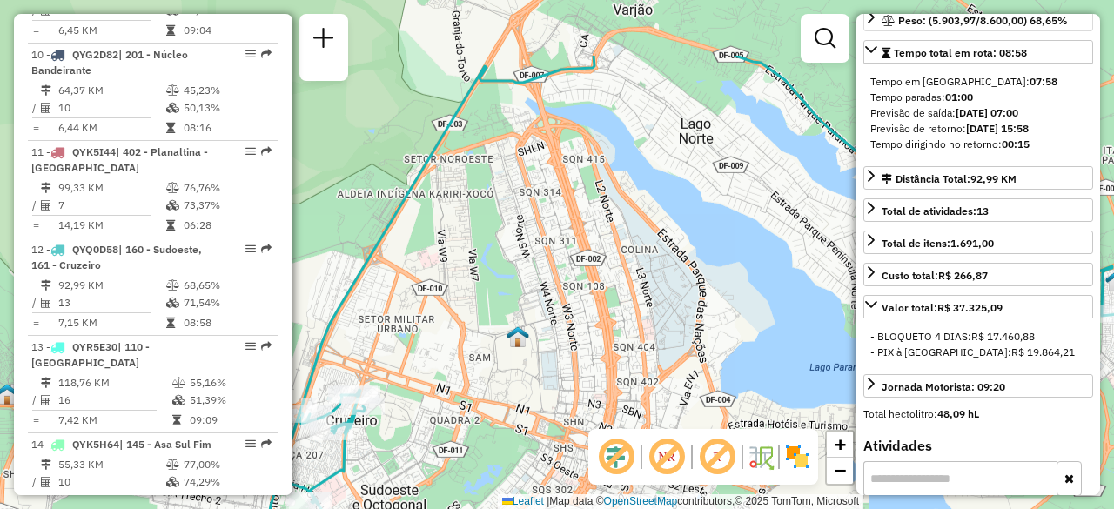
drag, startPoint x: 598, startPoint y: 209, endPoint x: 656, endPoint y: 299, distance: 106.9
click at [660, 316] on div "Janela de atendimento Grade de atendimento Capacidade Transportadoras Veículos …" at bounding box center [557, 254] width 1114 height 509
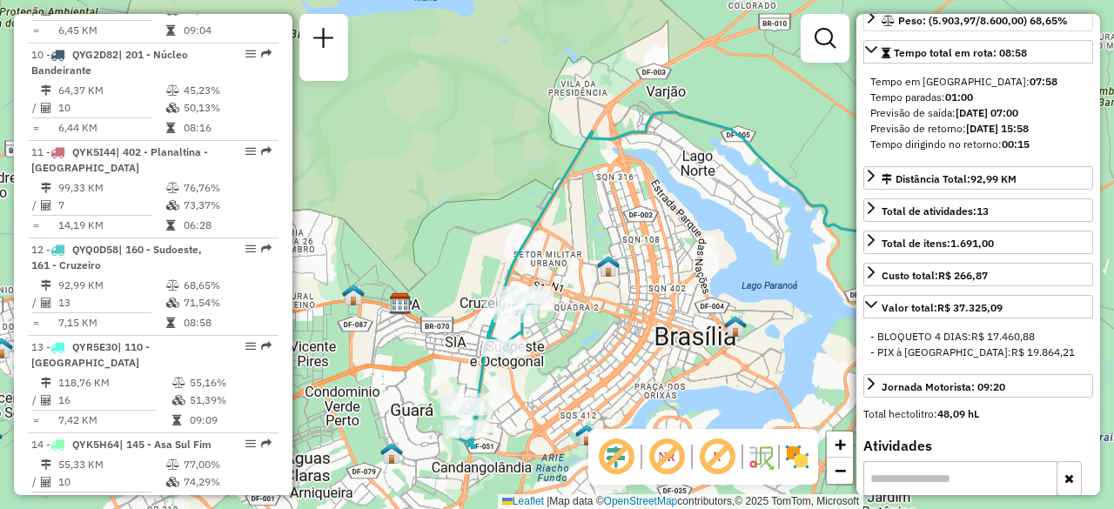
click at [621, 234] on div "Janela de atendimento Grade de atendimento Capacidade Transportadoras Veículos …" at bounding box center [557, 254] width 1114 height 509
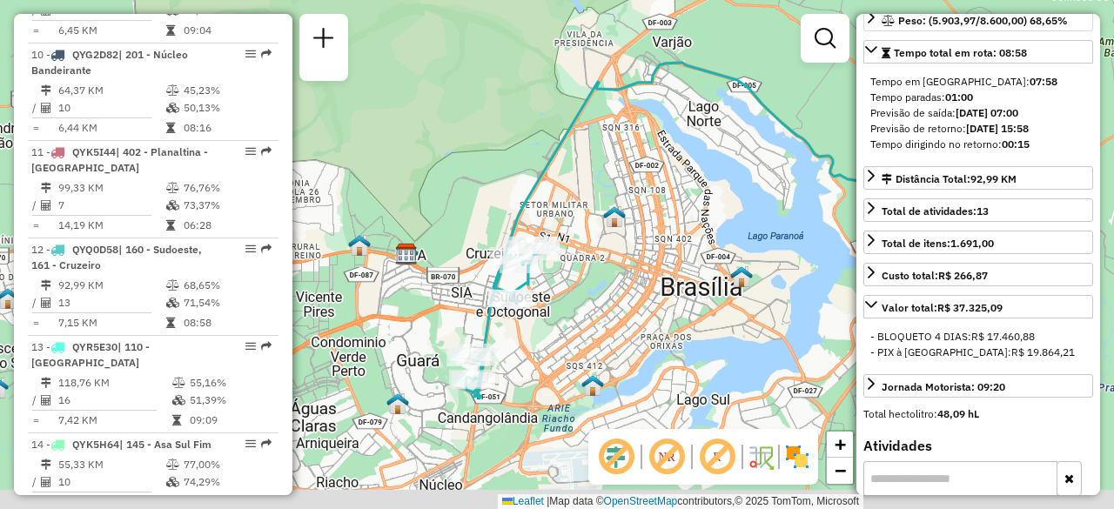
drag, startPoint x: 619, startPoint y: 217, endPoint x: 599, endPoint y: 212, distance: 20.7
click at [608, 212] on img at bounding box center [614, 216] width 23 height 23
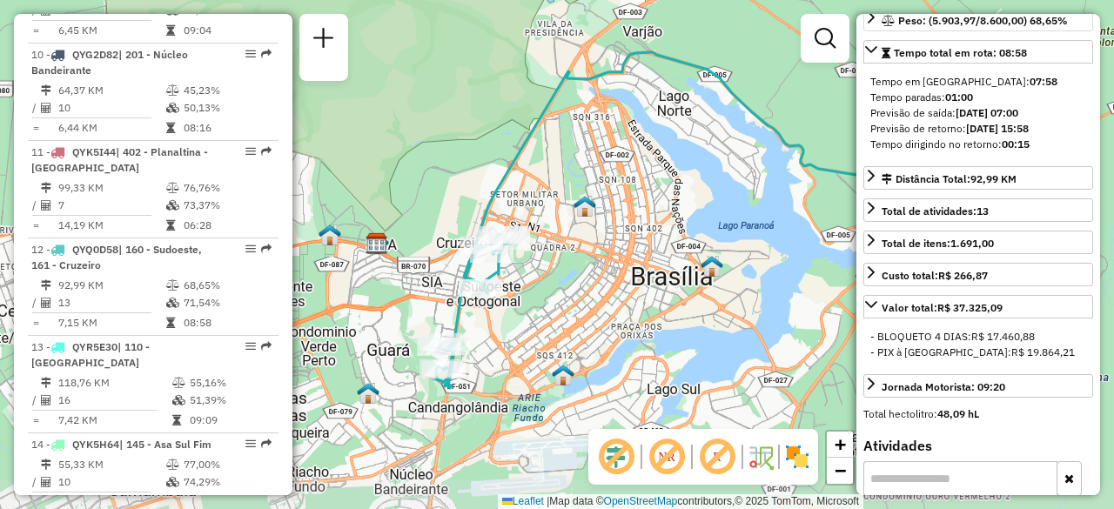
click at [574, 200] on img at bounding box center [585, 206] width 23 height 23
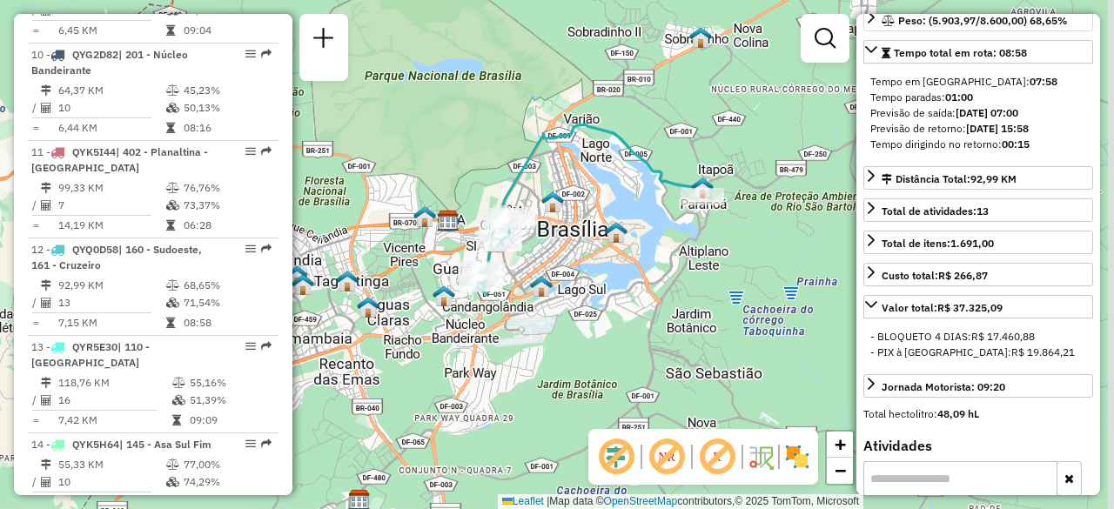
drag, startPoint x: 600, startPoint y: 185, endPoint x: 578, endPoint y: 185, distance: 21.8
click at [578, 185] on div "Janela de atendimento Grade de atendimento Capacidade Transportadoras Veículos …" at bounding box center [557, 254] width 1114 height 509
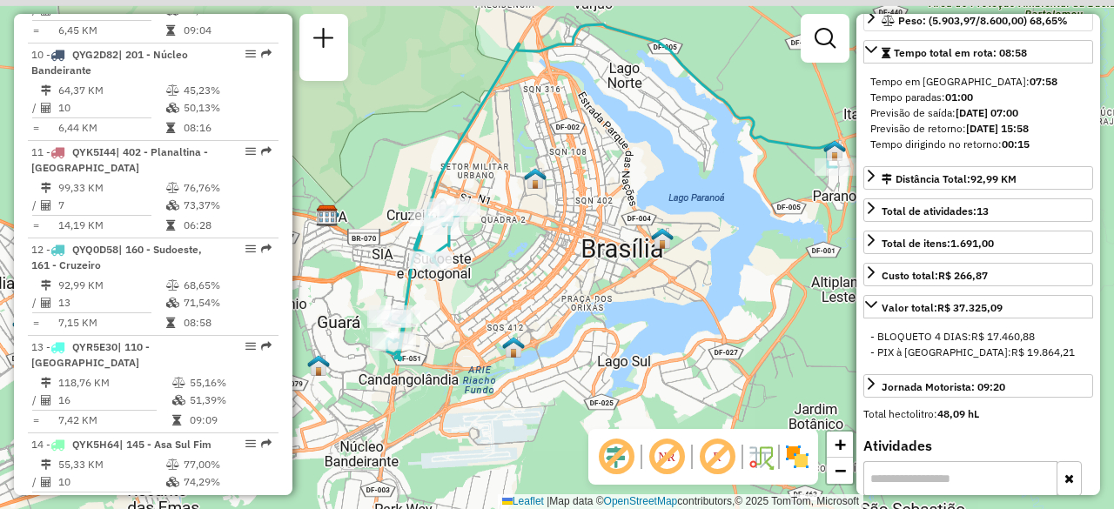
drag, startPoint x: 585, startPoint y: 243, endPoint x: 604, endPoint y: 257, distance: 23.7
click at [606, 257] on div "Janela de atendimento Grade de atendimento Capacidade Transportadoras Veículos …" at bounding box center [557, 254] width 1114 height 509
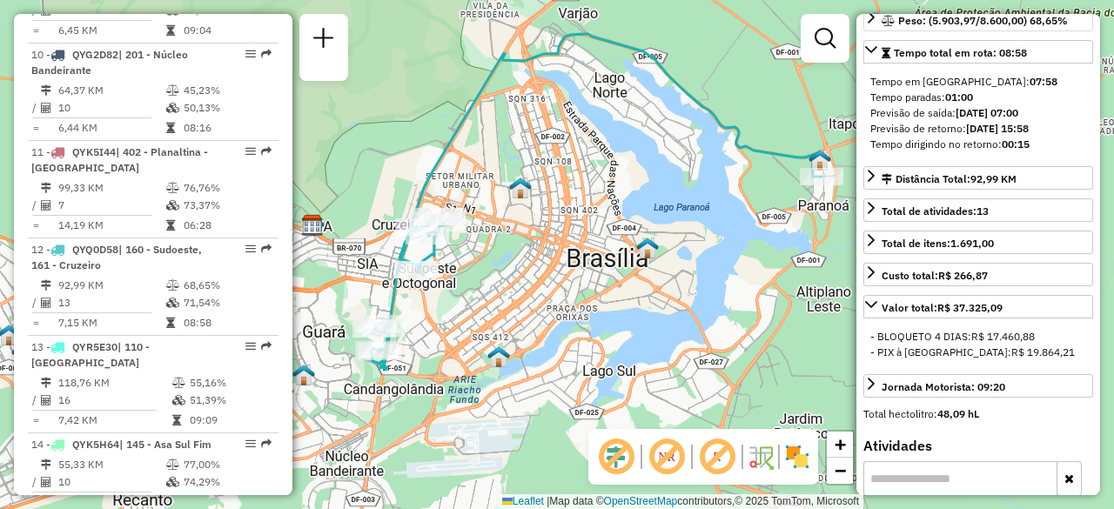
drag, startPoint x: 494, startPoint y: 236, endPoint x: 480, endPoint y: 242, distance: 16.0
click at [480, 242] on div "Janela de atendimento Grade de atendimento Capacidade Transportadoras Veículos …" at bounding box center [557, 254] width 1114 height 509
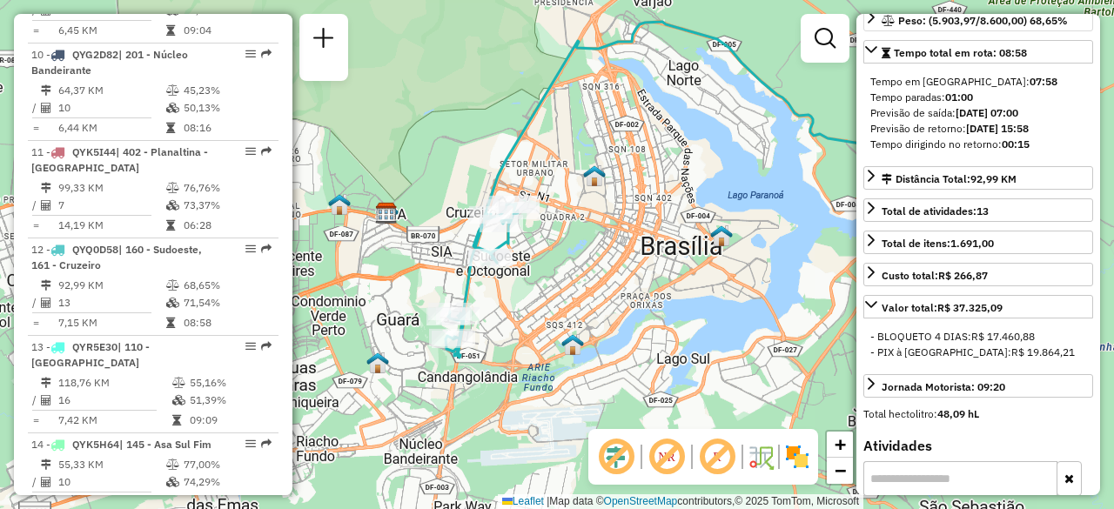
drag, startPoint x: 349, startPoint y: 300, endPoint x: 461, endPoint y: 276, distance: 114.9
click at [461, 276] on div "Janela de atendimento Grade de atendimento Capacidade Transportadoras Veículos …" at bounding box center [557, 254] width 1114 height 509
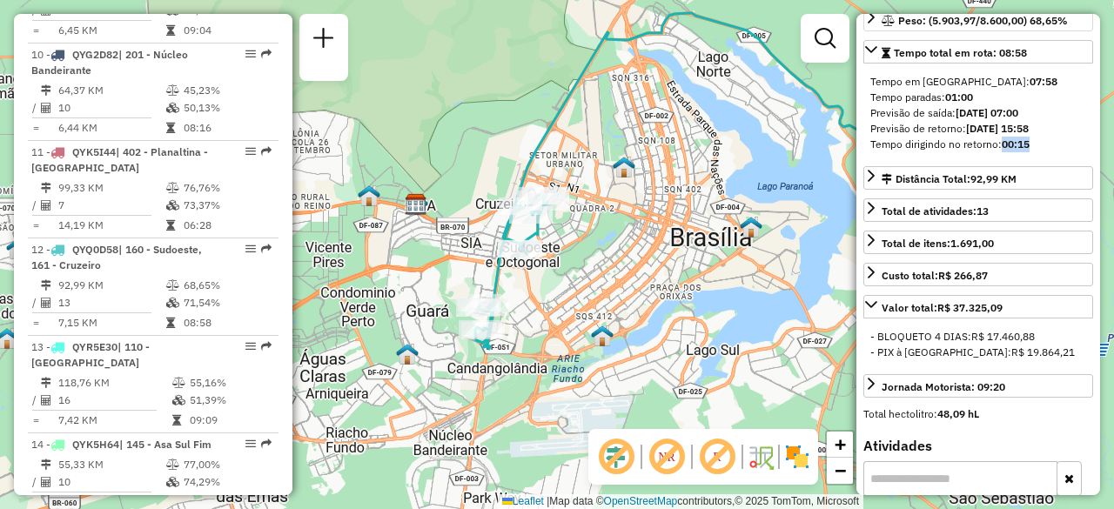
drag, startPoint x: 1036, startPoint y: 173, endPoint x: 1002, endPoint y: 176, distance: 34.0
click at [1002, 152] on div "Tempo dirigindo no retorno: 00:15" at bounding box center [978, 145] width 216 height 16
click at [1005, 151] on strong "00:15" at bounding box center [1016, 144] width 28 height 13
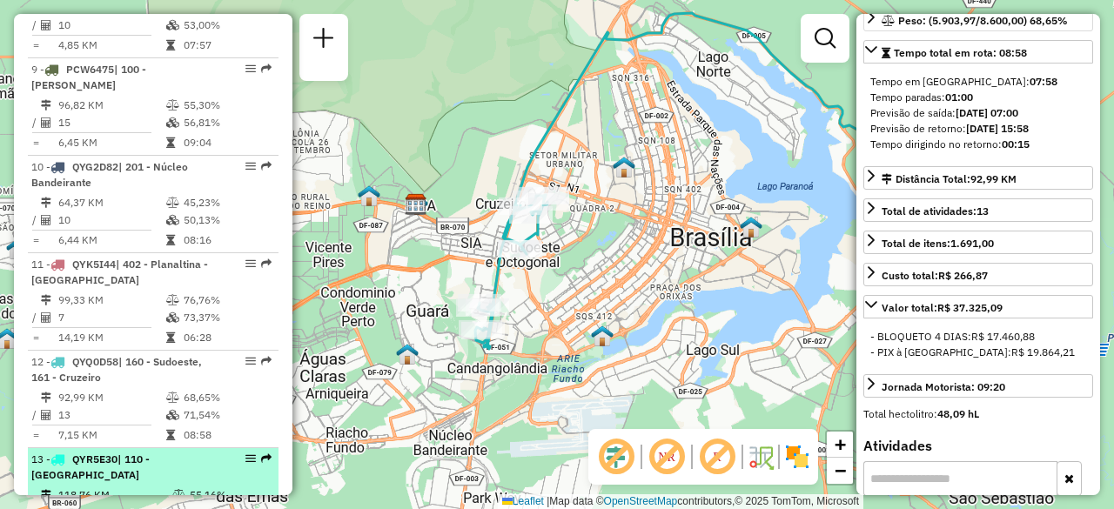
scroll to position [1450, 0]
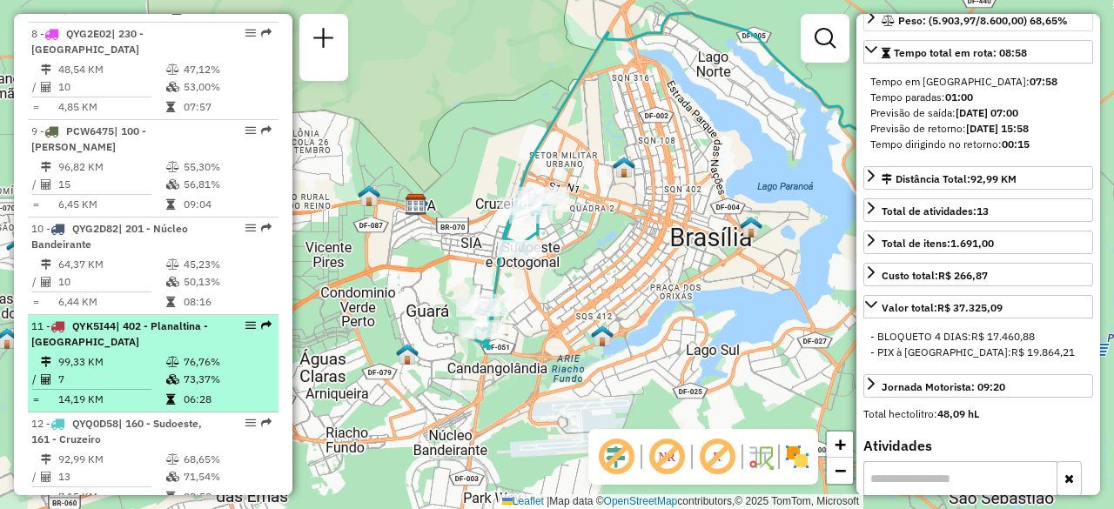
click at [136, 353] on td "99,33 KM" at bounding box center [111, 361] width 108 height 17
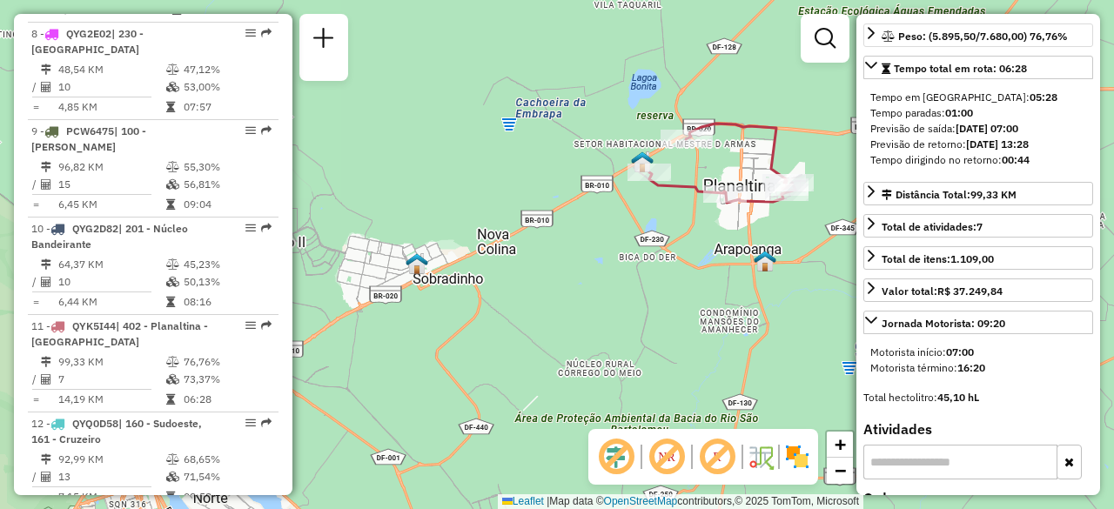
drag, startPoint x: 688, startPoint y: 240, endPoint x: 625, endPoint y: 252, distance: 63.7
click at [625, 252] on div "Janela de atendimento Grade de atendimento Capacidade Transportadoras Veículos …" at bounding box center [557, 254] width 1114 height 509
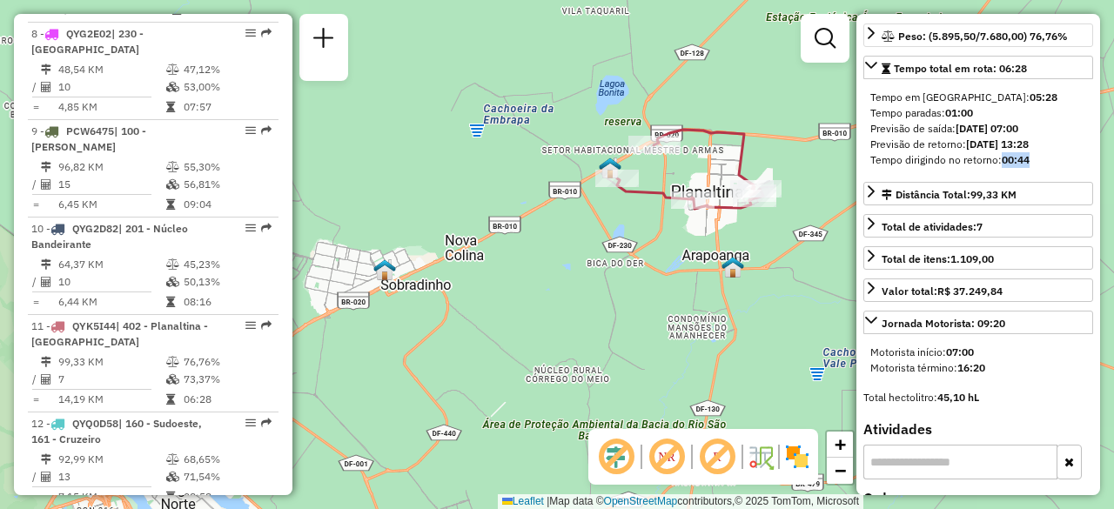
drag, startPoint x: 1031, startPoint y: 172, endPoint x: 1003, endPoint y: 173, distance: 27.9
click at [1003, 166] on strong "00:44" at bounding box center [1016, 159] width 28 height 13
click at [664, 261] on div "Janela de atendimento Grade de atendimento Capacidade Transportadoras Veículos …" at bounding box center [557, 254] width 1114 height 509
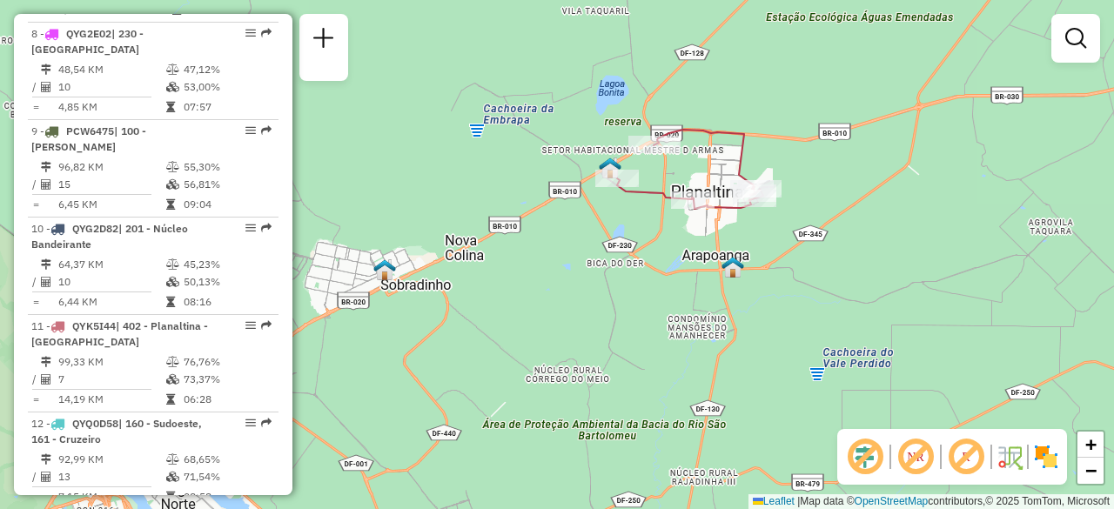
drag, startPoint x: 714, startPoint y: 260, endPoint x: 675, endPoint y: 277, distance: 42.5
click at [656, 269] on div "Janela de atendimento Grade de atendimento Capacidade Transportadoras Veículos …" at bounding box center [557, 254] width 1114 height 509
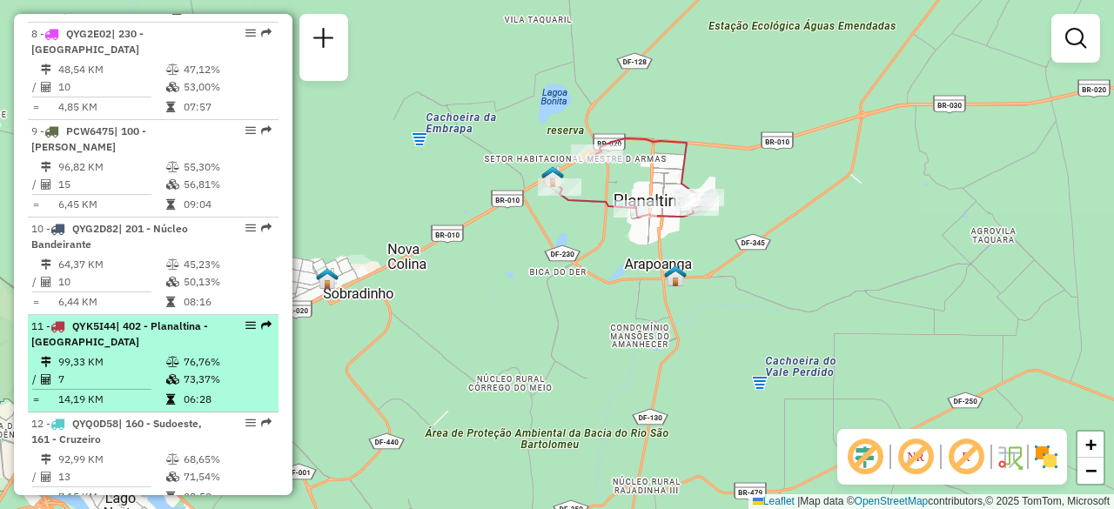
click at [174, 353] on td at bounding box center [173, 361] width 17 height 17
select select "**********"
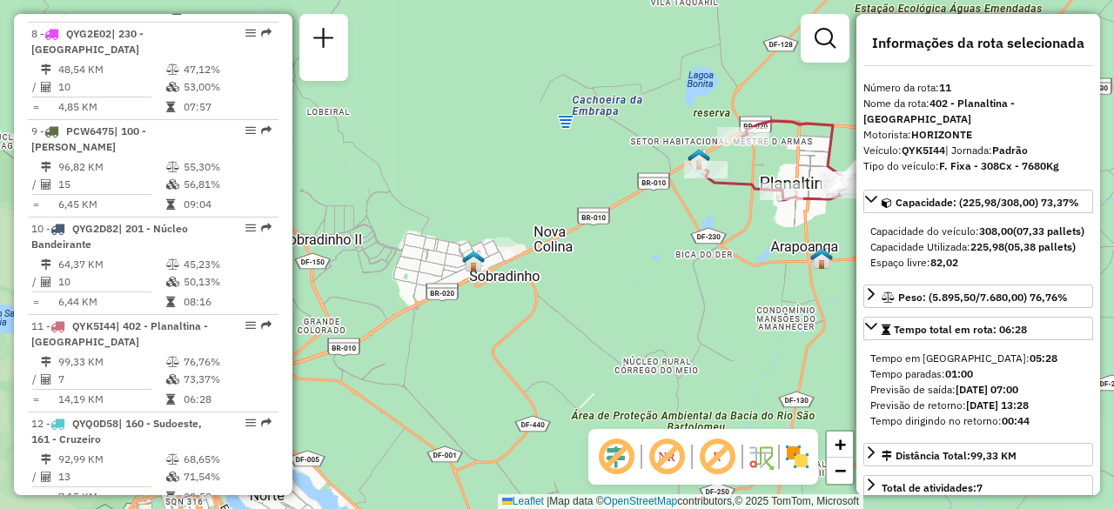
drag, startPoint x: 708, startPoint y: 234, endPoint x: 656, endPoint y: 238, distance: 51.5
click at [656, 238] on div "Janela de atendimento Grade de atendimento Capacidade Transportadoras Veículos …" at bounding box center [557, 254] width 1114 height 509
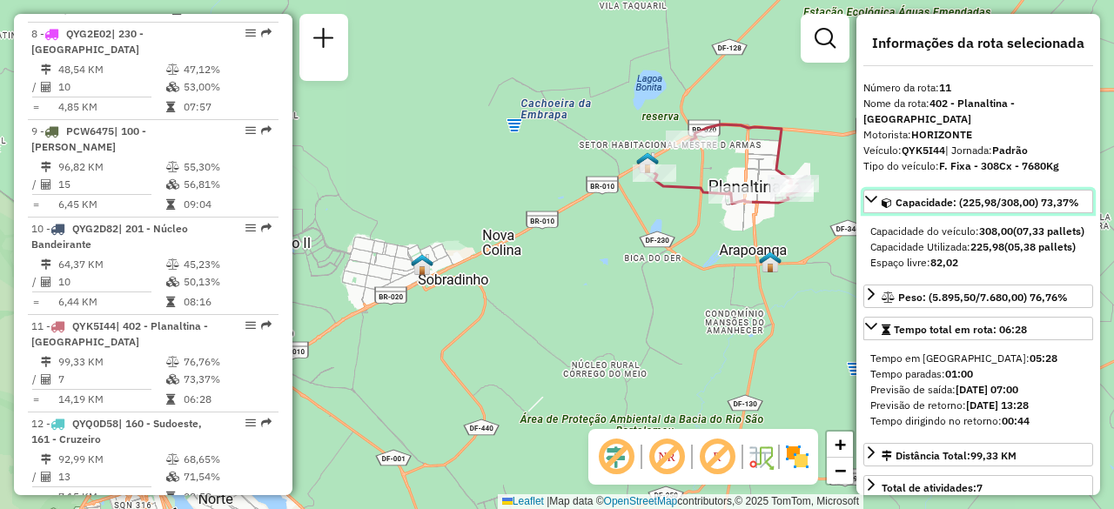
click at [872, 192] on icon at bounding box center [871, 199] width 14 height 14
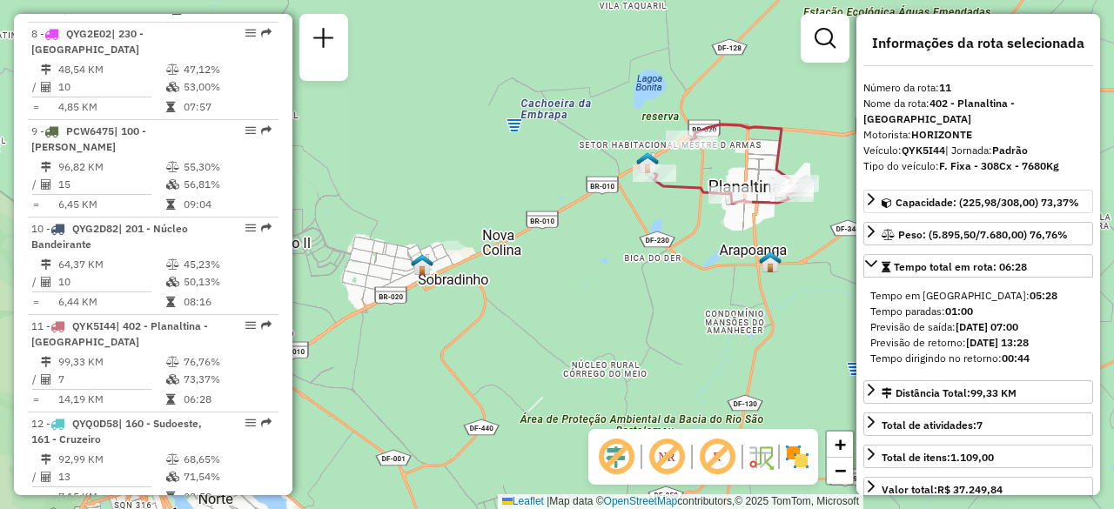
drag, startPoint x: 392, startPoint y: 410, endPoint x: 603, endPoint y: 250, distance: 265.3
click at [603, 250] on div "Janela de atendimento Grade de atendimento Capacidade Transportadoras Veículos …" at bounding box center [557, 254] width 1114 height 509
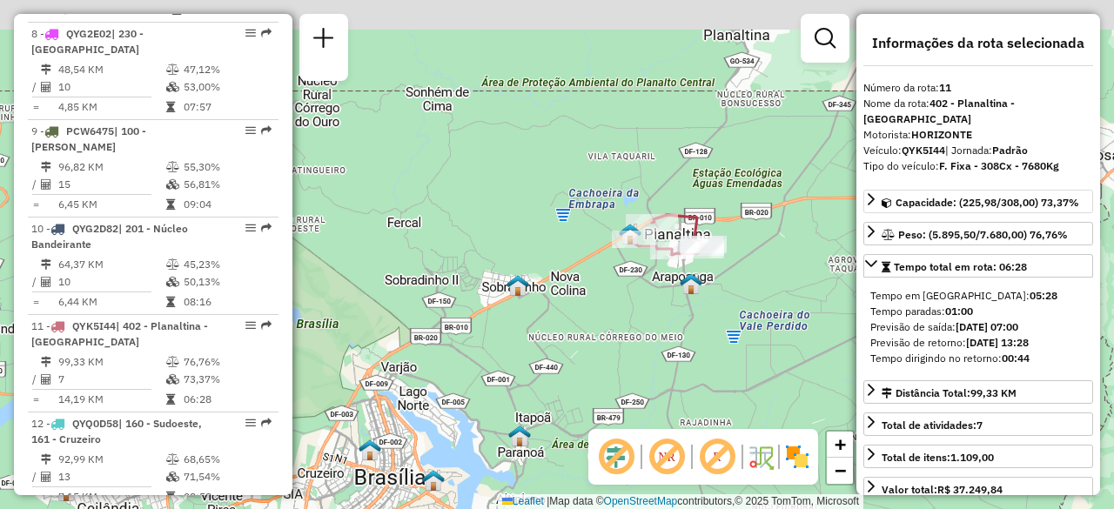
drag, startPoint x: 729, startPoint y: 188, endPoint x: 624, endPoint y: 284, distance: 141.7
click at [627, 302] on div "Janela de atendimento Grade de atendimento Capacidade Transportadoras Veículos …" at bounding box center [557, 254] width 1114 height 509
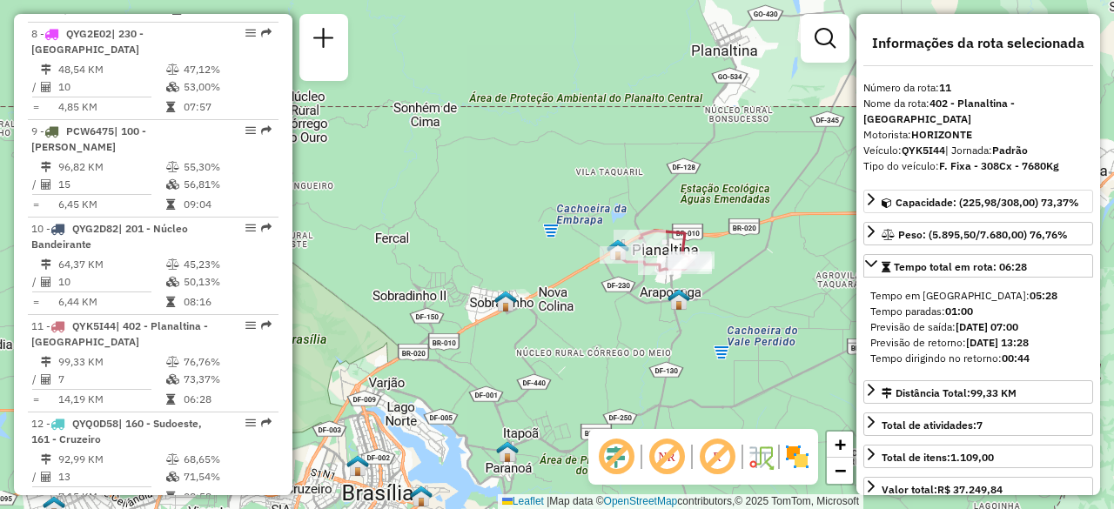
drag, startPoint x: 686, startPoint y: 179, endPoint x: 663, endPoint y: 177, distance: 22.8
click at [663, 177] on div "Janela de atendimento Grade de atendimento Capacidade Transportadoras Veículos …" at bounding box center [557, 254] width 1114 height 509
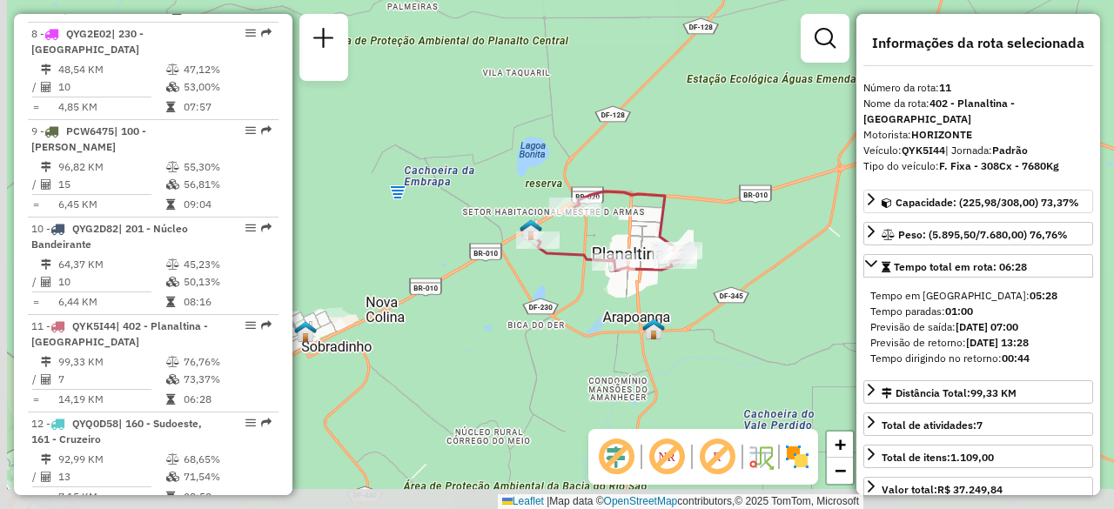
drag, startPoint x: 653, startPoint y: 212, endPoint x: 644, endPoint y: 210, distance: 8.9
click at [717, 174] on div "Janela de atendimento Grade de atendimento Capacidade Transportadoras Veículos …" at bounding box center [557, 254] width 1114 height 509
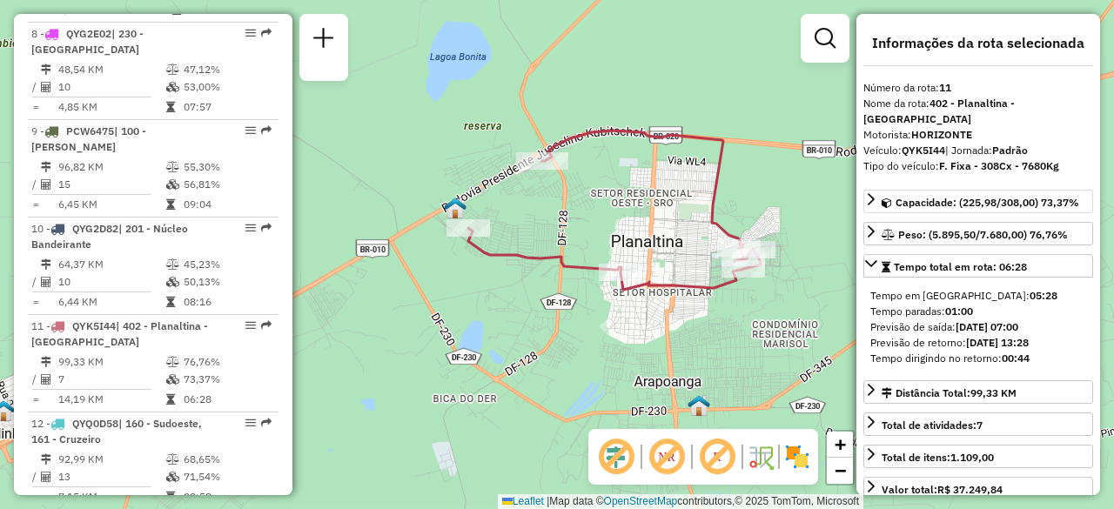
drag, startPoint x: 756, startPoint y: 194, endPoint x: 728, endPoint y: 191, distance: 28.9
click at [728, 191] on div "Janela de atendimento Grade de atendimento Capacidade Transportadoras Veículos …" at bounding box center [557, 254] width 1114 height 509
drag, startPoint x: 1036, startPoint y: 339, endPoint x: 1003, endPoint y: 335, distance: 33.3
click at [1003, 351] on div "Tempo dirigindo no retorno: 00:44" at bounding box center [978, 359] width 216 height 16
click at [1009, 352] on strong "00:44" at bounding box center [1016, 358] width 28 height 13
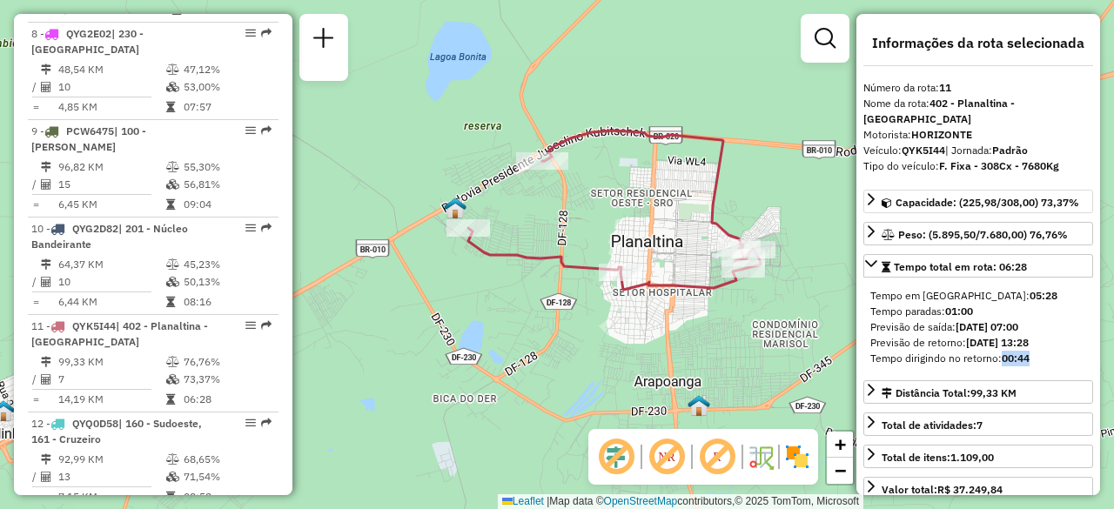
click at [609, 232] on div "Janela de atendimento Grade de atendimento Capacidade Transportadoras Veículos …" at bounding box center [557, 254] width 1114 height 509
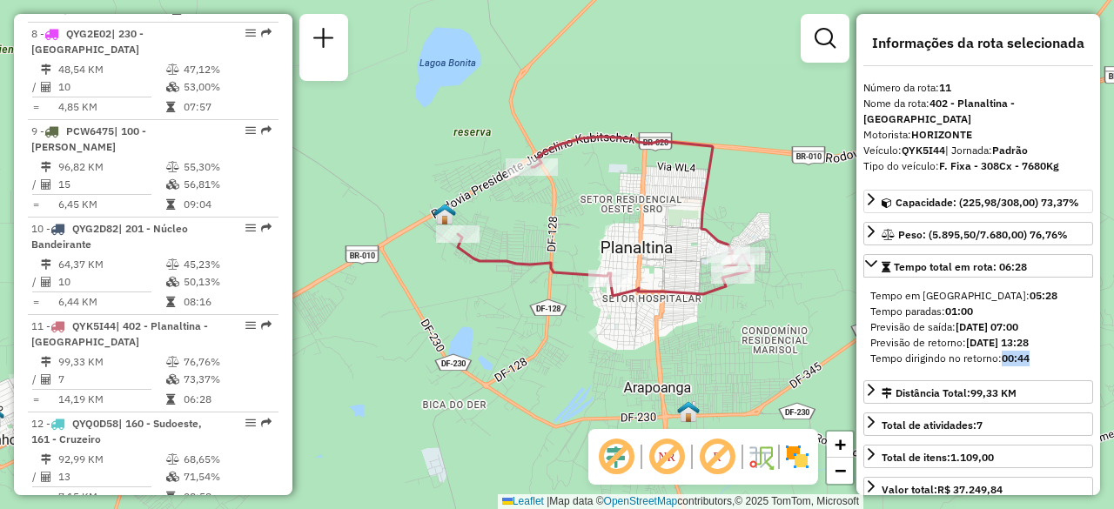
drag, startPoint x: 581, startPoint y: 236, endPoint x: 607, endPoint y: 242, distance: 26.8
click at [607, 242] on div "Janela de atendimento Grade de atendimento Capacidade Transportadoras Veículos …" at bounding box center [557, 254] width 1114 height 509
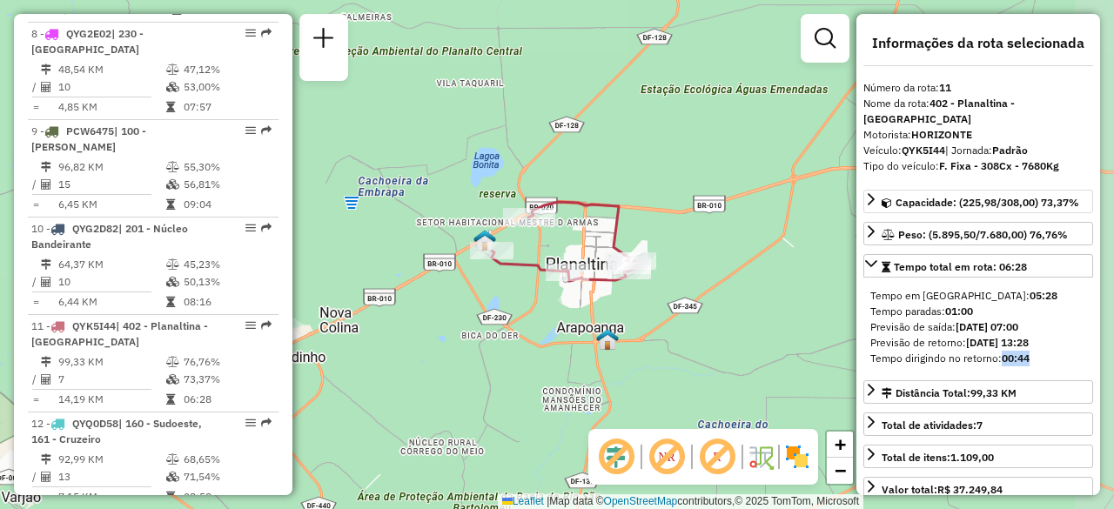
drag, startPoint x: 701, startPoint y: 195, endPoint x: 662, endPoint y: 206, distance: 40.8
click at [662, 206] on div "Janela de atendimento Grade de atendimento Capacidade Transportadoras Veículos …" at bounding box center [557, 254] width 1114 height 509
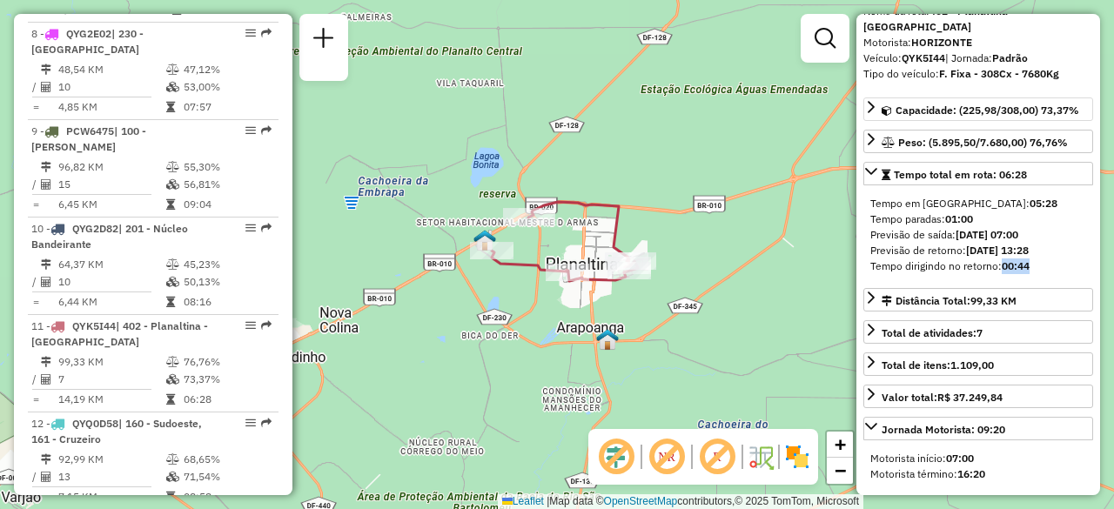
scroll to position [87, 0]
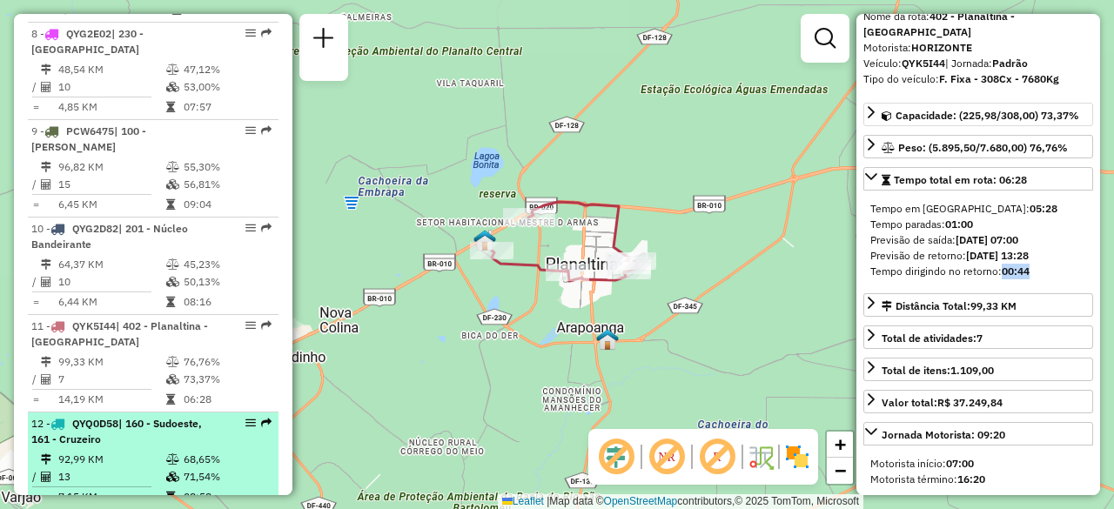
click at [107, 468] on td "13" at bounding box center [111, 476] width 108 height 17
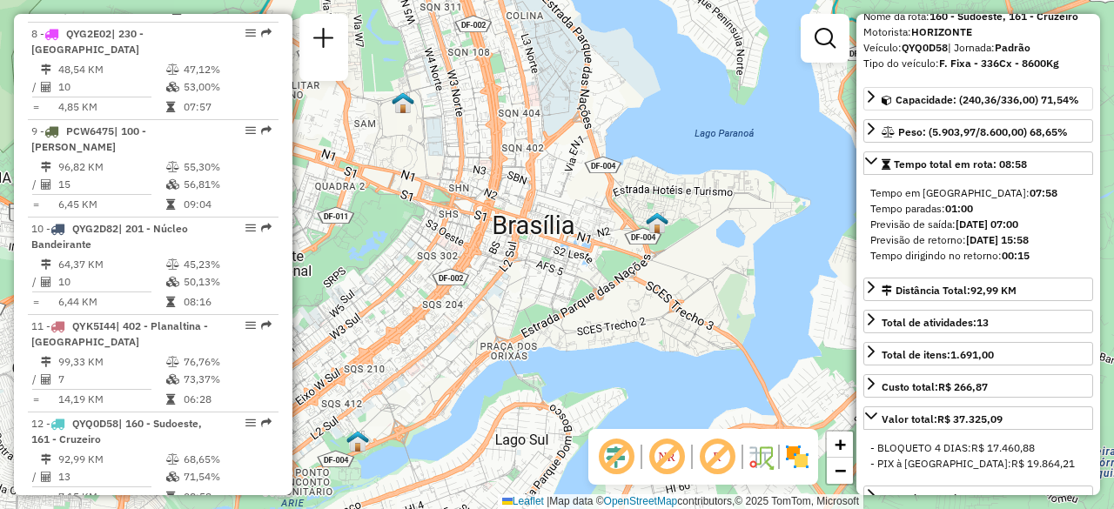
drag, startPoint x: 516, startPoint y: 248, endPoint x: 623, endPoint y: 353, distance: 149.6
click at [623, 353] on div "Janela de atendimento Grade de atendimento Capacidade Transportadoras Veículos …" at bounding box center [557, 254] width 1114 height 509
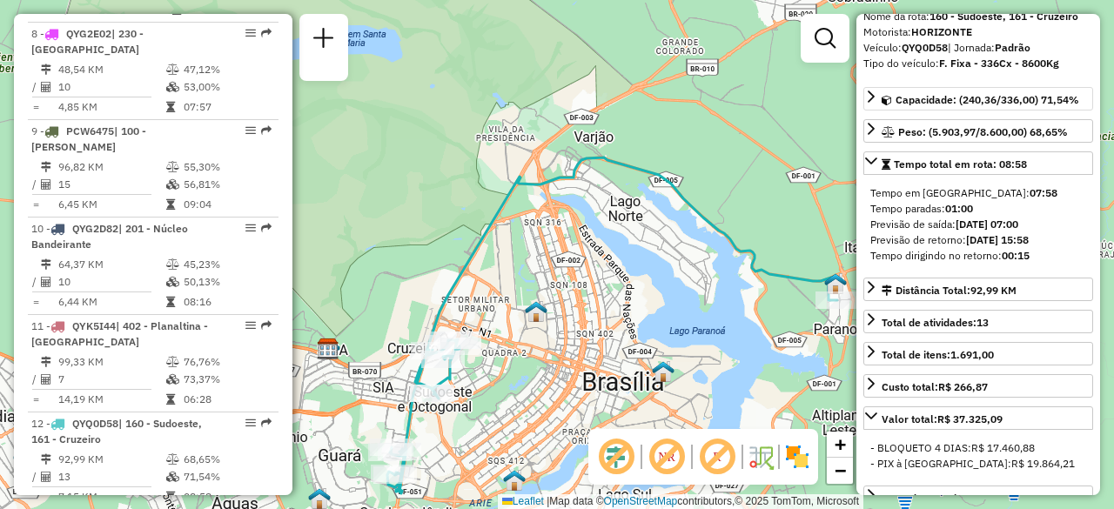
drag, startPoint x: 588, startPoint y: 226, endPoint x: 517, endPoint y: 269, distance: 83.1
click at [517, 269] on div "Janela de atendimento Grade de atendimento Capacidade Transportadoras Veículos …" at bounding box center [557, 254] width 1114 height 509
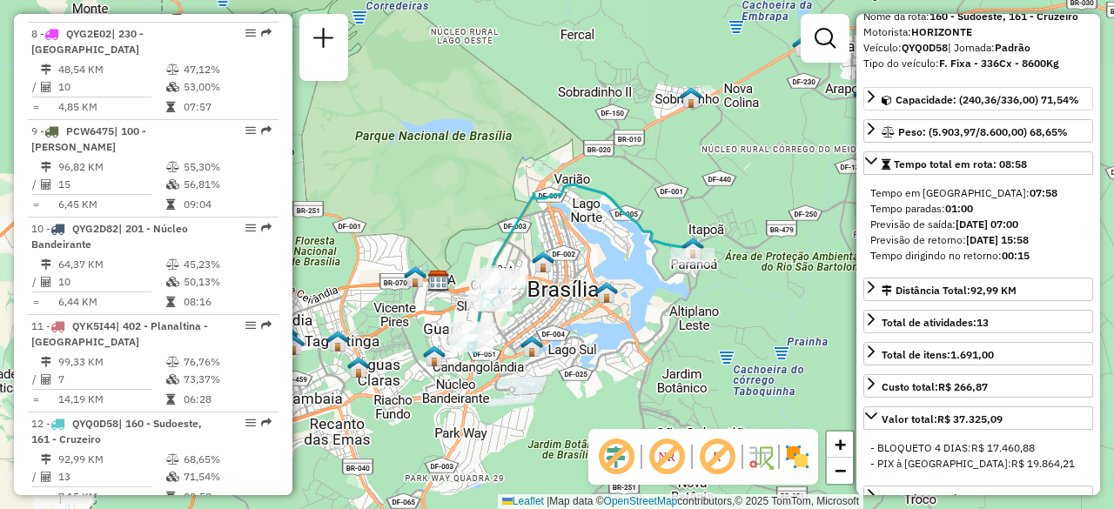
drag, startPoint x: 566, startPoint y: 280, endPoint x: 601, endPoint y: 254, distance: 43.5
click at [601, 254] on div "Janela de atendimento Grade de atendimento Capacidade Transportadoras Veículos …" at bounding box center [557, 254] width 1114 height 509
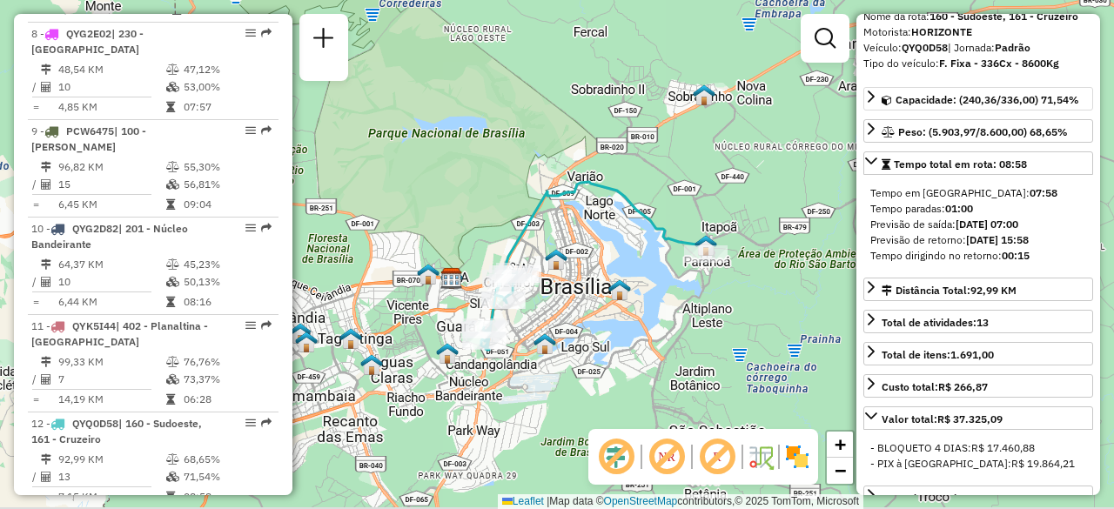
drag, startPoint x: 589, startPoint y: 273, endPoint x: 613, endPoint y: 270, distance: 23.8
click at [613, 270] on div "Janela de atendimento Grade de atendimento Capacidade Transportadoras Veículos …" at bounding box center [557, 254] width 1114 height 509
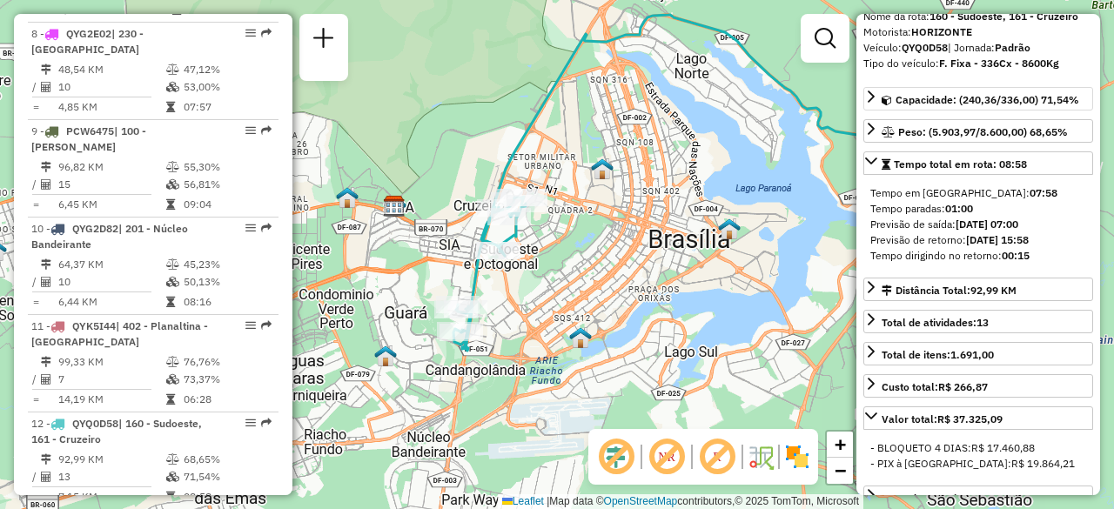
drag, startPoint x: 507, startPoint y: 360, endPoint x: 542, endPoint y: 341, distance: 39.7
click at [542, 341] on div "Janela de atendimento Grade de atendimento Capacidade Transportadoras Veículos …" at bounding box center [557, 254] width 1114 height 509
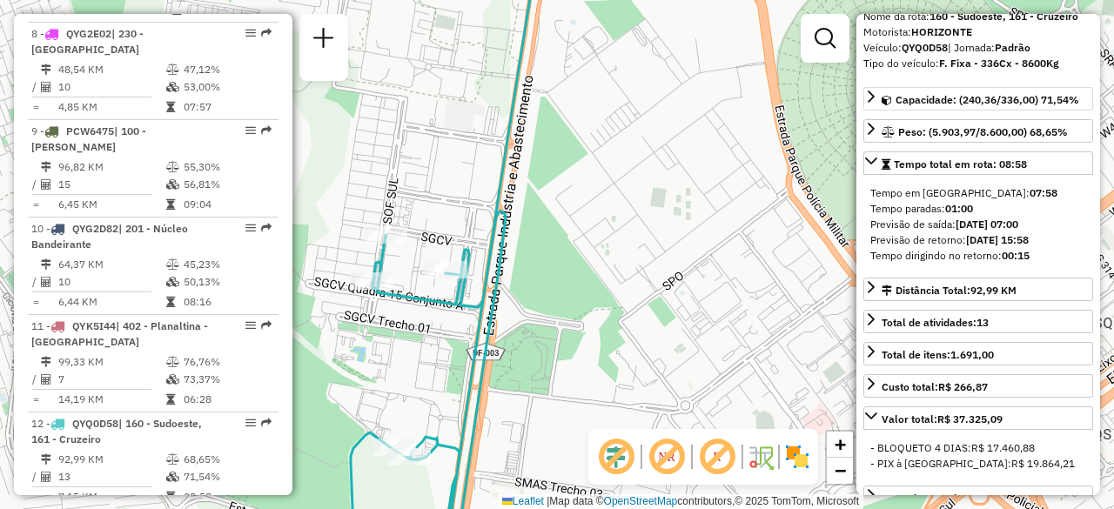
drag, startPoint x: 431, startPoint y: 203, endPoint x: 488, endPoint y: 199, distance: 57.6
click at [488, 199] on div "Janela de atendimento Grade de atendimento Capacidade Transportadoras Veículos …" at bounding box center [557, 254] width 1114 height 509
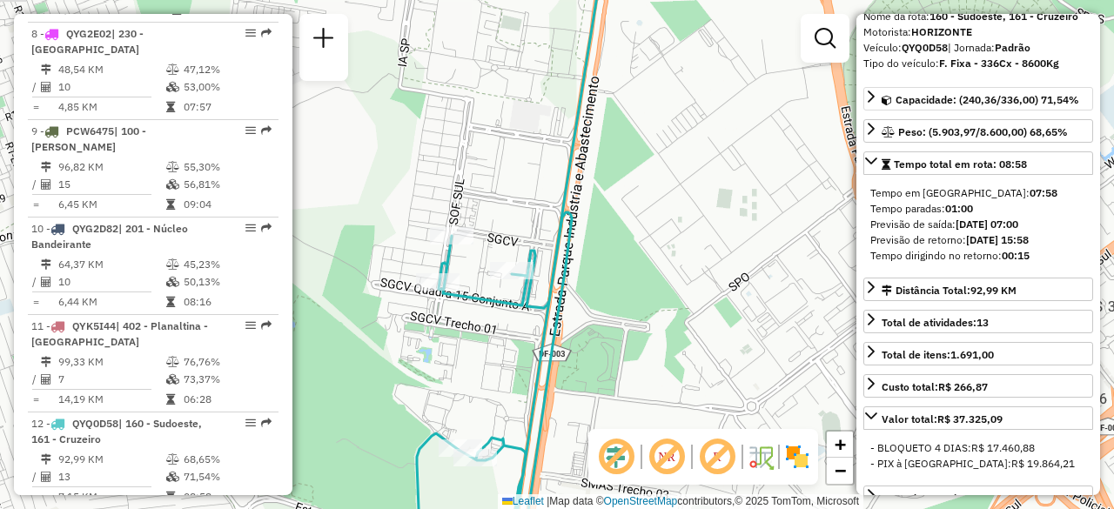
drag, startPoint x: 439, startPoint y: 171, endPoint x: 492, endPoint y: 204, distance: 62.1
click at [492, 204] on div "Rota 12 - Placa QYQ0D58 71003148 - MARIA NATIVIDADE MAR Janela de atendimento G…" at bounding box center [557, 254] width 1114 height 509
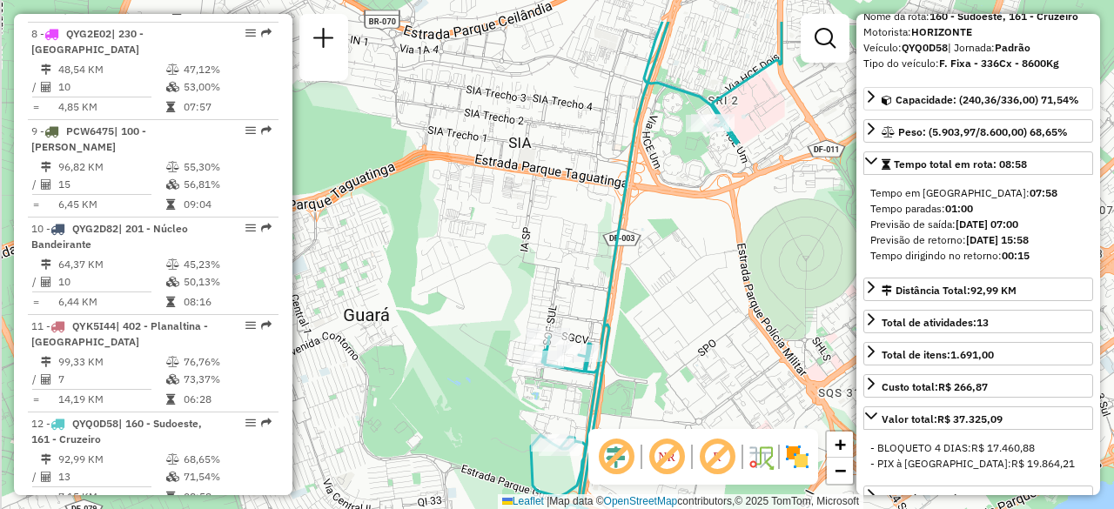
drag, startPoint x: 527, startPoint y: 235, endPoint x: 541, endPoint y: 264, distance: 31.9
click at [541, 264] on div "Janela de atendimento Grade de atendimento Capacidade Transportadoras Veículos …" at bounding box center [557, 254] width 1114 height 509
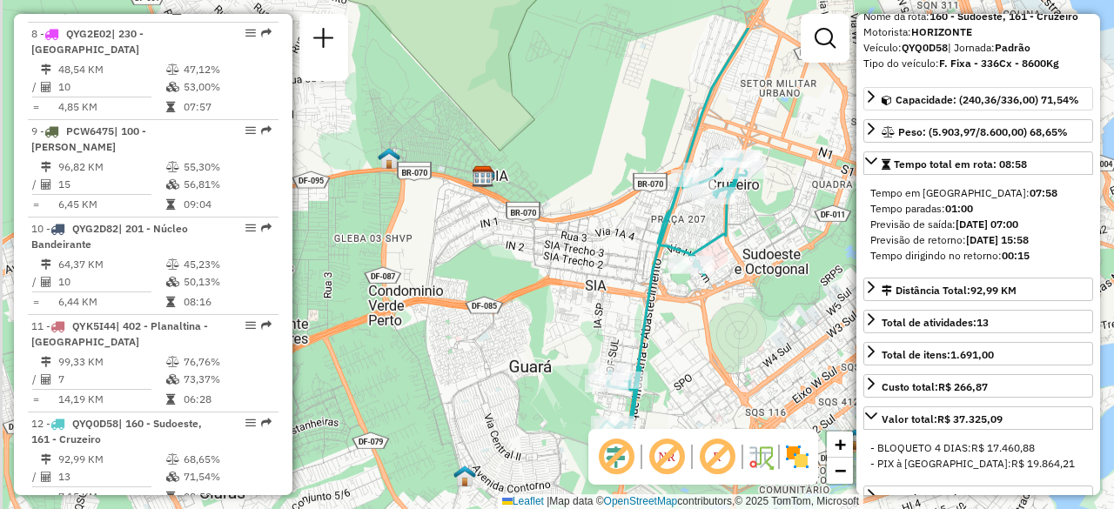
drag, startPoint x: 510, startPoint y: 234, endPoint x: 560, endPoint y: 291, distance: 75.2
click at [560, 291] on div "Janela de atendimento Grade de atendimento Capacidade Transportadoras Veículos …" at bounding box center [557, 254] width 1114 height 509
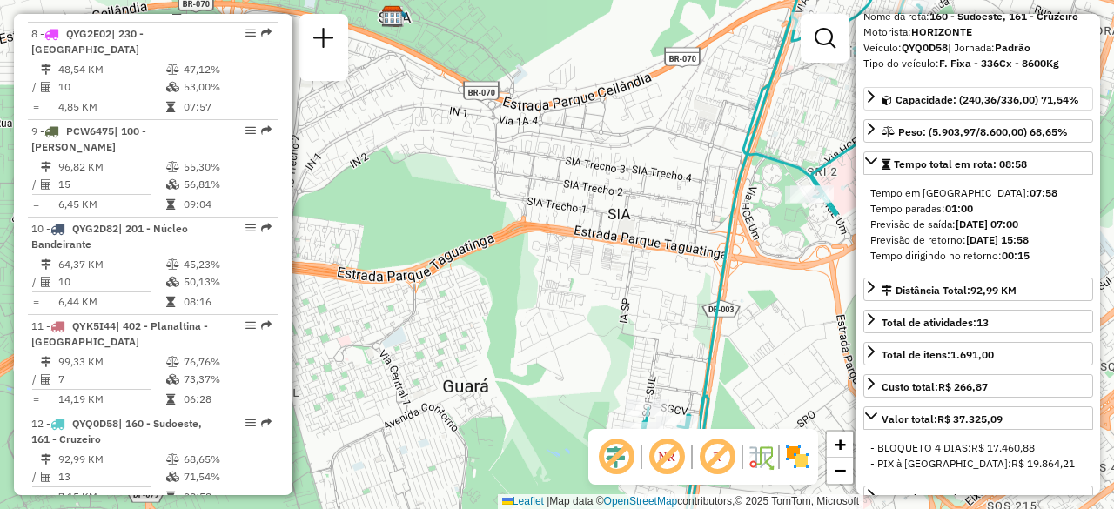
click at [575, 271] on div "Janela de atendimento Grade de atendimento Capacidade Transportadoras Veículos …" at bounding box center [557, 254] width 1114 height 509
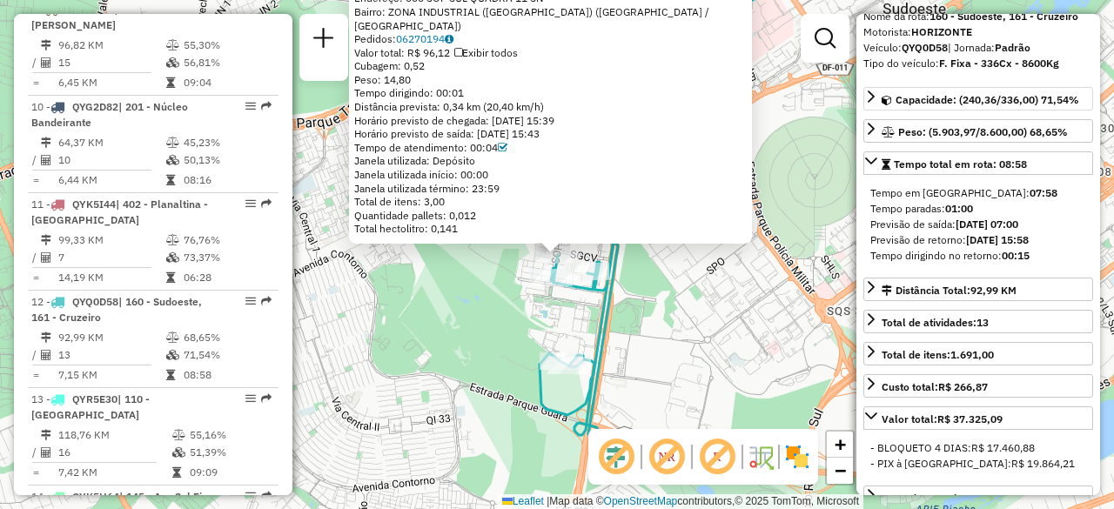
scroll to position [1798, 0]
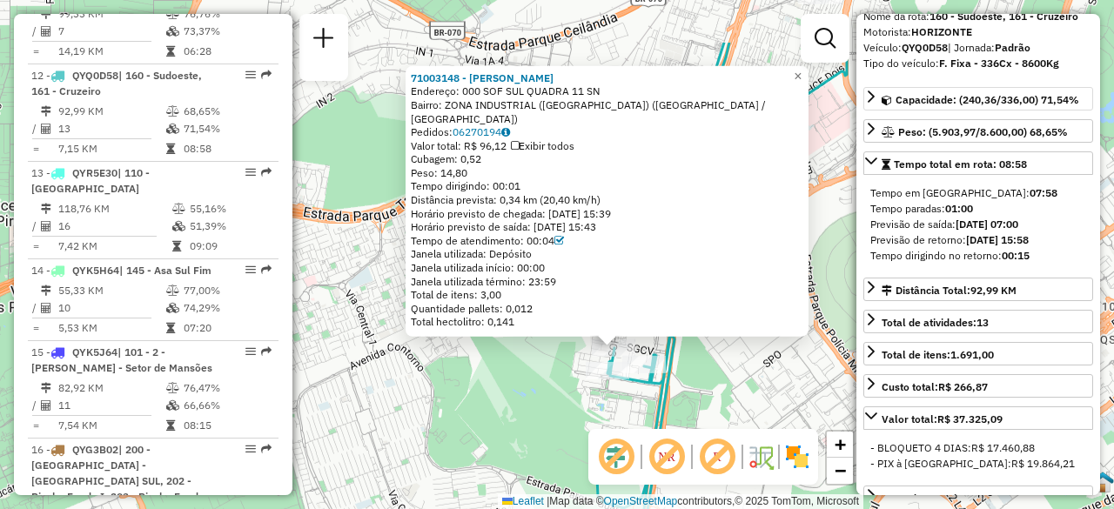
drag, startPoint x: 467, startPoint y: 306, endPoint x: 523, endPoint y: 399, distance: 109.0
click at [523, 399] on div "71003148 - MARIA NATIVIDADE MAR Endereço: 000 SOF SUL QUADRA 11 SN Bairro: ZONA…" at bounding box center [557, 254] width 1114 height 509
click at [493, 382] on div "71003148 - MARIA NATIVIDADE MAR Endereço: 000 SOF SUL QUADRA 11 SN Bairro: ZONA…" at bounding box center [557, 254] width 1114 height 509
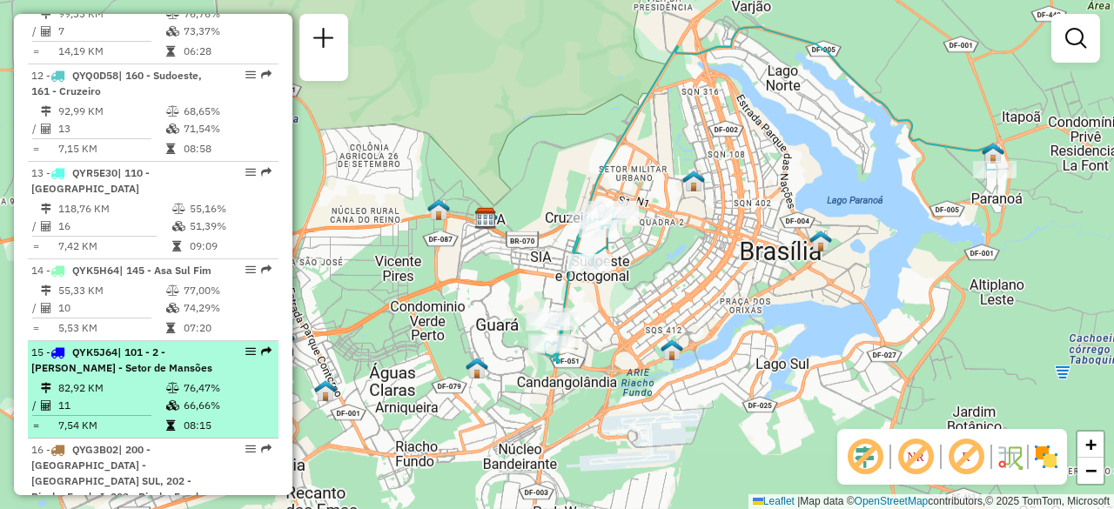
click at [153, 379] on td "82,92 KM" at bounding box center [111, 387] width 108 height 17
select select "**********"
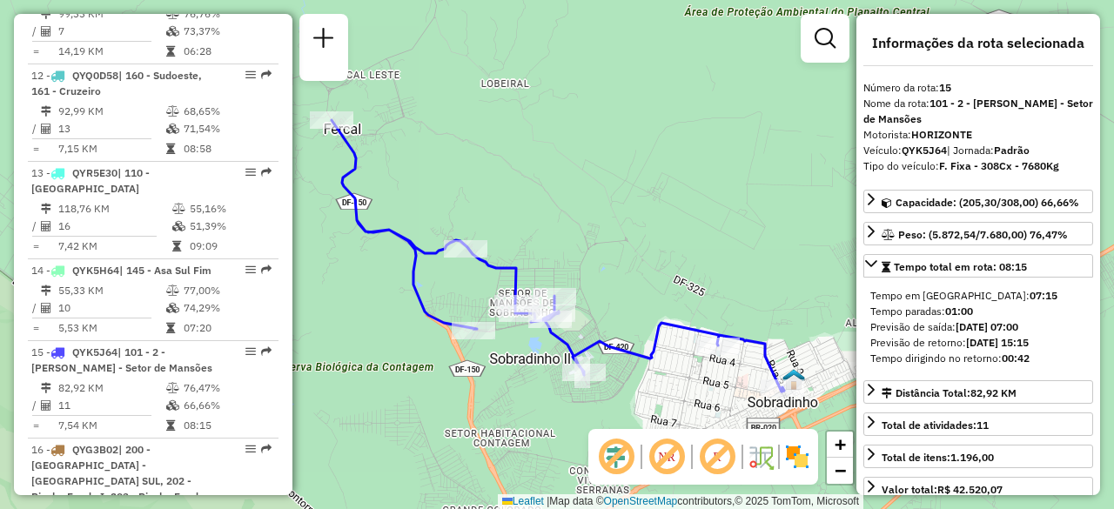
drag, startPoint x: 623, startPoint y: 177, endPoint x: 613, endPoint y: 170, distance: 12.6
click at [613, 170] on div "Janela de atendimento Grade de atendimento Capacidade Transportadoras Veículos …" at bounding box center [557, 254] width 1114 height 509
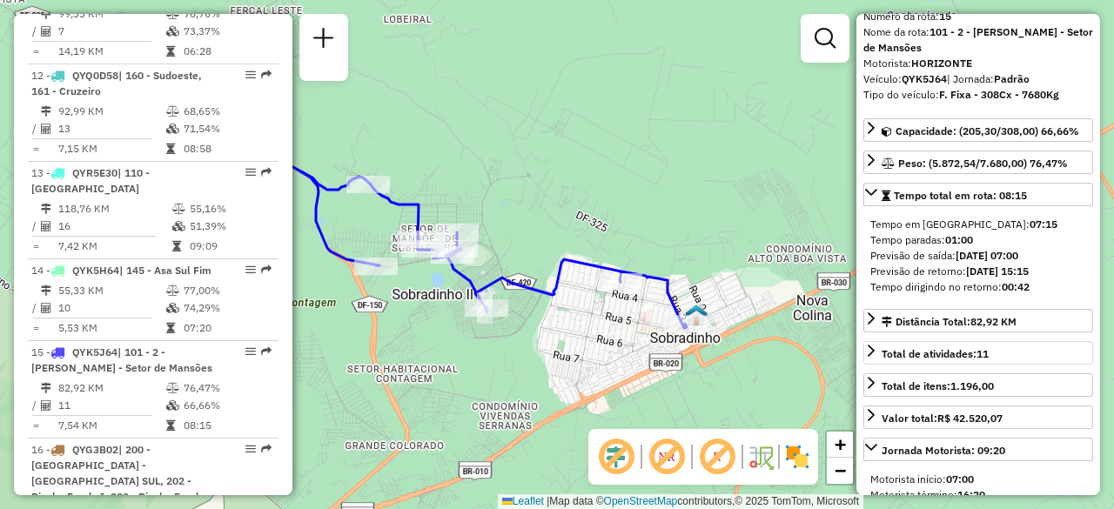
scroll to position [87, 0]
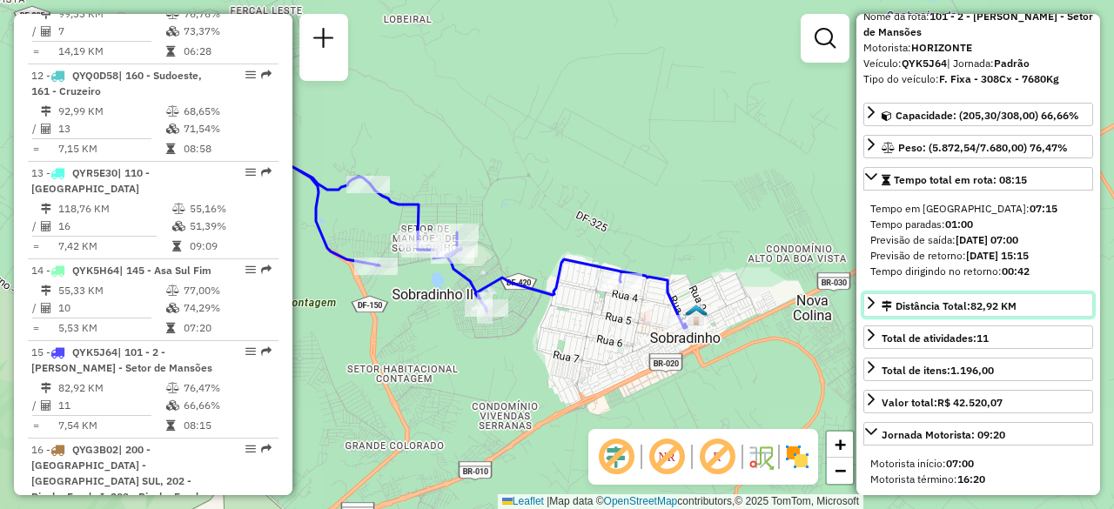
click at [872, 296] on icon at bounding box center [871, 303] width 14 height 14
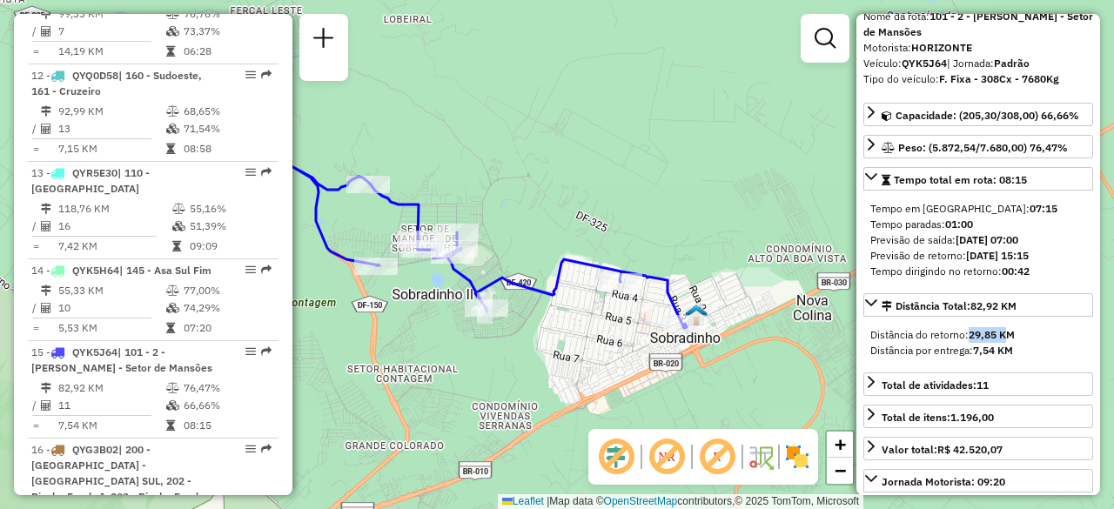
drag, startPoint x: 972, startPoint y: 330, endPoint x: 1011, endPoint y: 337, distance: 39.8
click at [1011, 337] on strong "29,85 KM" at bounding box center [992, 334] width 46 height 13
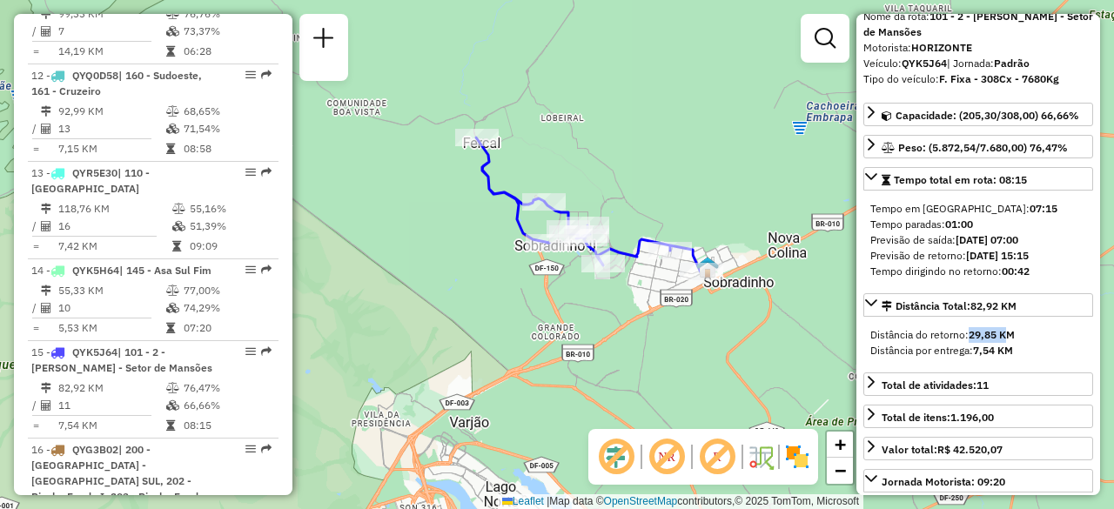
drag, startPoint x: 632, startPoint y: 206, endPoint x: 581, endPoint y: 204, distance: 51.4
click at [661, 201] on div "Janela de atendimento Grade de atendimento Capacidade Transportadoras Veículos …" at bounding box center [557, 254] width 1114 height 509
drag, startPoint x: 549, startPoint y: 175, endPoint x: 564, endPoint y: 162, distance: 19.7
click at [564, 162] on div "Janela de atendimento Grade de atendimento Capacidade Transportadoras Veículos …" at bounding box center [557, 254] width 1114 height 509
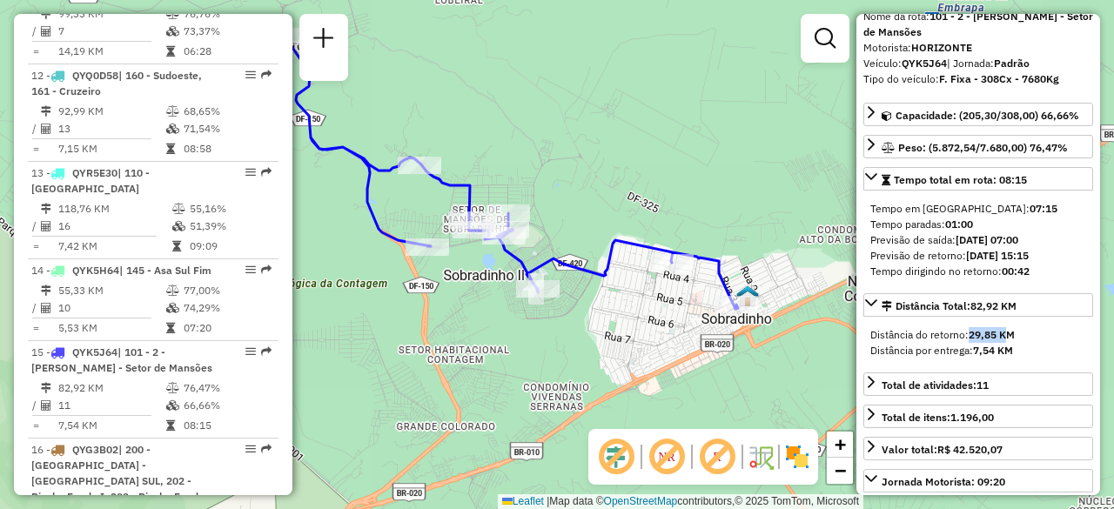
drag, startPoint x: 754, startPoint y: 241, endPoint x: 697, endPoint y: 231, distance: 57.5
click at [697, 231] on div "Rota 15 - Placa QYK5J64 71053289 - NA LENHA PESTICARIA Janela de atendimento Gr…" at bounding box center [557, 254] width 1114 height 509
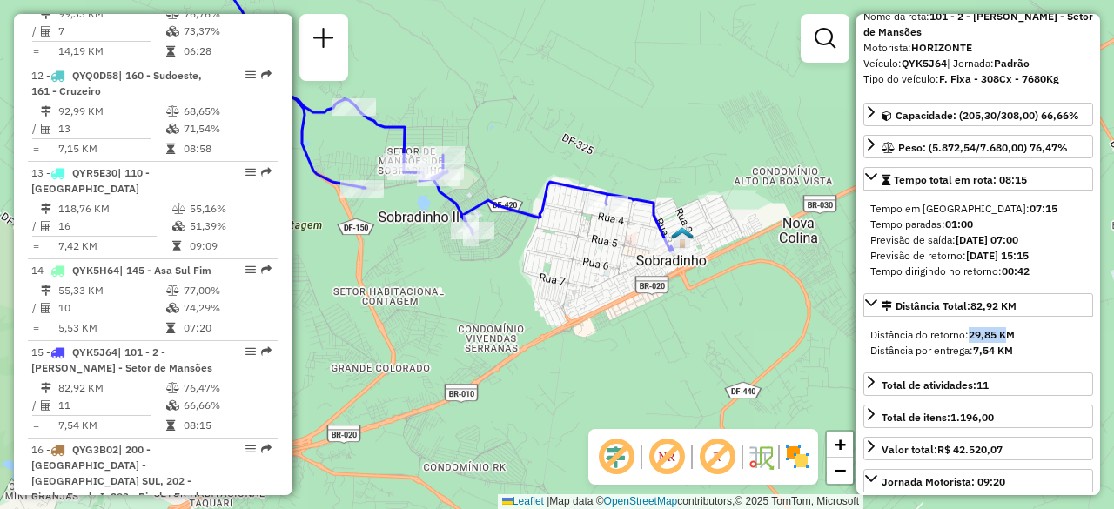
drag, startPoint x: 723, startPoint y: 269, endPoint x: 720, endPoint y: 222, distance: 47.1
click at [721, 222] on div "Janela de atendimento Grade de atendimento Capacidade Transportadoras Veículos …" at bounding box center [557, 254] width 1114 height 509
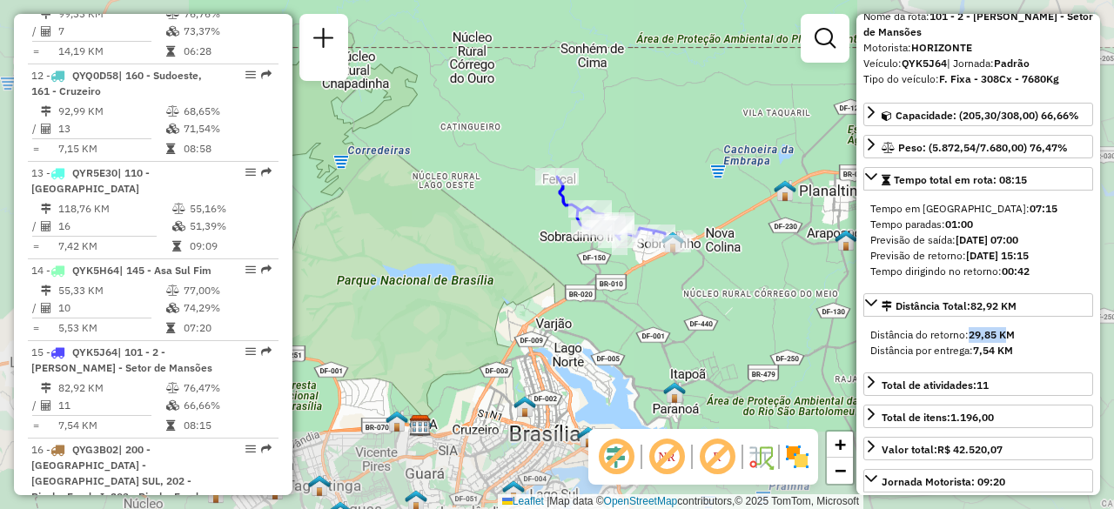
drag, startPoint x: 531, startPoint y: 272, endPoint x: 559, endPoint y: 223, distance: 56.1
click at [559, 223] on div "Janela de atendimento Grade de atendimento Capacidade Transportadoras Veículos …" at bounding box center [557, 254] width 1114 height 509
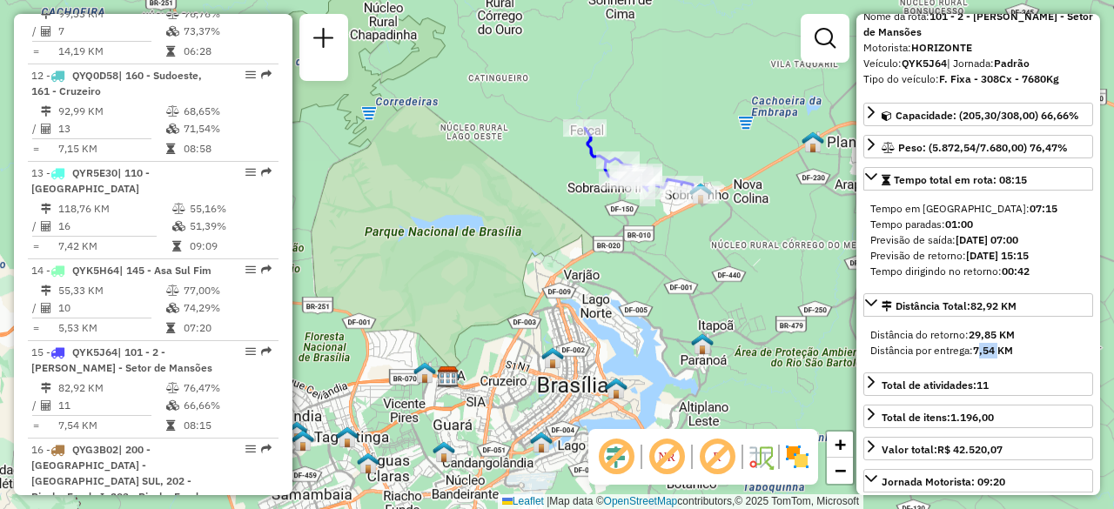
drag, startPoint x: 975, startPoint y: 347, endPoint x: 998, endPoint y: 348, distance: 23.5
click at [998, 348] on strong "7,54 KM" at bounding box center [993, 350] width 40 height 13
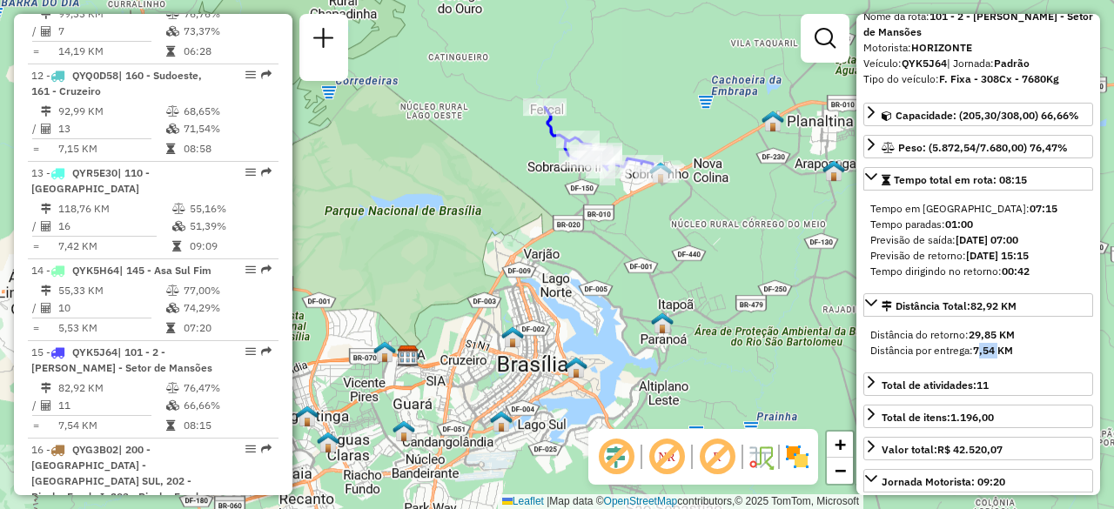
drag, startPoint x: 715, startPoint y: 111, endPoint x: 675, endPoint y: 90, distance: 45.2
click at [675, 90] on div "Janela de atendimento Grade de atendimento Capacidade Transportadoras Veículos …" at bounding box center [557, 254] width 1114 height 509
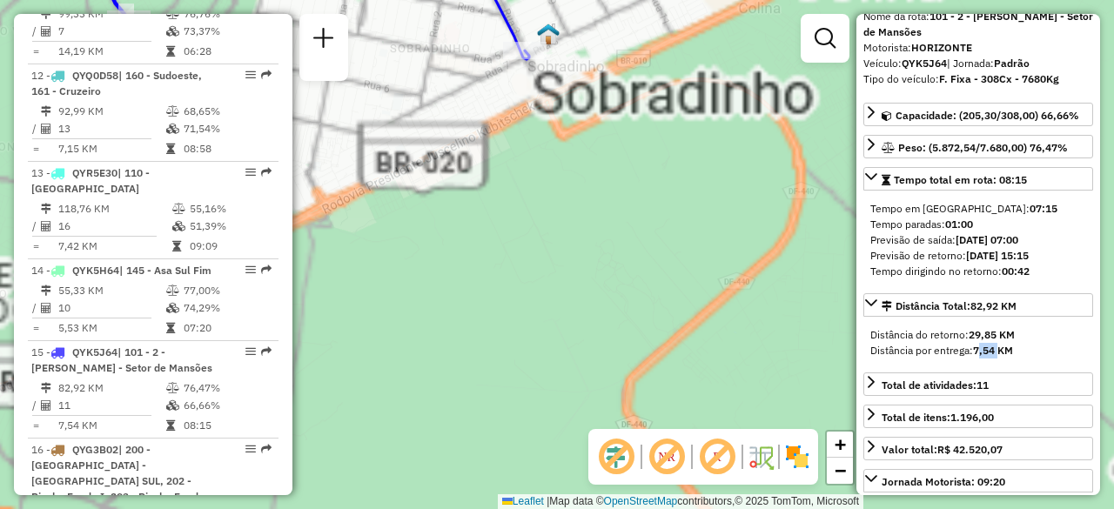
click at [677, 293] on div "Janela de atendimento Grade de atendimento Capacidade Transportadoras Veículos …" at bounding box center [557, 254] width 1114 height 509
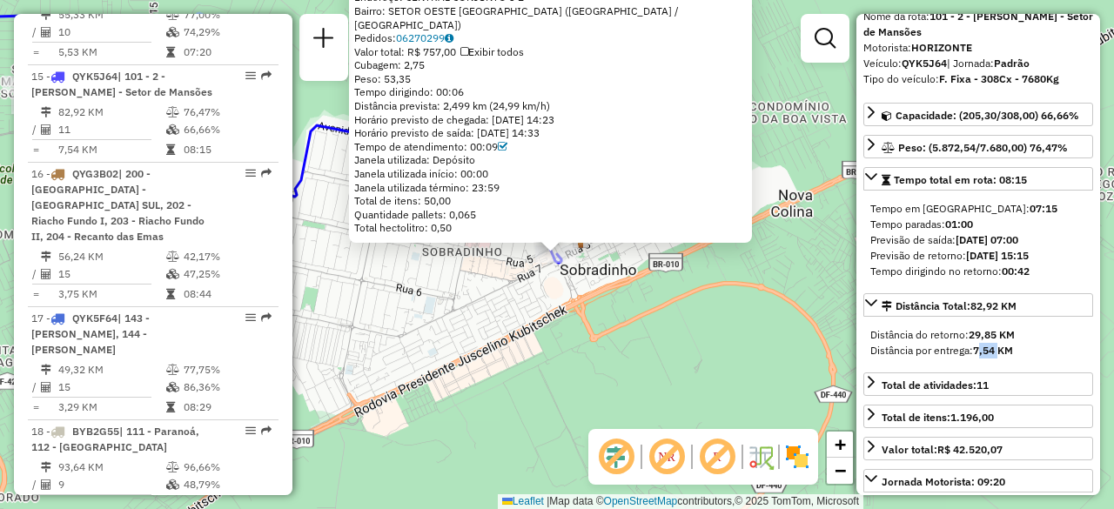
scroll to position [2074, 0]
drag, startPoint x: 589, startPoint y: 91, endPoint x: 593, endPoint y: 142, distance: 50.6
click at [593, 144] on div "71053289 - NA LENHA PESTICARIA Endereço: CENTRAL CONJUNTO 3 2 Bairro: SETOR OES…" at bounding box center [550, 106] width 393 height 258
click at [596, 82] on div "Peso: 53,35" at bounding box center [550, 79] width 393 height 14
drag, startPoint x: 411, startPoint y: 13, endPoint x: 527, endPoint y: 10, distance: 116.7
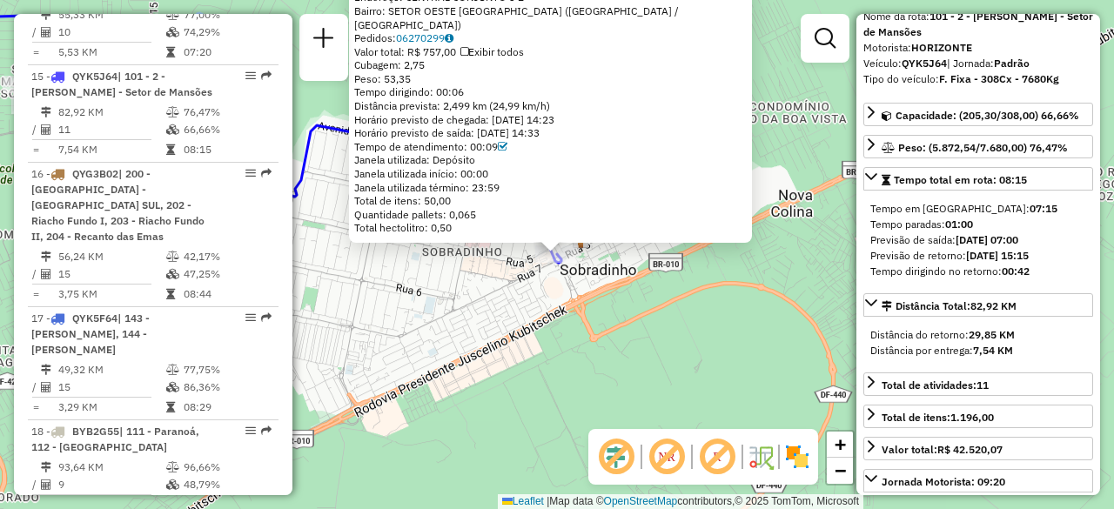
copy div "CENTRAL CONJUNTO 3 2"
click at [738, 291] on div "71053289 - NA LENHA PESTICARIA Endereço: CENTRAL CONJUNTO 3 2 Bairro: SETOR OES…" at bounding box center [557, 254] width 1114 height 509
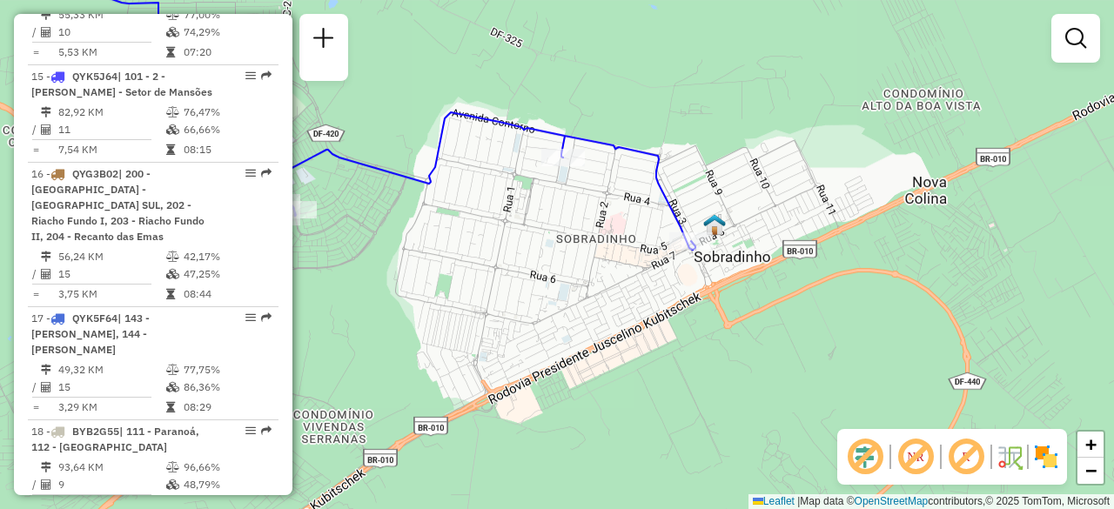
drag, startPoint x: 481, startPoint y: 225, endPoint x: 614, endPoint y: 212, distance: 133.8
click at [614, 212] on div "Janela de atendimento Grade de atendimento Capacidade Transportadoras Veículos …" at bounding box center [557, 254] width 1114 height 509
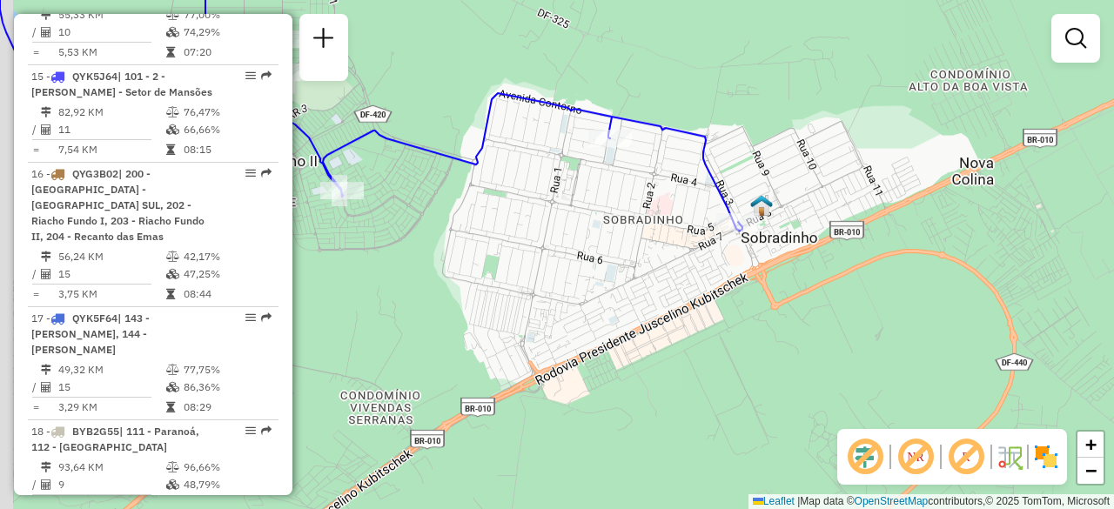
drag, startPoint x: 574, startPoint y: 168, endPoint x: 621, endPoint y: 149, distance: 50.8
click at [621, 147] on div at bounding box center [610, 138] width 44 height 17
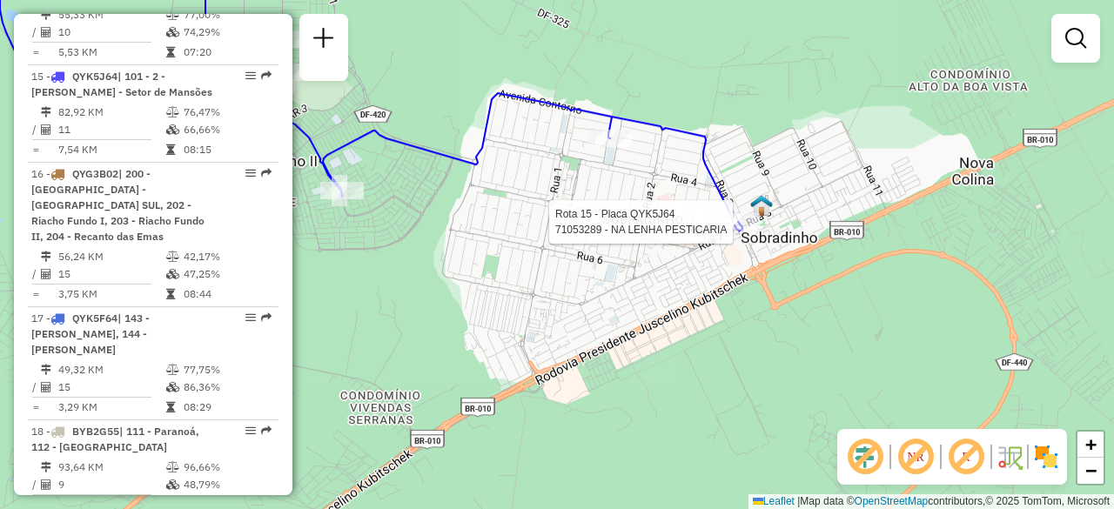
select select "**********"
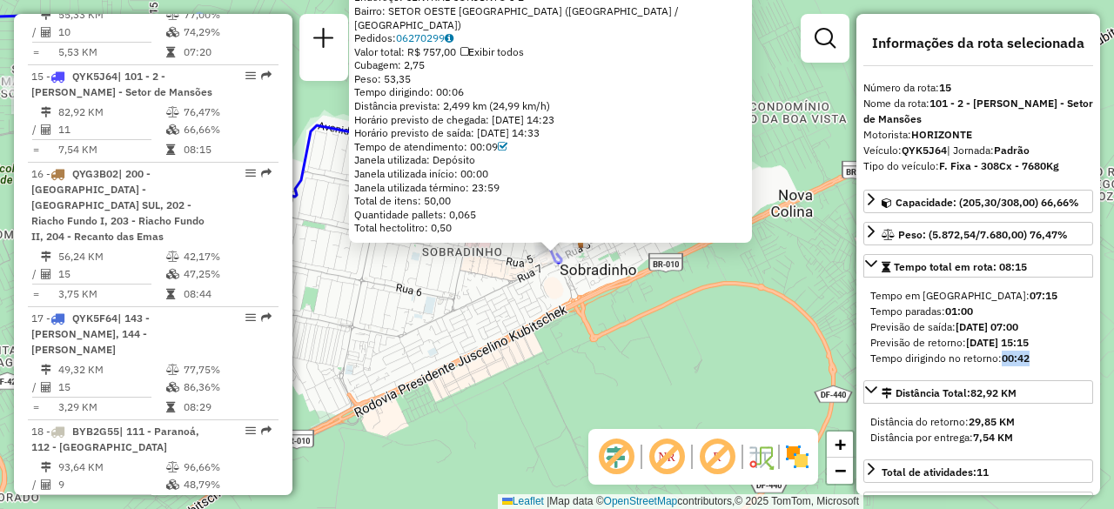
drag, startPoint x: 1034, startPoint y: 359, endPoint x: 1004, endPoint y: 361, distance: 29.7
click at [1004, 361] on div "Tempo dirigindo no retorno: 00:42" at bounding box center [978, 359] width 216 height 16
click at [609, 317] on div "71053289 - NA LENHA PESTICARIA Endereço: CENTRAL CONJUNTO 3 2 Bairro: SETOR OES…" at bounding box center [557, 254] width 1114 height 509
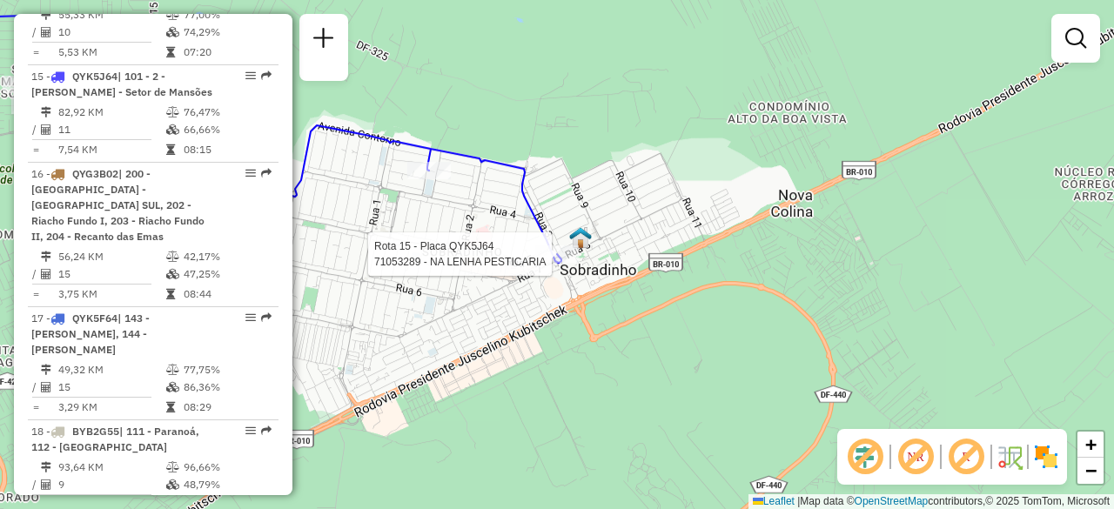
select select "**********"
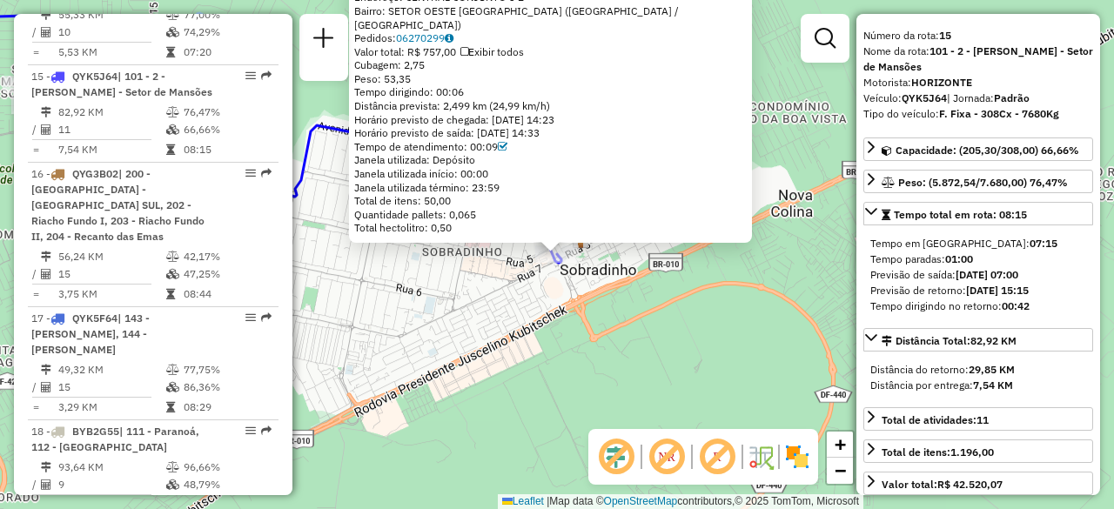
scroll to position [87, 0]
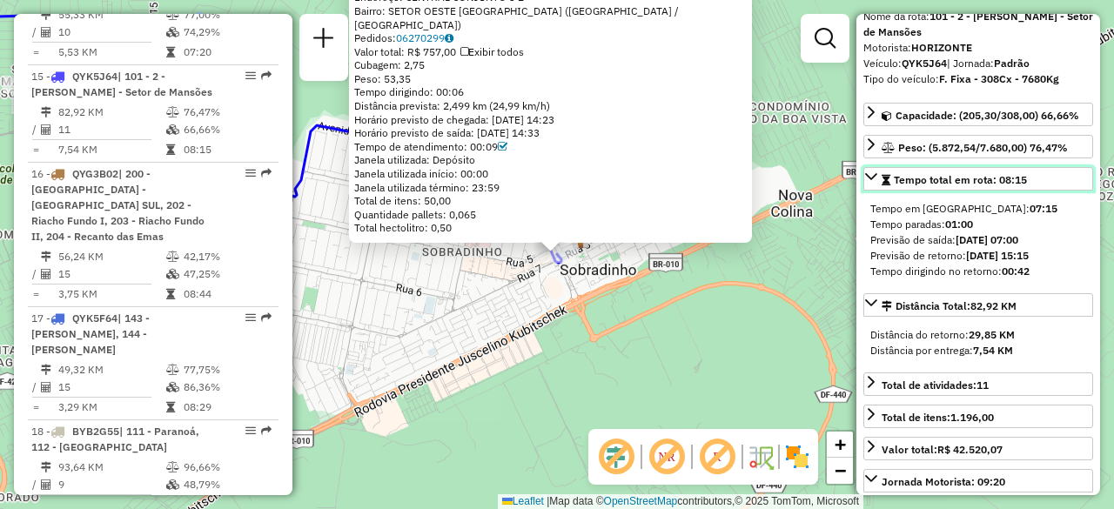
click at [873, 173] on icon at bounding box center [871, 177] width 14 height 14
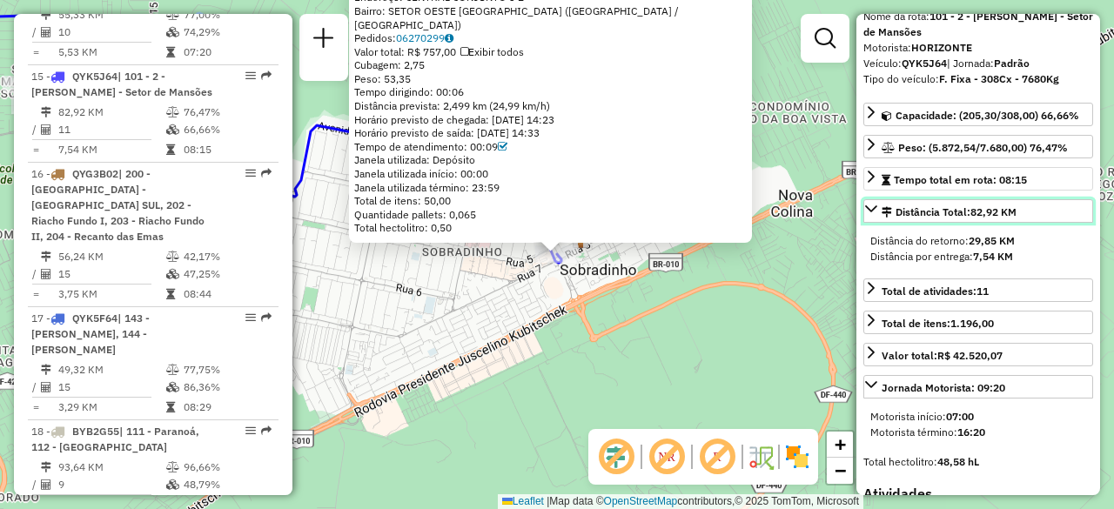
click at [871, 205] on icon at bounding box center [871, 209] width 14 height 14
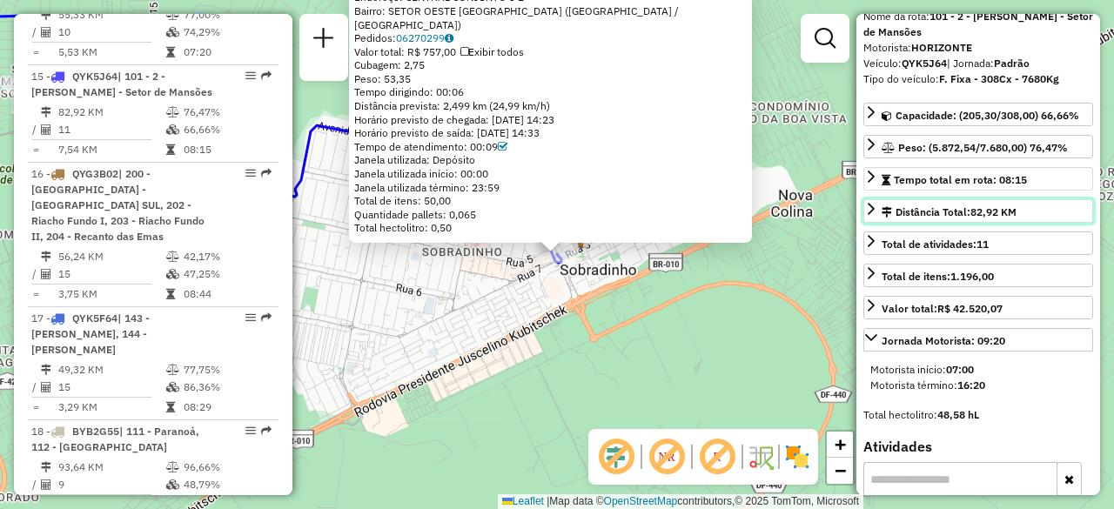
click at [876, 204] on icon at bounding box center [871, 209] width 14 height 14
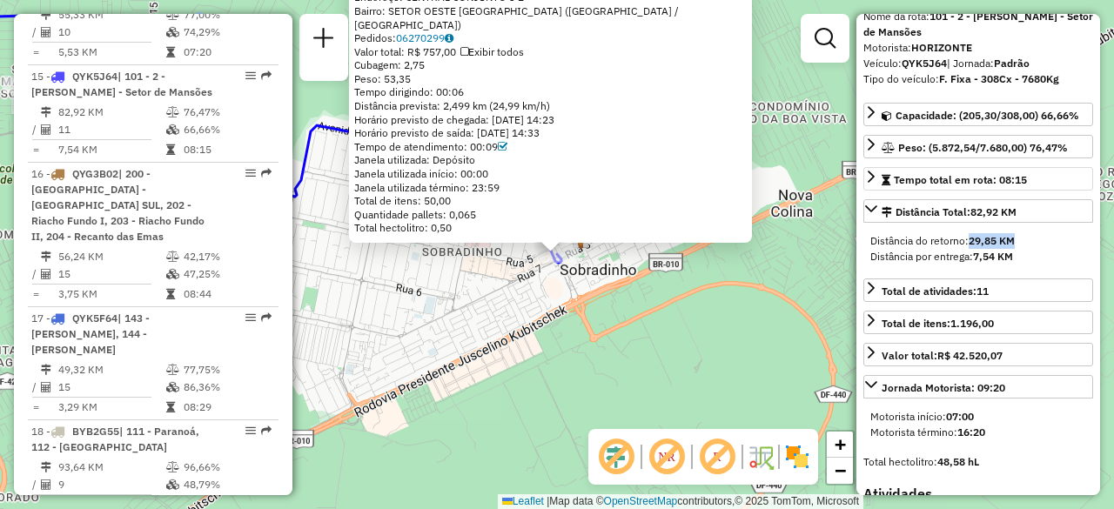
drag, startPoint x: 970, startPoint y: 239, endPoint x: 1017, endPoint y: 239, distance: 46.1
click at [1017, 239] on div "Distância do retorno: 29,85 KM" at bounding box center [978, 241] width 216 height 16
click at [744, 279] on div "71053289 - NA LENHA PESTICARIA Endereço: CENTRAL CONJUNTO 3 2 Bairro: SETOR OES…" at bounding box center [557, 254] width 1114 height 509
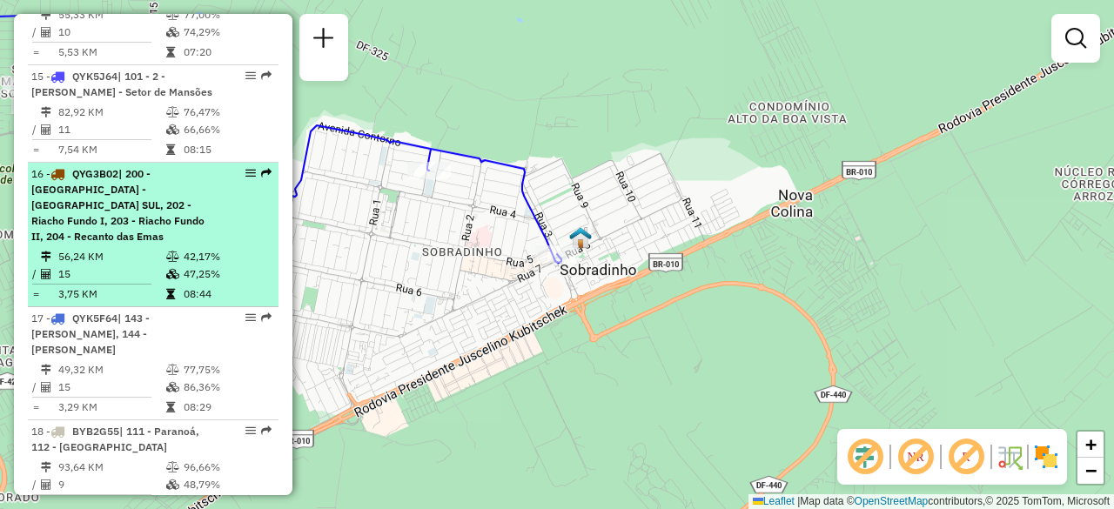
click at [178, 248] on td at bounding box center [173, 256] width 17 height 17
select select "**********"
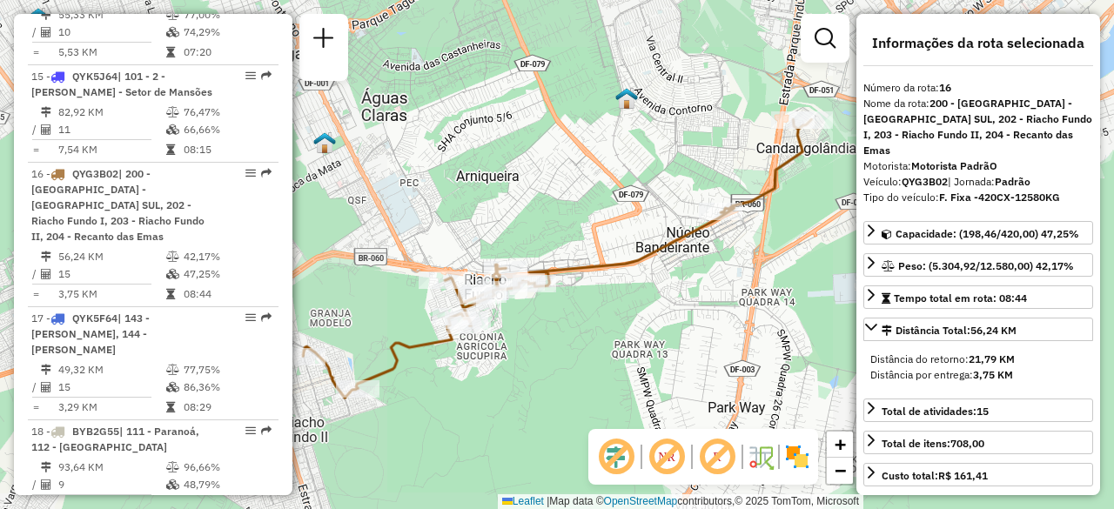
click at [212, 361] on td "77,75%" at bounding box center [227, 369] width 88 height 17
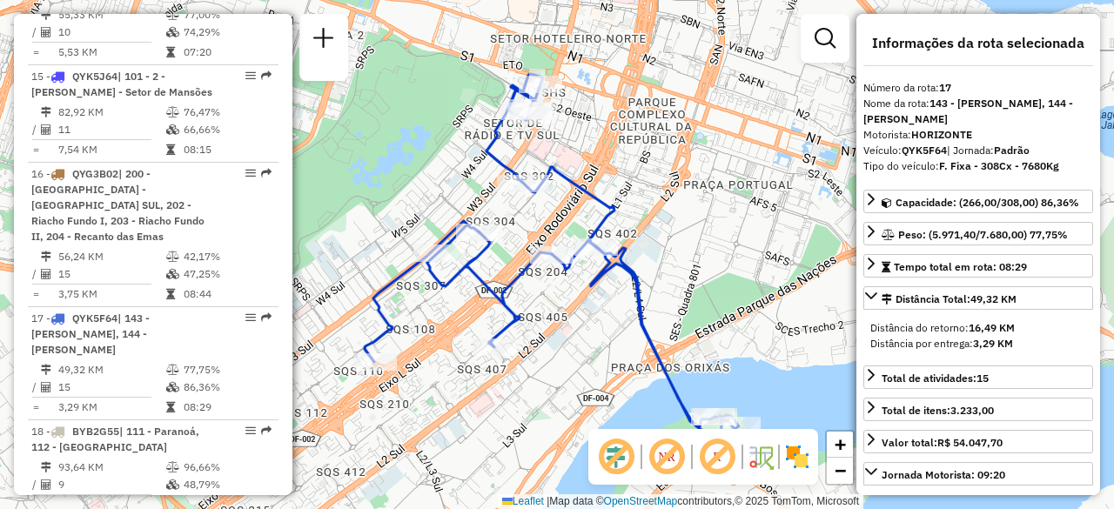
scroll to position [261, 0]
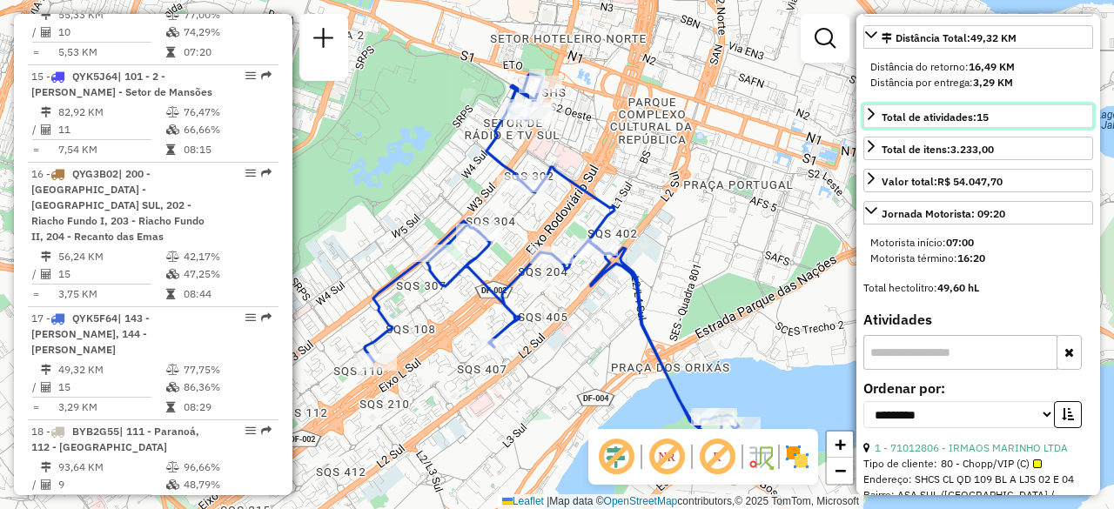
click at [870, 109] on icon at bounding box center [871, 114] width 14 height 14
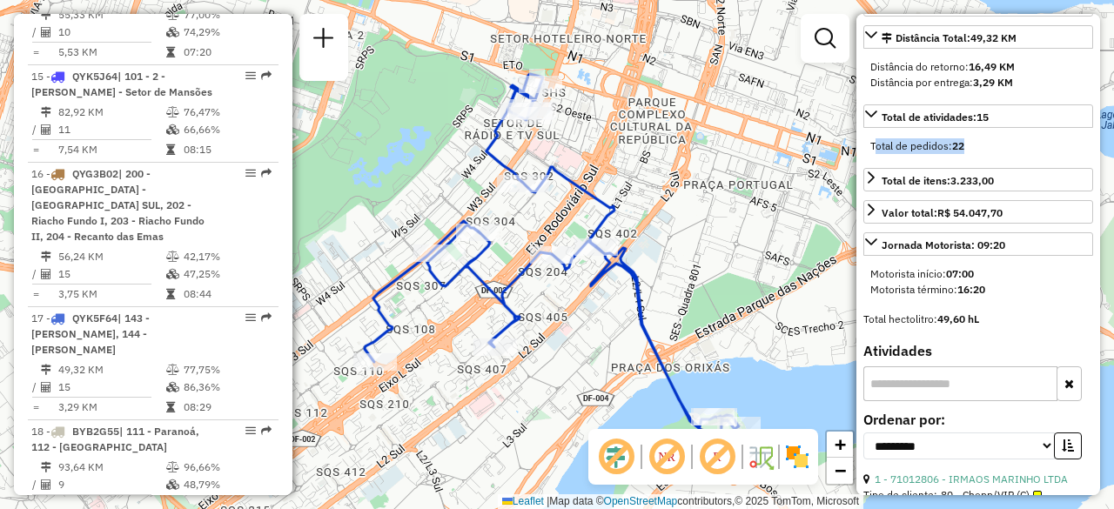
click at [969, 152] on div "Total de pedidos: 22" at bounding box center [978, 146] width 230 height 30
click at [874, 171] on icon at bounding box center [871, 177] width 7 height 12
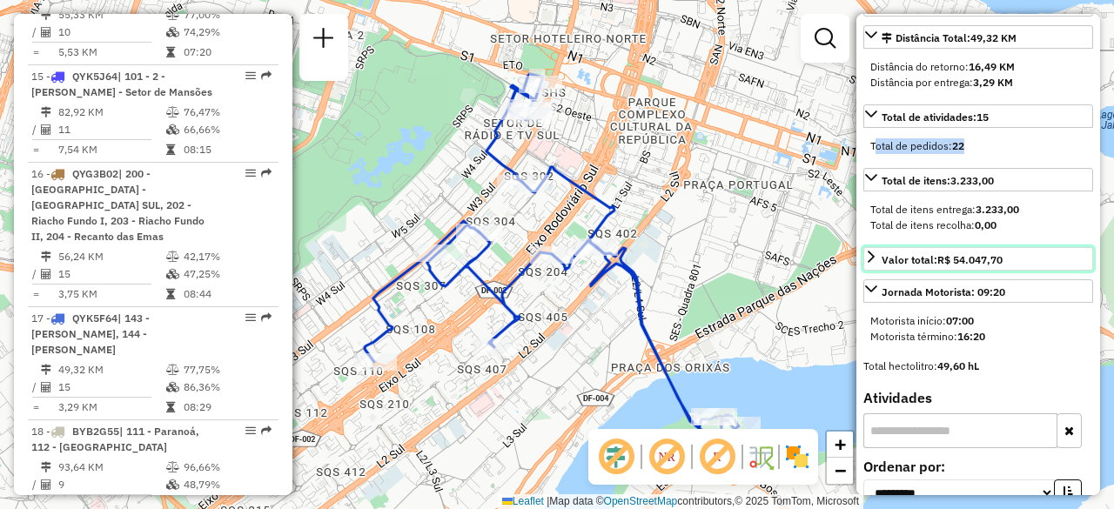
click at [869, 252] on icon at bounding box center [871, 257] width 14 height 14
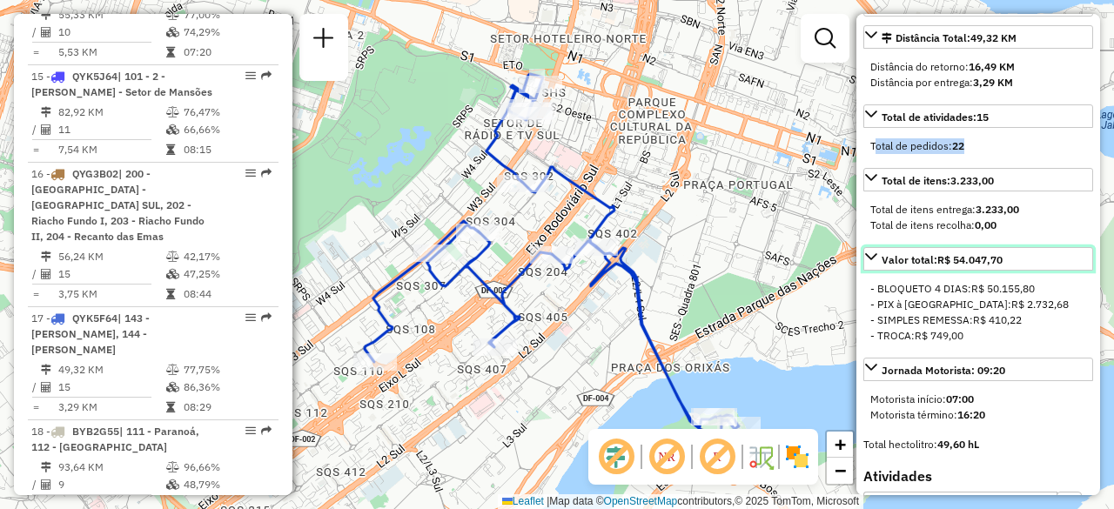
click at [872, 253] on icon at bounding box center [871, 256] width 12 height 7
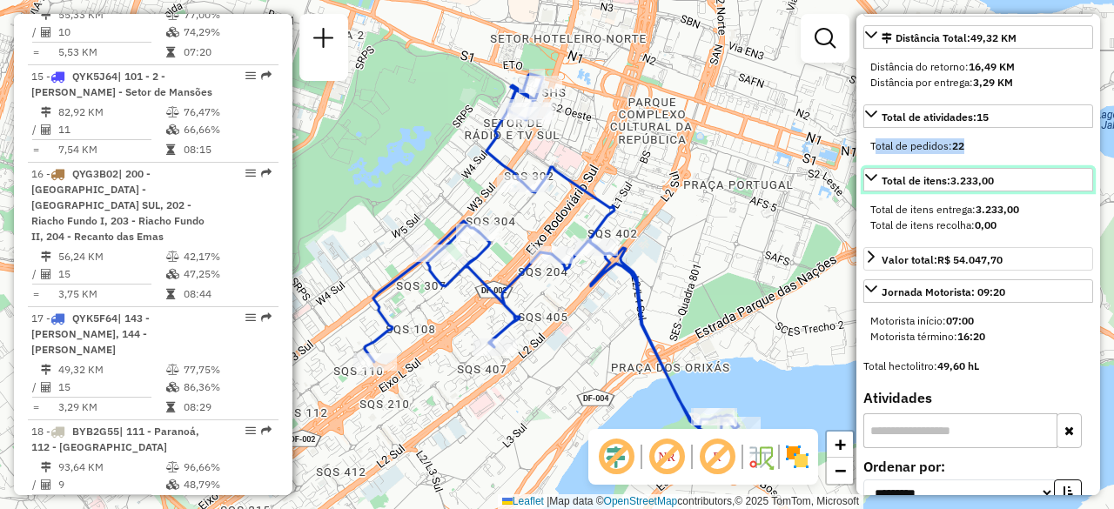
click at [865, 175] on icon at bounding box center [871, 178] width 14 height 14
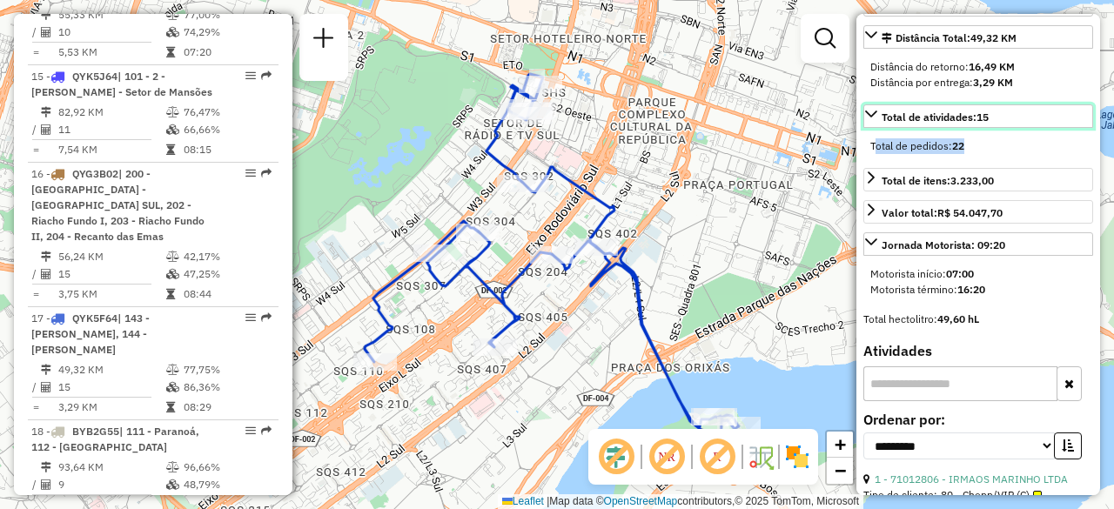
click at [870, 111] on icon at bounding box center [871, 114] width 12 height 7
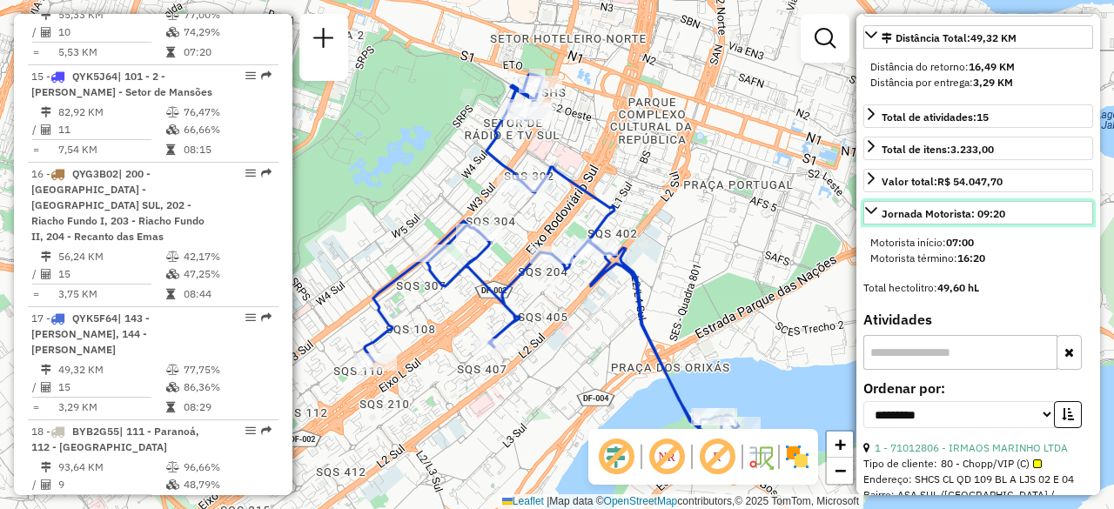
click at [872, 204] on icon at bounding box center [871, 211] width 14 height 14
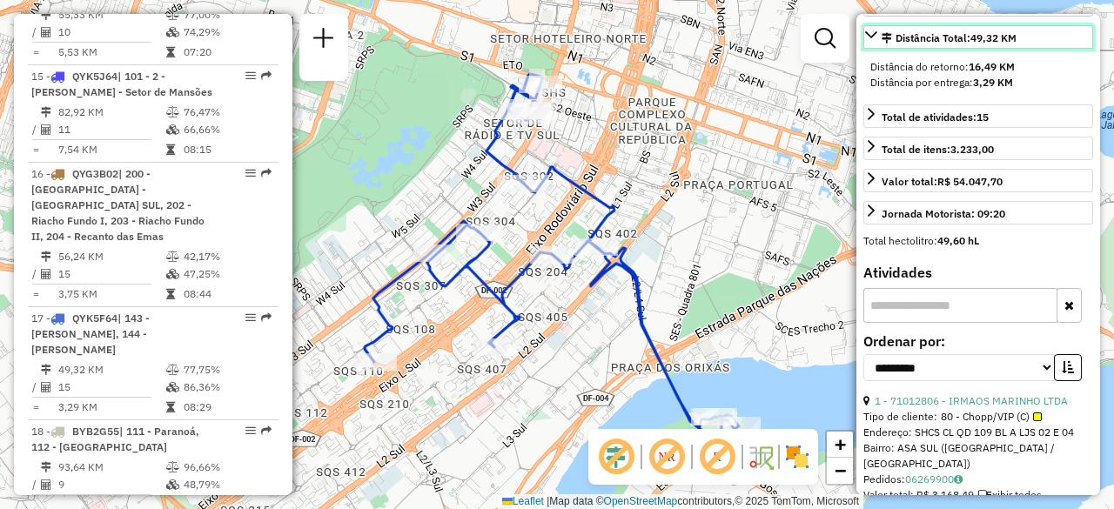
click at [867, 31] on icon at bounding box center [871, 35] width 14 height 14
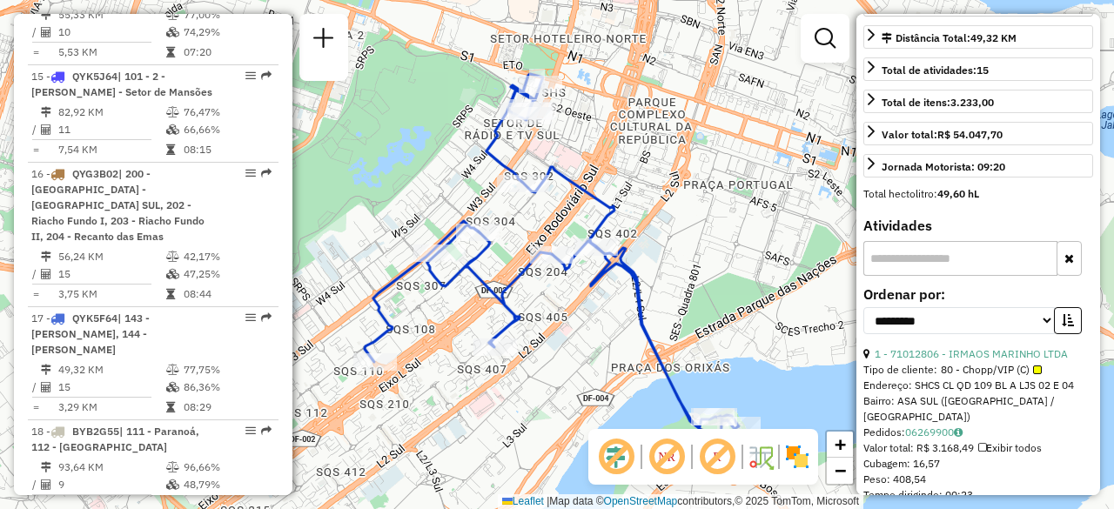
drag, startPoint x: 394, startPoint y: 186, endPoint x: 315, endPoint y: 203, distance: 80.9
click at [429, 172] on div "Janela de atendimento Grade de atendimento Capacidade Transportadoras Veículos …" at bounding box center [557, 254] width 1114 height 509
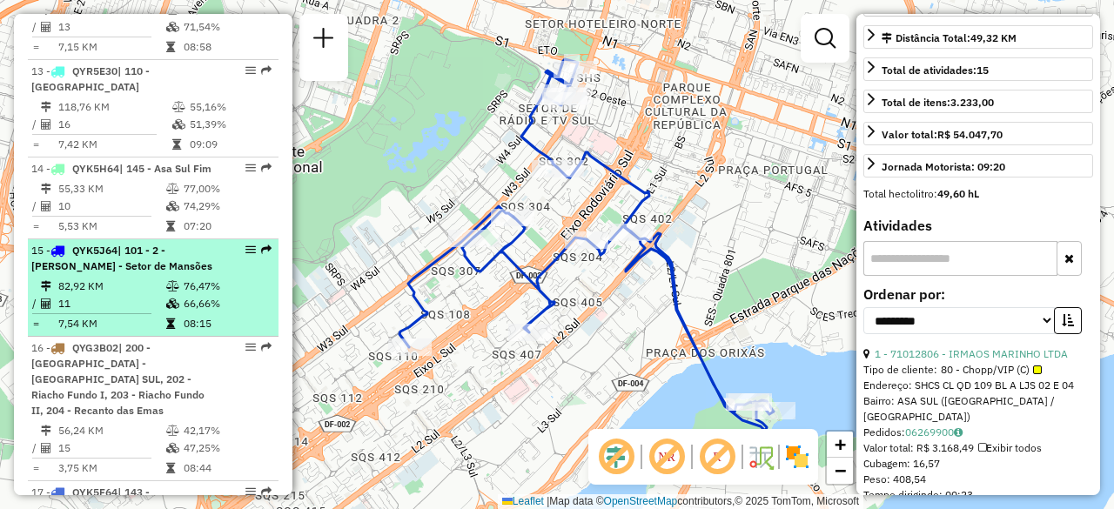
scroll to position [1813, 0]
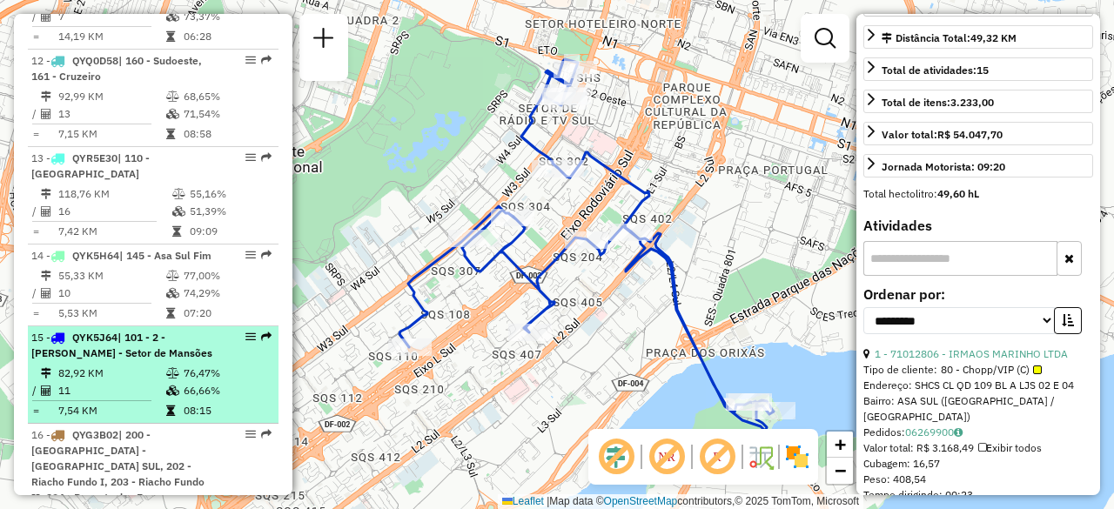
click at [140, 326] on li "15 - QYK5J64 | 101 - 2 - Sobradinho II - Setor de Mansões 82,92 KM 76,47% / 11 …" at bounding box center [153, 374] width 251 height 97
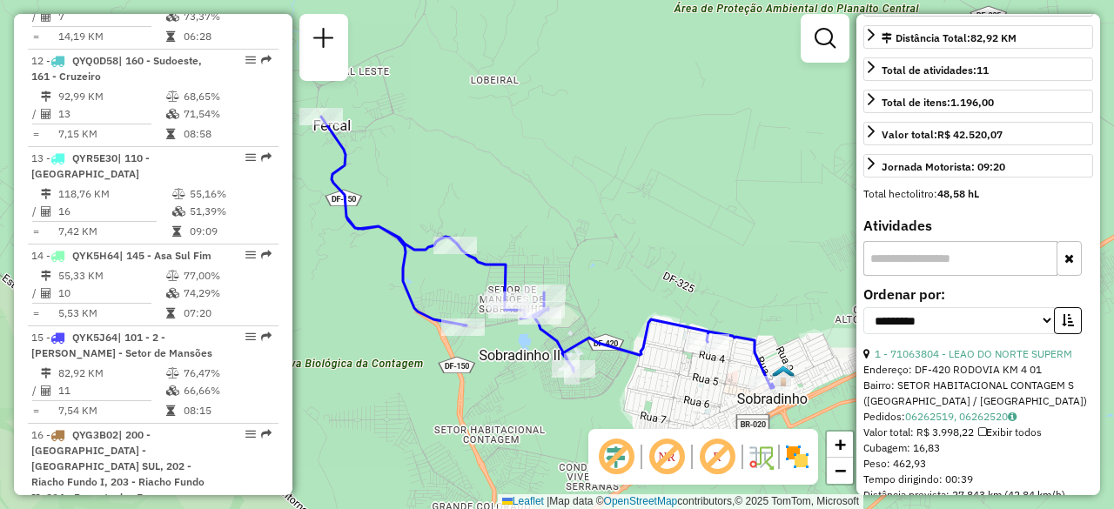
drag, startPoint x: 515, startPoint y: 173, endPoint x: 402, endPoint y: 146, distance: 116.3
click at [402, 146] on div "Rota 15 - Placa QYK5J64 71039508 - MARIA DA CONCEICAO P Janela de atendimento G…" at bounding box center [557, 254] width 1114 height 509
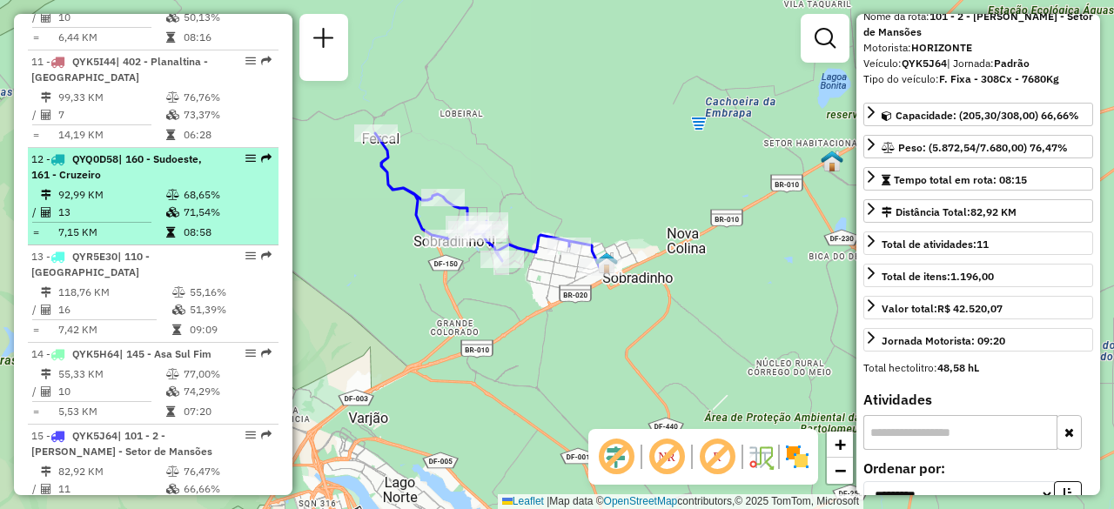
scroll to position [1639, 0]
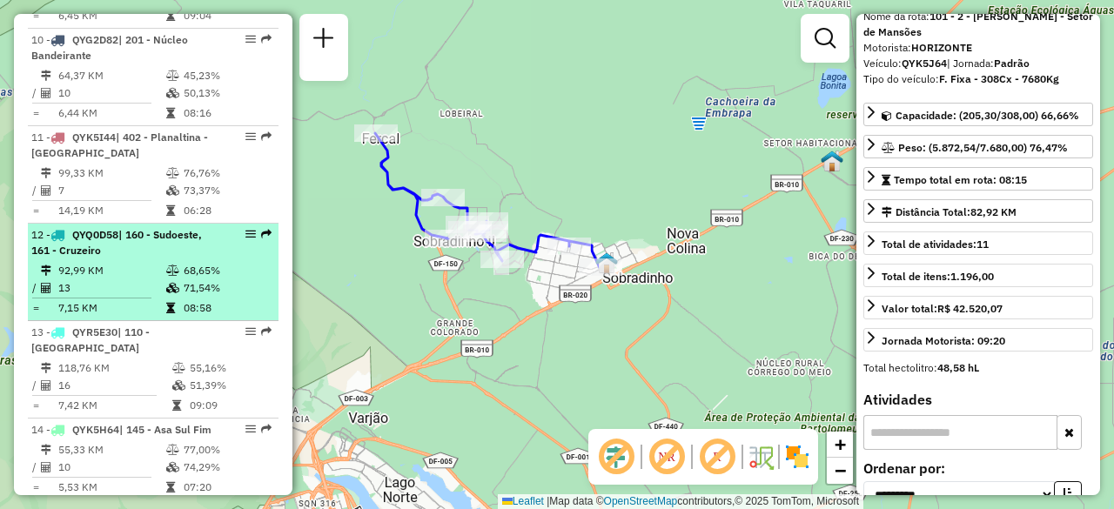
click at [154, 227] on div "12 - QYQ0D58 | 160 - Sudoeste, 161 - Cruzeiro" at bounding box center [123, 242] width 185 height 31
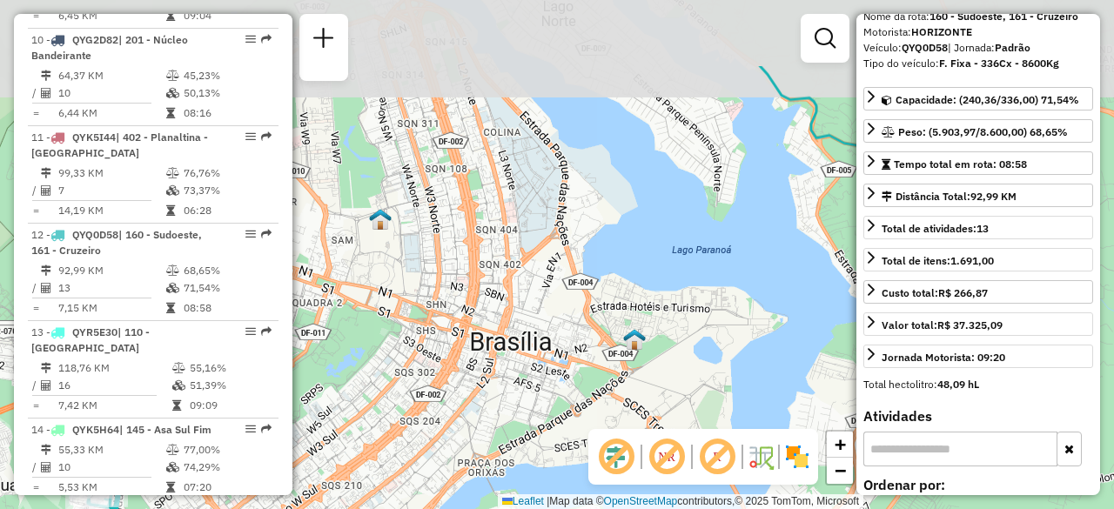
drag, startPoint x: 534, startPoint y: 177, endPoint x: 487, endPoint y: 360, distance: 189.6
click at [487, 360] on div "Janela de atendimento Grade de atendimento Capacidade Transportadoras Veículos …" at bounding box center [557, 254] width 1114 height 509
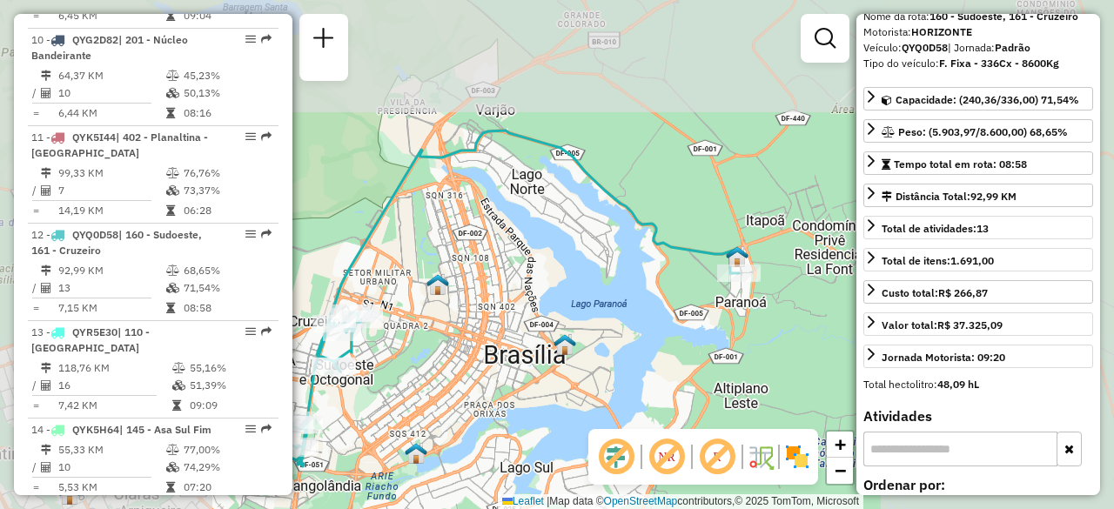
drag, startPoint x: 512, startPoint y: 232, endPoint x: 524, endPoint y: 285, distance: 55.3
click at [524, 285] on div "Janela de atendimento Grade de atendimento Capacidade Transportadoras Veículos …" at bounding box center [557, 254] width 1114 height 509
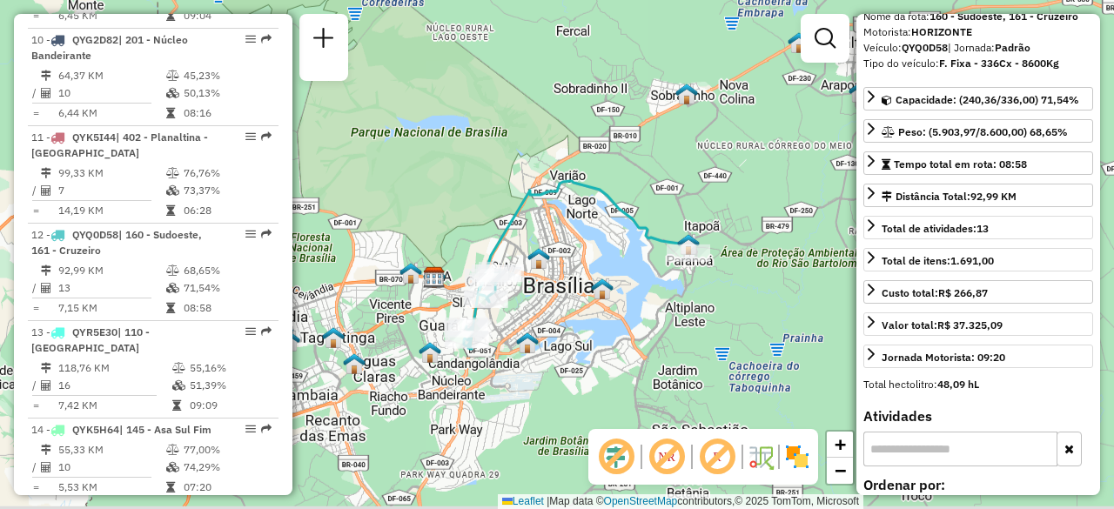
drag, startPoint x: 553, startPoint y: 340, endPoint x: 574, endPoint y: 296, distance: 49.4
click at [574, 296] on div "Janela de atendimento Grade de atendimento Capacidade Transportadoras Veículos …" at bounding box center [557, 254] width 1114 height 509
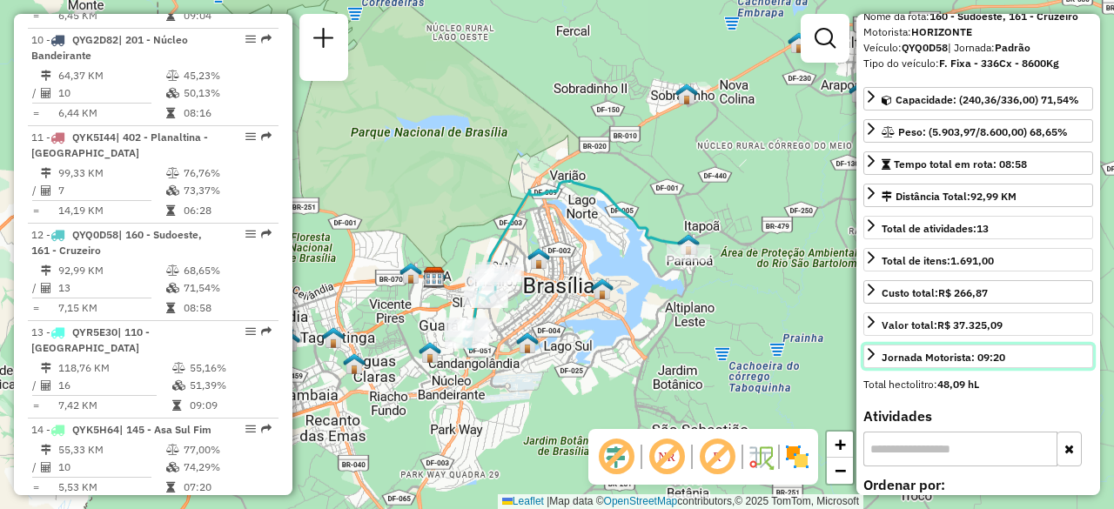
click at [866, 347] on icon at bounding box center [871, 354] width 14 height 14
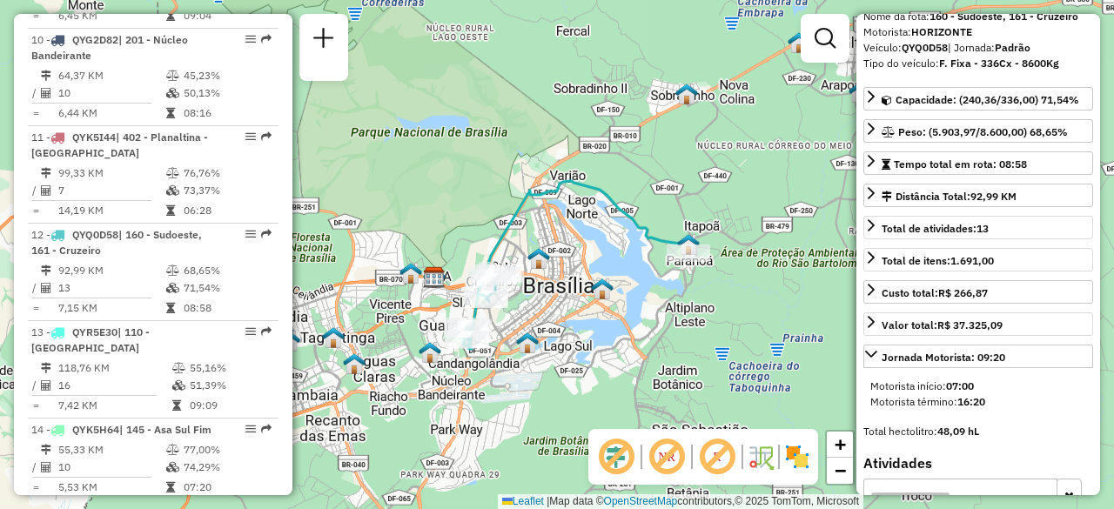
drag, startPoint x: 950, startPoint y: 379, endPoint x: 975, endPoint y: 379, distance: 24.4
click at [974, 379] on strong "07:00" at bounding box center [960, 385] width 28 height 13
click at [874, 351] on icon at bounding box center [871, 354] width 12 height 7
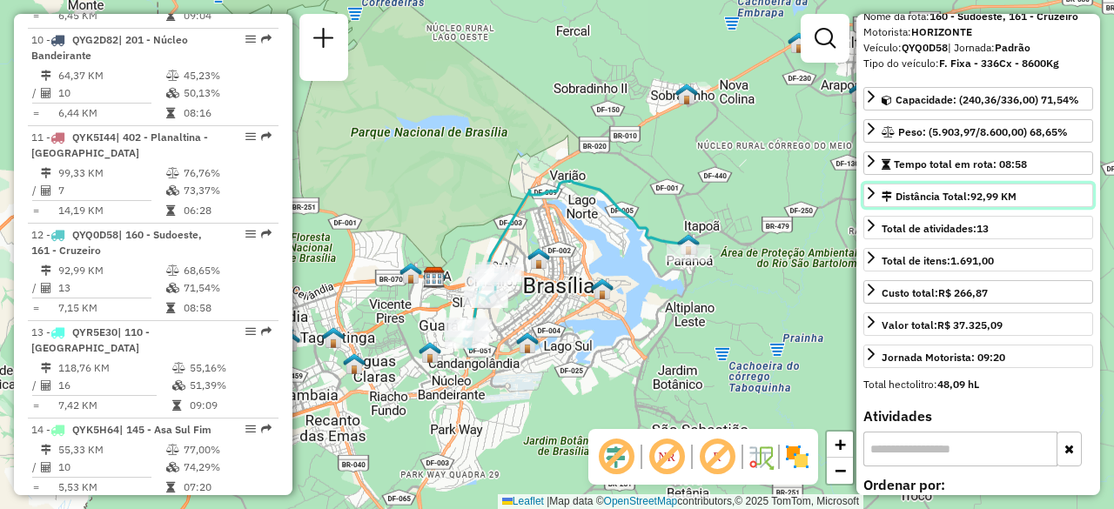
click at [874, 191] on icon at bounding box center [871, 193] width 14 height 14
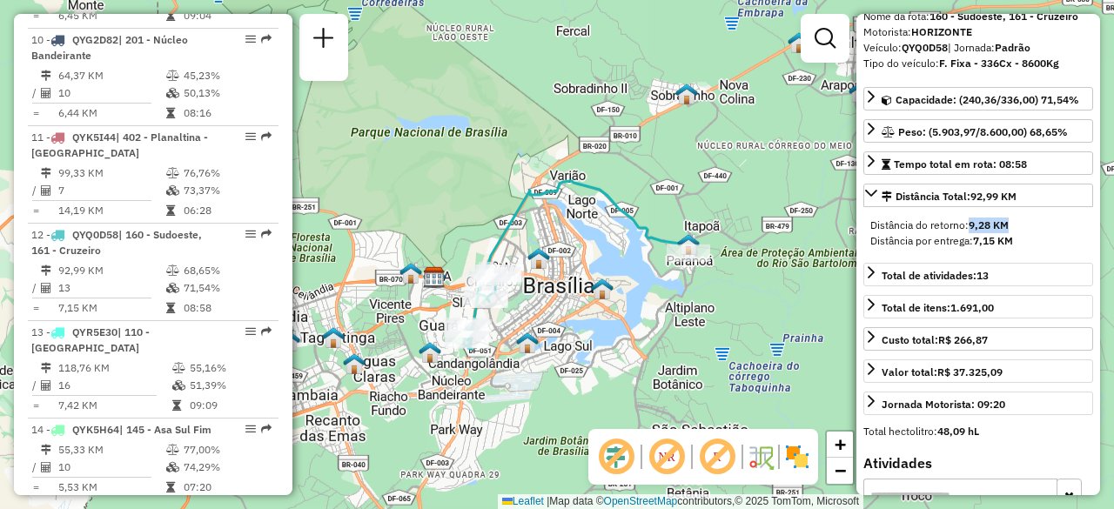
drag, startPoint x: 970, startPoint y: 222, endPoint x: 1020, endPoint y: 225, distance: 49.7
click at [1020, 225] on div "Distância do retorno: 9,28 KM" at bounding box center [978, 226] width 216 height 16
click at [871, 191] on icon at bounding box center [871, 193] width 14 height 14
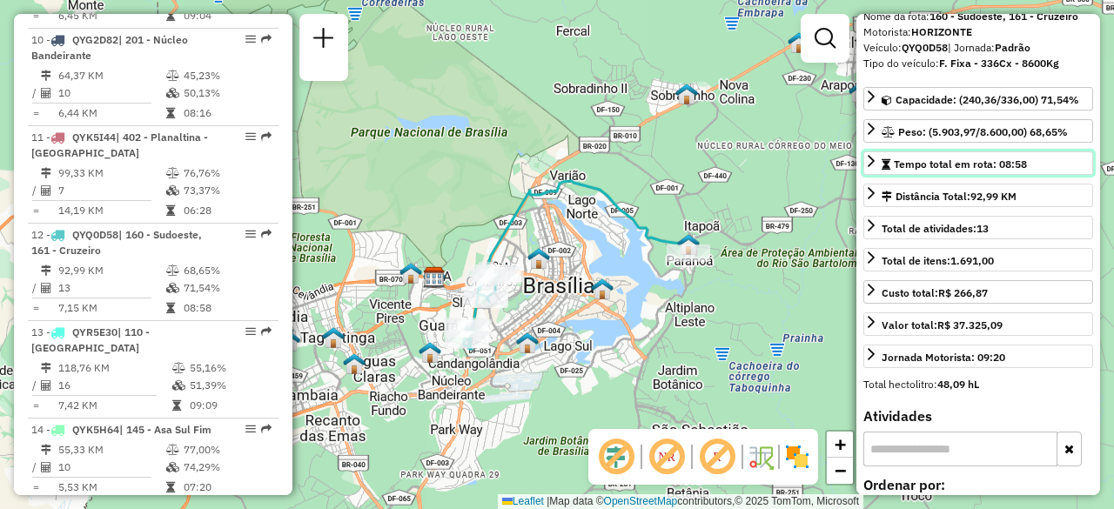
click at [870, 158] on icon at bounding box center [871, 161] width 14 height 14
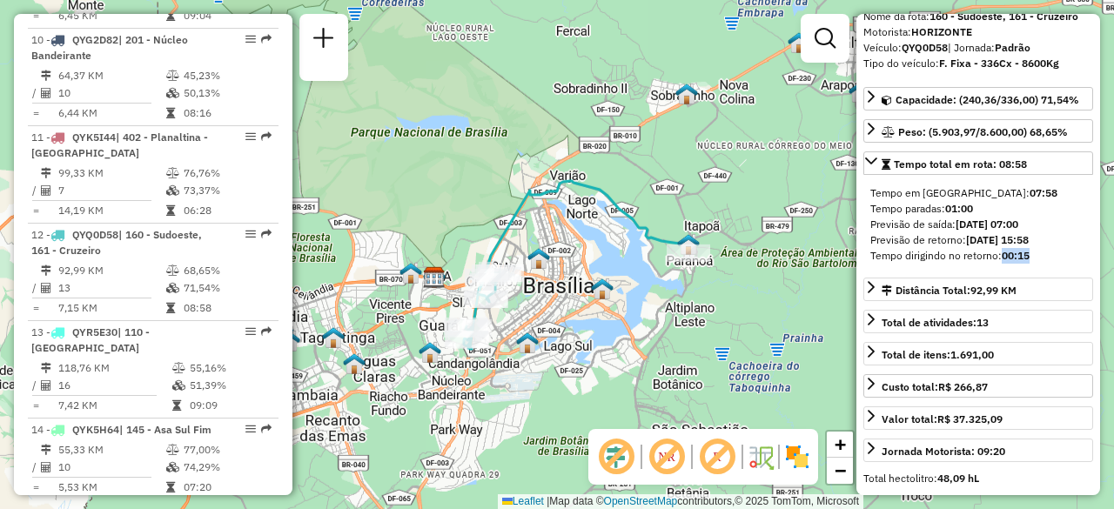
drag, startPoint x: 1039, startPoint y: 256, endPoint x: 1004, endPoint y: 255, distance: 34.8
click at [1004, 255] on div "Tempo dirigindo no retorno: 00:15" at bounding box center [978, 256] width 216 height 16
drag, startPoint x: 1058, startPoint y: 237, endPoint x: 1031, endPoint y: 238, distance: 27.0
click at [1031, 238] on div "Previsão de retorno: 06/09/2025 15:58" at bounding box center [978, 240] width 216 height 16
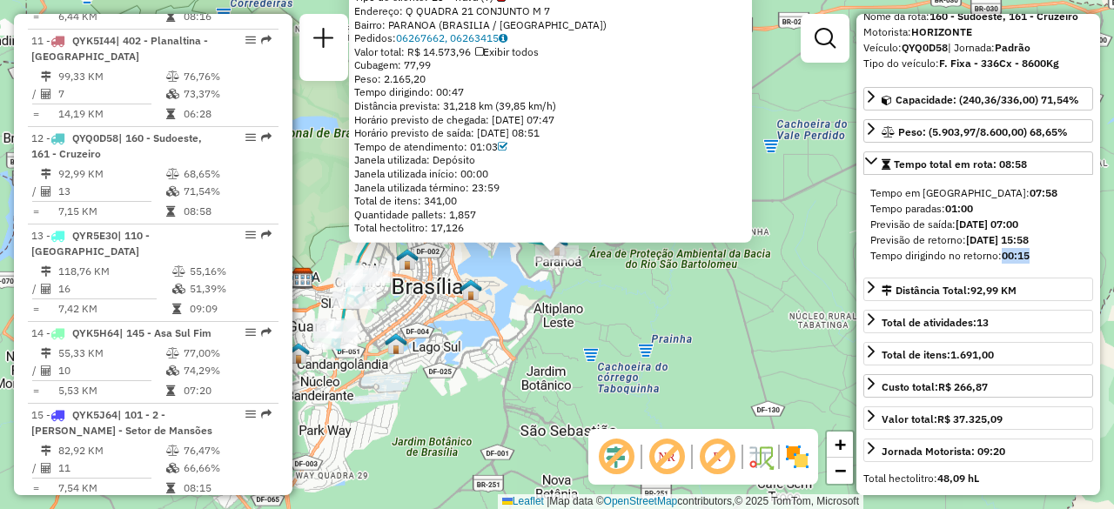
scroll to position [1798, 0]
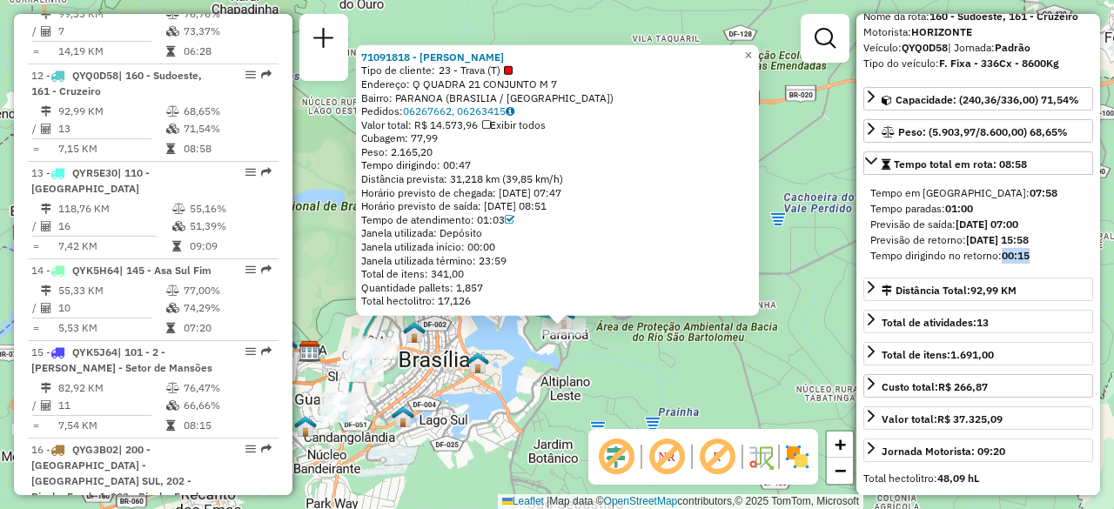
drag, startPoint x: 668, startPoint y: 265, endPoint x: 679, endPoint y: 361, distance: 96.3
click at [679, 361] on div "71091818 - BIANCA D DE ALMEIDA Tipo de cliente: 23 - Trava (T) Endereço: Q QUAD…" at bounding box center [557, 254] width 1114 height 509
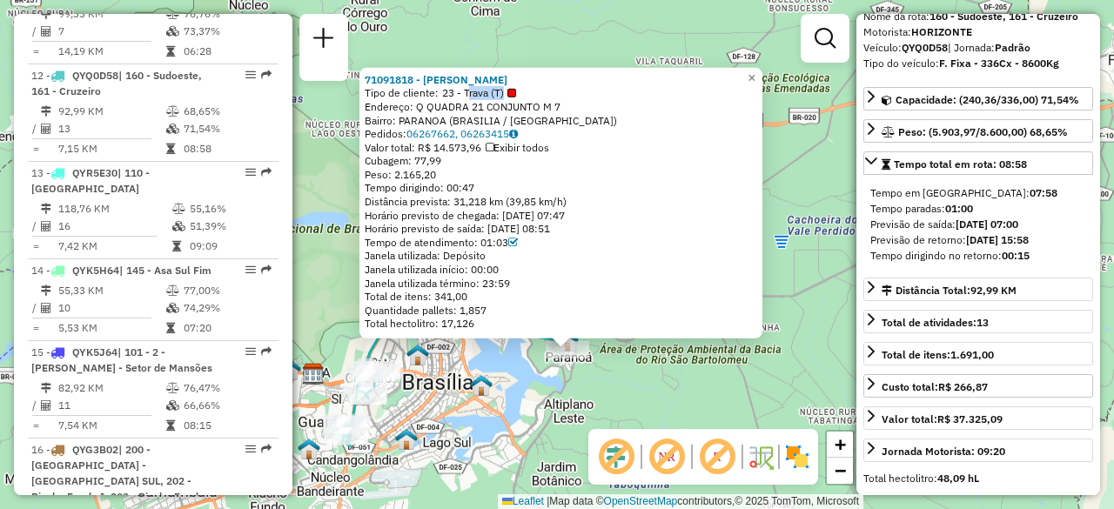
drag, startPoint x: 467, startPoint y: 90, endPoint x: 515, endPoint y: 91, distance: 48.8
click at [515, 91] on span "23 - Trava (T)" at bounding box center [479, 93] width 74 height 14
drag, startPoint x: 485, startPoint y: 245, endPoint x: 515, endPoint y: 246, distance: 30.5
click at [515, 246] on div "Tempo de atendimento: 01:03" at bounding box center [561, 243] width 393 height 14
drag, startPoint x: 479, startPoint y: 295, endPoint x: 433, endPoint y: 295, distance: 45.3
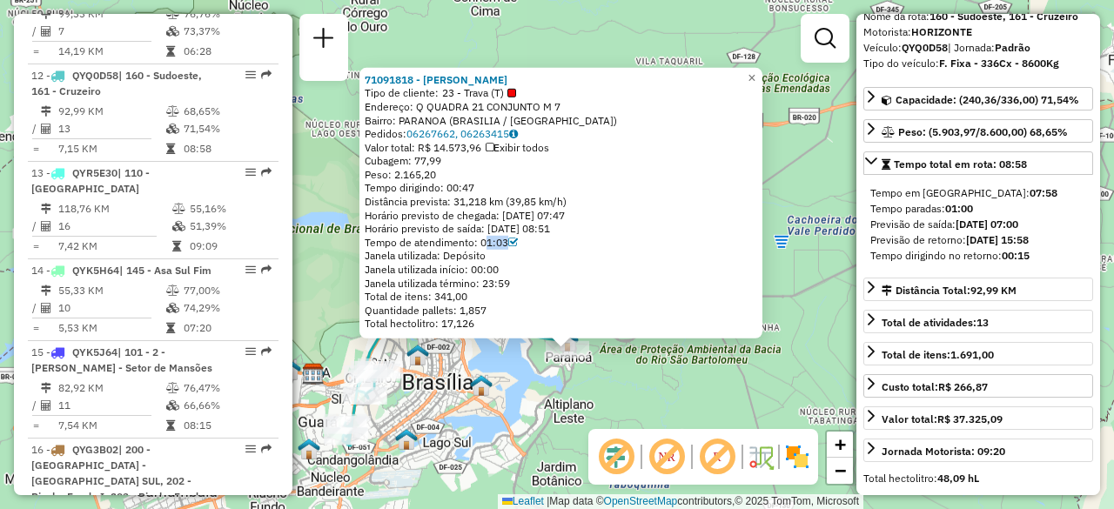
click at [433, 295] on div "Total de itens: 341,00" at bounding box center [561, 297] width 393 height 14
drag, startPoint x: 491, startPoint y: 324, endPoint x: 442, endPoint y: 322, distance: 48.8
click at [442, 322] on div "Total hectolitro: 17,126" at bounding box center [561, 324] width 393 height 14
drag, startPoint x: 460, startPoint y: 201, endPoint x: 504, endPoint y: 199, distance: 44.4
click at [504, 199] on div "Distância prevista: 31,218 km (39,85 km/h)" at bounding box center [561, 202] width 393 height 14
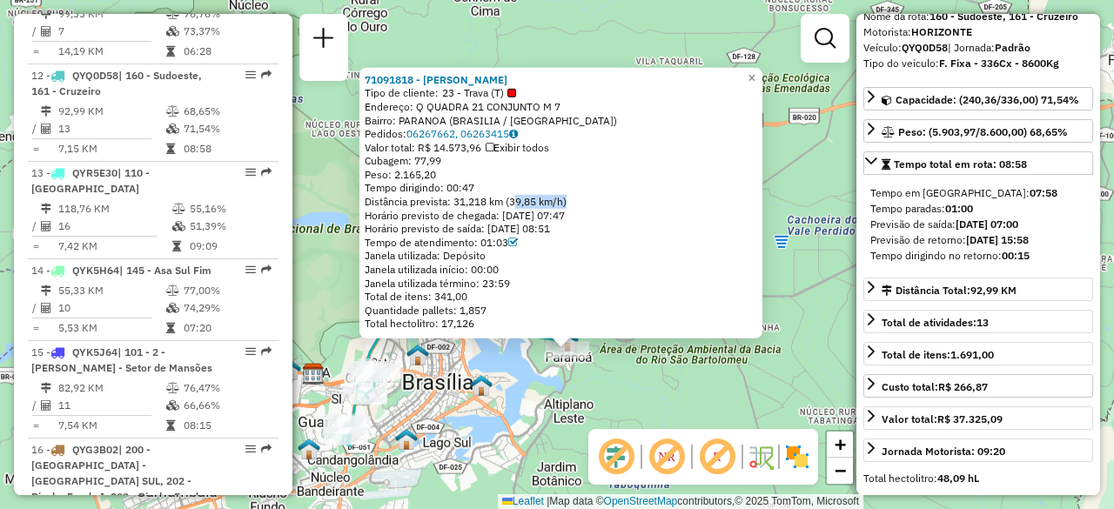
drag, startPoint x: 516, startPoint y: 202, endPoint x: 573, endPoint y: 204, distance: 56.6
click at [573, 204] on div "Distância prevista: 31,218 km (39,85 km/h)" at bounding box center [561, 202] width 393 height 14
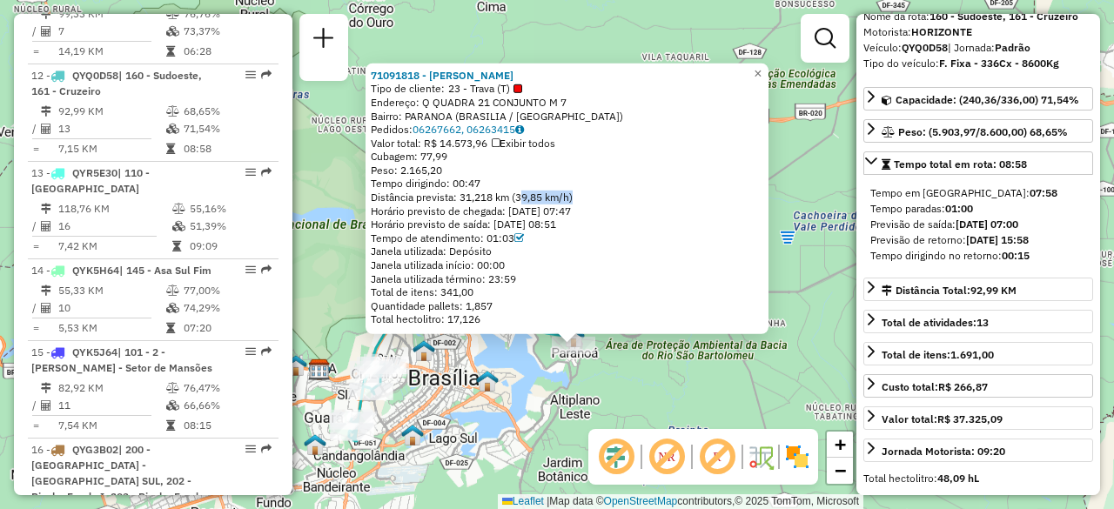
drag, startPoint x: 523, startPoint y: 393, endPoint x: 541, endPoint y: 381, distance: 22.0
click at [541, 381] on div "71091818 - BIANCA D DE ALMEIDA Tipo de cliente: 23 - Trava (T) Endereço: Q QUAD…" at bounding box center [557, 254] width 1114 height 509
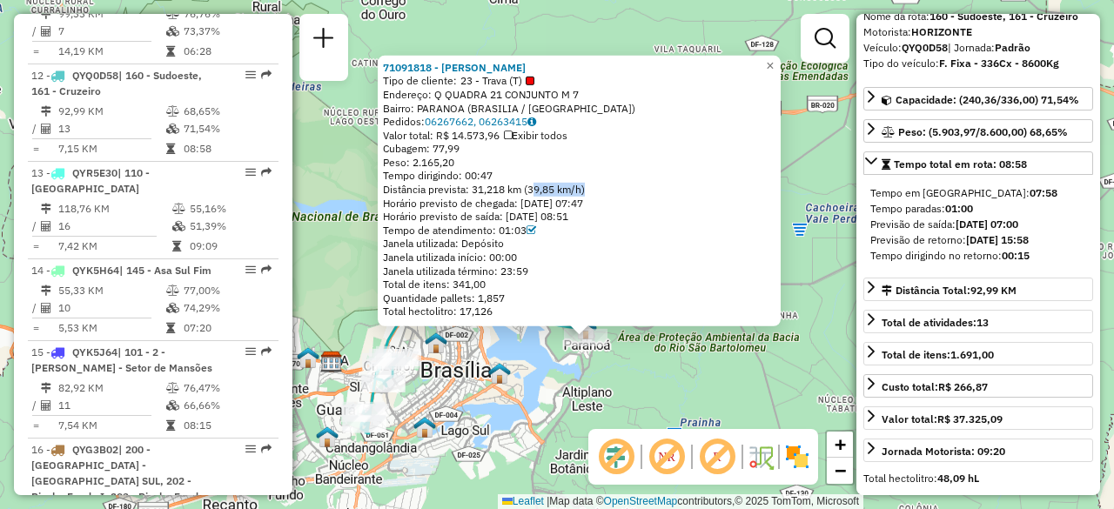
click at [534, 382] on div "71091818 - BIANCA D DE ALMEIDA Tipo de cliente: 23 - Trava (T) Endereço: Q QUAD…" at bounding box center [557, 254] width 1114 height 509
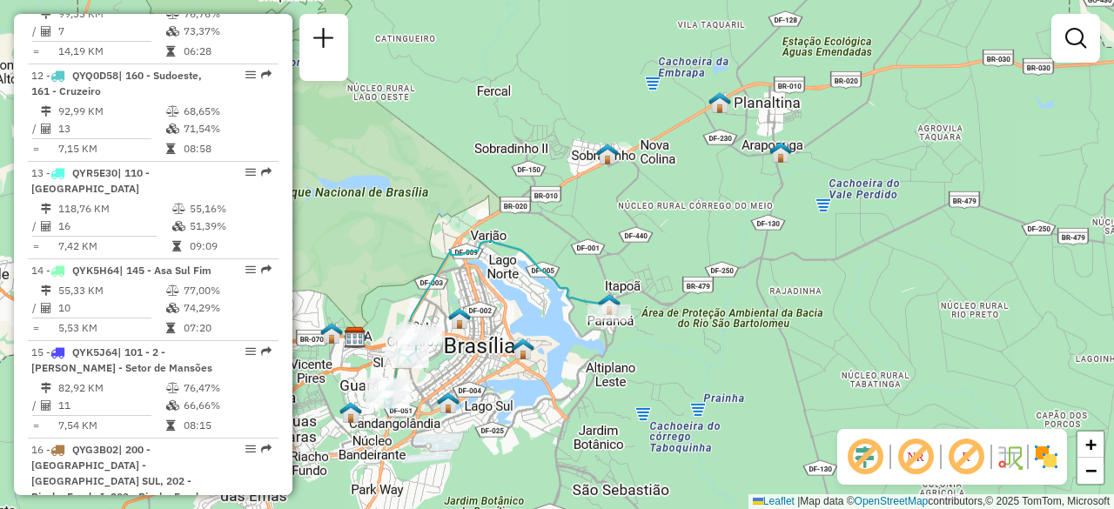
drag, startPoint x: 532, startPoint y: 293, endPoint x: 568, endPoint y: 243, distance: 62.3
click at [567, 244] on icon at bounding box center [497, 325] width 225 height 168
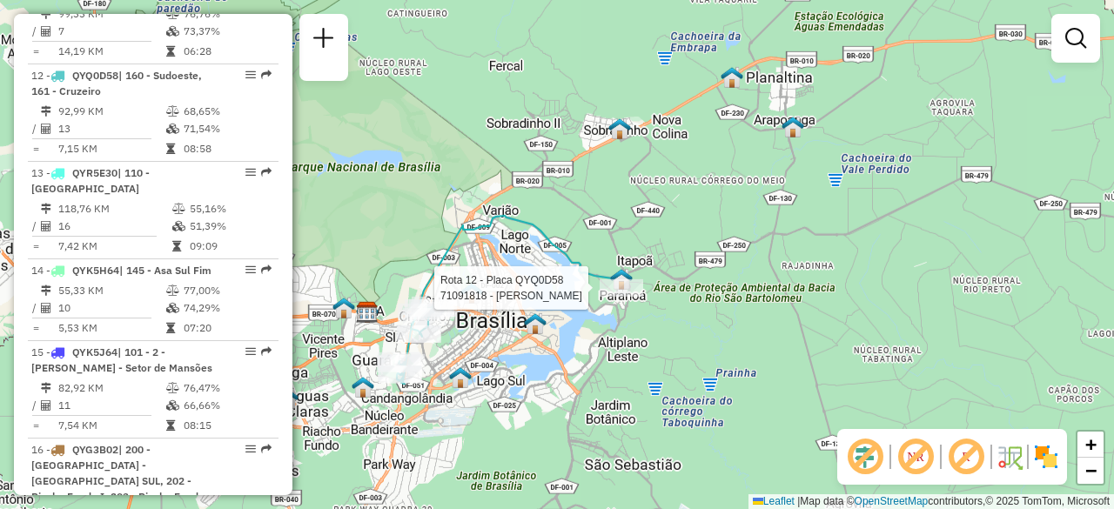
select select "**********"
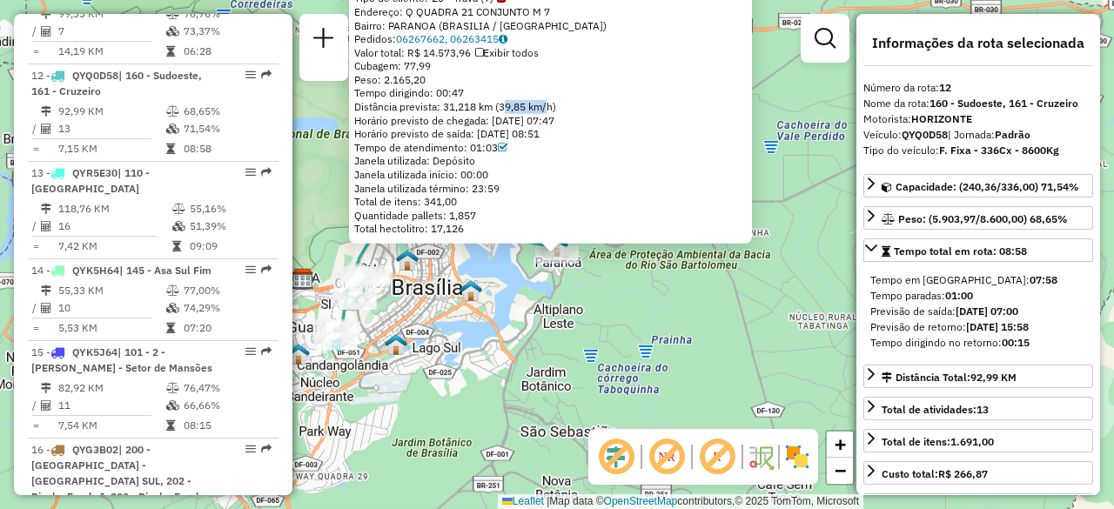
drag, startPoint x: 506, startPoint y: 104, endPoint x: 553, endPoint y: 112, distance: 47.6
click at [553, 112] on div "Distância prevista: 31,218 km (39,85 km/h)" at bounding box center [550, 107] width 393 height 14
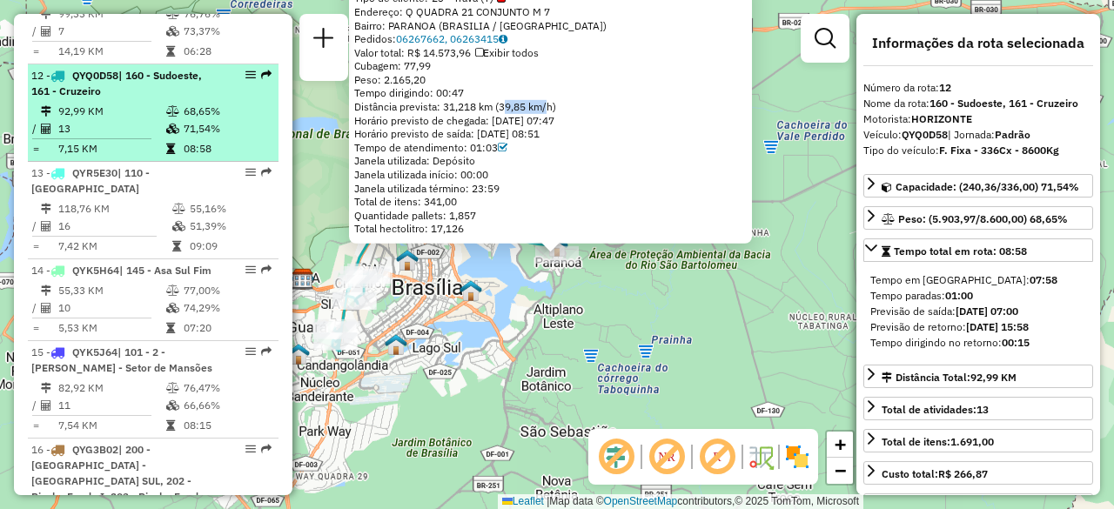
click at [166, 106] on icon at bounding box center [172, 111] width 13 height 10
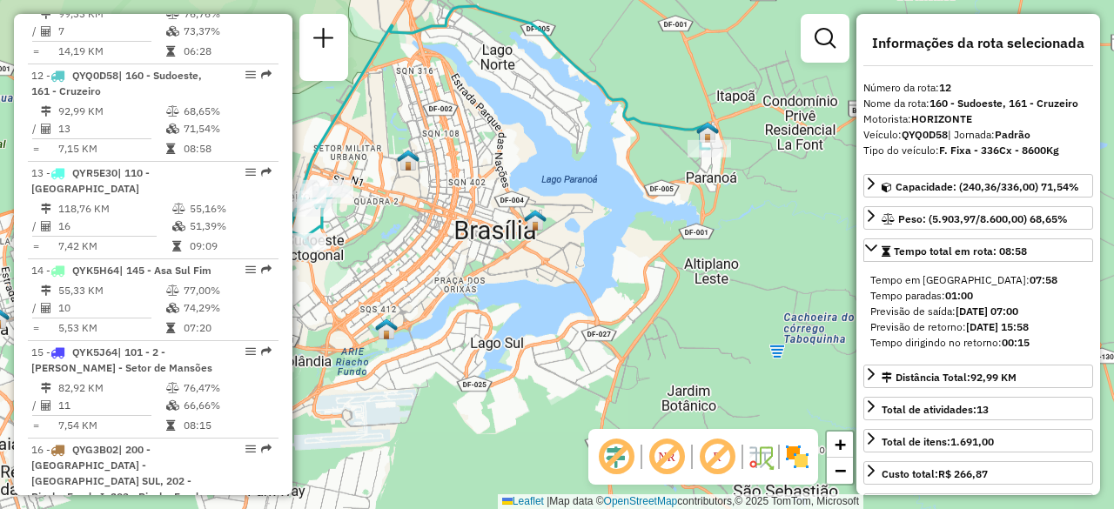
drag, startPoint x: 439, startPoint y: 205, endPoint x: 526, endPoint y: 260, distance: 103.3
click at [526, 260] on div "Janela de atendimento Grade de atendimento Capacidade Transportadoras Veículos …" at bounding box center [557, 254] width 1114 height 509
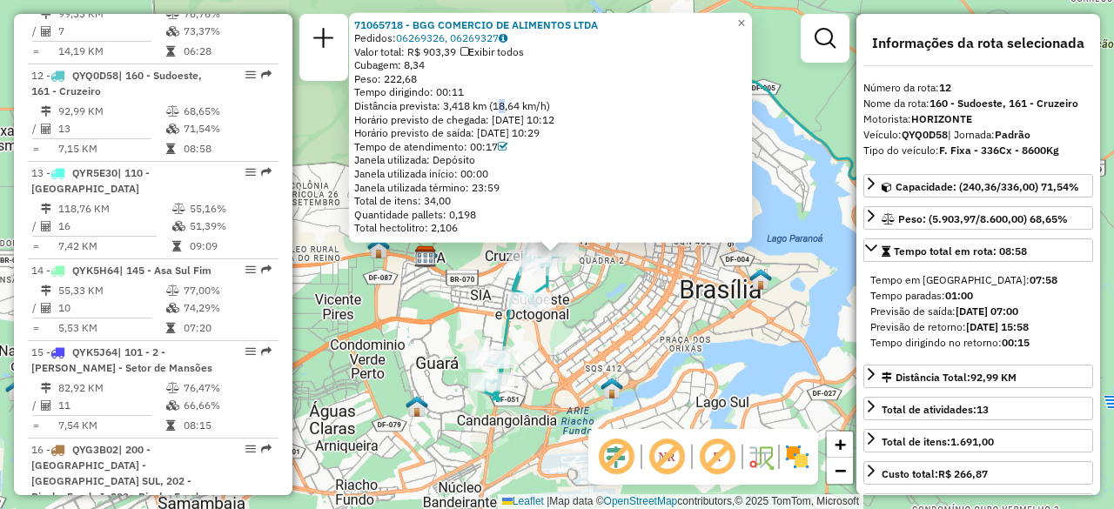
drag, startPoint x: 500, startPoint y: 108, endPoint x: 544, endPoint y: 97, distance: 45.0
click at [544, 97] on div "71065718 - BGG COMERCIO DE ALIMENTOS LTDA Pedidos: 06269326, 06269327 Valor tot…" at bounding box center [550, 126] width 393 height 218
click at [511, 98] on div "Tempo dirigindo: 00:11" at bounding box center [550, 92] width 393 height 14
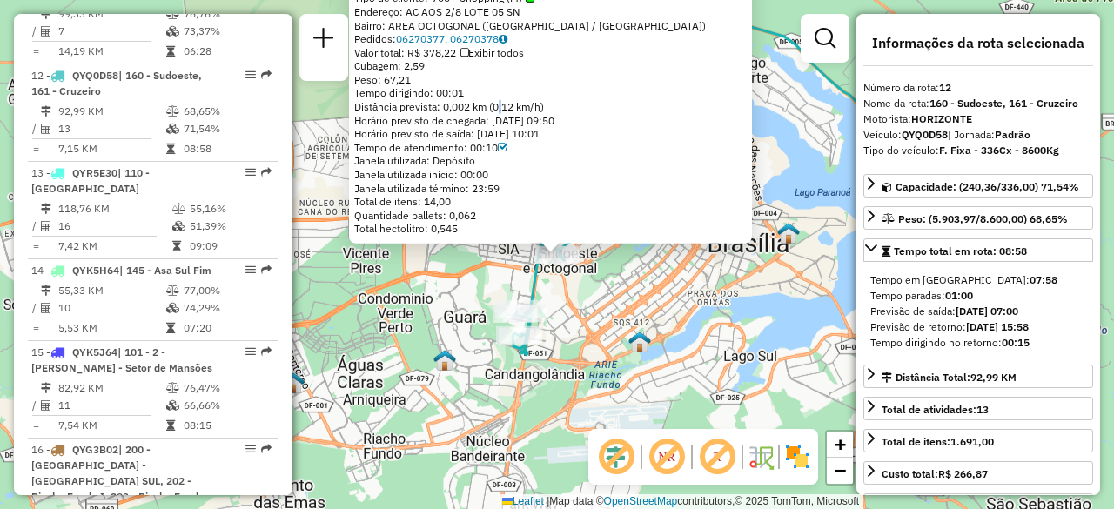
drag, startPoint x: 500, startPoint y: 104, endPoint x: 572, endPoint y: 102, distance: 72.3
click at [571, 102] on div "Distância prevista: 0,002 km (0,12 km/h)" at bounding box center [550, 107] width 393 height 14
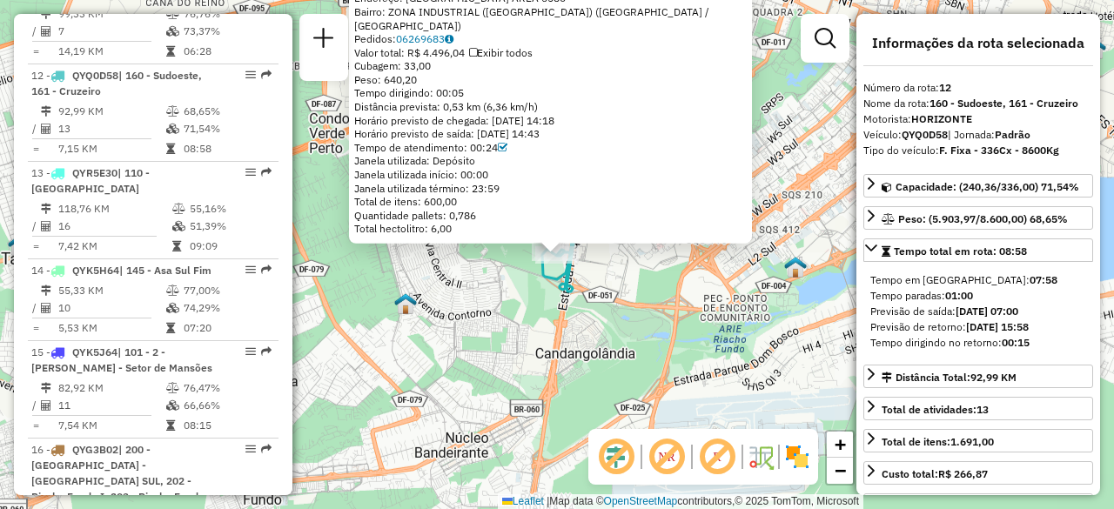
drag, startPoint x: 494, startPoint y: 100, endPoint x: 546, endPoint y: 104, distance: 51.5
click at [542, 104] on div "Distância prevista: 0,53 km (6,36 km/h)" at bounding box center [550, 107] width 393 height 14
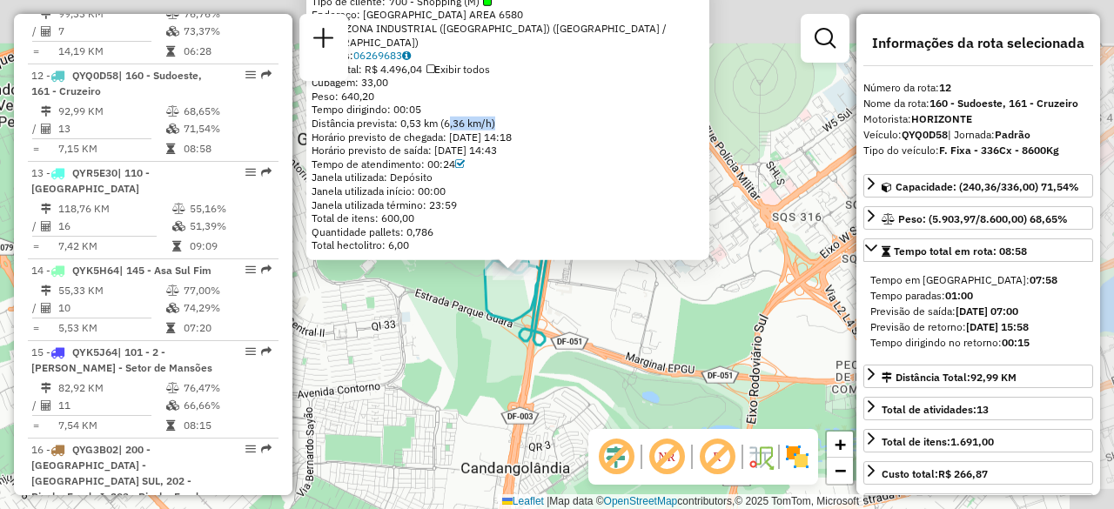
drag, startPoint x: 538, startPoint y: 270, endPoint x: 490, endPoint y: 333, distance: 79.6
click at [491, 344] on div "71025132 - OUTBACK STEAKHOUSE R Tipo de cliente: 700 - Shopping (M) Endereço: S…" at bounding box center [557, 254] width 1114 height 509
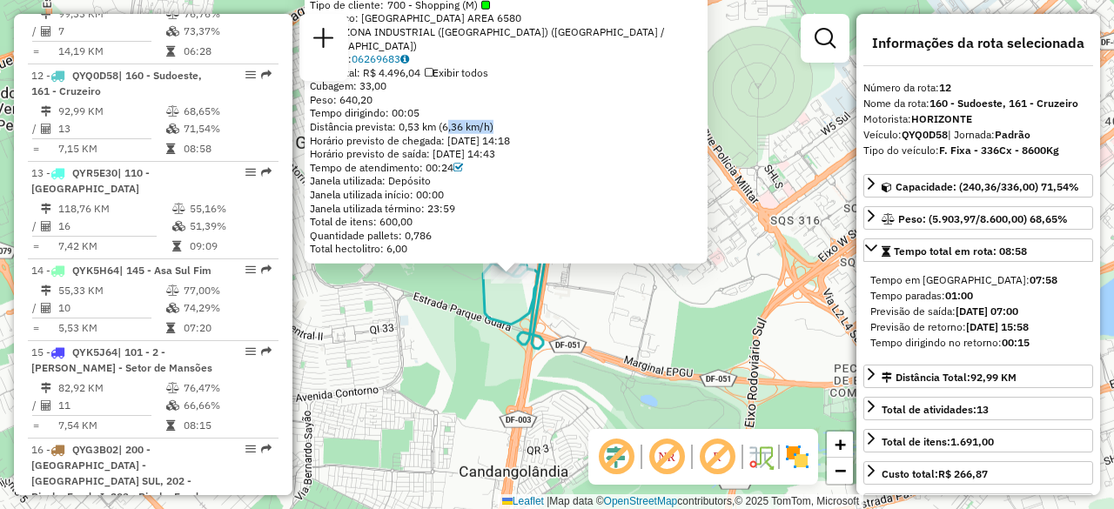
click at [456, 297] on div "71025132 - OUTBACK STEAKHOUSE R Tipo de cliente: 700 - Shopping (M) Endereço: S…" at bounding box center [557, 254] width 1114 height 509
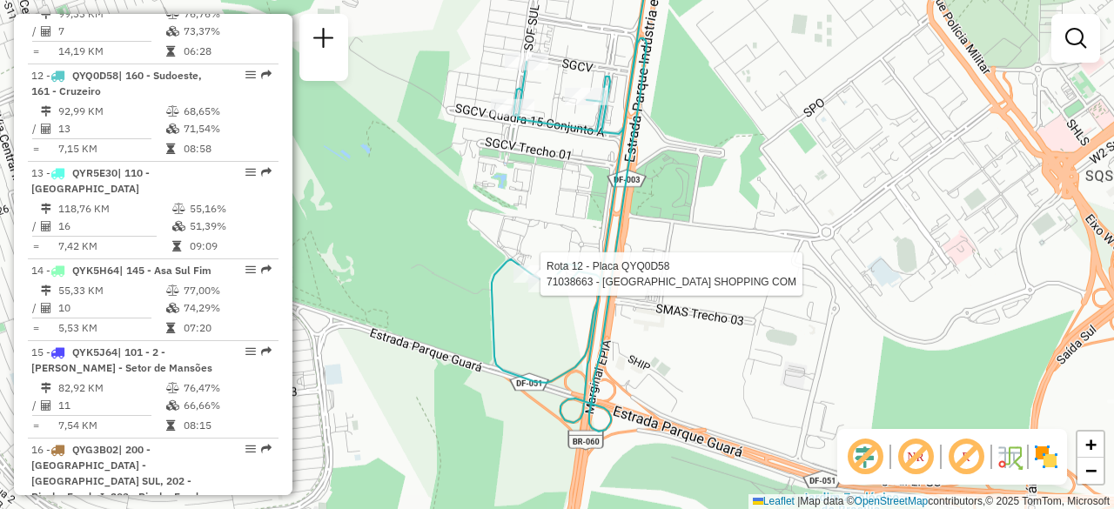
select select "**********"
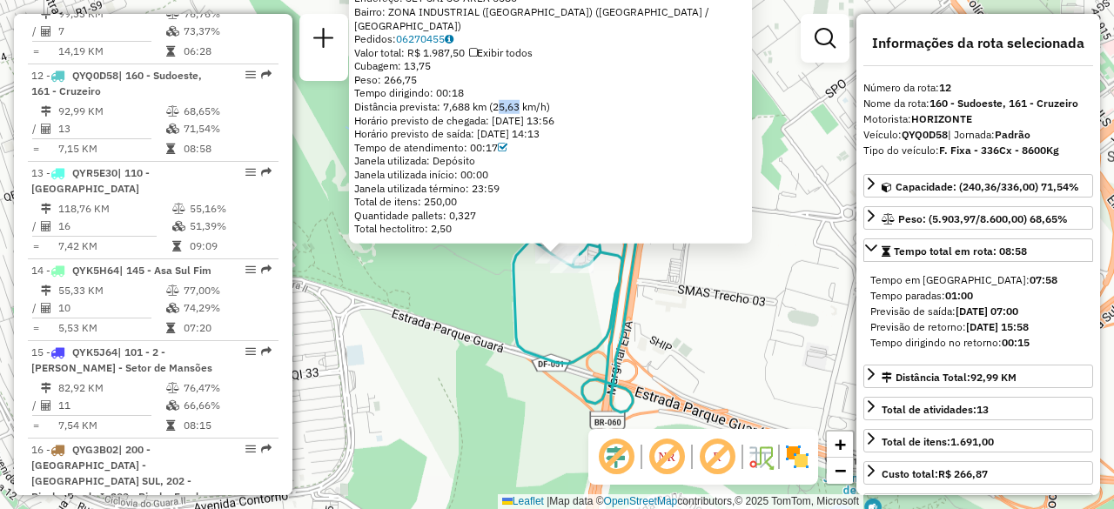
drag, startPoint x: 501, startPoint y: 102, endPoint x: 541, endPoint y: 114, distance: 41.9
click at [535, 102] on div "Distância prevista: 7,688 km (25,63 km/h)" at bounding box center [550, 107] width 393 height 14
click at [453, 312] on div "71038663 - CB PARK SHOPPING COM Tipo de cliente: 80 - Chopp/VIP (C) Endereço: S…" at bounding box center [557, 254] width 1114 height 509
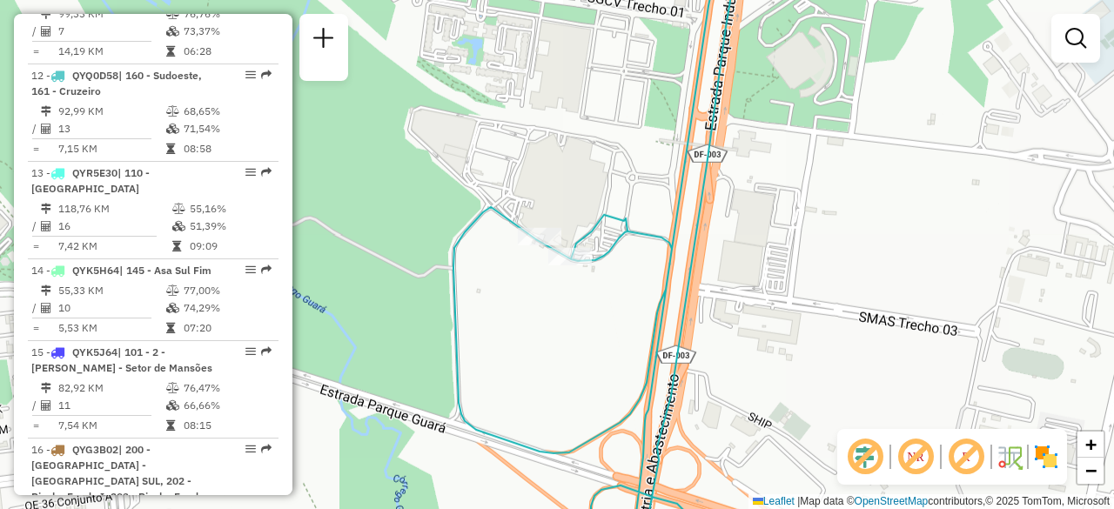
drag, startPoint x: 545, startPoint y: 302, endPoint x: 548, endPoint y: 327, distance: 25.5
click at [549, 332] on div "Janela de atendimento Grade de atendimento Capacidade Transportadoras Veículos …" at bounding box center [557, 254] width 1114 height 509
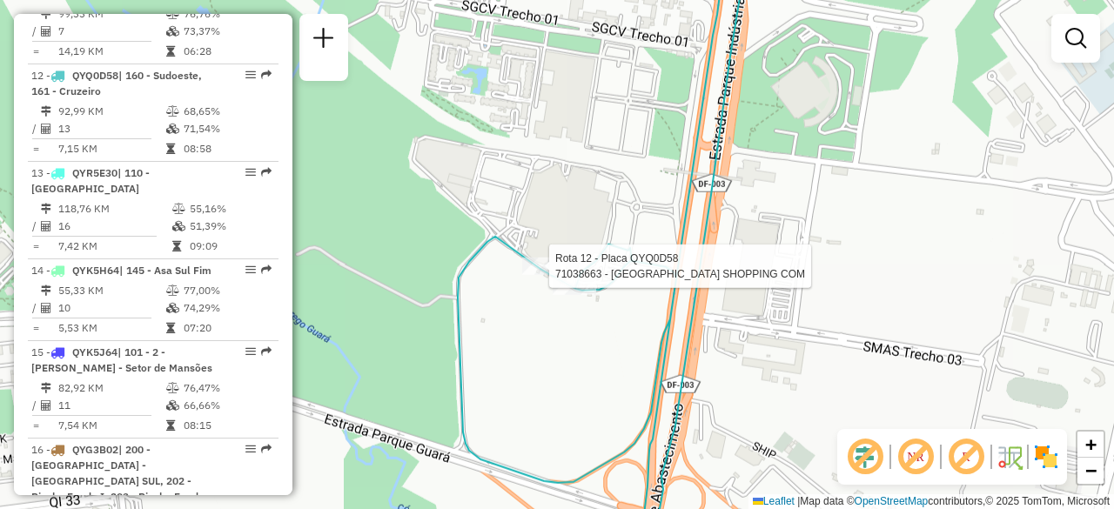
select select "**********"
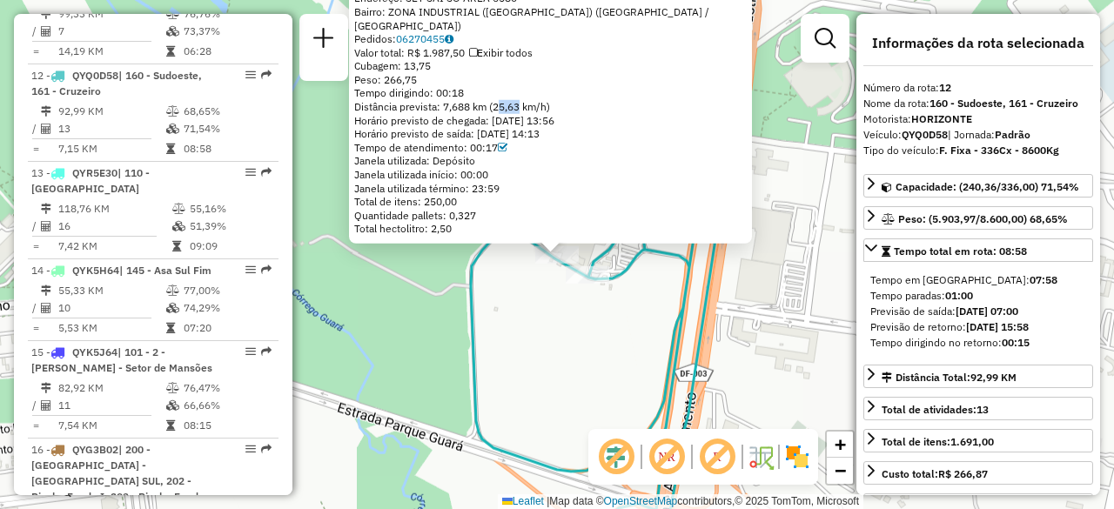
drag, startPoint x: 500, startPoint y: 105, endPoint x: 543, endPoint y: 108, distance: 42.7
click at [541, 108] on div "Distância prevista: 7,688 km (25,63 km/h)" at bounding box center [550, 107] width 393 height 14
click at [450, 105] on div "Distância prevista: 7,688 km (25,63 km/h)" at bounding box center [550, 107] width 393 height 14
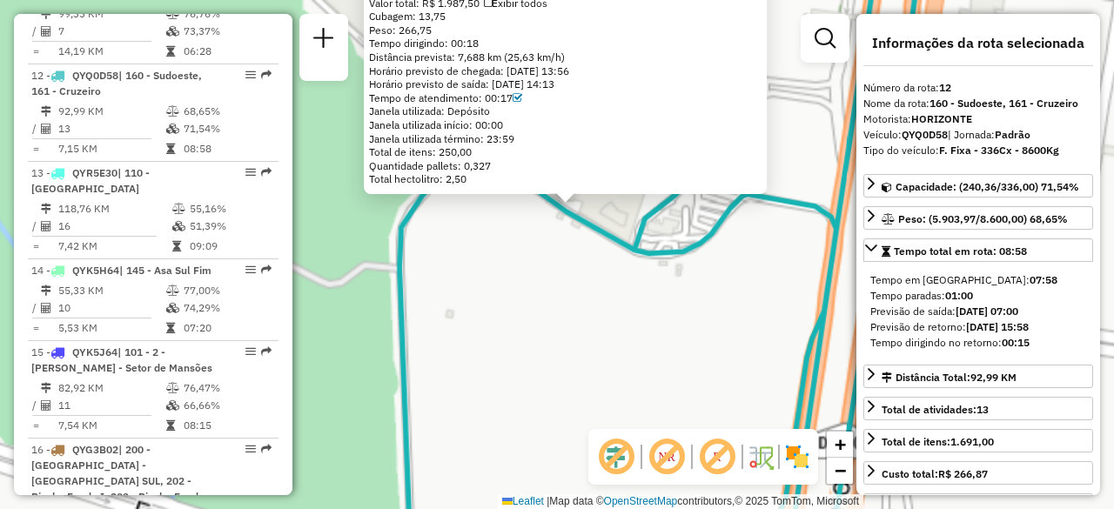
click at [542, 310] on div "71038663 - CB PARK SHOPPING COM Tipo de cliente: 80 - Chopp/VIP (C) Endereço: S…" at bounding box center [557, 254] width 1114 height 509
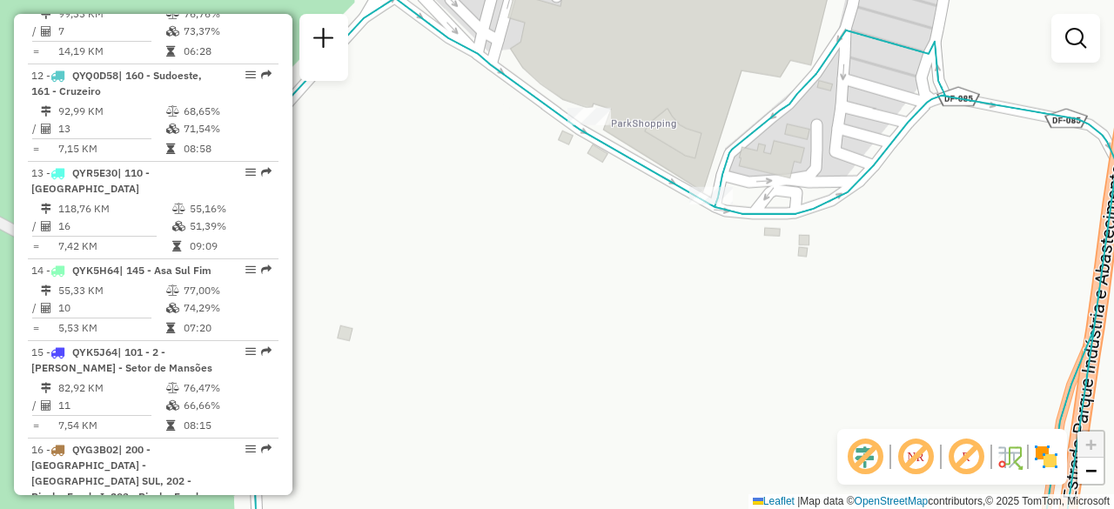
drag, startPoint x: 580, startPoint y: 250, endPoint x: 526, endPoint y: 298, distance: 72.1
click at [527, 298] on div "Janela de atendimento Grade de atendimento Capacidade Transportadoras Veículos …" at bounding box center [557, 254] width 1114 height 509
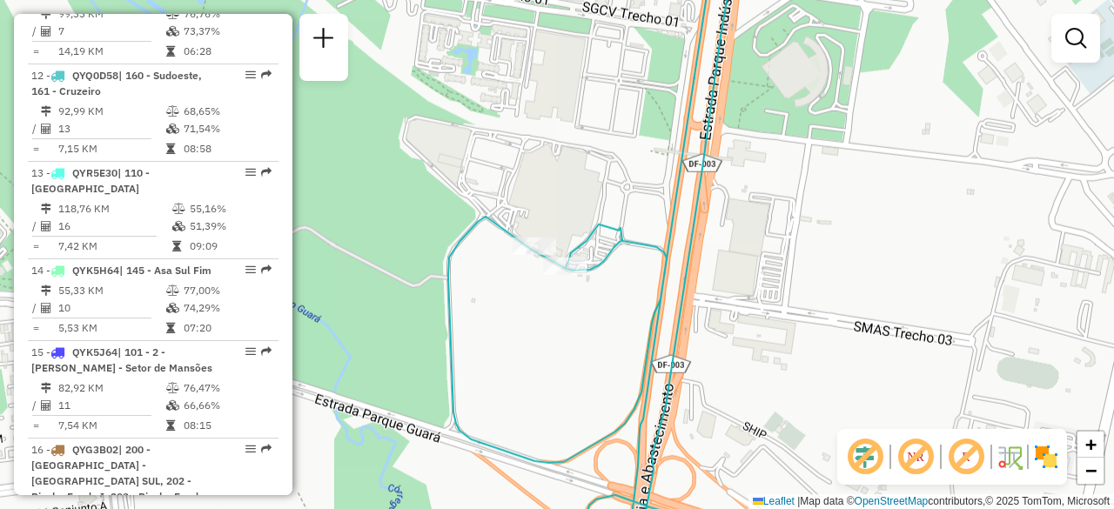
drag, startPoint x: 560, startPoint y: 182, endPoint x: 500, endPoint y: 238, distance: 82.5
click at [501, 238] on div "Janela de atendimento Grade de atendimento Capacidade Transportadoras Veículos …" at bounding box center [557, 254] width 1114 height 509
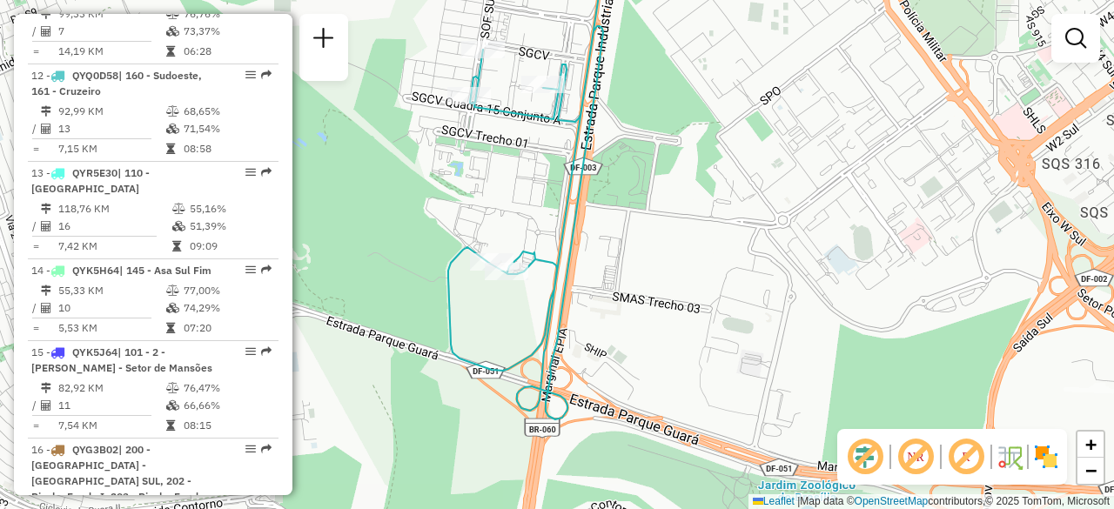
drag, startPoint x: 477, startPoint y: 128, endPoint x: 472, endPoint y: 223, distance: 95.0
click at [472, 223] on div "Janela de atendimento Grade de atendimento Capacidade Transportadoras Veículos …" at bounding box center [557, 254] width 1114 height 509
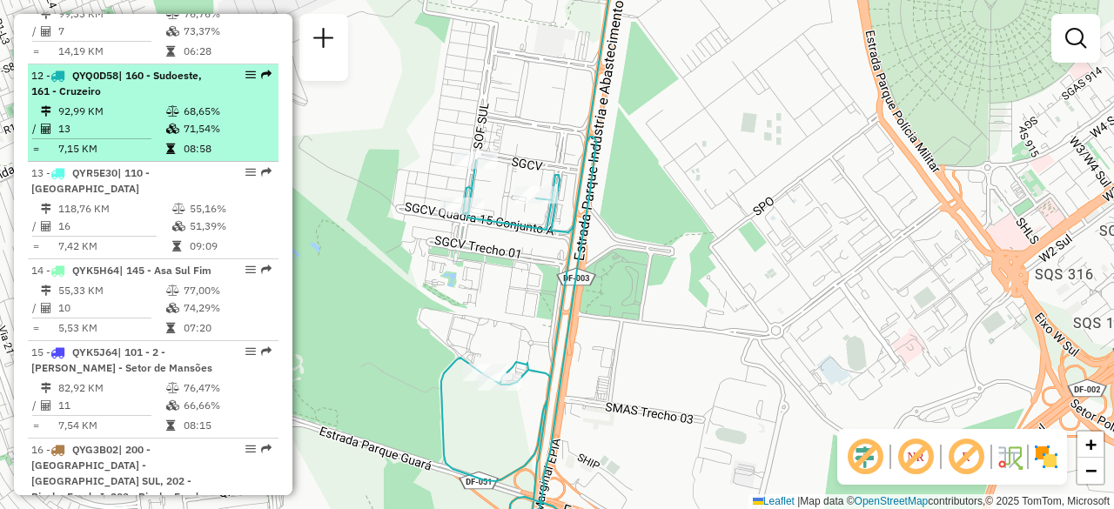
click at [154, 103] on td "92,99 KM" at bounding box center [111, 111] width 108 height 17
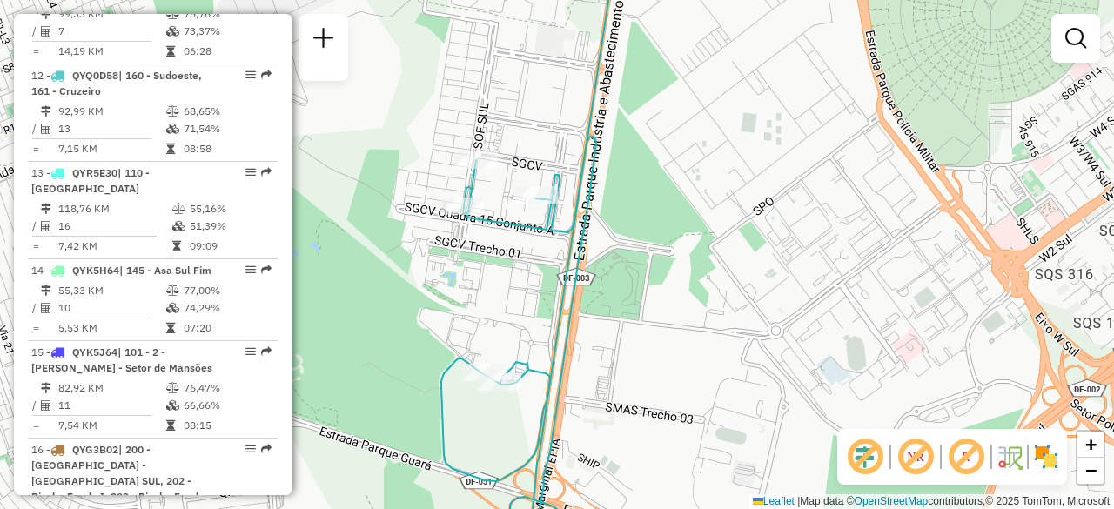
select select "**********"
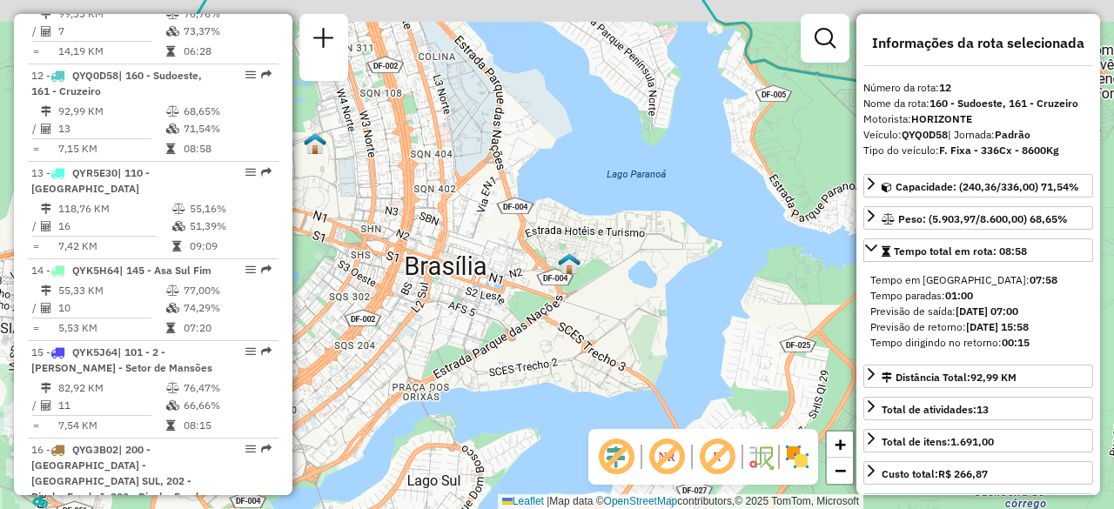
drag, startPoint x: 599, startPoint y: 196, endPoint x: 544, endPoint y: 226, distance: 62.7
click at [544, 226] on div "Janela de atendimento Grade de atendimento Capacidade Transportadoras Veículos …" at bounding box center [557, 254] width 1114 height 509
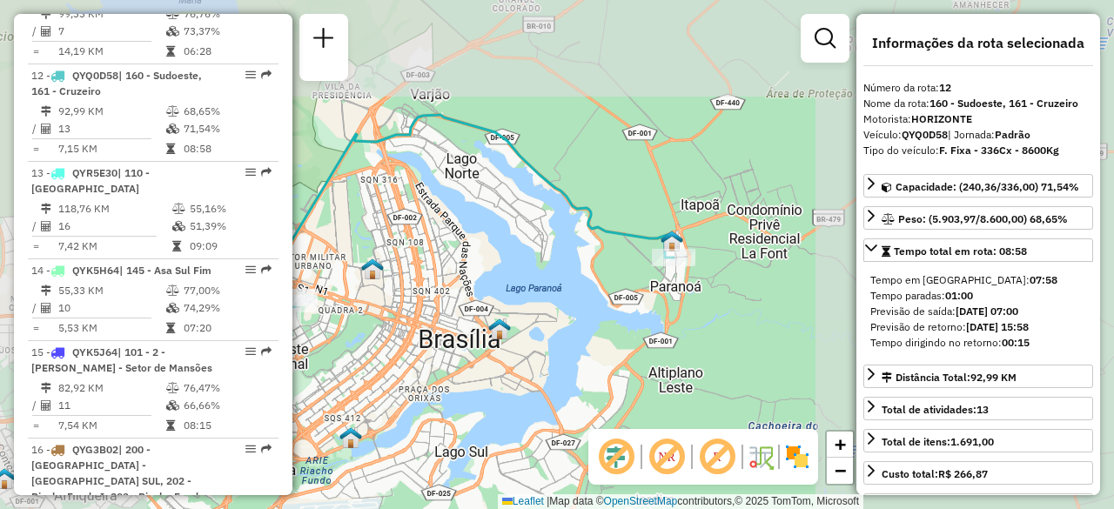
drag, startPoint x: 561, startPoint y: 157, endPoint x: 496, endPoint y: 264, distance: 125.4
click at [496, 261] on div "Janela de atendimento Grade de atendimento Capacidade Transportadoras Veículos …" at bounding box center [557, 254] width 1114 height 509
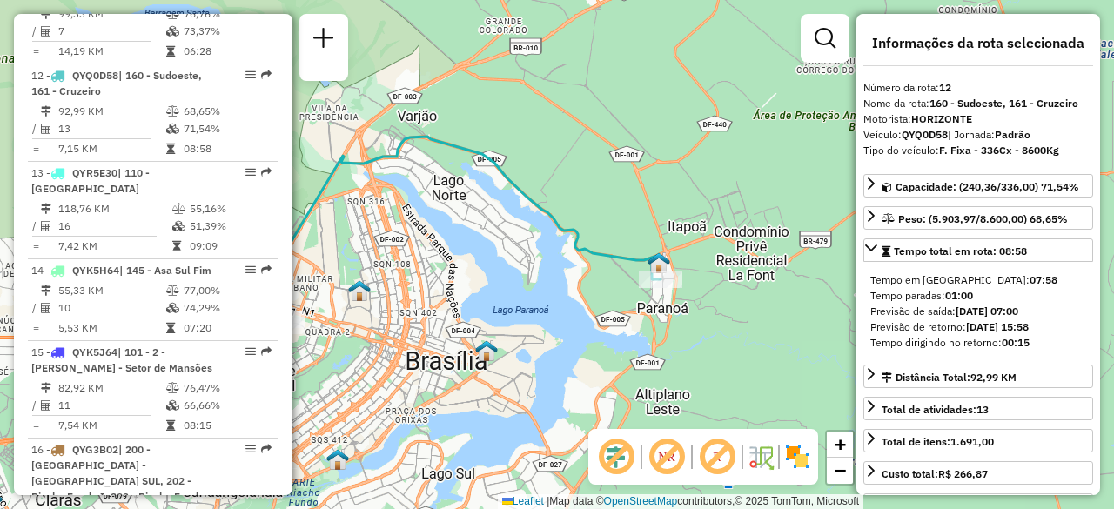
drag, startPoint x: 523, startPoint y: 308, endPoint x: 655, endPoint y: 314, distance: 131.6
click at [655, 314] on div "Rota 12 - Placa QYQ0D58 71091818 - BIANCA D DE ALMEIDA Janela de atendimento Gr…" at bounding box center [557, 254] width 1114 height 509
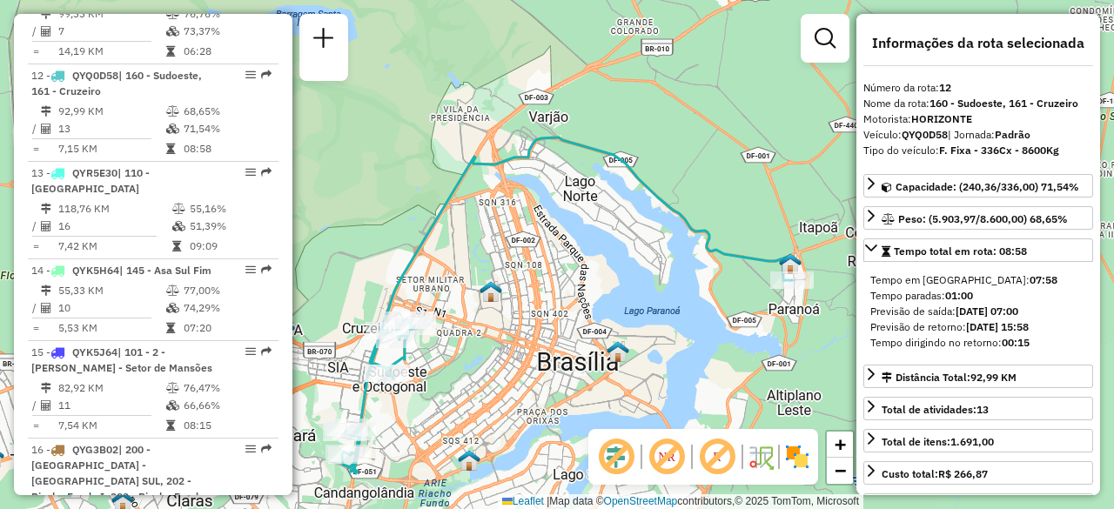
drag, startPoint x: 547, startPoint y: 306, endPoint x: 550, endPoint y: 260, distance: 45.4
click at [550, 260] on div "Janela de atendimento Grade de atendimento Capacidade Transportadoras Veículos …" at bounding box center [557, 254] width 1114 height 509
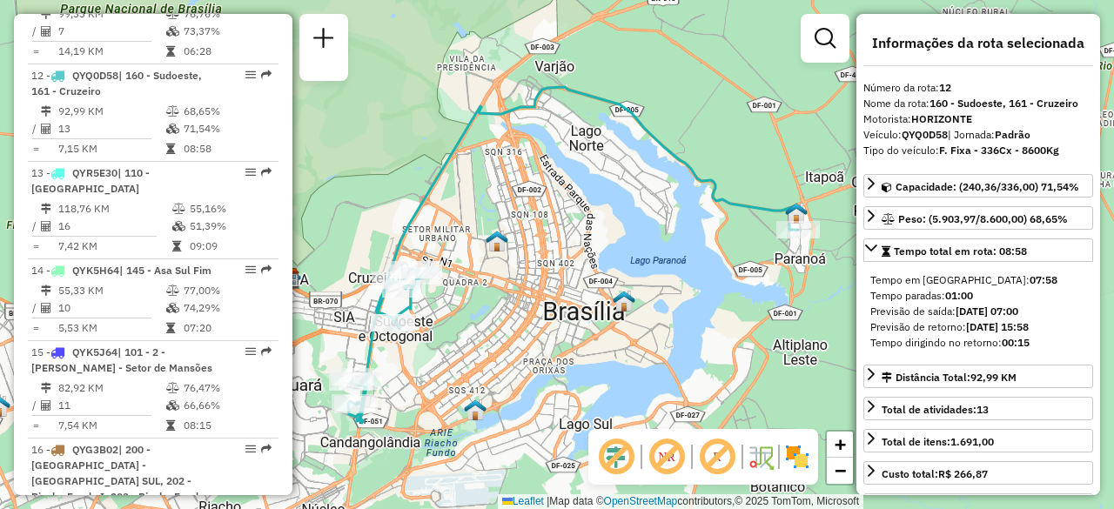
drag, startPoint x: 503, startPoint y: 258, endPoint x: 510, endPoint y: 239, distance: 19.6
click at [510, 239] on div "Janela de atendimento Grade de atendimento Capacidade Transportadoras Veículos …" at bounding box center [557, 254] width 1114 height 509
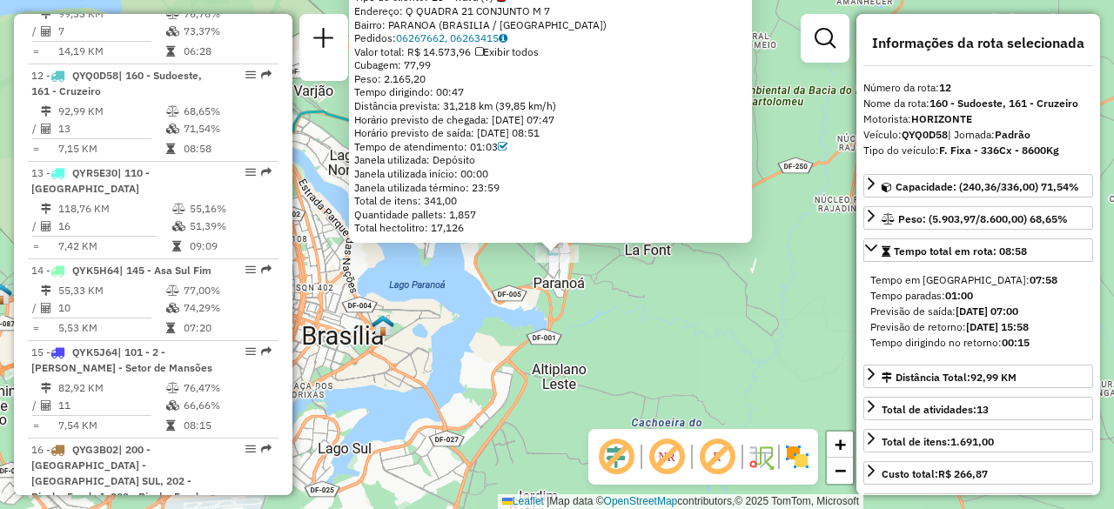
drag, startPoint x: 411, startPoint y: 13, endPoint x: 555, endPoint y: 8, distance: 144.6
click at [555, 8] on div "Endereço: Q QUADRA 21 CONJUNTO M 7" at bounding box center [550, 11] width 393 height 14
copy div "Q QUADRA 21 CONJUNTO M 7"
drag, startPoint x: 450, startPoint y: 106, endPoint x: 489, endPoint y: 103, distance: 39.3
click at [489, 103] on div "Distância prevista: 31,218 km (39,85 km/h)" at bounding box center [550, 106] width 393 height 14
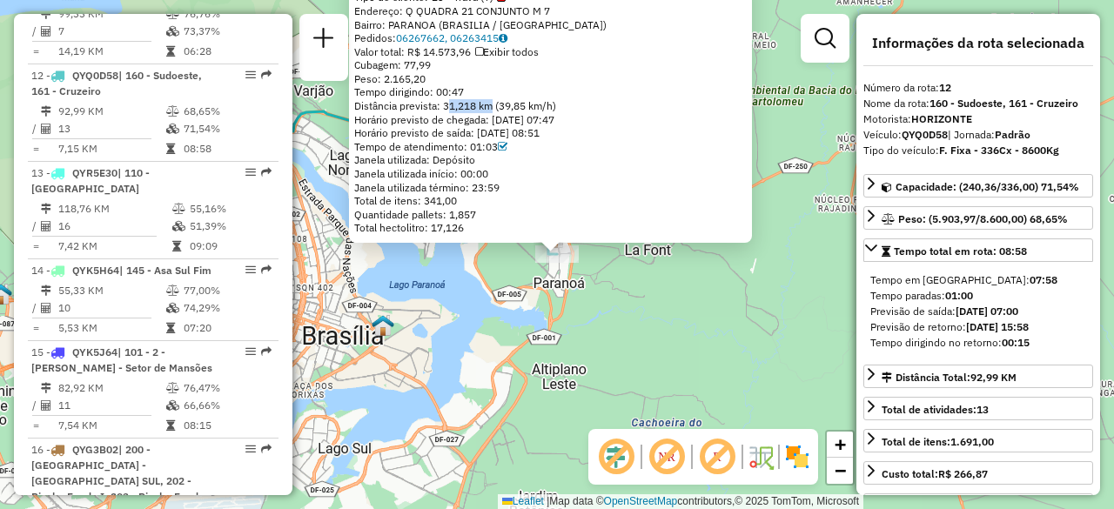
click at [453, 312] on div "71091818 - BIANCA D DE ALMEIDA Tipo de cliente: 23 - Trava (T) Endereço: Q QUAD…" at bounding box center [557, 254] width 1114 height 509
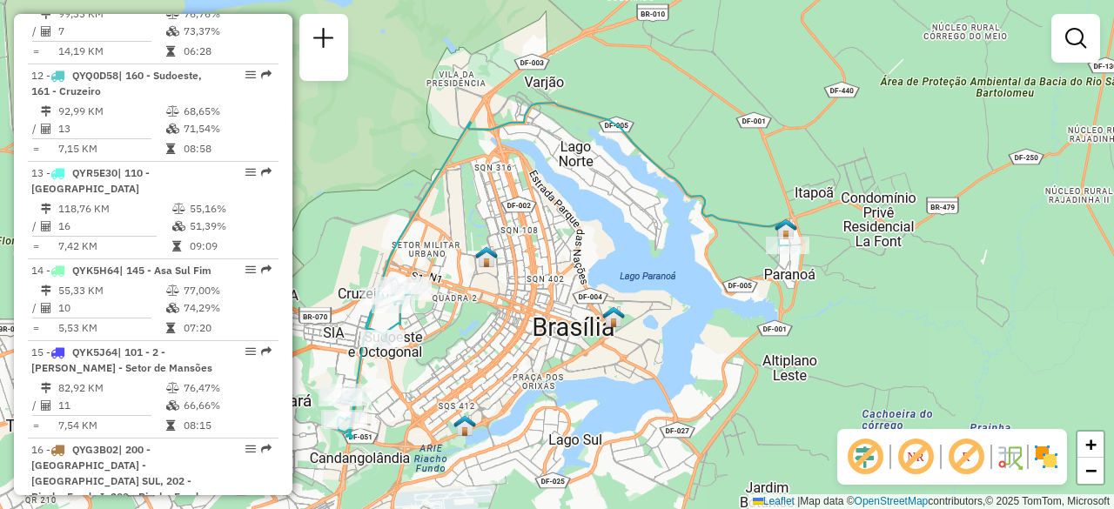
drag, startPoint x: 433, startPoint y: 283, endPoint x: 765, endPoint y: 255, distance: 333.7
click at [765, 255] on div "Janela de atendimento Grade de atendimento Capacidade Transportadoras Veículos …" at bounding box center [557, 254] width 1114 height 509
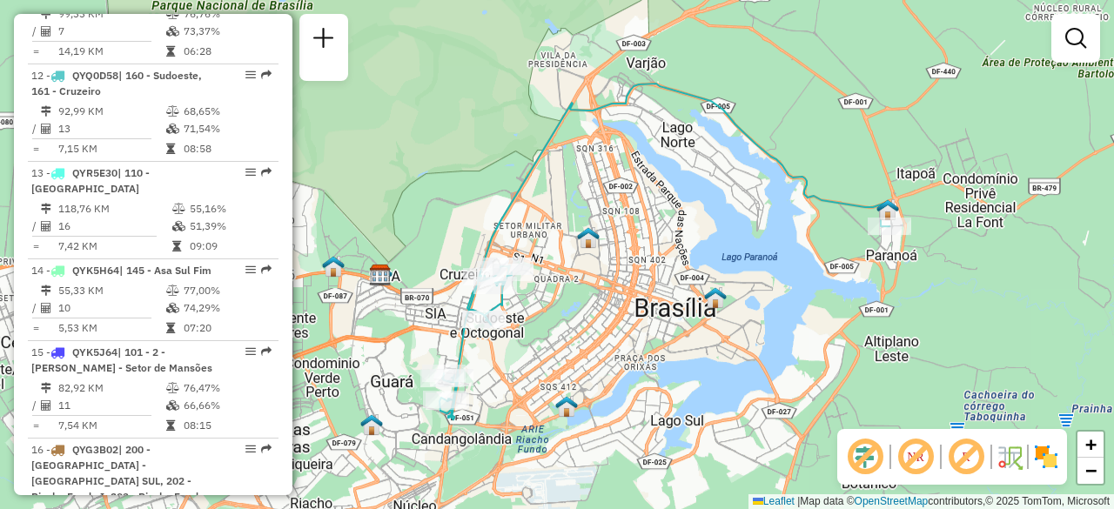
click at [873, 451] on em at bounding box center [865, 457] width 42 height 42
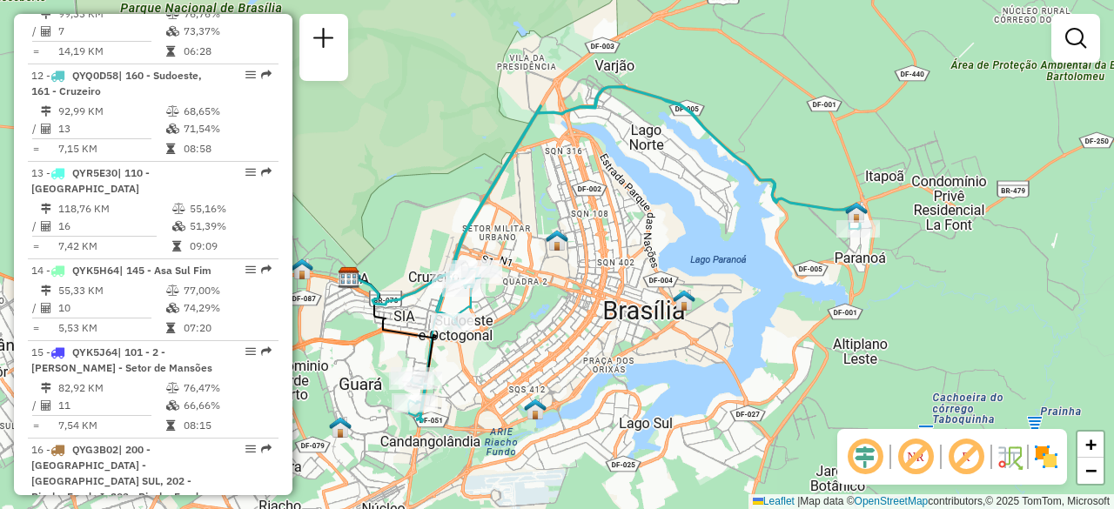
click at [715, 245] on div "Janela de atendimento Grade de atendimento Capacidade Transportadoras Veículos …" at bounding box center [557, 254] width 1114 height 509
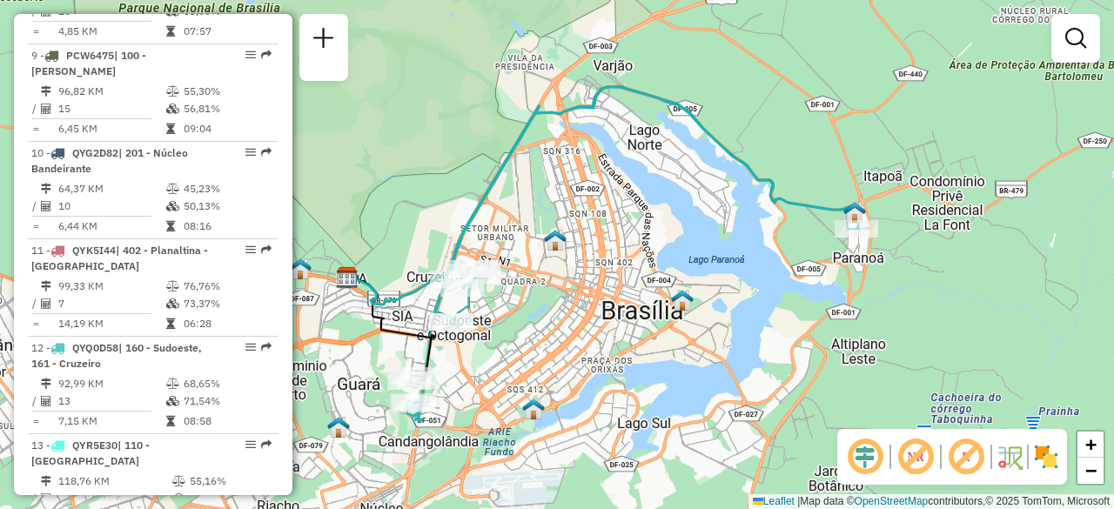
scroll to position [1567, 0]
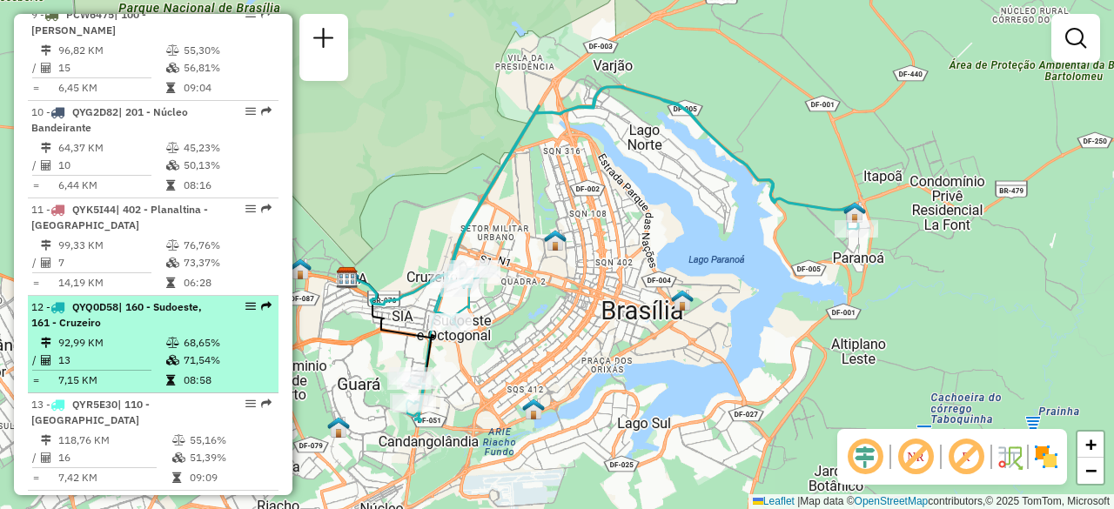
click at [162, 296] on li "12 - QYQ0D58 | 160 - Sudoeste, 161 - Cruzeiro 92,99 KM 68,65% / 13 71,54% = 7,1…" at bounding box center [153, 344] width 251 height 97
select select "**********"
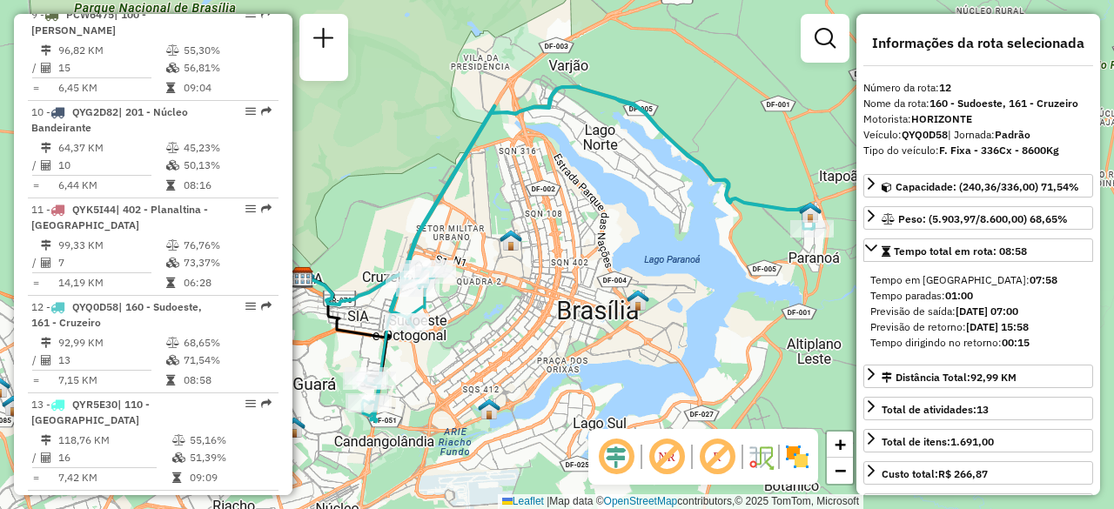
drag, startPoint x: 578, startPoint y: 231, endPoint x: 550, endPoint y: 229, distance: 27.9
click at [550, 229] on div "Janela de atendimento Grade de atendimento Capacidade Transportadoras Veículos …" at bounding box center [557, 254] width 1114 height 509
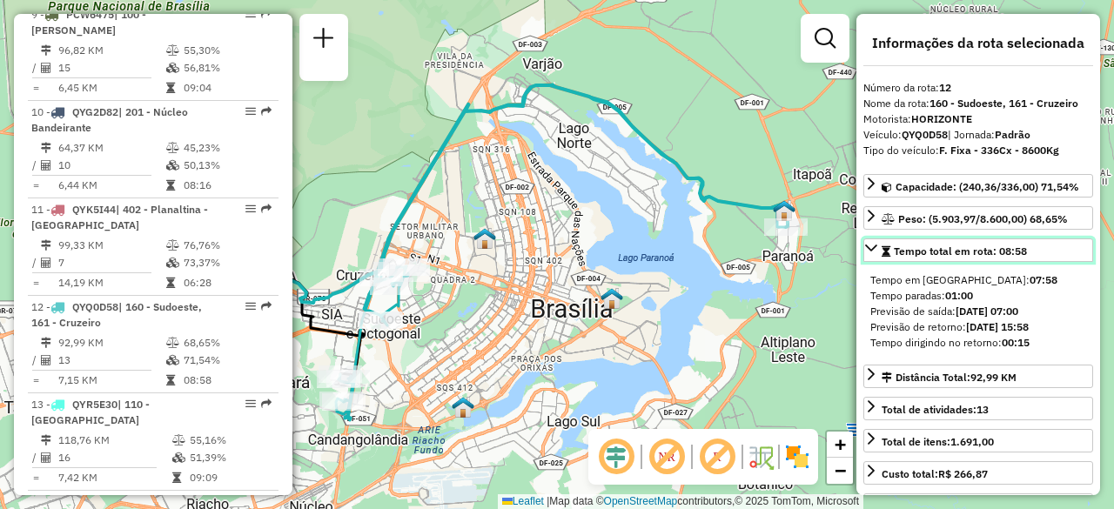
click at [871, 245] on icon at bounding box center [871, 248] width 14 height 14
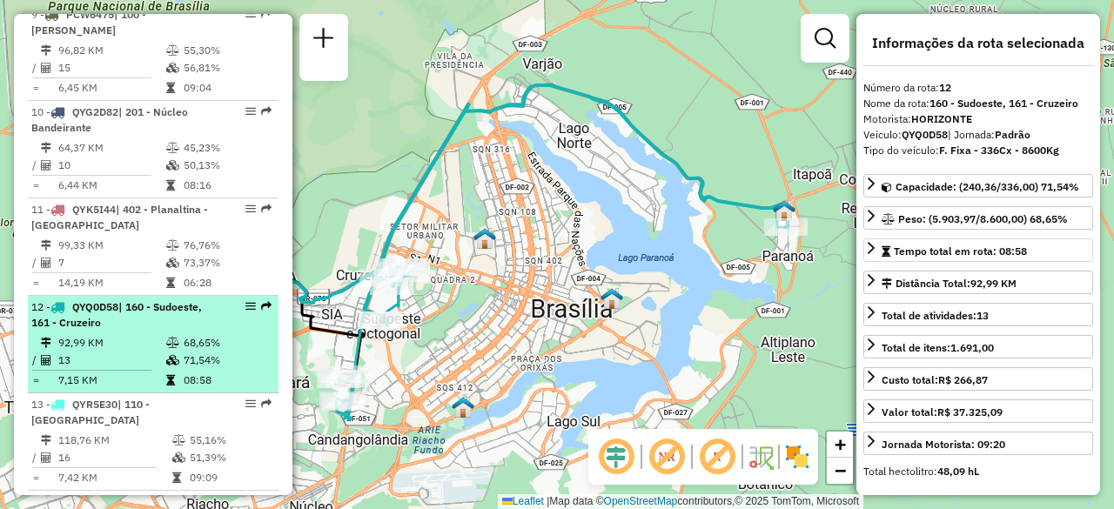
click at [144, 334] on td "92,99 KM" at bounding box center [111, 342] width 108 height 17
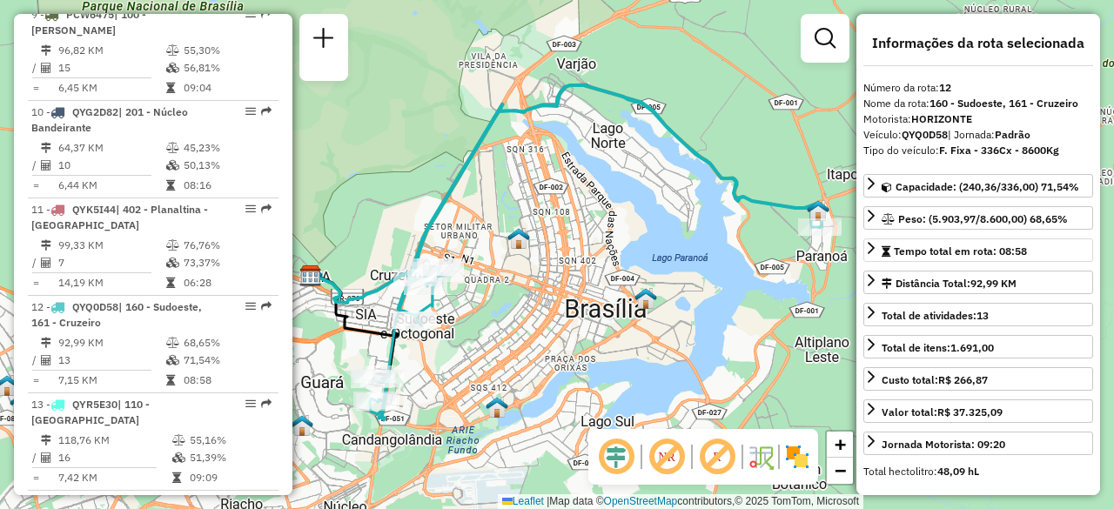
drag, startPoint x: 619, startPoint y: 255, endPoint x: 635, endPoint y: 253, distance: 15.8
click at [635, 253] on div "Janela de atendimento Grade de atendimento Capacidade Transportadoras Veículos …" at bounding box center [557, 254] width 1114 height 509
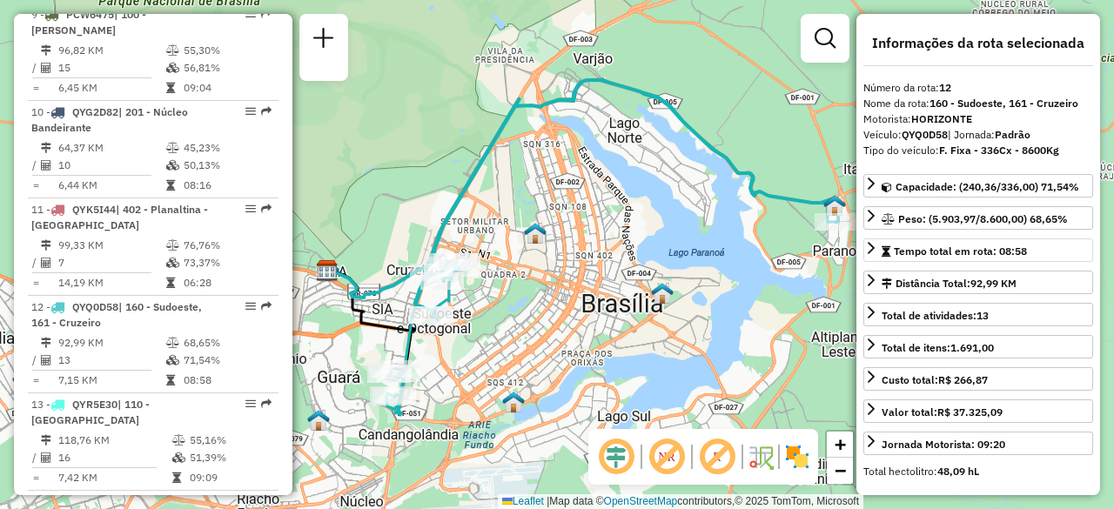
drag, startPoint x: 590, startPoint y: 218, endPoint x: 605, endPoint y: 205, distance: 19.7
click at [605, 205] on div "Janela de atendimento Grade de atendimento Capacidade Transportadoras Veículos …" at bounding box center [557, 254] width 1114 height 509
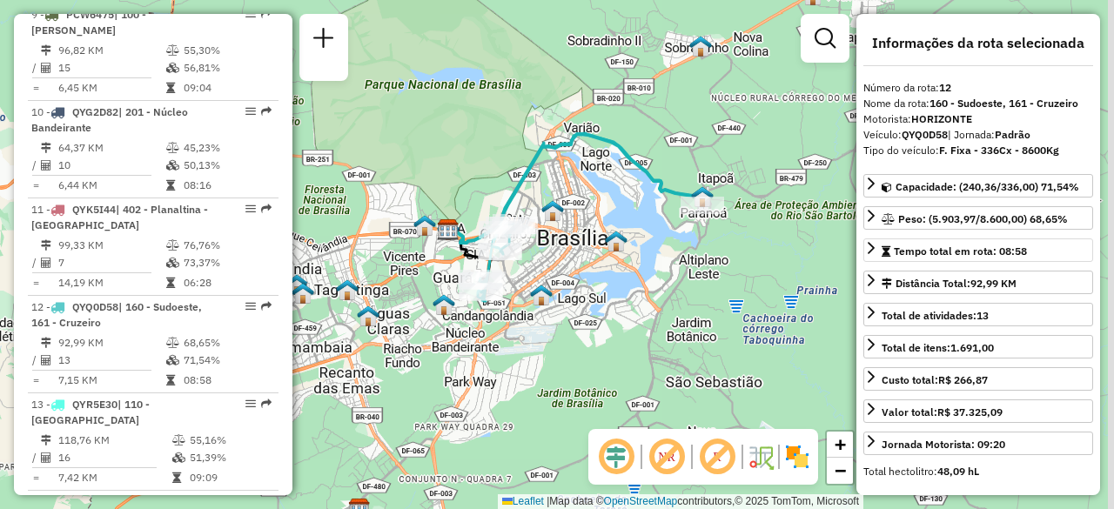
drag, startPoint x: 594, startPoint y: 218, endPoint x: 574, endPoint y: 213, distance: 20.5
click at [574, 213] on div "Janela de atendimento Grade de atendimento Capacidade Transportadoras Veículos …" at bounding box center [557, 254] width 1114 height 509
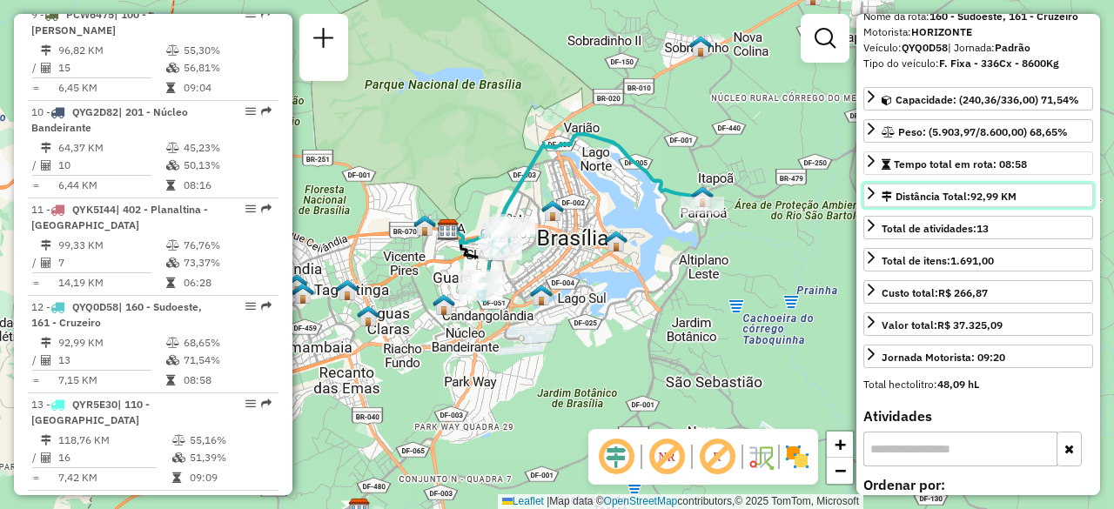
click at [871, 192] on icon at bounding box center [871, 193] width 7 height 12
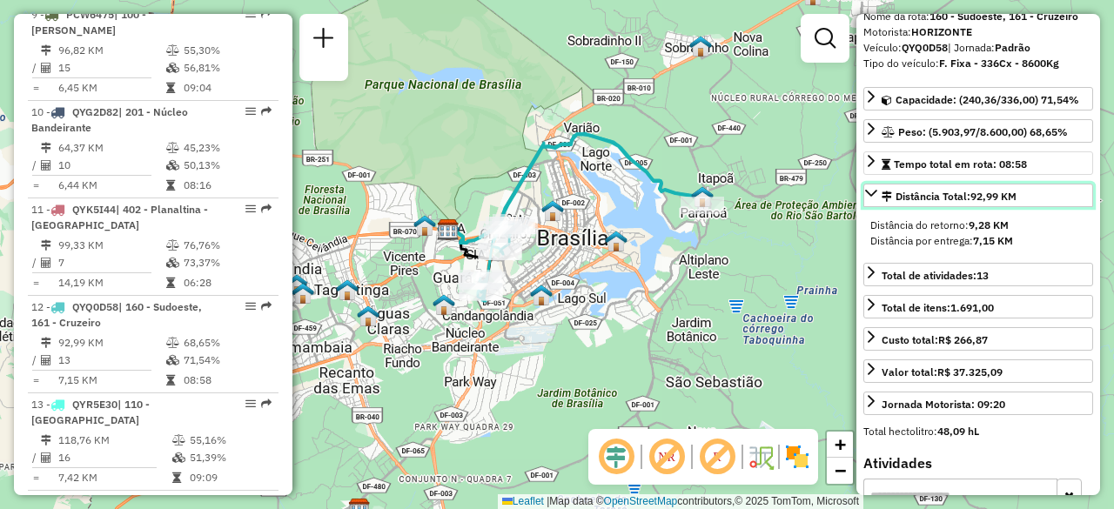
click at [871, 192] on icon at bounding box center [871, 193] width 12 height 7
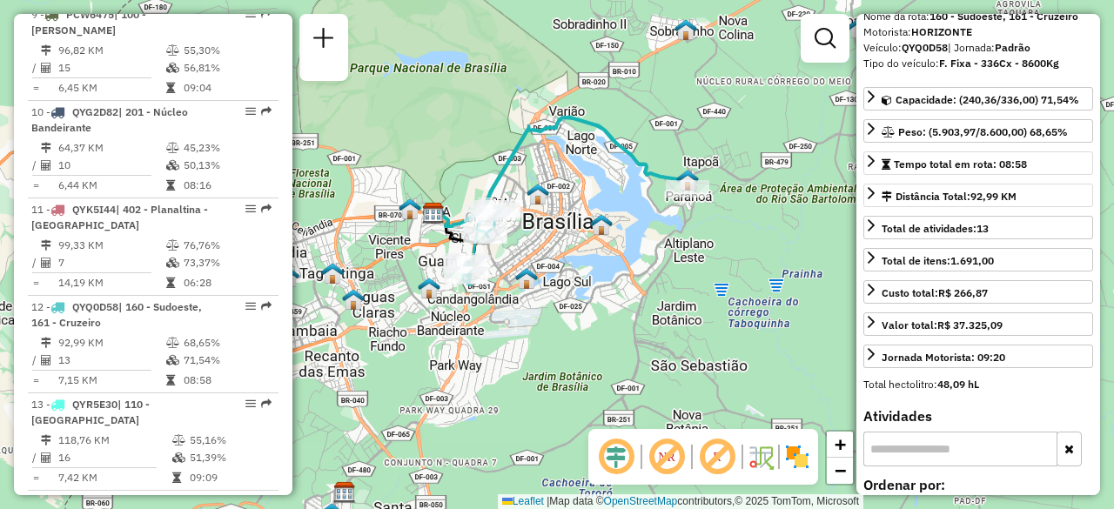
drag, startPoint x: 546, startPoint y: 179, endPoint x: 529, endPoint y: 163, distance: 23.4
click at [529, 163] on div "Janela de atendimento Grade de atendimento Capacidade Transportadoras Veículos …" at bounding box center [557, 254] width 1114 height 509
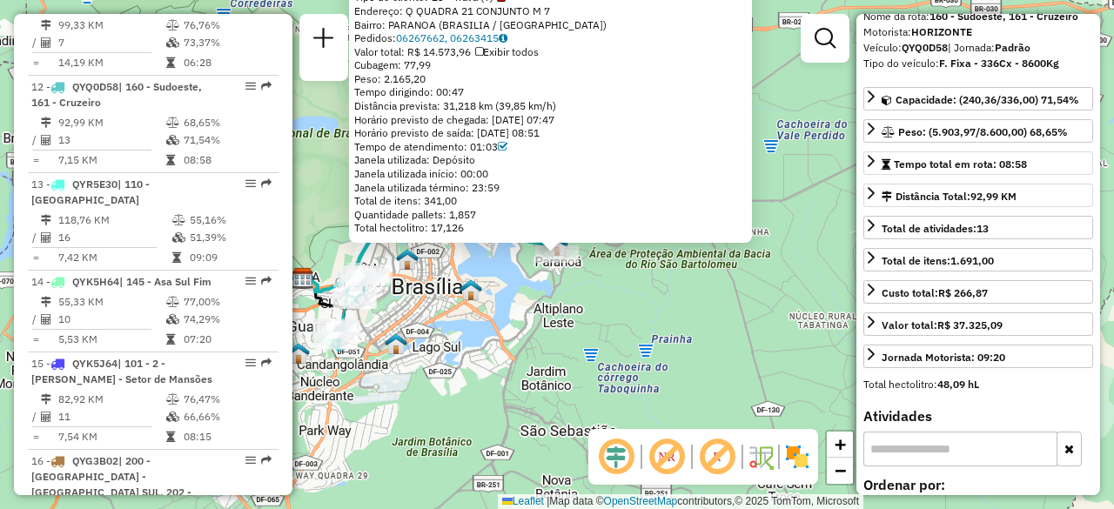
scroll to position [1798, 0]
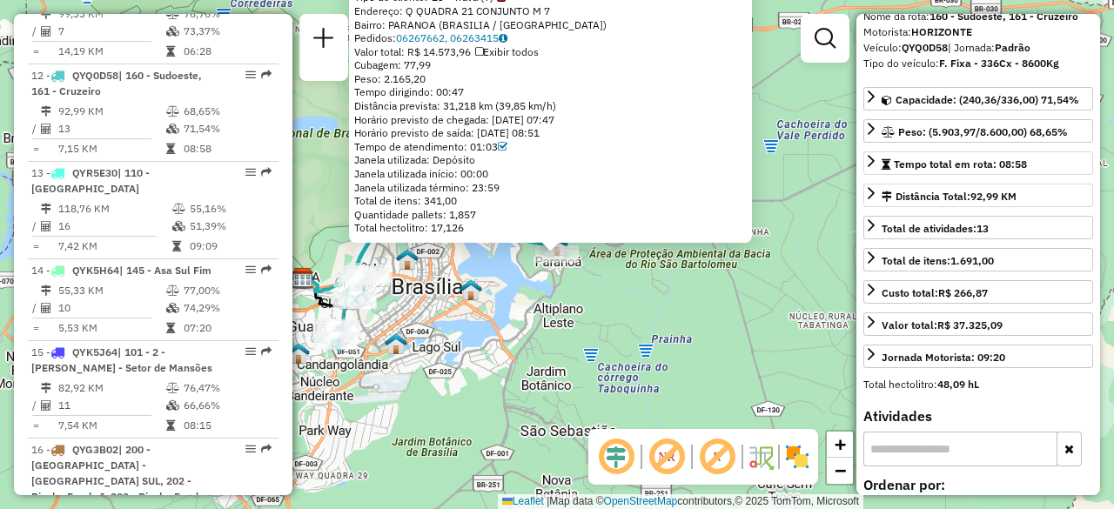
drag, startPoint x: 628, startPoint y: 148, endPoint x: 637, endPoint y: 205, distance: 58.1
click at [637, 205] on div "71091818 - BIANCA D DE ALMEIDA Tipo de cliente: 23 - Trava (T) Endereço: Q QUAD…" at bounding box center [550, 106] width 393 height 258
click at [722, 154] on div "Janela utilizada: Depósito" at bounding box center [550, 160] width 393 height 14
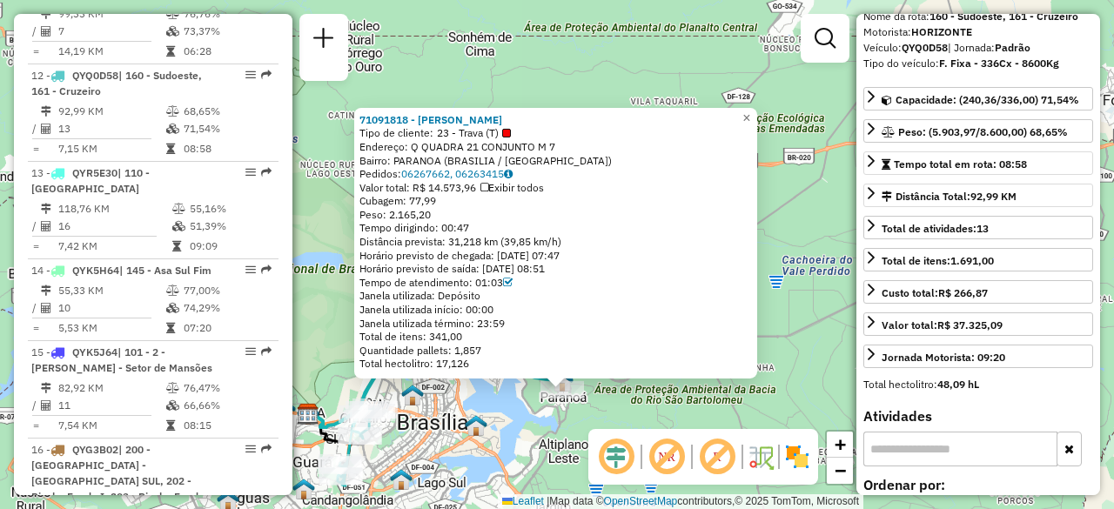
drag, startPoint x: 783, startPoint y: 242, endPoint x: 790, endPoint y: 380, distance: 138.6
click at [790, 380] on div "71091818 - BIANCA D DE ALMEIDA Tipo de cliente: 23 - Trava (T) Endereço: Q QUAD…" at bounding box center [557, 254] width 1114 height 509
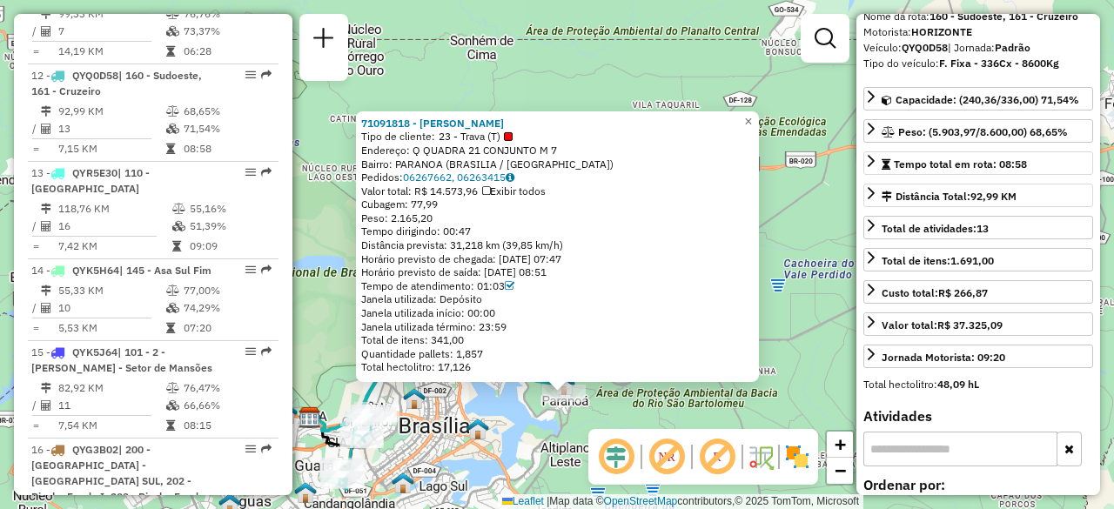
drag, startPoint x: 416, startPoint y: 145, endPoint x: 557, endPoint y: 150, distance: 141.1
click at [557, 150] on div "Endereço: Q QUADRA 21 CONJUNTO M 7" at bounding box center [557, 151] width 393 height 14
copy div "Q QUADRA 21 CONJUNTO M 7"
click at [752, 118] on span "×" at bounding box center [748, 121] width 8 height 15
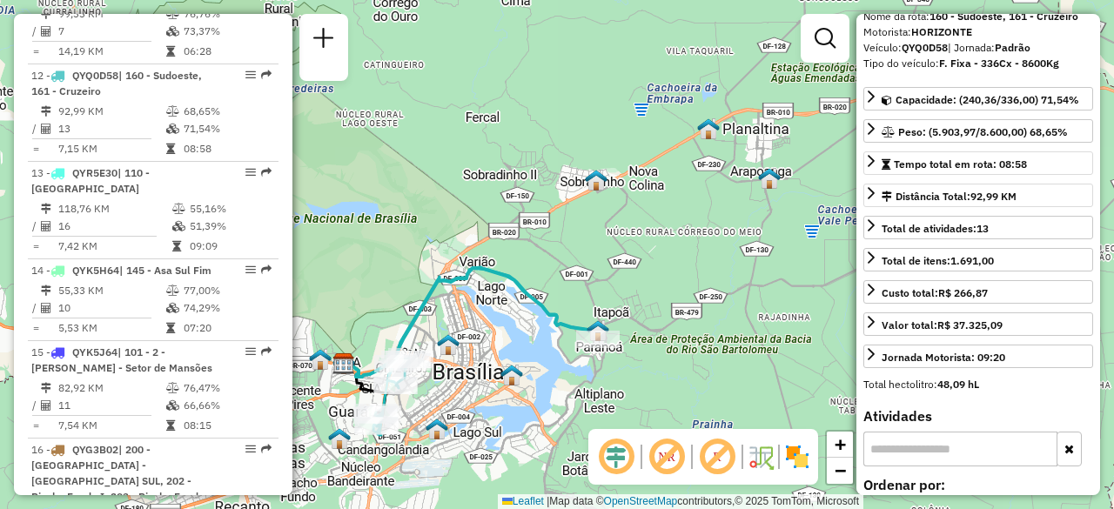
drag, startPoint x: 541, startPoint y: 298, endPoint x: 583, endPoint y: 236, distance: 74.6
click at [576, 244] on div "Janela de atendimento Grade de atendimento Capacidade Transportadoras Veículos …" at bounding box center [557, 254] width 1114 height 509
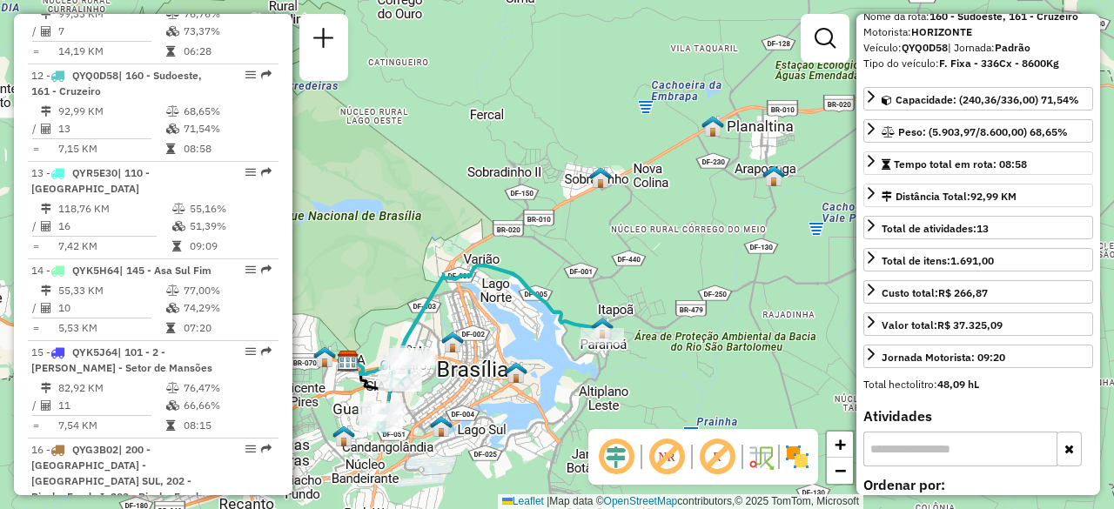
drag, startPoint x: 595, startPoint y: 269, endPoint x: 616, endPoint y: 253, distance: 26.1
click at [616, 253] on div "Janela de atendimento Grade de atendimento Capacidade Transportadoras Veículos …" at bounding box center [557, 254] width 1114 height 509
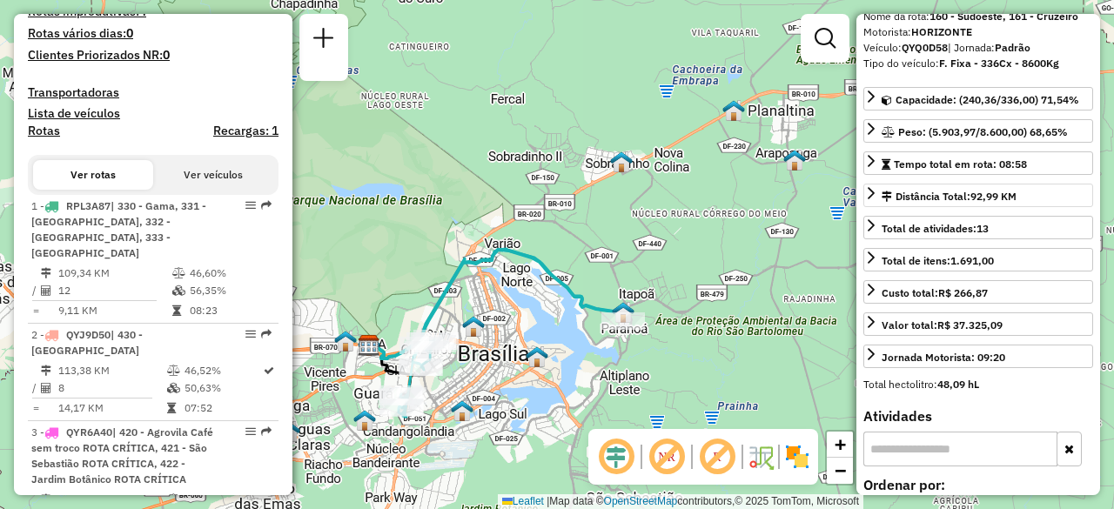
scroll to position [554, 0]
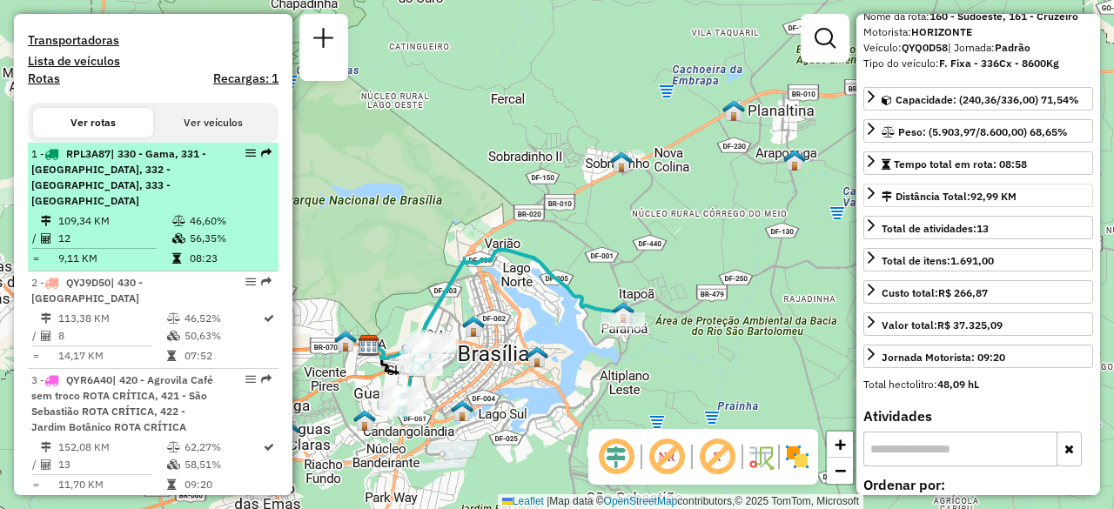
click at [168, 192] on div "1 - RPL3A87 | 330 - Gama, 331 - Santa Maria, 332 - Samambaia Sul, 333 - Samamba…" at bounding box center [123, 177] width 185 height 63
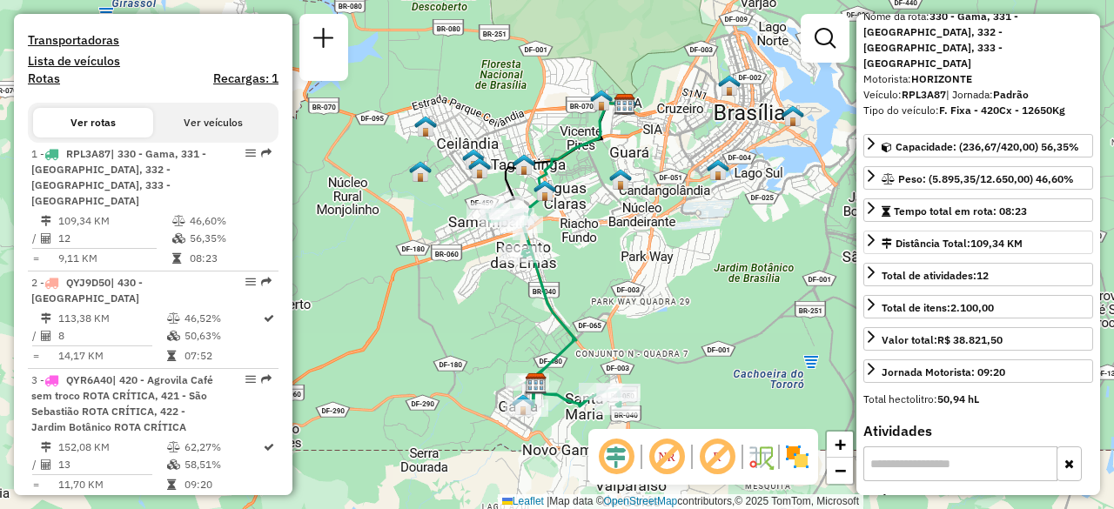
drag, startPoint x: 389, startPoint y: 292, endPoint x: 346, endPoint y: 224, distance: 80.6
click at [346, 224] on div "Janela de atendimento Grade de atendimento Capacidade Transportadoras Veículos …" at bounding box center [557, 254] width 1114 height 509
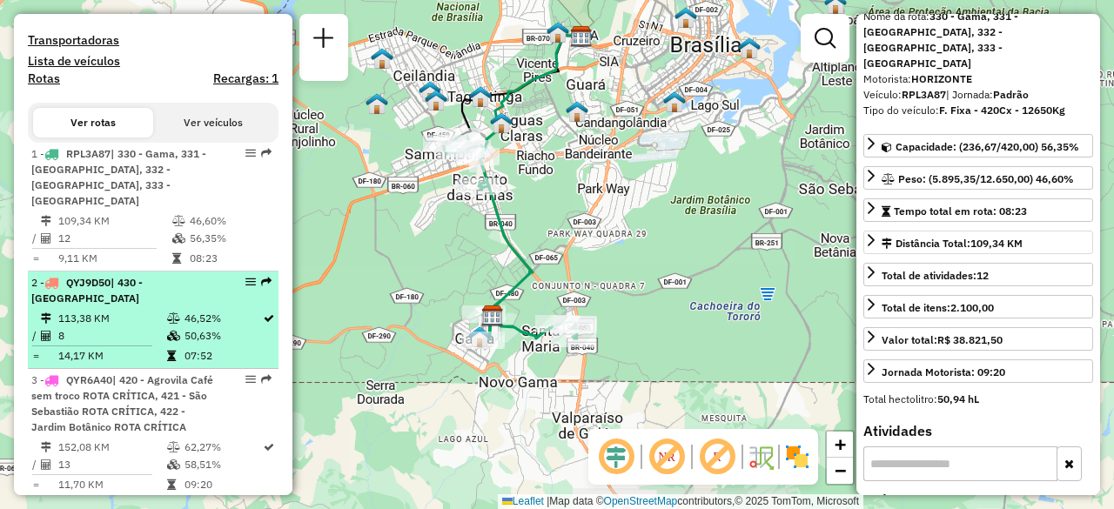
click at [153, 345] on td at bounding box center [98, 346] width 135 height 3
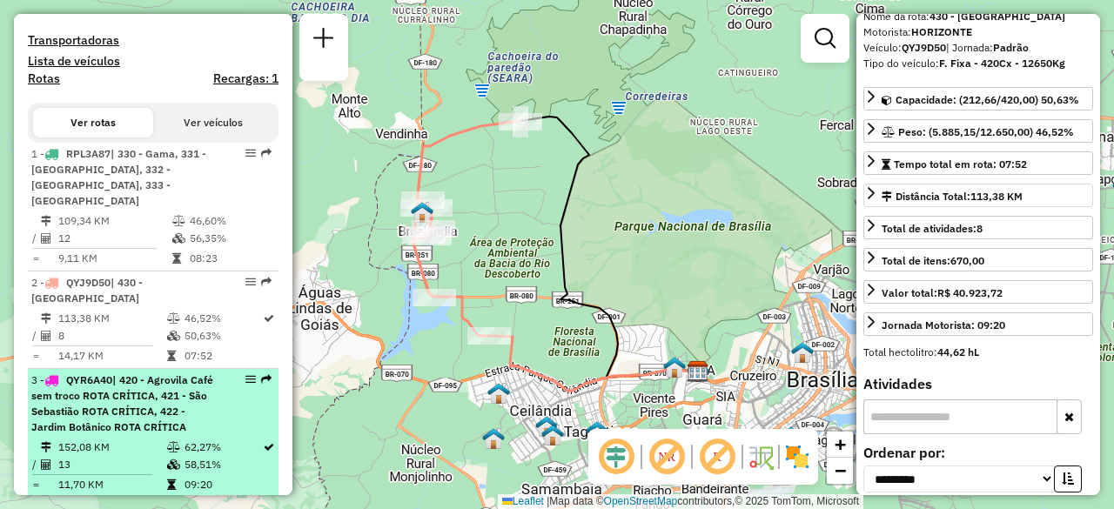
click at [148, 389] on span "| 420 - Agrovila Café sem troco ROTA CRÍTICA, 421 - São Sebastião ROTA CRÍTICA,…" at bounding box center [122, 403] width 182 height 60
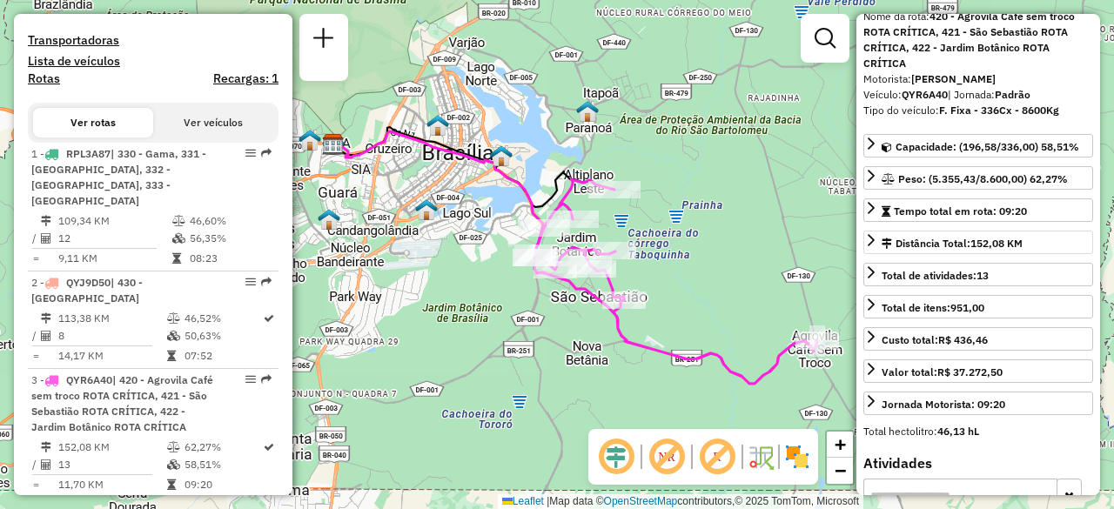
drag, startPoint x: 469, startPoint y: 306, endPoint x: 482, endPoint y: 292, distance: 19.1
click at [482, 292] on div "Janela de atendimento Grade de atendimento Capacidade Transportadoras Veículos …" at bounding box center [557, 254] width 1114 height 509
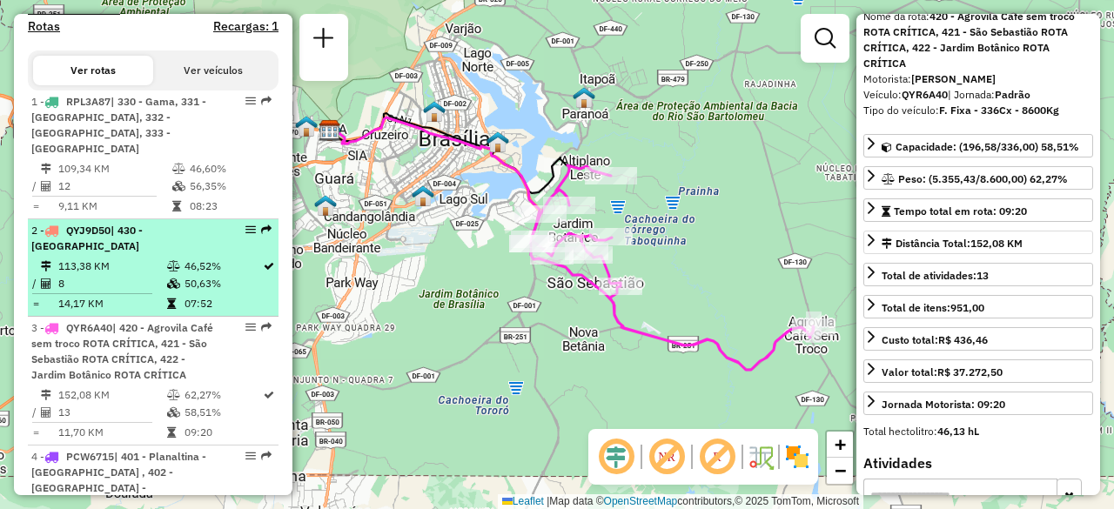
scroll to position [641, 0]
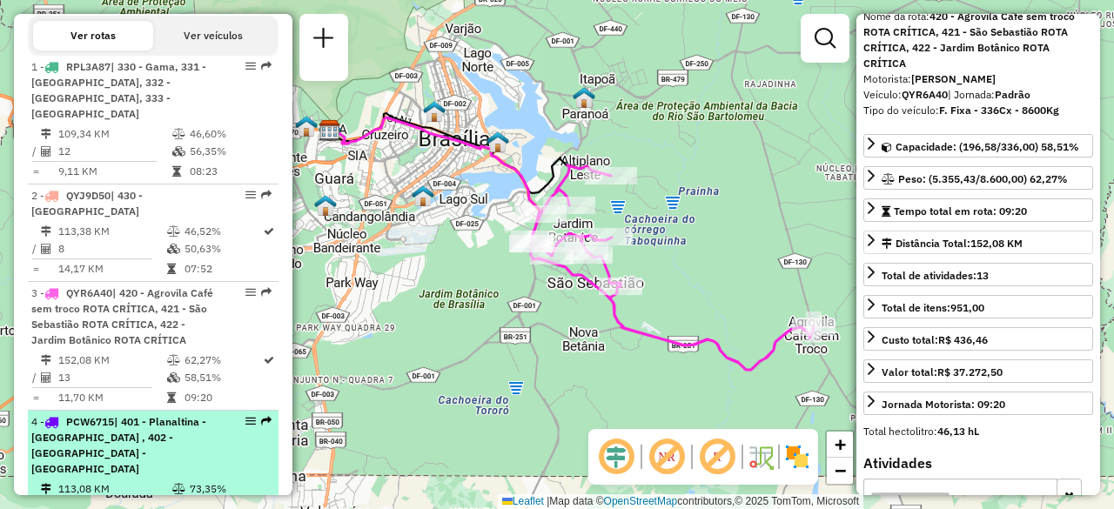
click at [142, 415] on span "| 401 - Planaltina - Araponga , 402 - Planaltina - Vicentina" at bounding box center [118, 445] width 175 height 60
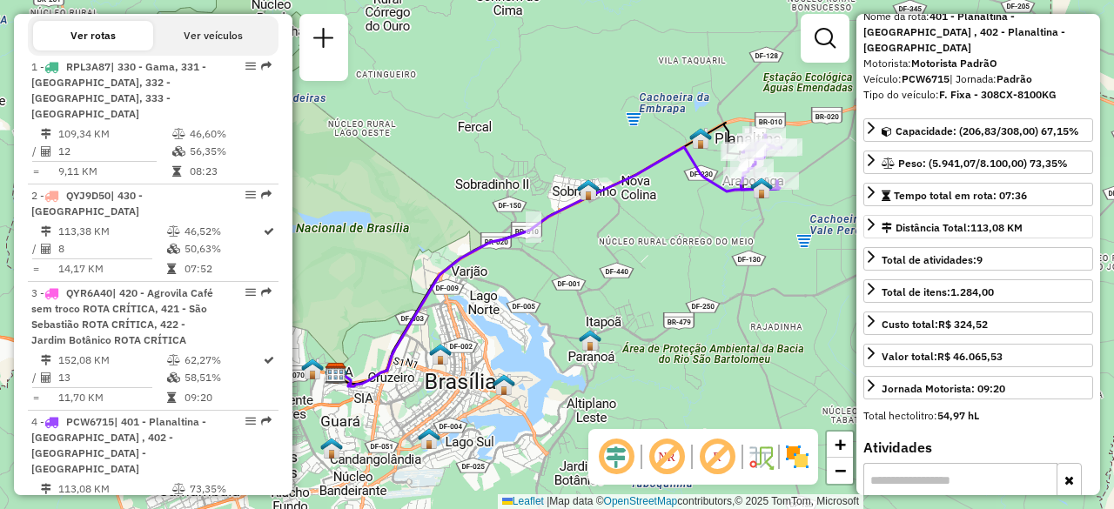
drag, startPoint x: 477, startPoint y: 206, endPoint x: 481, endPoint y: 189, distance: 17.9
click at [481, 189] on div "Janela de atendimento Grade de atendimento Capacidade Transportadoras Veículos …" at bounding box center [557, 254] width 1114 height 509
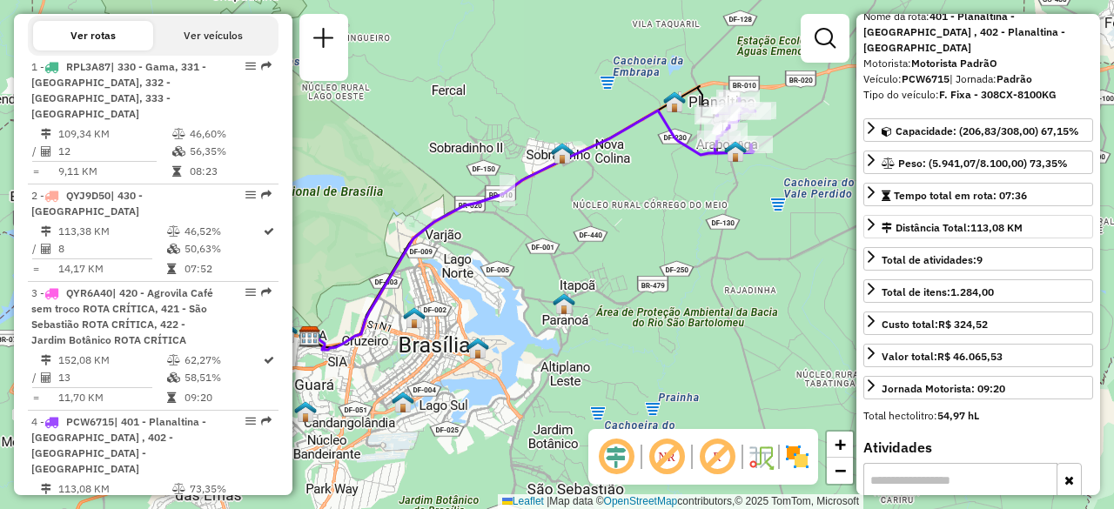
click at [444, 132] on div "Janela de atendimento Grade de atendimento Capacidade Transportadoras Veículos …" at bounding box center [557, 254] width 1114 height 509
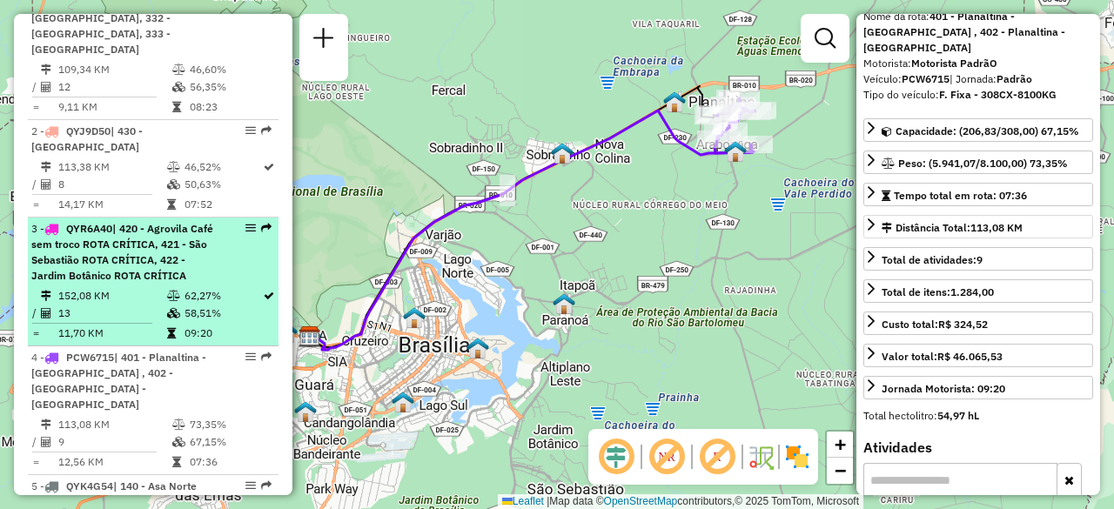
scroll to position [728, 0]
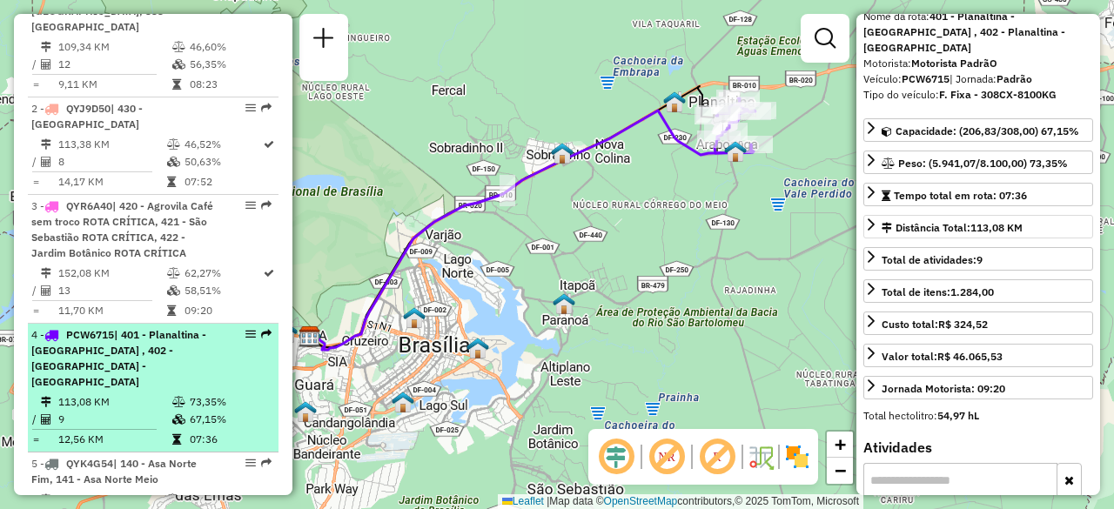
click at [158, 328] on span "| 401 - Planaltina - Araponga , 402 - Planaltina - Vicentina" at bounding box center [118, 358] width 175 height 60
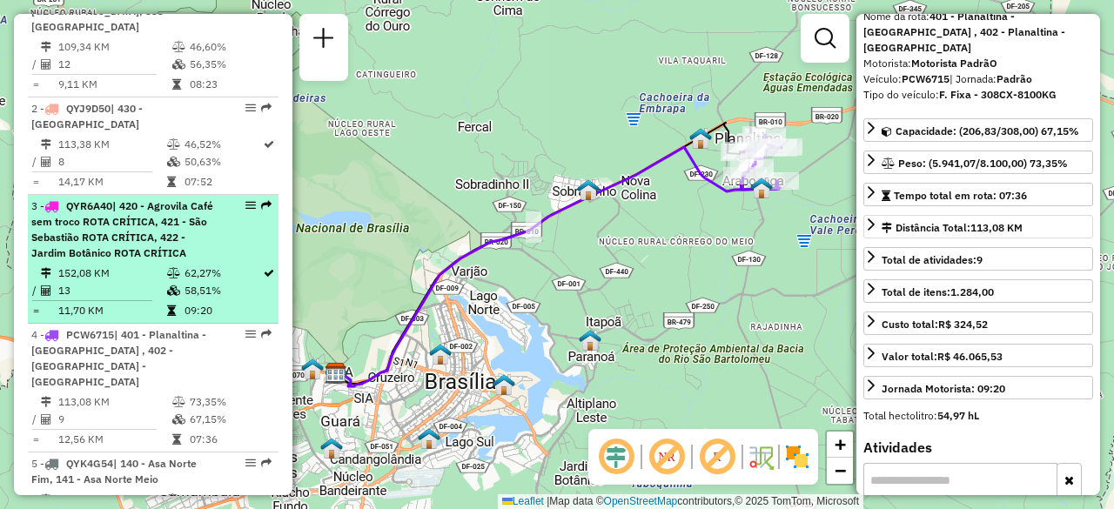
scroll to position [902, 0]
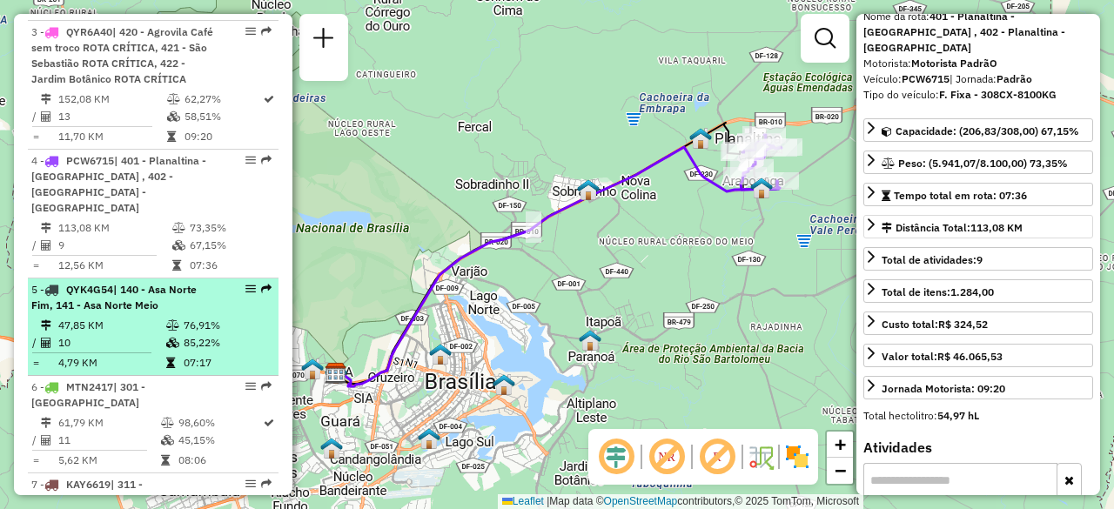
click at [151, 283] on span "| 140 - Asa Norte Fim, 141 - Asa Norte Meio" at bounding box center [113, 297] width 165 height 29
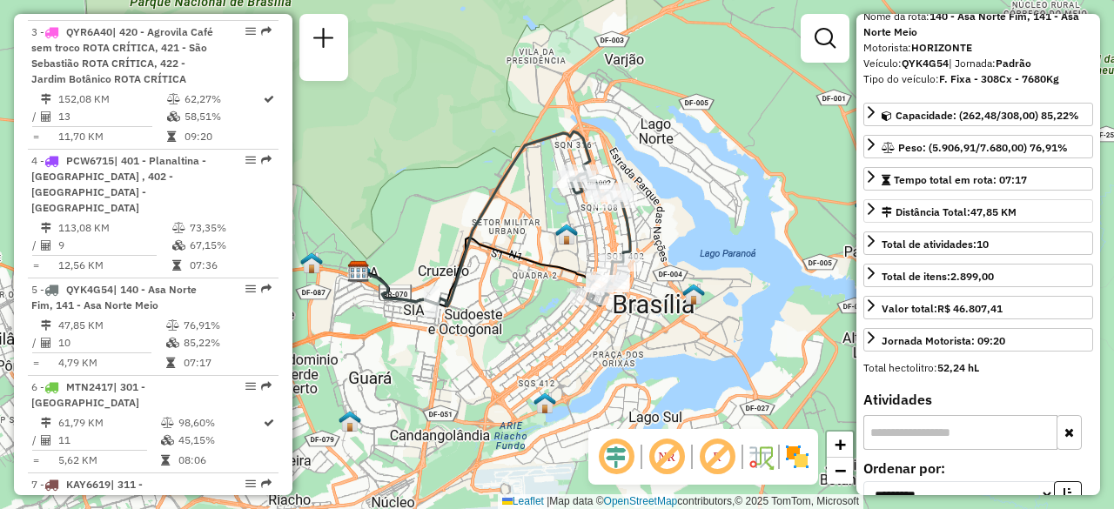
drag, startPoint x: 426, startPoint y: 179, endPoint x: 495, endPoint y: 175, distance: 68.9
click at [495, 175] on div "Janela de atendimento Grade de atendimento Capacidade Transportadoras Veículos …" at bounding box center [557, 254] width 1114 height 509
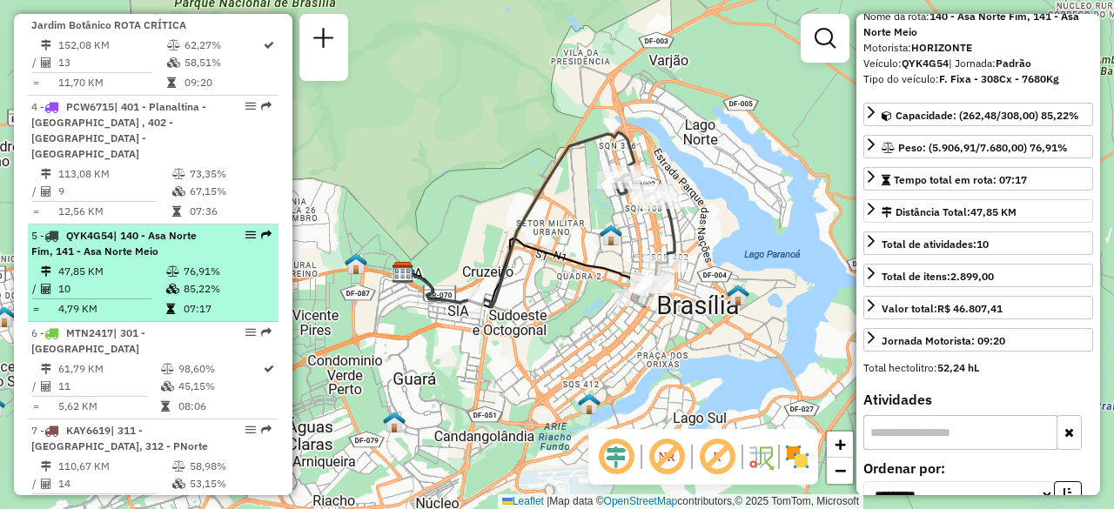
scroll to position [989, 0]
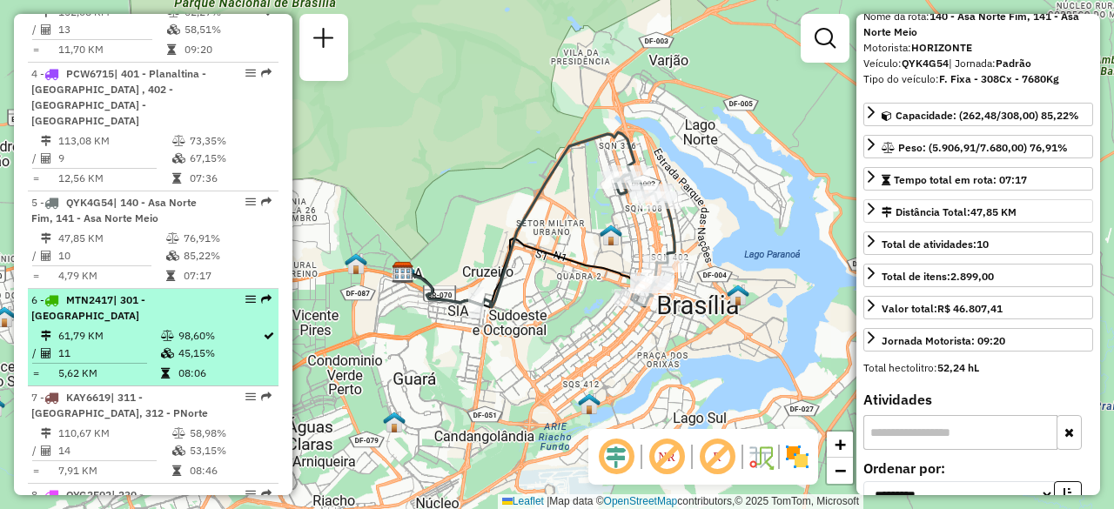
click at [143, 290] on li "6 - MTN2417 | 301 - Ceilândia Norte 61,79 KM 98,60% / 11 45,15% = 5,62 KM 08:06" at bounding box center [153, 337] width 251 height 97
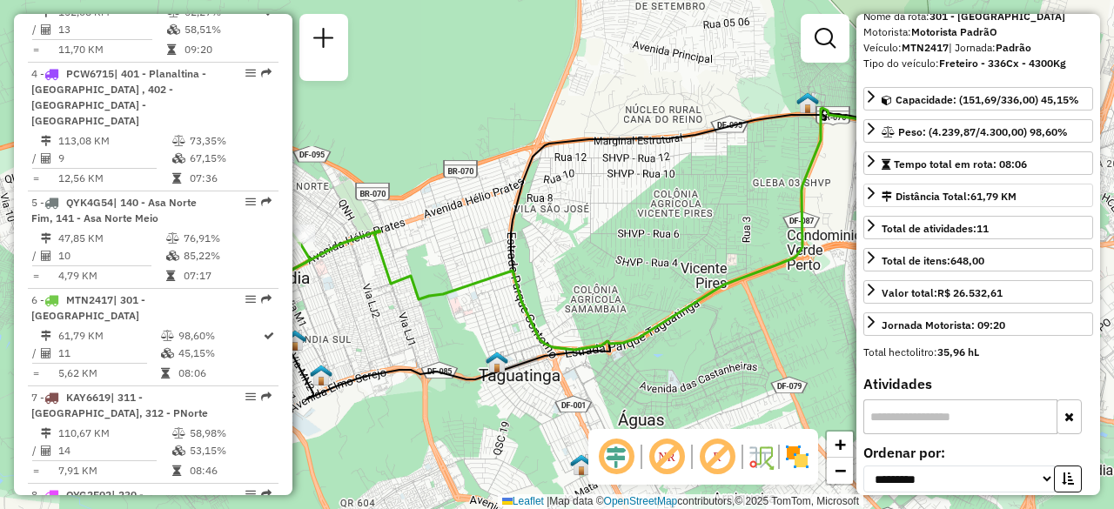
drag, startPoint x: 463, startPoint y: 171, endPoint x: 498, endPoint y: 181, distance: 36.1
click at [498, 181] on div "Janela de atendimento Grade de atendimento Capacidade Transportadoras Veículos …" at bounding box center [557, 254] width 1114 height 509
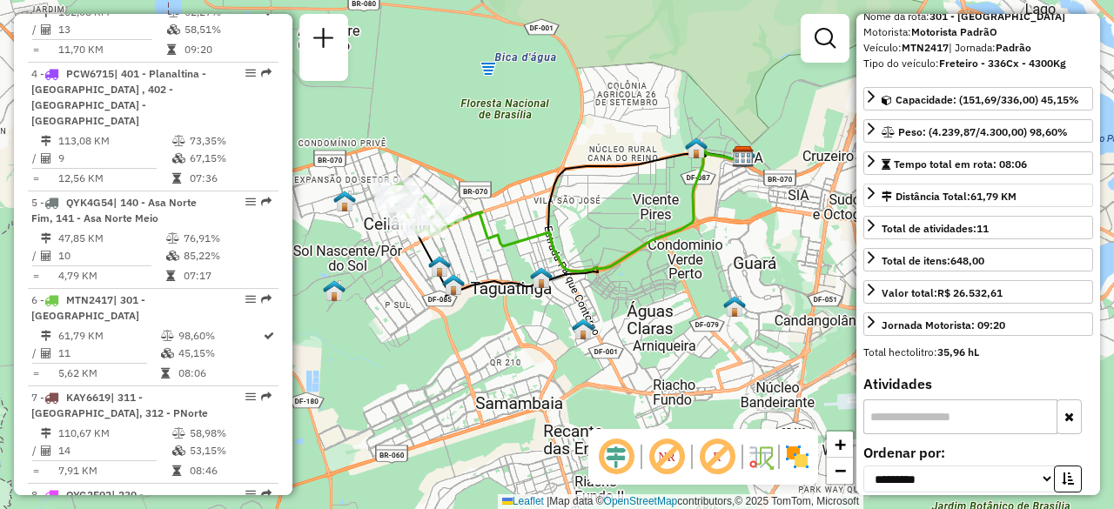
drag, startPoint x: 494, startPoint y: 159, endPoint x: 515, endPoint y: 159, distance: 20.9
click at [514, 159] on div "Janela de atendimento Grade de atendimento Capacidade Transportadoras Veículos …" at bounding box center [557, 254] width 1114 height 509
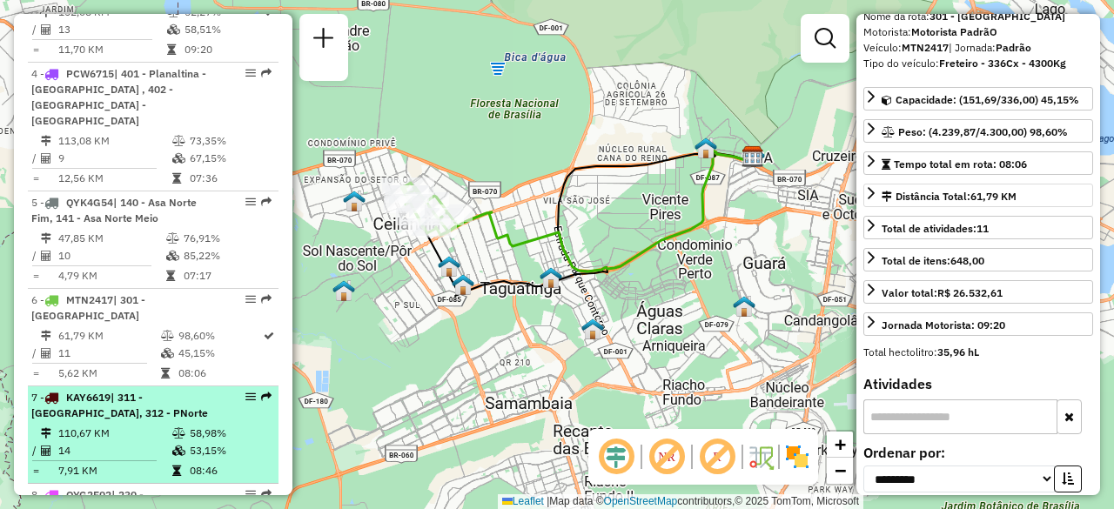
click at [169, 391] on span "| 311 - Vila Sol Nascente, 312 - PNorte" at bounding box center [119, 405] width 177 height 29
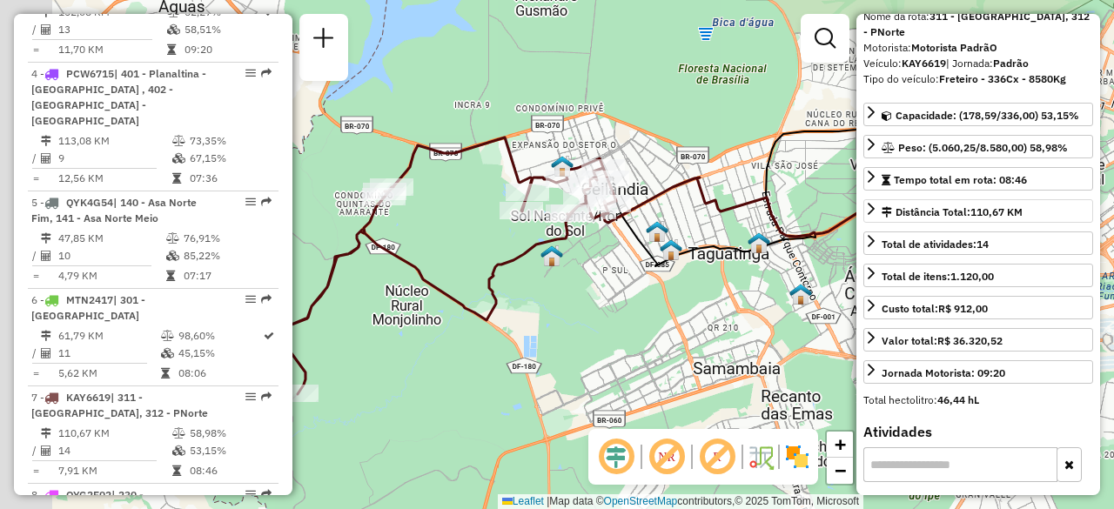
drag, startPoint x: 522, startPoint y: 124, endPoint x: 583, endPoint y: 129, distance: 61.2
click at [597, 126] on div "Janela de atendimento Grade de atendimento Capacidade Transportadoras Veículos …" at bounding box center [557, 254] width 1114 height 509
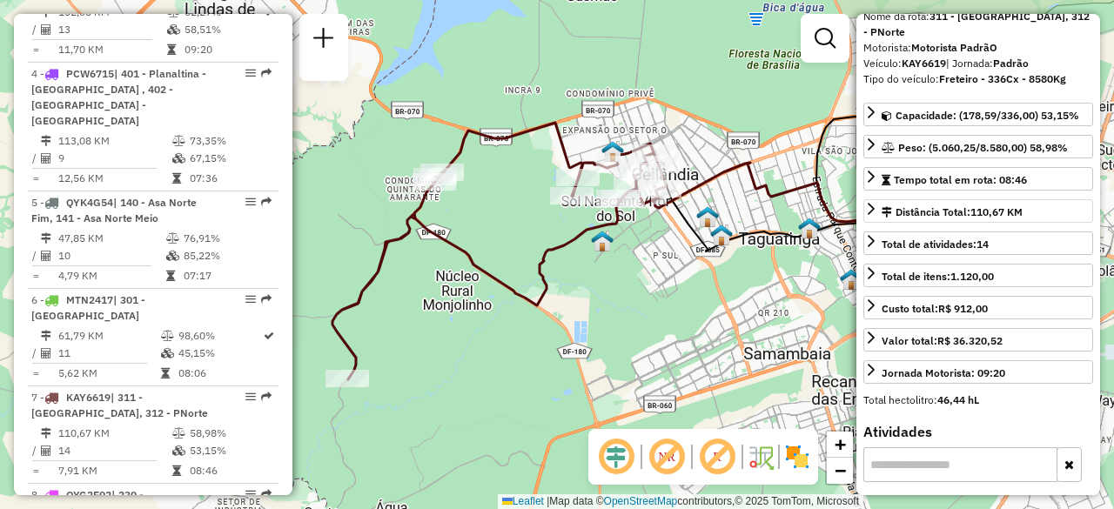
drag, startPoint x: 479, startPoint y: 133, endPoint x: 527, endPoint y: 111, distance: 53.7
click at [525, 112] on div "Janela de atendimento Grade de atendimento Capacidade Transportadoras Veículos …" at bounding box center [557, 254] width 1114 height 509
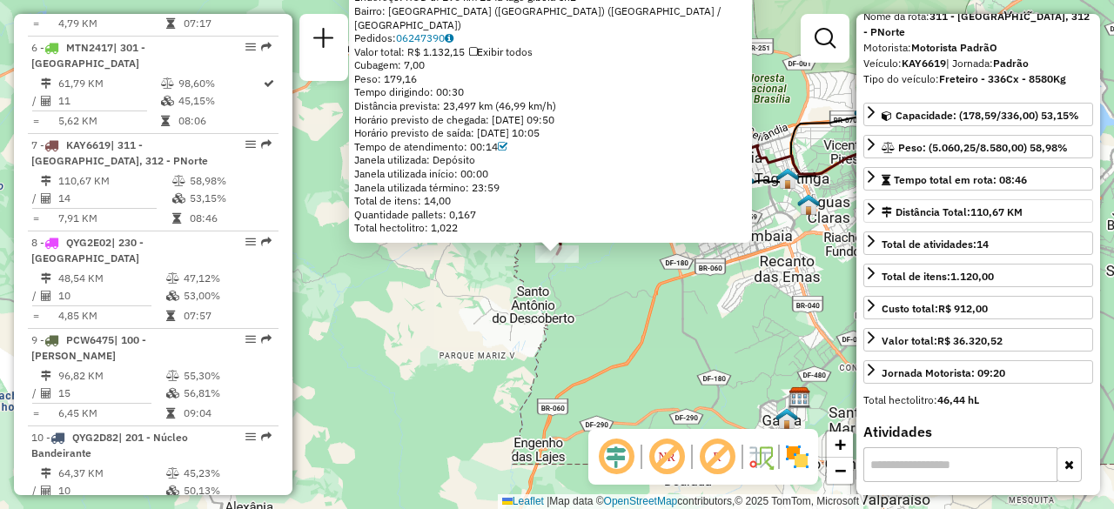
scroll to position [1327, 0]
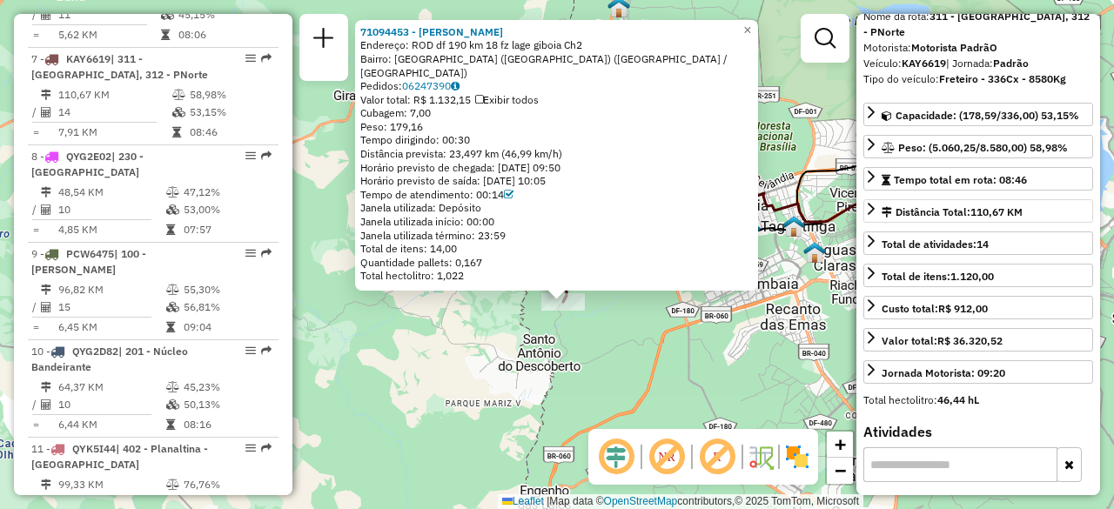
drag, startPoint x: 776, startPoint y: 206, endPoint x: 786, endPoint y: 274, distance: 68.6
click at [786, 274] on div "71094453 - rosinaldo alves ferr Endereço: ROD df 190 km 18 fz lage giboia Ch2 B…" at bounding box center [557, 254] width 1114 height 509
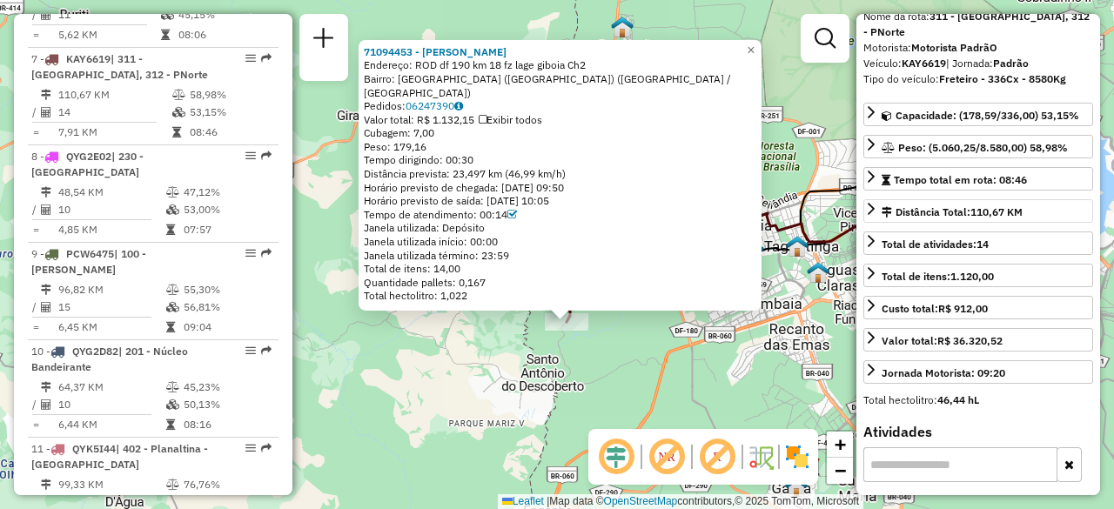
click at [453, 389] on div "71094453 - rosinaldo alves ferr Endereço: ROD df 190 km 18 fz lage giboia Ch2 B…" at bounding box center [557, 254] width 1114 height 509
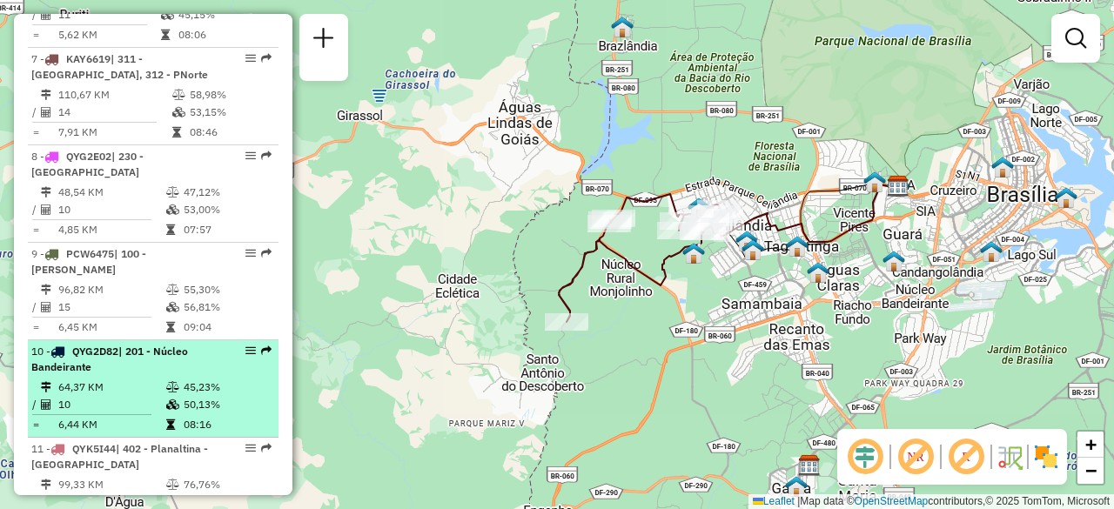
click at [65, 345] on span "| 201 - Núcleo Bandeirante" at bounding box center [109, 359] width 157 height 29
select select "**********"
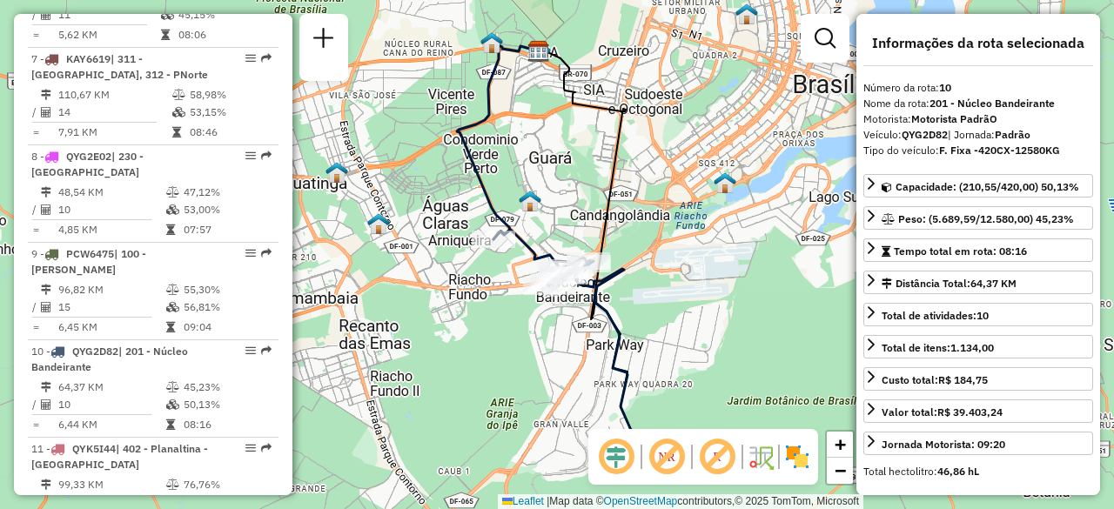
drag, startPoint x: 467, startPoint y: 340, endPoint x: 407, endPoint y: 265, distance: 96.1
click at [407, 265] on div "Janela de atendimento Grade de atendimento Capacidade Transportadoras Veículos …" at bounding box center [557, 254] width 1114 height 509
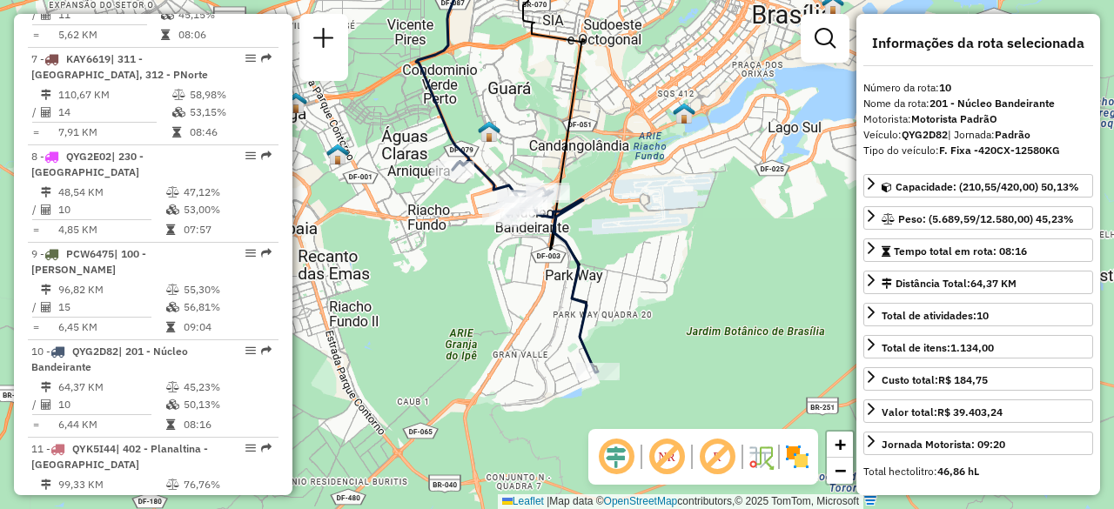
drag, startPoint x: 608, startPoint y: 318, endPoint x: 627, endPoint y: 324, distance: 19.3
click at [627, 324] on div "Janela de atendimento Grade de atendimento Capacidade Transportadoras Veículos …" at bounding box center [557, 254] width 1114 height 509
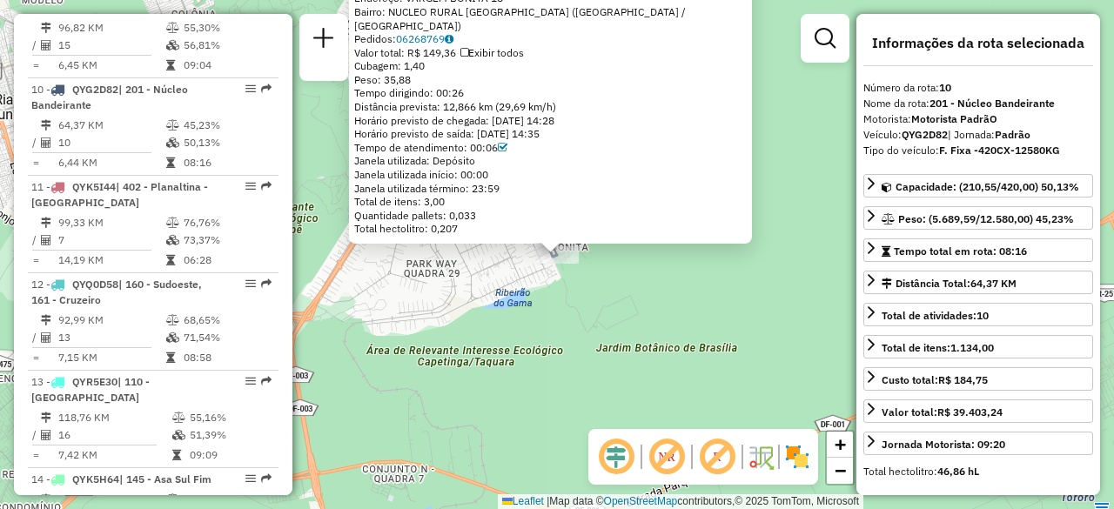
scroll to position [1603, 0]
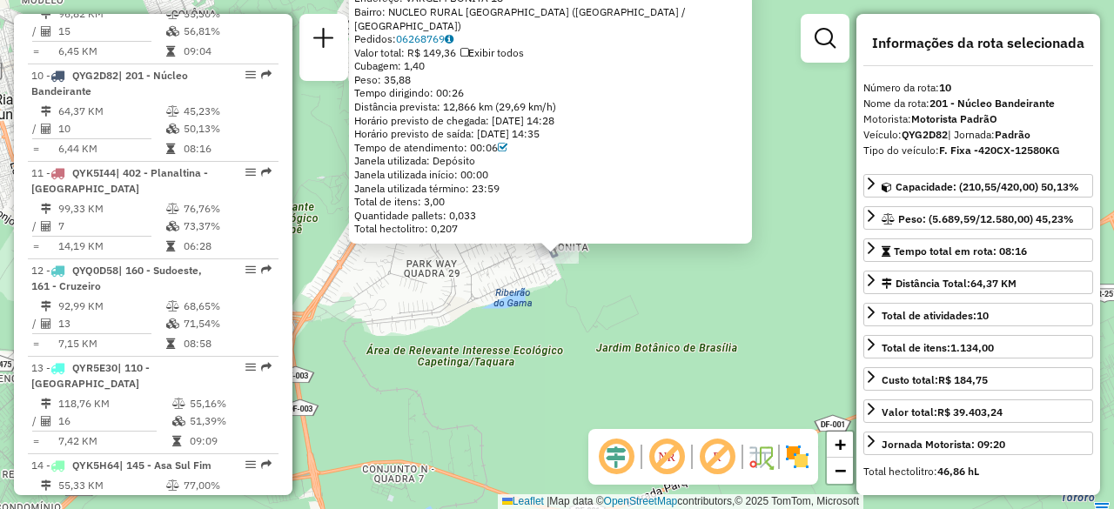
drag, startPoint x: 785, startPoint y: 158, endPoint x: 790, endPoint y: 289, distance: 131.5
click at [790, 289] on div "71053991 - R.K LANCHES Endereço: VARGEM BONITA 18 Bairro: NUCLEO RURAL VARGEM B…" at bounding box center [557, 254] width 1114 height 509
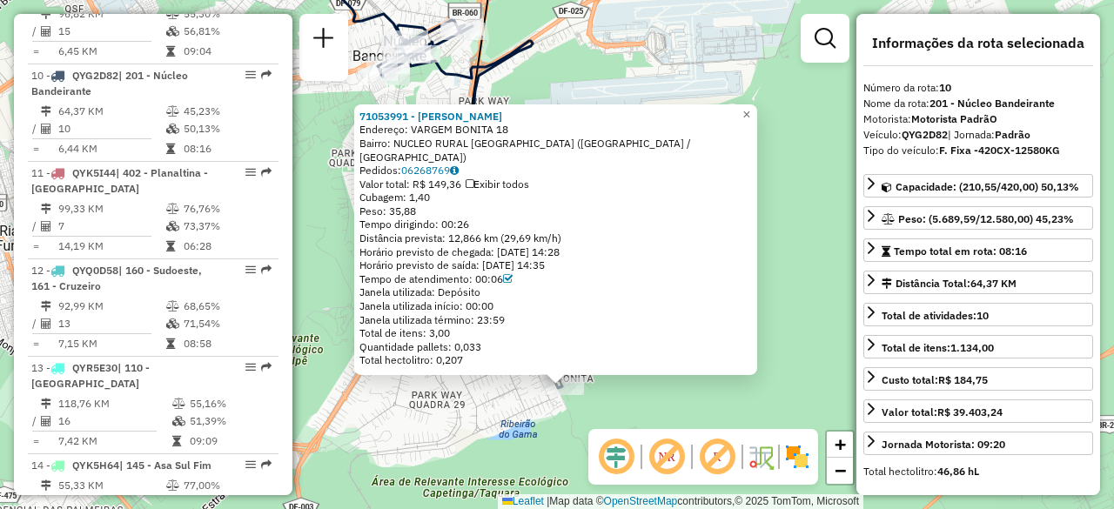
click at [797, 203] on div "71053991 - R.K LANCHES Endereço: VARGEM BONITA 18 Bairro: NUCLEO RURAL VARGEM B…" at bounding box center [557, 254] width 1114 height 509
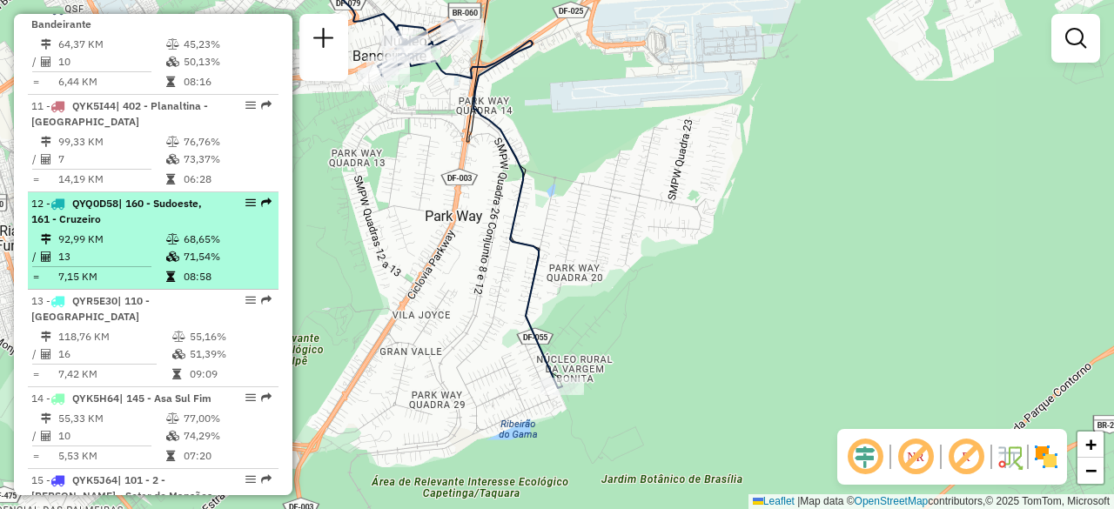
scroll to position [1690, 0]
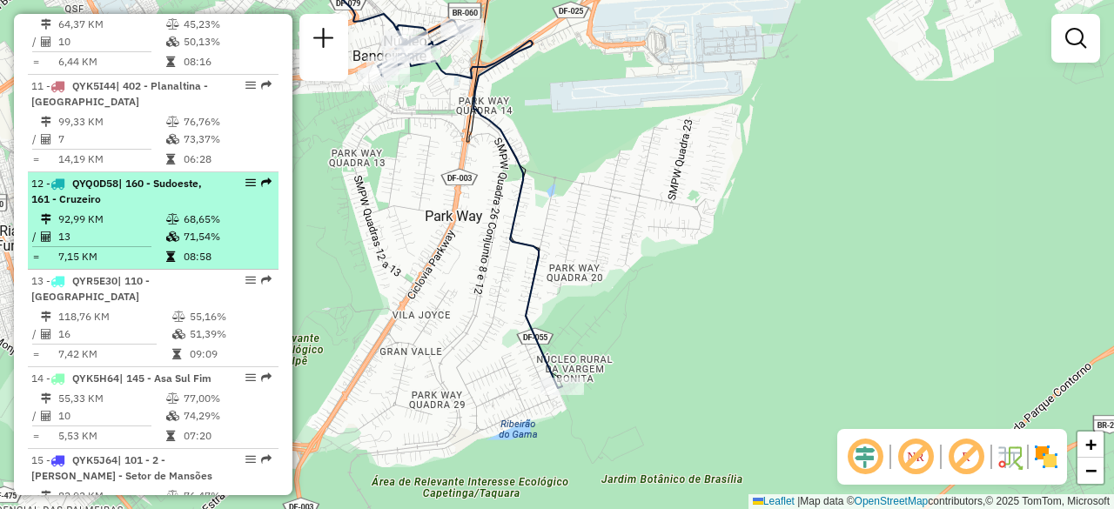
click at [139, 176] on div "12 - QYQ0D58 | 160 - Sudoeste, 161 - Cruzeiro" at bounding box center [123, 191] width 185 height 31
select select "**********"
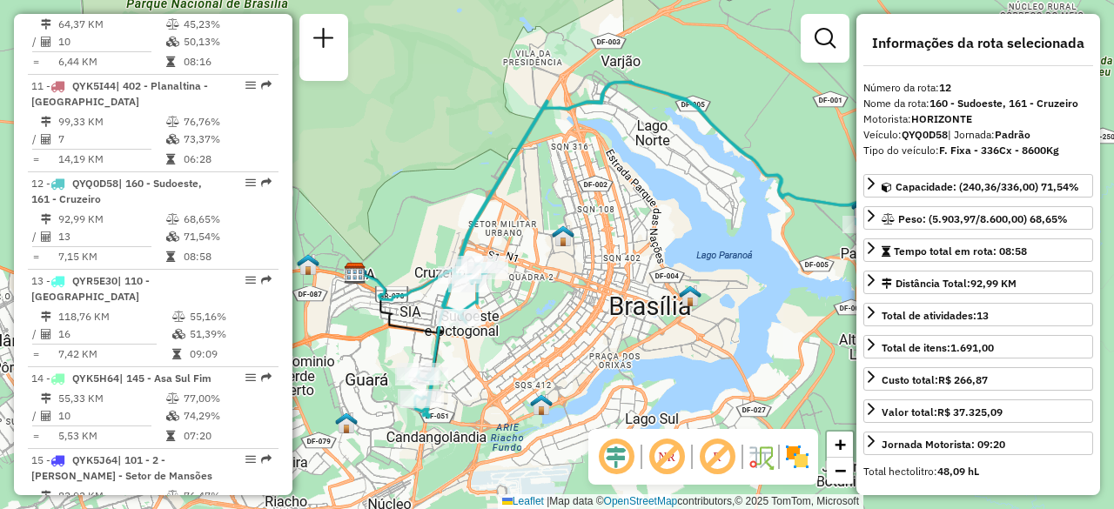
drag, startPoint x: 372, startPoint y: 151, endPoint x: 413, endPoint y: 148, distance: 41.1
click at [413, 148] on div "Janela de atendimento Grade de atendimento Capacidade Transportadoras Veículos …" at bounding box center [557, 254] width 1114 height 509
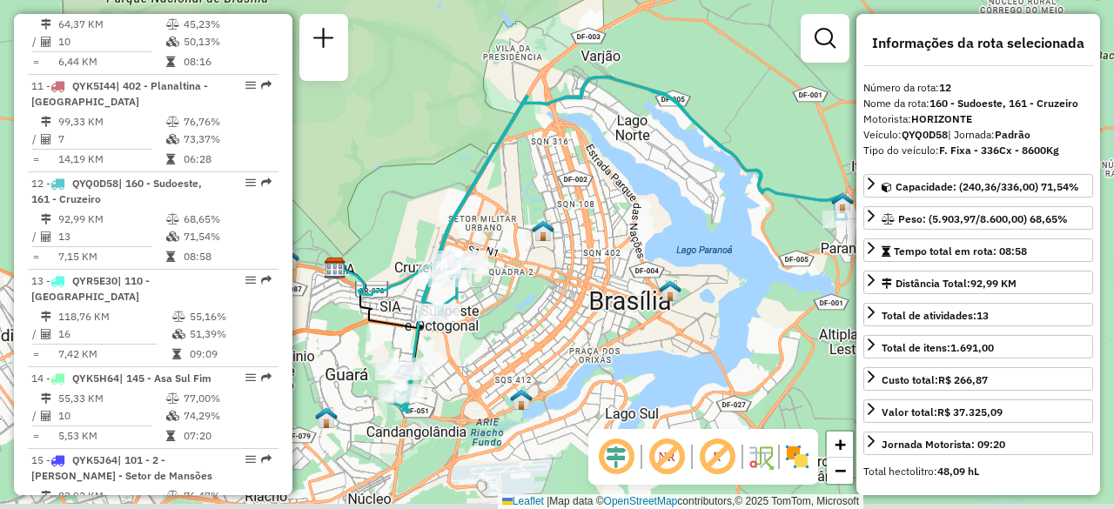
drag, startPoint x: 457, startPoint y: 171, endPoint x: 433, endPoint y: 165, distance: 24.5
click at [433, 165] on div "Janela de atendimento Grade de atendimento Capacidade Transportadoras Veículos …" at bounding box center [557, 254] width 1114 height 509
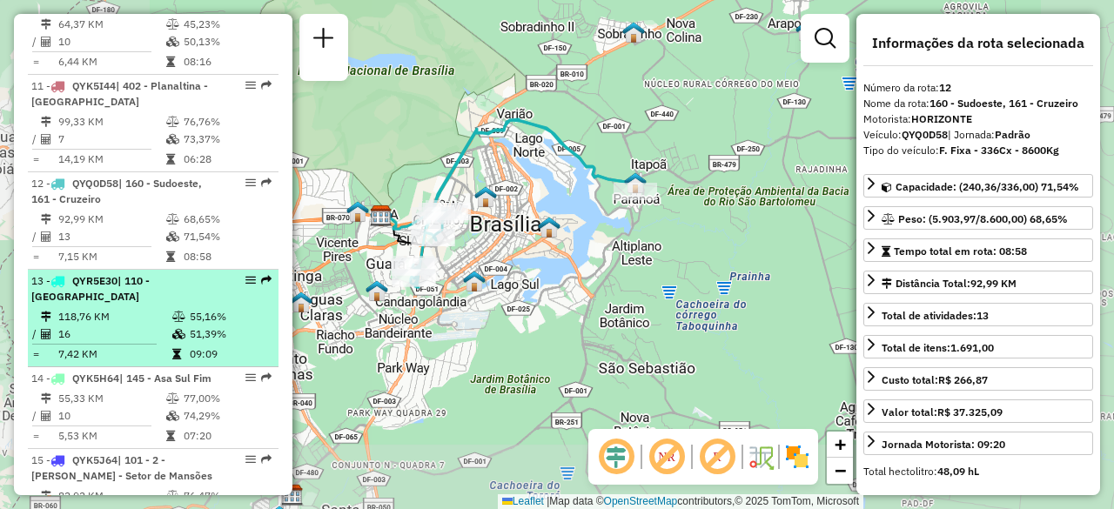
click at [108, 326] on td "16" at bounding box center [114, 334] width 114 height 17
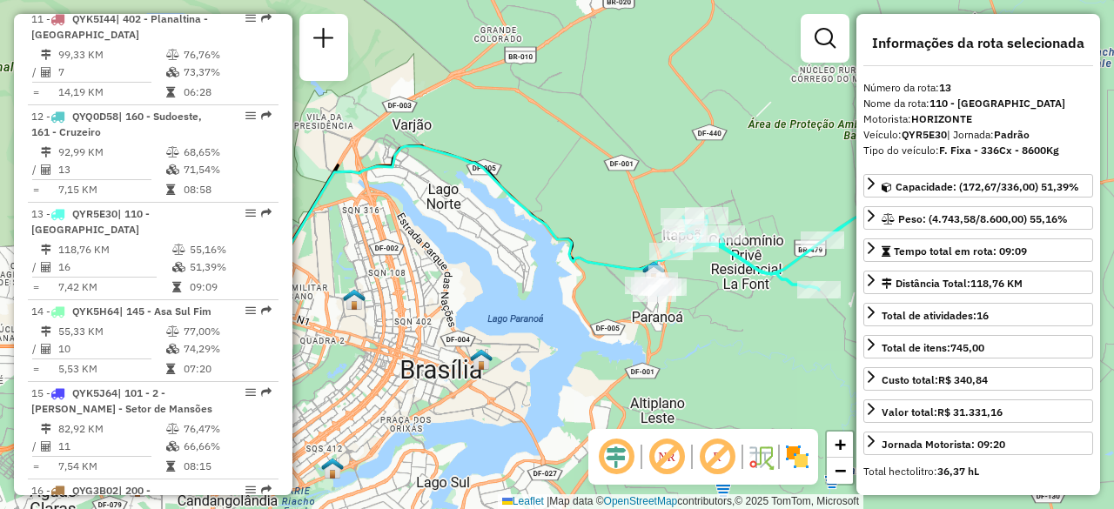
scroll to position [1777, 0]
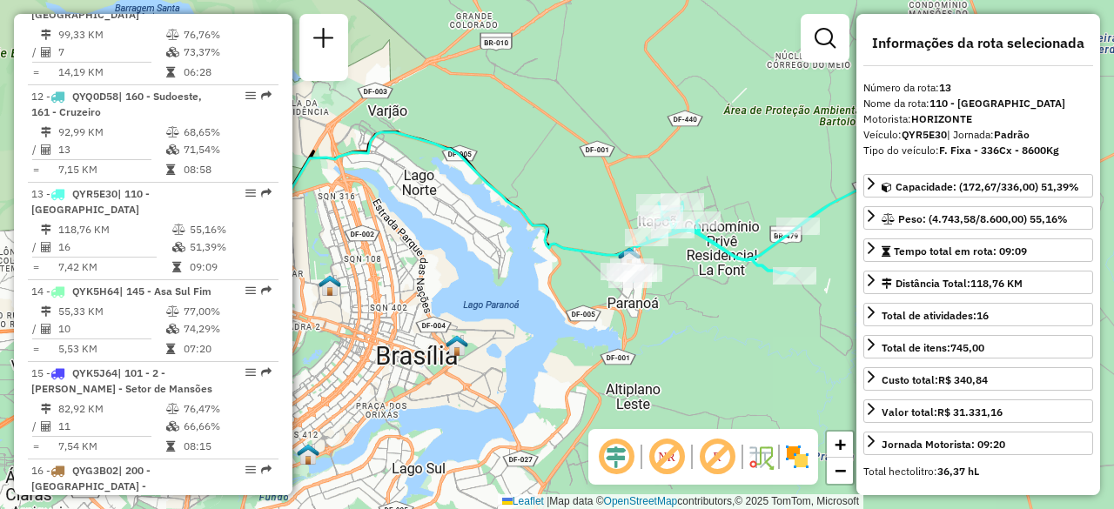
drag, startPoint x: 580, startPoint y: 180, endPoint x: 531, endPoint y: 159, distance: 53.0
click at [533, 159] on div "Janela de atendimento Grade de atendimento Capacidade Transportadoras Veículos …" at bounding box center [557, 254] width 1114 height 509
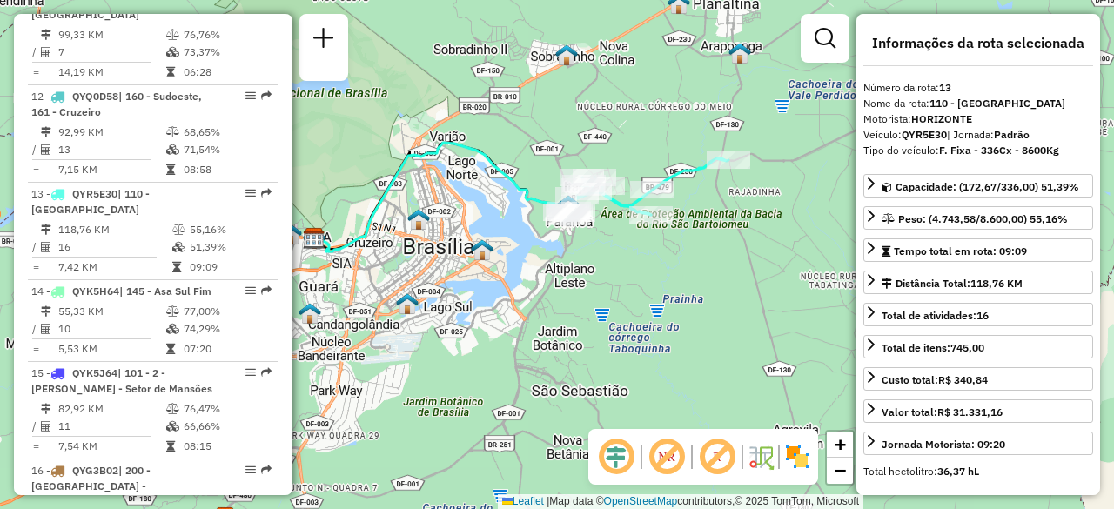
click at [621, 471] on em at bounding box center [616, 457] width 42 height 42
drag, startPoint x: 447, startPoint y: 274, endPoint x: 487, endPoint y: 274, distance: 39.2
click at [487, 274] on div "Janela de atendimento Grade de atendimento Capacidade Transportadoras Veículos …" at bounding box center [557, 254] width 1114 height 509
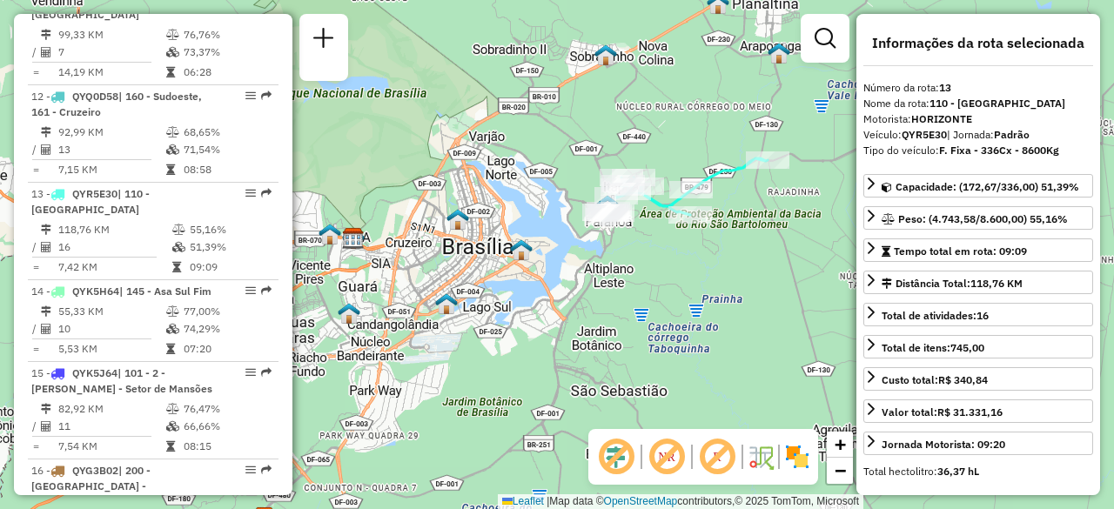
click at [624, 453] on em at bounding box center [616, 457] width 42 height 42
click at [616, 447] on em at bounding box center [616, 457] width 42 height 42
drag, startPoint x: 558, startPoint y: 309, endPoint x: 534, endPoint y: 309, distance: 23.5
click at [553, 312] on div "Janela de atendimento Grade de atendimento Capacidade Transportadoras Veículos …" at bounding box center [557, 254] width 1114 height 509
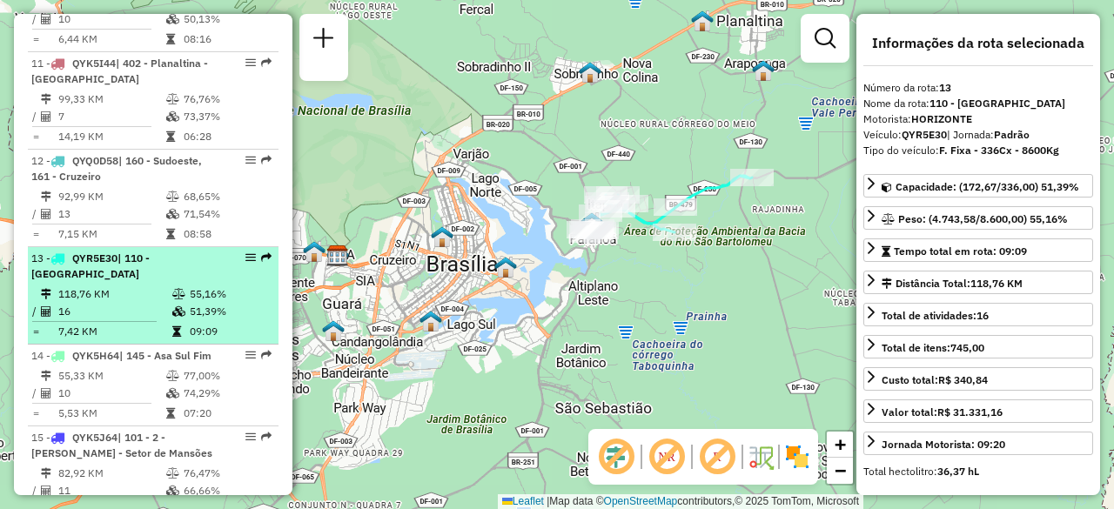
scroll to position [1690, 0]
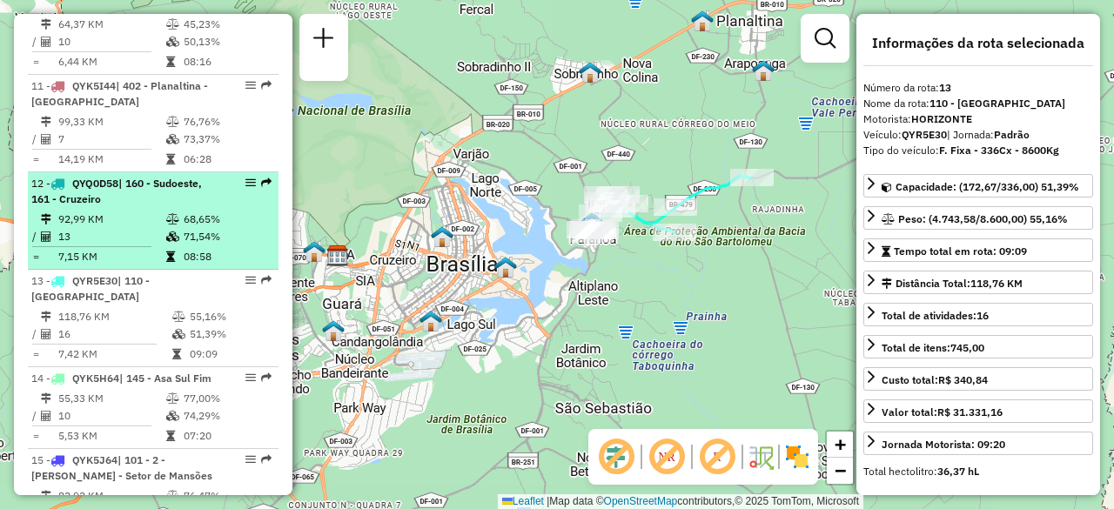
click at [148, 176] on div "12 - QYQ0D58 | 160 - Sudoeste, 161 - Cruzeiro" at bounding box center [123, 191] width 185 height 31
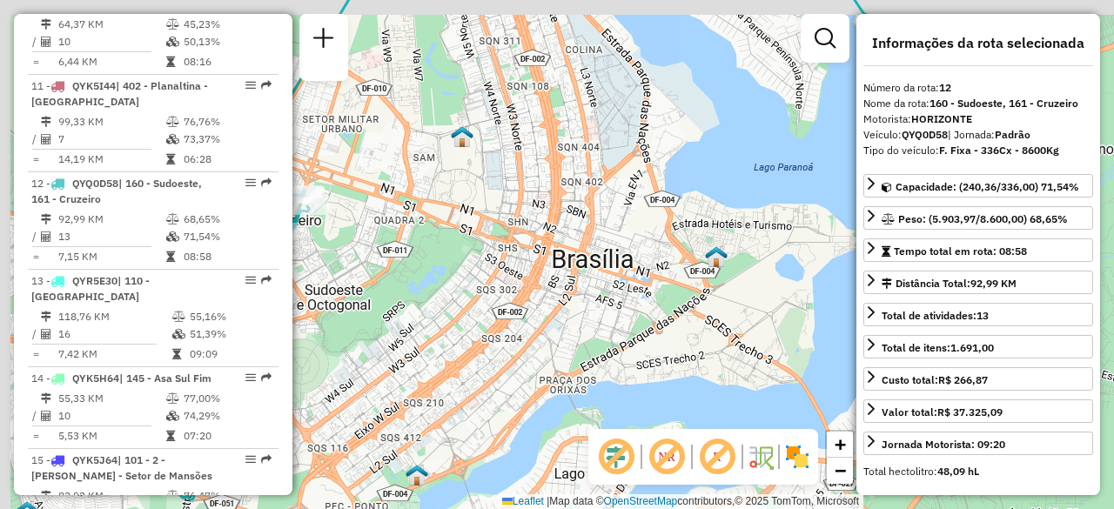
drag, startPoint x: 492, startPoint y: 263, endPoint x: 593, endPoint y: 321, distance: 116.6
click at [593, 323] on div "Janela de atendimento Grade de atendimento Capacidade Transportadoras Veículos …" at bounding box center [557, 254] width 1114 height 509
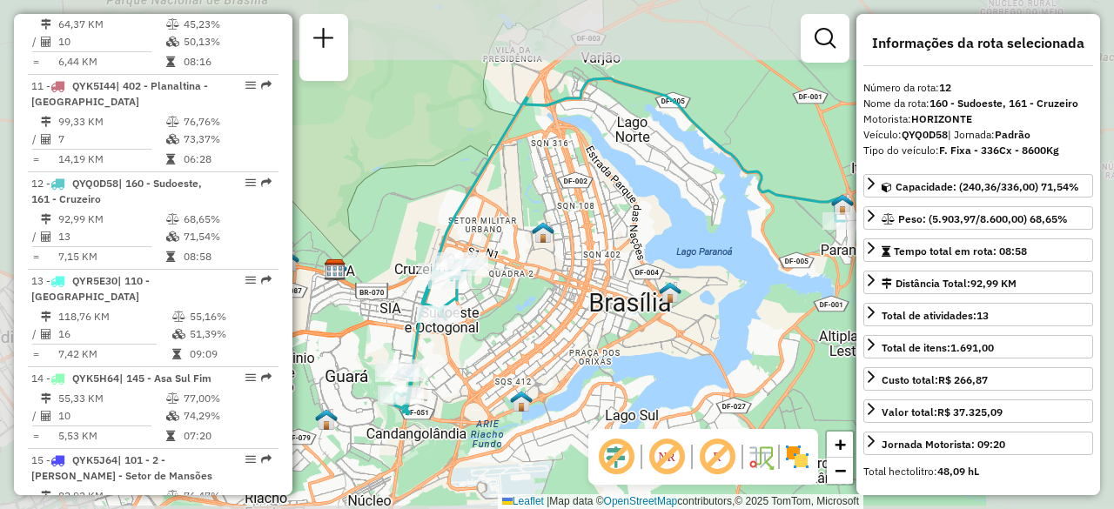
drag, startPoint x: 567, startPoint y: 205, endPoint x: 581, endPoint y: 269, distance: 65.0
click at [581, 269] on div "Janela de atendimento Grade de atendimento Capacidade Transportadoras Veículos …" at bounding box center [557, 254] width 1114 height 509
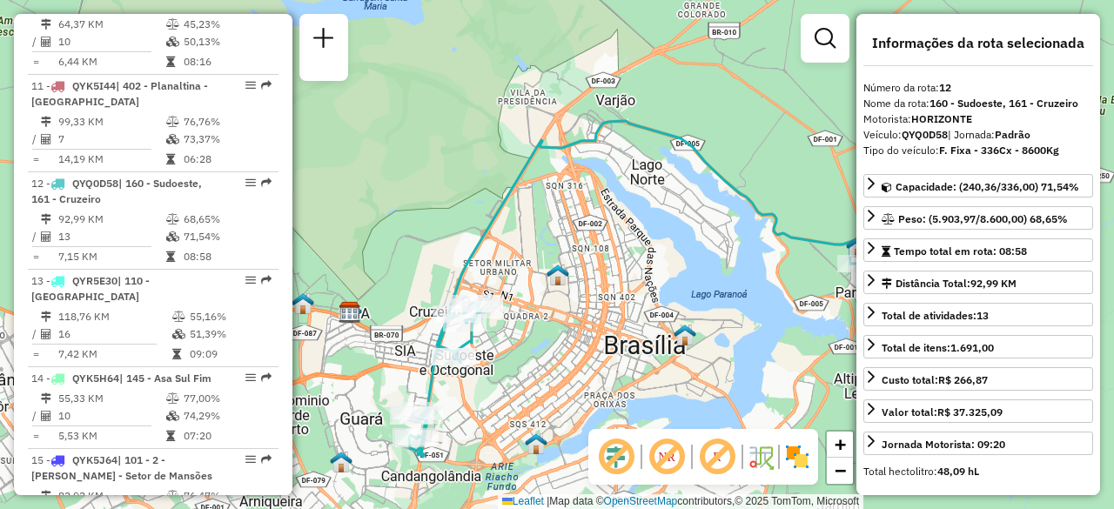
drag, startPoint x: 568, startPoint y: 272, endPoint x: 570, endPoint y: 230, distance: 42.7
click at [569, 264] on img at bounding box center [558, 275] width 23 height 23
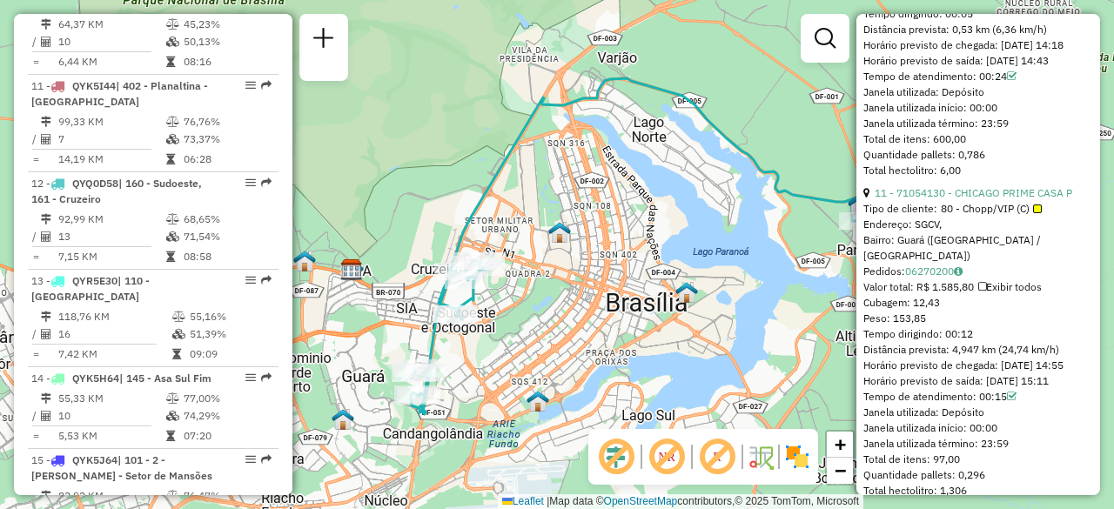
scroll to position [3412, 0]
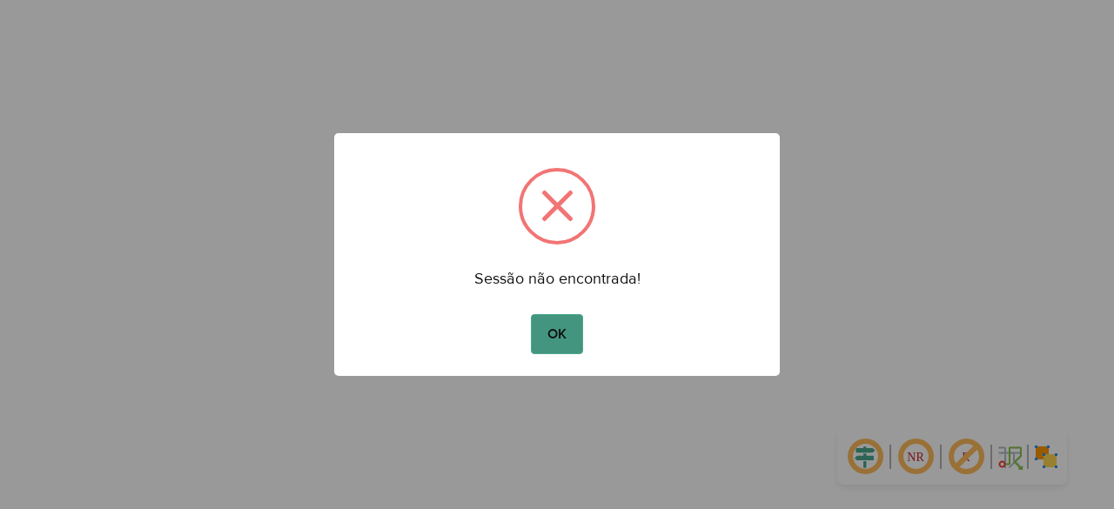
click at [551, 340] on button "OK" at bounding box center [556, 334] width 51 height 40
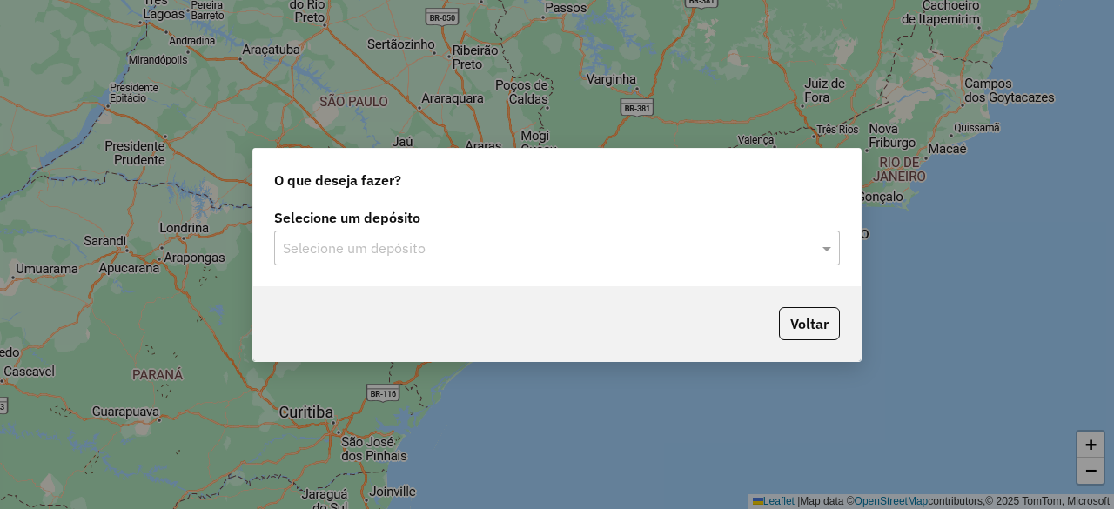
click at [668, 242] on input "text" at bounding box center [540, 248] width 514 height 21
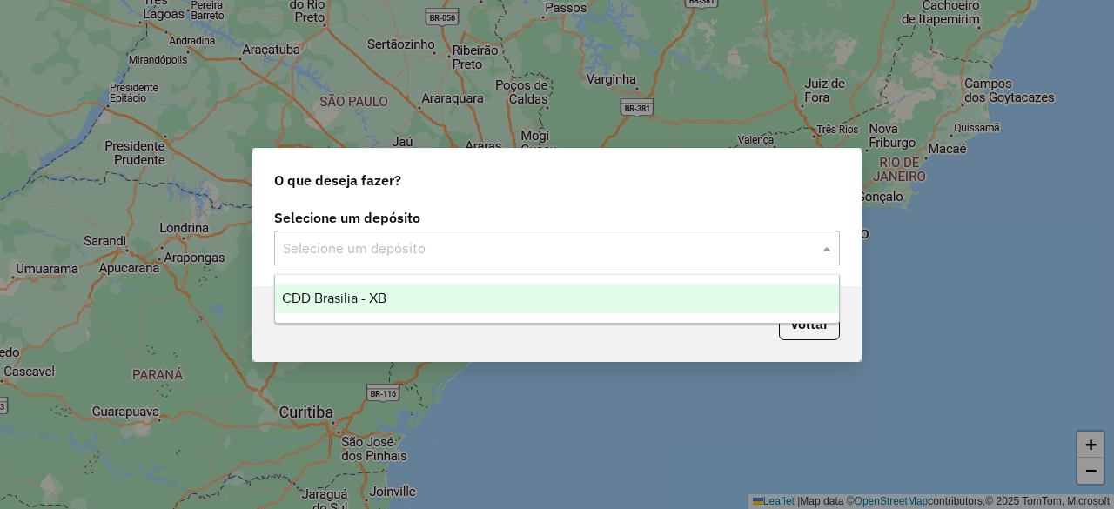
click at [528, 304] on div "CDD Brasilia - XB" at bounding box center [556, 299] width 563 height 30
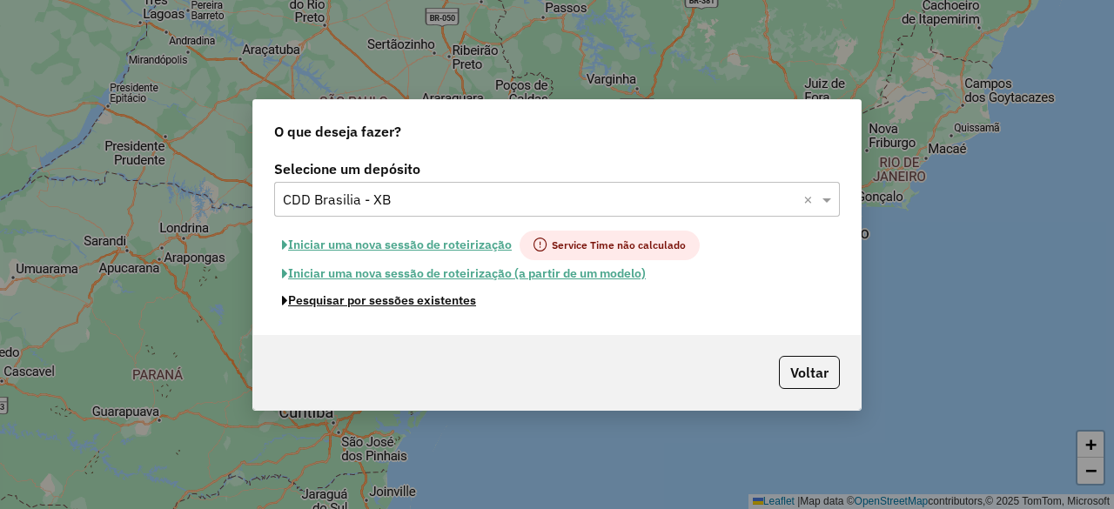
click at [439, 300] on button "Pesquisar por sessões existentes" at bounding box center [379, 300] width 210 height 27
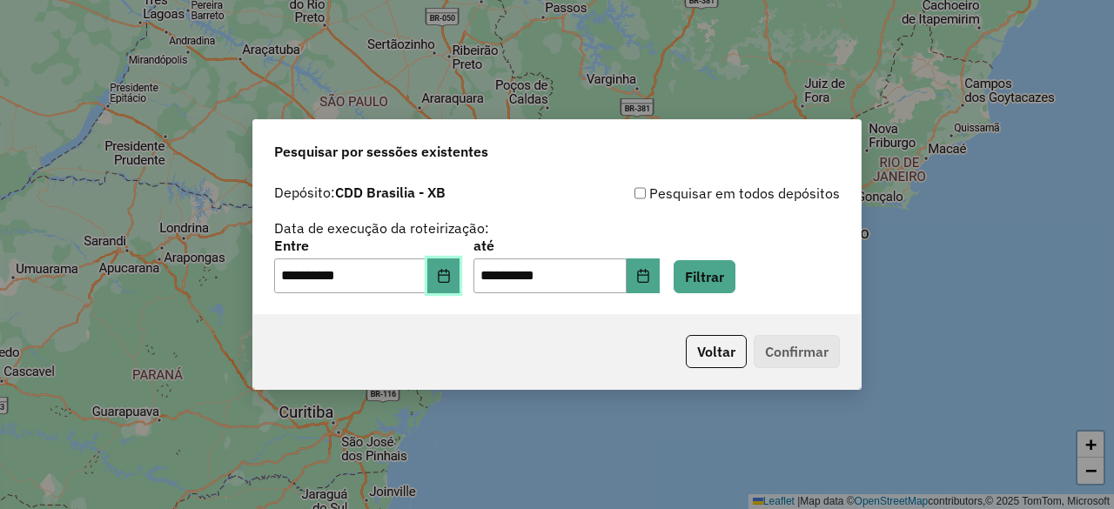
click at [449, 272] on icon "Choose Date" at bounding box center [443, 276] width 11 height 14
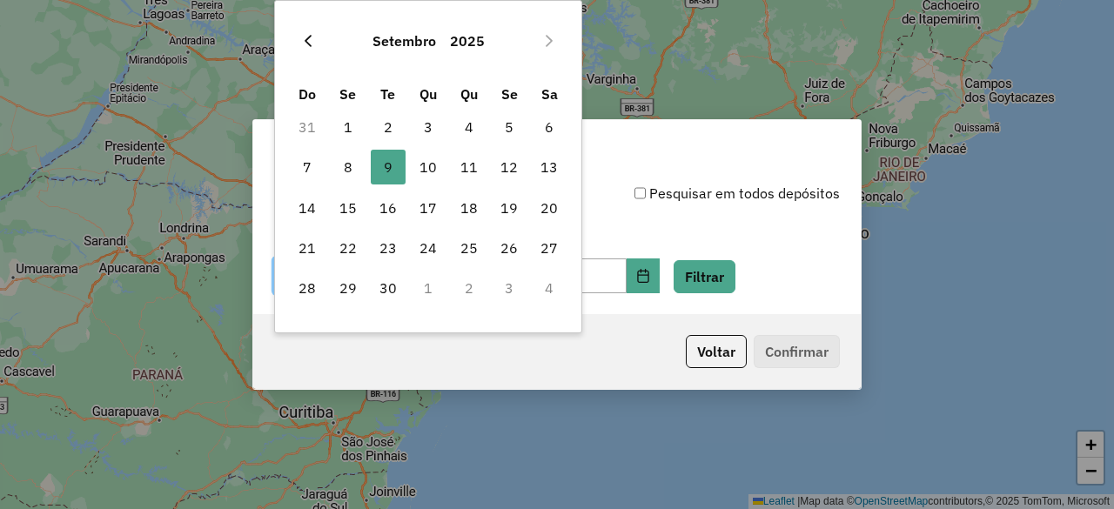
click at [310, 43] on icon "Previous Month" at bounding box center [308, 41] width 14 height 14
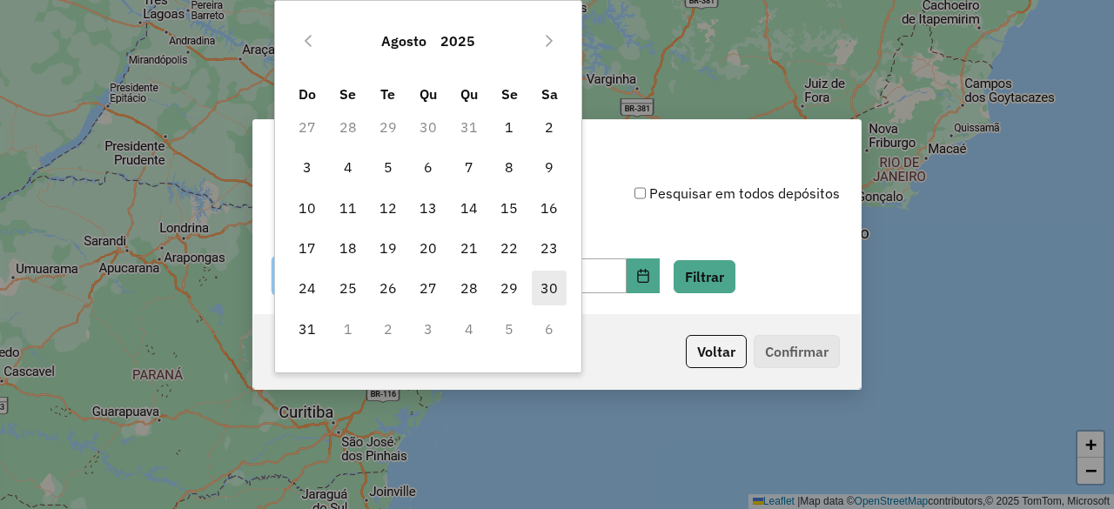
click at [552, 290] on span "30" at bounding box center [549, 288] width 35 height 35
type input "**********"
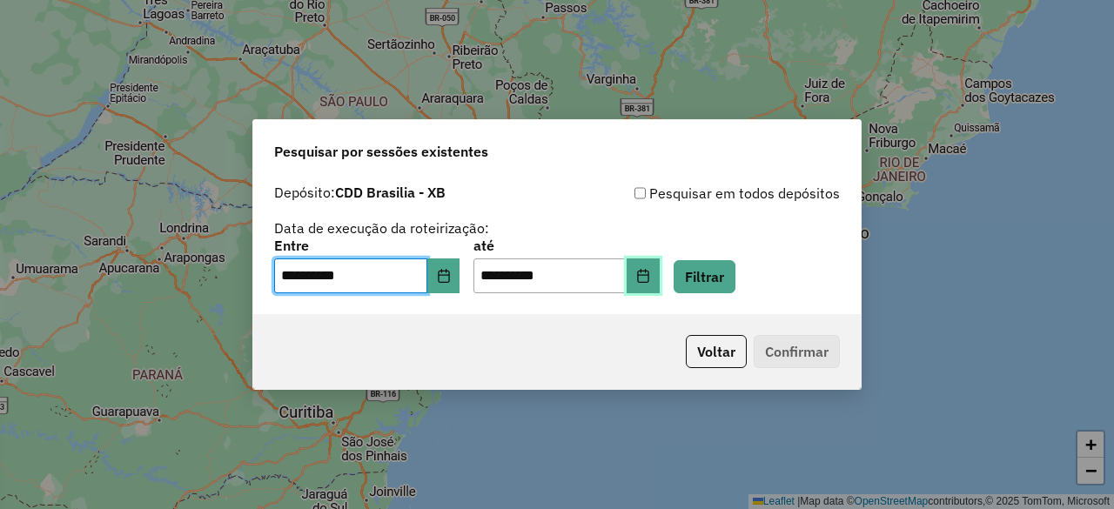
click at [650, 279] on icon "Choose Date" at bounding box center [643, 276] width 14 height 14
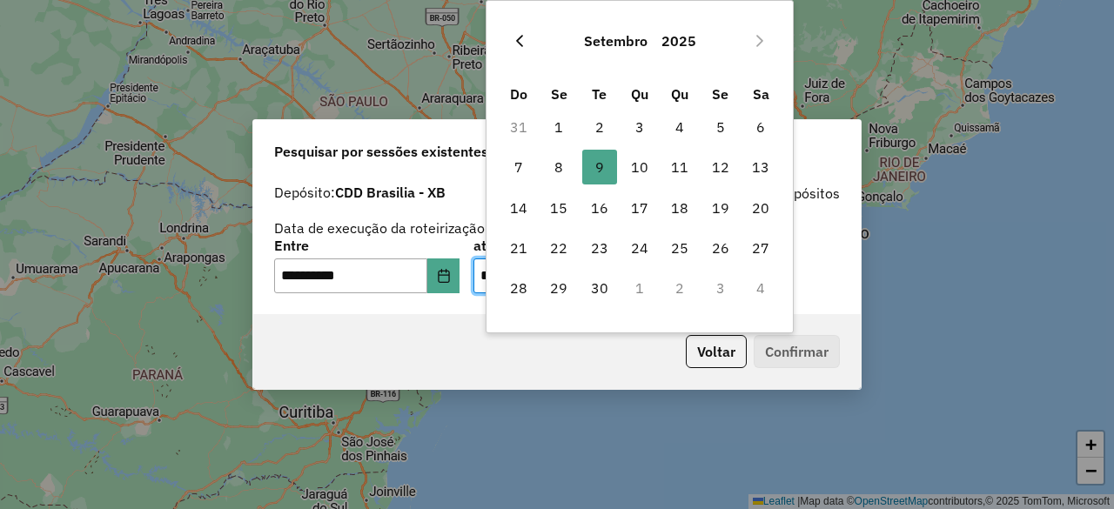
click at [519, 34] on icon "Previous Month" at bounding box center [520, 41] width 14 height 14
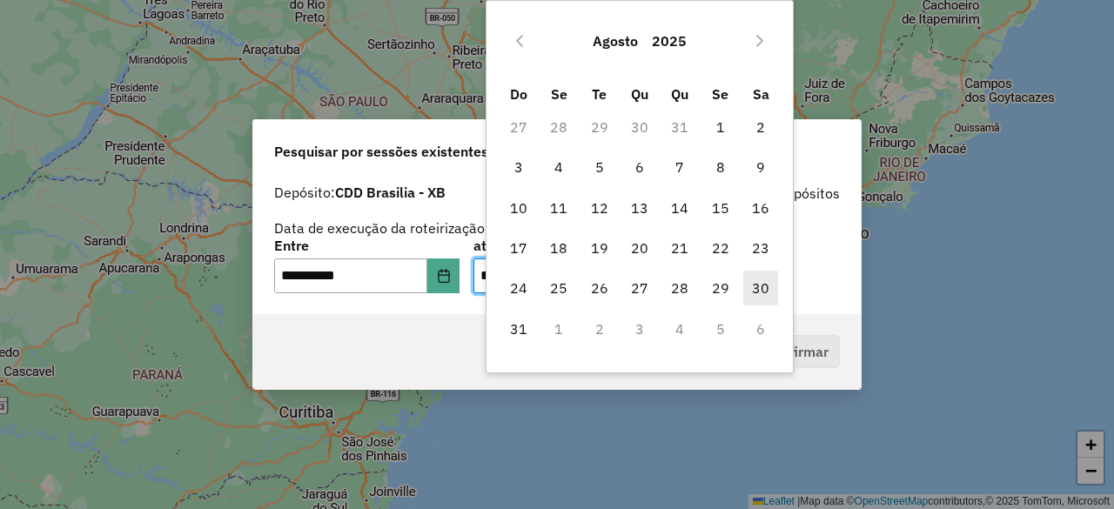
click at [756, 295] on span "30" at bounding box center [760, 288] width 35 height 35
type input "**********"
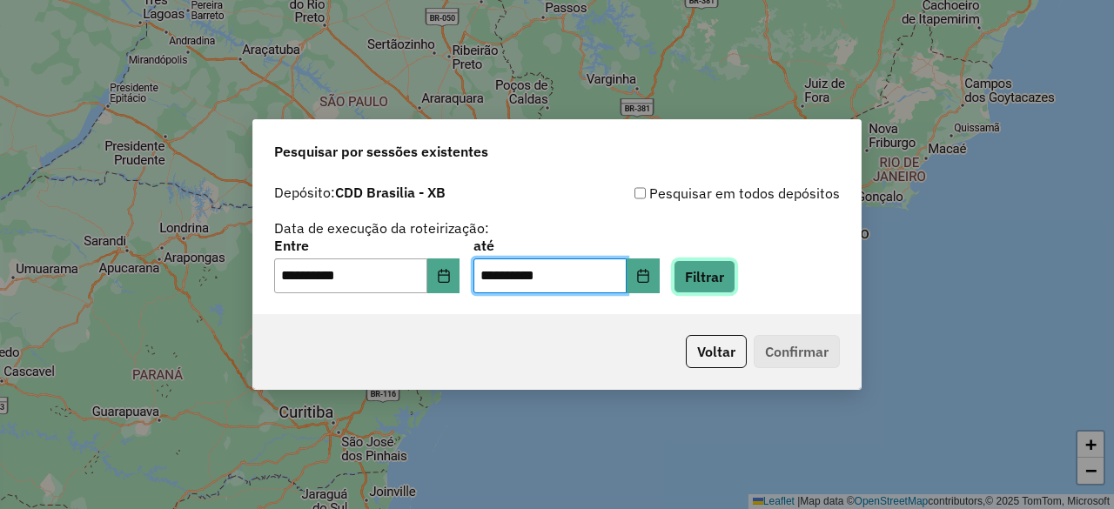
click at [719, 277] on button "Filtrar" at bounding box center [705, 276] width 62 height 33
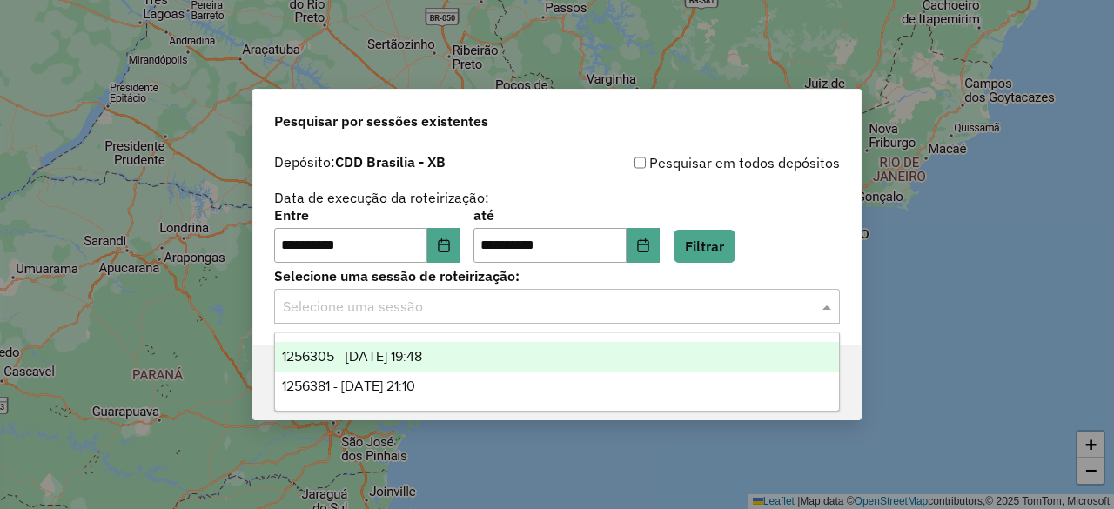
click at [646, 301] on input "text" at bounding box center [540, 307] width 514 height 21
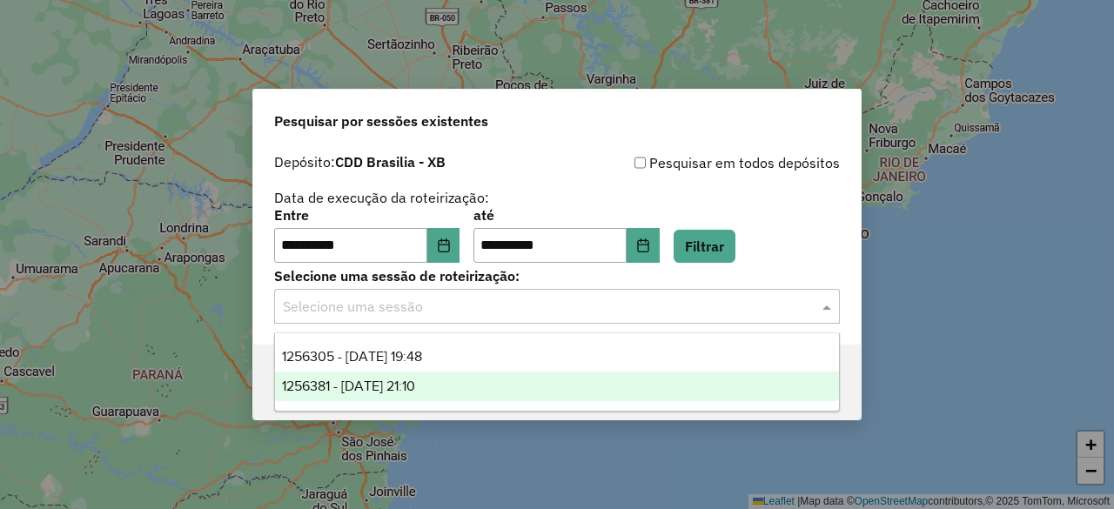
click at [567, 387] on div "1256381 - [DATE] 21:10" at bounding box center [556, 387] width 563 height 30
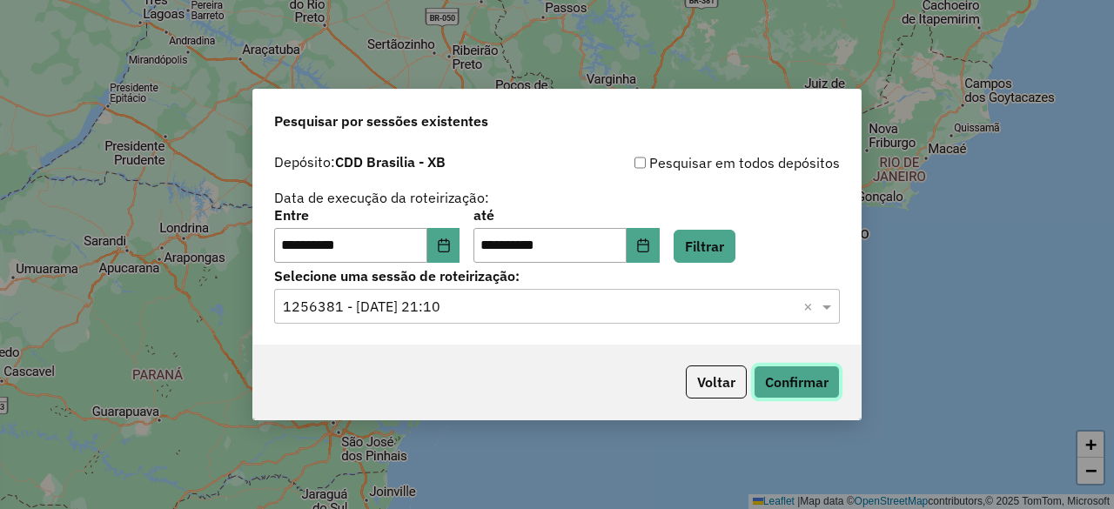
click at [787, 383] on button "Confirmar" at bounding box center [797, 382] width 86 height 33
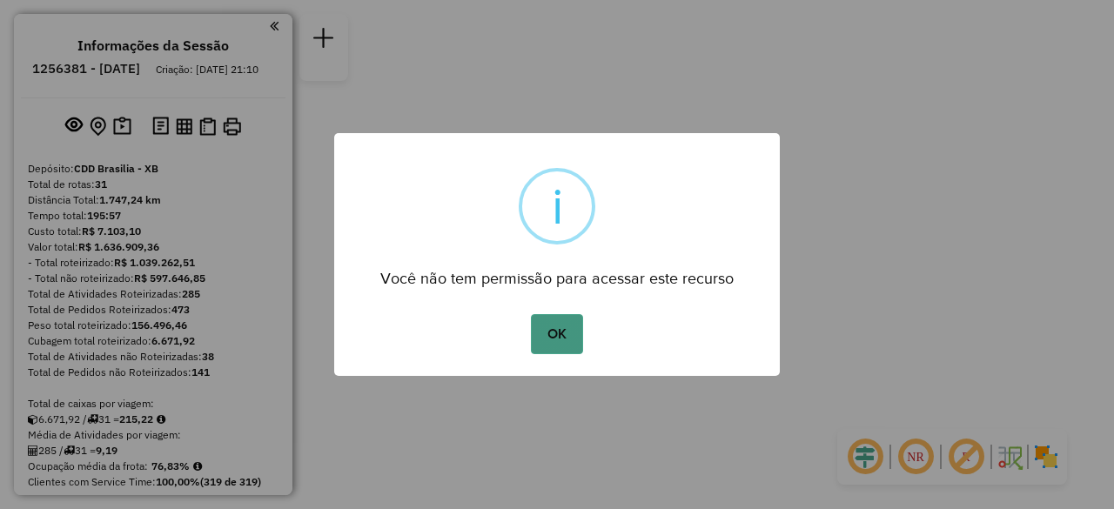
click at [547, 323] on button "OK" at bounding box center [556, 334] width 51 height 40
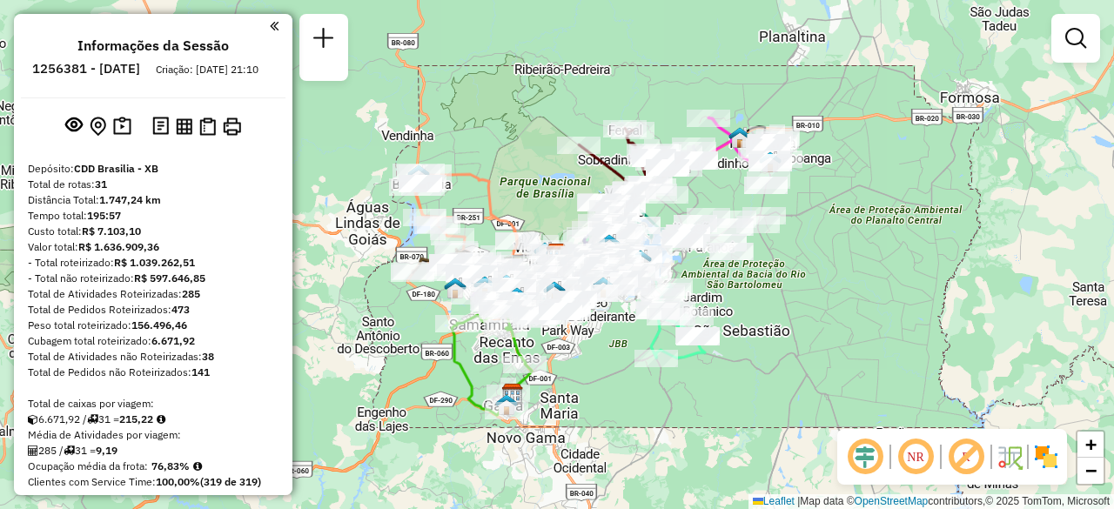
click at [928, 466] on em at bounding box center [916, 457] width 42 height 42
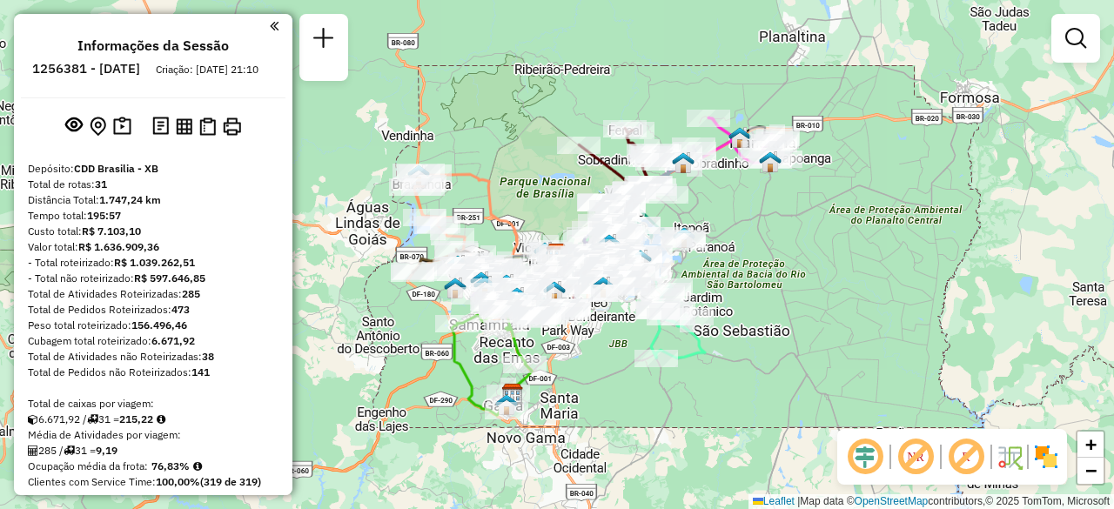
click at [874, 456] on em at bounding box center [865, 457] width 42 height 42
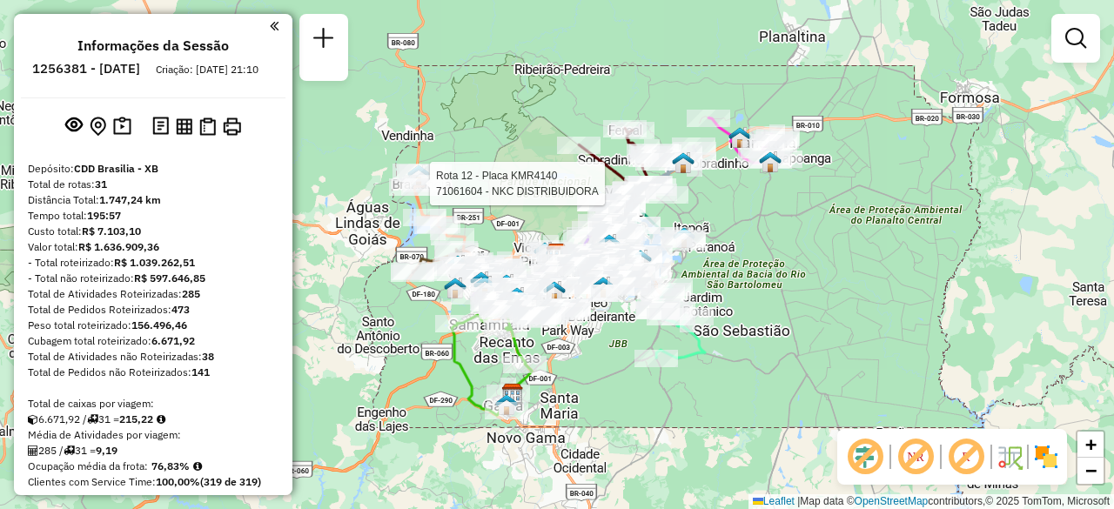
select select "**********"
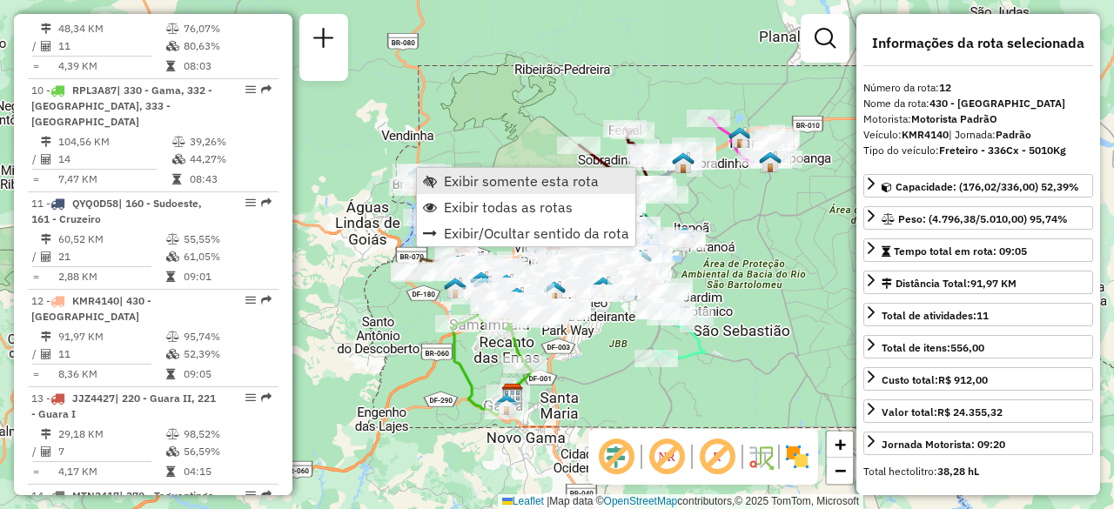
scroll to position [1814, 0]
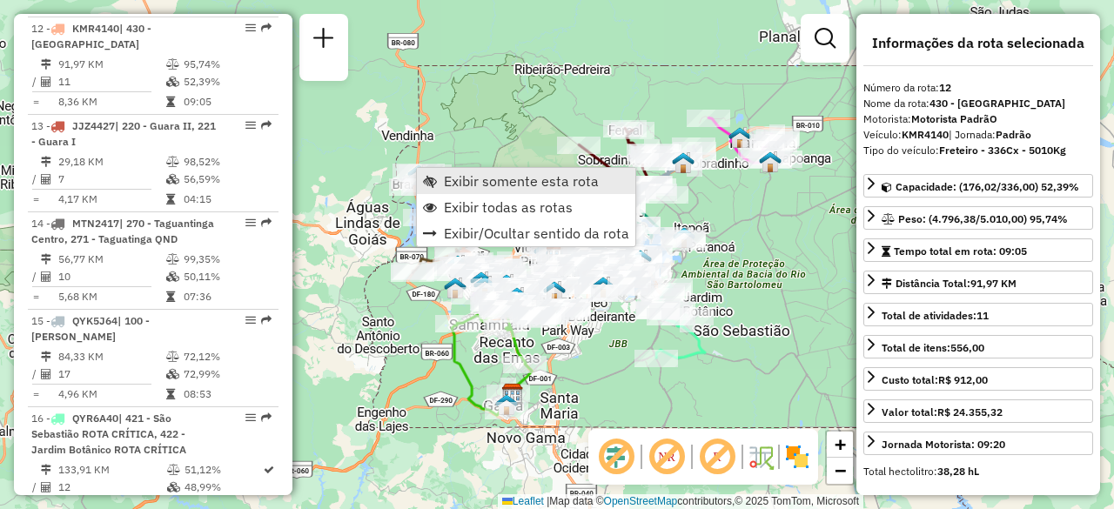
click at [467, 174] on span "Exibir somente esta rota" at bounding box center [521, 181] width 155 height 14
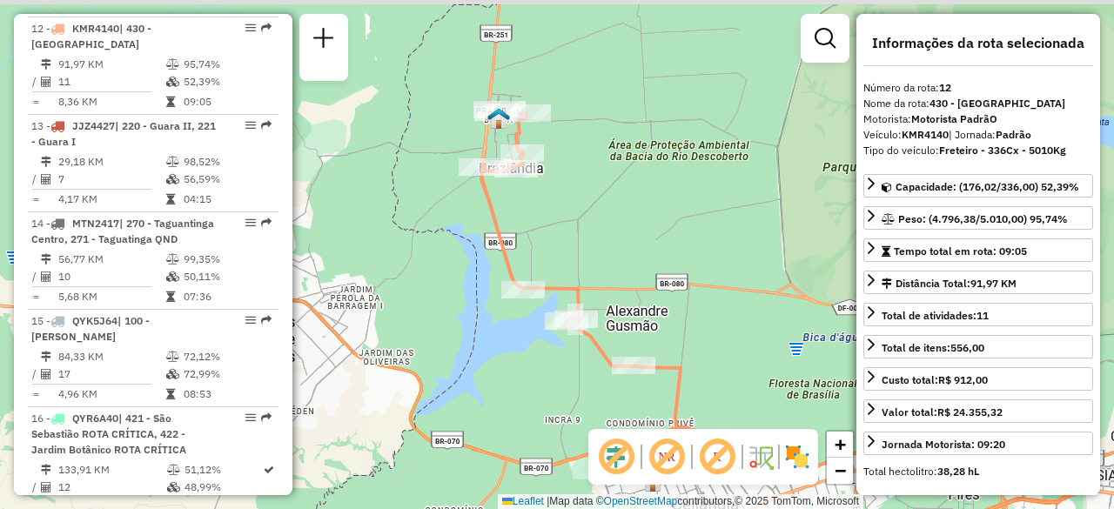
drag, startPoint x: 479, startPoint y: 102, endPoint x: 540, endPoint y: 141, distance: 72.4
click at [540, 141] on div "Janela de atendimento Grade de atendimento Capacidade Transportadoras Veículos …" at bounding box center [557, 254] width 1114 height 509
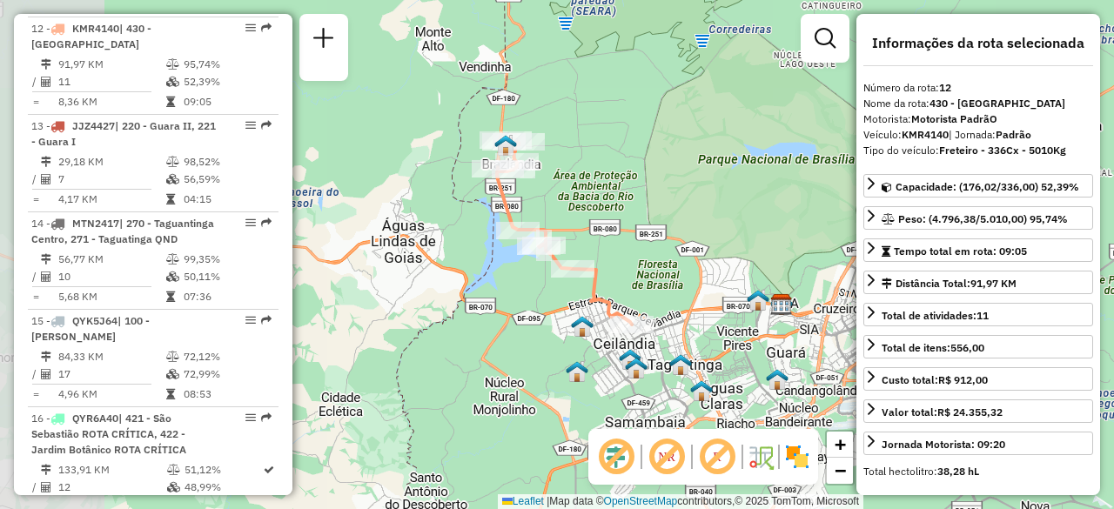
drag, startPoint x: 585, startPoint y: 184, endPoint x: 602, endPoint y: 184, distance: 17.4
click at [602, 184] on div "Rota 12 - Placa KMR4140 71066362 - MS DISTRIBUIDORA DE BEBIDAS ADERE LTDA Janel…" at bounding box center [557, 254] width 1114 height 509
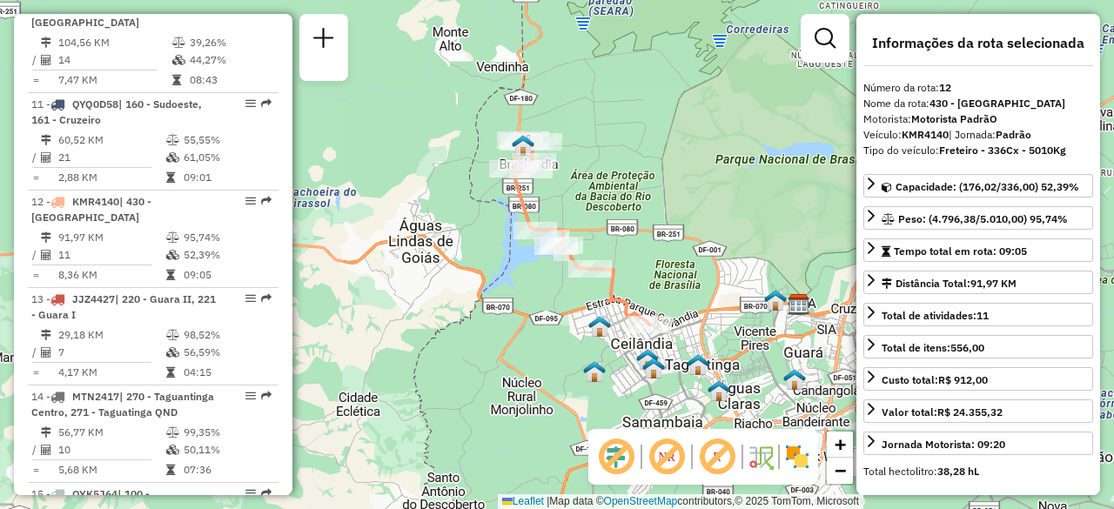
scroll to position [1640, 0]
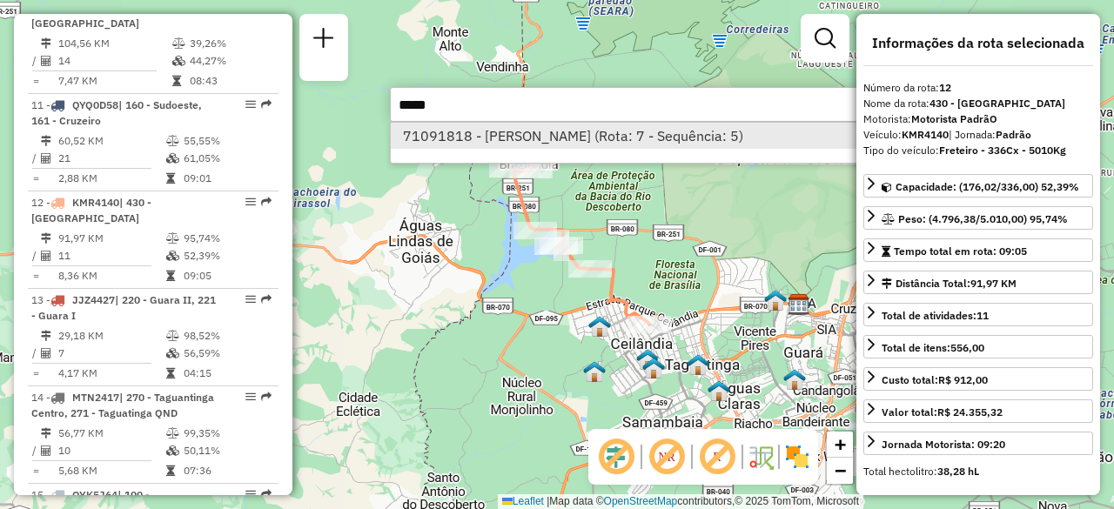
type input "*****"
click at [689, 133] on li "71091818 - BIANCA D DE ALMEIDA (Rota: 7 - Sequência: 5)" at bounding box center [651, 136] width 520 height 26
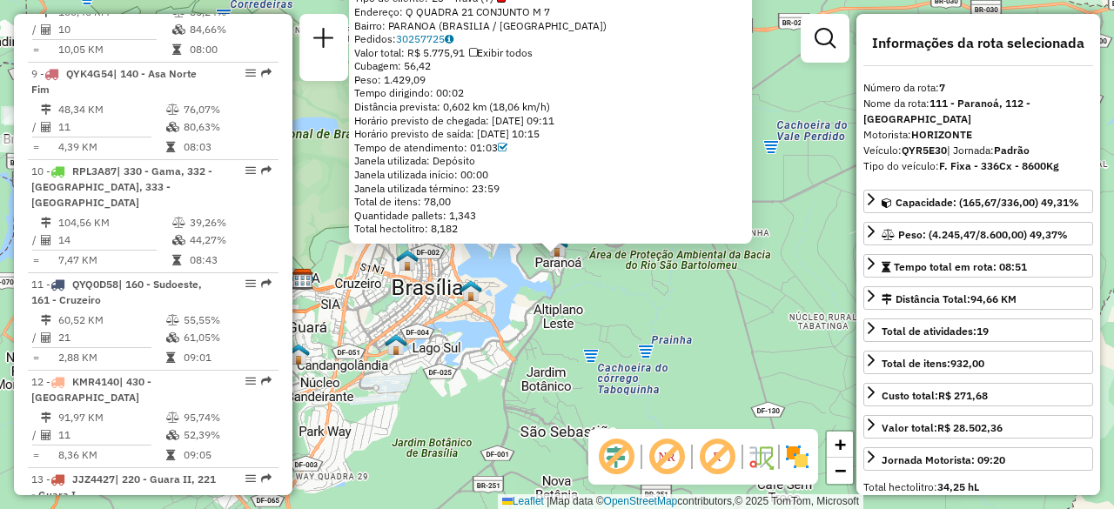
scroll to position [1312, 0]
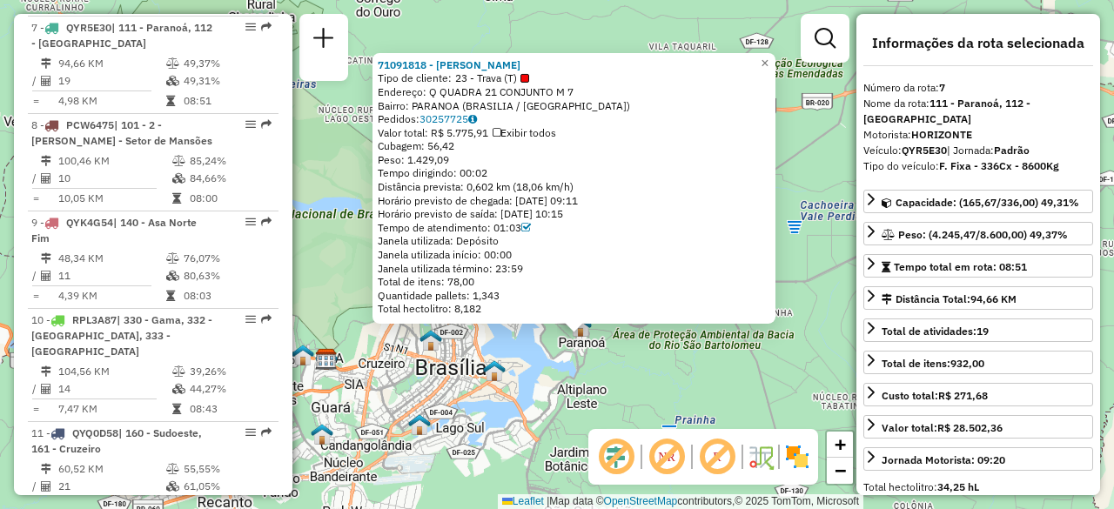
drag, startPoint x: 769, startPoint y: 124, endPoint x: 792, endPoint y: 205, distance: 83.5
click at [792, 205] on div "71091818 - BIANCA D DE ALMEIDA Tipo de cliente: 23 - Trava (T) Endereço: Q QUAD…" at bounding box center [557, 254] width 1114 height 509
click at [665, 359] on div "71091818 - BIANCA D DE ALMEIDA Tipo de cliente: 23 - Trava (T) Endereço: Q QUAD…" at bounding box center [557, 254] width 1114 height 509
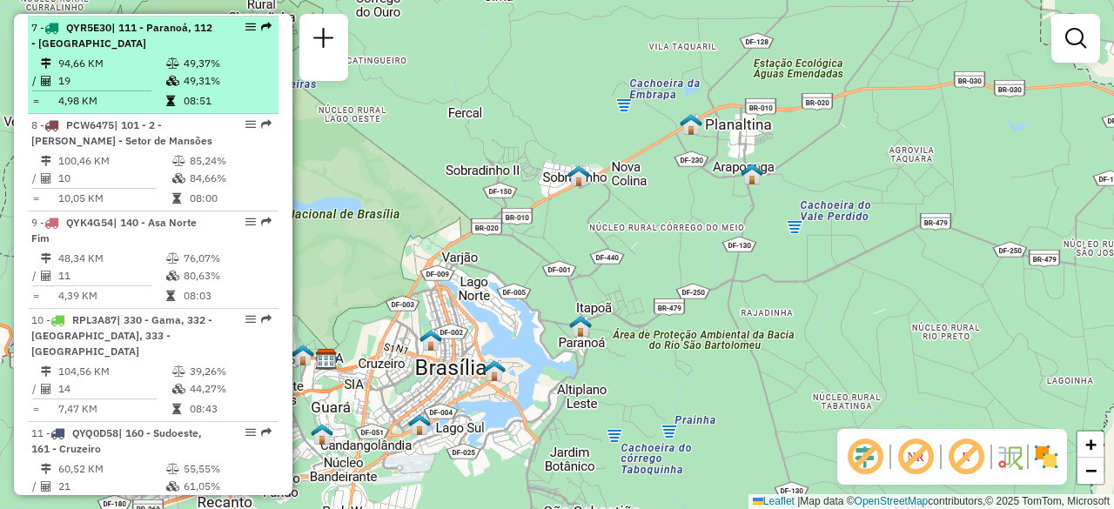
click at [173, 65] on icon at bounding box center [172, 63] width 13 height 10
select select "**********"
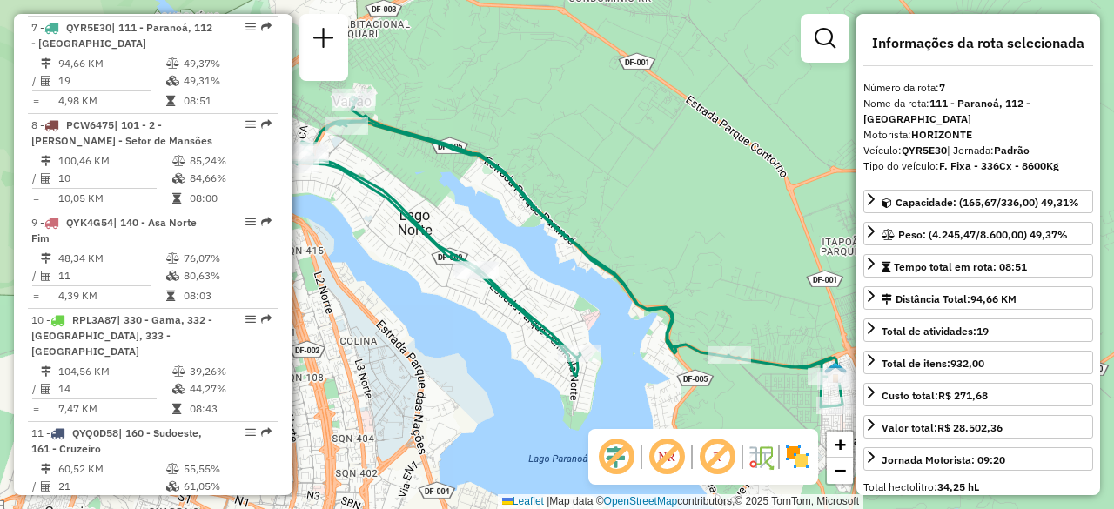
drag, startPoint x: 650, startPoint y: 148, endPoint x: 591, endPoint y: 138, distance: 60.0
click at [591, 138] on div "Janela de atendimento Grade de atendimento Capacidade Transportadoras Veículos …" at bounding box center [557, 254] width 1114 height 509
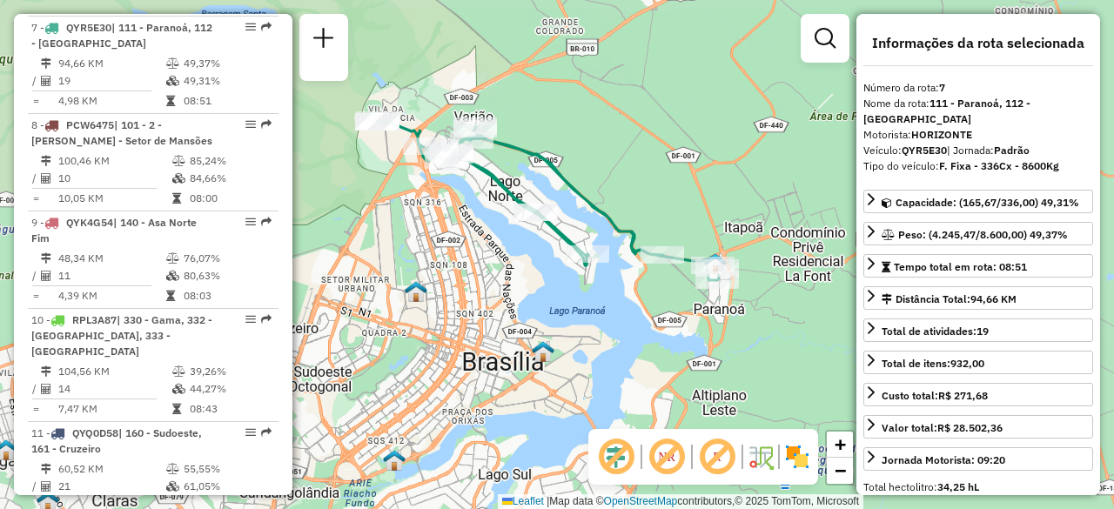
click at [613, 131] on div "Janela de atendimento Grade de atendimento Capacidade Transportadoras Veículos …" at bounding box center [557, 254] width 1114 height 509
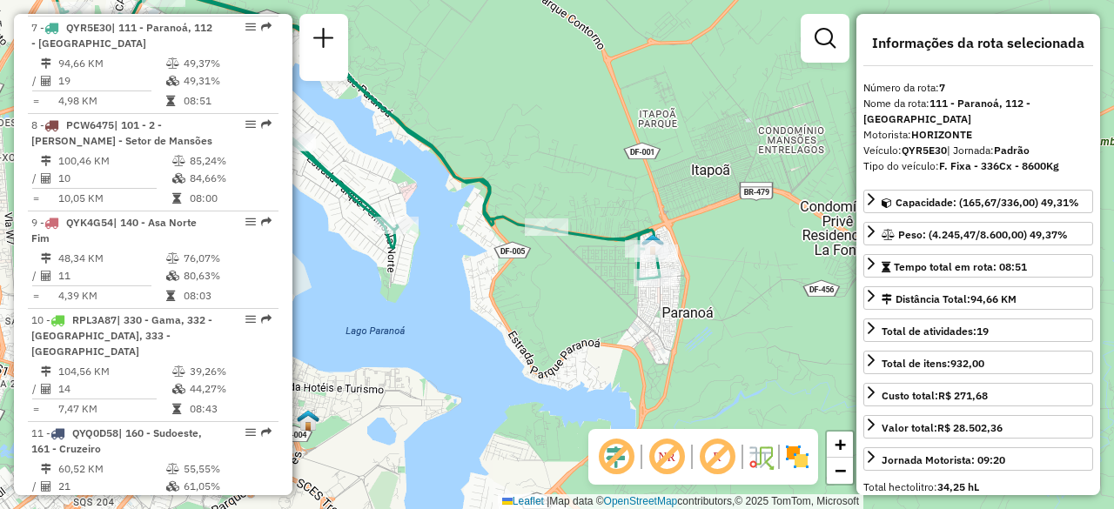
drag, startPoint x: 702, startPoint y: 169, endPoint x: 742, endPoint y: 181, distance: 41.9
click at [738, 175] on div "Janela de atendimento Grade de atendimento Capacidade Transportadoras Veículos …" at bounding box center [557, 254] width 1114 height 509
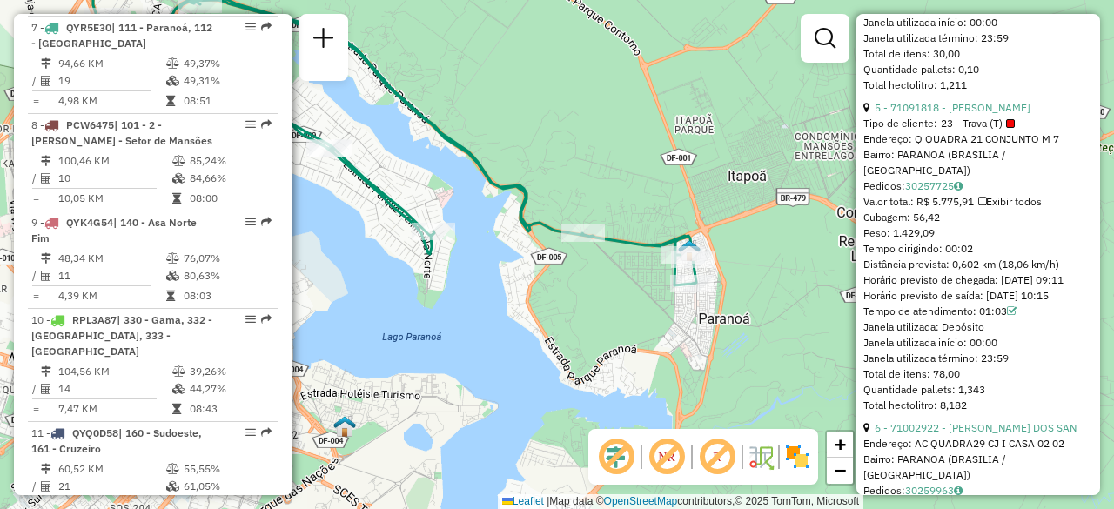
scroll to position [1828, 0]
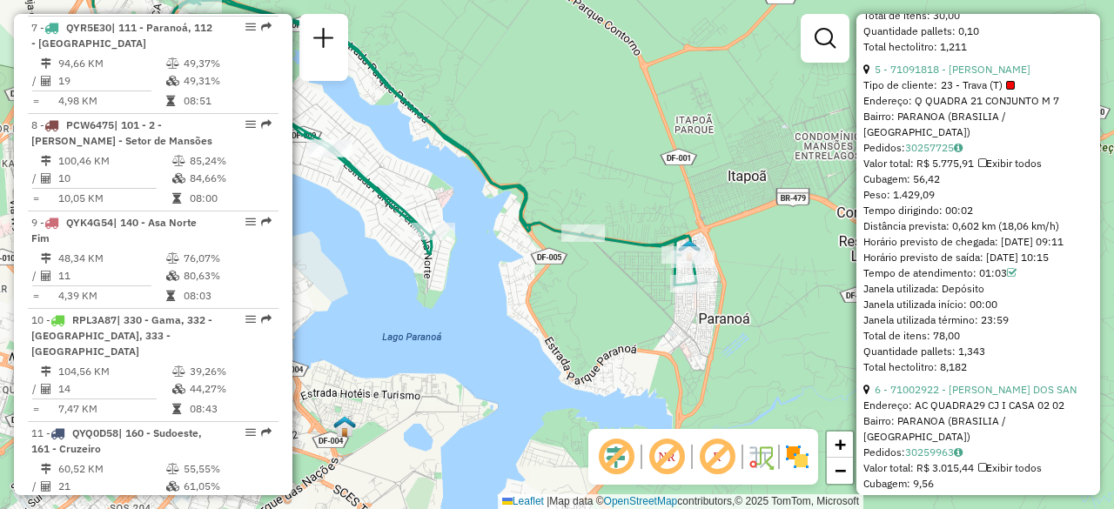
drag, startPoint x: 978, startPoint y: 281, endPoint x: 960, endPoint y: 302, distance: 27.8
click at [1004, 281] on div "Tempo de atendimento: 01:03" at bounding box center [978, 273] width 230 height 16
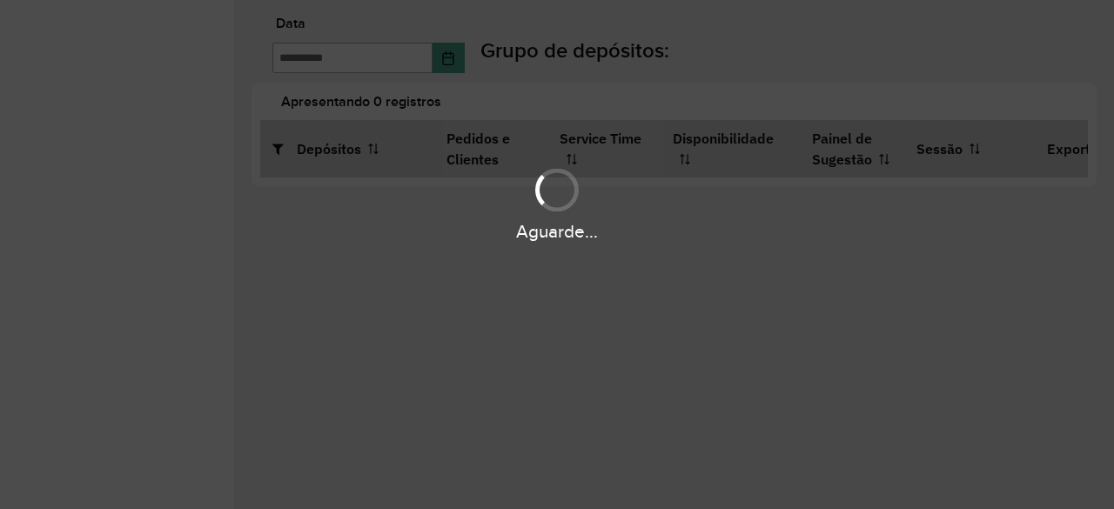
type input "**********"
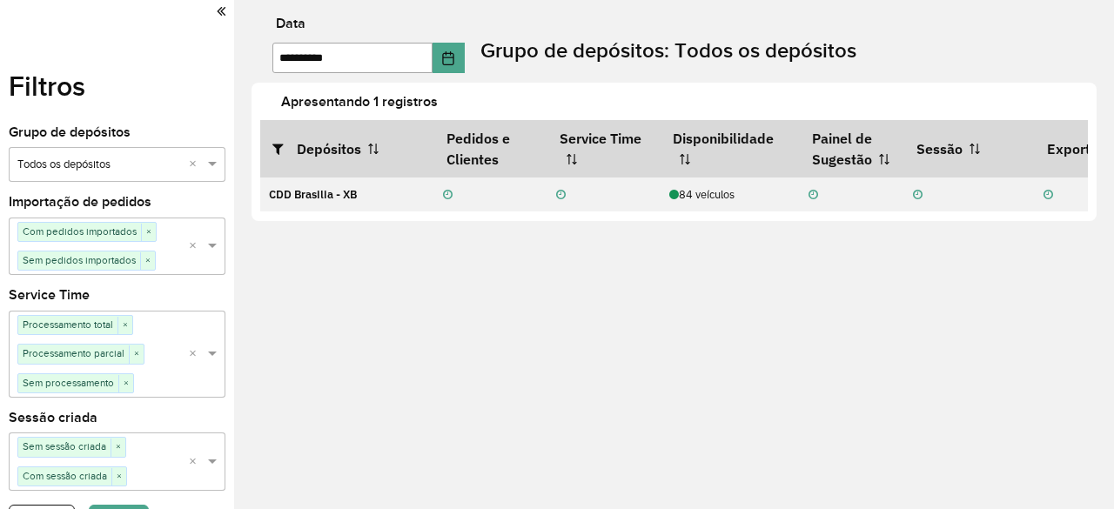
click at [217, 11] on icon at bounding box center [221, 11] width 9 height 16
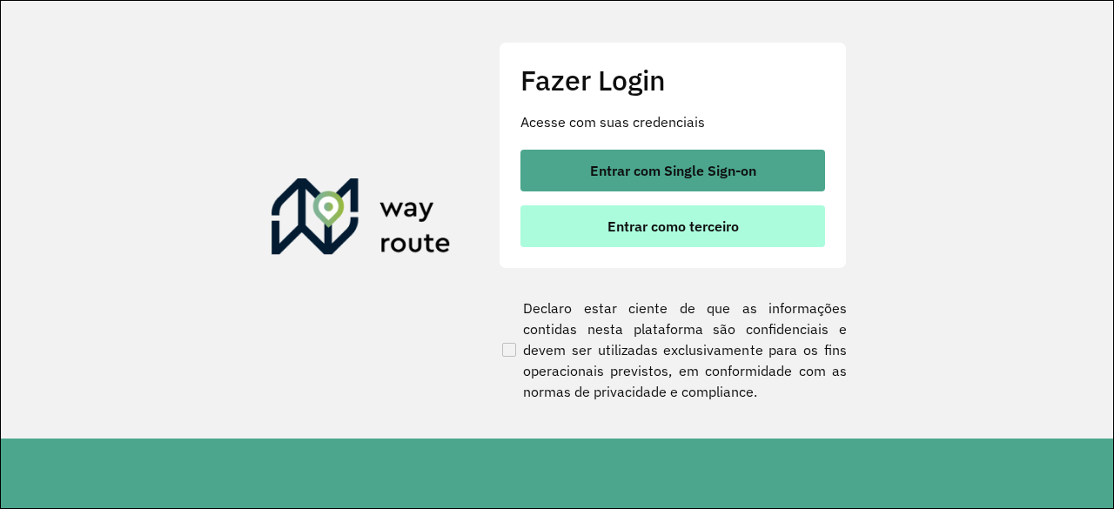
click at [680, 236] on button "Entrar como terceiro" at bounding box center [672, 226] width 305 height 42
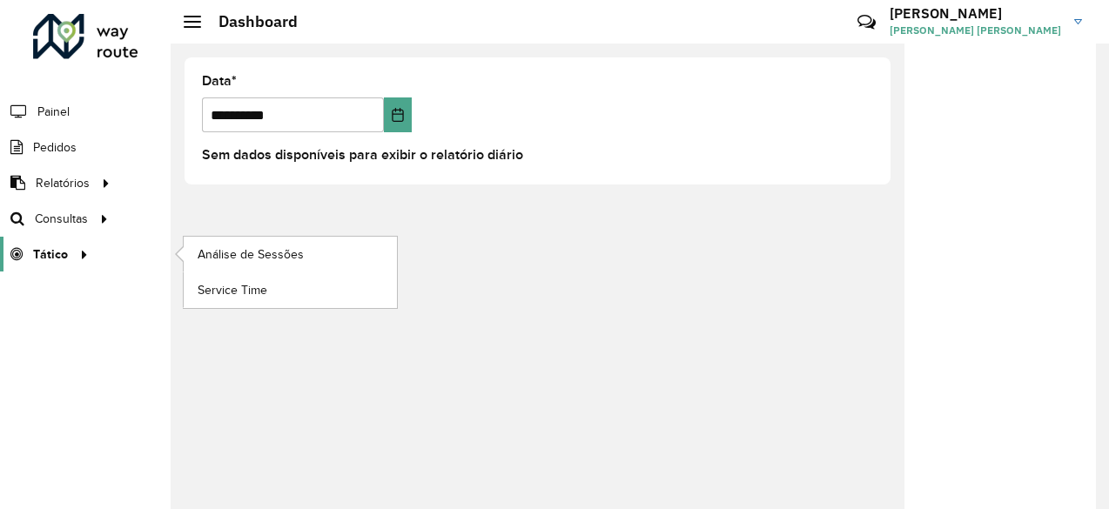
click at [68, 253] on div at bounding box center [81, 254] width 26 height 18
click at [260, 259] on span "Análise de Sessões" at bounding box center [253, 254] width 110 height 18
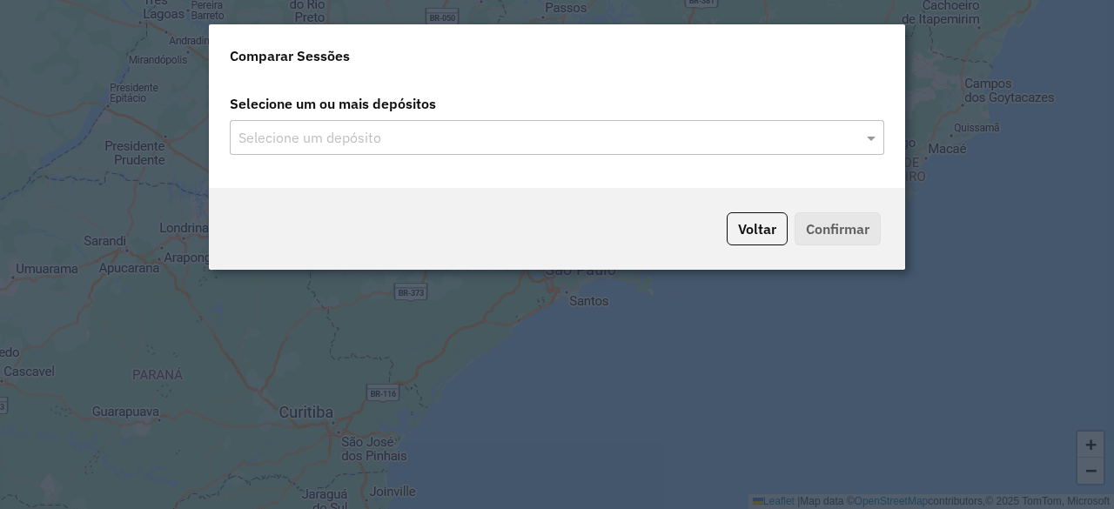
click at [656, 129] on input "text" at bounding box center [548, 138] width 628 height 21
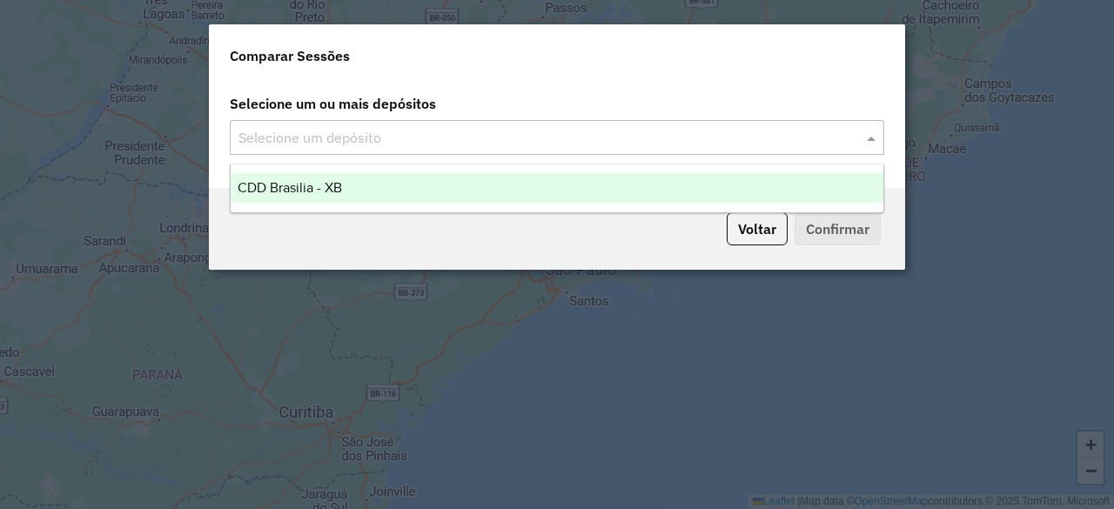
click at [423, 138] on input "text" at bounding box center [548, 138] width 628 height 21
click at [393, 185] on div "CDD Brasilia - XB" at bounding box center [557, 188] width 653 height 30
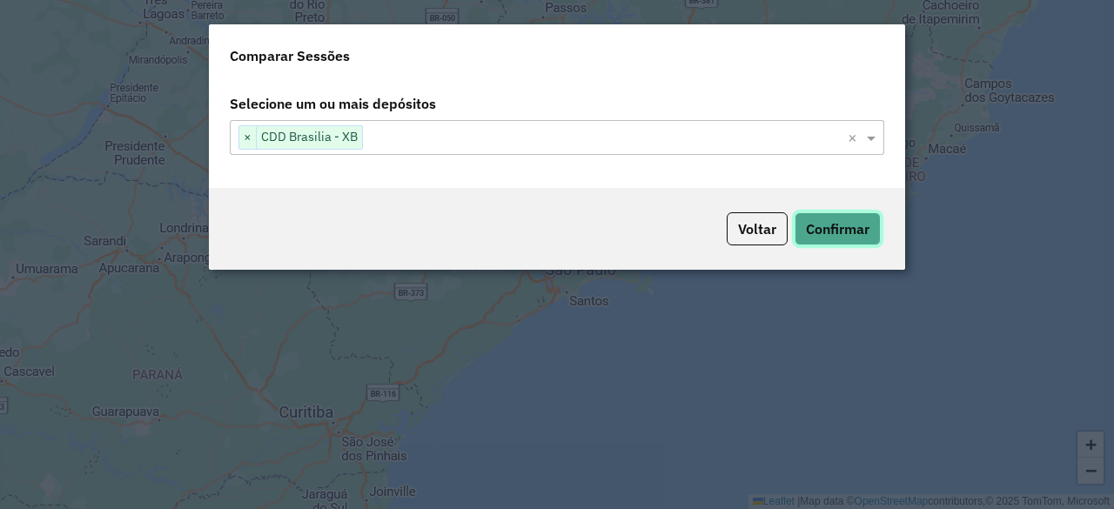
click at [816, 225] on button "Confirmar" at bounding box center [838, 228] width 86 height 33
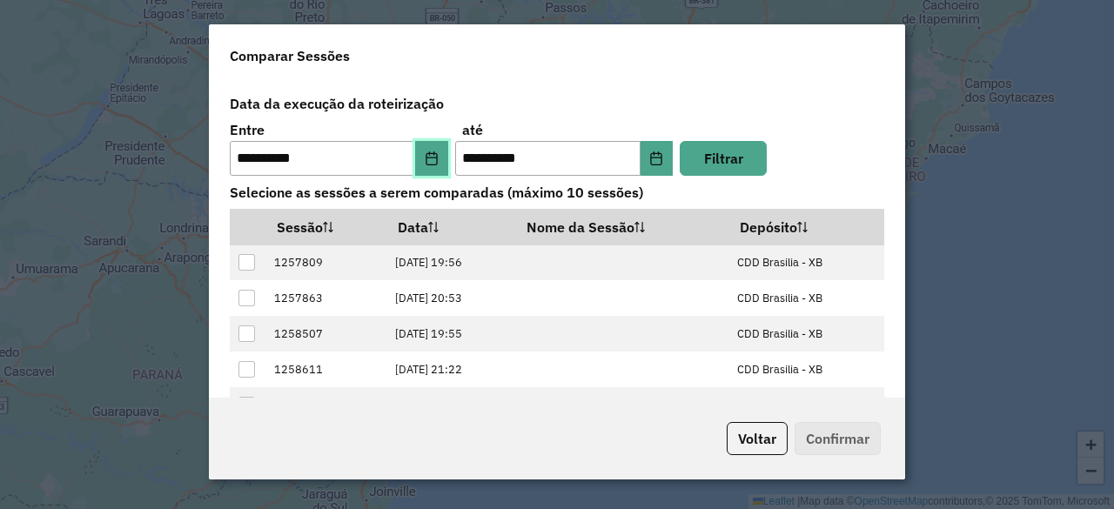
click at [437, 154] on button "Choose Date" at bounding box center [431, 158] width 33 height 35
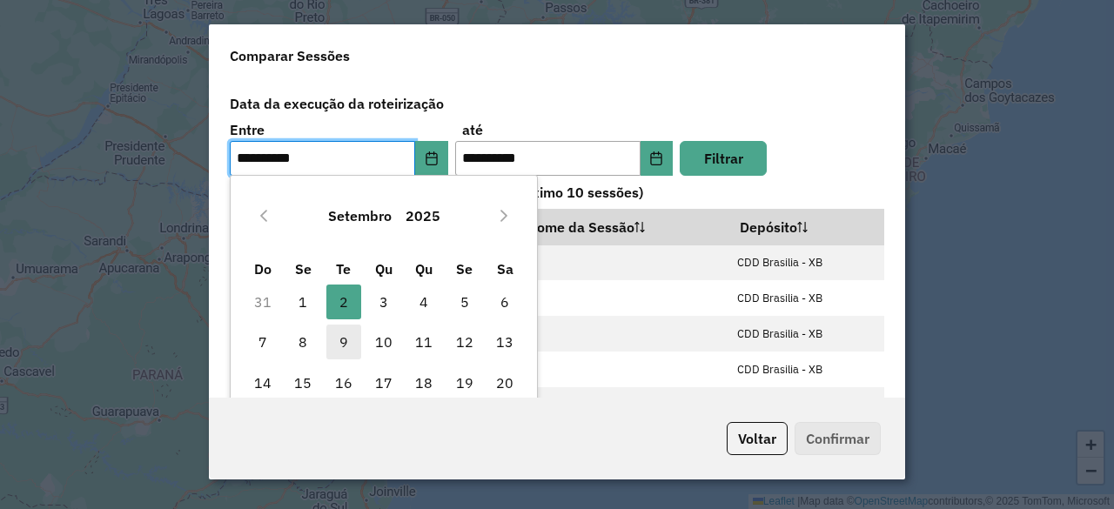
click at [346, 343] on span "9" at bounding box center [343, 342] width 35 height 35
type input "**********"
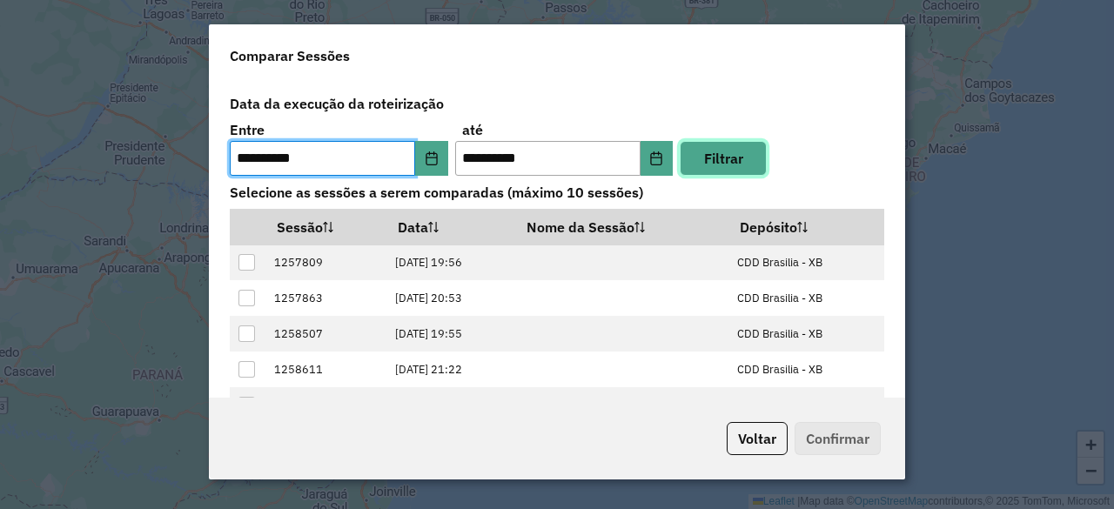
click at [702, 153] on button "Filtrar" at bounding box center [723, 158] width 87 height 35
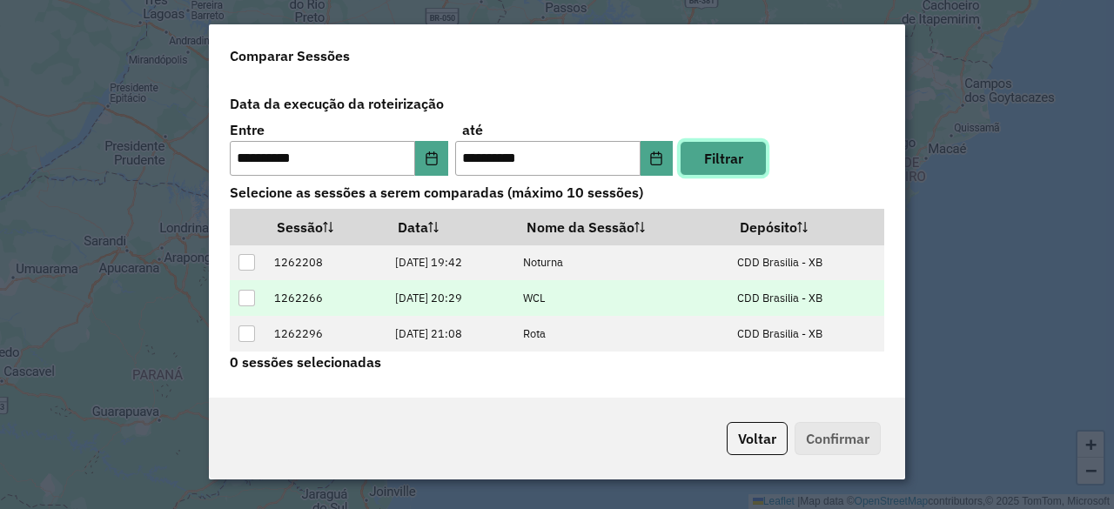
scroll to position [7, 0]
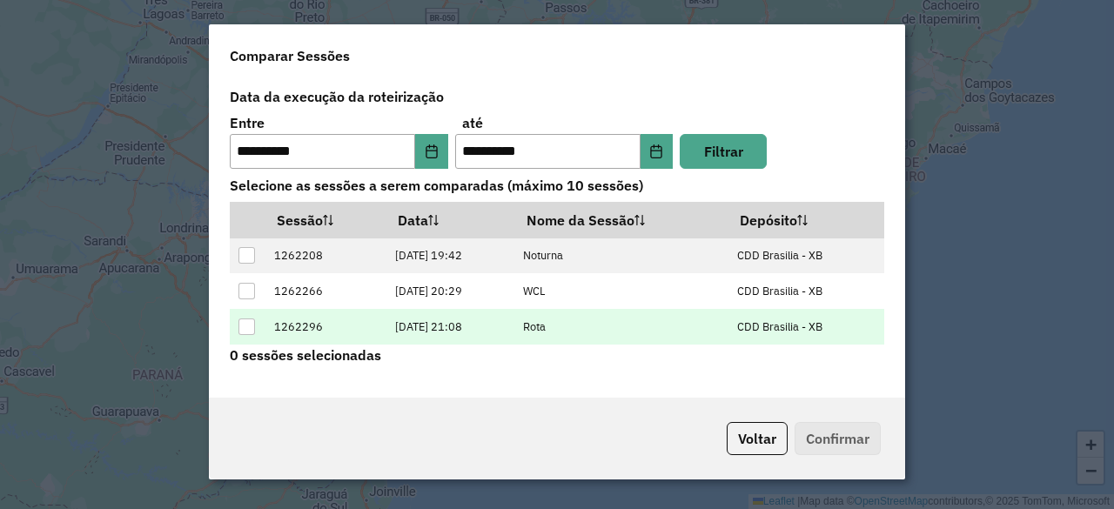
click at [252, 323] on div at bounding box center [246, 327] width 17 height 17
click at [829, 433] on button "Confirmar" at bounding box center [838, 438] width 86 height 33
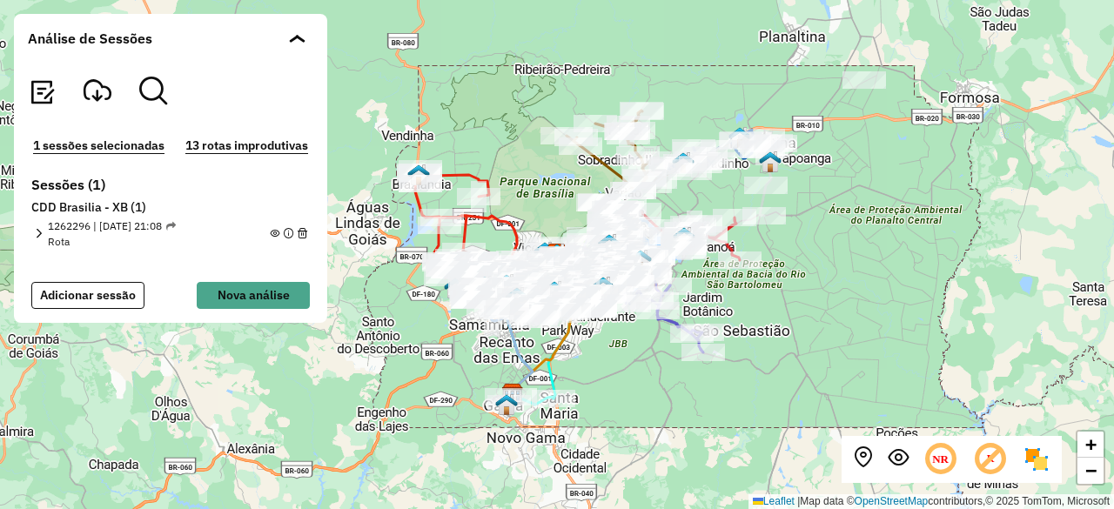
click at [302, 38] on span at bounding box center [300, 38] width 10 height 9
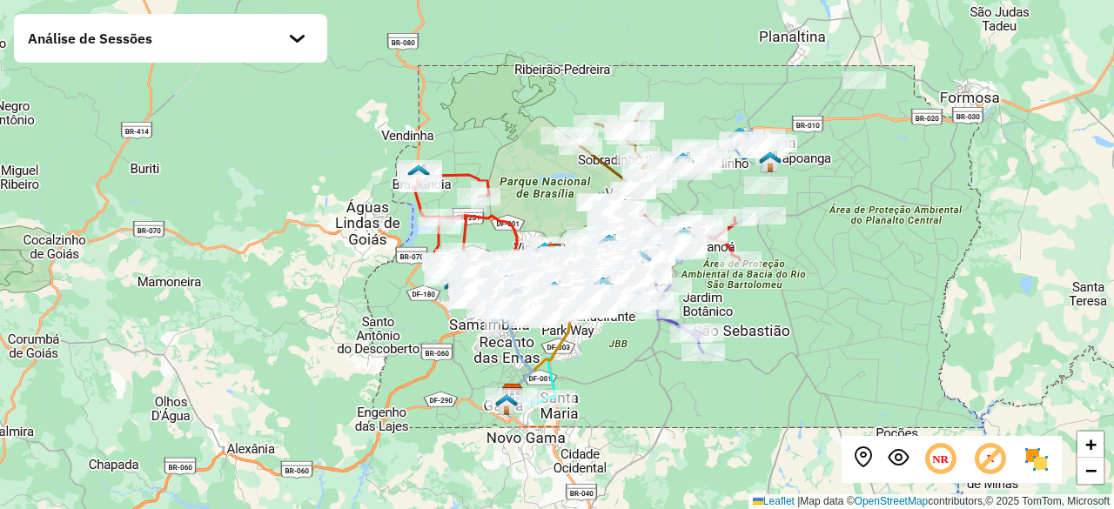
click at [302, 38] on span at bounding box center [300, 38] width 10 height 9
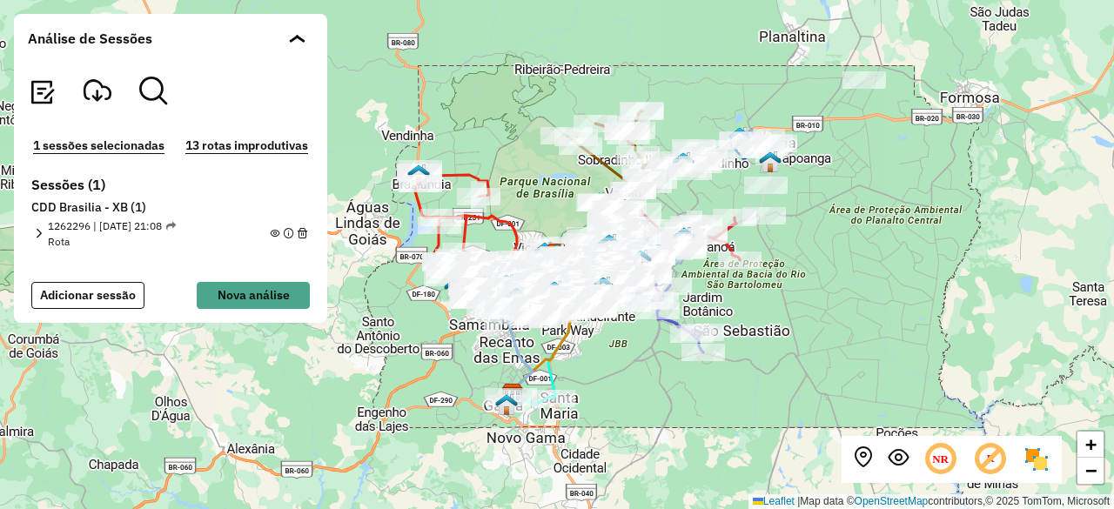
click at [273, 232] on em at bounding box center [275, 234] width 10 height 10
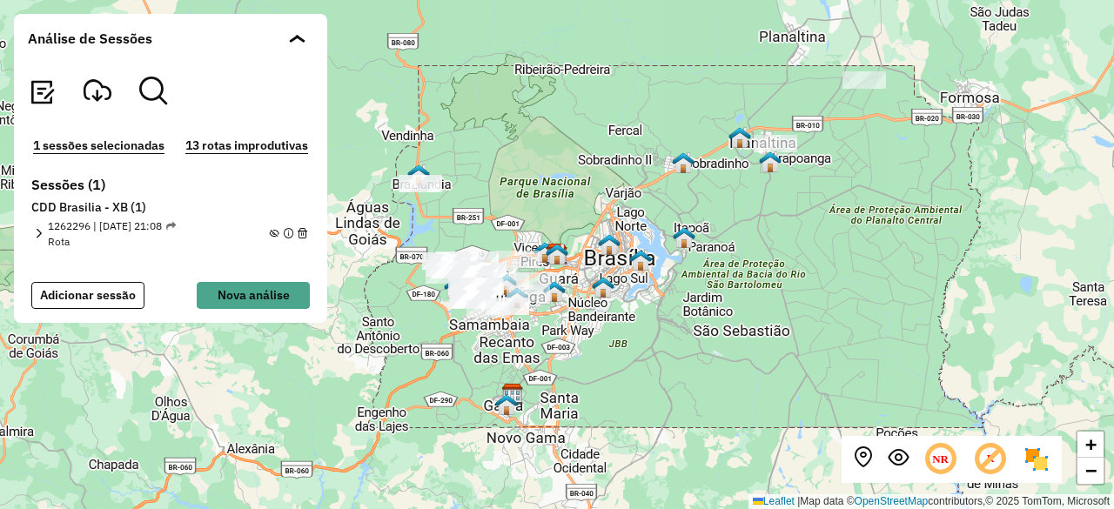
click at [273, 234] on em at bounding box center [275, 234] width 10 height 10
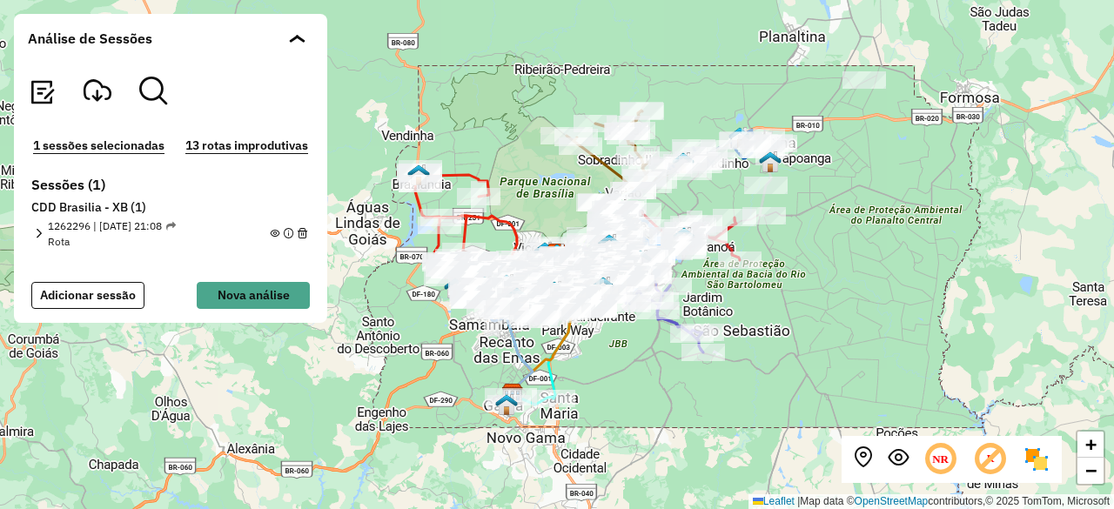
click at [47, 95] on img at bounding box center [42, 92] width 28 height 28
click at [98, 88] on em at bounding box center [98, 91] width 28 height 28
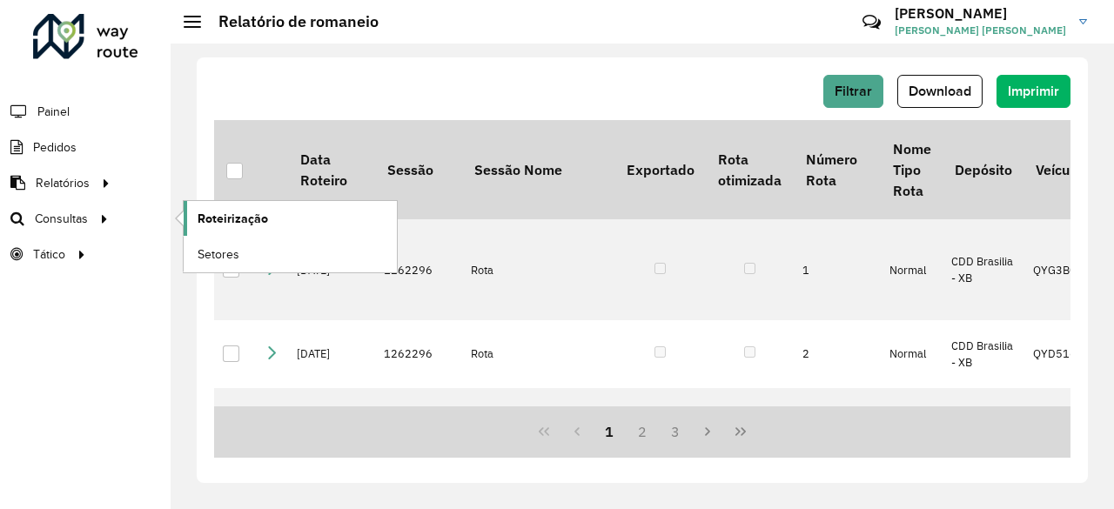
click at [226, 210] on span "Roteirização" at bounding box center [233, 219] width 71 height 18
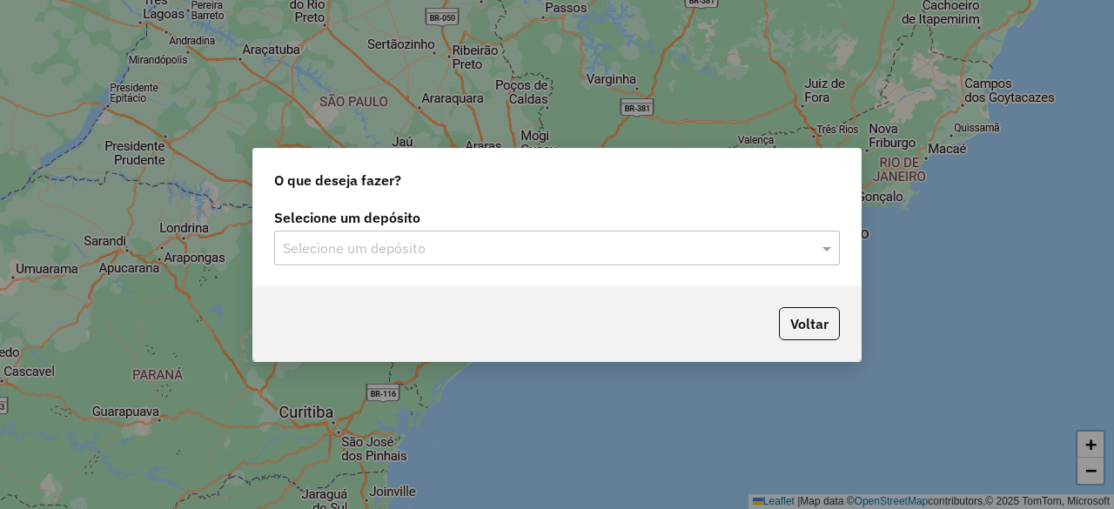
click at [834, 79] on div "O que deseja fazer? Selecione um depósito Selecione um depósito Voltar" at bounding box center [557, 254] width 1114 height 509
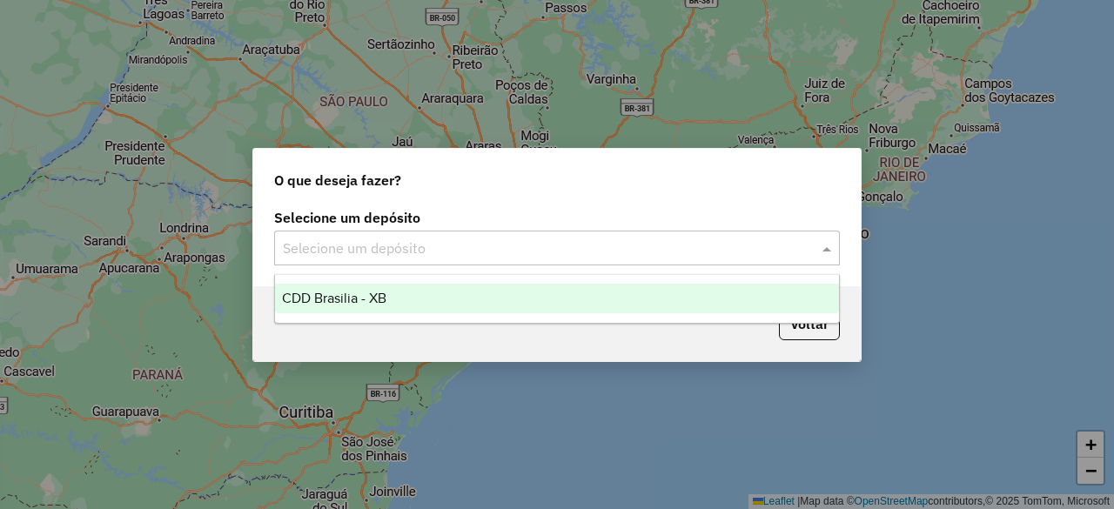
click at [575, 257] on input "text" at bounding box center [540, 248] width 514 height 21
click at [519, 302] on div "CDD Brasilia - XB" at bounding box center [556, 299] width 563 height 30
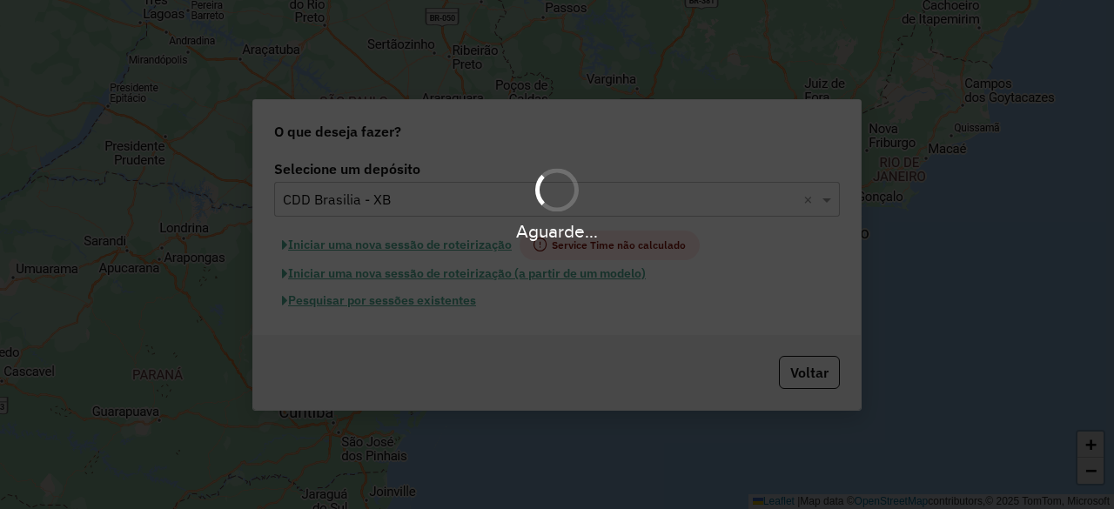
click at [407, 299] on div "Aguarde..." at bounding box center [557, 254] width 1114 height 509
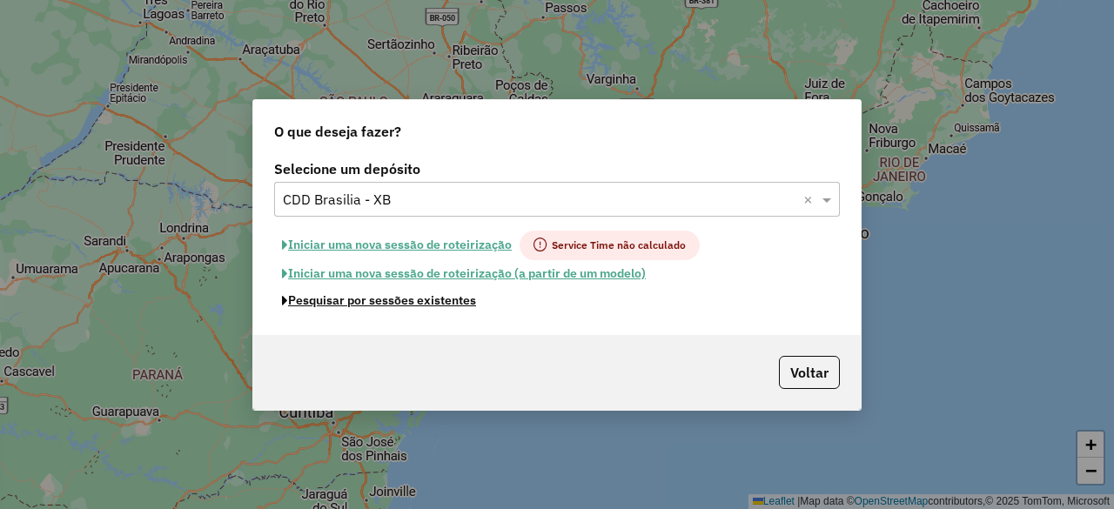
click at [407, 299] on button "Pesquisar por sessões existentes" at bounding box center [379, 300] width 210 height 27
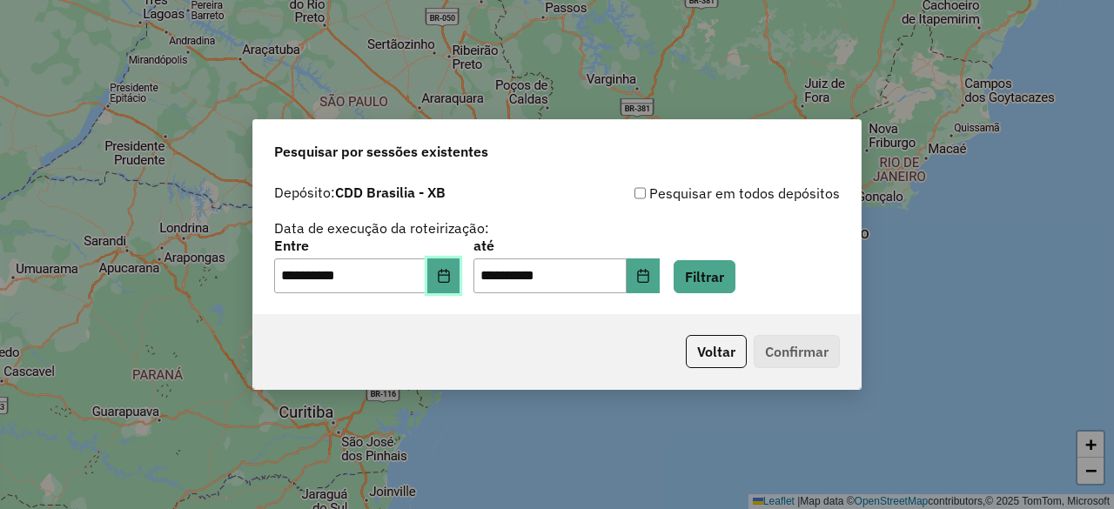
click at [440, 285] on button "Choose Date" at bounding box center [443, 276] width 33 height 35
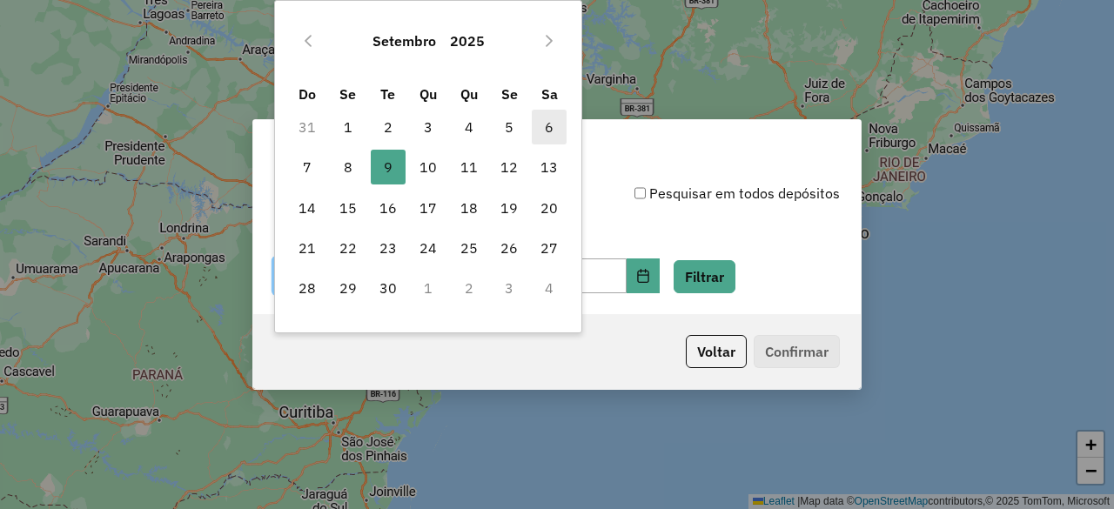
click at [548, 120] on span "6" at bounding box center [549, 127] width 35 height 35
type input "**********"
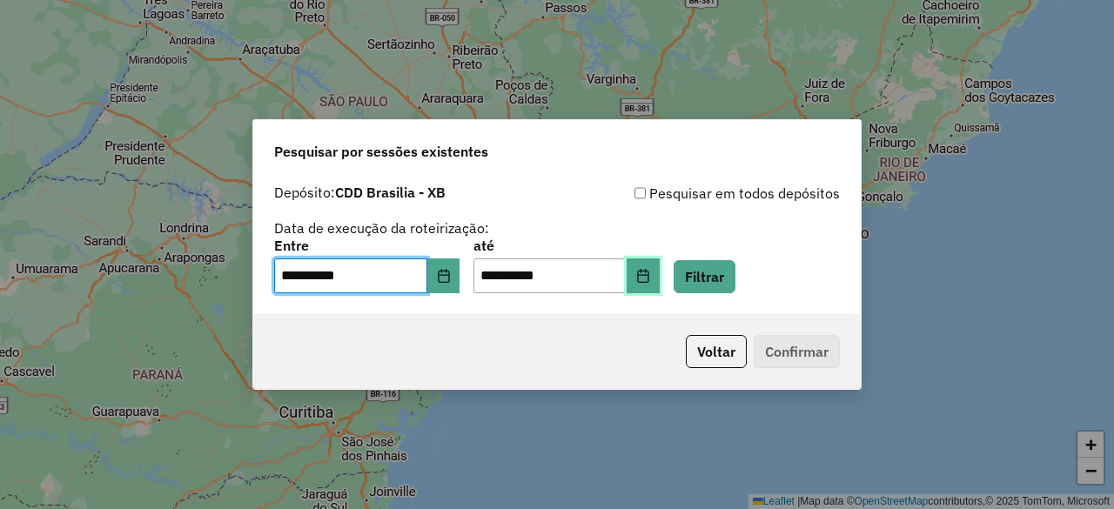
click at [648, 282] on icon "Choose Date" at bounding box center [642, 276] width 11 height 14
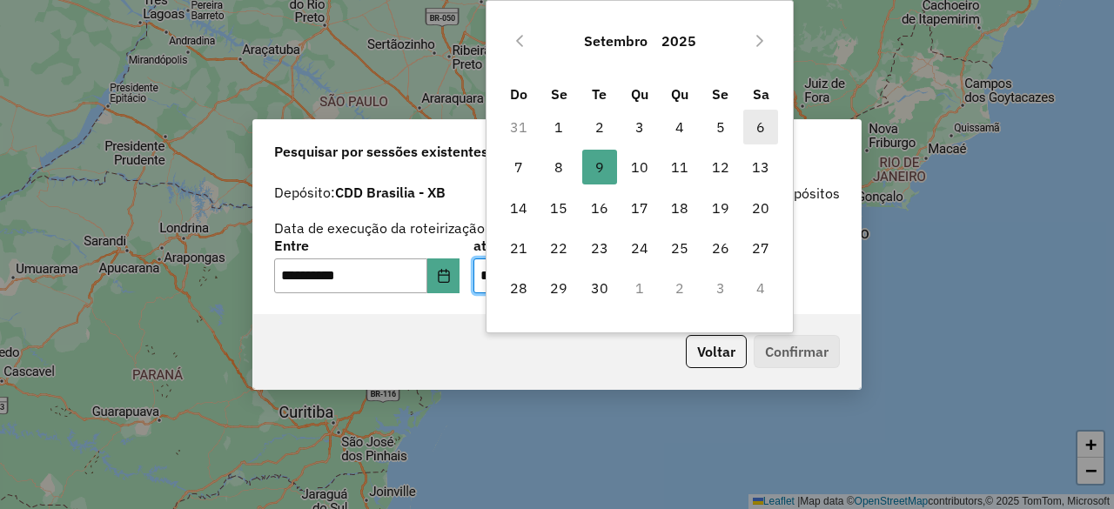
click at [759, 121] on span "6" at bounding box center [760, 127] width 35 height 35
type input "**********"
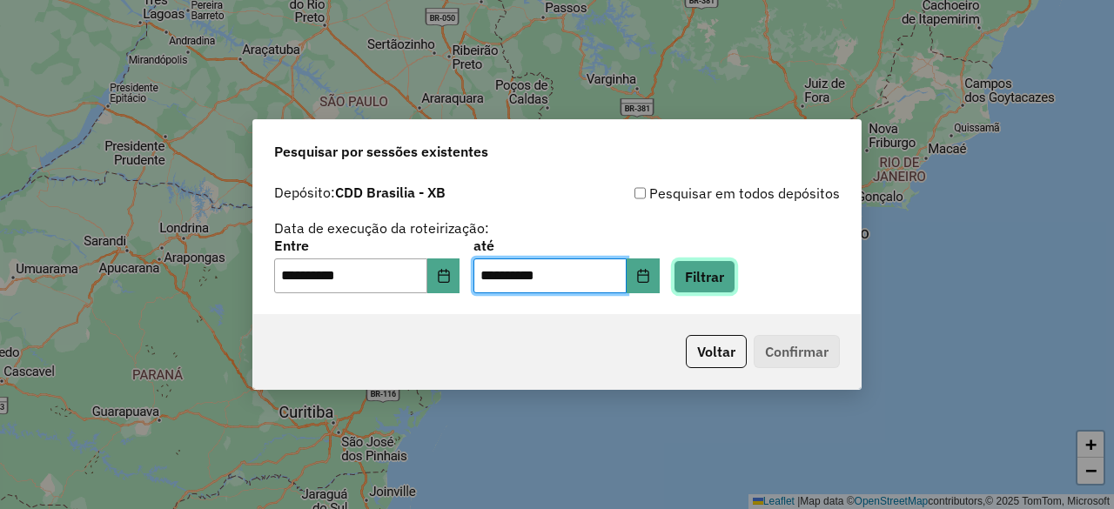
click at [732, 282] on button "Filtrar" at bounding box center [705, 276] width 62 height 33
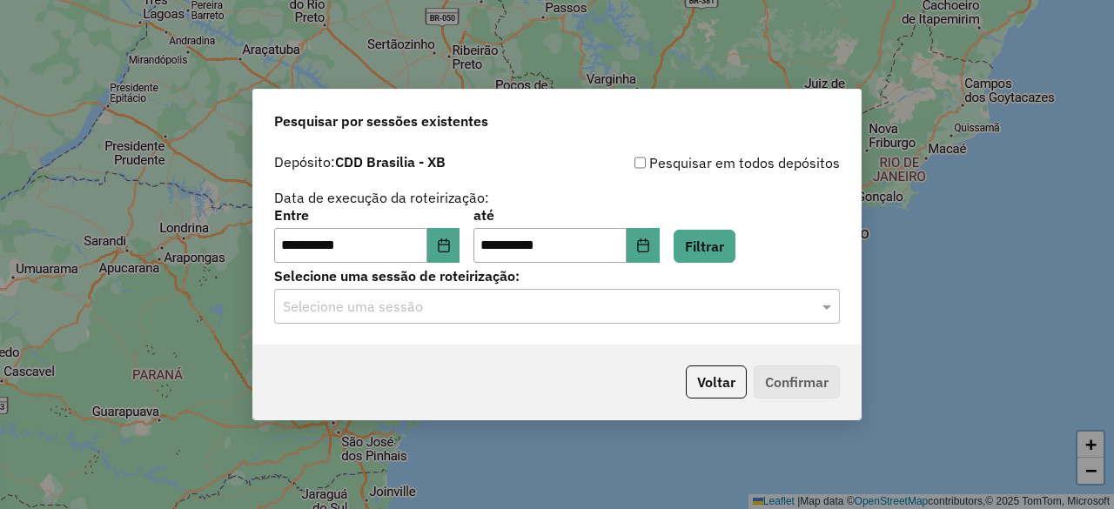
click at [540, 302] on input "text" at bounding box center [540, 307] width 514 height 21
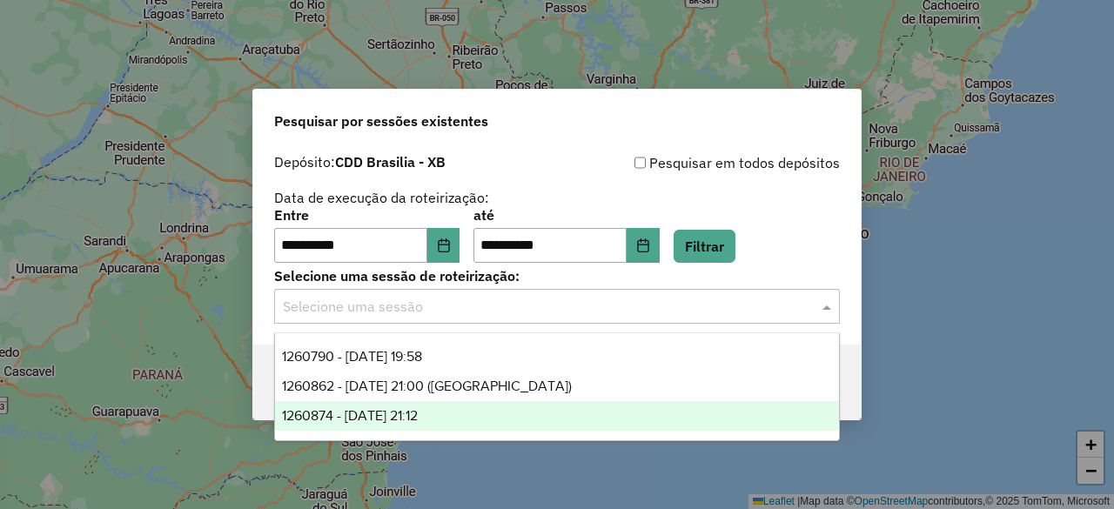
click at [460, 422] on div "1260874 - 06/09/2025 21:12" at bounding box center [556, 416] width 563 height 30
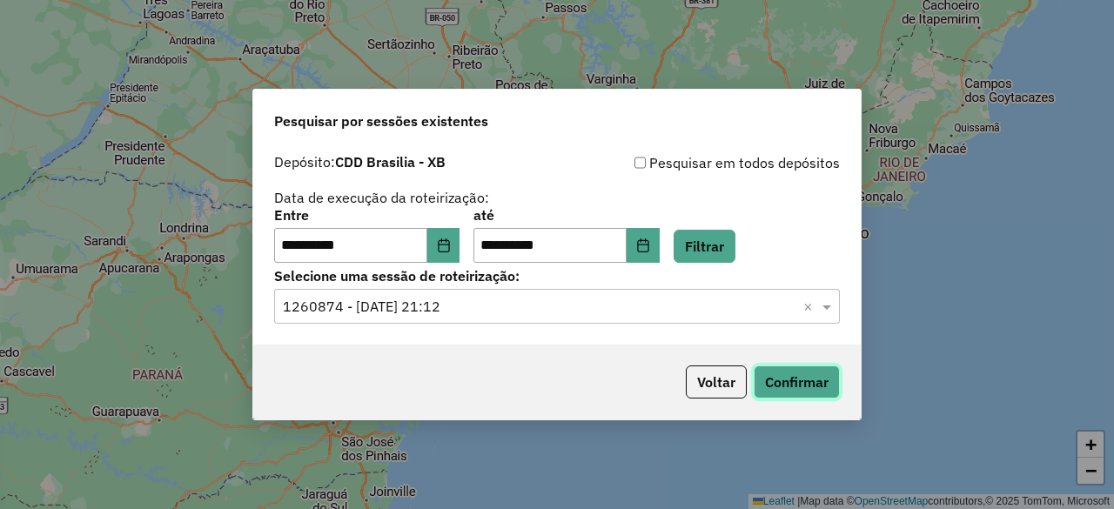
click at [804, 386] on button "Confirmar" at bounding box center [797, 382] width 86 height 33
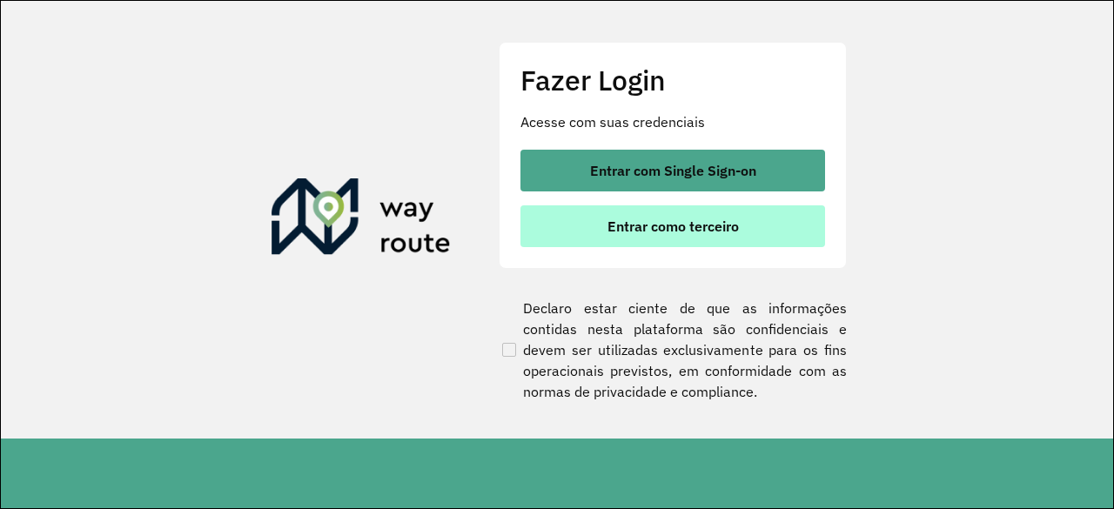
click at [639, 221] on span "Entrar como terceiro" at bounding box center [673, 226] width 131 height 14
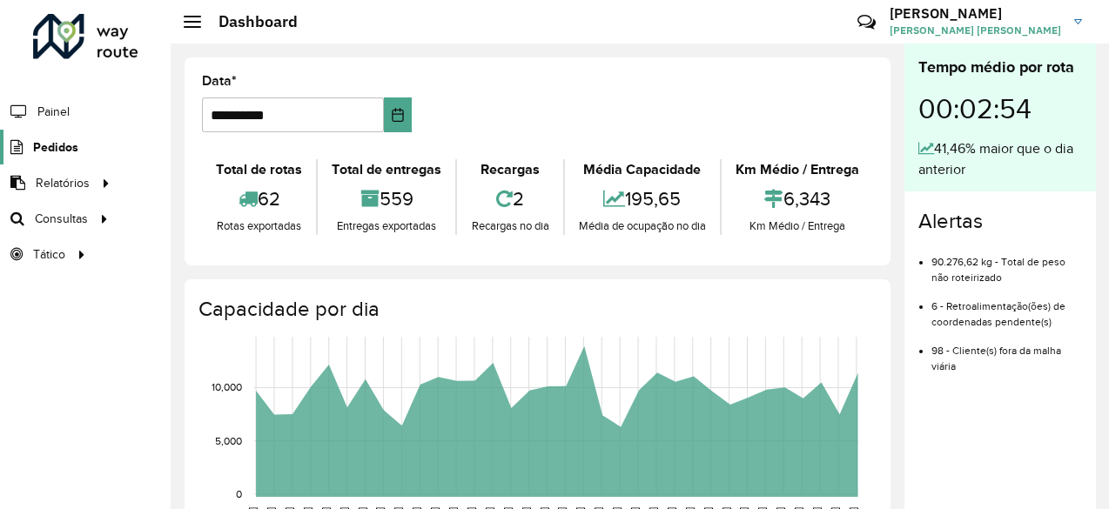
click at [53, 142] on span "Pedidos" at bounding box center [55, 147] width 45 height 18
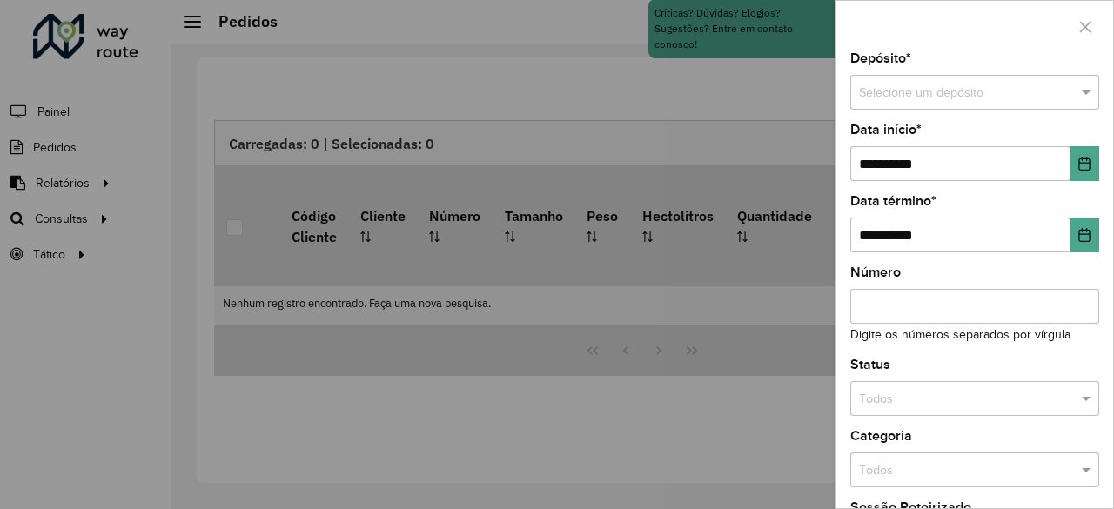
click at [68, 180] on div at bounding box center [557, 254] width 1114 height 509
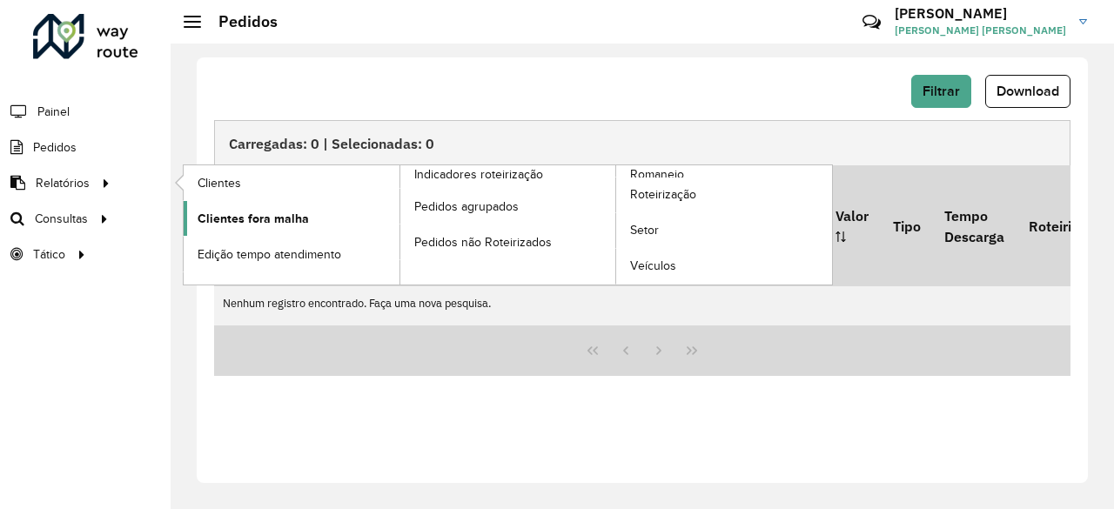
click at [261, 212] on span "Clientes fora malha" at bounding box center [253, 219] width 111 height 18
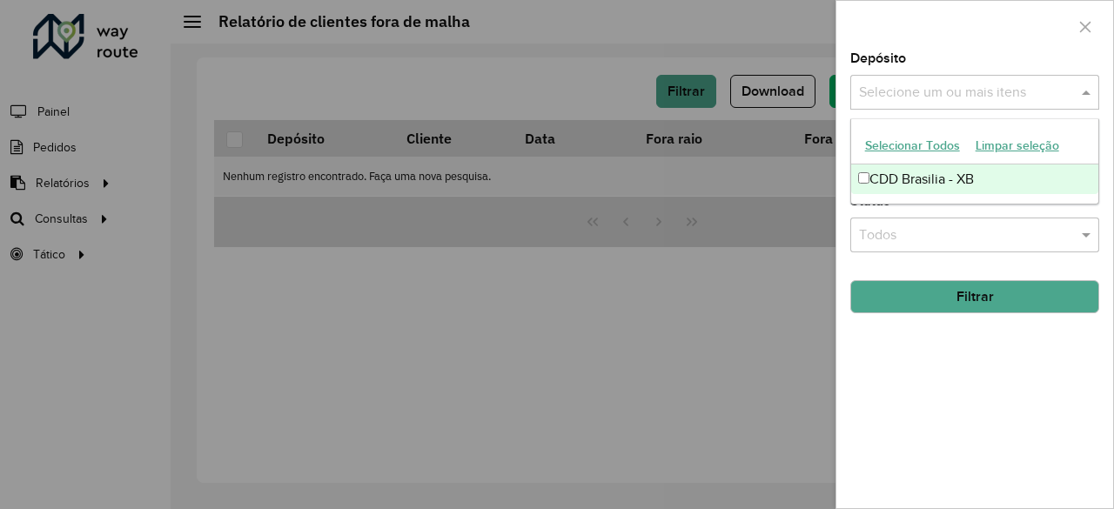
click at [917, 104] on div "Selecione um ou mais itens" at bounding box center [974, 92] width 249 height 35
click at [948, 349] on div "Depósito Selecione um ou mais itens CDD Brasilia - XB × × Grupo de Depósito Sel…" at bounding box center [974, 280] width 277 height 456
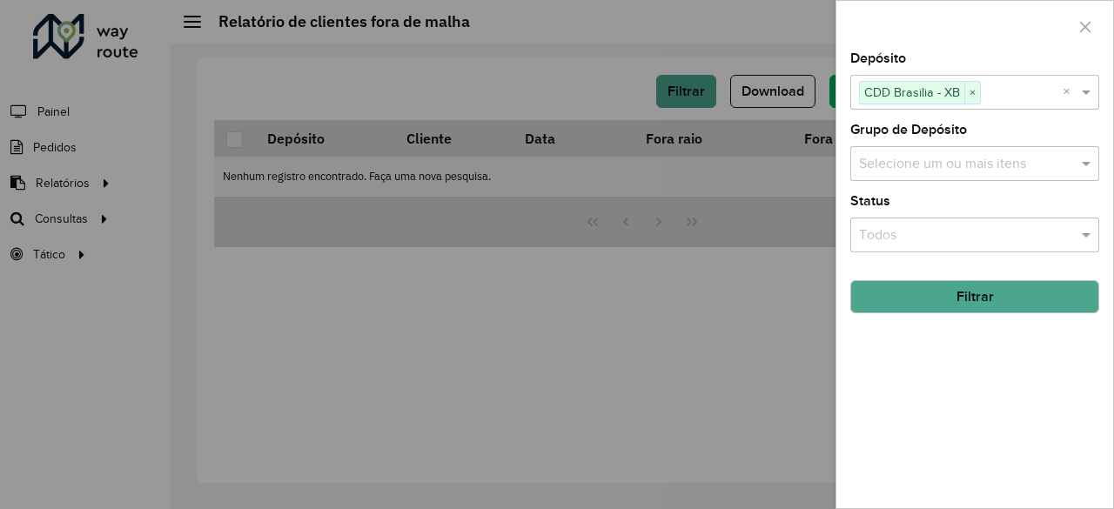
click at [966, 166] on input "text" at bounding box center [966, 164] width 223 height 21
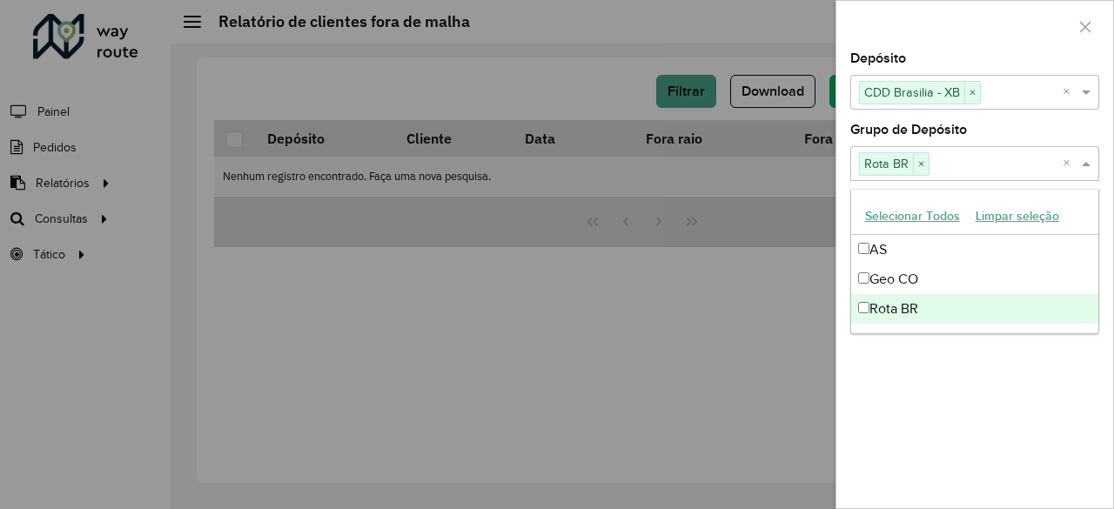
click at [884, 380] on div "Depósito Selecione um ou mais itens CDD Brasilia - XB × × Grupo de Depósito Sel…" at bounding box center [974, 280] width 277 height 456
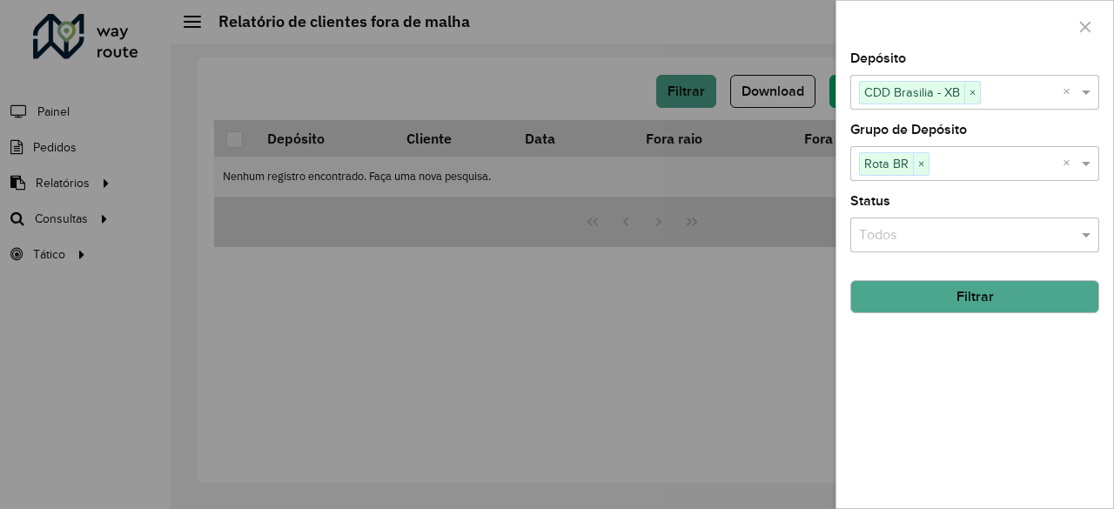
click at [941, 233] on input "text" at bounding box center [957, 235] width 197 height 21
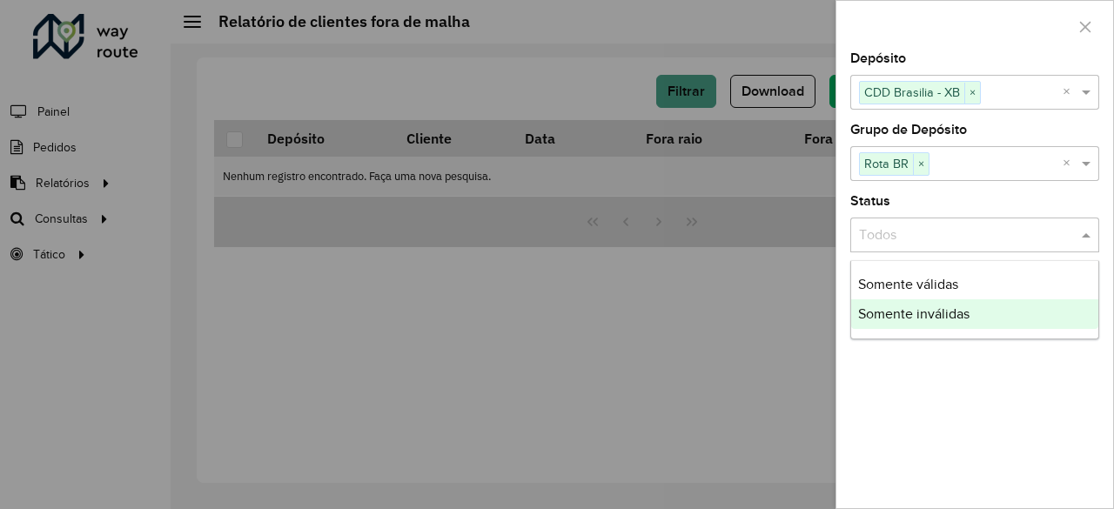
click at [903, 287] on span "Somente válidas" at bounding box center [908, 284] width 100 height 15
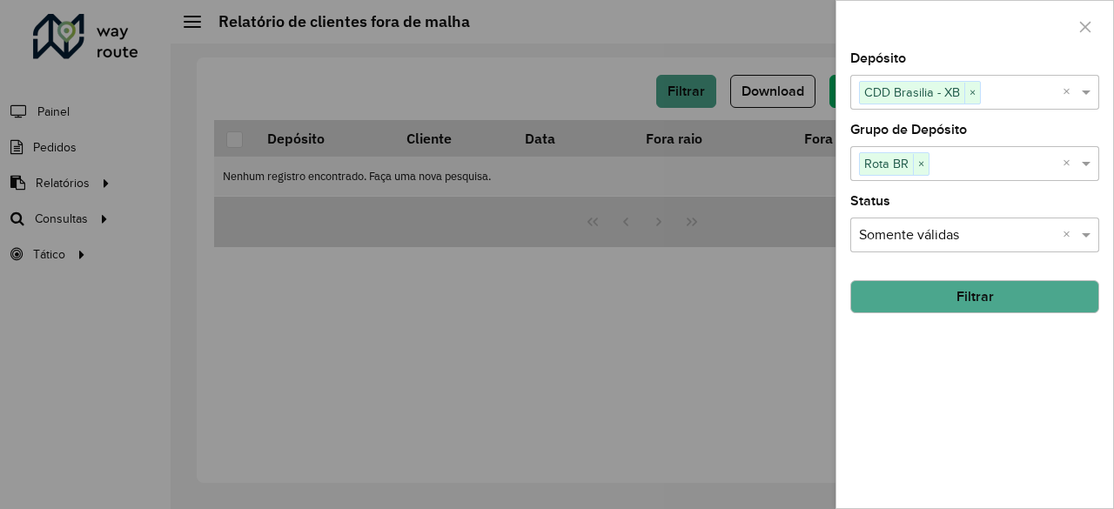
click at [957, 286] on button "Filtrar" at bounding box center [974, 296] width 249 height 33
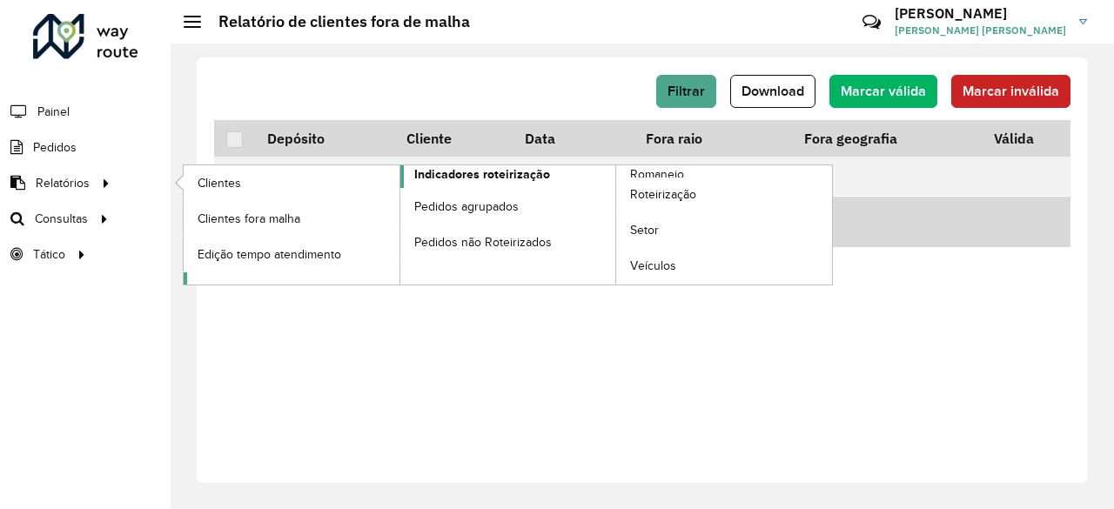
click at [487, 174] on span "Indicadores roteirização" at bounding box center [482, 174] width 136 height 18
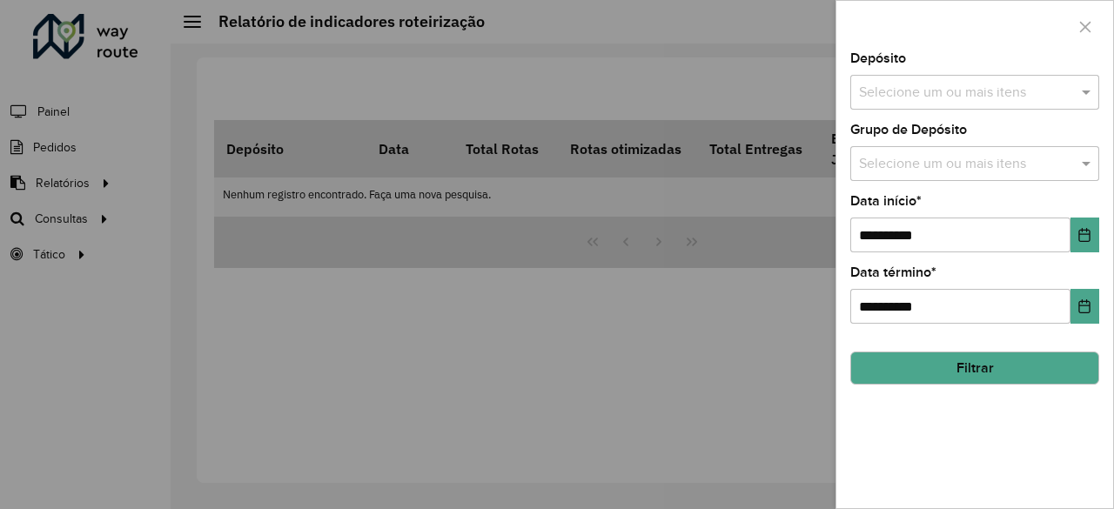
click at [991, 88] on input "text" at bounding box center [966, 93] width 223 height 21
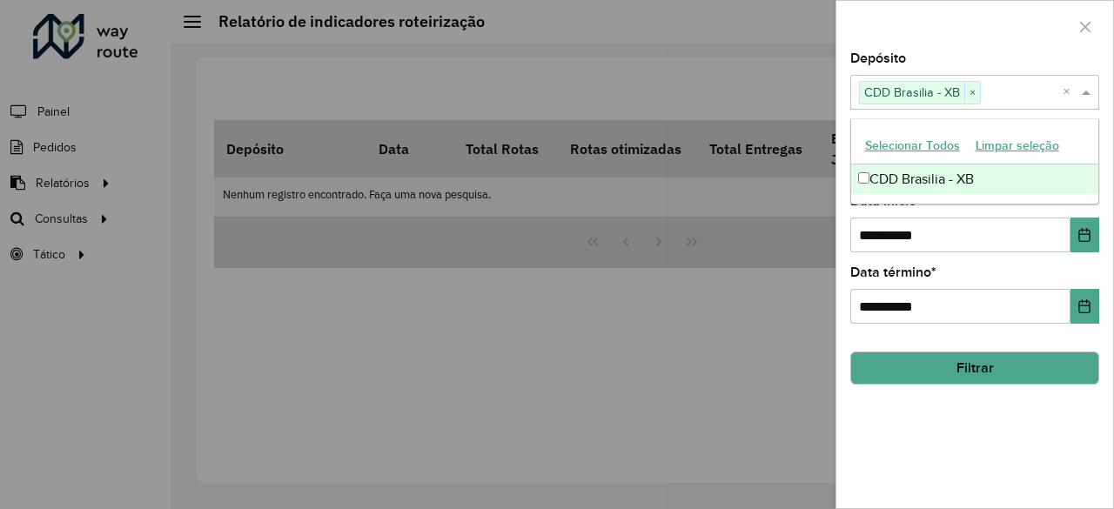
click at [973, 215] on div "**********" at bounding box center [974, 223] width 249 height 57
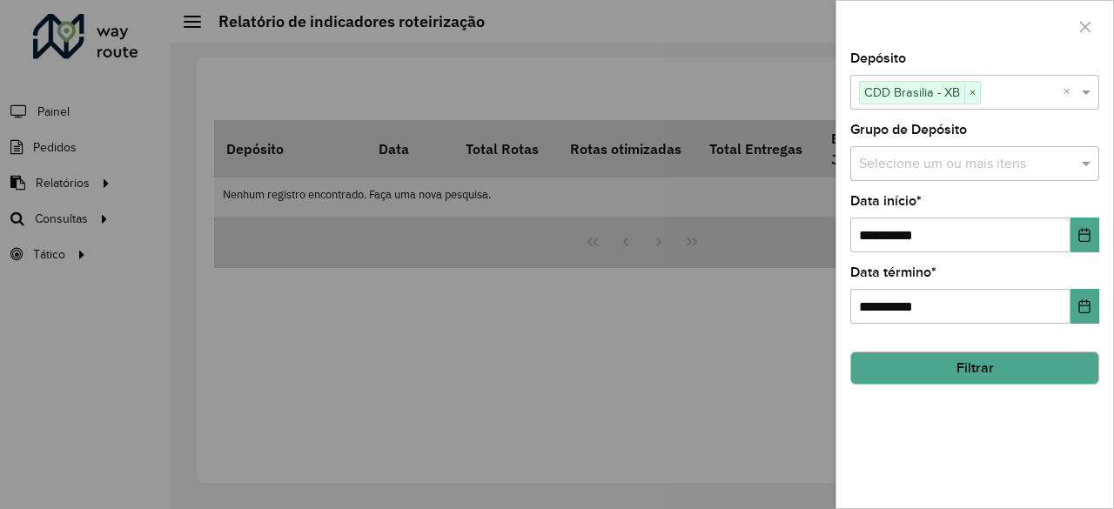
click at [984, 171] on input "text" at bounding box center [966, 164] width 223 height 21
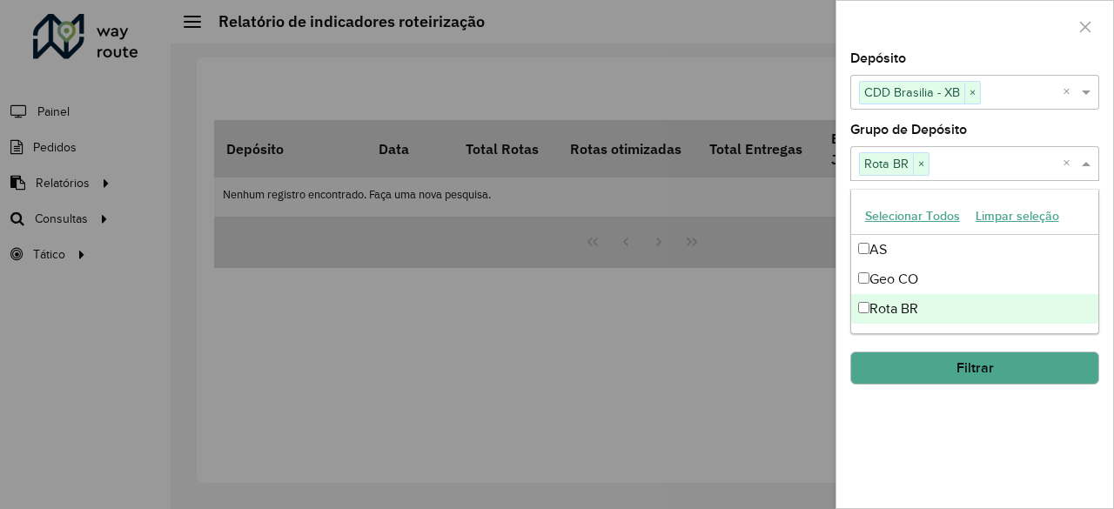
click at [944, 456] on div "**********" at bounding box center [974, 280] width 277 height 456
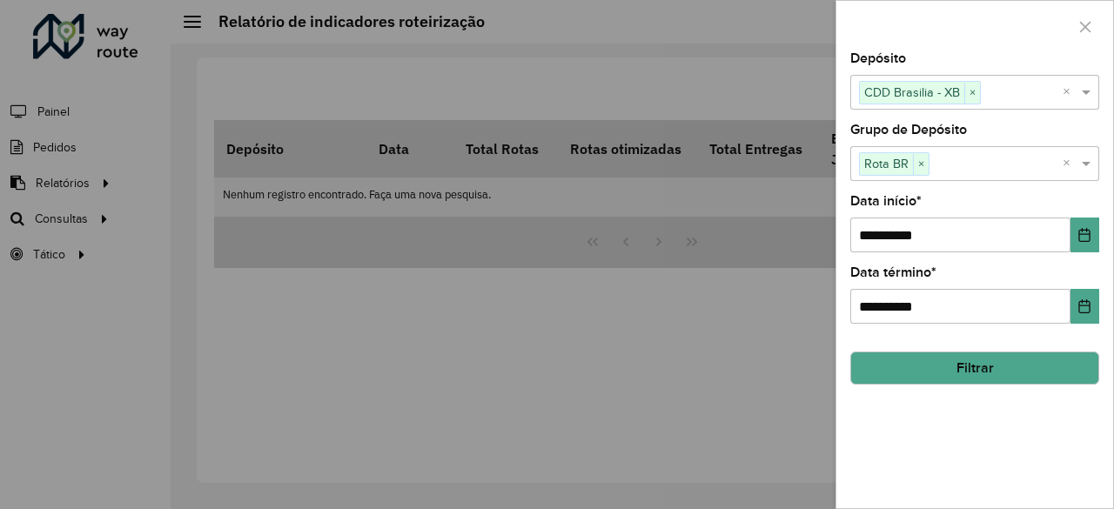
click at [971, 373] on button "Filtrar" at bounding box center [974, 368] width 249 height 33
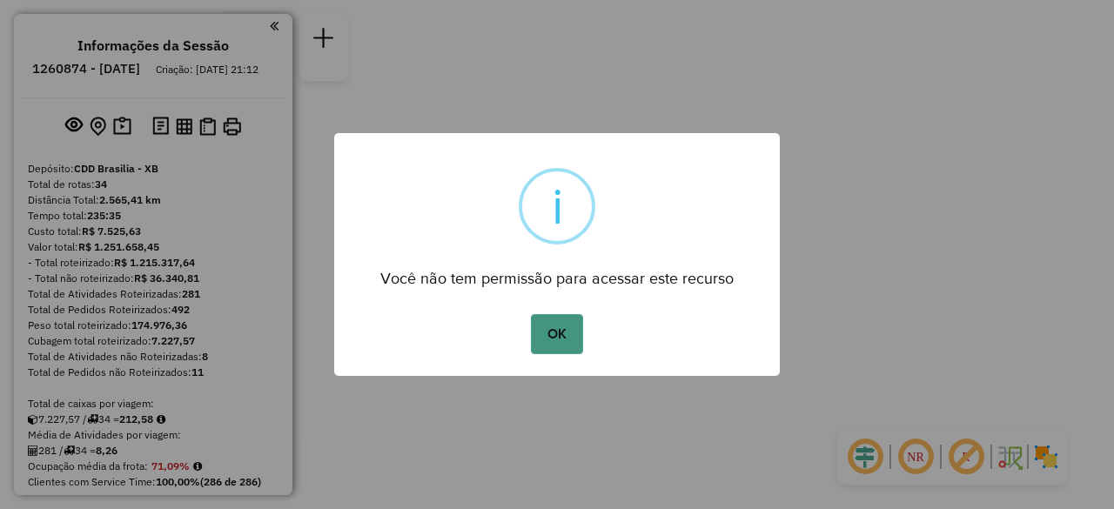
click at [541, 337] on button "OK" at bounding box center [556, 334] width 51 height 40
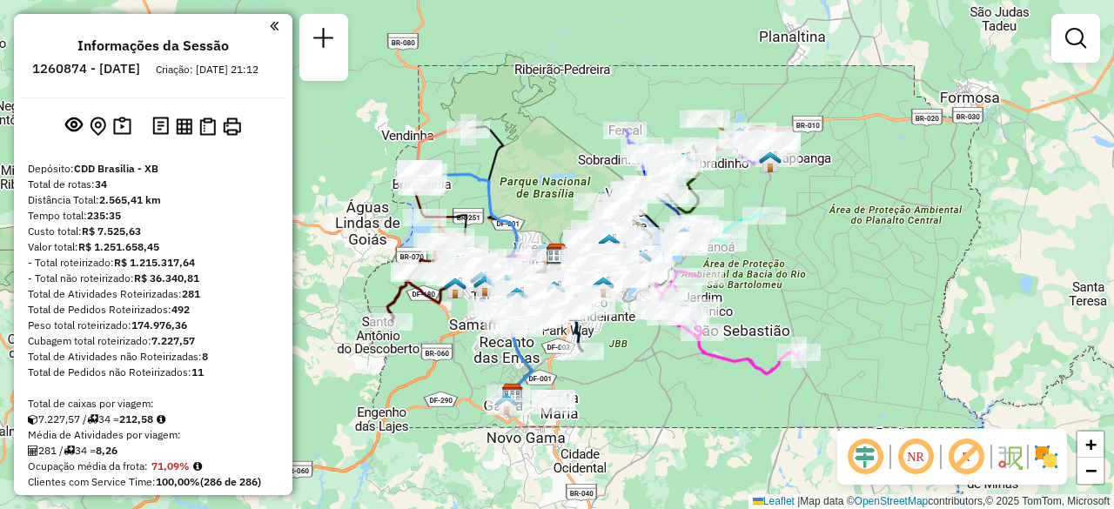
scroll to position [1568, 0]
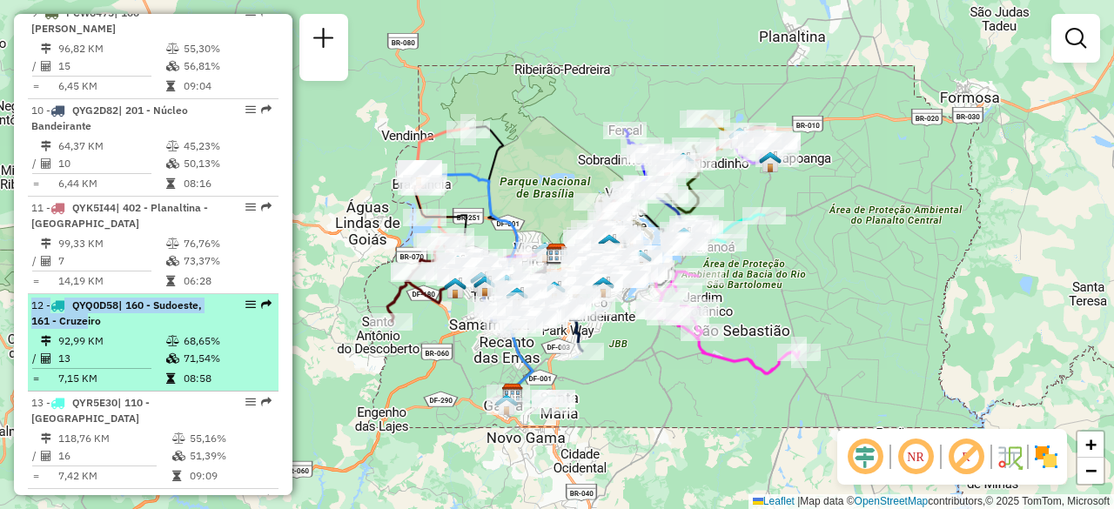
click at [80, 294] on li "12 - QYQ0D58 | 160 - Sudoeste, 161 - Cruzeiro 92,99 KM 68,65% / 13 71,54% = 7,1…" at bounding box center [153, 342] width 251 height 97
select select "**********"
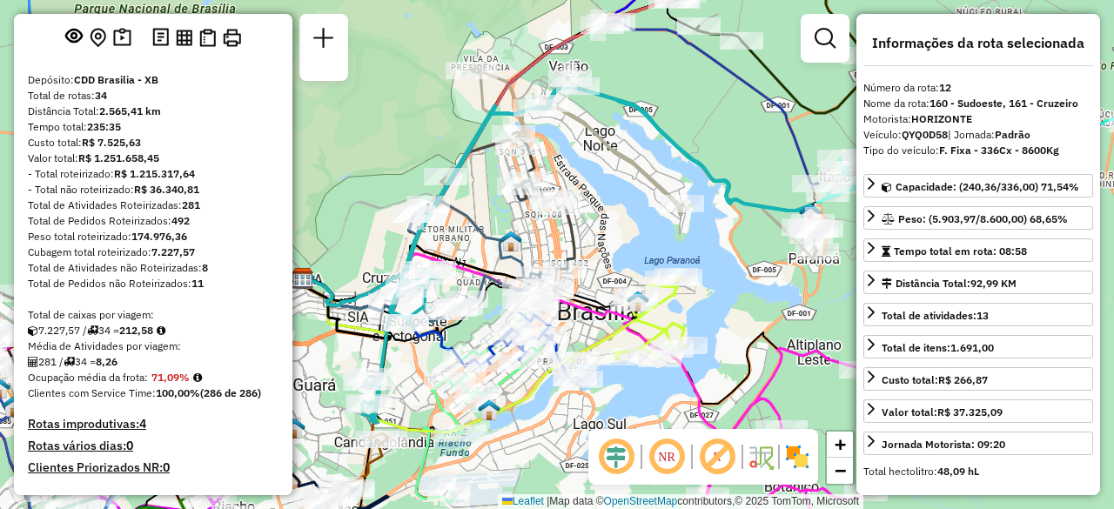
scroll to position [0, 0]
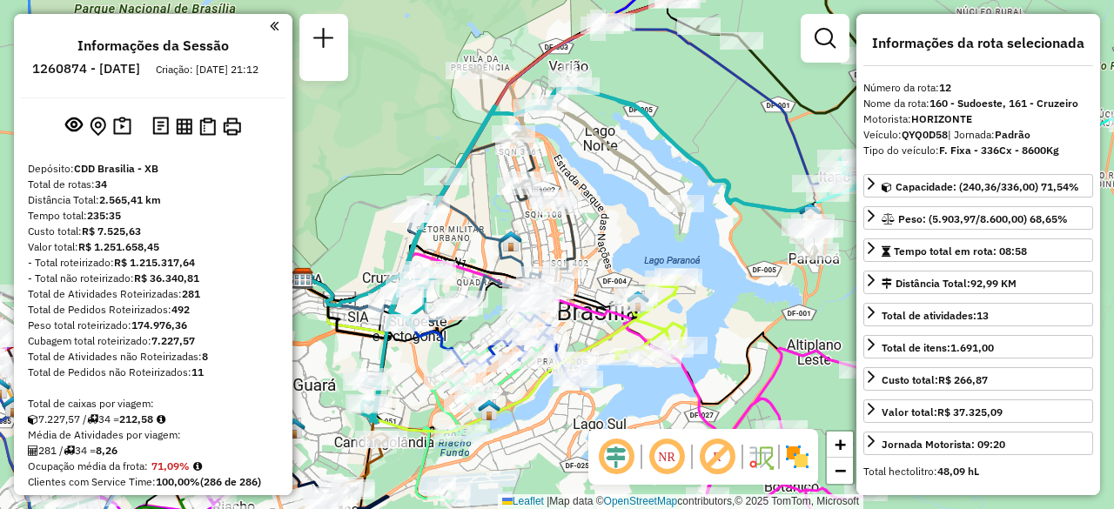
drag, startPoint x: 669, startPoint y: 469, endPoint x: 627, endPoint y: 466, distance: 42.8
click at [668, 469] on em at bounding box center [667, 457] width 42 height 42
click at [621, 463] on em at bounding box center [616, 457] width 42 height 42
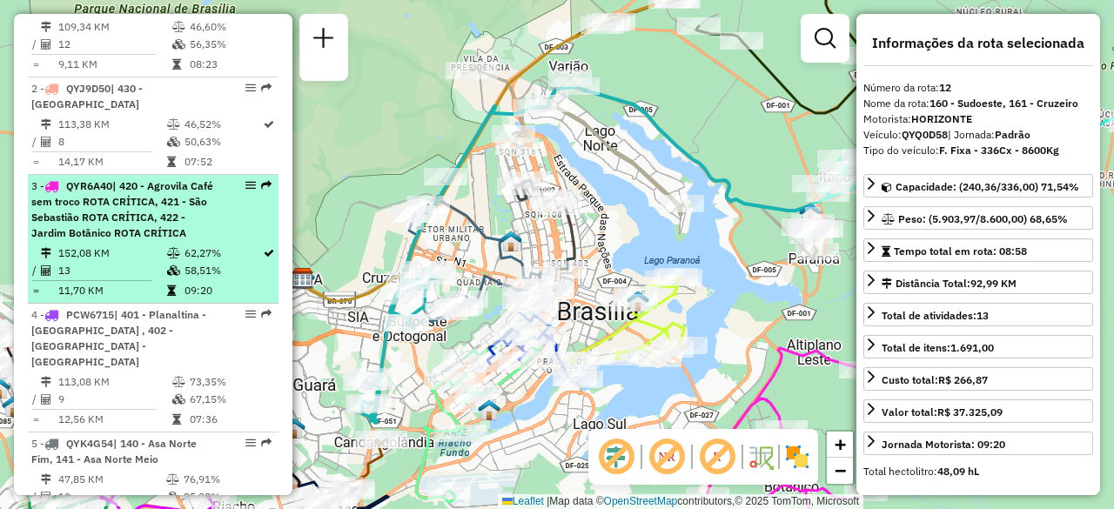
scroll to position [870, 0]
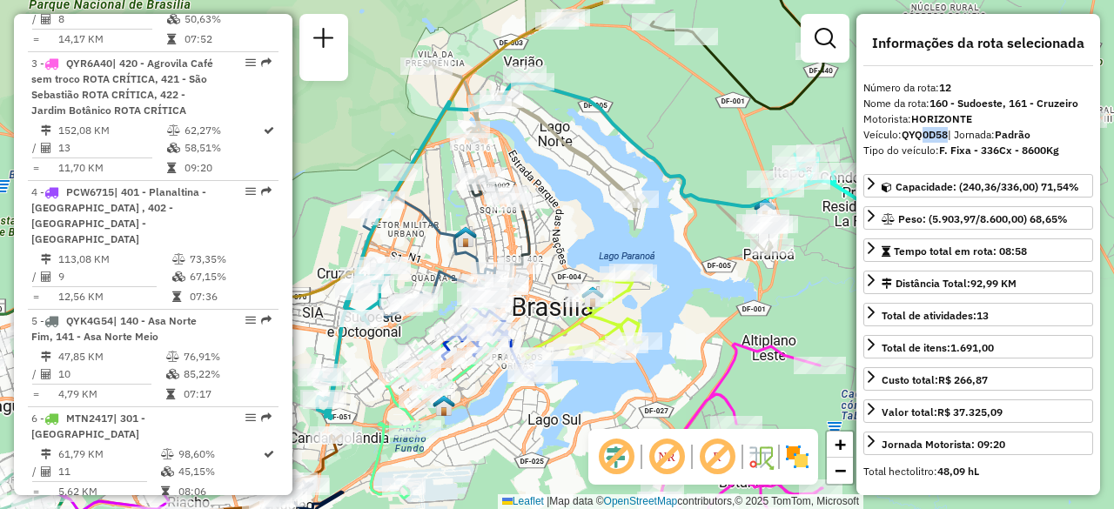
drag, startPoint x: 719, startPoint y: 156, endPoint x: 684, endPoint y: 153, distance: 34.9
click at [684, 153] on div "Janela de atendimento Grade de atendimento Capacidade Transportadoras Veículos …" at bounding box center [557, 254] width 1114 height 509
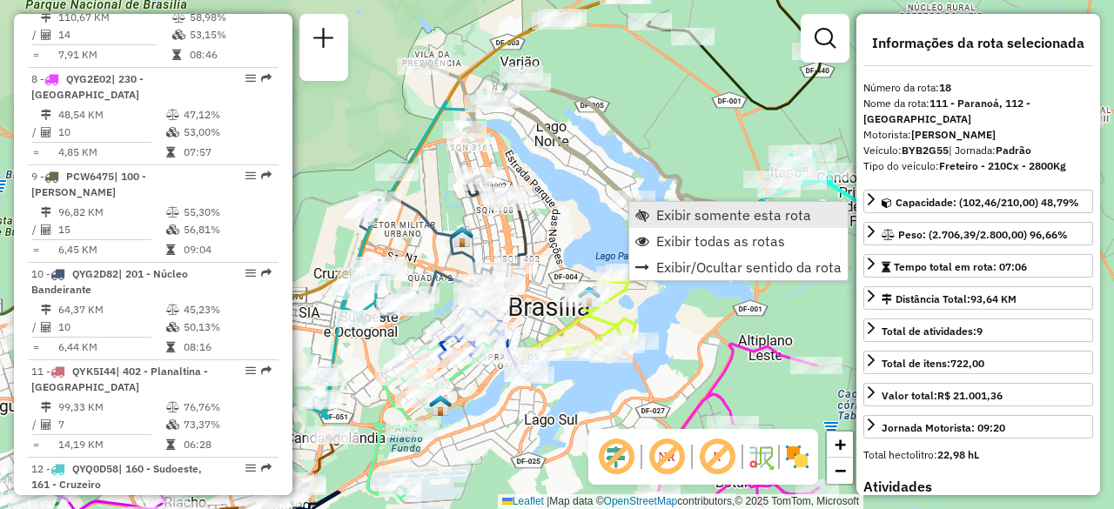
scroll to position [2397, 0]
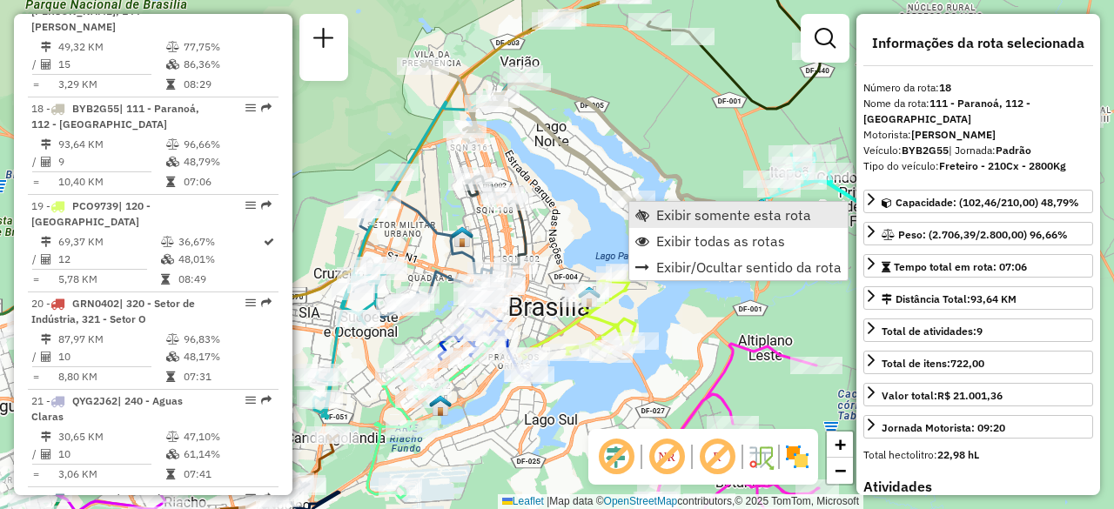
click at [680, 215] on span "Exibir somente esta rota" at bounding box center [733, 215] width 155 height 14
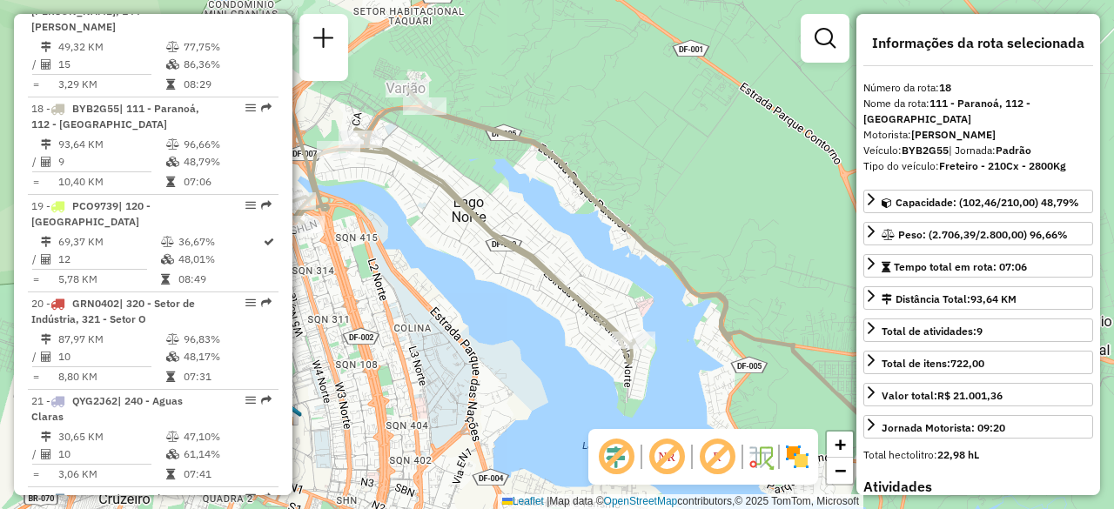
drag, startPoint x: 663, startPoint y: 151, endPoint x: 607, endPoint y: 156, distance: 56.8
click at [607, 156] on div "Janela de atendimento Grade de atendimento Capacidade Transportadoras Veículos …" at bounding box center [557, 254] width 1114 height 509
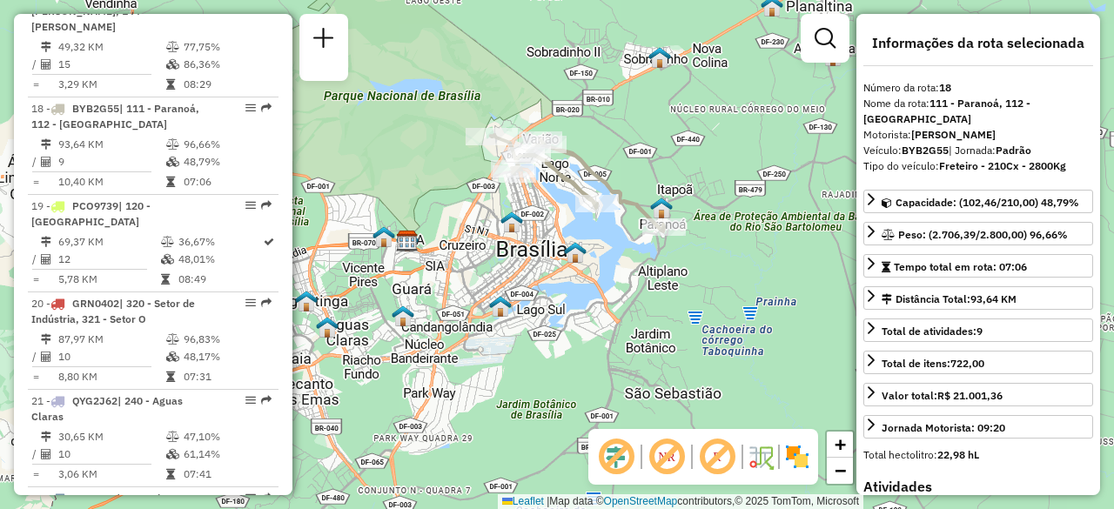
drag, startPoint x: 695, startPoint y: 171, endPoint x: 675, endPoint y: 171, distance: 19.1
click at [675, 171] on div "Janela de atendimento Grade de atendimento Capacidade Transportadoras Veículos …" at bounding box center [557, 254] width 1114 height 509
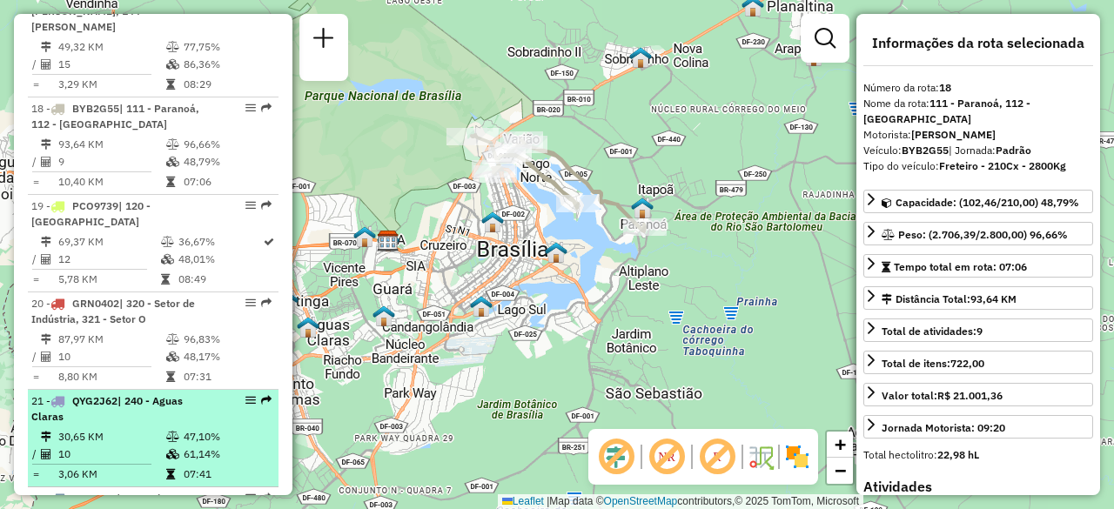
click at [141, 428] on td "30,65 KM" at bounding box center [111, 436] width 108 height 17
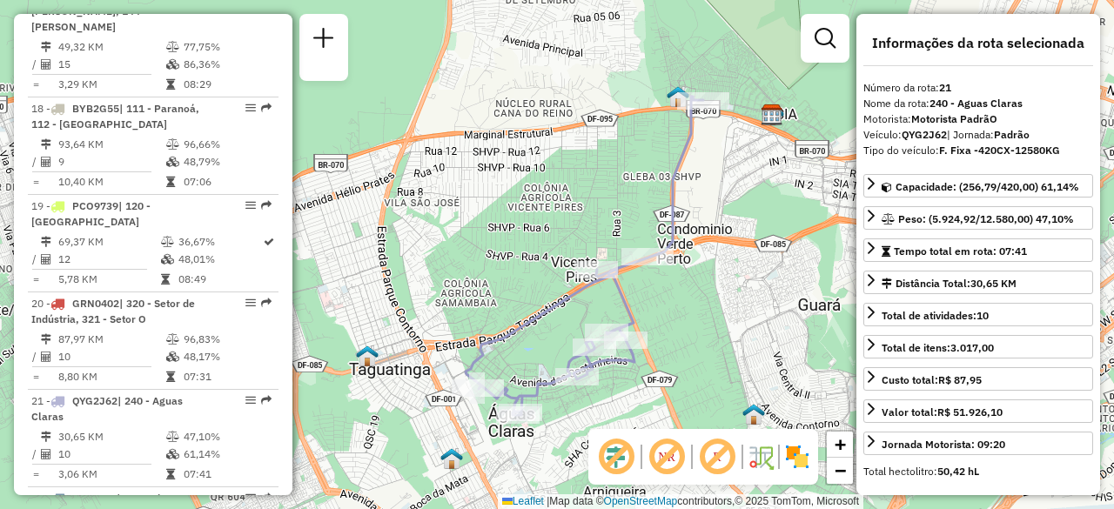
drag, startPoint x: 601, startPoint y: 172, endPoint x: 610, endPoint y: 174, distance: 9.7
click at [610, 174] on div "Janela de atendimento Grade de atendimento Capacidade Transportadoras Veículos …" at bounding box center [557, 254] width 1114 height 509
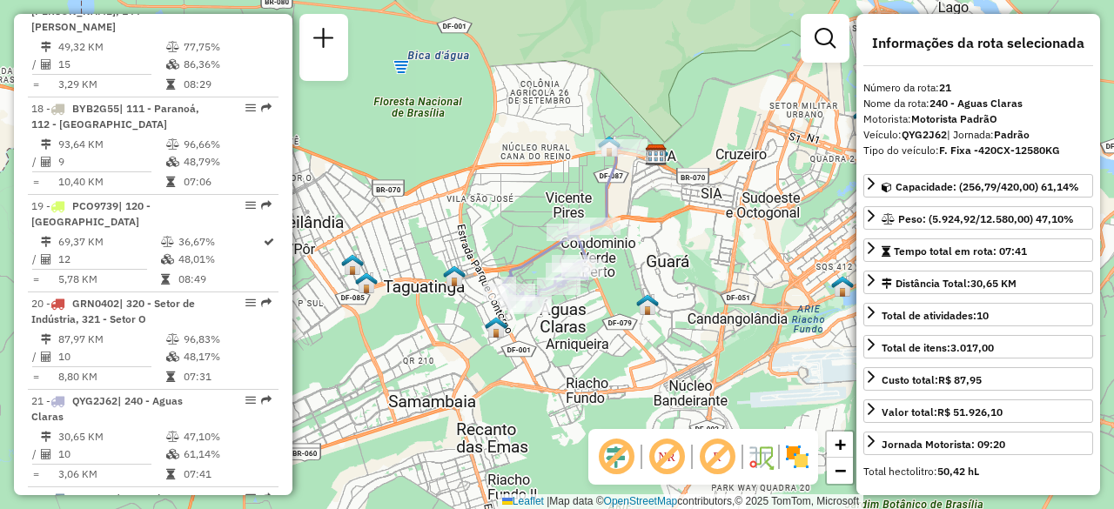
drag, startPoint x: 473, startPoint y: 138, endPoint x: 560, endPoint y: 131, distance: 86.4
click at [560, 131] on div "Janela de atendimento Grade de atendimento Capacidade Transportadoras Veículos …" at bounding box center [557, 254] width 1114 height 509
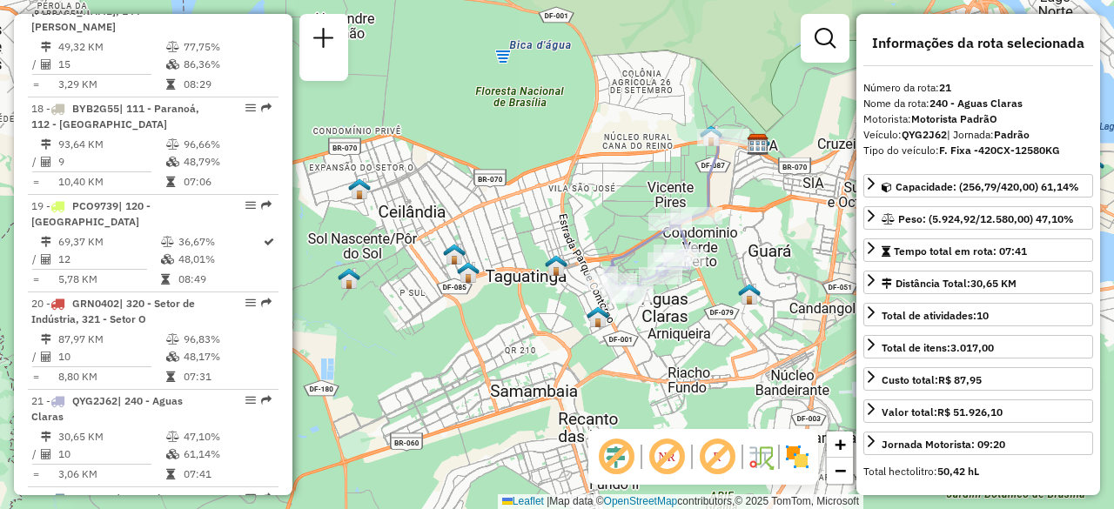
click at [614, 441] on em at bounding box center [616, 457] width 42 height 42
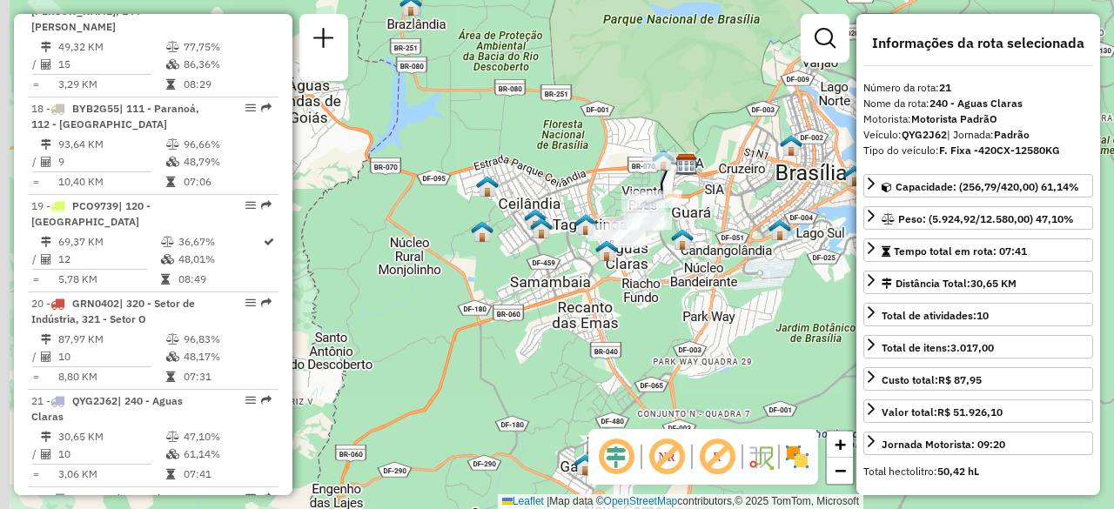
drag, startPoint x: 487, startPoint y: 180, endPoint x: 538, endPoint y: 163, distance: 53.4
click at [538, 163] on div "Janela de atendimento Grade de atendimento Capacidade Transportadoras Veículos …" at bounding box center [557, 254] width 1114 height 509
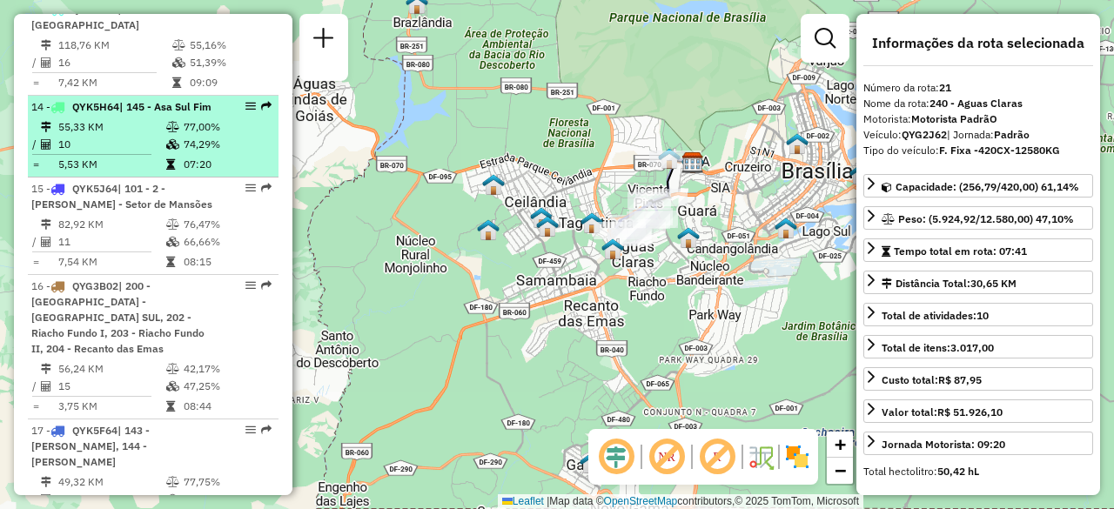
scroll to position [1568, 0]
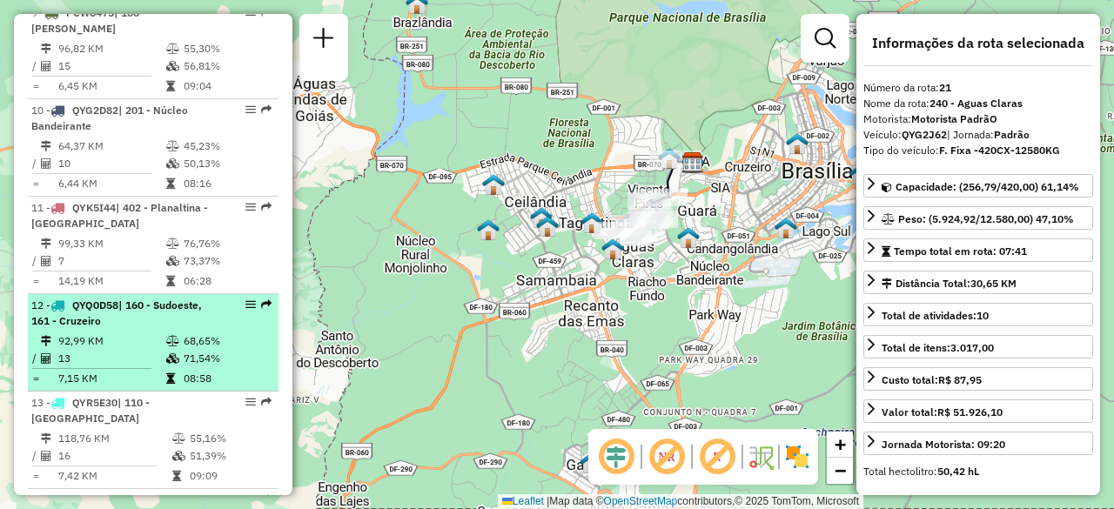
click at [146, 294] on li "12 - QYQ0D58 | 160 - Sudoeste, 161 - Cruzeiro 92,99 KM 68,65% / 13 71,54% = 7,1…" at bounding box center [153, 342] width 251 height 97
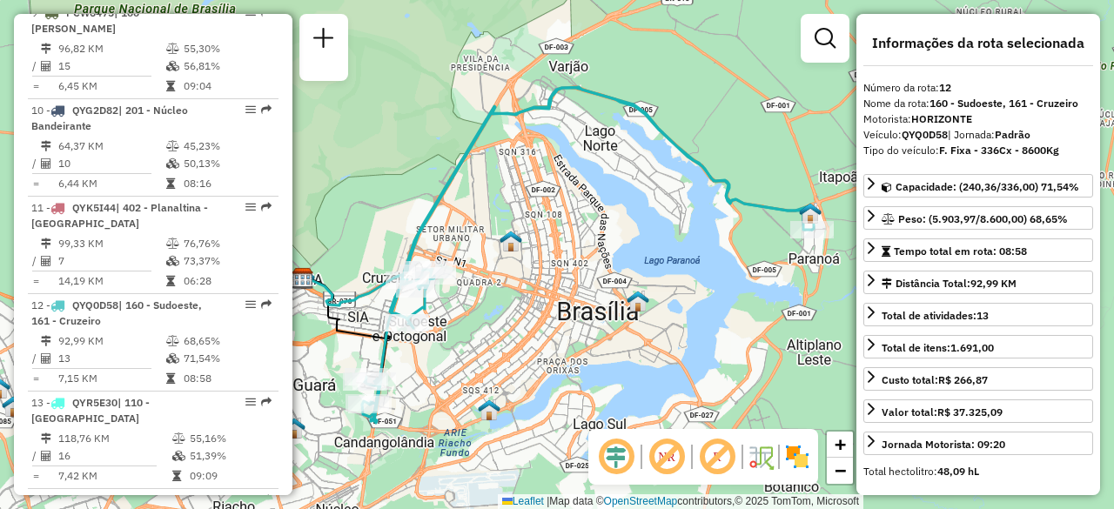
drag, startPoint x: 647, startPoint y: 257, endPoint x: 735, endPoint y: 209, distance: 100.9
click at [735, 209] on div "Janela de atendimento Grade de atendimento Capacidade Transportadoras Veículos …" at bounding box center [557, 254] width 1114 height 509
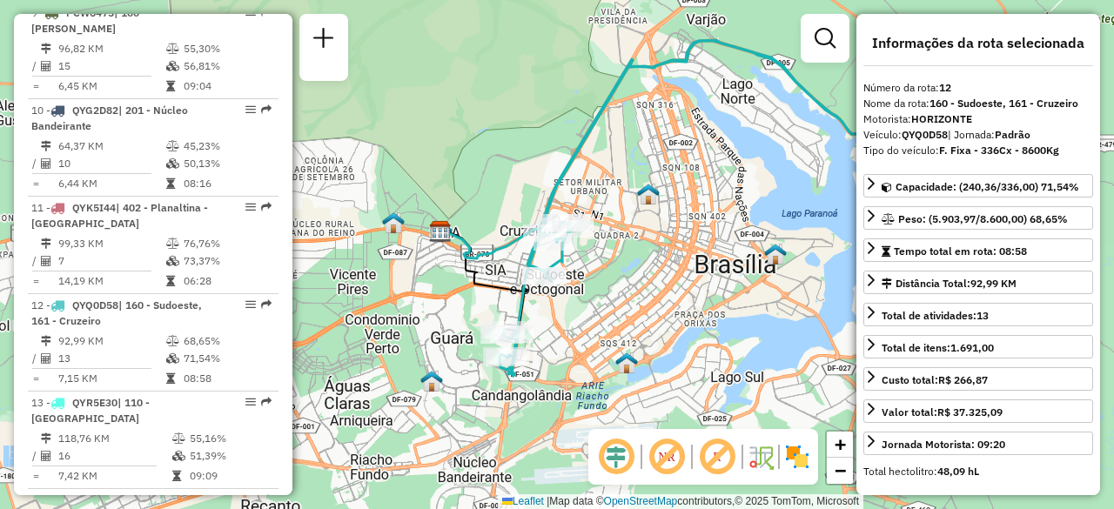
drag, startPoint x: 617, startPoint y: 279, endPoint x: 650, endPoint y: 279, distance: 33.1
click at [650, 279] on div "Janela de atendimento Grade de atendimento Capacidade Transportadoras Veículos …" at bounding box center [557, 254] width 1114 height 509
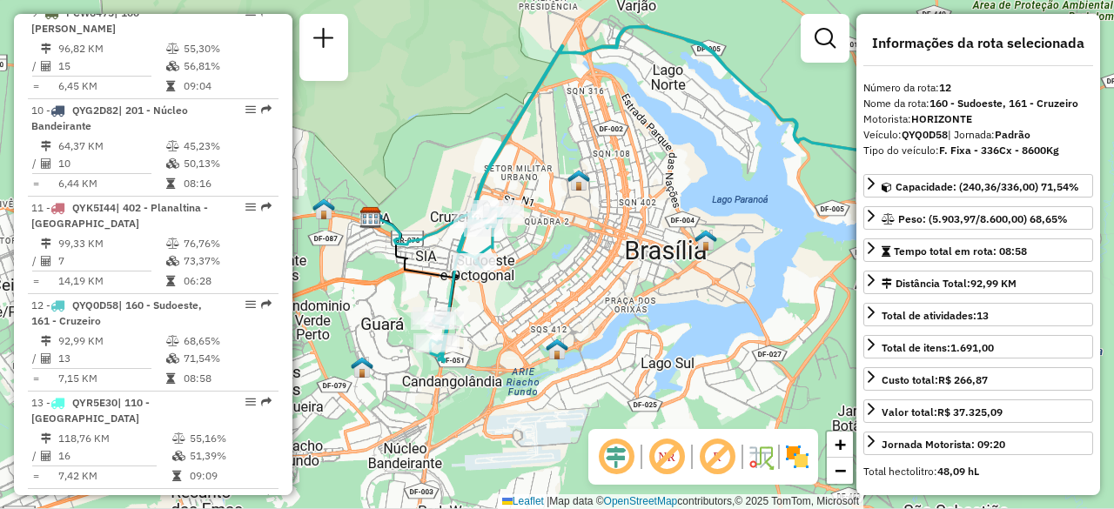
drag, startPoint x: 735, startPoint y: 163, endPoint x: 642, endPoint y: 145, distance: 93.9
click at [642, 145] on div "Janela de atendimento Grade de atendimento Capacidade Transportadoras Veículos …" at bounding box center [557, 254] width 1114 height 509
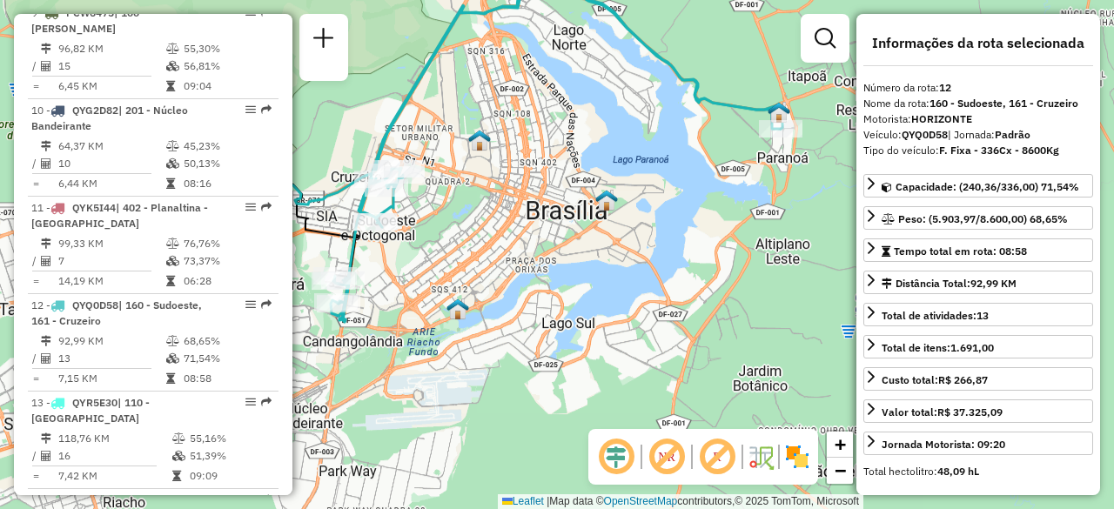
drag, startPoint x: 702, startPoint y: 201, endPoint x: 614, endPoint y: 173, distance: 91.4
click at [614, 173] on div "Janela de atendimento Grade de atendimento Capacidade Transportadoras Veículos …" at bounding box center [557, 254] width 1114 height 509
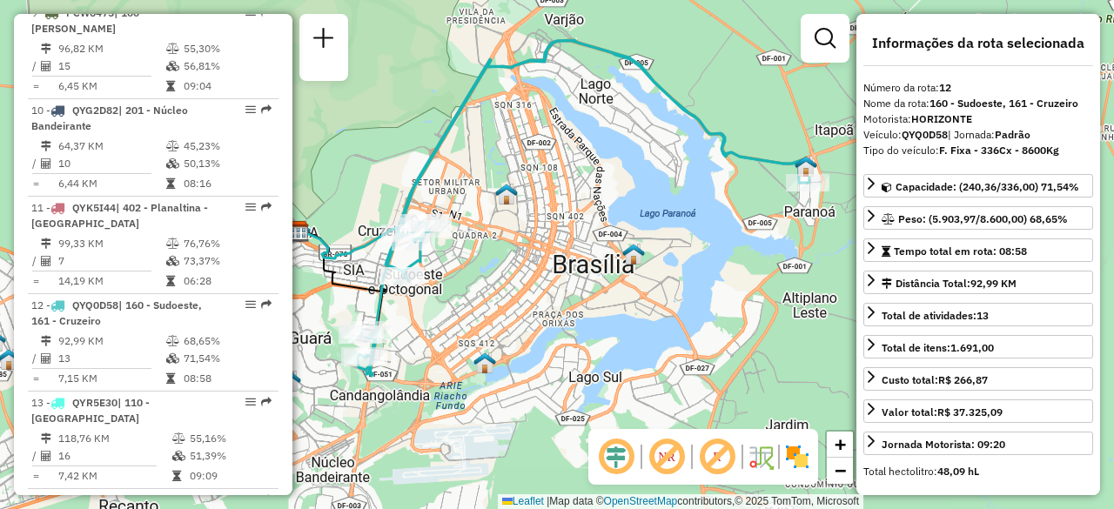
drag, startPoint x: 588, startPoint y: 159, endPoint x: 654, endPoint y: 213, distance: 84.7
click at [654, 213] on div "Janela de atendimento Grade de atendimento Capacidade Transportadoras Veículos …" at bounding box center [557, 254] width 1114 height 509
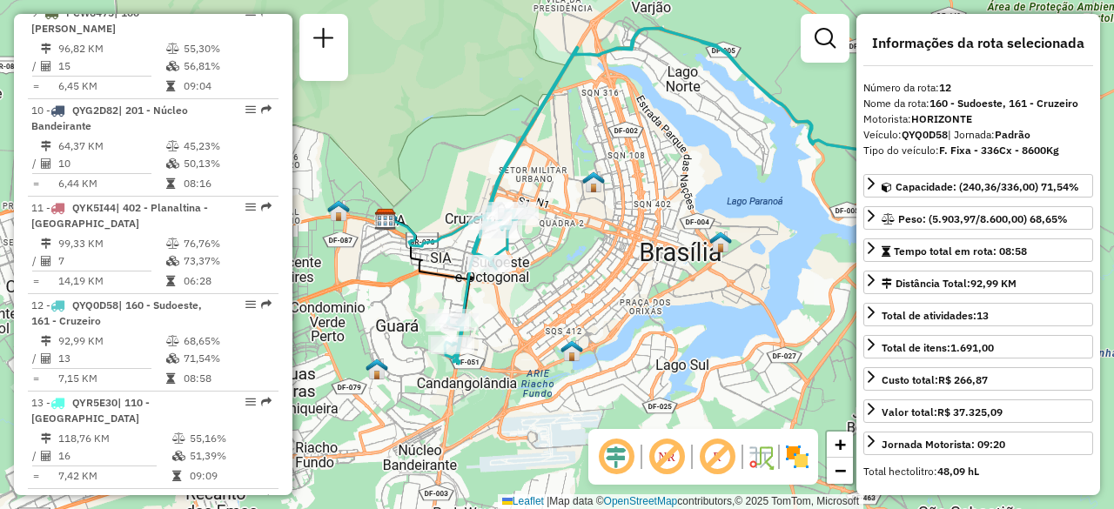
drag, startPoint x: 648, startPoint y: 205, endPoint x: 683, endPoint y: 198, distance: 35.5
click at [683, 198] on div "Janela de atendimento Grade de atendimento Capacidade Transportadoras Veículos …" at bounding box center [557, 254] width 1114 height 509
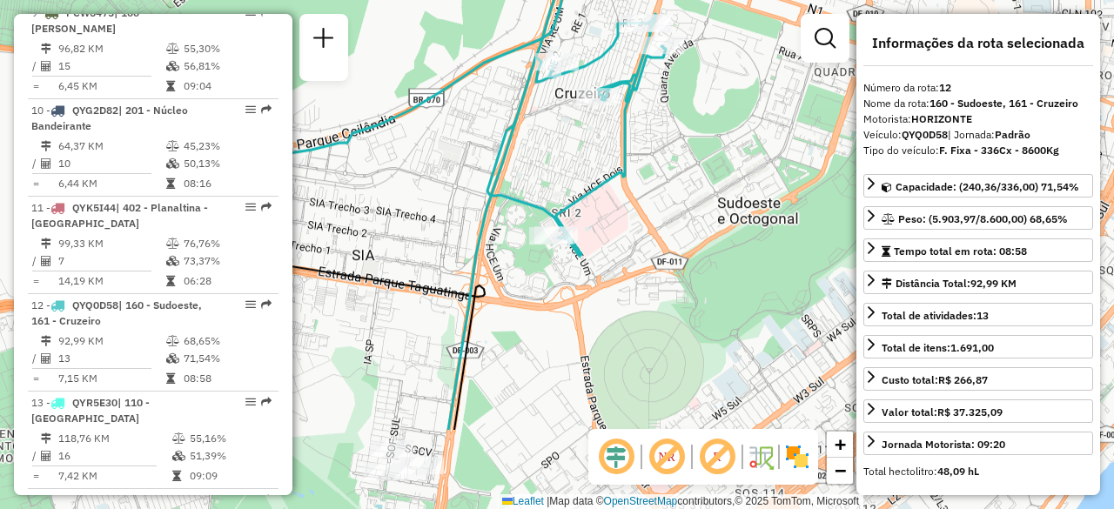
drag, startPoint x: 418, startPoint y: 254, endPoint x: 440, endPoint y: 166, distance: 90.8
click at [439, 168] on div "Janela de atendimento Grade de atendimento Capacidade Transportadoras Veículos …" at bounding box center [557, 254] width 1114 height 509
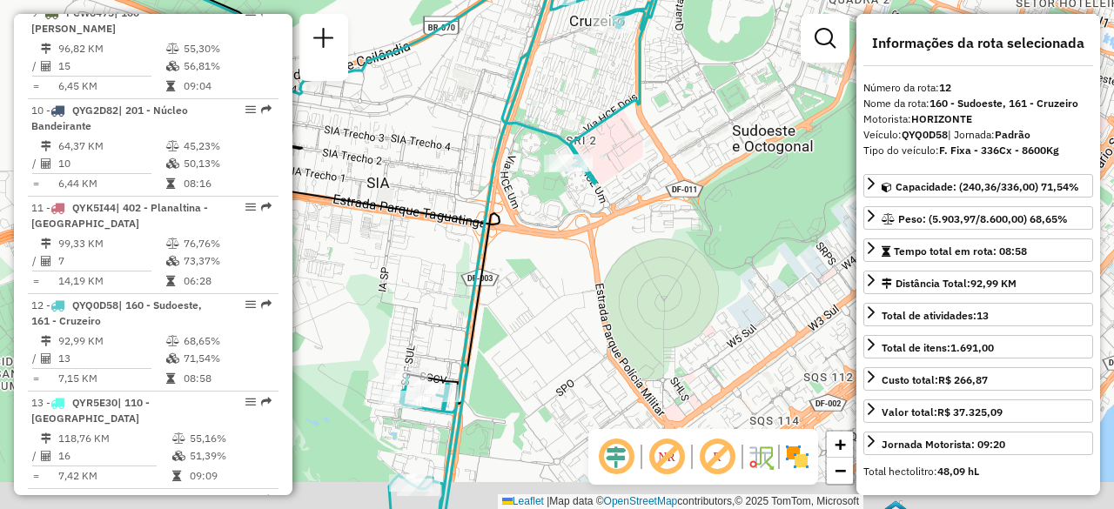
drag, startPoint x: 432, startPoint y: 354, endPoint x: 438, endPoint y: 315, distance: 39.6
click at [438, 315] on div "Janela de atendimento Grade de atendimento Capacidade Transportadoras Veículos …" at bounding box center [557, 254] width 1114 height 509
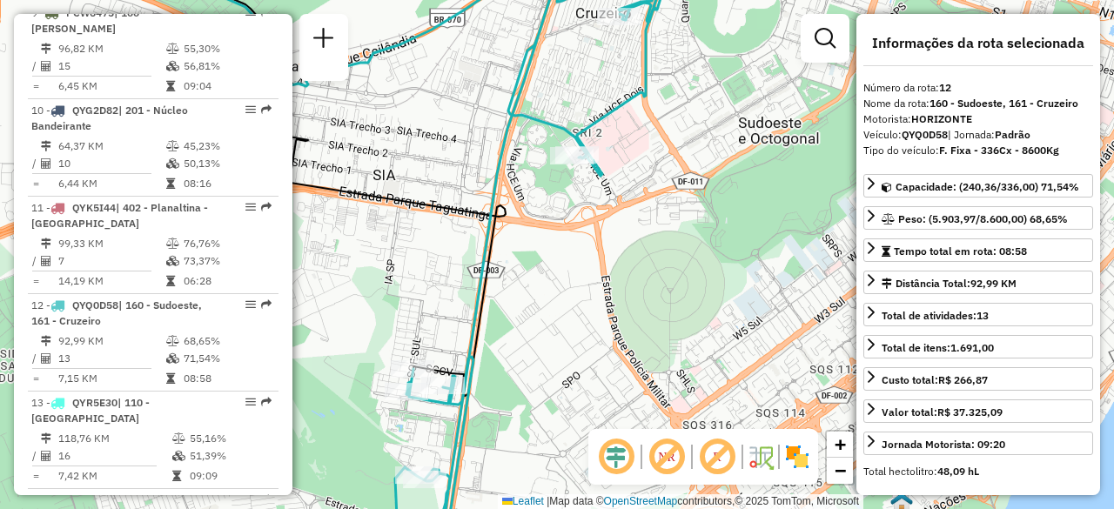
drag, startPoint x: 421, startPoint y: 309, endPoint x: 444, endPoint y: 291, distance: 29.1
click at [443, 291] on div "Janela de atendimento Grade de atendimento Capacidade Transportadoras Veículos …" at bounding box center [557, 254] width 1114 height 509
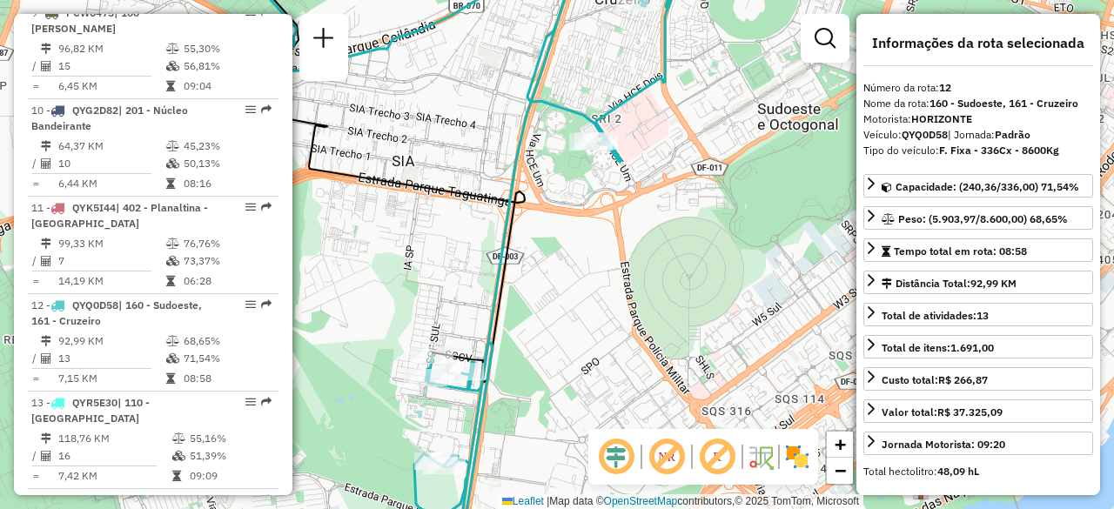
drag, startPoint x: 440, startPoint y: 296, endPoint x: 469, endPoint y: 254, distance: 50.7
click at [468, 254] on div "Janela de atendimento Grade de atendimento Capacidade Transportadoras Veículos …" at bounding box center [557, 254] width 1114 height 509
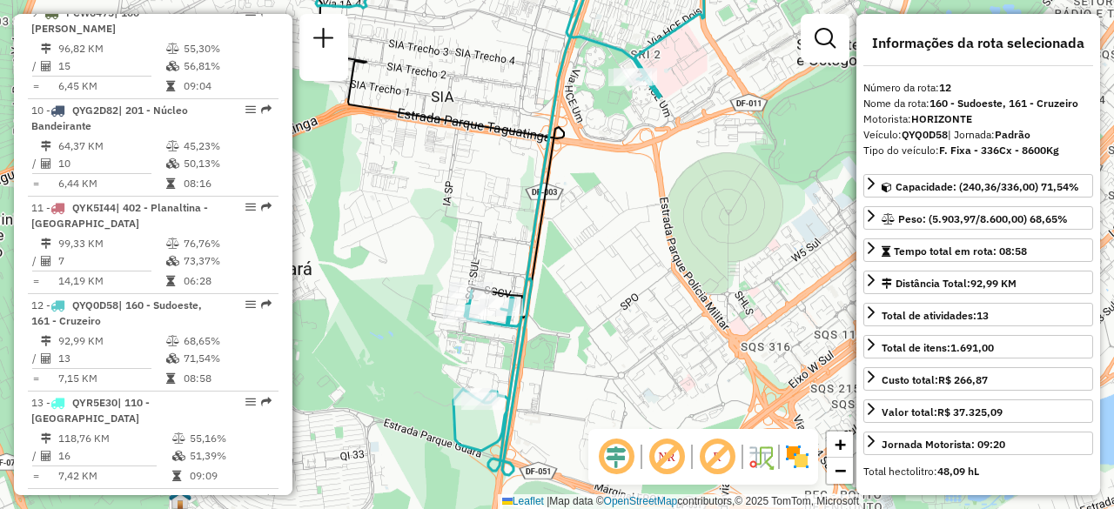
drag, startPoint x: 451, startPoint y: 281, endPoint x: 465, endPoint y: 253, distance: 31.1
click at [465, 253] on div "Janela de atendimento Grade de atendimento Capacidade Transportadoras Veículos …" at bounding box center [557, 254] width 1114 height 509
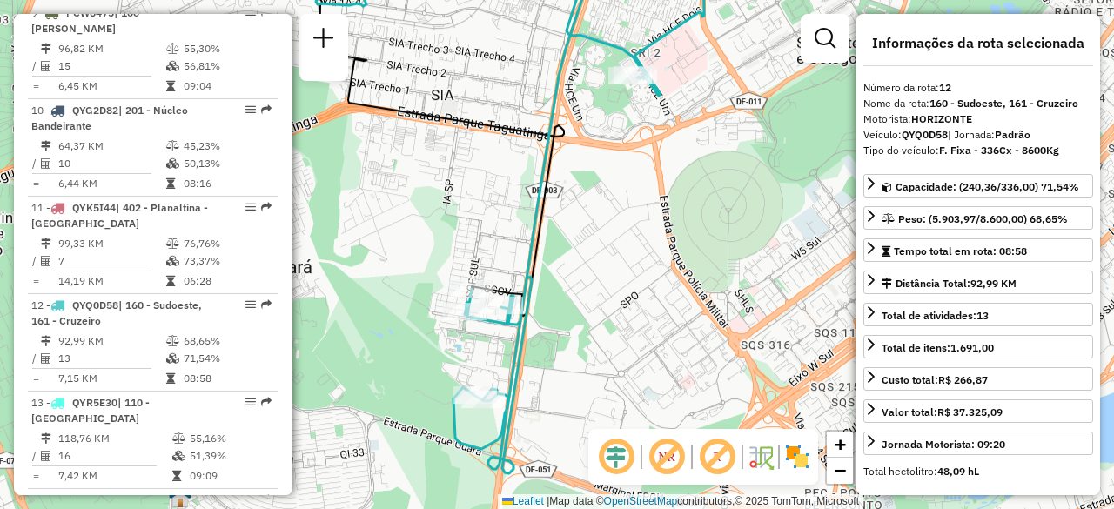
drag, startPoint x: 441, startPoint y: 225, endPoint x: 465, endPoint y: 225, distance: 23.5
click at [464, 225] on div "Janela de atendimento Grade de atendimento Capacidade Transportadoras Veículos …" at bounding box center [557, 254] width 1114 height 509
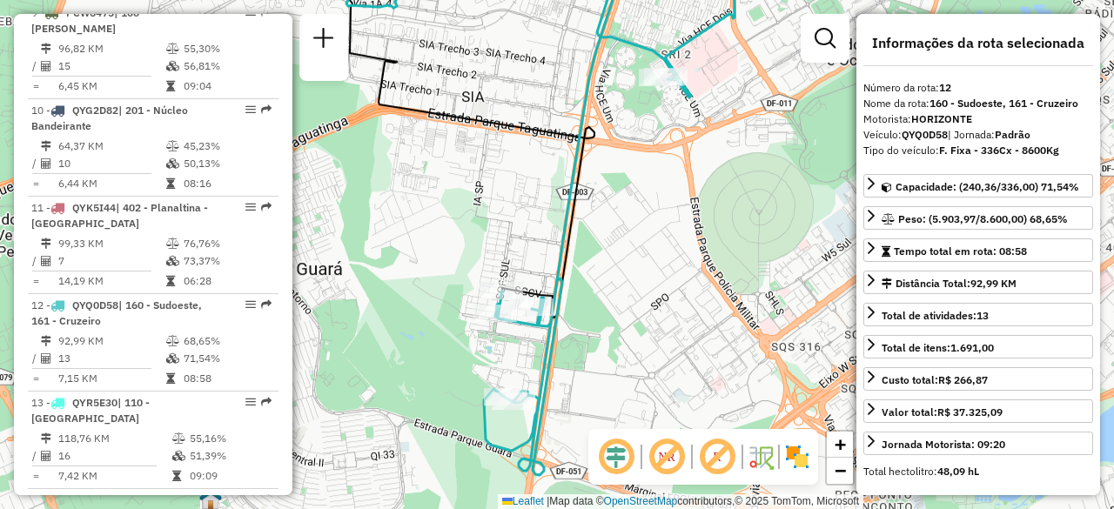
drag, startPoint x: 440, startPoint y: 227, endPoint x: 494, endPoint y: 233, distance: 54.3
click at [494, 233] on div "Janela de atendimento Grade de atendimento Capacidade Transportadoras Veículos …" at bounding box center [557, 254] width 1114 height 509
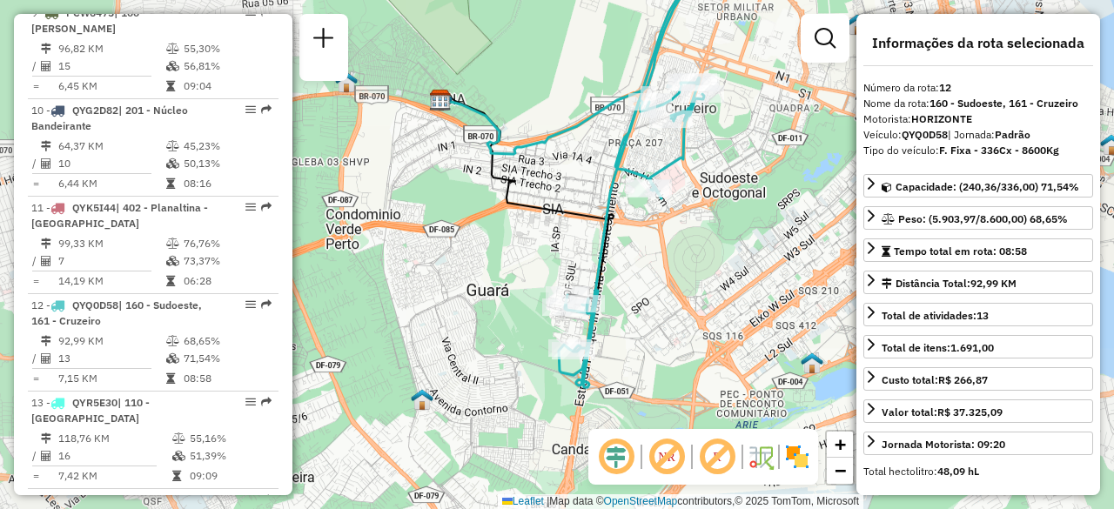
drag, startPoint x: 423, startPoint y: 236, endPoint x: 472, endPoint y: 269, distance: 58.9
click at [472, 269] on div "Janela de atendimento Grade de atendimento Capacidade Transportadoras Veículos …" at bounding box center [557, 254] width 1114 height 509
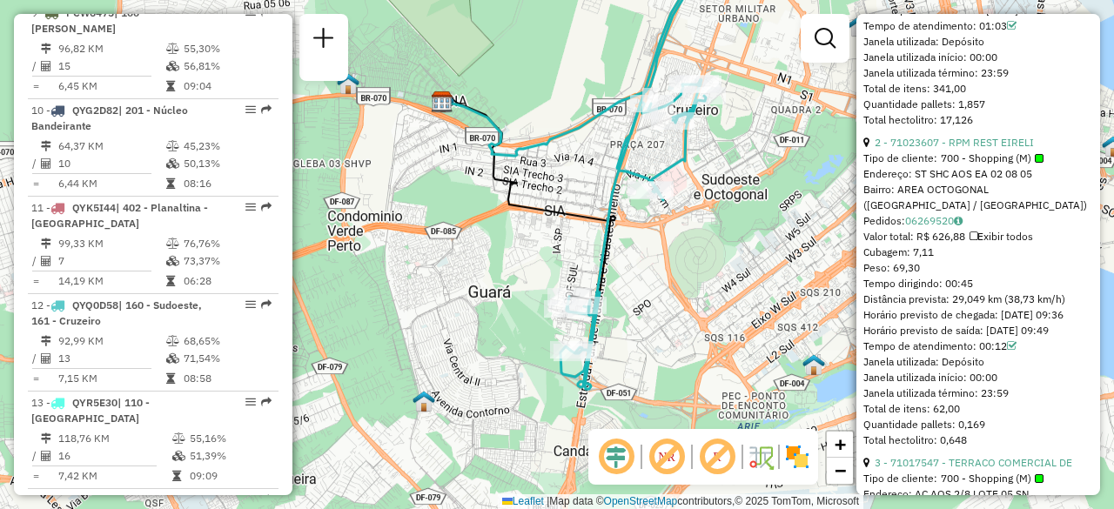
scroll to position [783, 0]
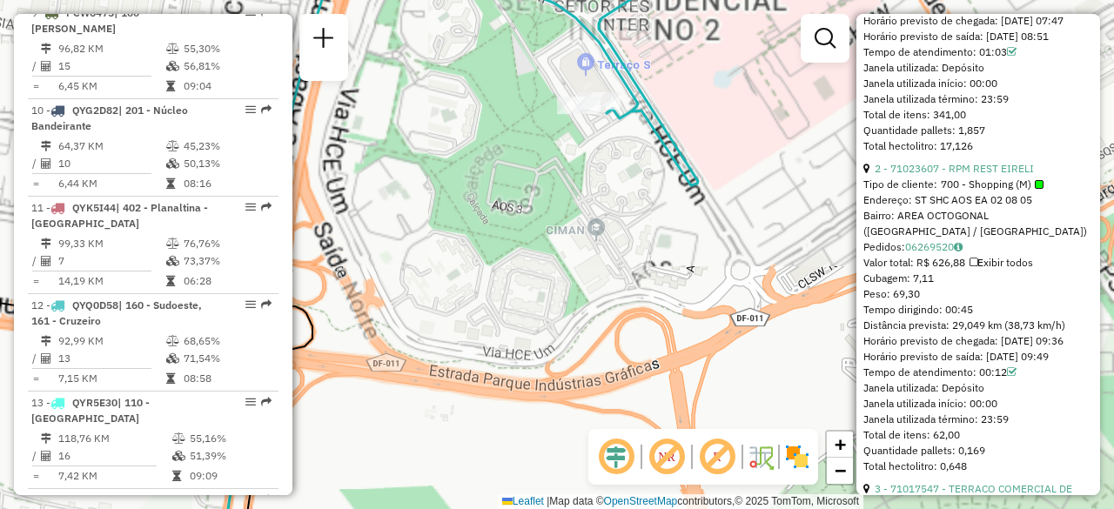
drag, startPoint x: 594, startPoint y: 196, endPoint x: 603, endPoint y: 244, distance: 48.8
click at [603, 244] on div "Janela de atendimento Grade de atendimento Capacidade Transportadoras Veículos …" at bounding box center [557, 254] width 1114 height 509
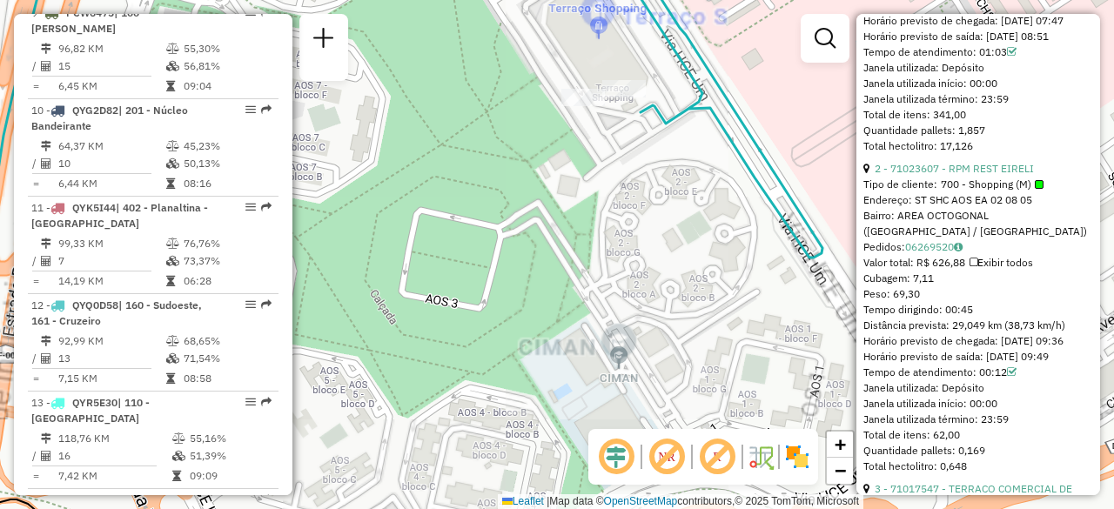
drag, startPoint x: 600, startPoint y: 188, endPoint x: 604, endPoint y: 241, distance: 53.3
click at [604, 241] on div "Janela de atendimento Grade de atendimento Capacidade Transportadoras Veículos …" at bounding box center [557, 254] width 1114 height 509
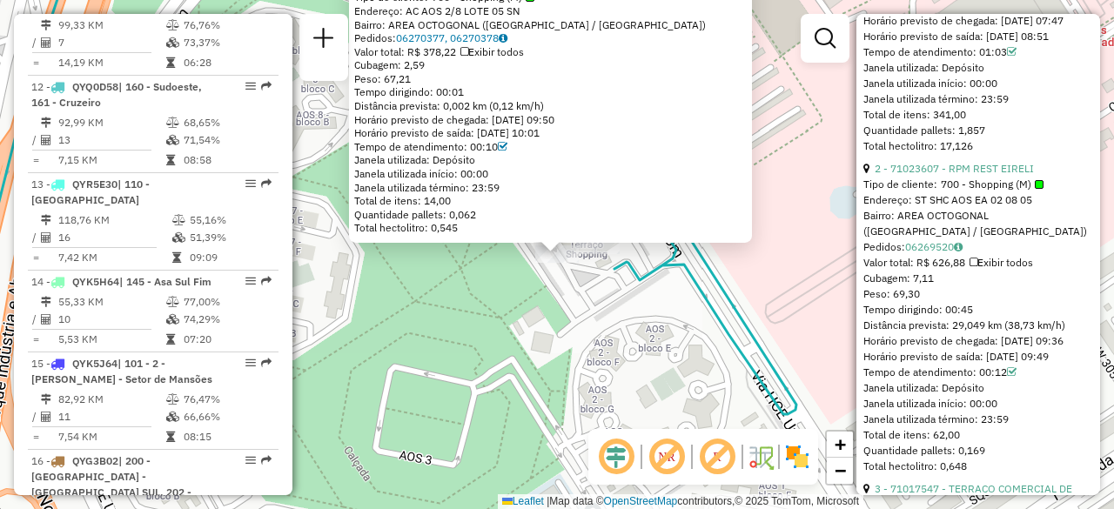
scroll to position [1798, 0]
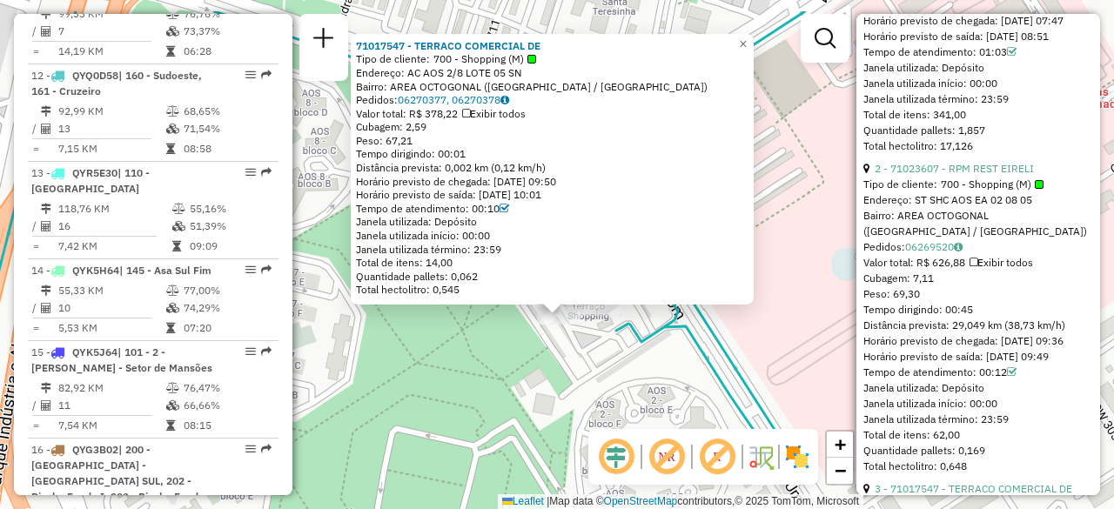
drag, startPoint x: 663, startPoint y: 307, endPoint x: 651, endPoint y: 358, distance: 51.9
click at [651, 358] on div "71017547 - TERRACO COMERCIAL DE Tipo de cliente: 700 - Shopping (M) Endereço: A…" at bounding box center [557, 254] width 1114 height 509
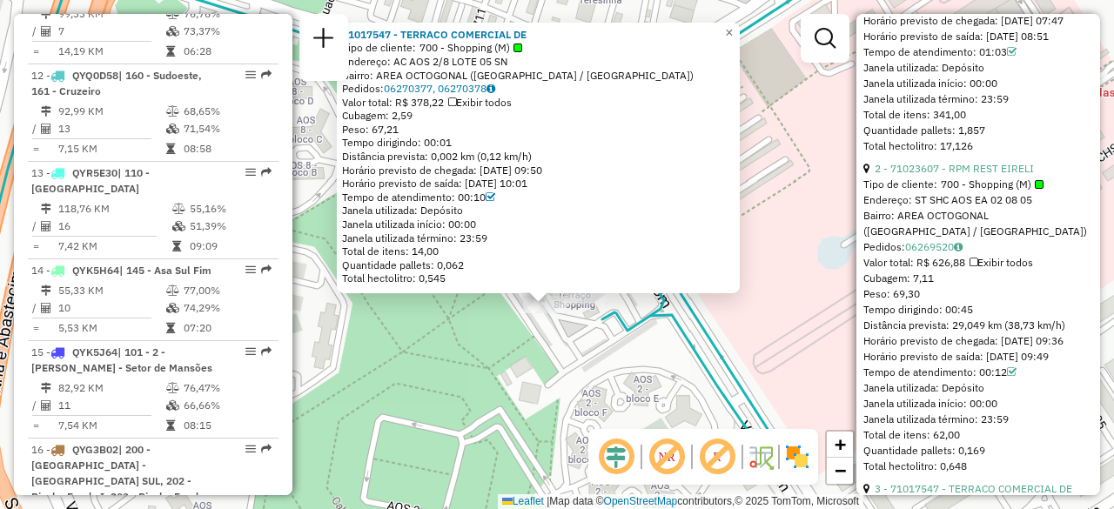
click at [796, 257] on div "71017547 - TERRACO COMERCIAL DE Tipo de cliente: 700 - Shopping (M) Endereço: A…" at bounding box center [557, 254] width 1114 height 509
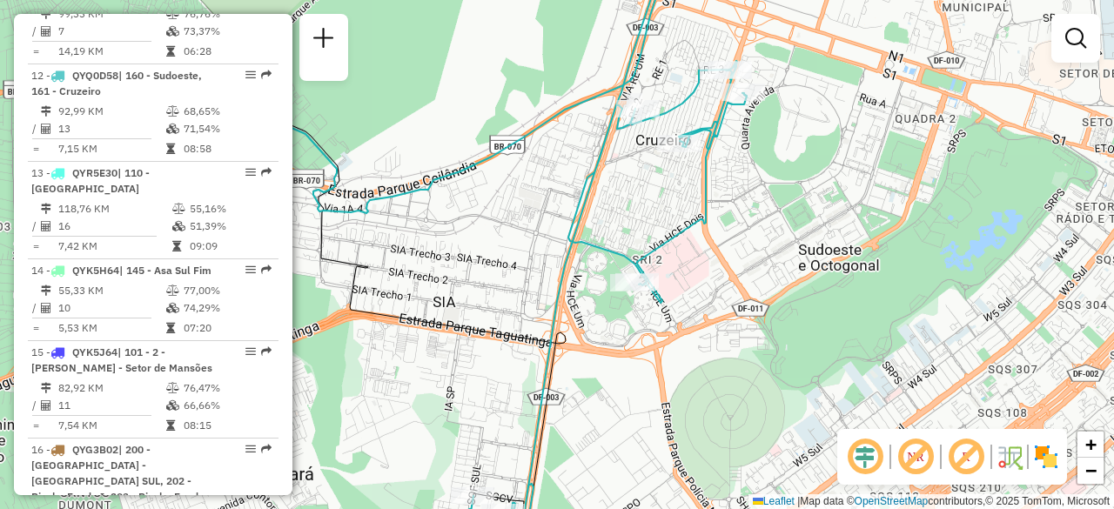
drag, startPoint x: 583, startPoint y: 330, endPoint x: 645, endPoint y: 255, distance: 97.1
click at [645, 255] on div "Janela de atendimento Grade de atendimento Capacidade Transportadoras Veículos …" at bounding box center [557, 254] width 1114 height 509
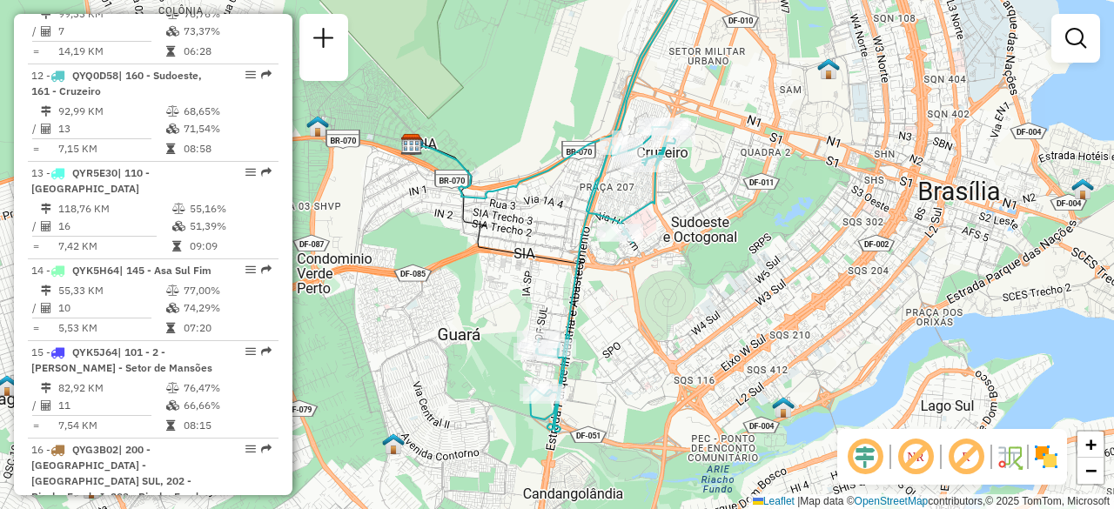
drag, startPoint x: 649, startPoint y: 308, endPoint x: 631, endPoint y: 309, distance: 18.3
click at [631, 309] on div "Janela de atendimento Grade de atendimento Capacidade Transportadoras Veículos …" at bounding box center [557, 254] width 1114 height 509
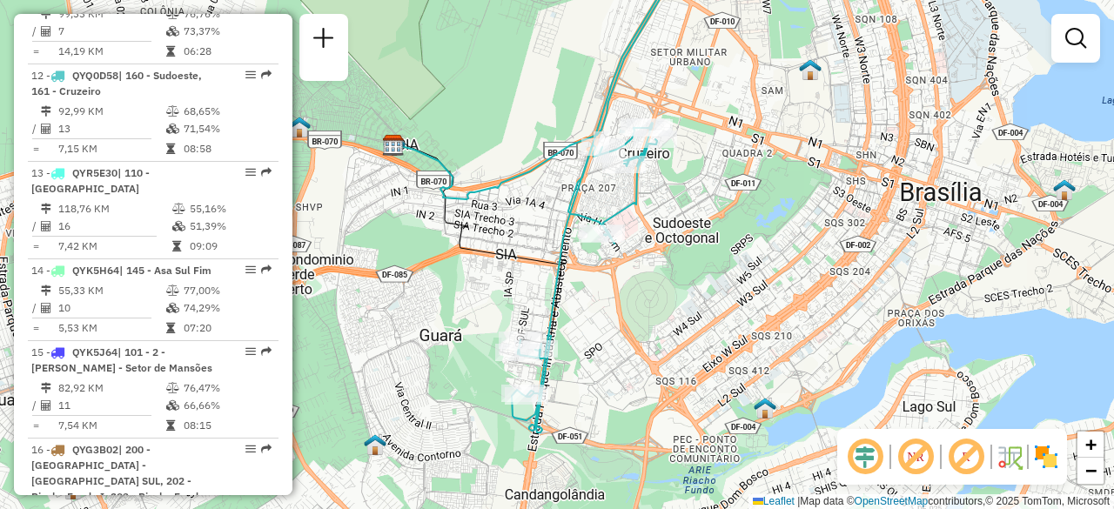
drag, startPoint x: 630, startPoint y: 313, endPoint x: 642, endPoint y: 314, distance: 12.2
click at [642, 314] on div "Janela de atendimento Grade de atendimento Capacidade Transportadoras Veículos …" at bounding box center [557, 254] width 1114 height 509
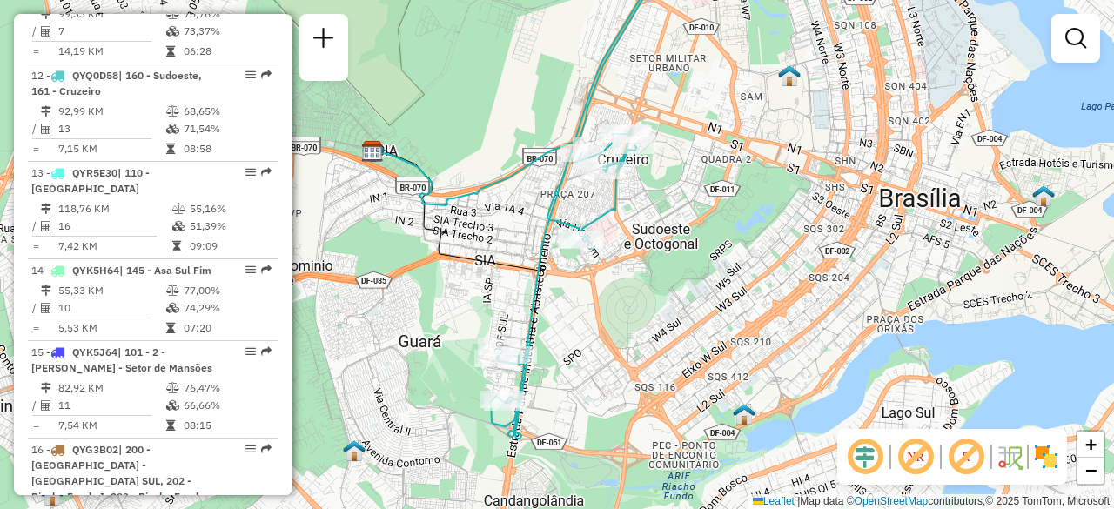
drag, startPoint x: 743, startPoint y: 318, endPoint x: 627, endPoint y: 364, distance: 125.4
click at [627, 364] on div "Janela de atendimento Grade de atendimento Capacidade Transportadoras Veículos …" at bounding box center [557, 254] width 1114 height 509
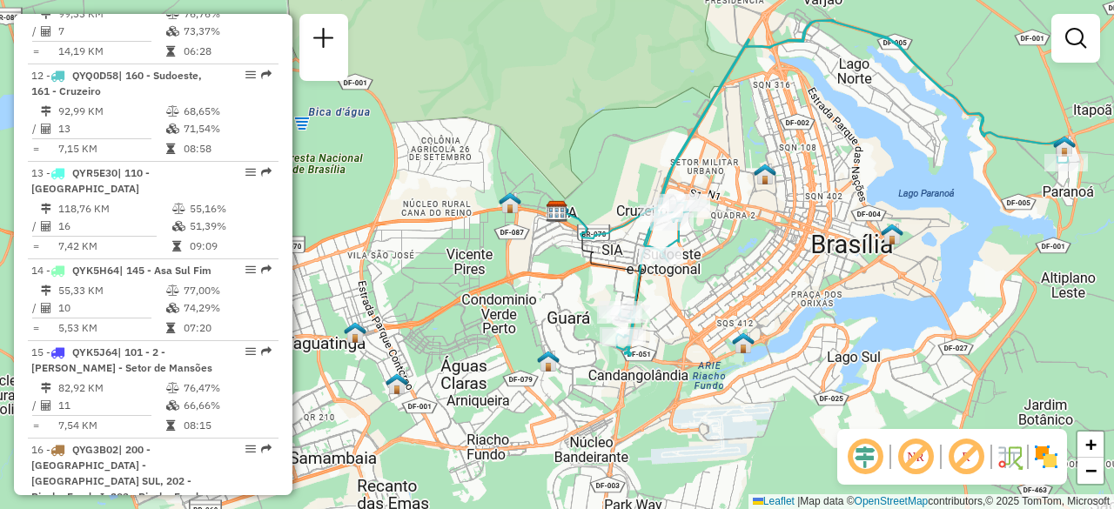
drag, startPoint x: 780, startPoint y: 217, endPoint x: 934, endPoint y: 244, distance: 156.4
click at [934, 244] on div "Janela de atendimento Grade de atendimento Capacidade Transportadoras Veículos …" at bounding box center [557, 254] width 1114 height 509
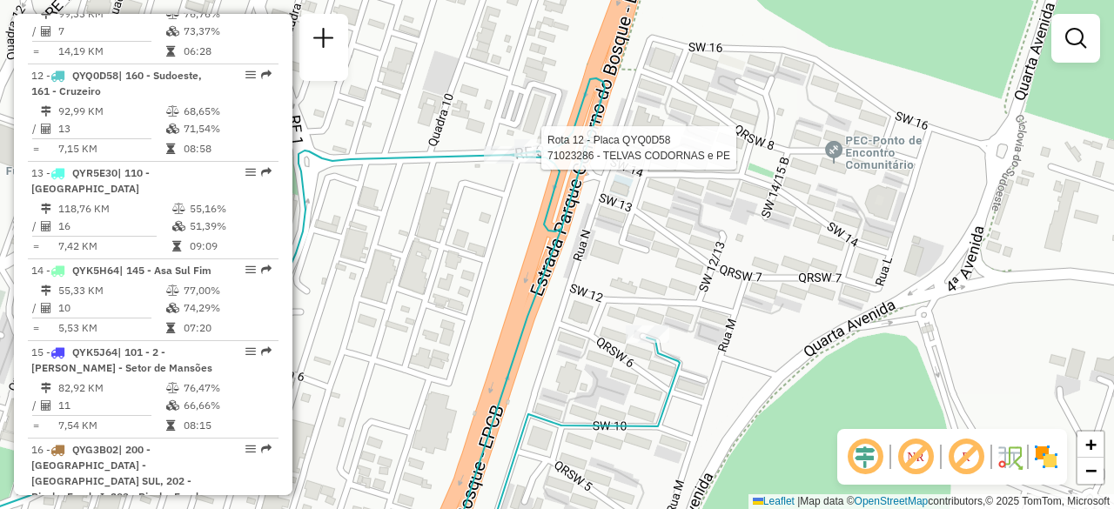
select select "**********"
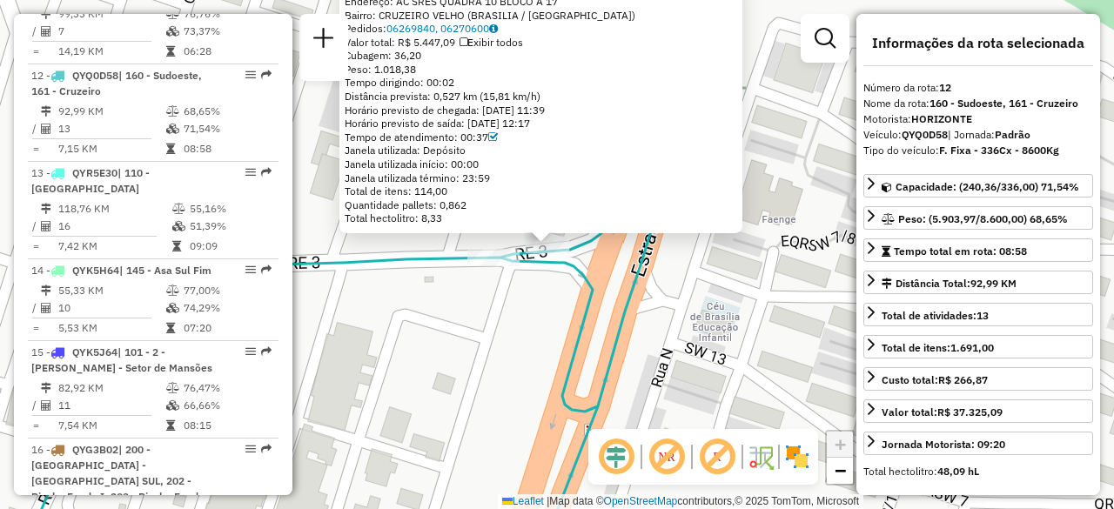
drag, startPoint x: 535, startPoint y: 289, endPoint x: 542, endPoint y: 312, distance: 23.7
click at [549, 315] on div "71023286 - TELVAS CODORNAS e PE Endereço: AC SRES QUADRA 10 BLOCO A 17 Bairro: …" at bounding box center [557, 254] width 1114 height 509
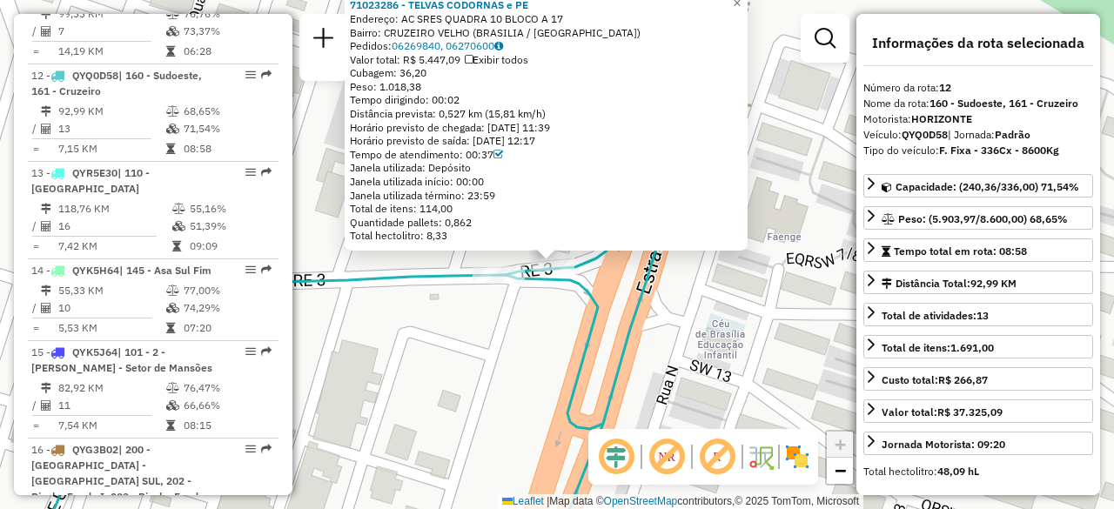
drag, startPoint x: 406, startPoint y: 15, endPoint x: 566, endPoint y: 18, distance: 160.2
click at [566, 18] on div "Endereço: AC SRES QUADRA 10 BLOCO A 17" at bounding box center [546, 19] width 393 height 14
copy div "AC SRES QUADRA 10 BLOCO A 17"
click at [565, 325] on div "71023286 - TELVAS CODORNAS e PE Endereço: AC SRES QUADRA 10 BLOCO A 17 Bairro: …" at bounding box center [557, 254] width 1114 height 509
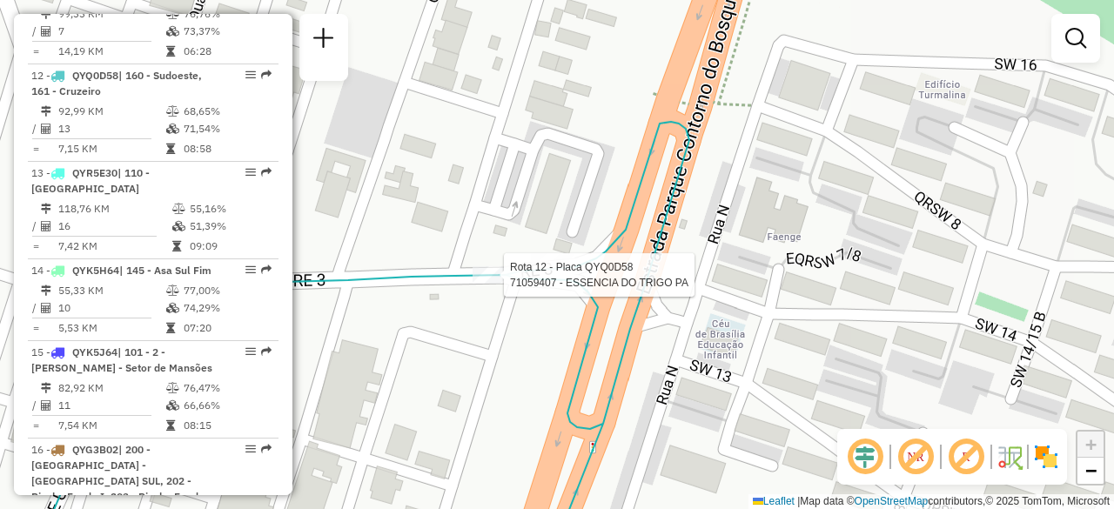
select select "**********"
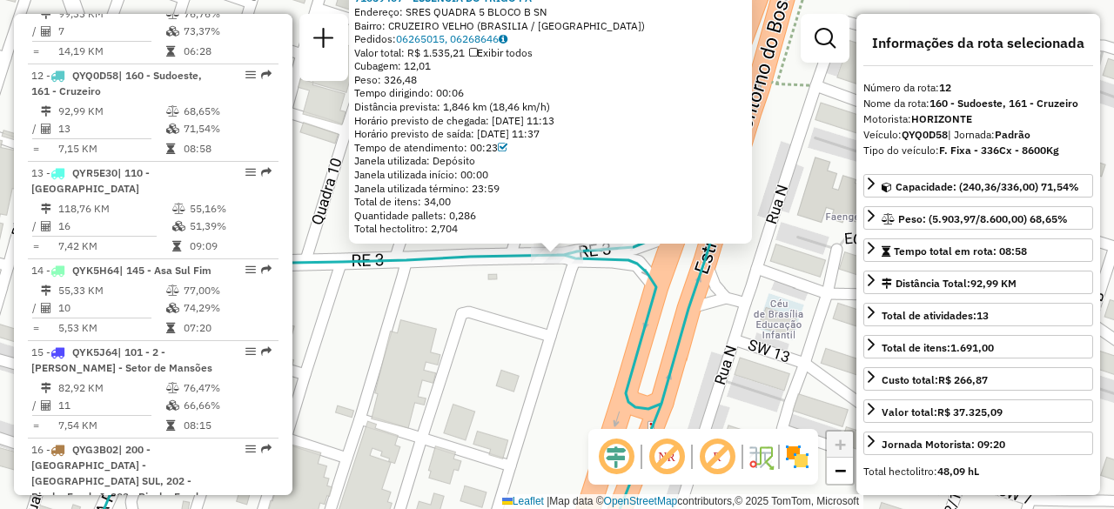
drag, startPoint x: 411, startPoint y: 11, endPoint x: 548, endPoint y: 17, distance: 137.6
click at [548, 17] on div "Endereço: SRES QUADRA 5 BLOCO B SN" at bounding box center [550, 12] width 393 height 14
copy div "SRES QUADRA 5 BLOCO B SN"
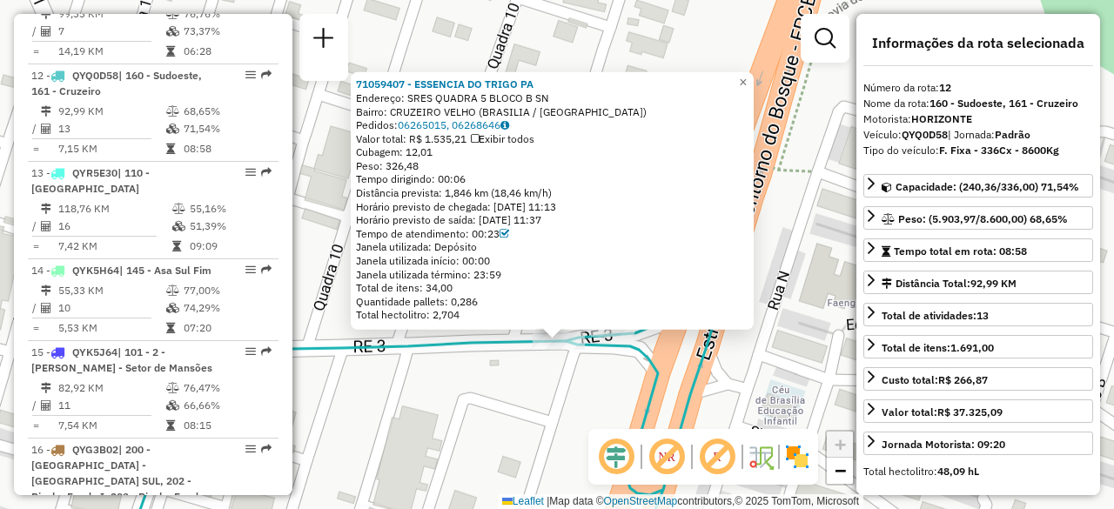
drag, startPoint x: 522, startPoint y: 398, endPoint x: 542, endPoint y: 467, distance: 71.6
click at [542, 467] on div "71059407 - ESSENCIA DO TRIGO PA Endereço: SRES QUADRA 5 BLOCO B SN Bairro: CRUZ…" at bounding box center [557, 254] width 1114 height 509
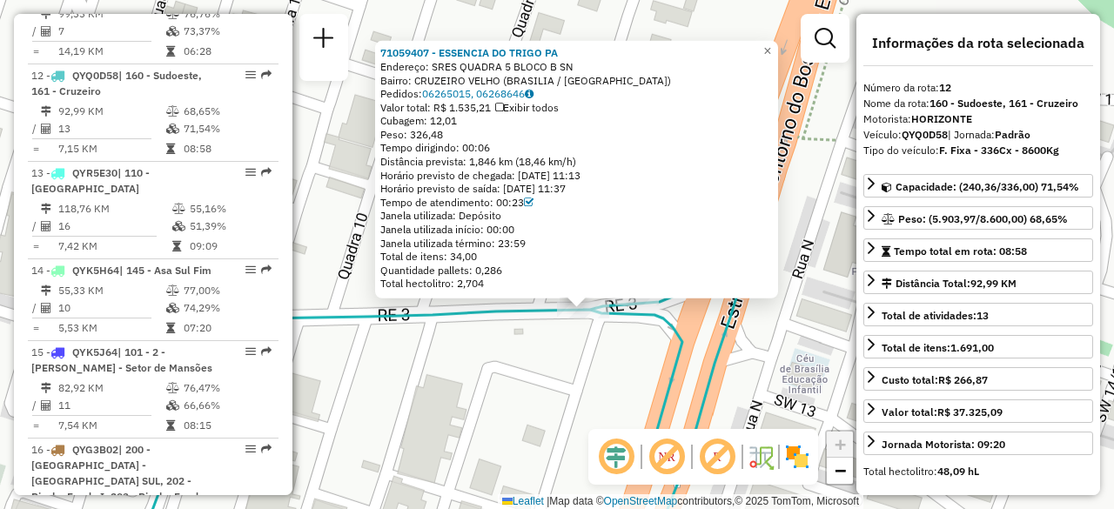
drag, startPoint x: 538, startPoint y: 436, endPoint x: 562, endPoint y: 405, distance: 39.7
click at [562, 405] on div "71059407 - ESSENCIA DO TRIGO PA Endereço: SRES QUADRA 5 BLOCO B SN Bairro: CRUZ…" at bounding box center [557, 254] width 1114 height 509
click at [571, 396] on div "71059407 - ESSENCIA DO TRIGO PA Endereço: SRES QUADRA 5 BLOCO B SN Bairro: CRUZ…" at bounding box center [557, 254] width 1114 height 509
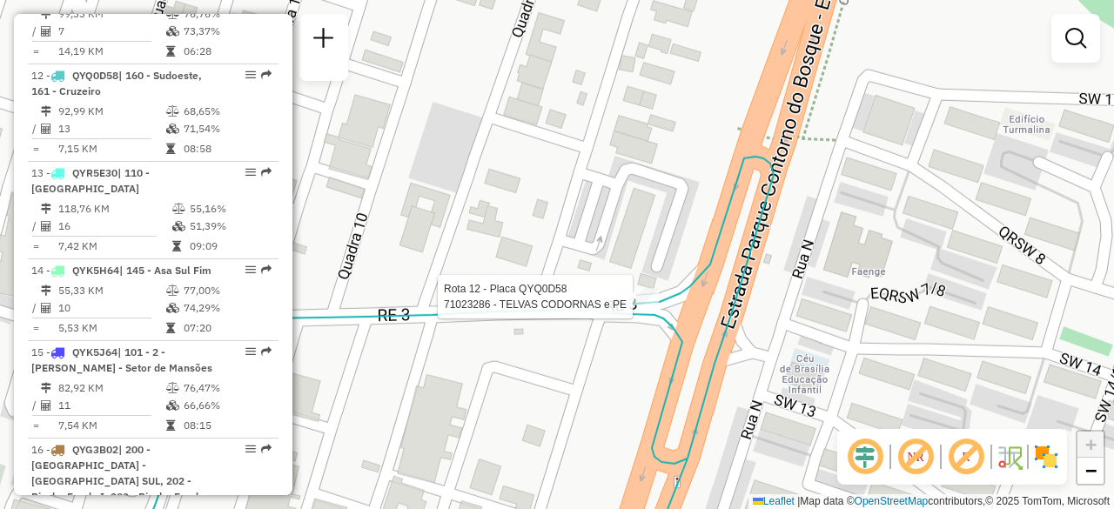
select select "**********"
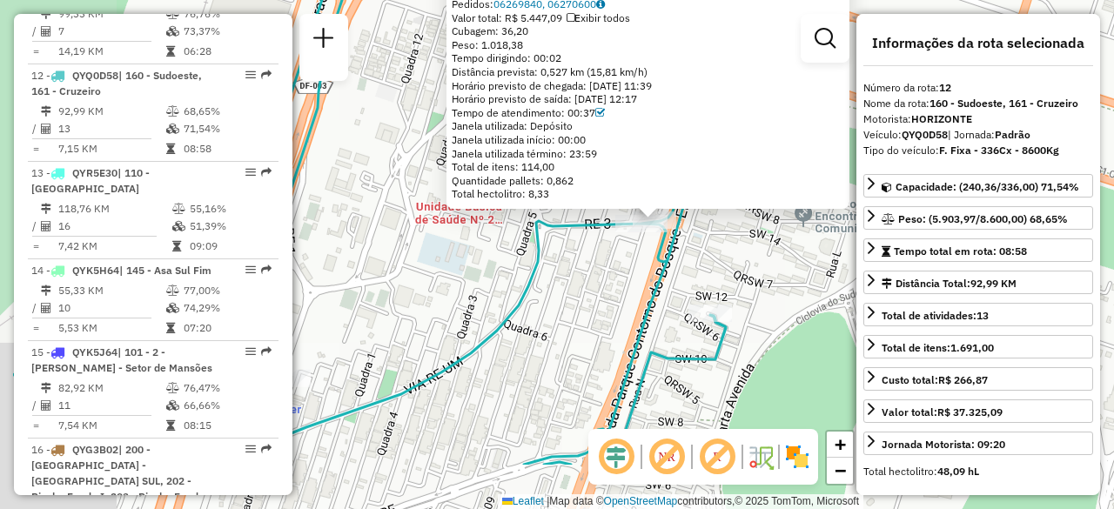
drag, startPoint x: 462, startPoint y: 371, endPoint x: 660, endPoint y: 281, distance: 217.0
click at [660, 281] on div "71023286 - TELVAS CODORNAS e PE Endereço: AC SRES QUADRA 10 BLOCO A 17 Bairro: …" at bounding box center [557, 254] width 1114 height 509
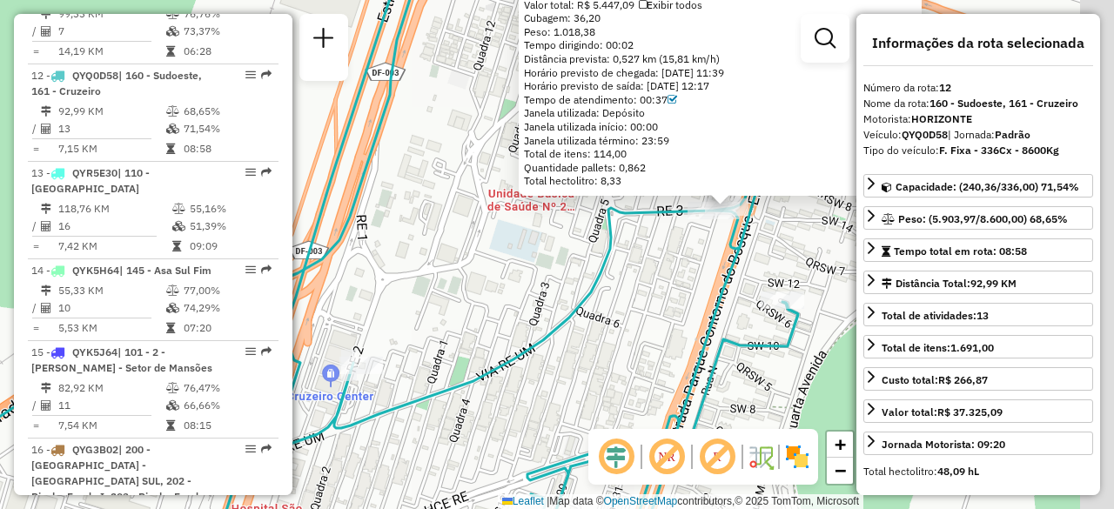
drag, startPoint x: 562, startPoint y: 261, endPoint x: 454, endPoint y: 318, distance: 121.9
click at [454, 318] on div "71023286 - TELVAS CODORNAS e PE Endereço: AC SRES QUADRA 10 BLOCO A 17 Bairro: …" at bounding box center [557, 254] width 1114 height 509
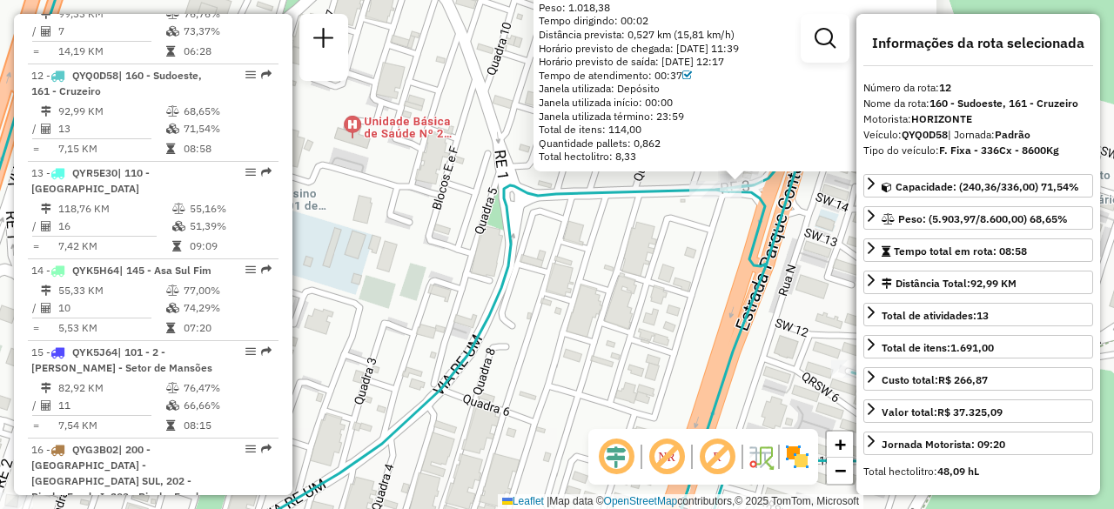
drag, startPoint x: 668, startPoint y: 279, endPoint x: 693, endPoint y: 267, distance: 27.7
click at [693, 267] on div "71023286 - TELVAS CODORNAS e PE Endereço: AC SRES QUADRA 10 BLOCO A 17 Bairro: …" at bounding box center [557, 254] width 1114 height 509
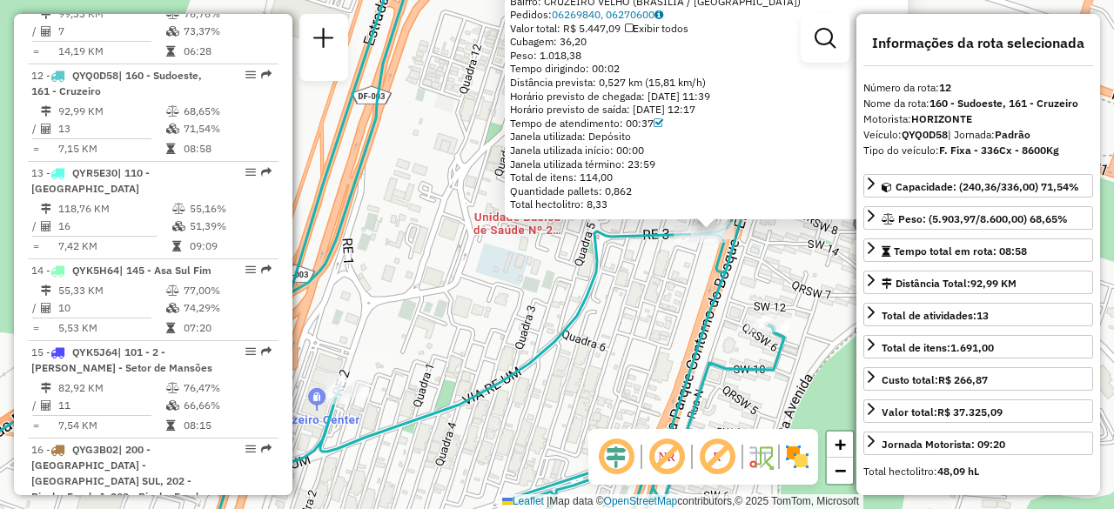
click at [491, 310] on div "71023286 - TELVAS CODORNAS e PE Endereço: AC SRES QUADRA 10 BLOCO A 17 Bairro: …" at bounding box center [557, 254] width 1114 height 509
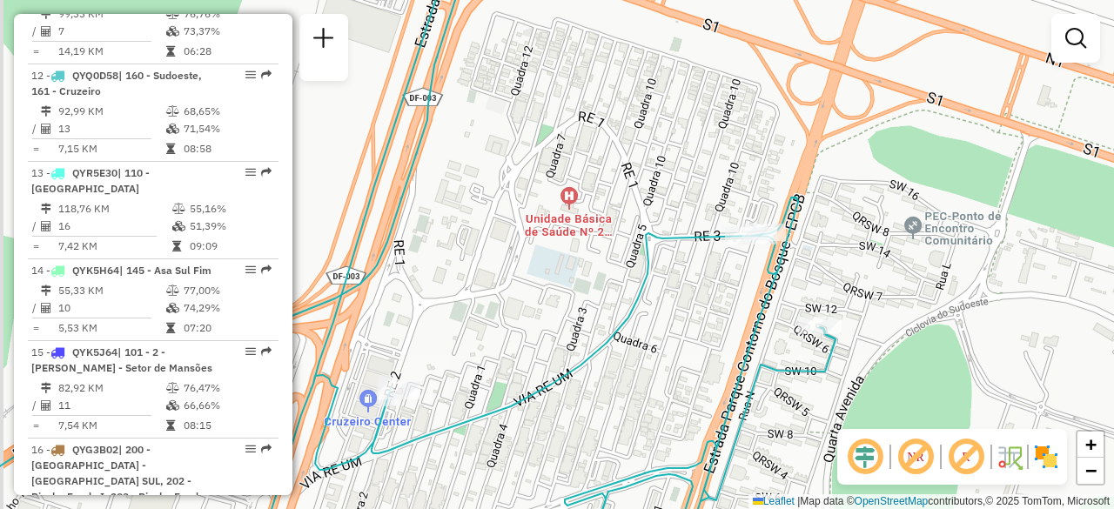
drag, startPoint x: 542, startPoint y: 302, endPoint x: 550, endPoint y: 309, distance: 10.5
click at [550, 309] on div "Janela de atendimento Grade de atendimento Capacidade Transportadoras Veículos …" at bounding box center [557, 254] width 1114 height 509
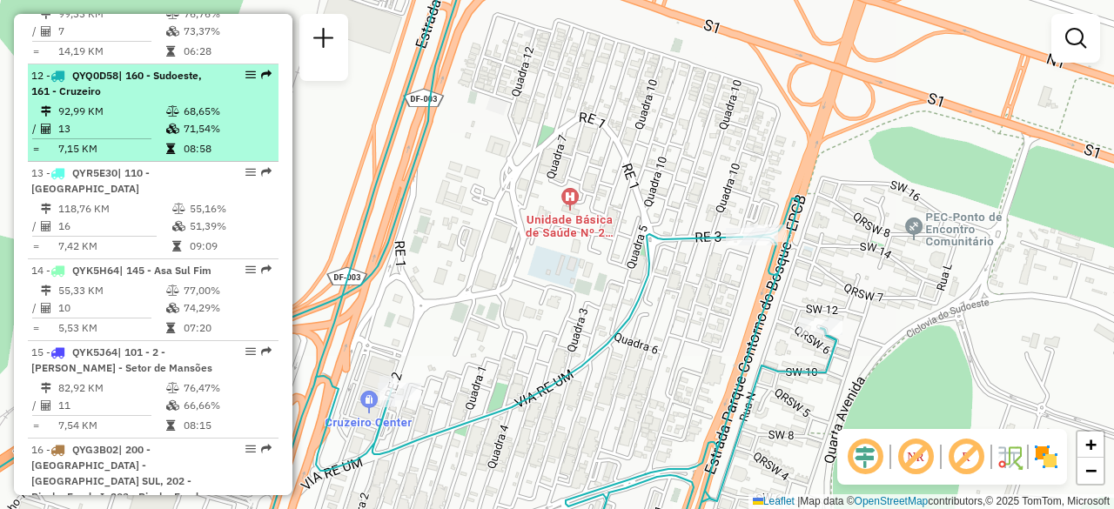
click at [132, 69] on span "| 160 - Sudoeste, 161 - Cruzeiro" at bounding box center [116, 83] width 171 height 29
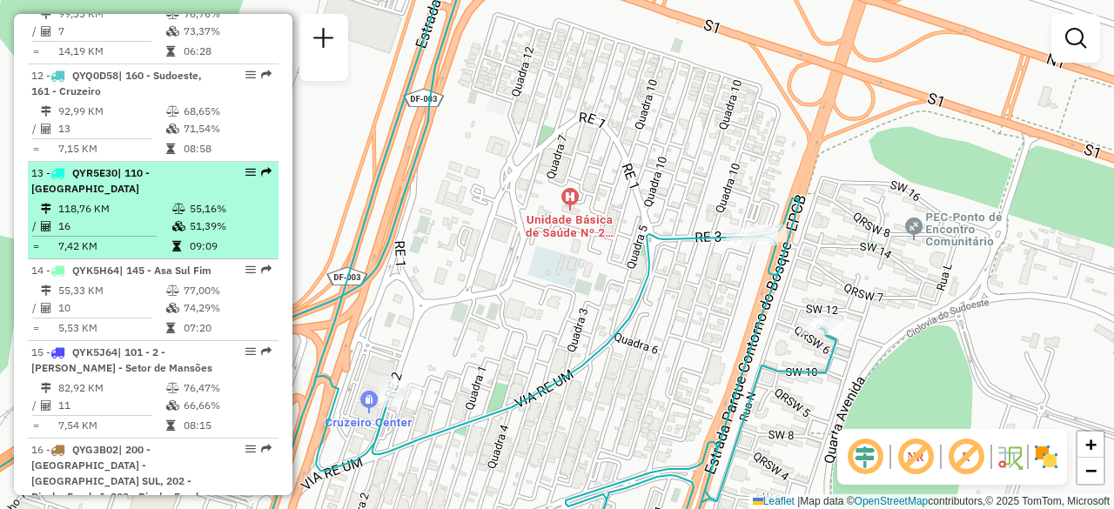
select select "**********"
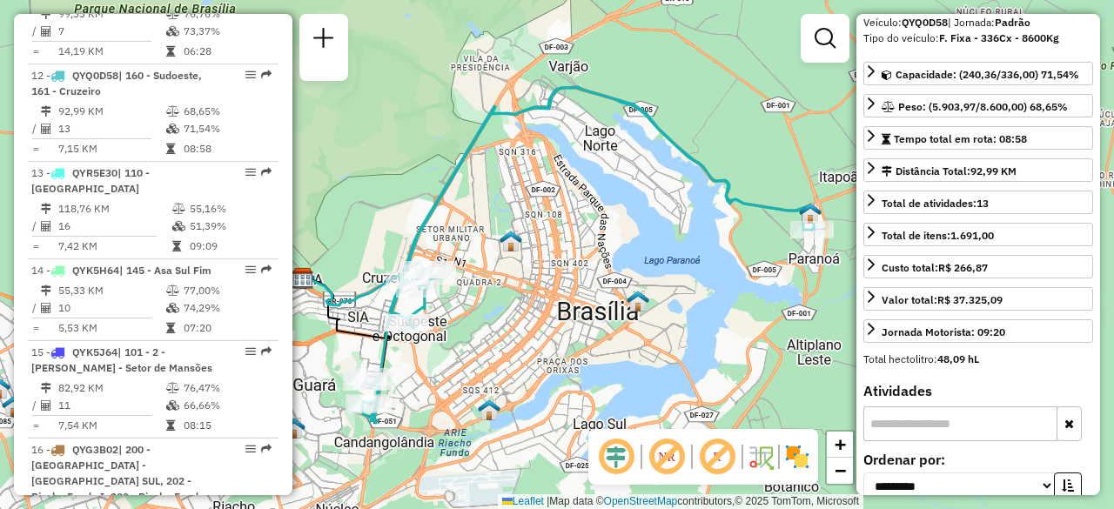
scroll to position [87, 0]
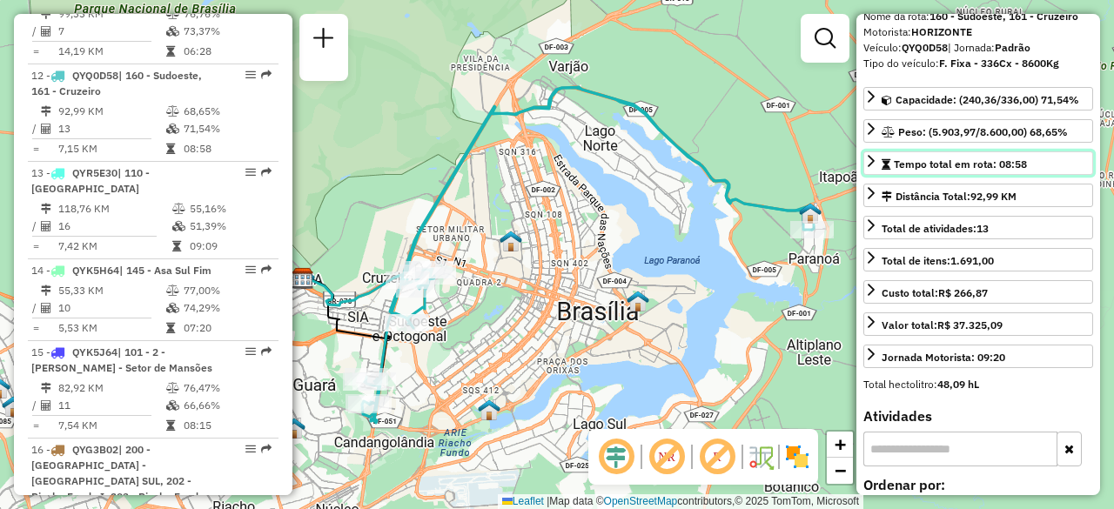
click at [870, 160] on icon at bounding box center [871, 161] width 14 height 14
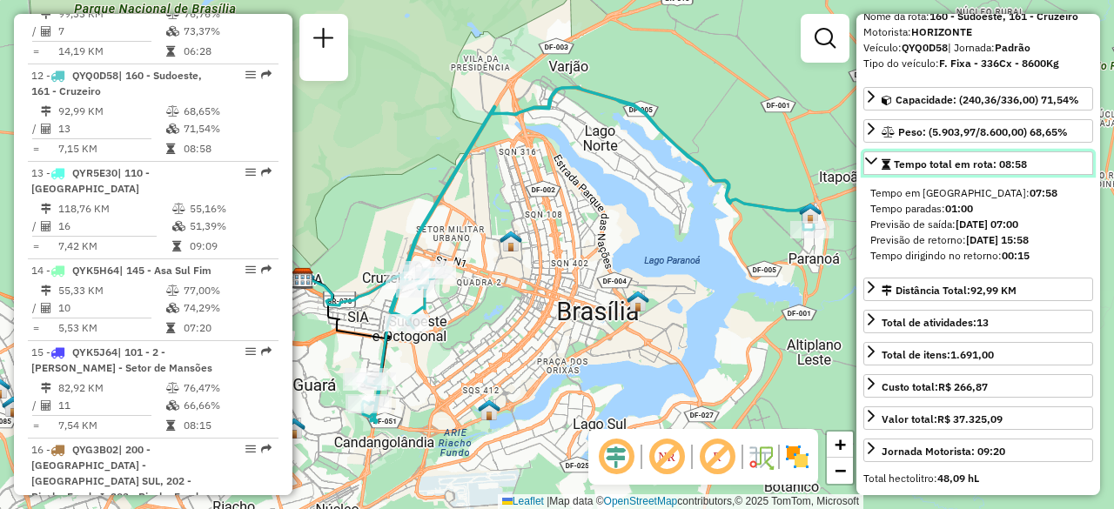
click at [870, 160] on icon at bounding box center [871, 161] width 12 height 7
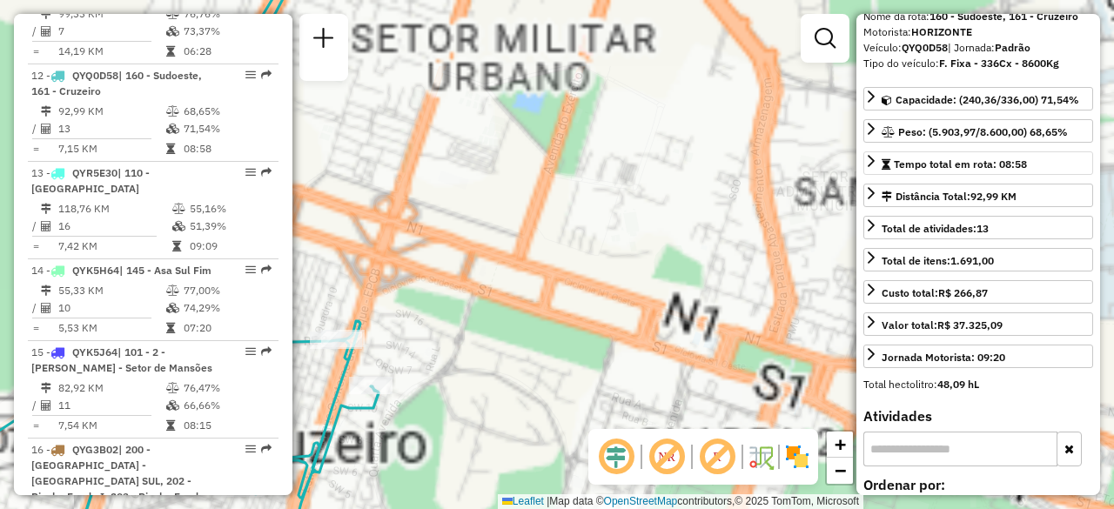
drag, startPoint x: 472, startPoint y: 259, endPoint x: 661, endPoint y: 100, distance: 247.1
click at [660, 102] on div "Janela de atendimento Grade de atendimento Capacidade Transportadoras Veículos …" at bounding box center [557, 254] width 1114 height 509
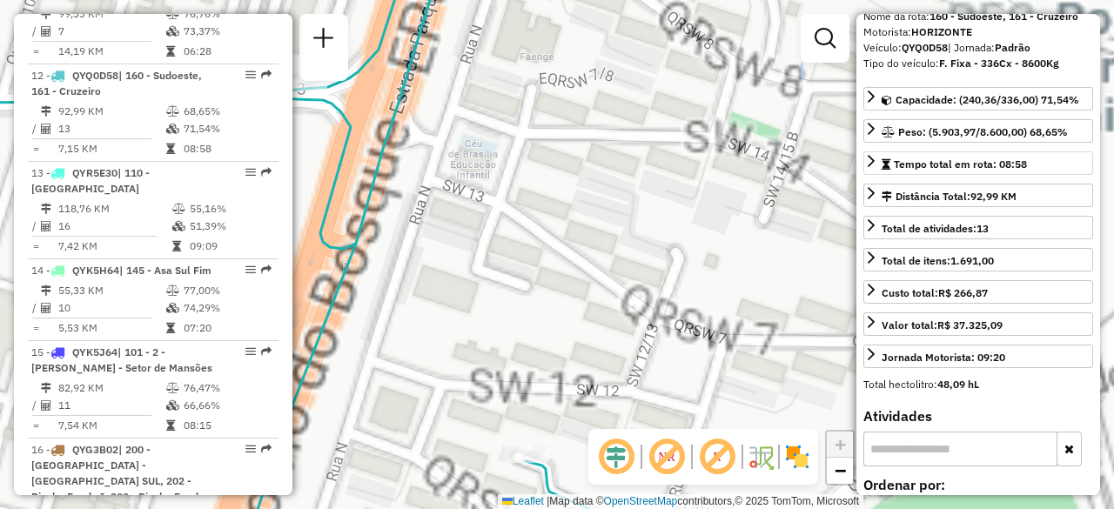
drag, startPoint x: 564, startPoint y: 183, endPoint x: 701, endPoint y: 250, distance: 152.2
click at [701, 250] on div "Janela de atendimento Grade de atendimento Capacidade Transportadoras Veículos …" at bounding box center [557, 254] width 1114 height 509
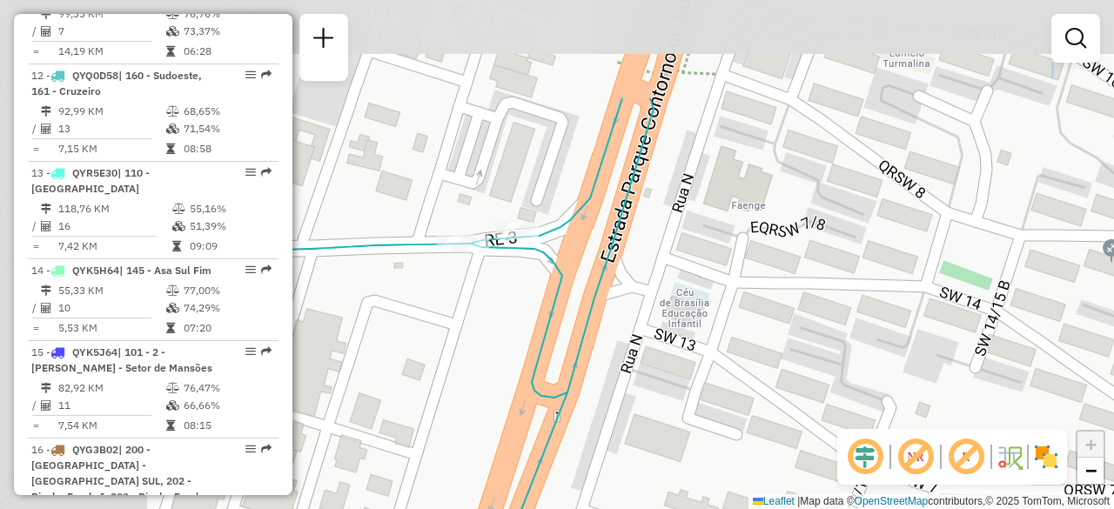
drag, startPoint x: 491, startPoint y: 132, endPoint x: 702, endPoint y: 281, distance: 258.6
click at [702, 281] on div "Janela de atendimento Grade de atendimento Capacidade Transportadoras Veículos …" at bounding box center [557, 254] width 1114 height 509
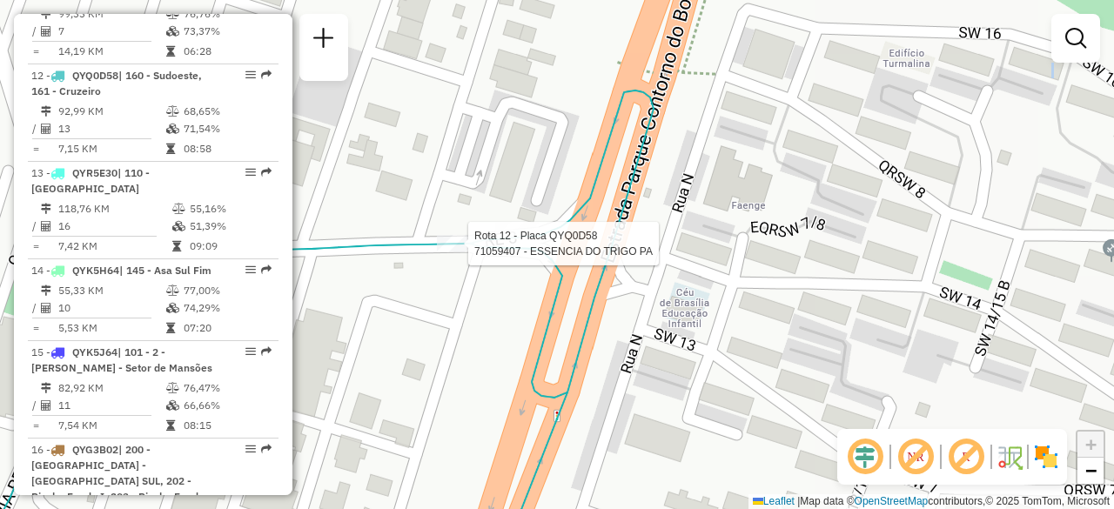
select select "**********"
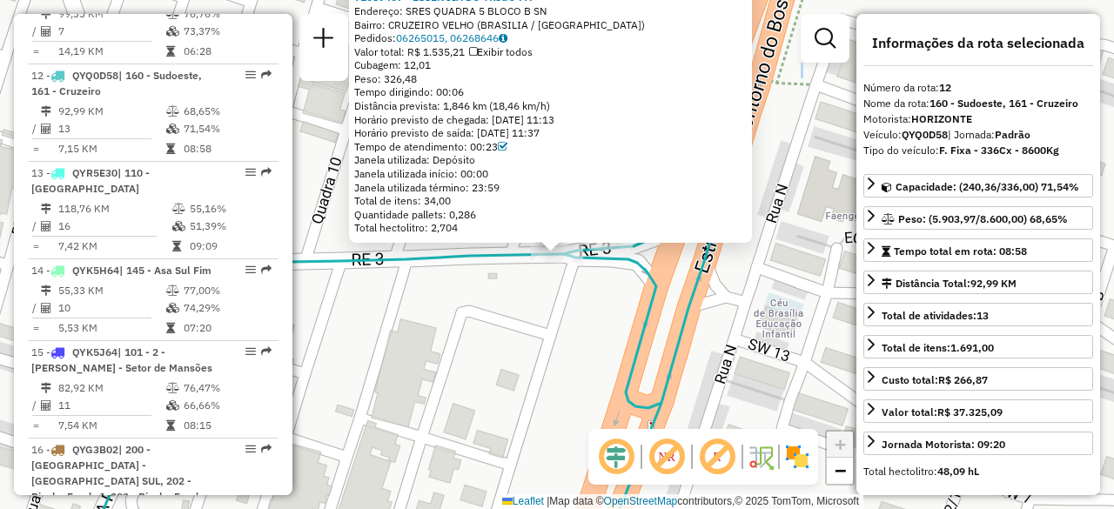
click at [545, 304] on div "Rota 12 - Placa QYQ0D58 71059407 - ESSENCIA DO TRIGO PA 71059407 - ESSENCIA DO …" at bounding box center [557, 254] width 1114 height 509
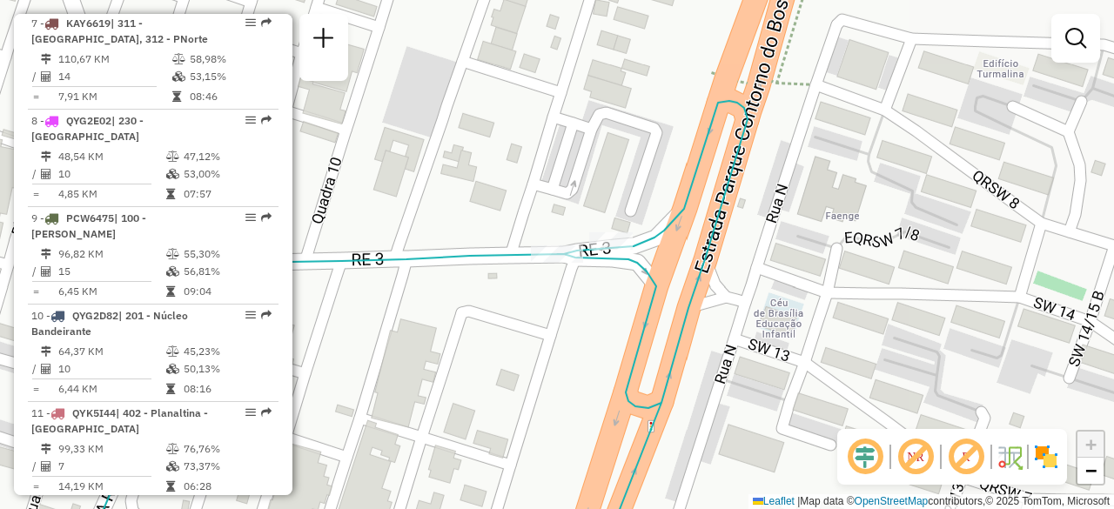
scroll to position [467, 0]
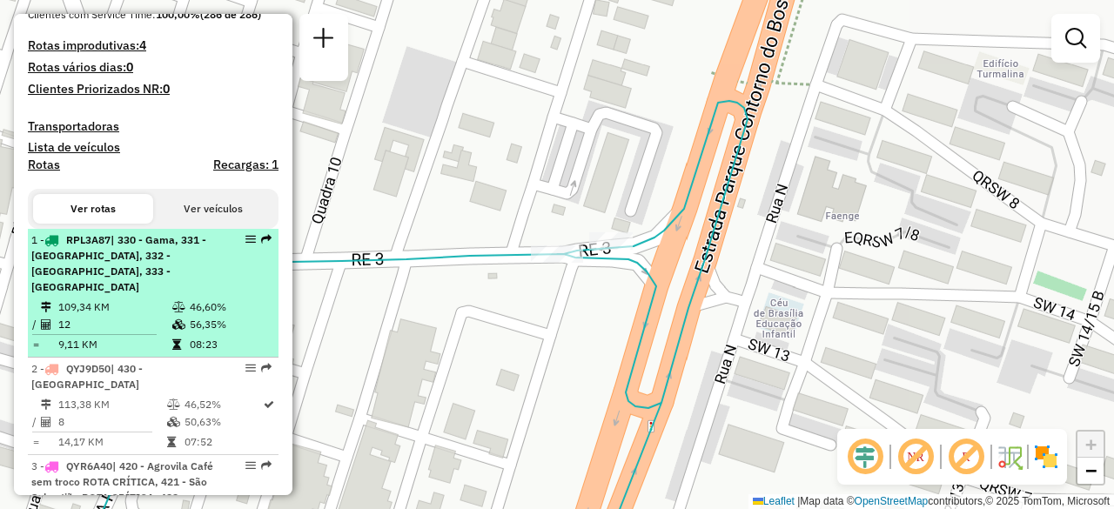
click at [150, 286] on div "1 - RPL3A87 | 330 - Gama, 331 - Santa Maria, 332 - Samambaia Sul, 333 - Samamba…" at bounding box center [123, 263] width 185 height 63
select select "**********"
